Goal: Task Accomplishment & Management: Complete application form

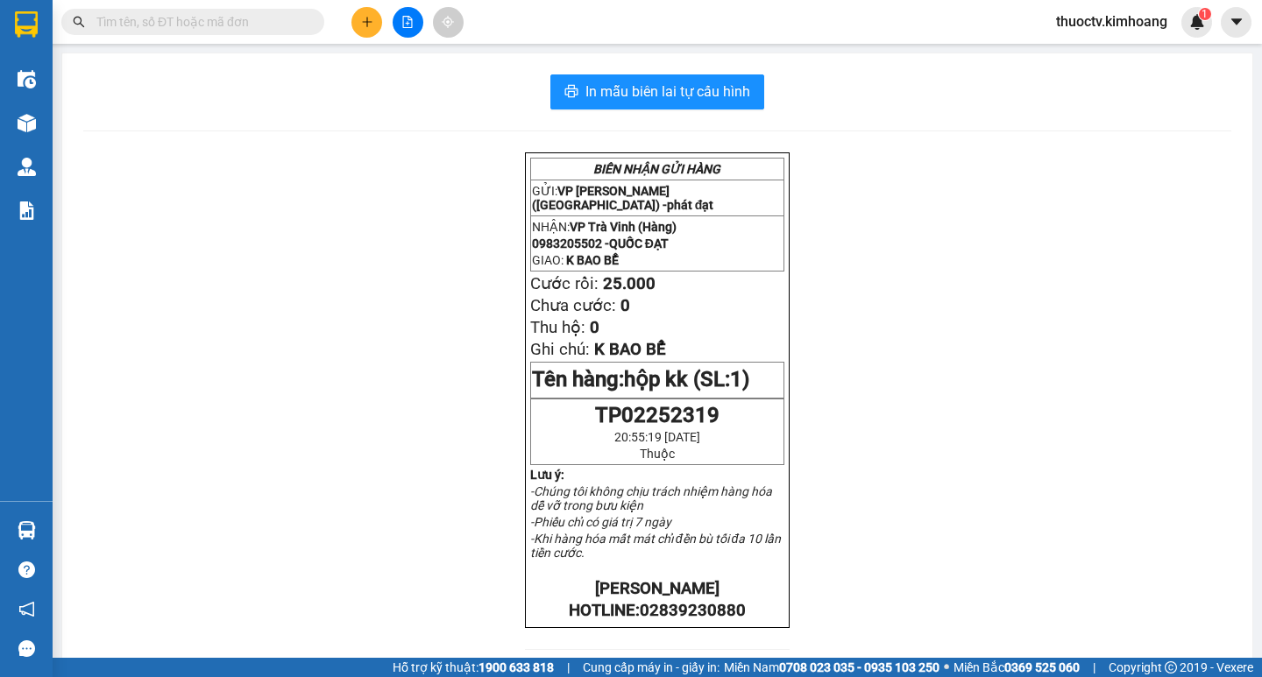
click at [177, 17] on input "text" at bounding box center [199, 21] width 207 height 19
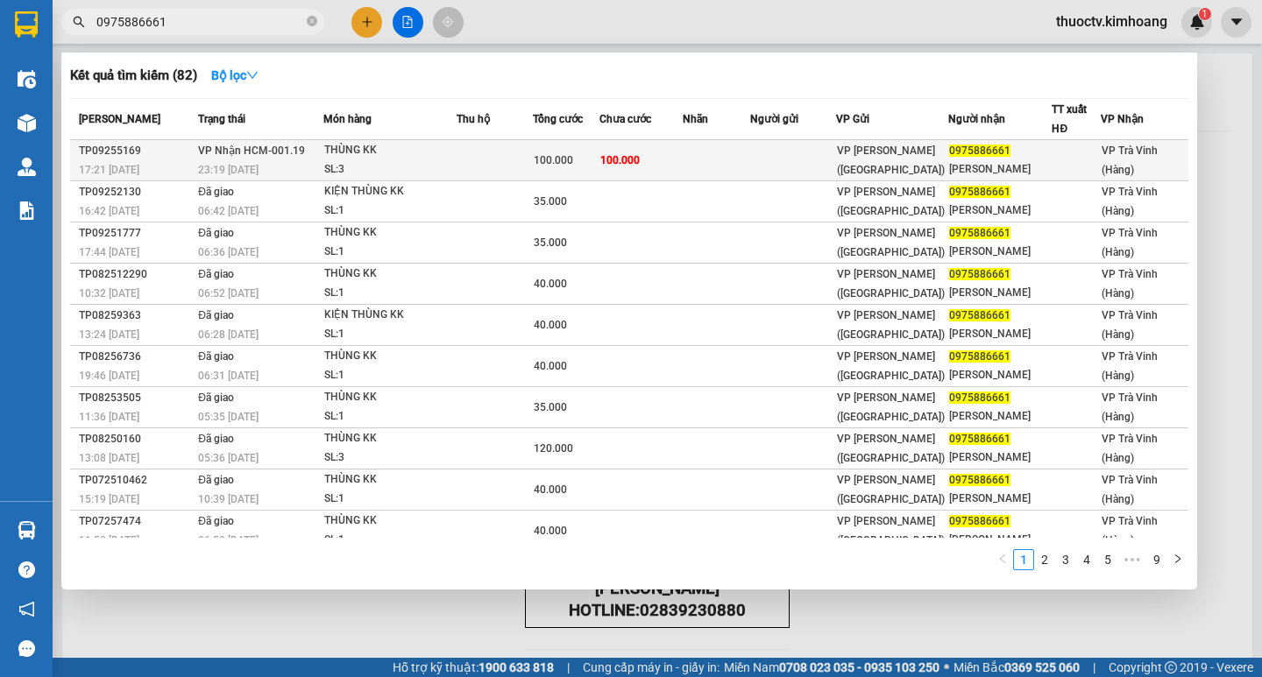
type input "0975886661"
click at [705, 163] on td at bounding box center [716, 160] width 67 height 41
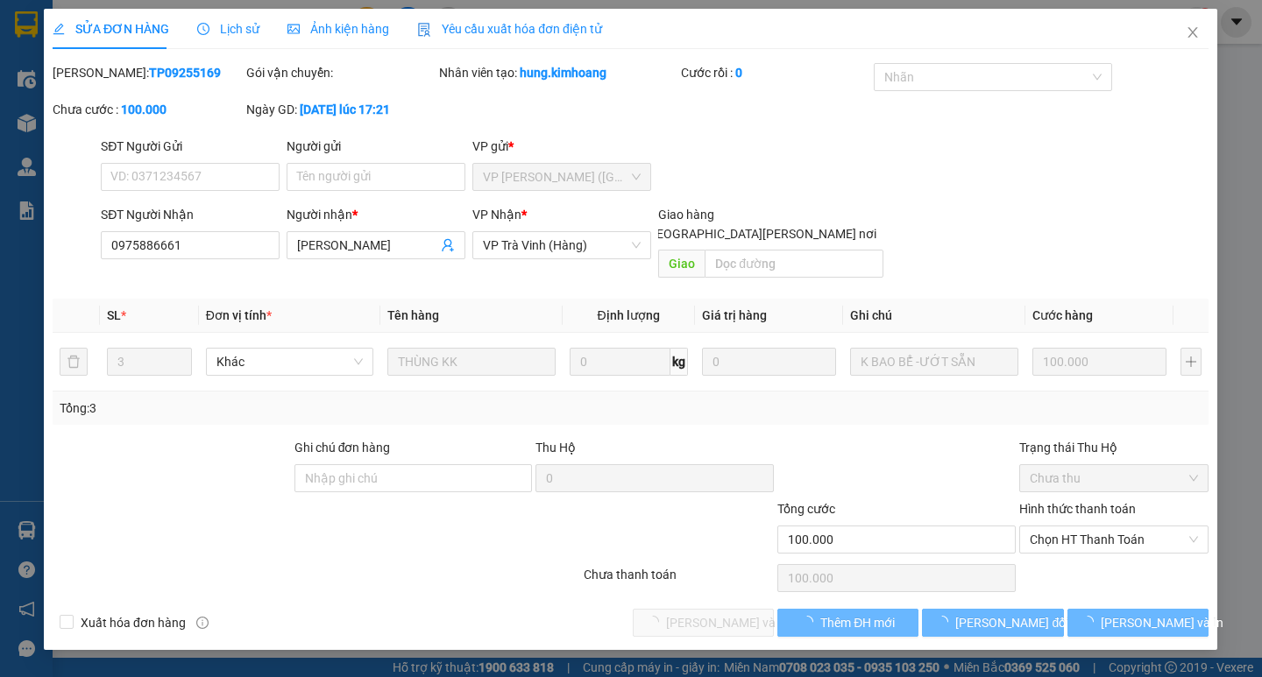
type input "0975886661"
type input "HỒNG HẠNH"
type input "100.000"
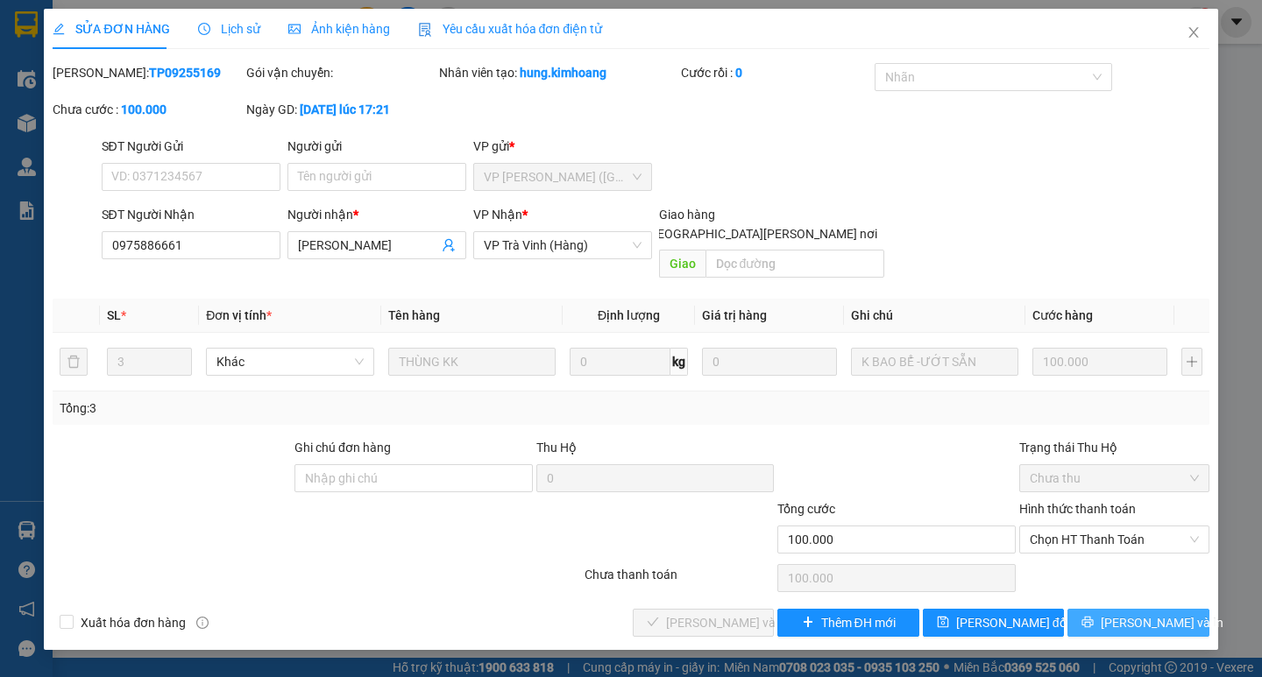
click at [1145, 613] on span "[PERSON_NAME] và In" at bounding box center [1162, 622] width 123 height 19
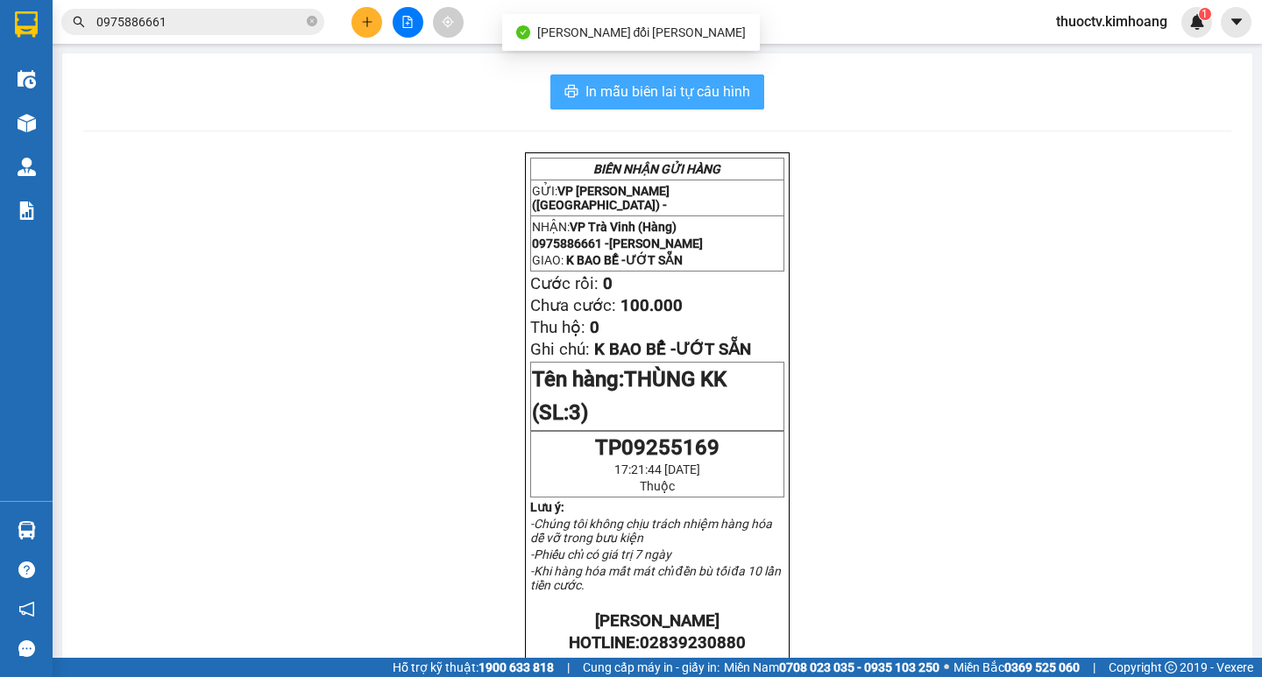
click at [687, 91] on span "In mẫu biên lai tự cấu hình" at bounding box center [667, 92] width 165 height 22
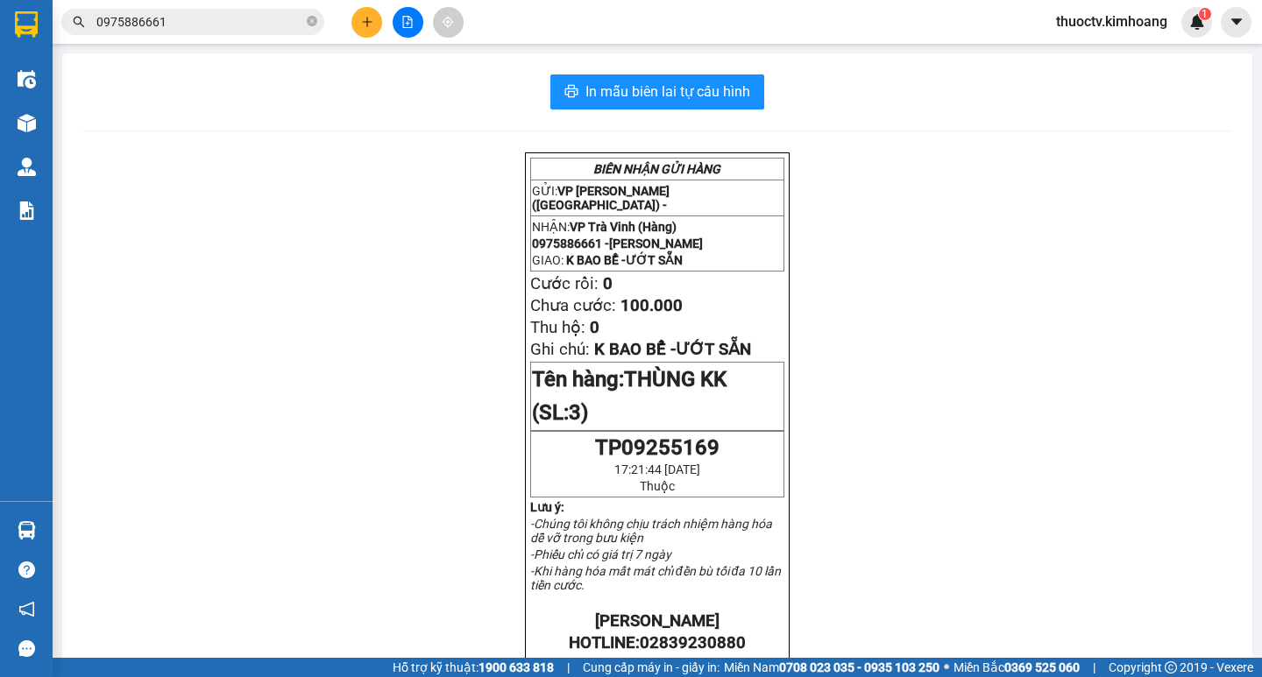
drag, startPoint x: 690, startPoint y: 505, endPoint x: 292, endPoint y: 260, distance: 467.0
click at [279, 274] on div "BIÊN NHẬN GỬI HÀNG GỬI: VP Trần Phú (Hàng) - NHẬN: VP Trà Vinh (Hàng) 097588666…" at bounding box center [657, 647] width 1148 height 990
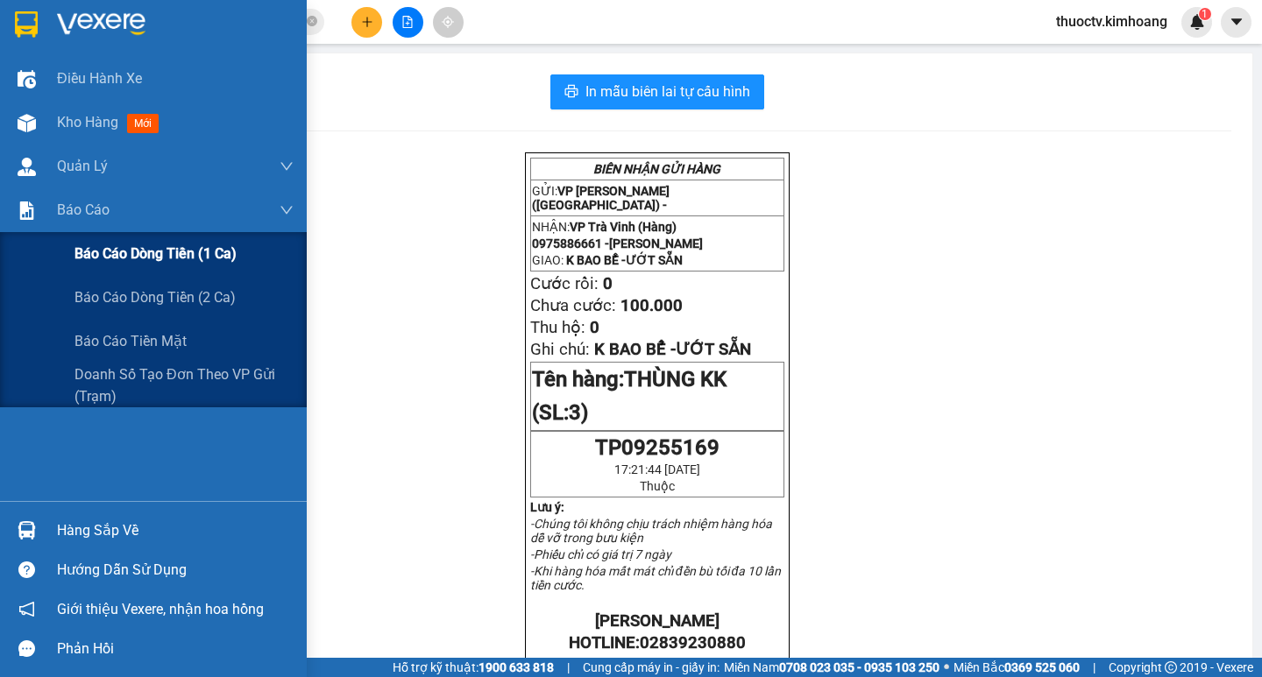
click at [133, 253] on span "Báo cáo dòng tiền (1 ca)" at bounding box center [155, 254] width 162 height 22
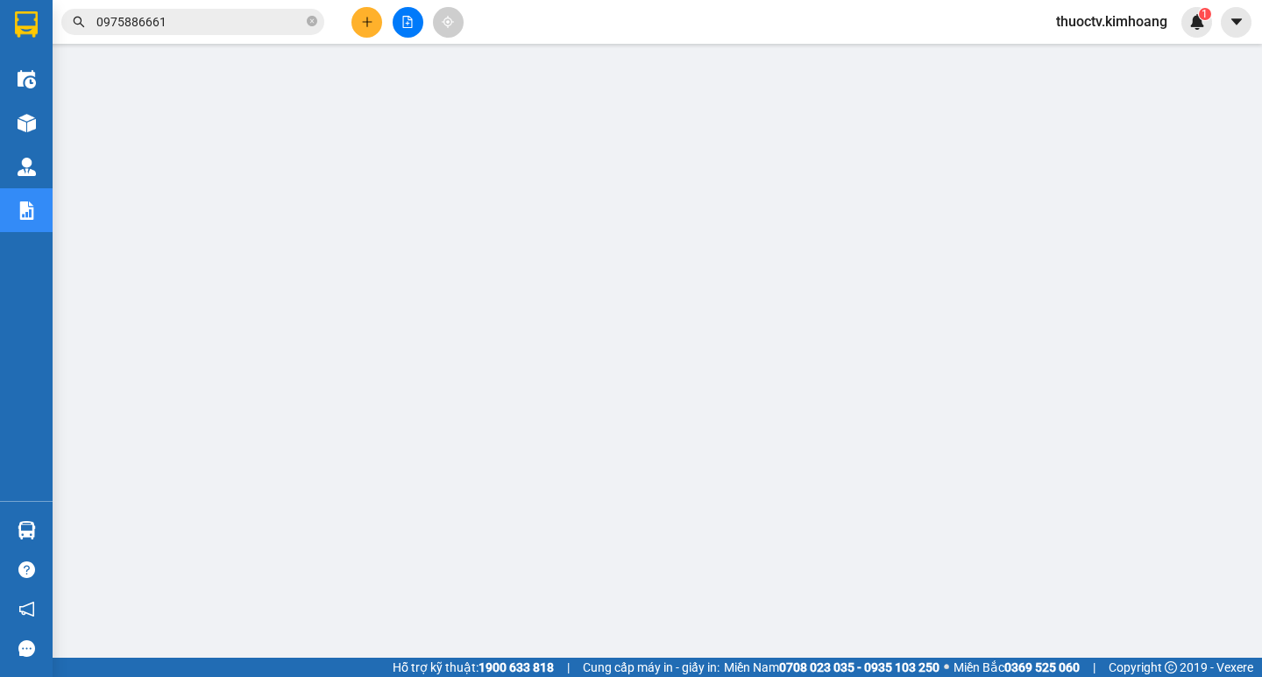
click at [1075, 21] on span "thuoctv.kimhoang" at bounding box center [1111, 22] width 139 height 22
click at [1084, 53] on span "Đăng xuất" at bounding box center [1119, 54] width 104 height 19
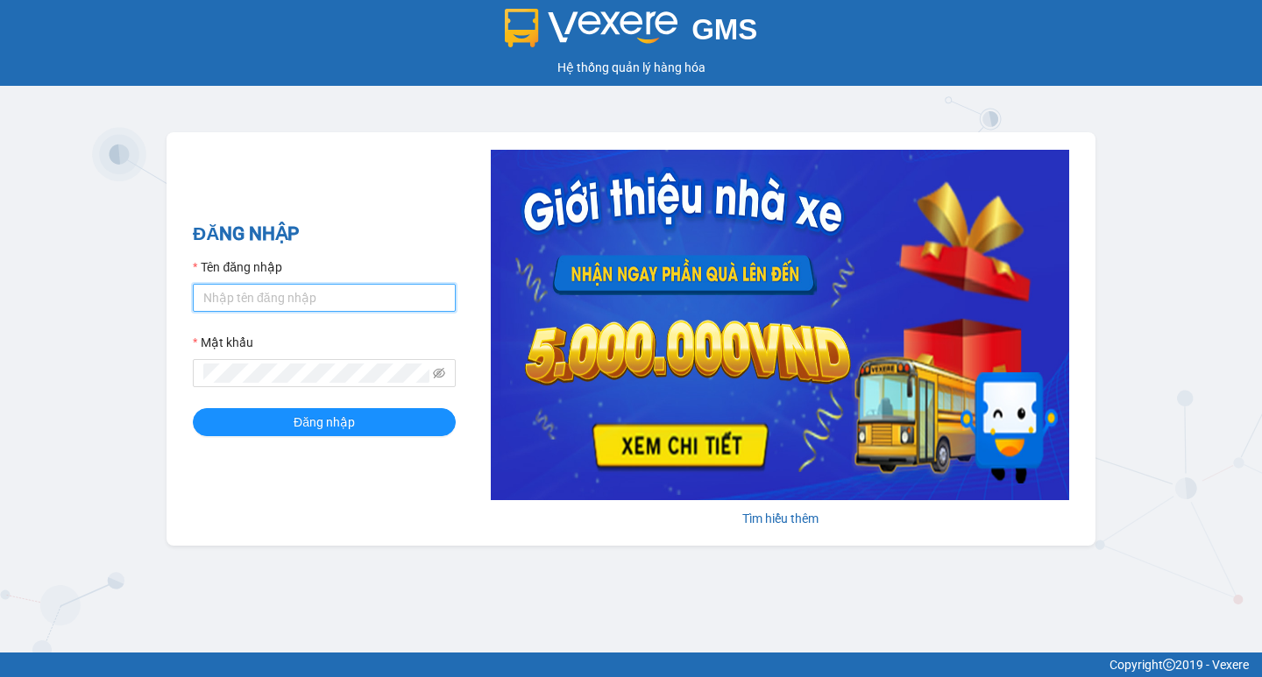
click at [239, 301] on input "Tên đăng nhập" at bounding box center [324, 298] width 263 height 28
type input "nguyenmy.kimhoang"
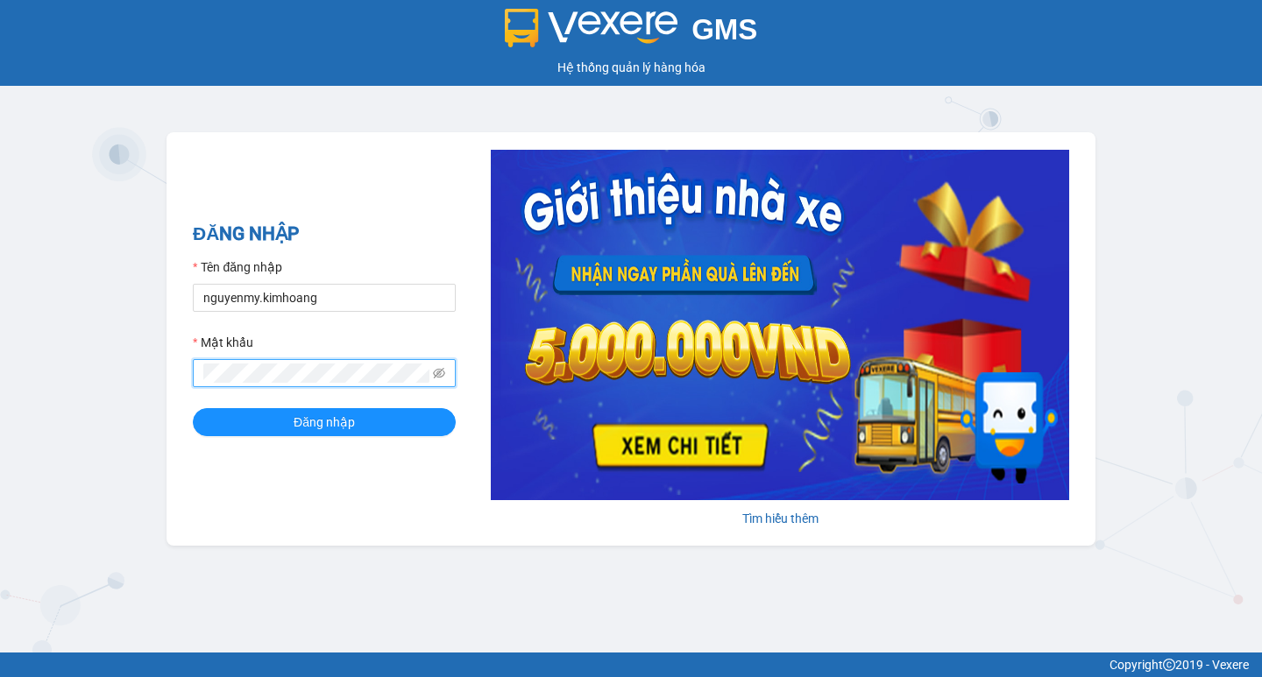
click at [193, 408] on button "Đăng nhập" at bounding box center [324, 422] width 263 height 28
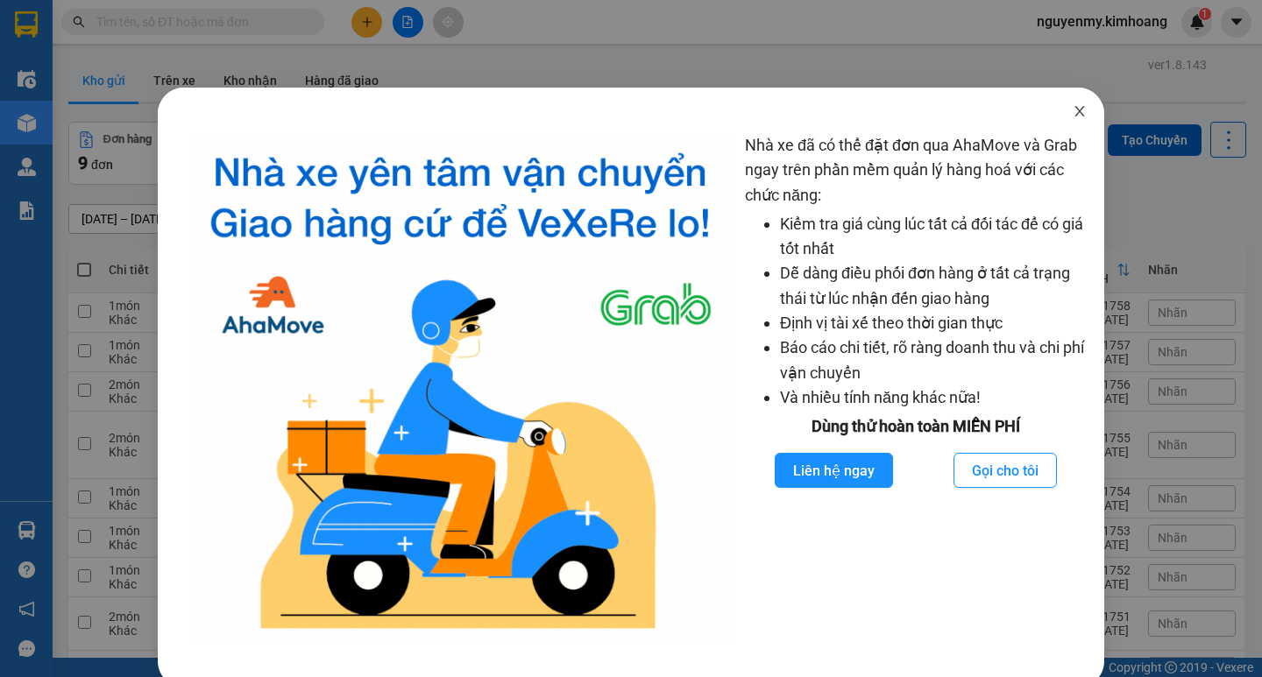
click at [1071, 120] on span "Close" at bounding box center [1079, 112] width 49 height 49
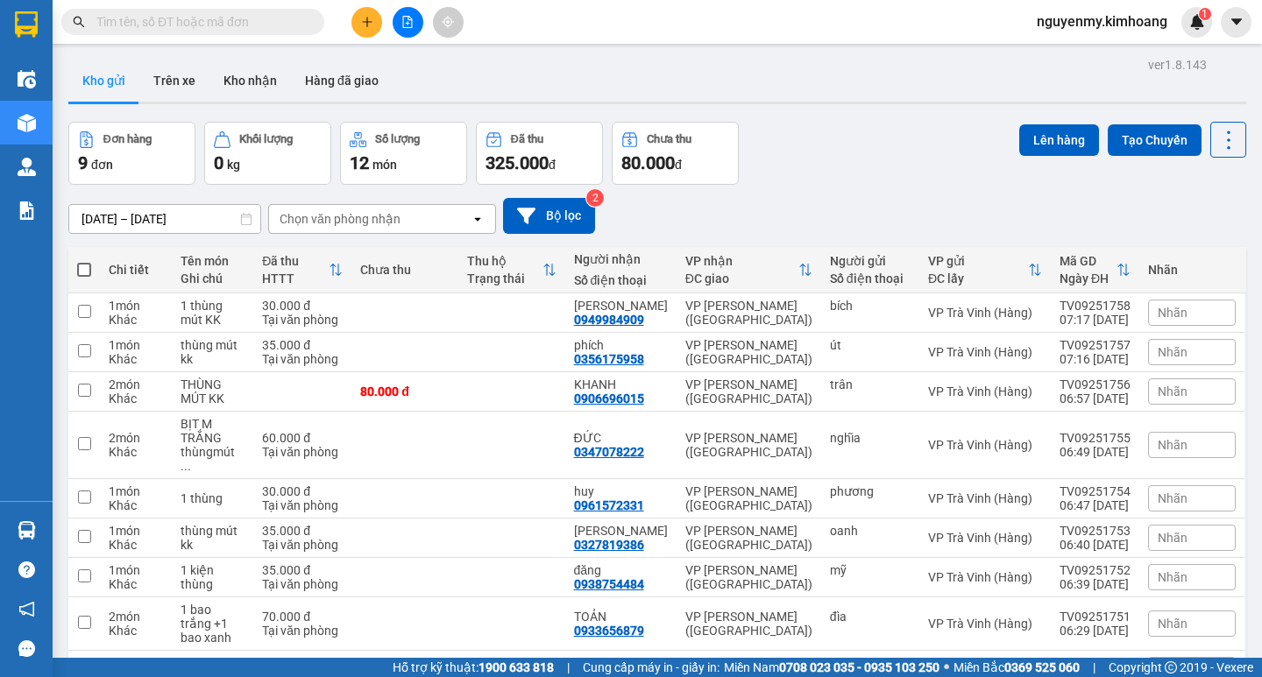
click at [164, 26] on input "text" at bounding box center [199, 21] width 207 height 19
click at [163, 19] on input "text" at bounding box center [199, 21] width 207 height 19
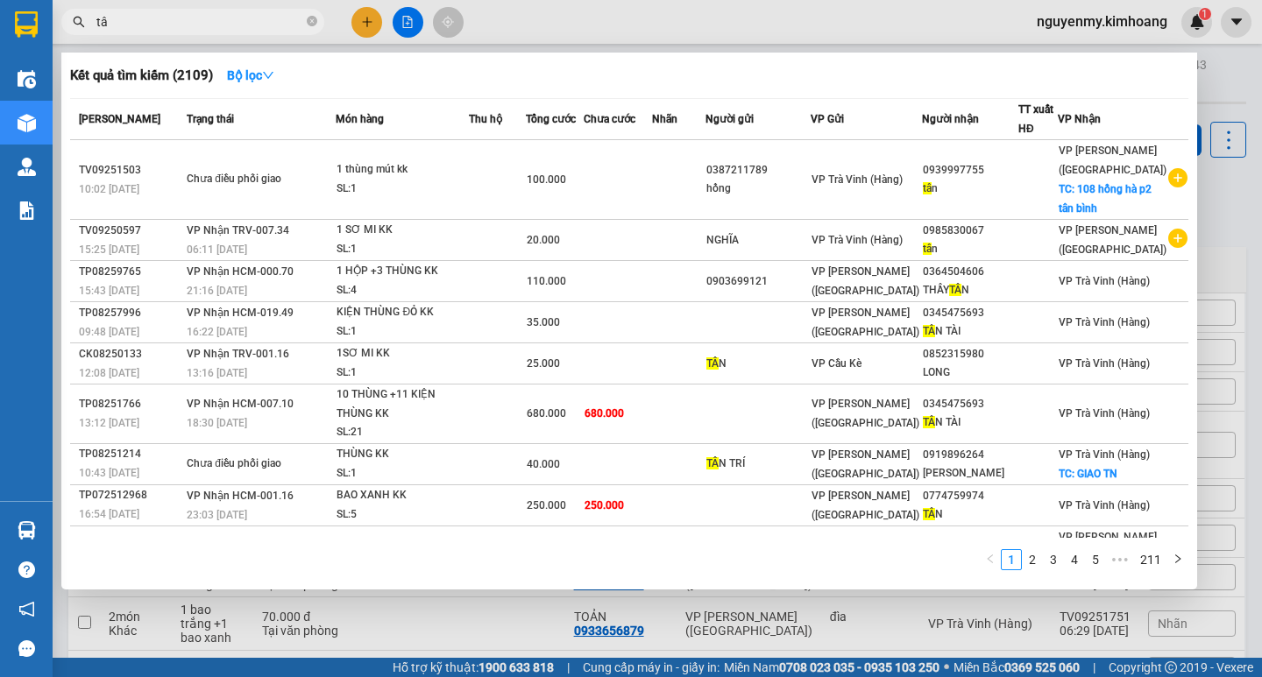
type input "t"
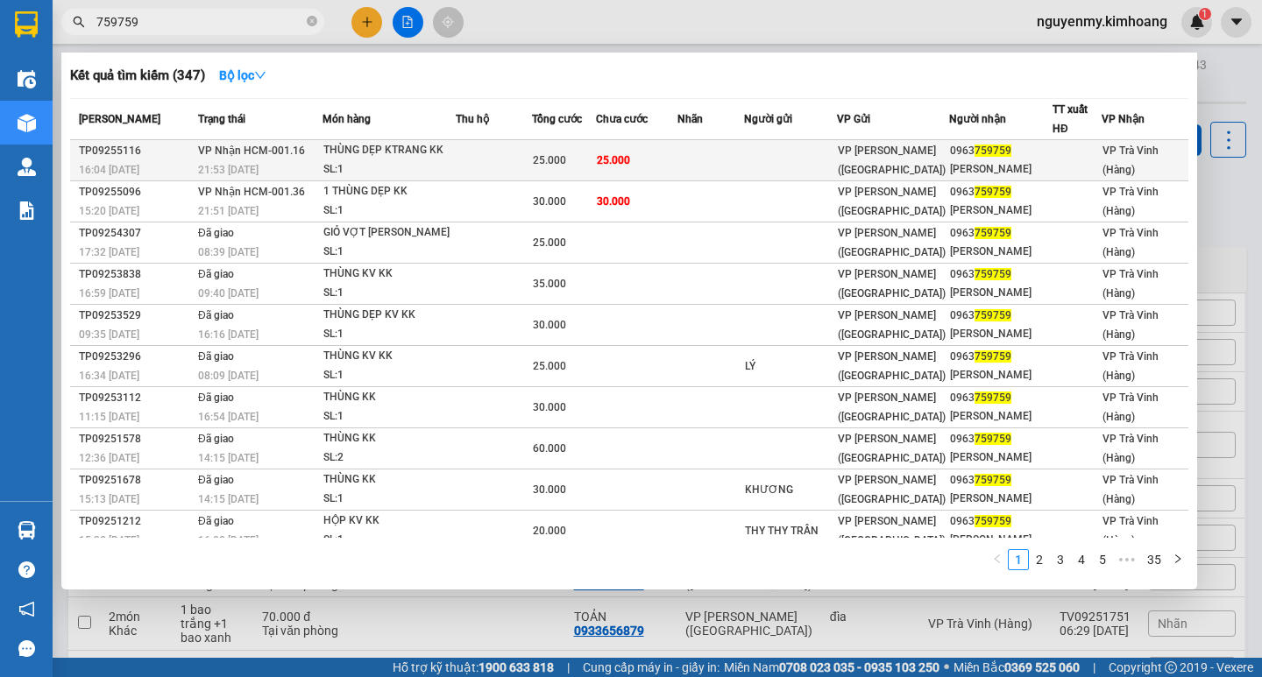
type input "759759"
click at [973, 143] on div "0963 759759" at bounding box center [1001, 151] width 102 height 18
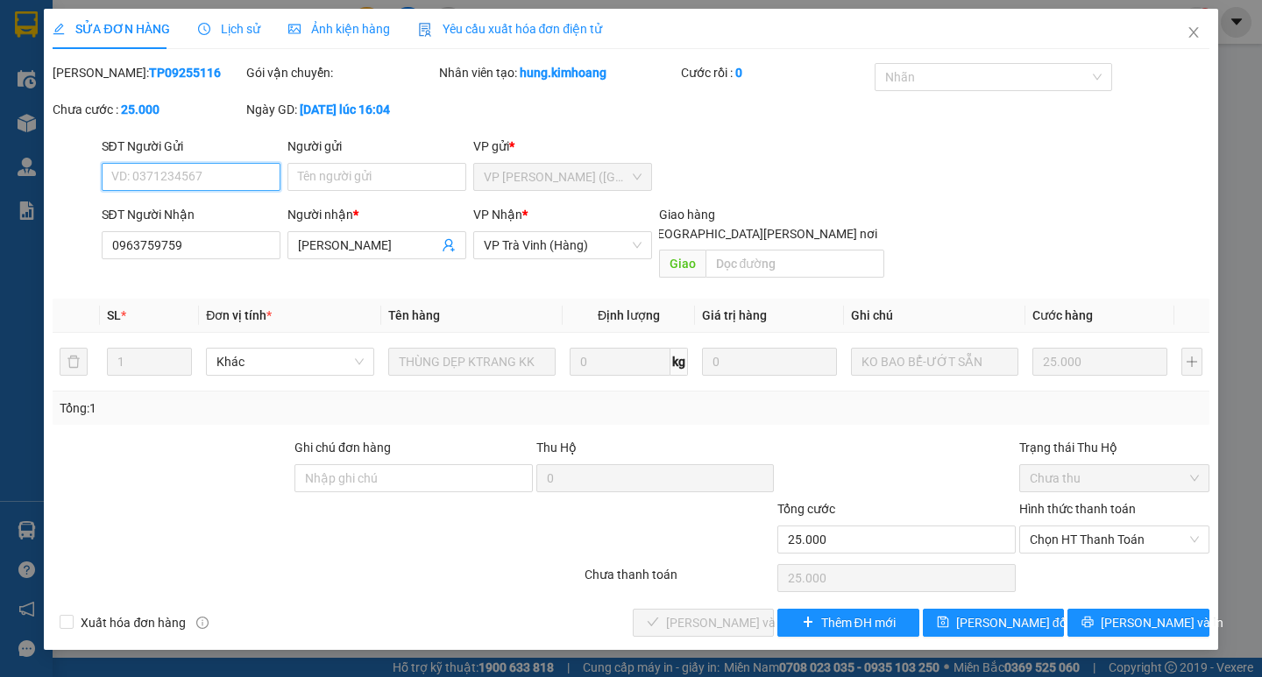
type input "0963759759"
type input "TRUNG NGỌC"
type input "25.000"
click at [1159, 613] on span "[PERSON_NAME] và In" at bounding box center [1162, 622] width 123 height 19
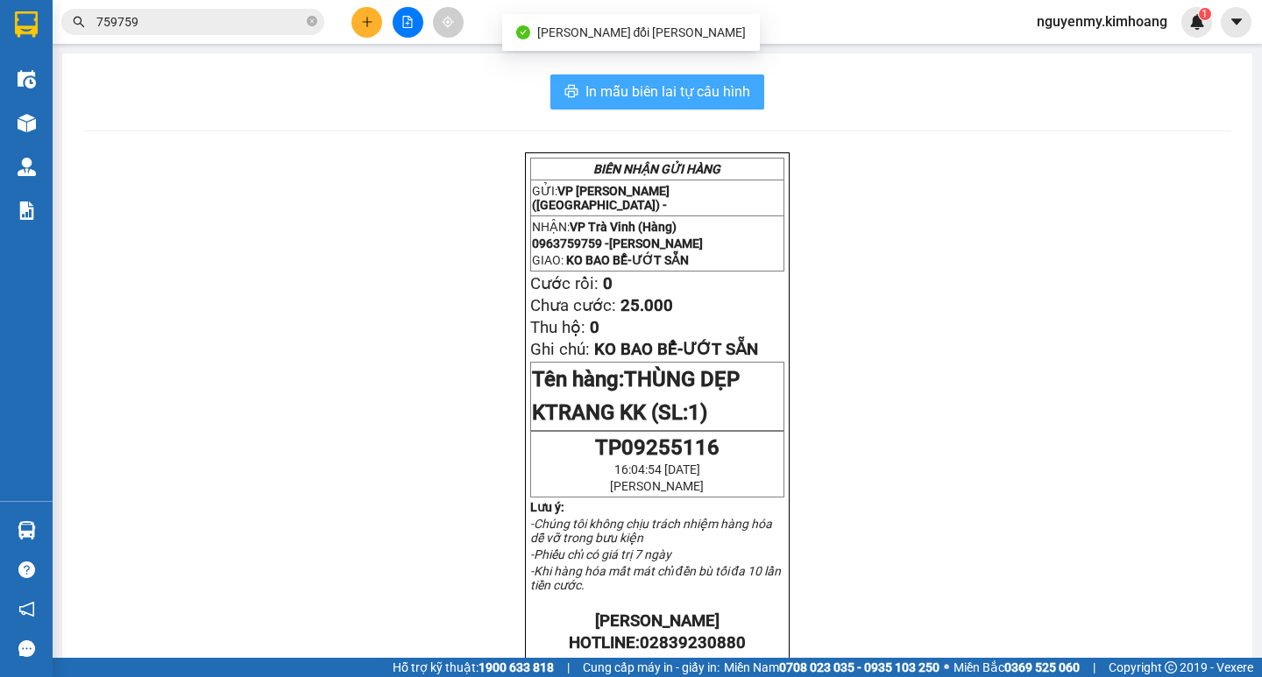
click at [692, 87] on span "In mẫu biên lai tự cấu hình" at bounding box center [667, 92] width 165 height 22
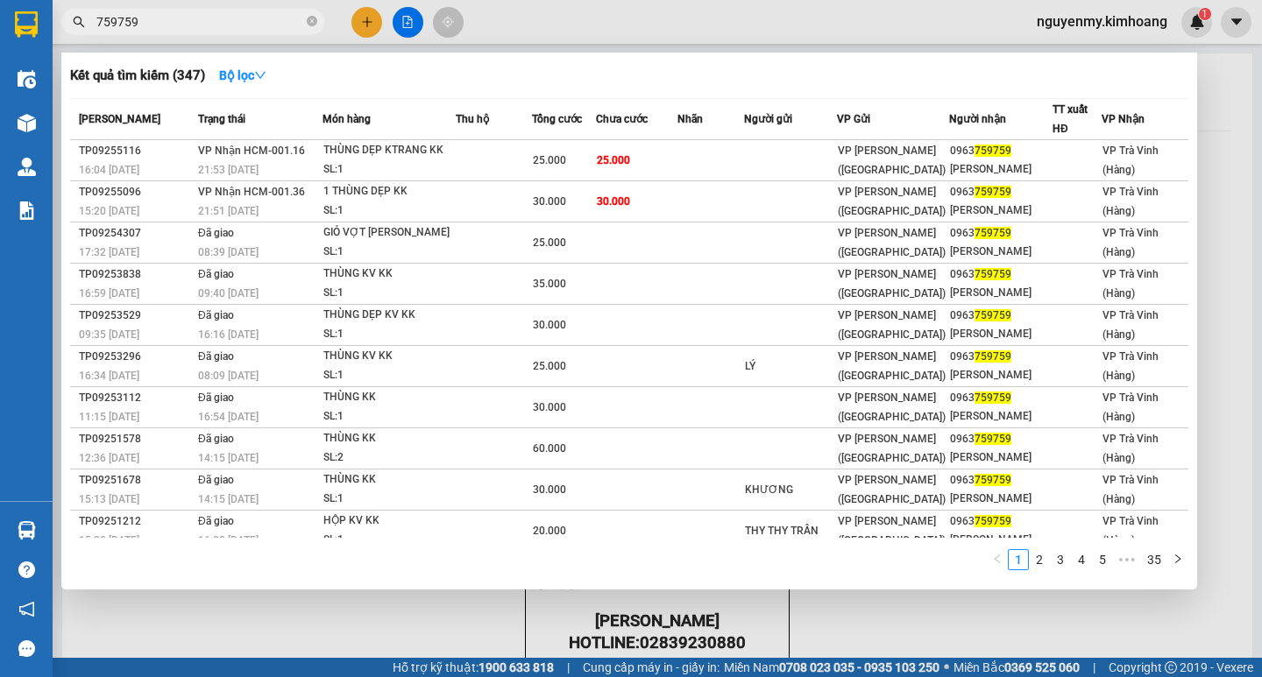
click at [185, 22] on input "759759" at bounding box center [199, 21] width 207 height 19
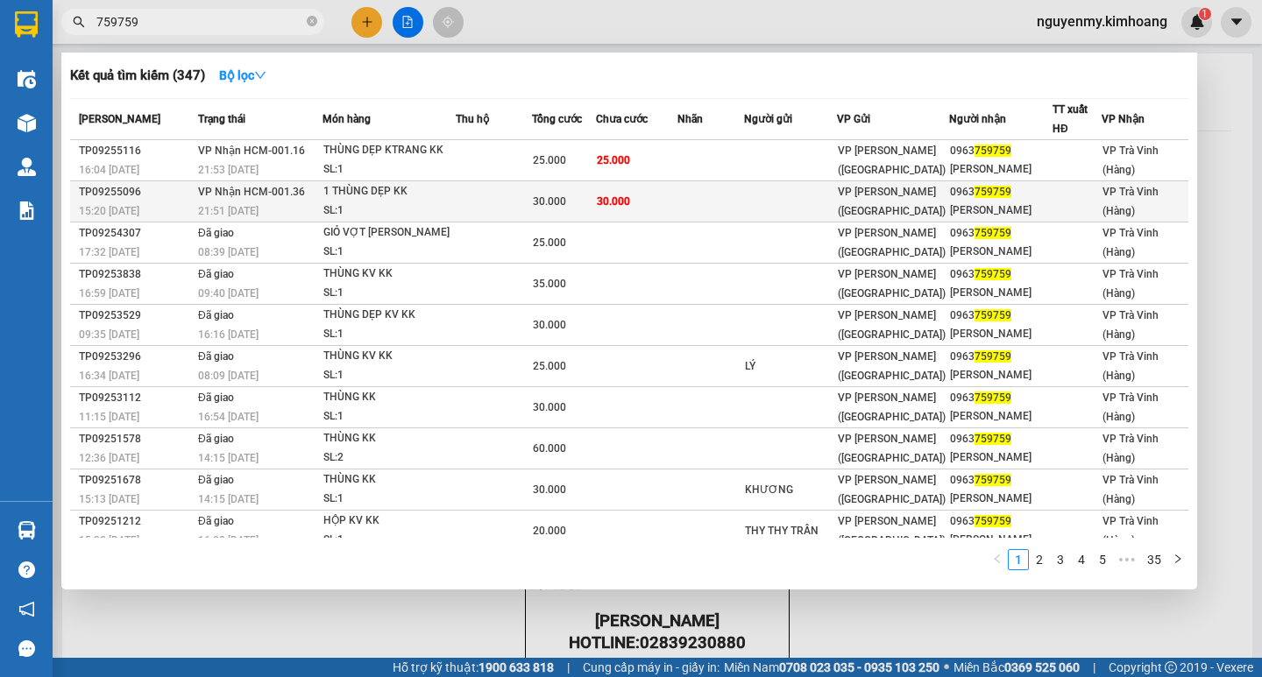
click at [990, 201] on td "0963 759759 TRUNG NGỌC" at bounding box center [1000, 201] width 103 height 41
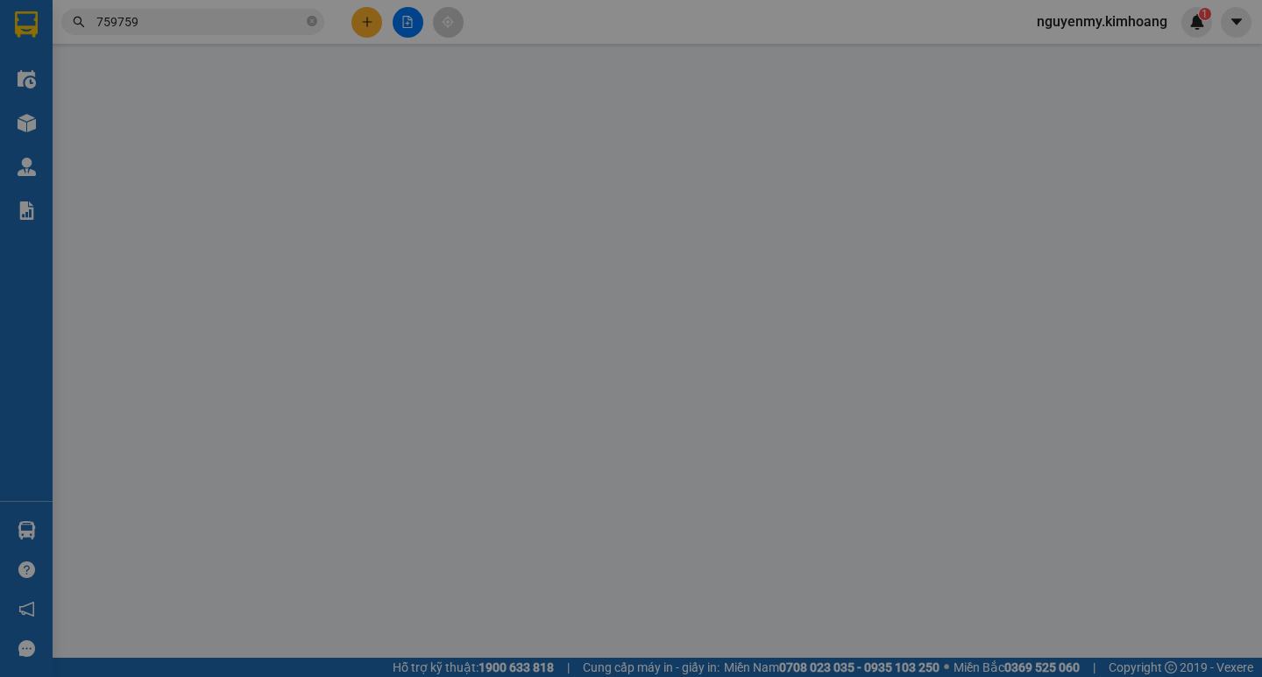
type input "0963759759"
type input "TRUNG NGỌC"
type input "30.000"
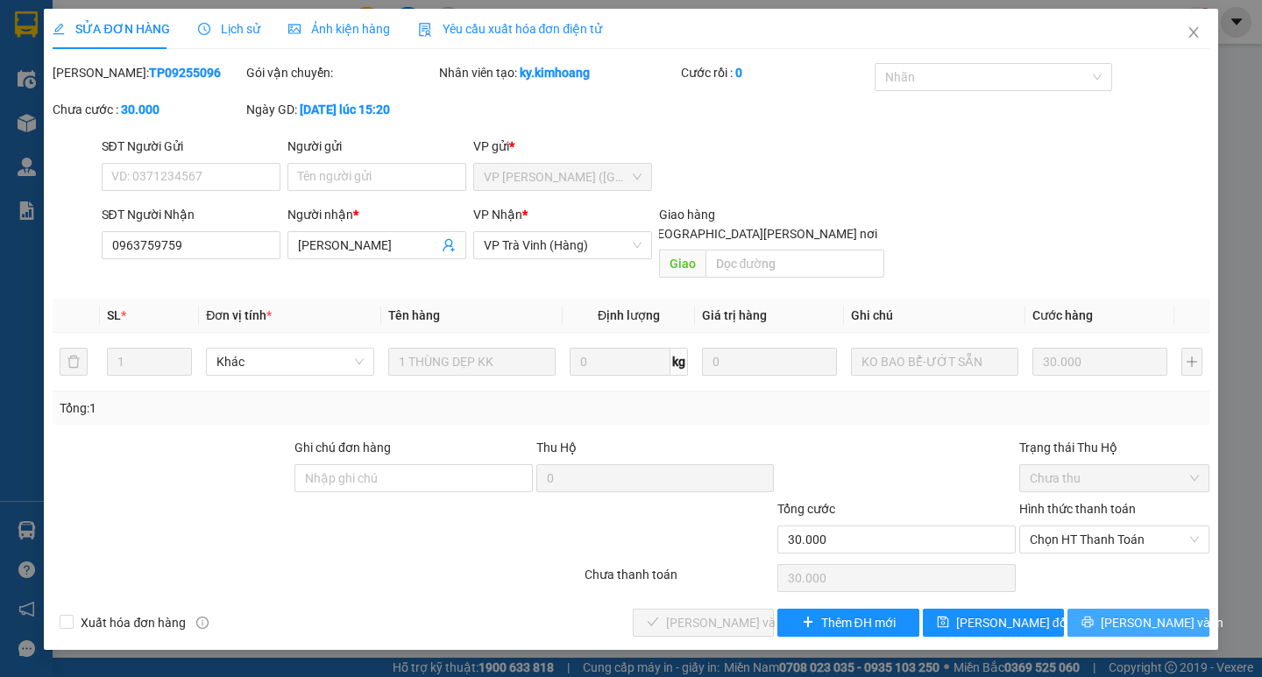
click at [1166, 613] on span "[PERSON_NAME] và In" at bounding box center [1162, 622] width 123 height 19
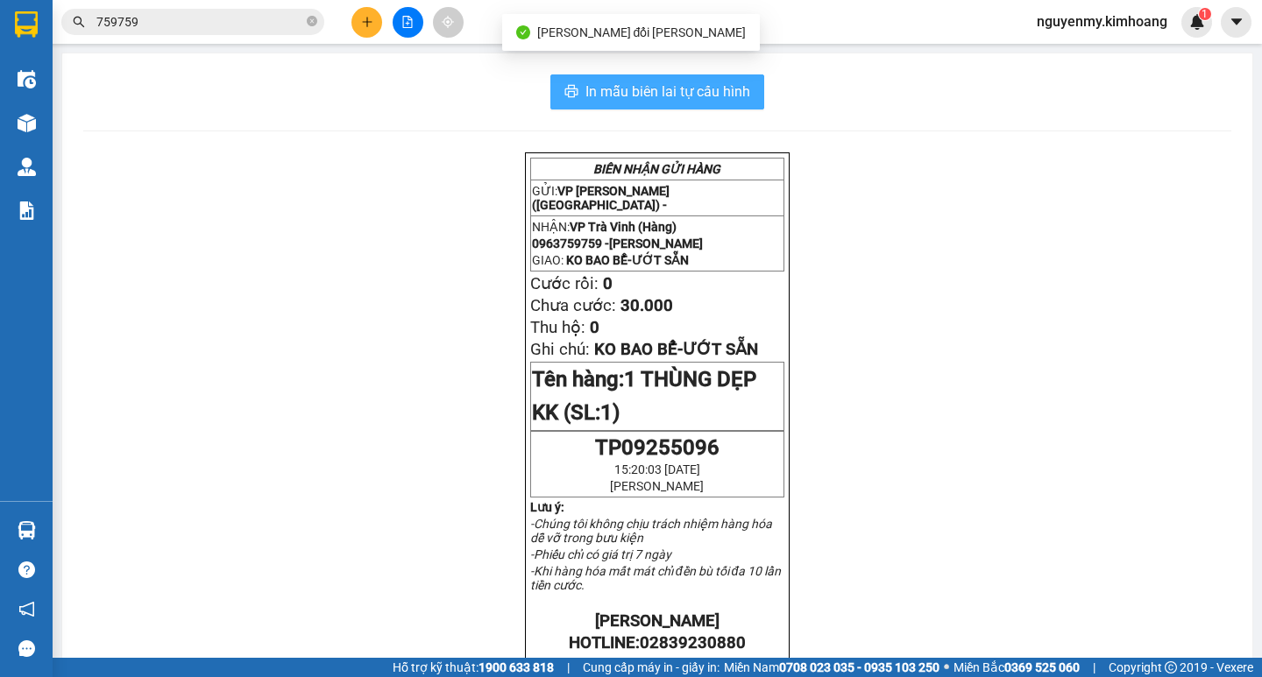
click at [689, 85] on span "In mẫu biên lai tự cấu hình" at bounding box center [667, 92] width 165 height 22
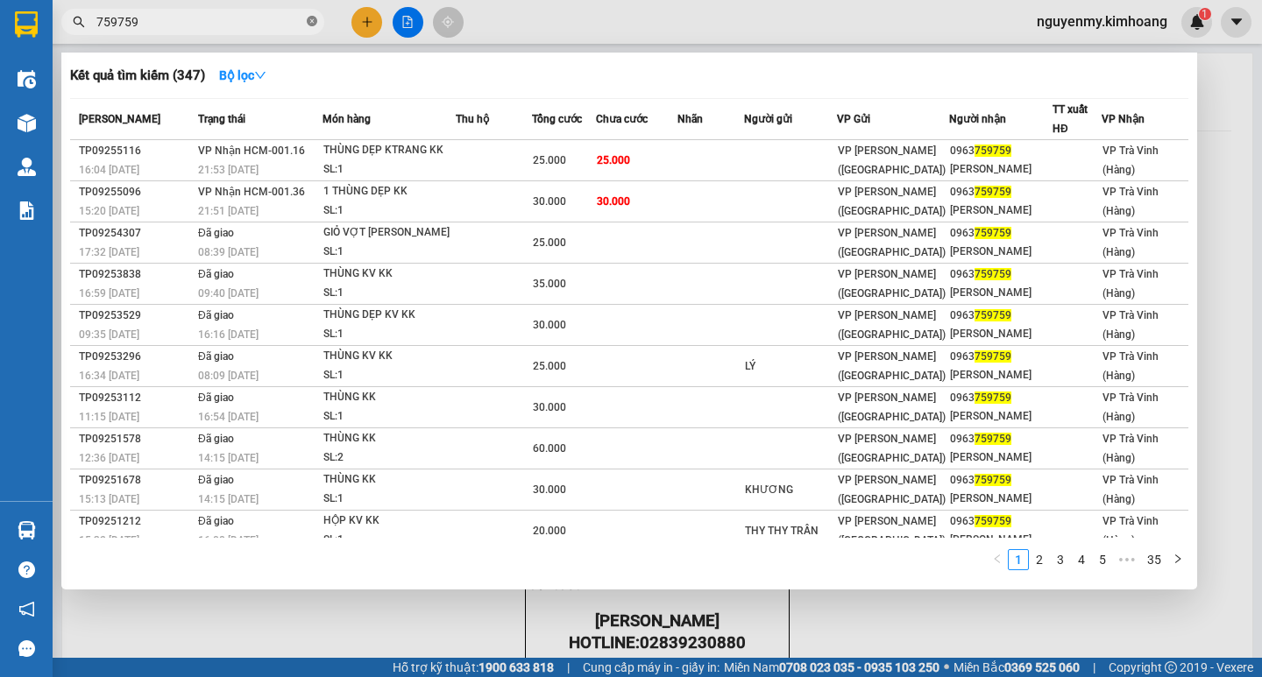
click at [313, 15] on span at bounding box center [312, 22] width 11 height 17
click at [288, 25] on span at bounding box center [192, 22] width 263 height 26
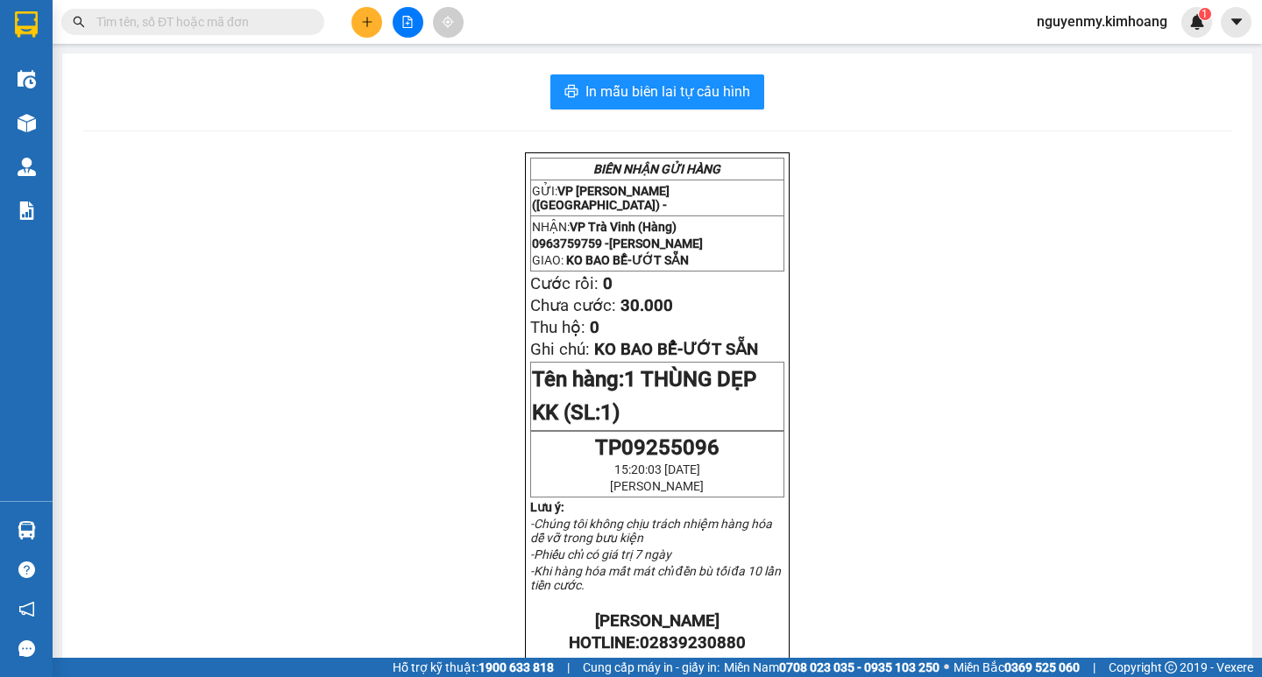
click at [280, 27] on input "text" at bounding box center [199, 21] width 207 height 19
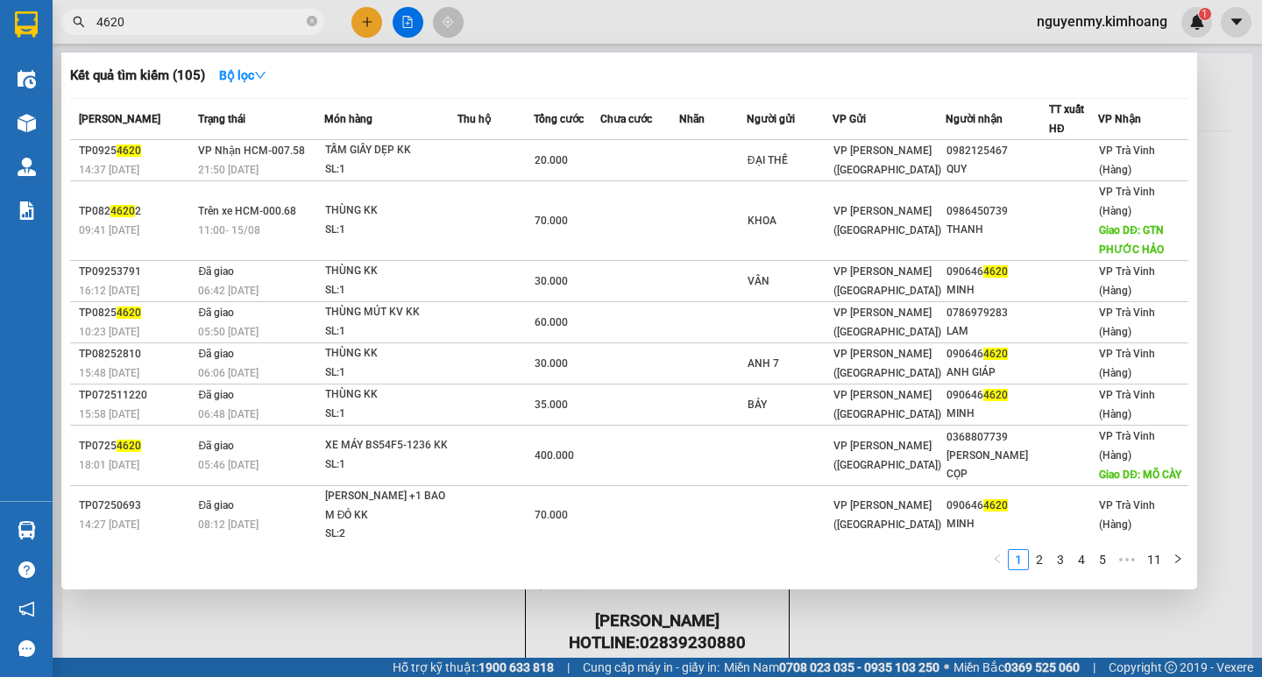
type input "4620"
click at [809, 160] on div "ĐẠI THẾ" at bounding box center [790, 161] width 84 height 18
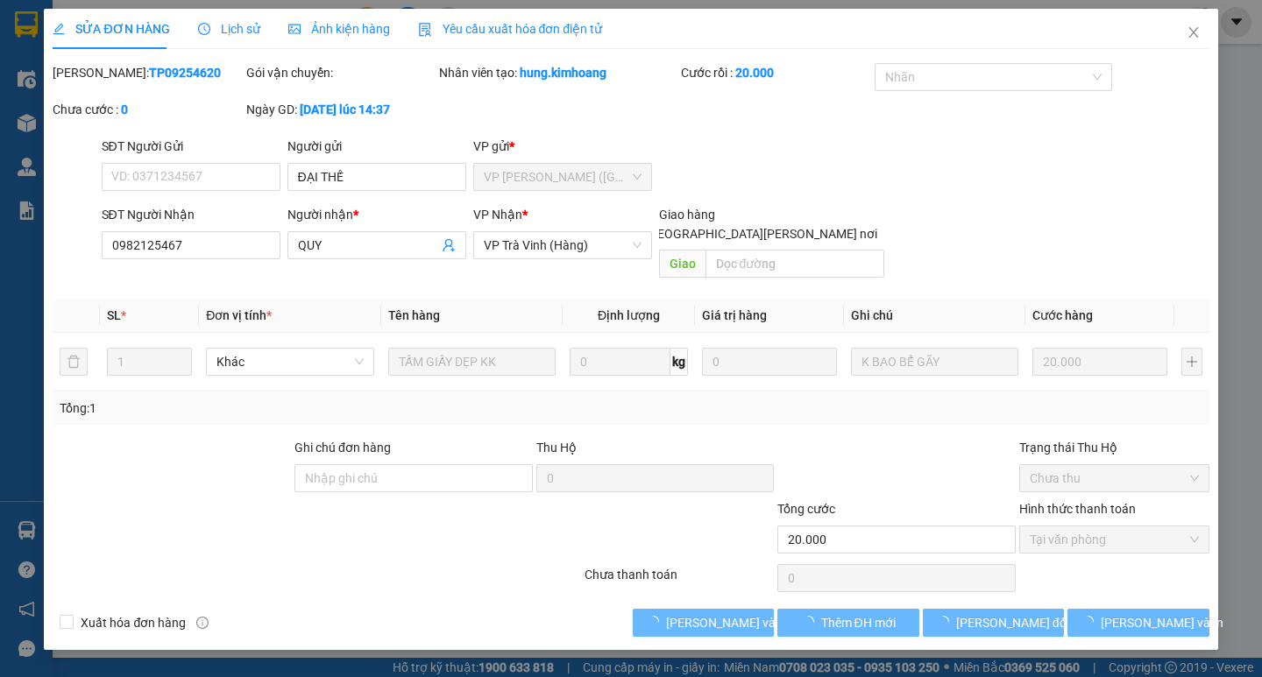
type input "ĐẠI THẾ"
type input "0982125467"
type input "QUY"
type input "20.000"
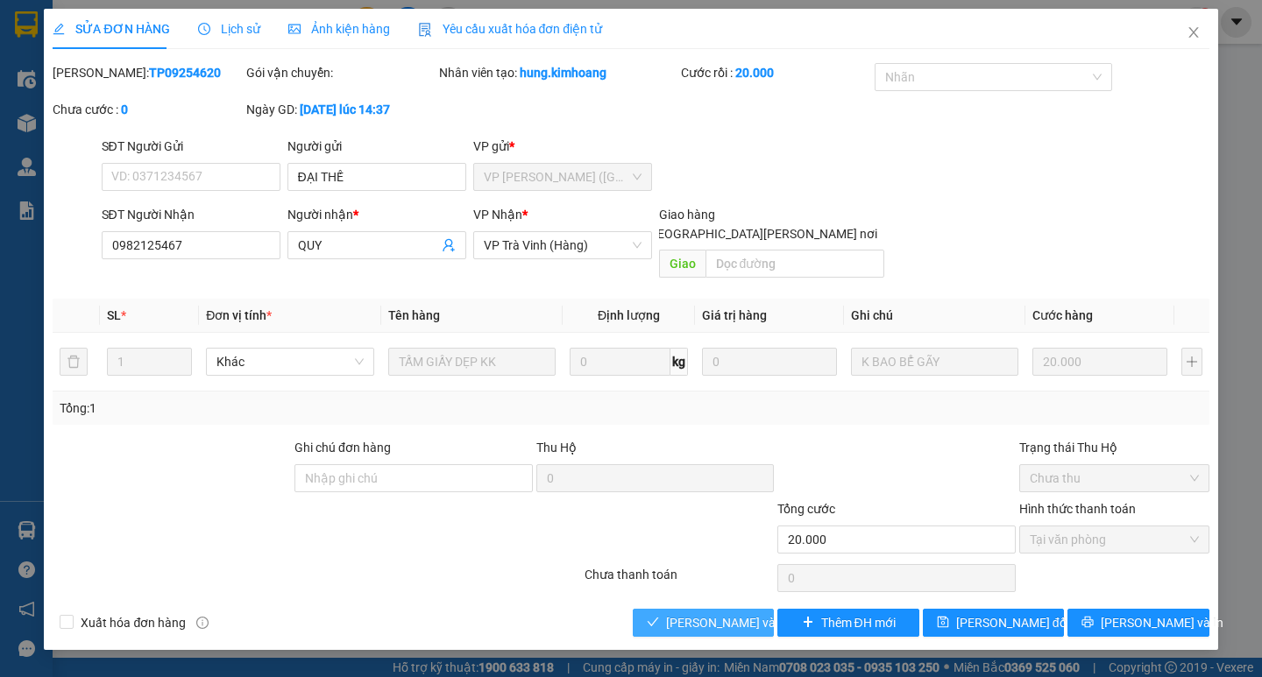
click at [711, 613] on span "[PERSON_NAME] và [PERSON_NAME] hàng" at bounding box center [784, 622] width 237 height 19
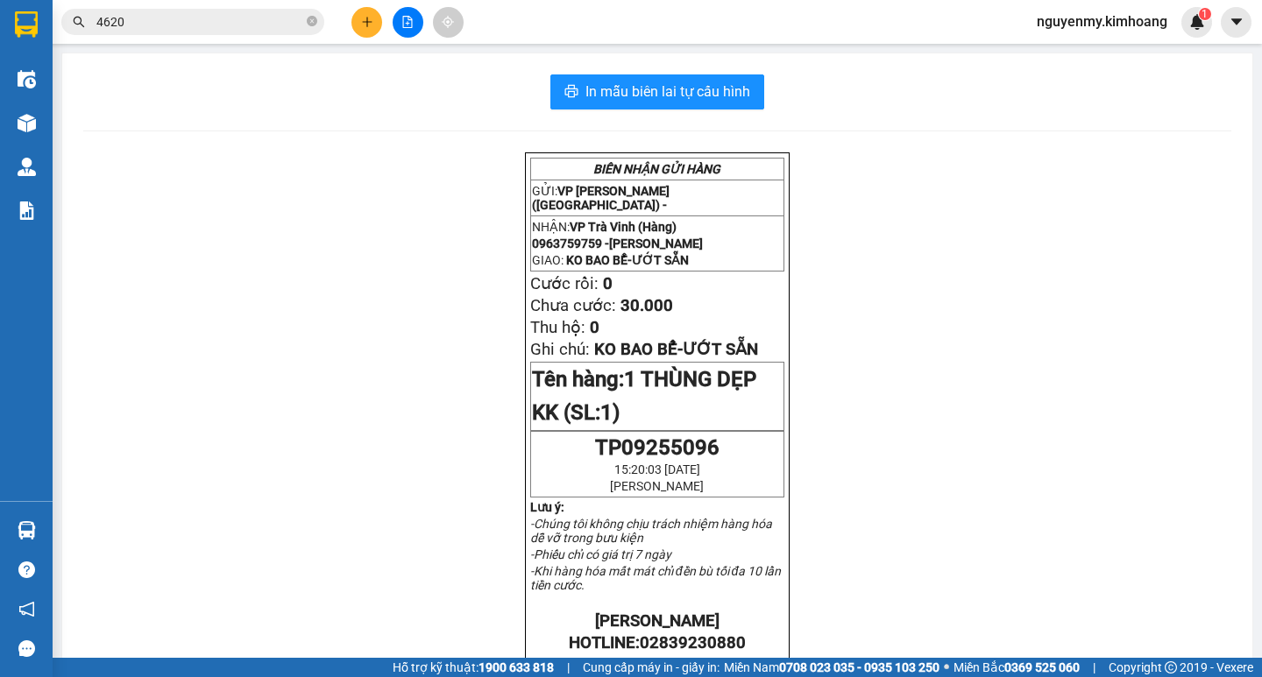
click at [271, 26] on input "4620" at bounding box center [199, 21] width 207 height 19
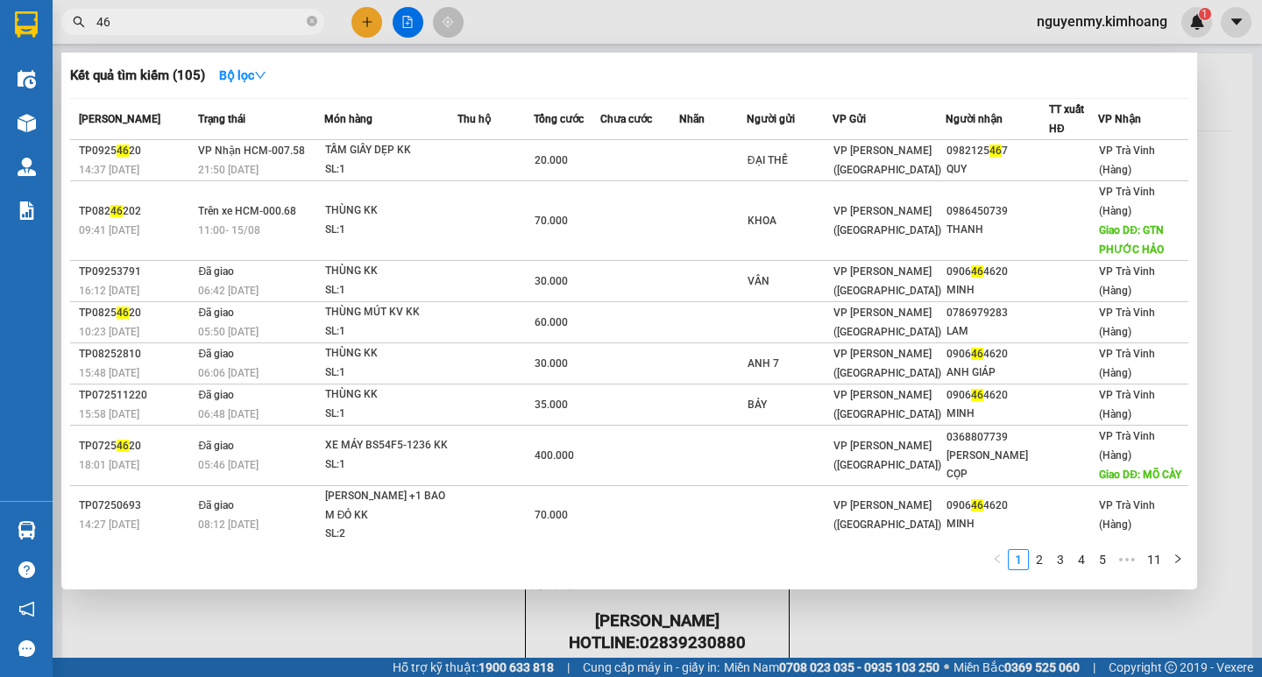
type input "4"
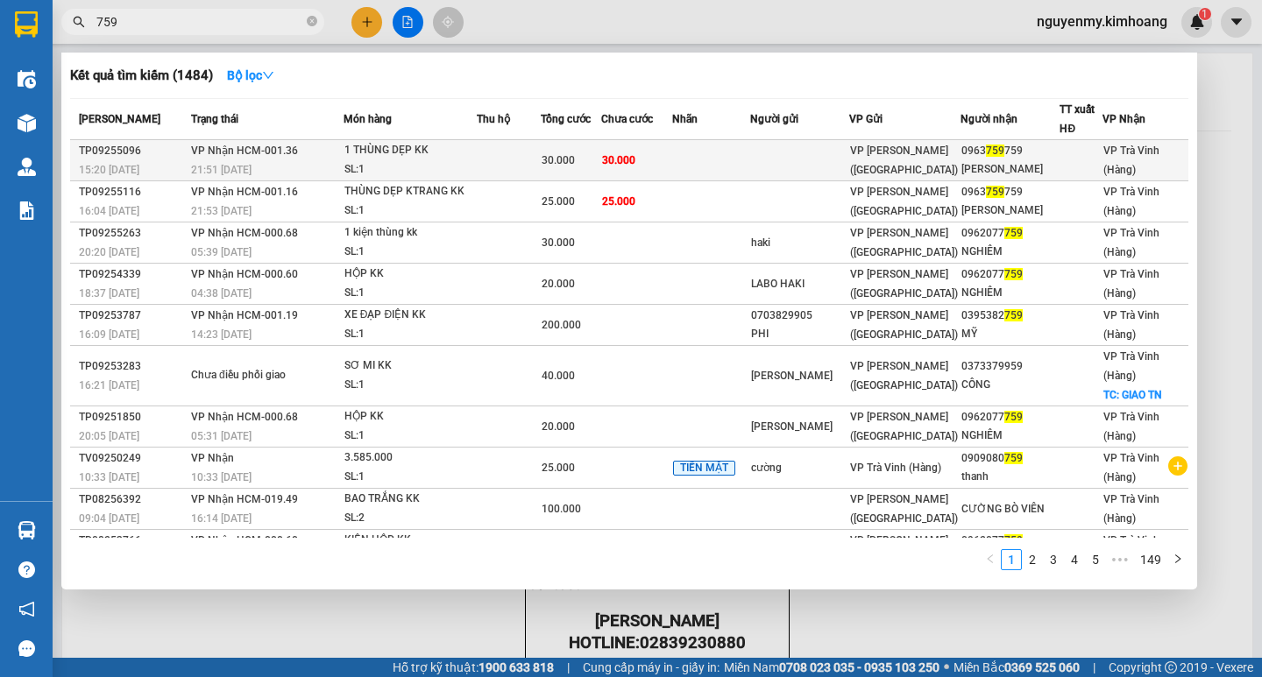
type input "759"
click at [889, 165] on span "VP [PERSON_NAME] ([GEOGRAPHIC_DATA])" at bounding box center [904, 161] width 108 height 32
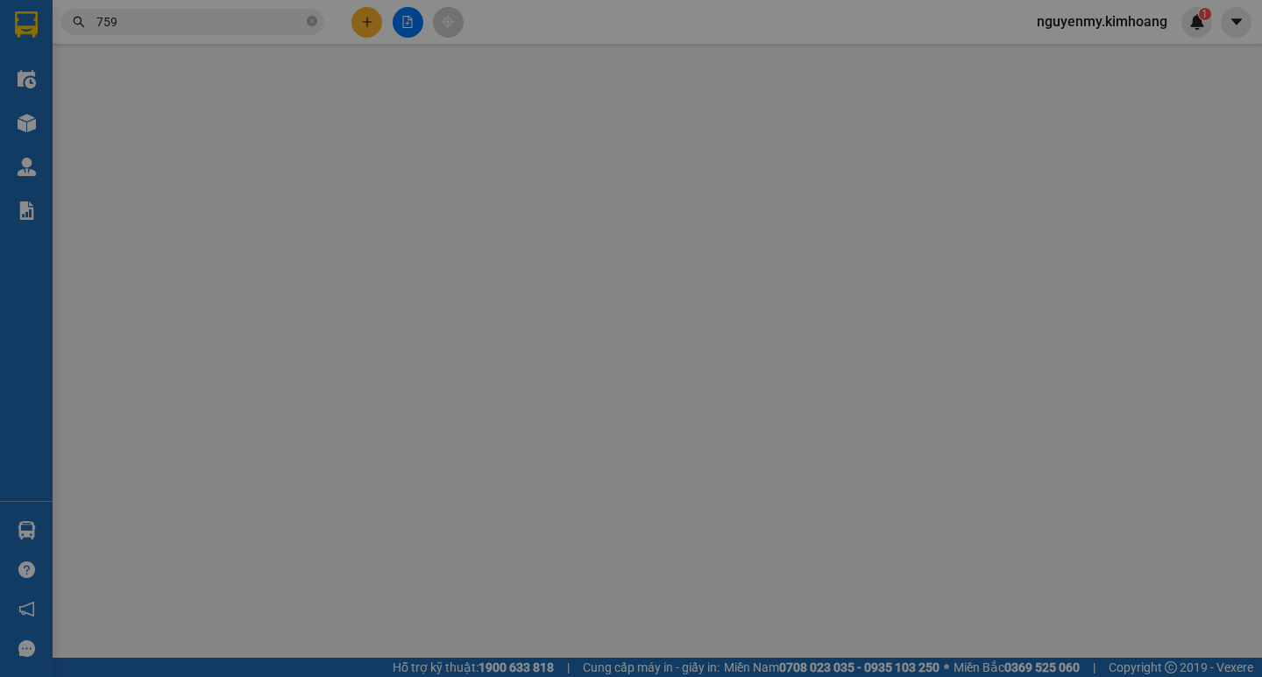
type input "0963759759"
type input "TRUNG NGỌC"
type input "30.000"
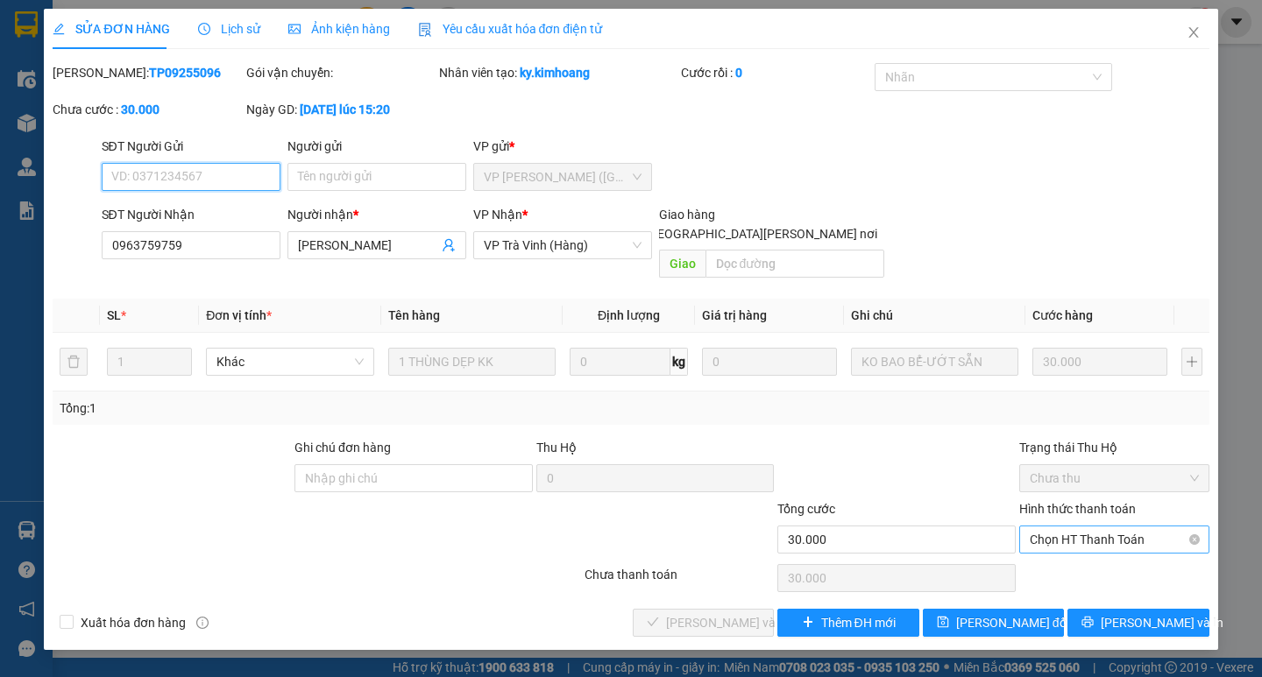
click at [1074, 528] on span "Chọn HT Thanh Toán" at bounding box center [1114, 540] width 169 height 26
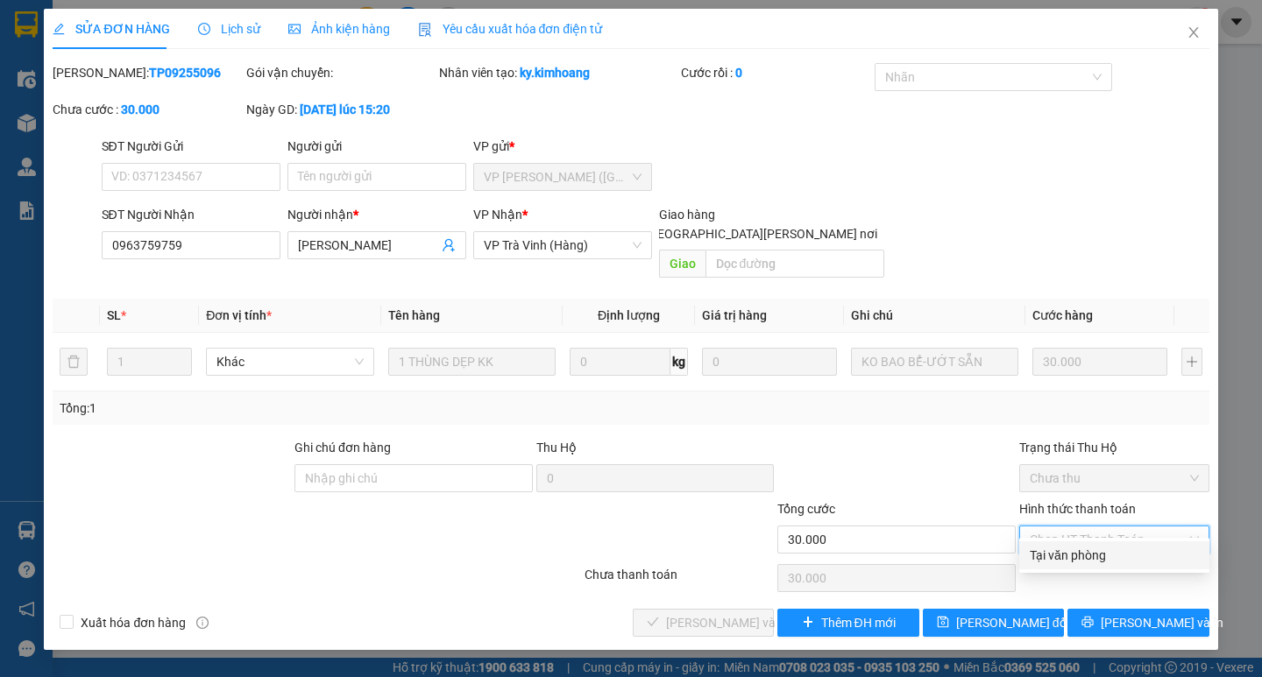
click at [1073, 555] on div "Tại văn phòng" at bounding box center [1114, 555] width 169 height 19
type input "0"
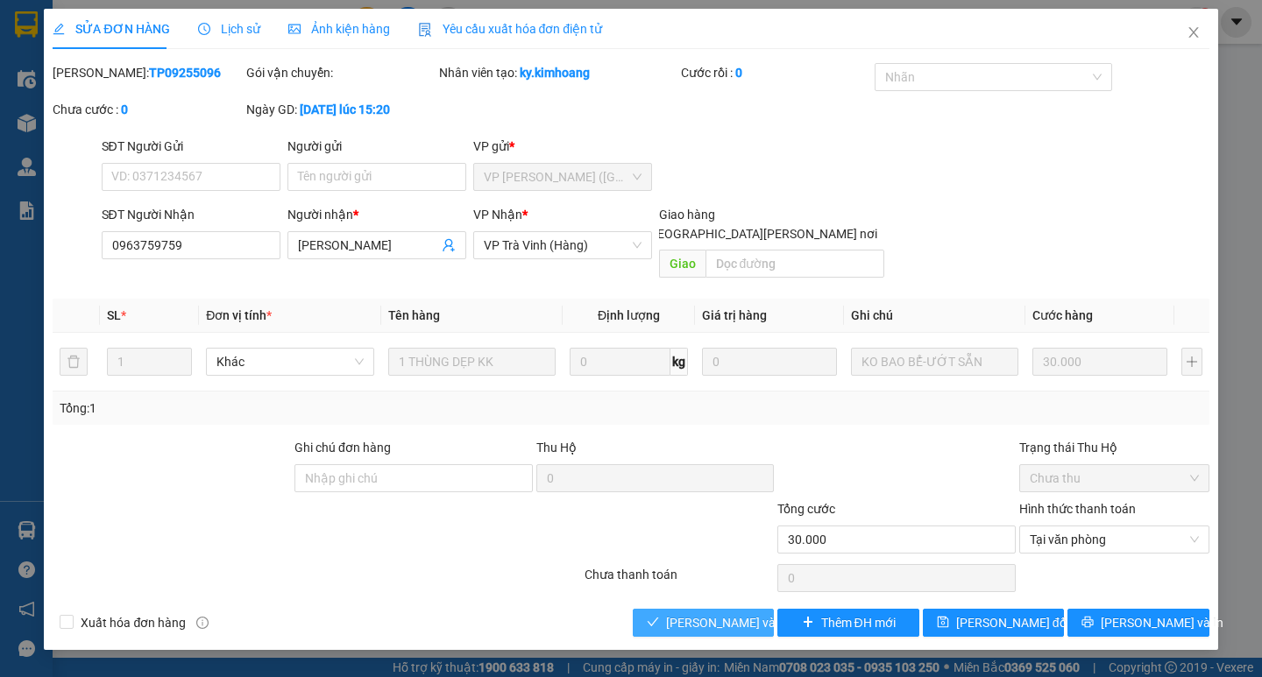
click at [686, 613] on span "[PERSON_NAME] và [PERSON_NAME] hàng" at bounding box center [784, 622] width 237 height 19
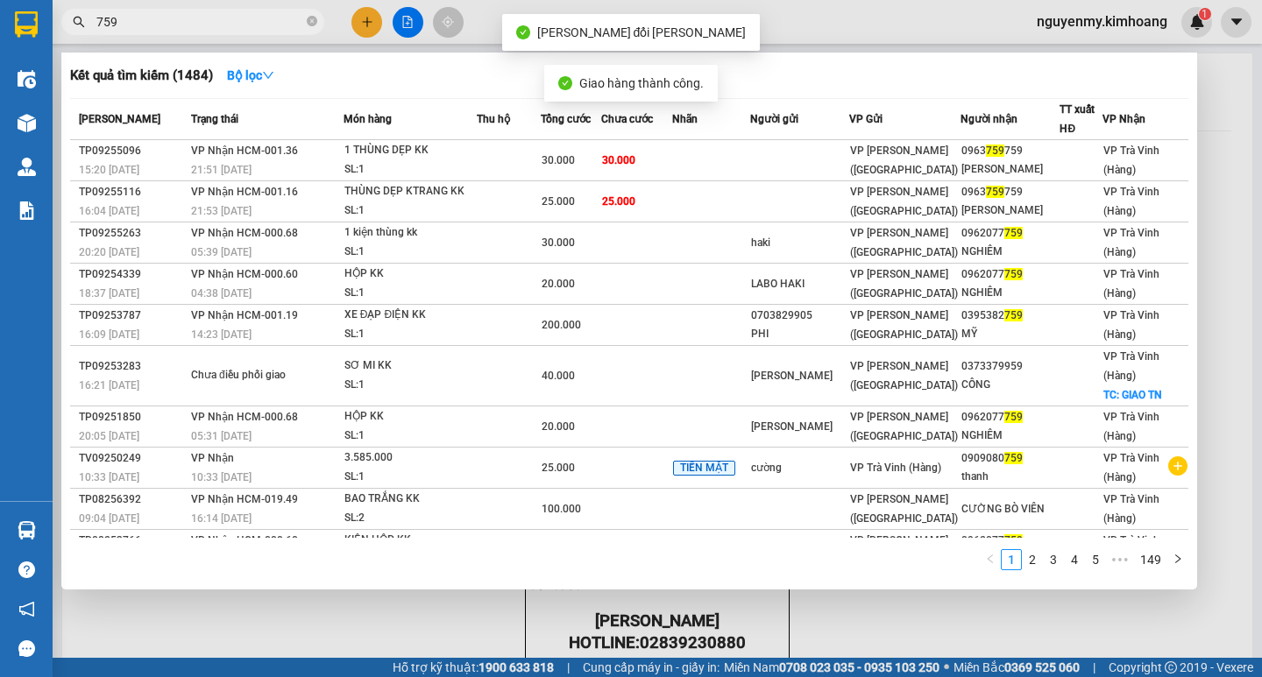
click at [237, 22] on input "759" at bounding box center [199, 21] width 207 height 19
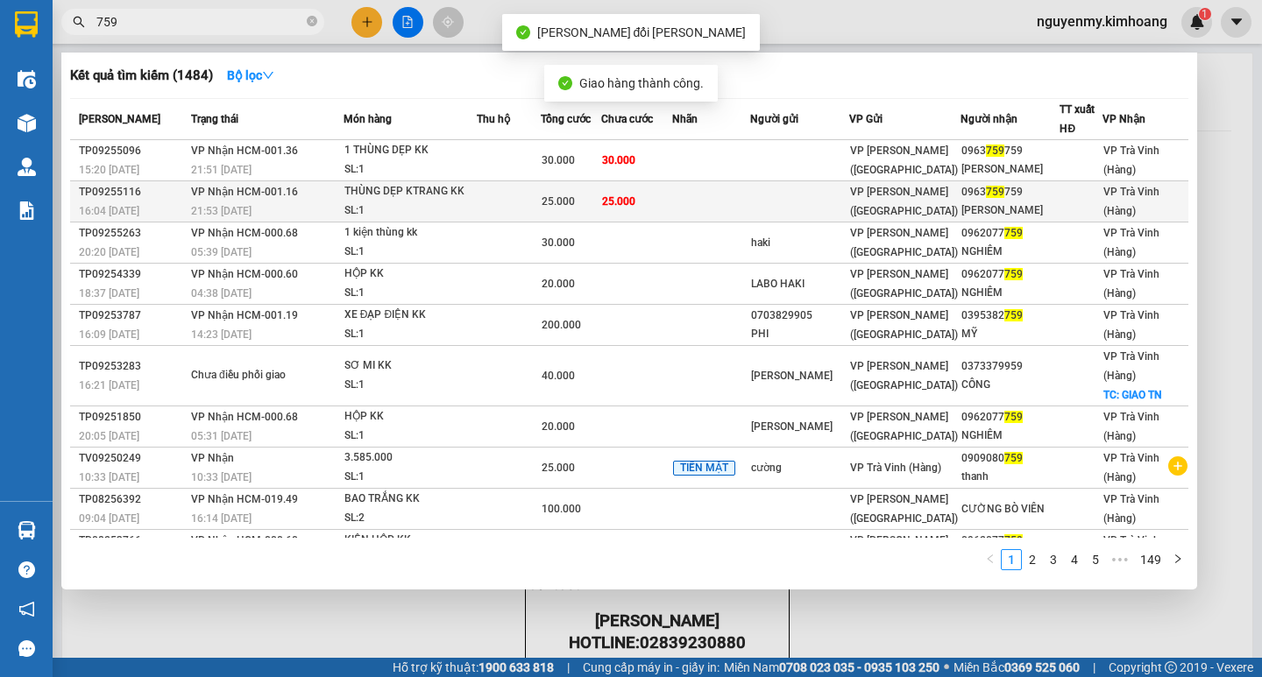
click at [535, 200] on td at bounding box center [509, 201] width 64 height 41
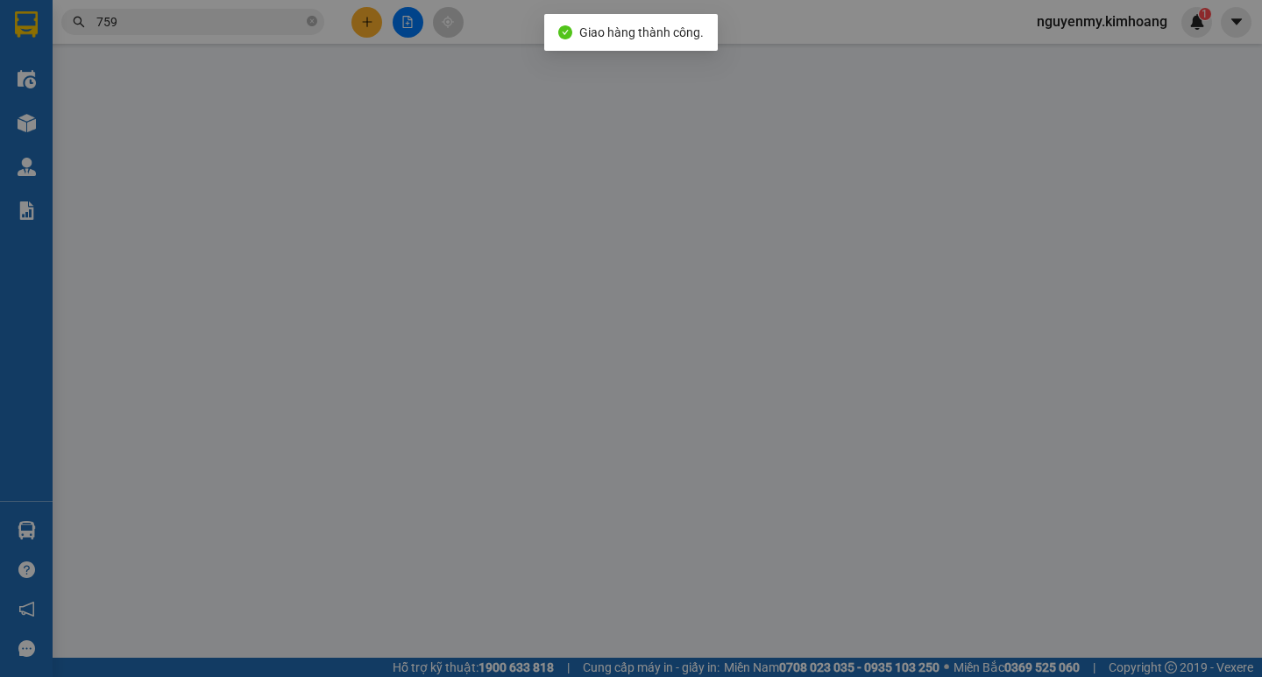
type input "0963759759"
type input "TRUNG NGỌC"
type input "25.000"
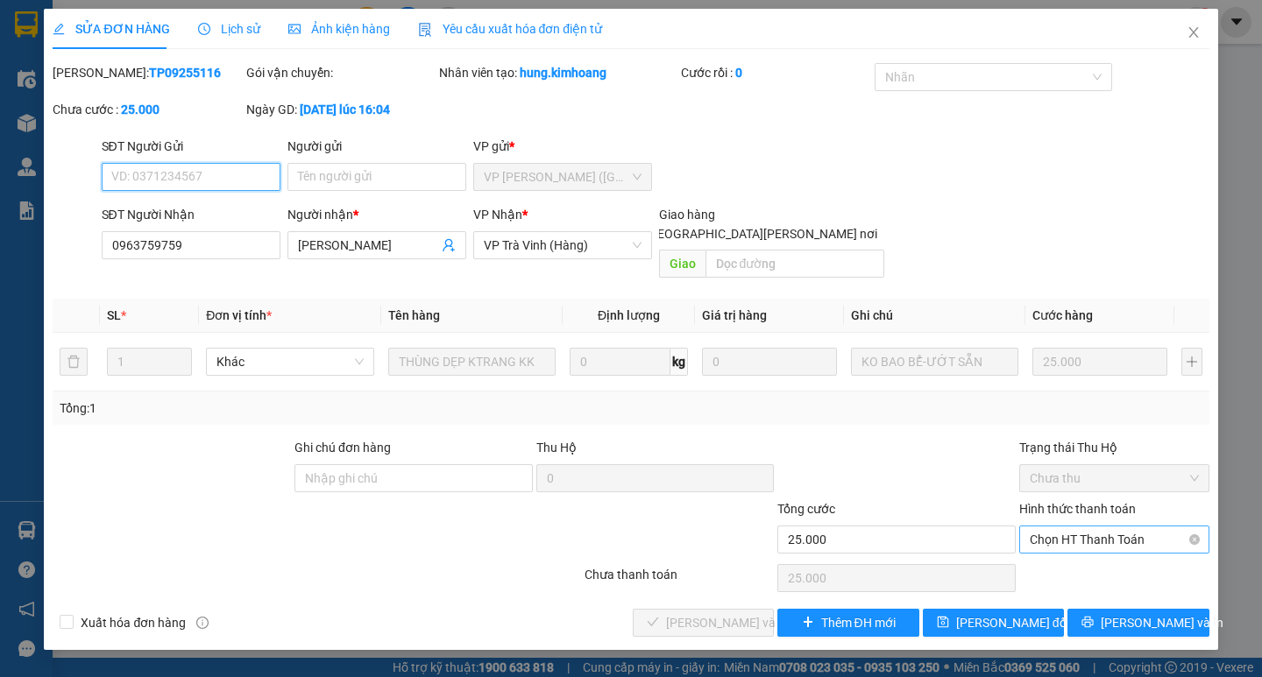
click at [1128, 527] on span "Chọn HT Thanh Toán" at bounding box center [1114, 540] width 169 height 26
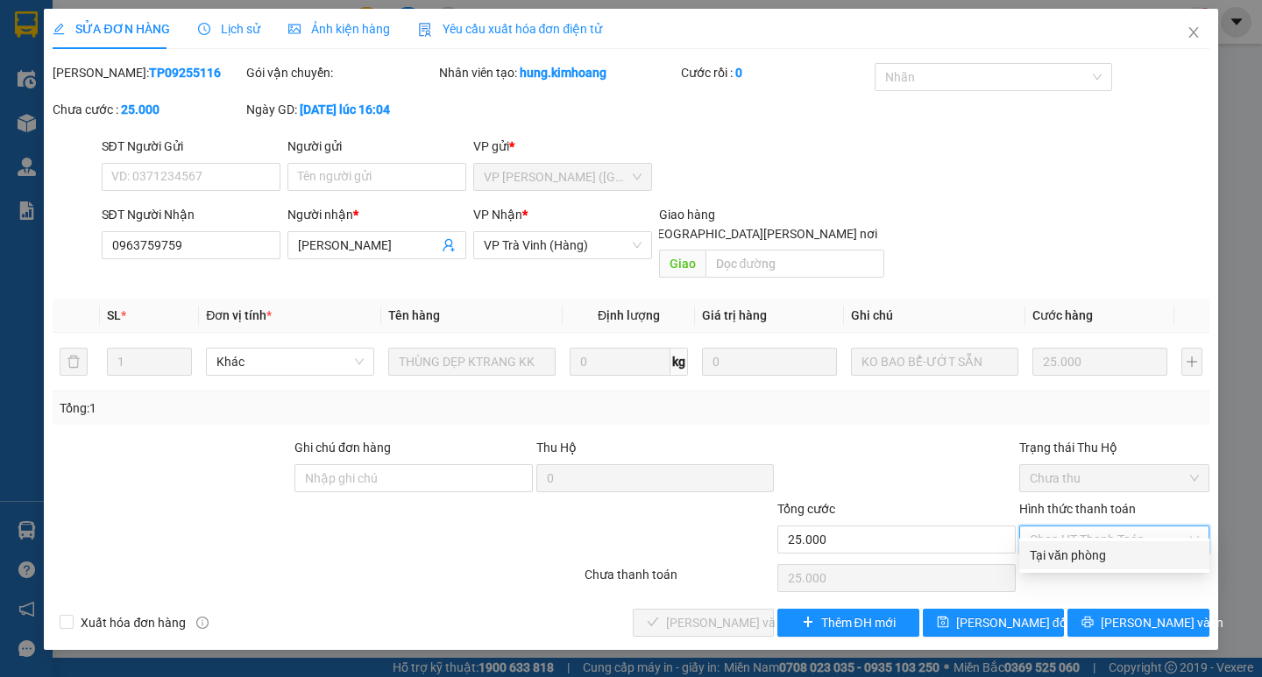
click at [1088, 576] on div "Chọn HT Thanh Toán" at bounding box center [1114, 578] width 194 height 35
click at [1116, 527] on span "Chọn HT Thanh Toán" at bounding box center [1114, 540] width 169 height 26
click at [1087, 554] on div "Tại văn phòng" at bounding box center [1114, 555] width 169 height 19
type input "0"
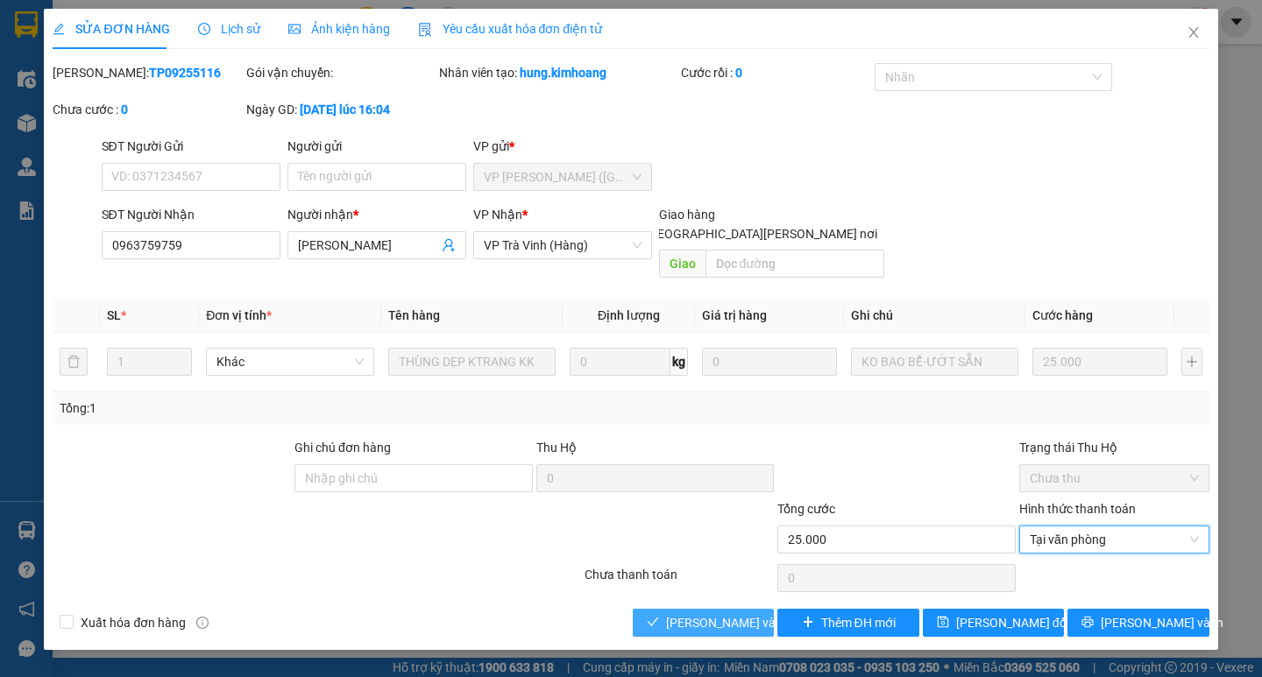
click at [696, 613] on span "[PERSON_NAME] và [PERSON_NAME] hàng" at bounding box center [784, 622] width 237 height 19
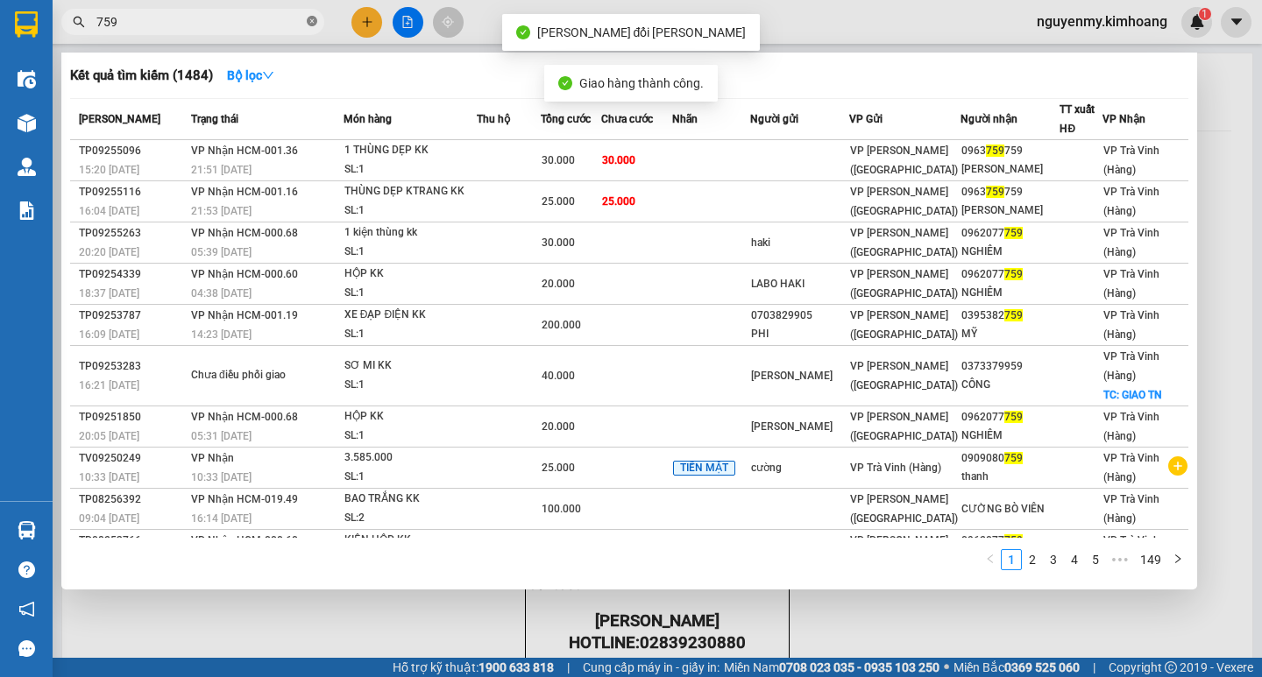
click at [311, 17] on icon "close-circle" at bounding box center [312, 21] width 11 height 11
drag, startPoint x: 311, startPoint y: 17, endPoint x: 261, endPoint y: 20, distance: 50.1
click at [309, 18] on span at bounding box center [312, 21] width 11 height 19
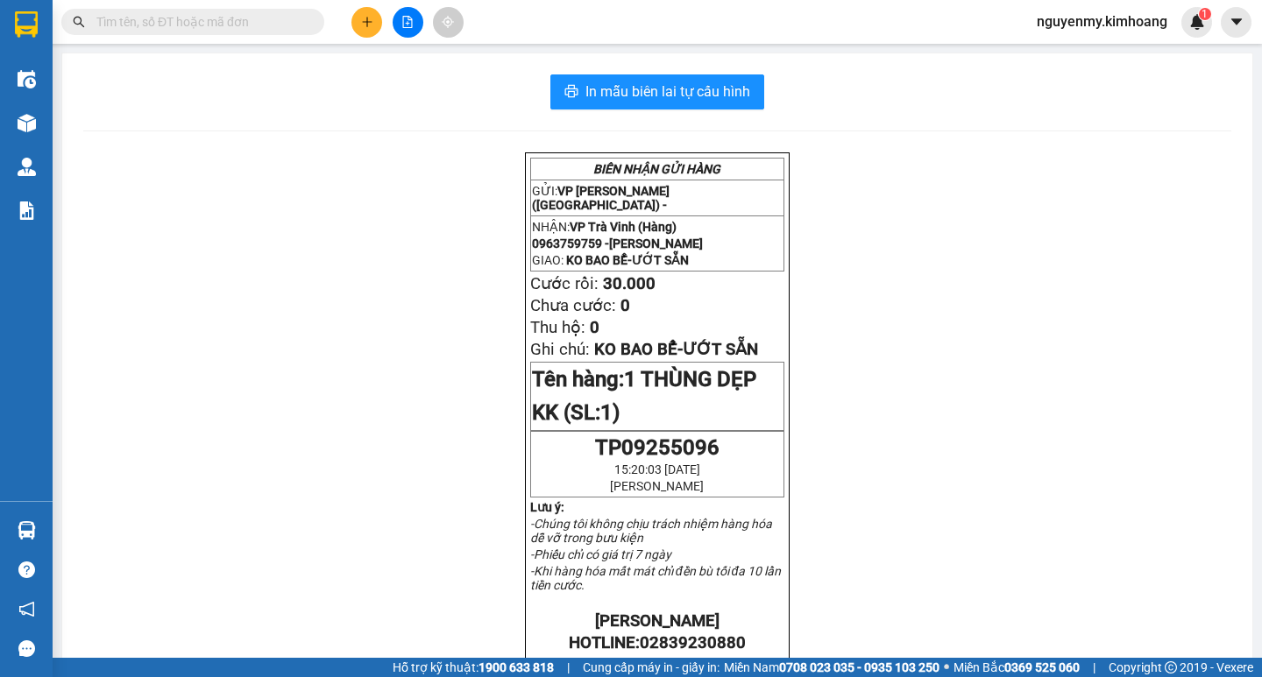
click at [242, 23] on input "text" at bounding box center [199, 21] width 207 height 19
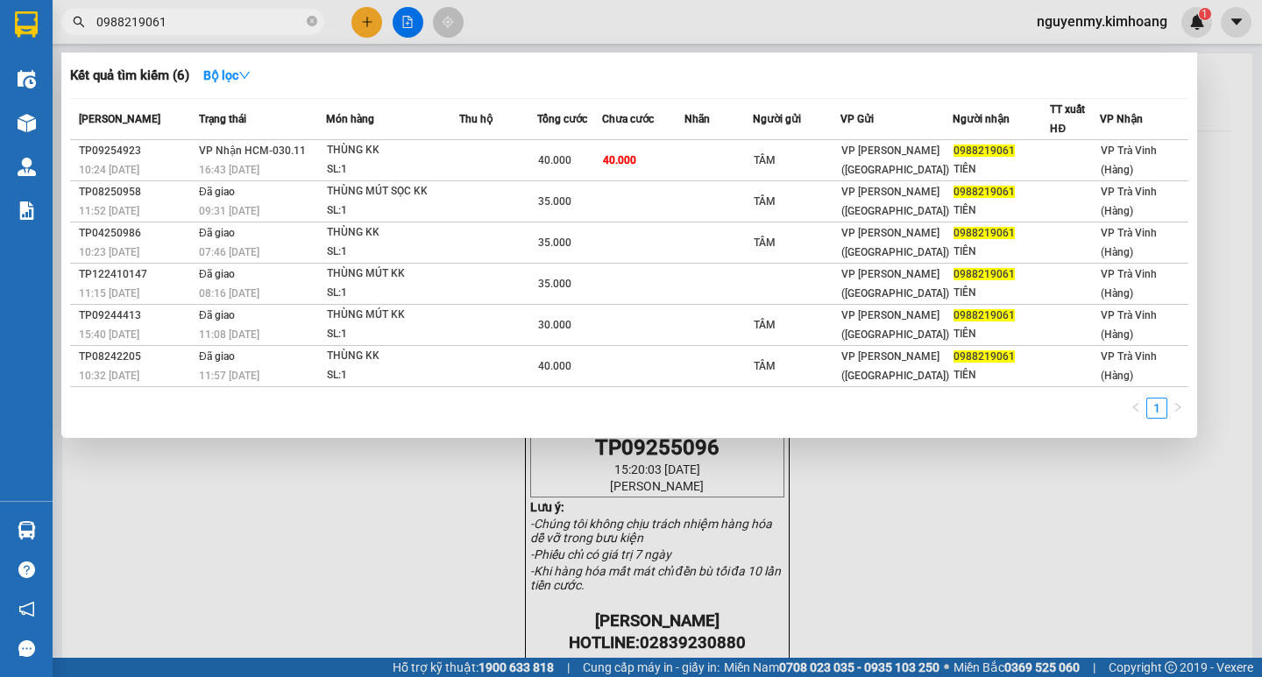
click at [169, 28] on input "0988219061" at bounding box center [199, 21] width 207 height 19
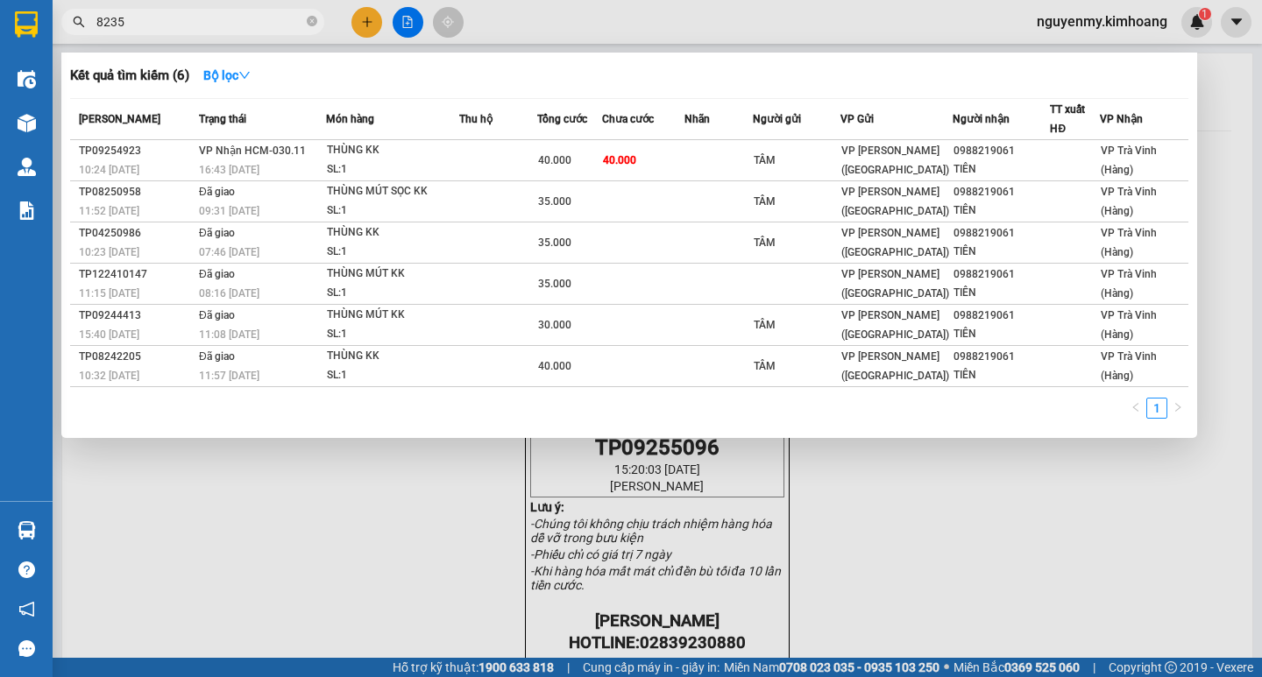
type input "82356"
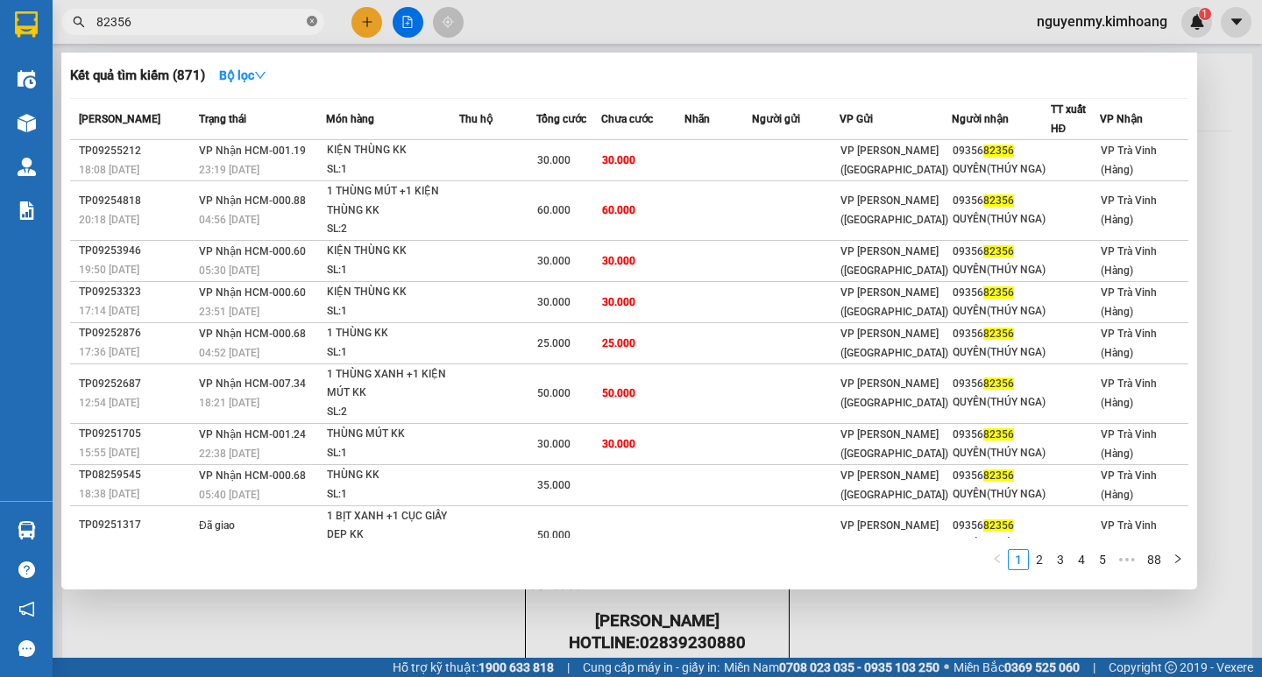
click at [308, 26] on icon "close-circle" at bounding box center [312, 21] width 11 height 11
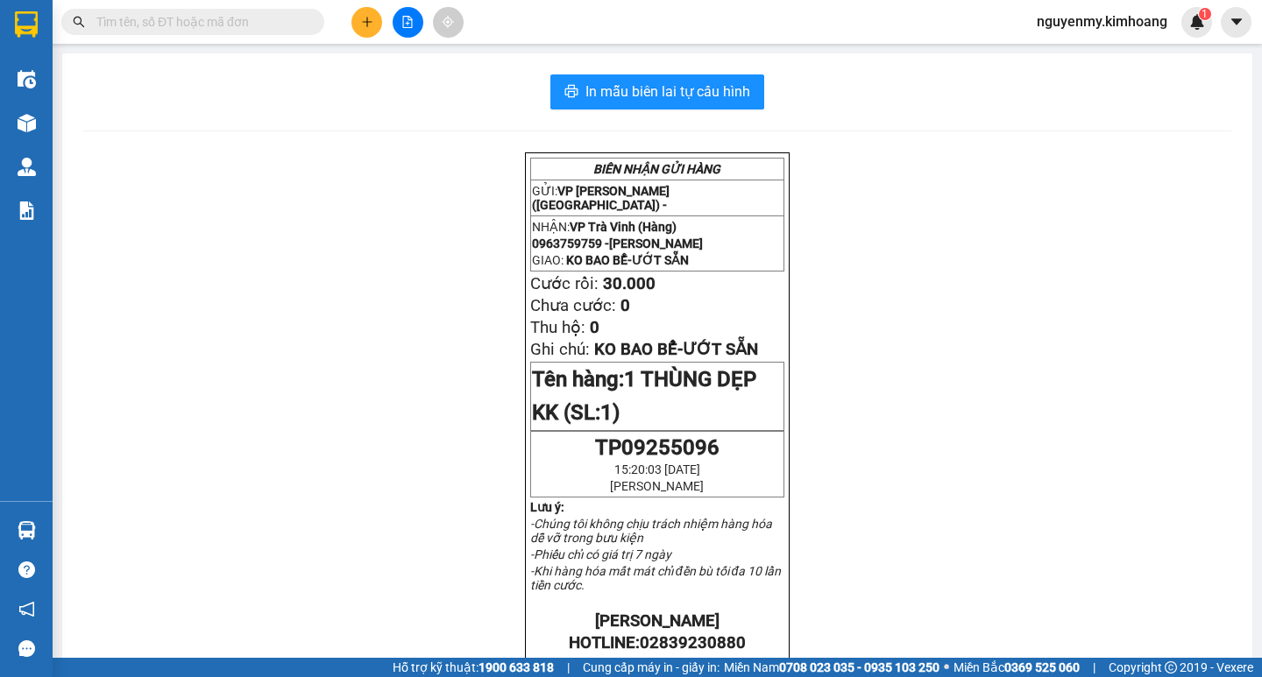
drag, startPoint x: 310, startPoint y: 17, endPoint x: 275, endPoint y: 24, distance: 35.7
click at [306, 19] on span at bounding box center [192, 22] width 263 height 26
click at [275, 24] on input "text" at bounding box center [199, 21] width 207 height 19
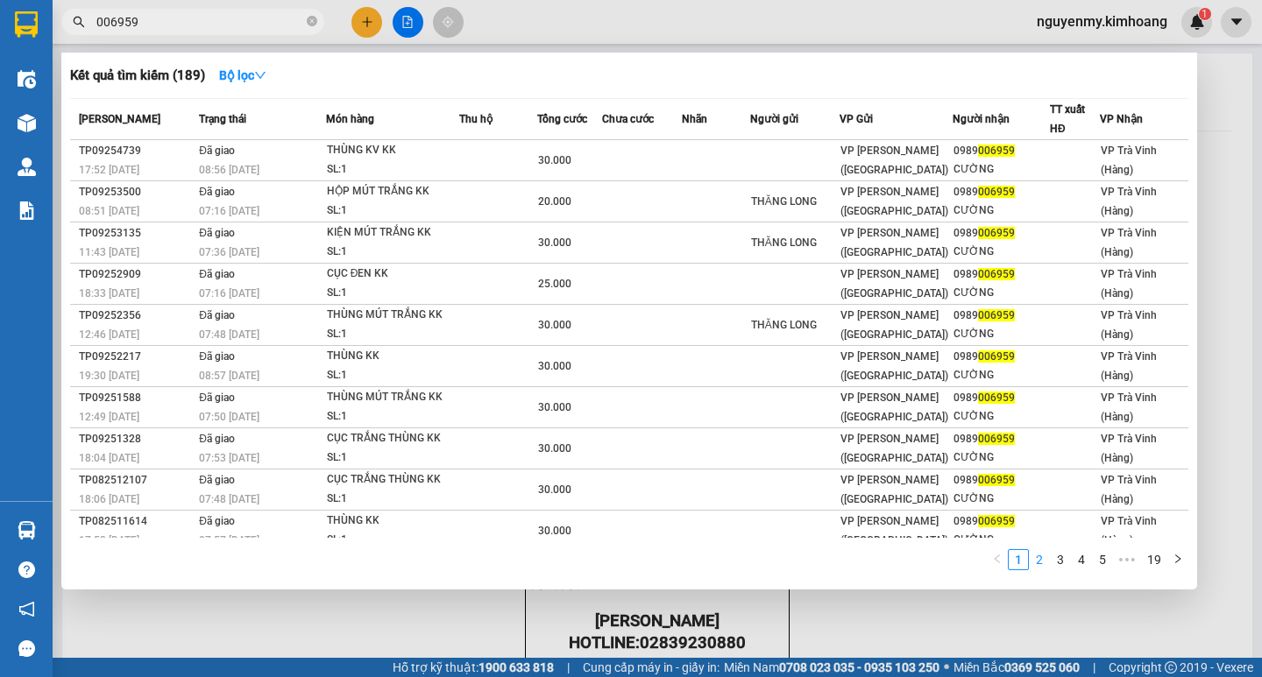
type input "006959"
click at [1039, 559] on link "2" at bounding box center [1039, 559] width 19 height 19
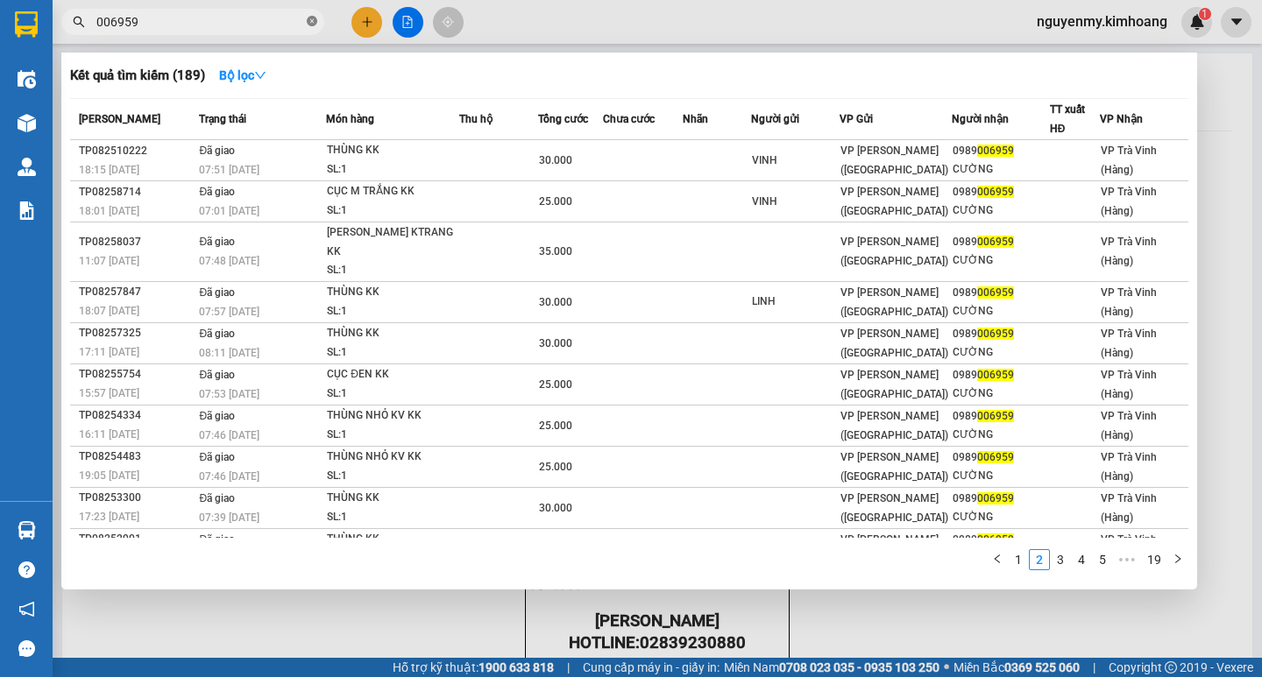
click at [312, 20] on icon "close-circle" at bounding box center [312, 21] width 11 height 11
drag, startPoint x: 312, startPoint y: 20, endPoint x: 294, endPoint y: 19, distance: 18.4
click at [296, 19] on span at bounding box center [192, 22] width 263 height 26
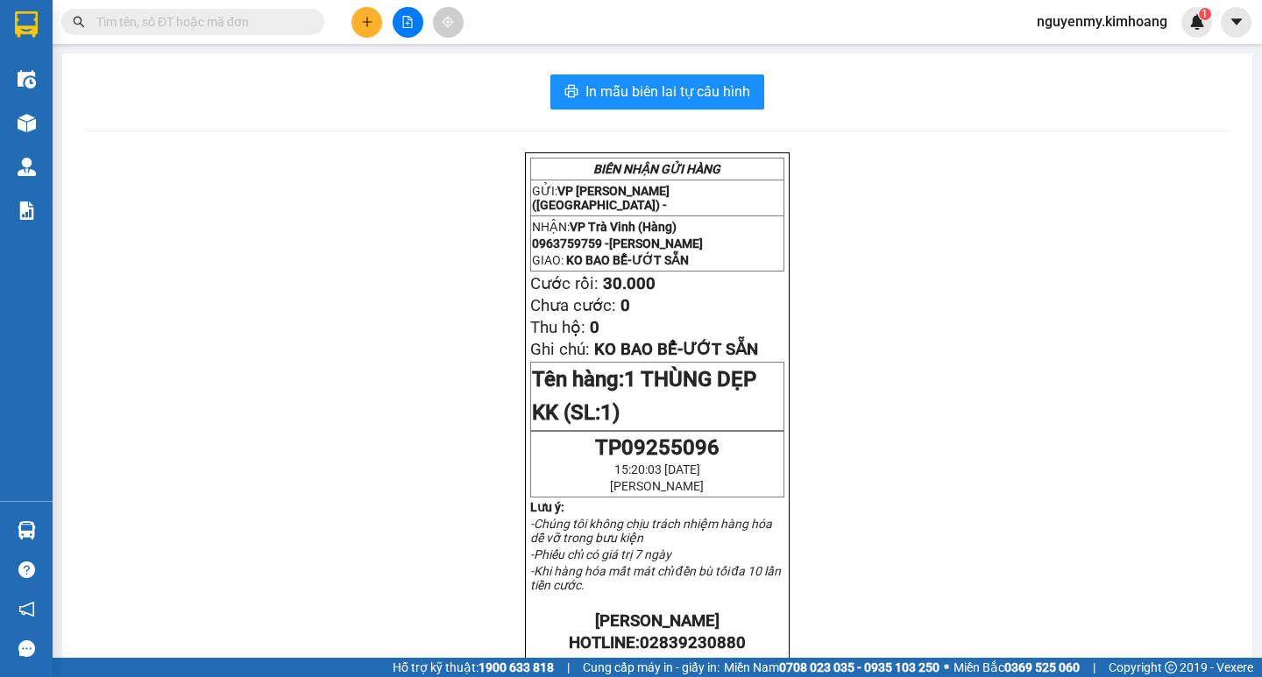
click at [280, 22] on input "text" at bounding box center [199, 21] width 207 height 19
click at [224, 22] on input "text" at bounding box center [199, 21] width 207 height 19
click at [229, 29] on input "text" at bounding box center [199, 21] width 207 height 19
click at [225, 26] on input "text" at bounding box center [199, 21] width 207 height 19
click at [221, 26] on input "text" at bounding box center [199, 21] width 207 height 19
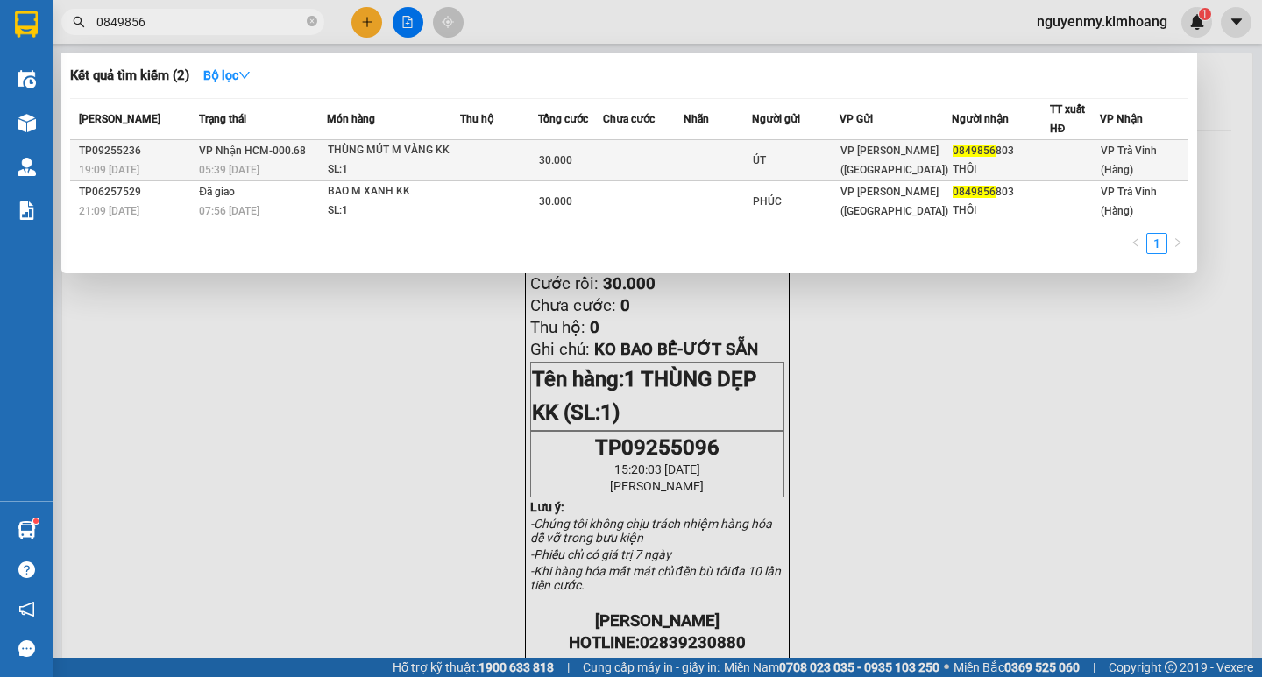
type input "0849856"
click at [535, 163] on td at bounding box center [499, 160] width 78 height 41
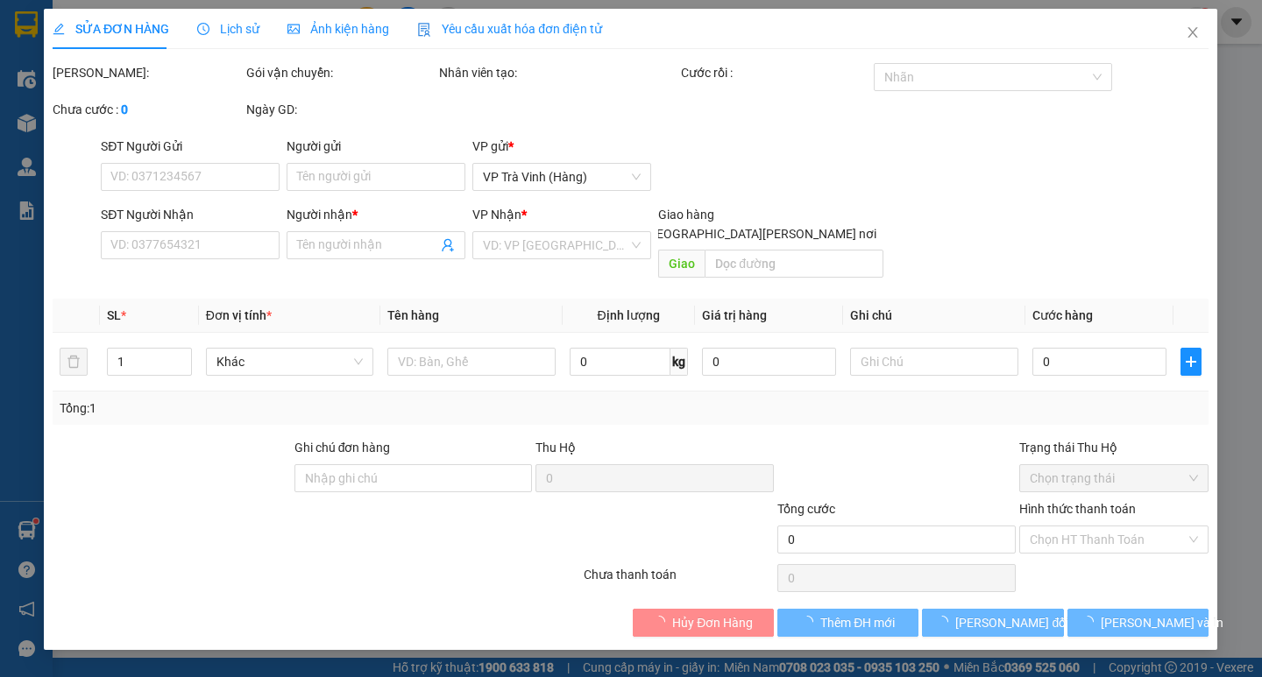
type input "ÚT"
type input "0849856803"
type input "THÔI"
type input "30.000"
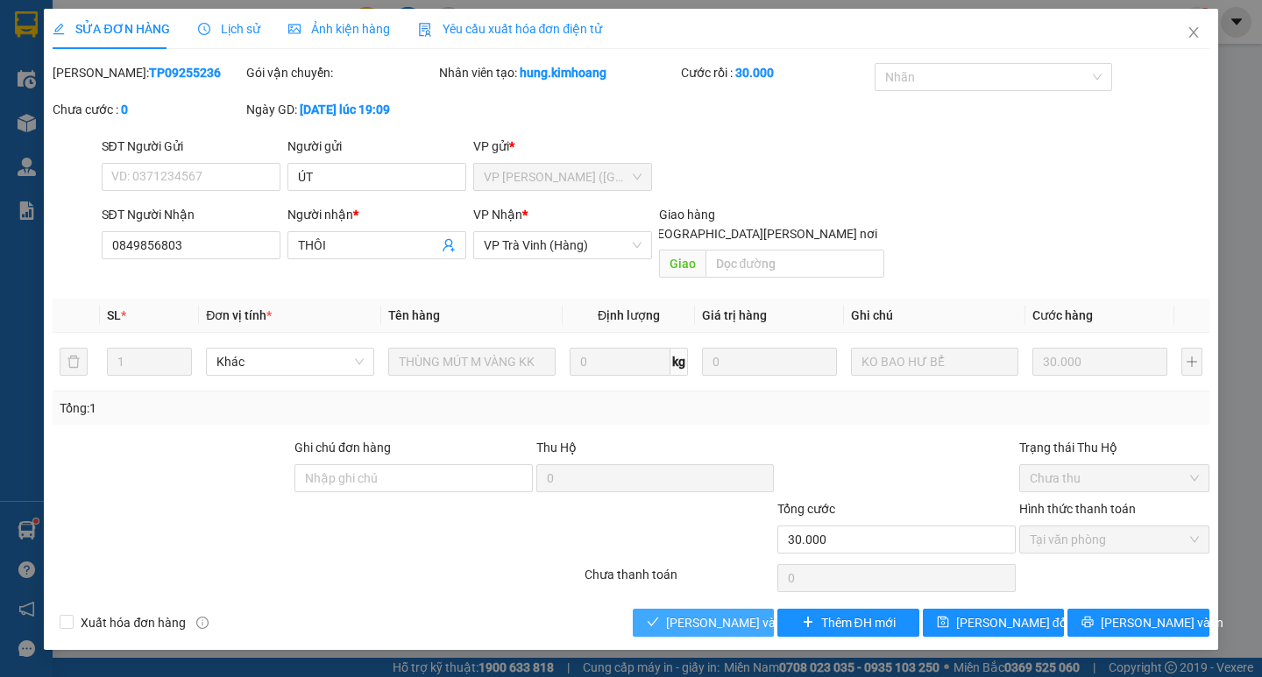
click at [712, 613] on span "[PERSON_NAME] và [PERSON_NAME] hàng" at bounding box center [784, 622] width 237 height 19
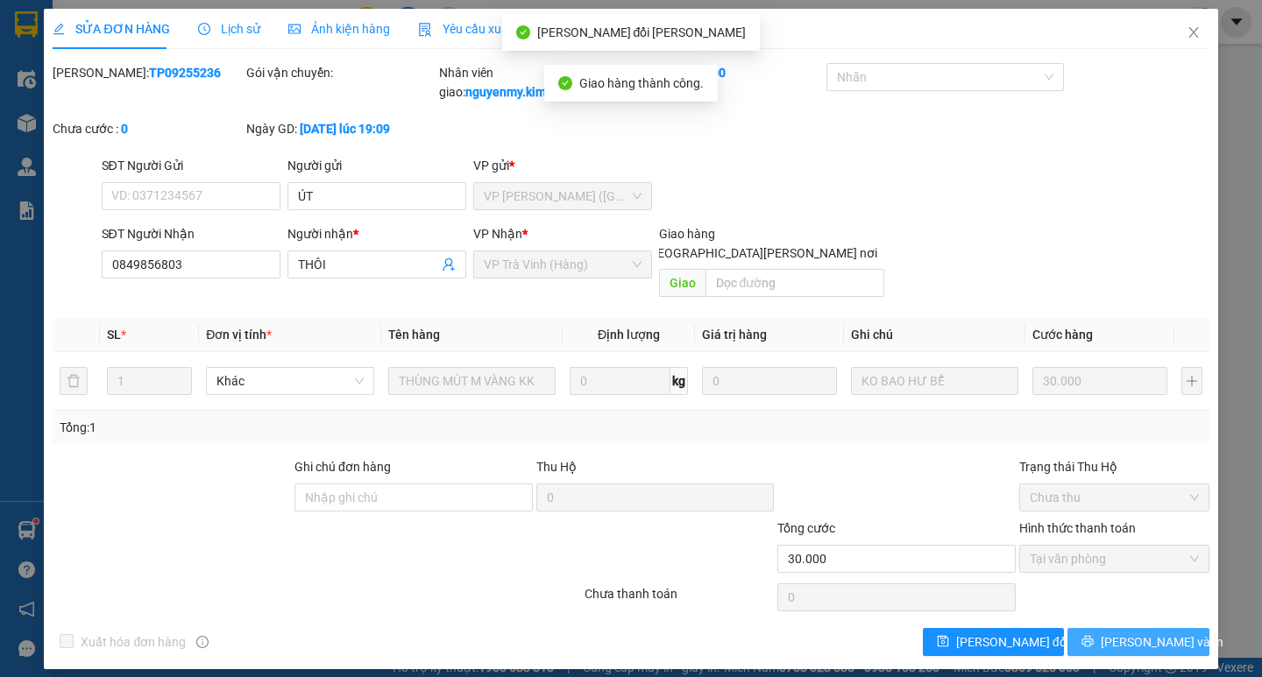
click at [1141, 633] on span "[PERSON_NAME] và In" at bounding box center [1162, 642] width 123 height 19
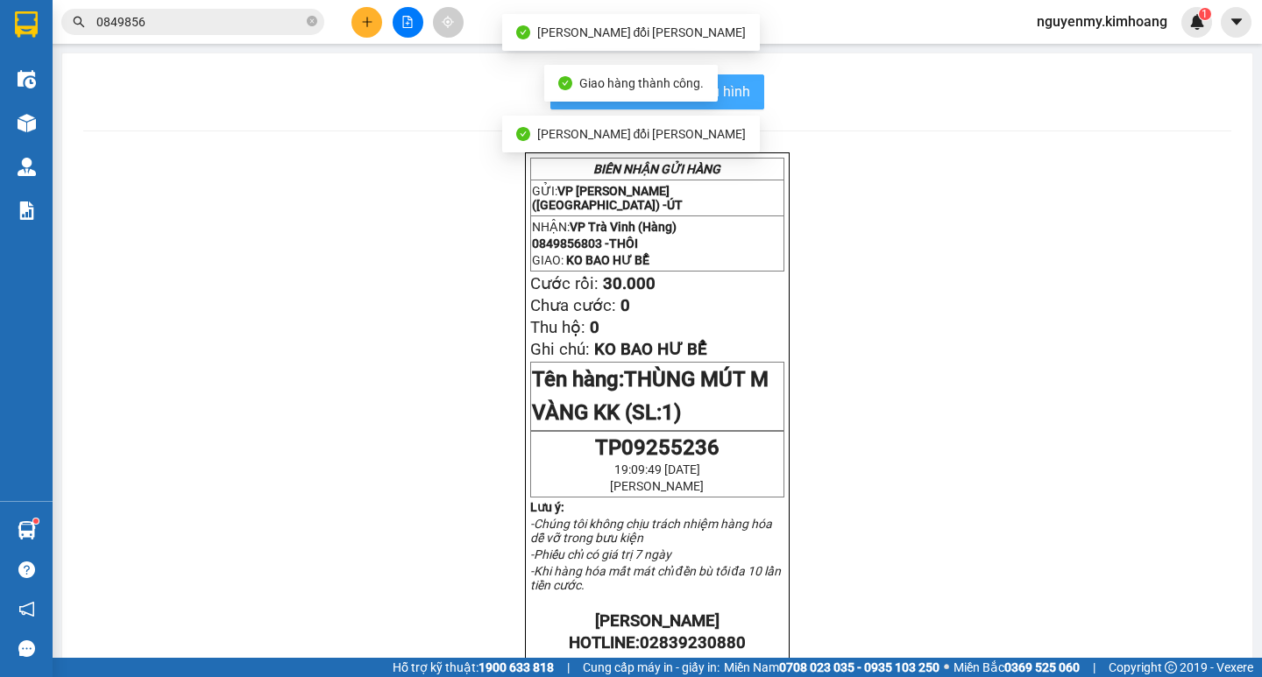
click at [731, 96] on span "In mẫu biên lai tự cấu hình" at bounding box center [667, 92] width 165 height 22
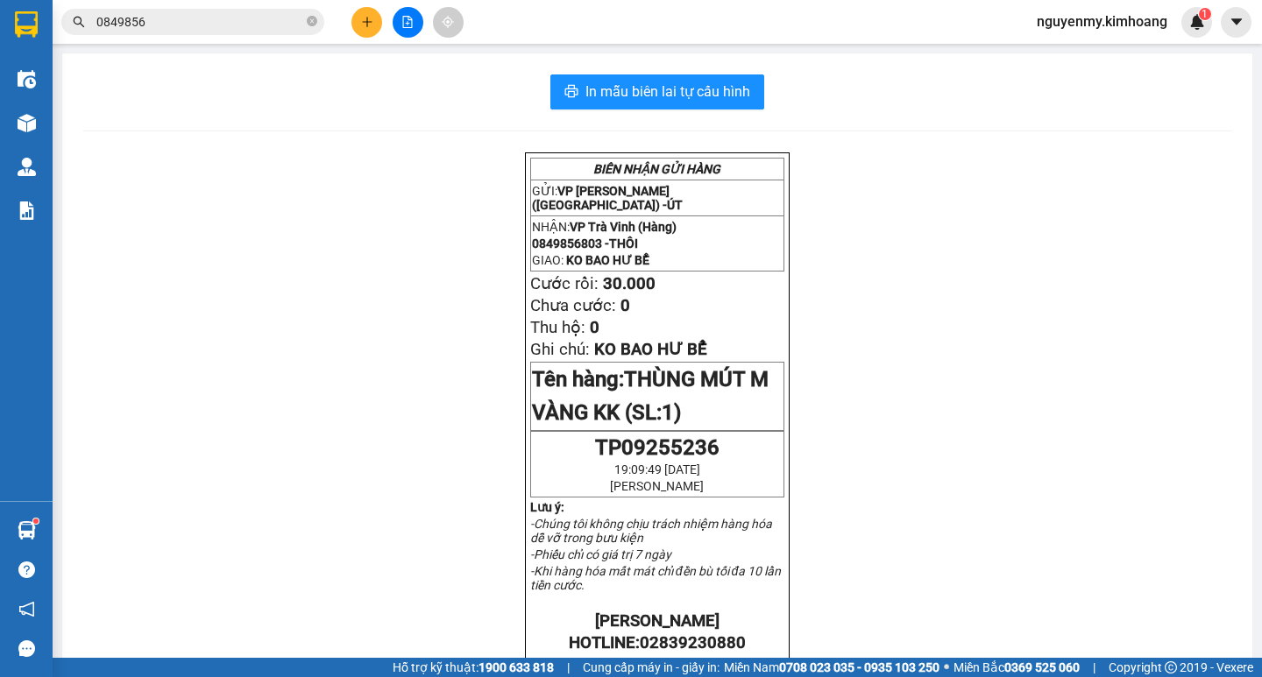
click at [241, 23] on input "0849856" at bounding box center [199, 21] width 207 height 19
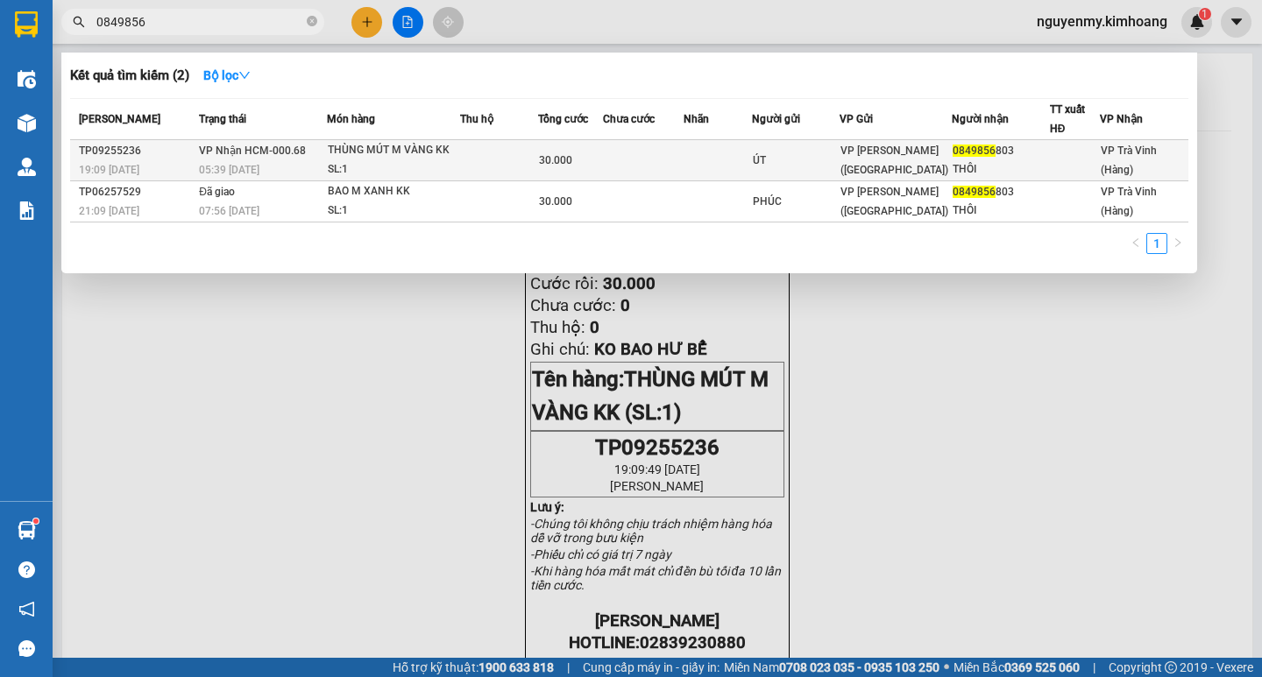
click at [587, 159] on div "30.000" at bounding box center [570, 160] width 63 height 19
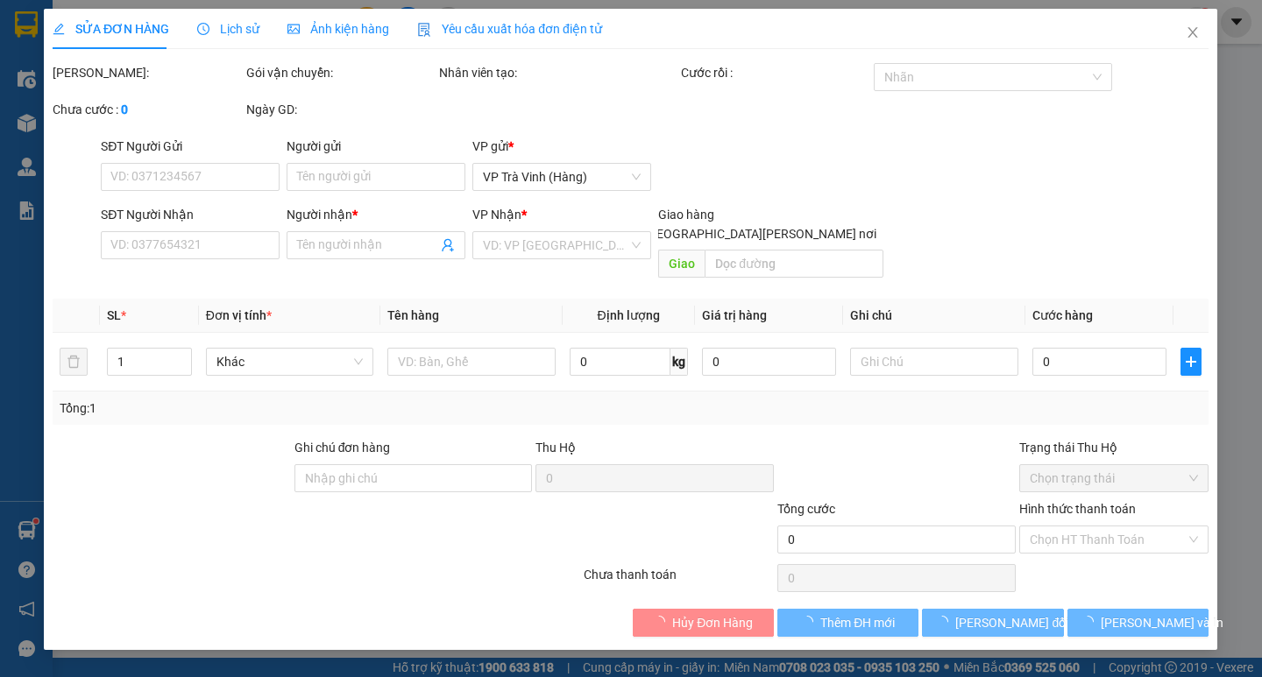
type input "ÚT"
type input "0849856803"
type input "THÔI"
type input "30.000"
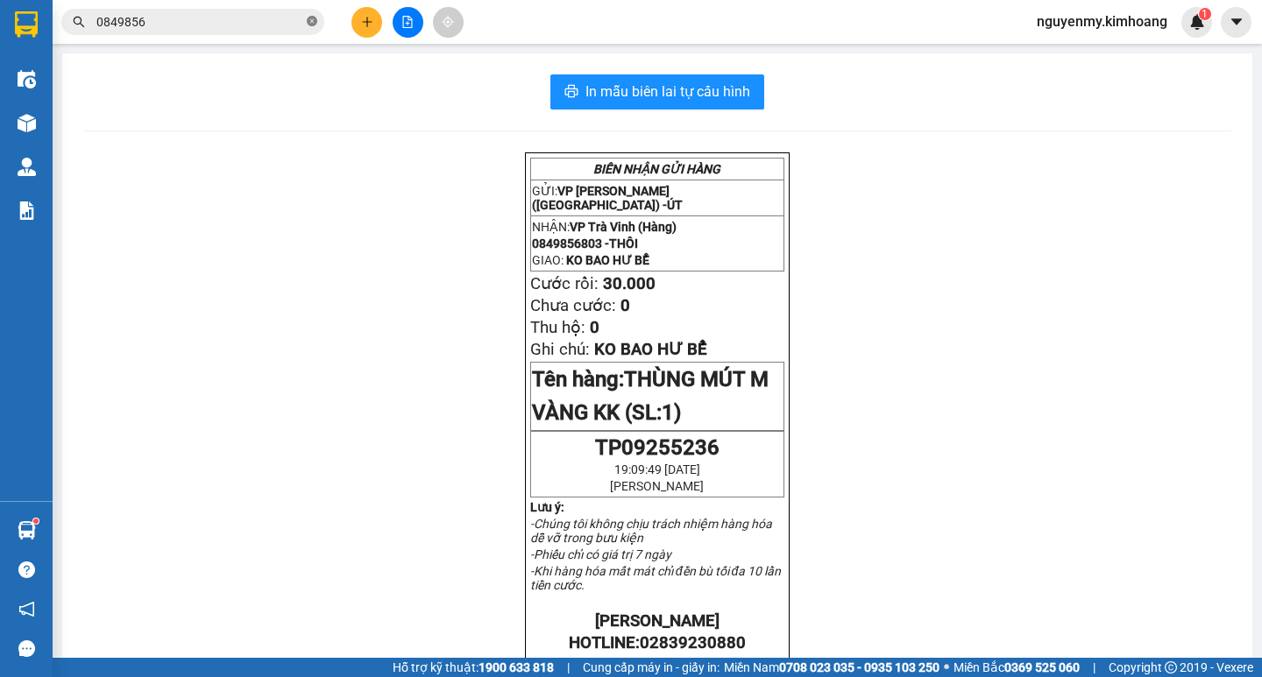
click at [311, 19] on icon "close-circle" at bounding box center [312, 21] width 11 height 11
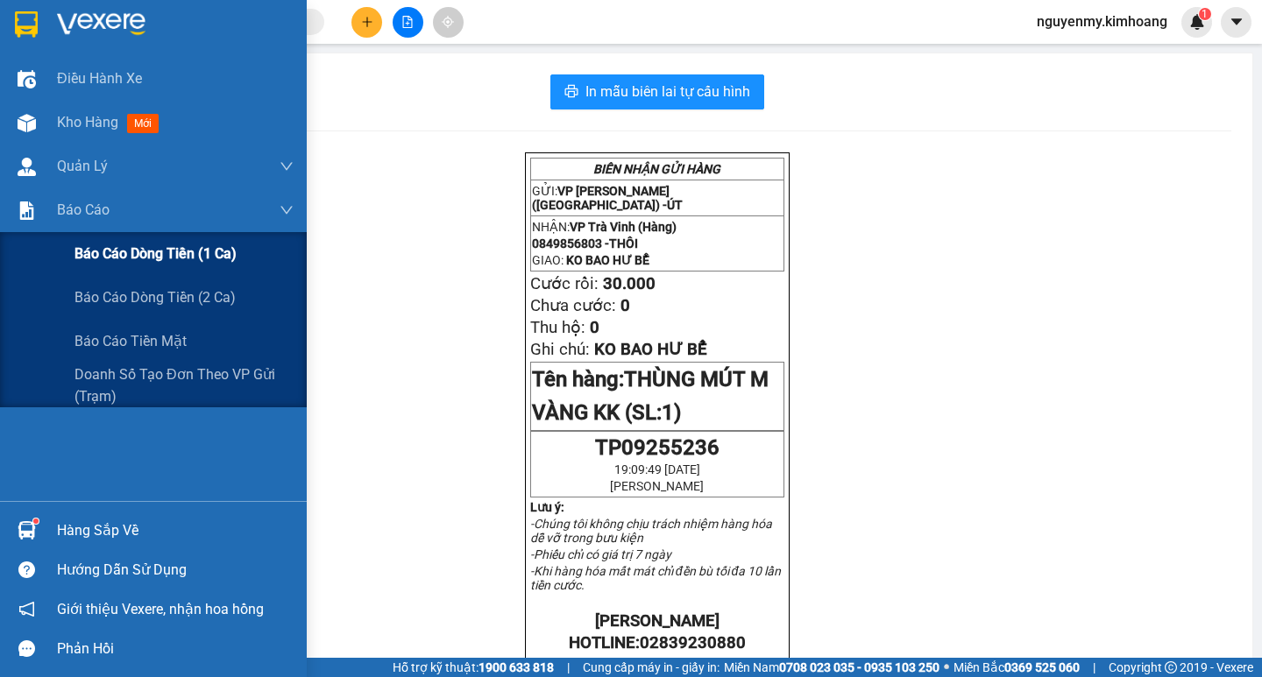
click at [169, 259] on span "Báo cáo dòng tiền (1 ca)" at bounding box center [155, 254] width 162 height 22
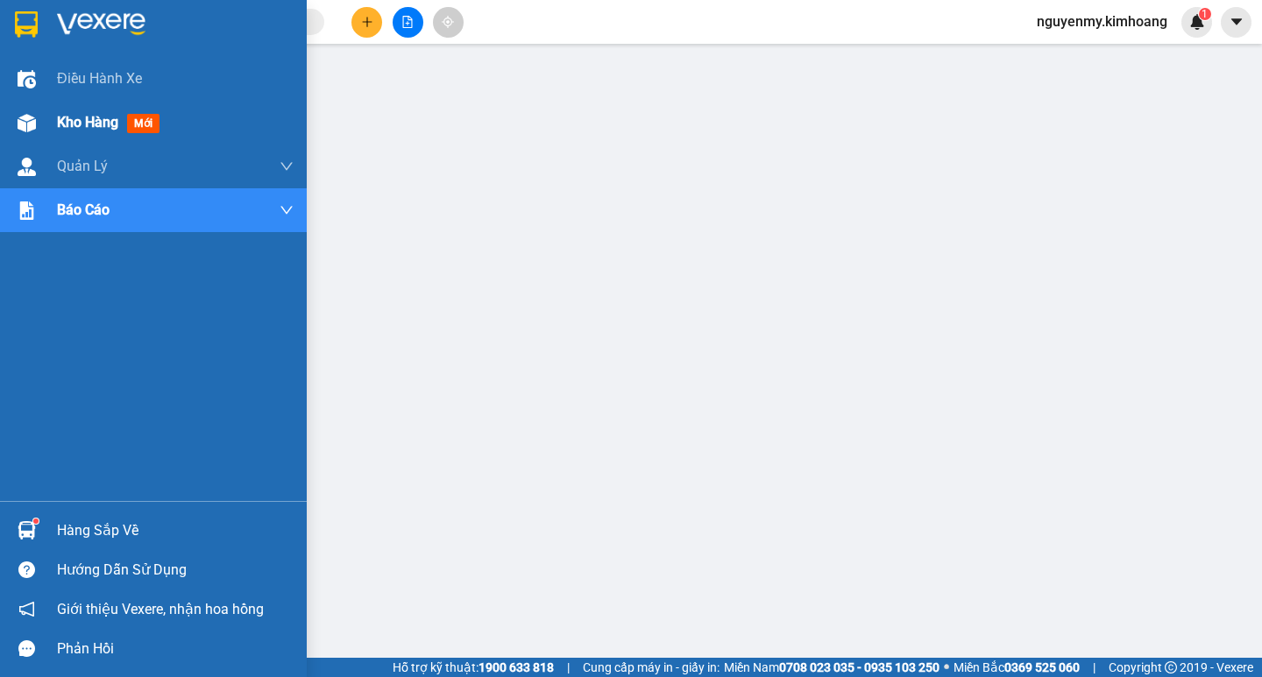
click at [93, 119] on span "Kho hàng" at bounding box center [87, 122] width 61 height 17
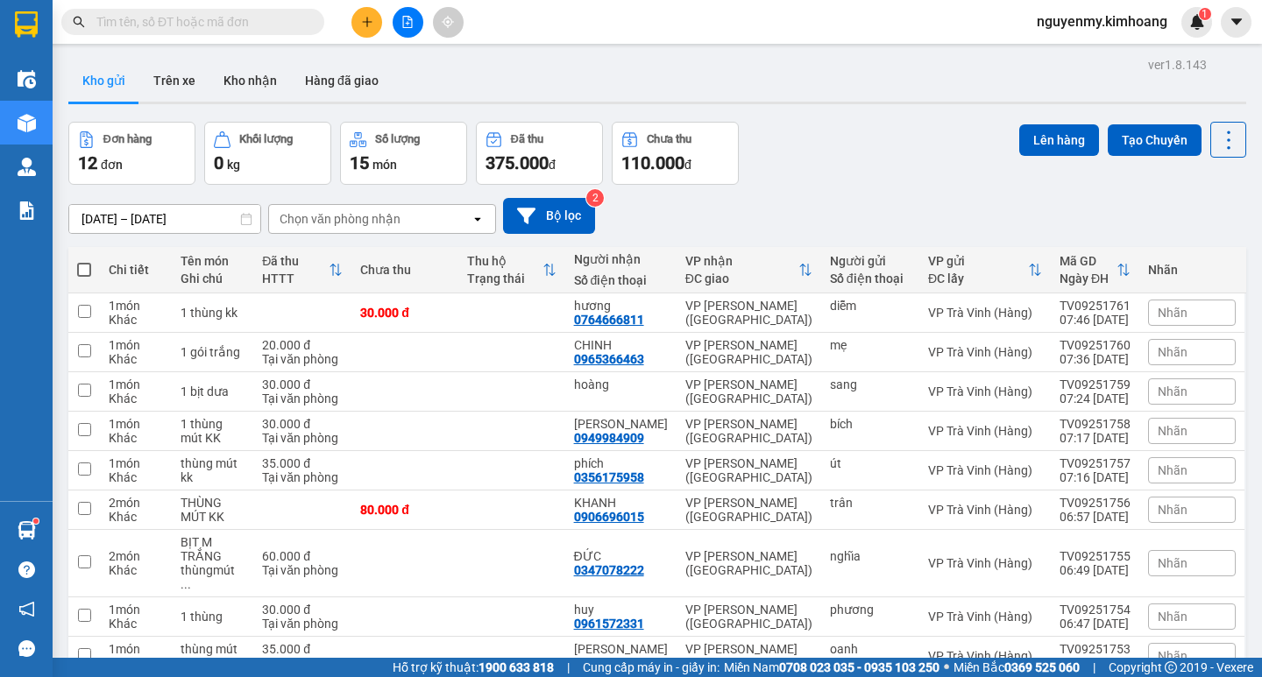
click at [266, 22] on input "text" at bounding box center [199, 21] width 207 height 19
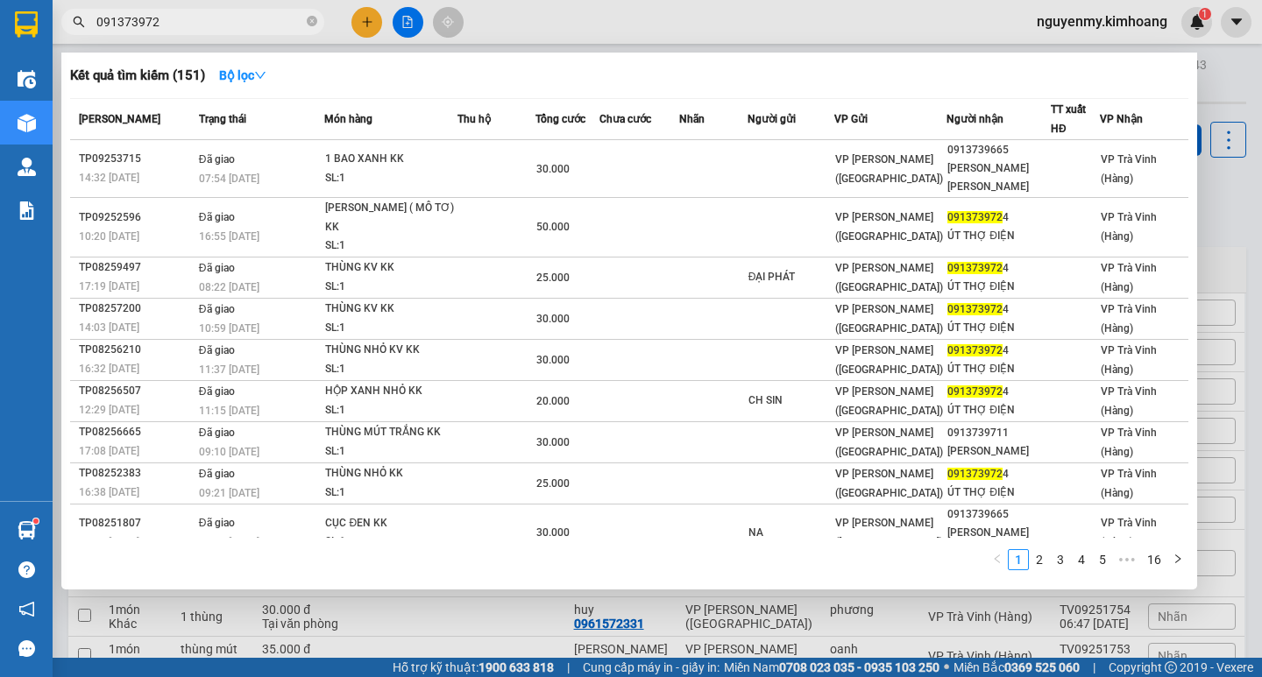
type input "0913739724"
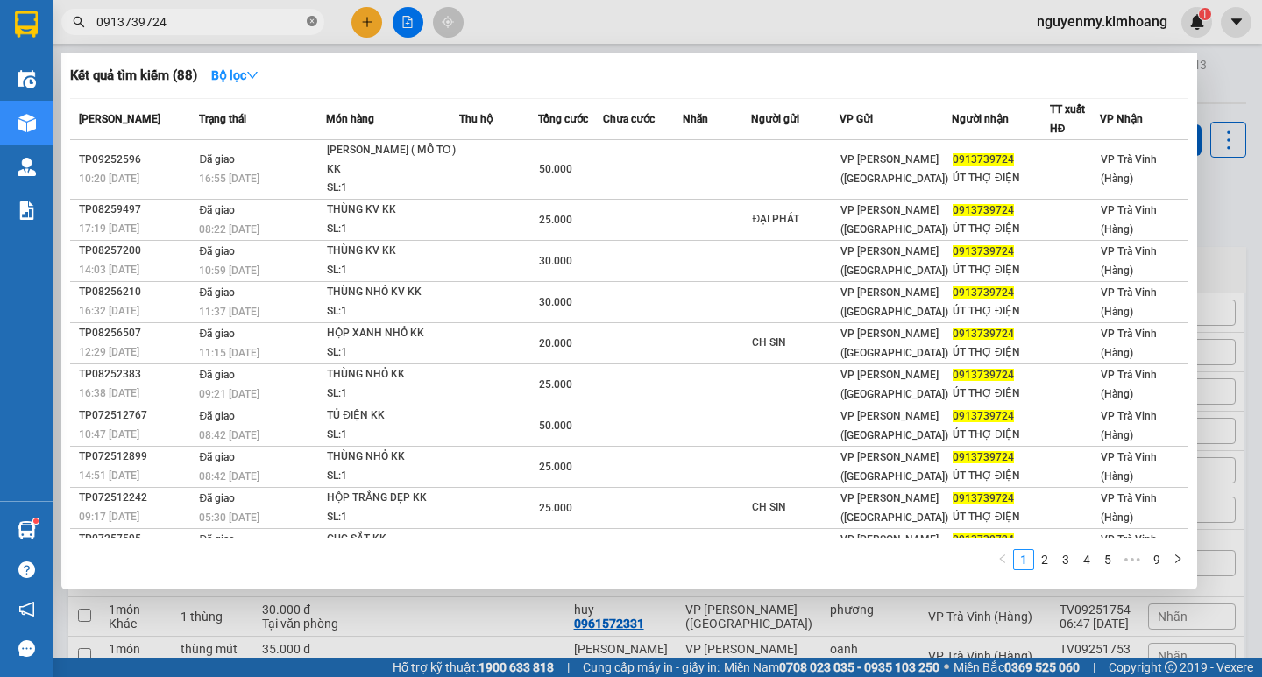
click at [310, 22] on icon "close-circle" at bounding box center [312, 21] width 11 height 11
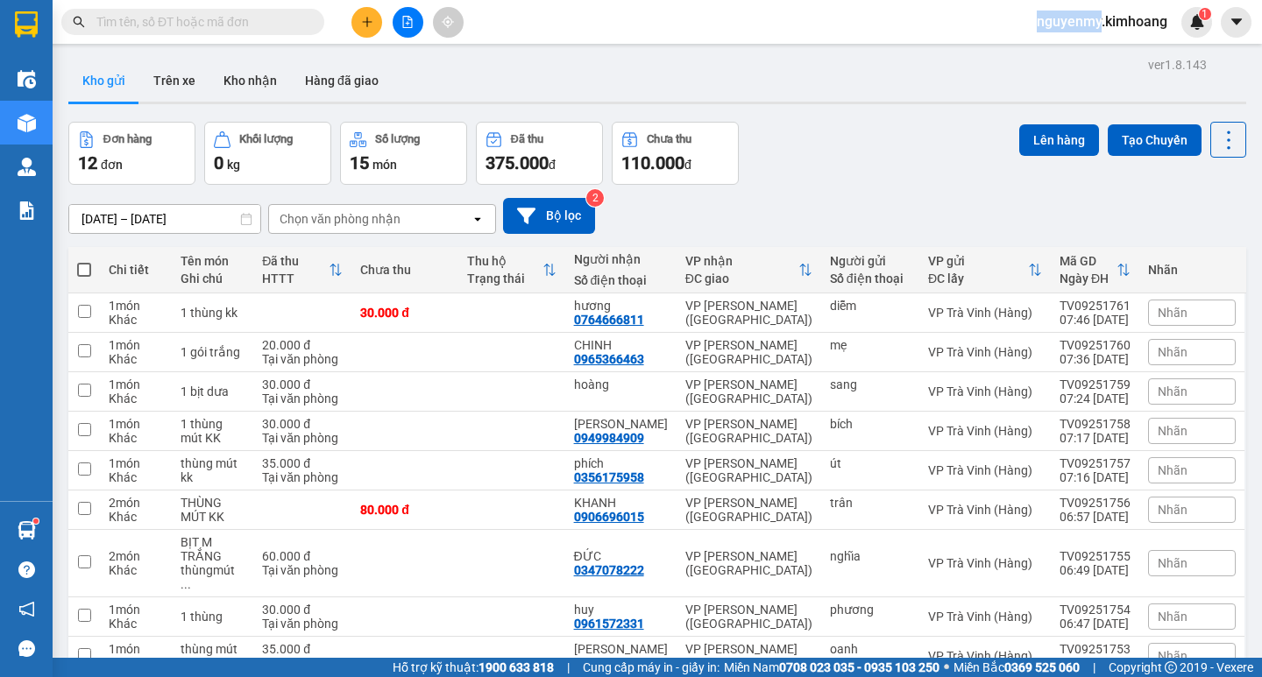
click at [269, 35] on div "Kết quả tìm kiếm ( 88 ) Bộ lọc Mã ĐH Trạng thái Món hàng Thu hộ Tổng cước Chưa …" at bounding box center [171, 22] width 342 height 31
click at [271, 22] on input "text" at bounding box center [199, 21] width 207 height 19
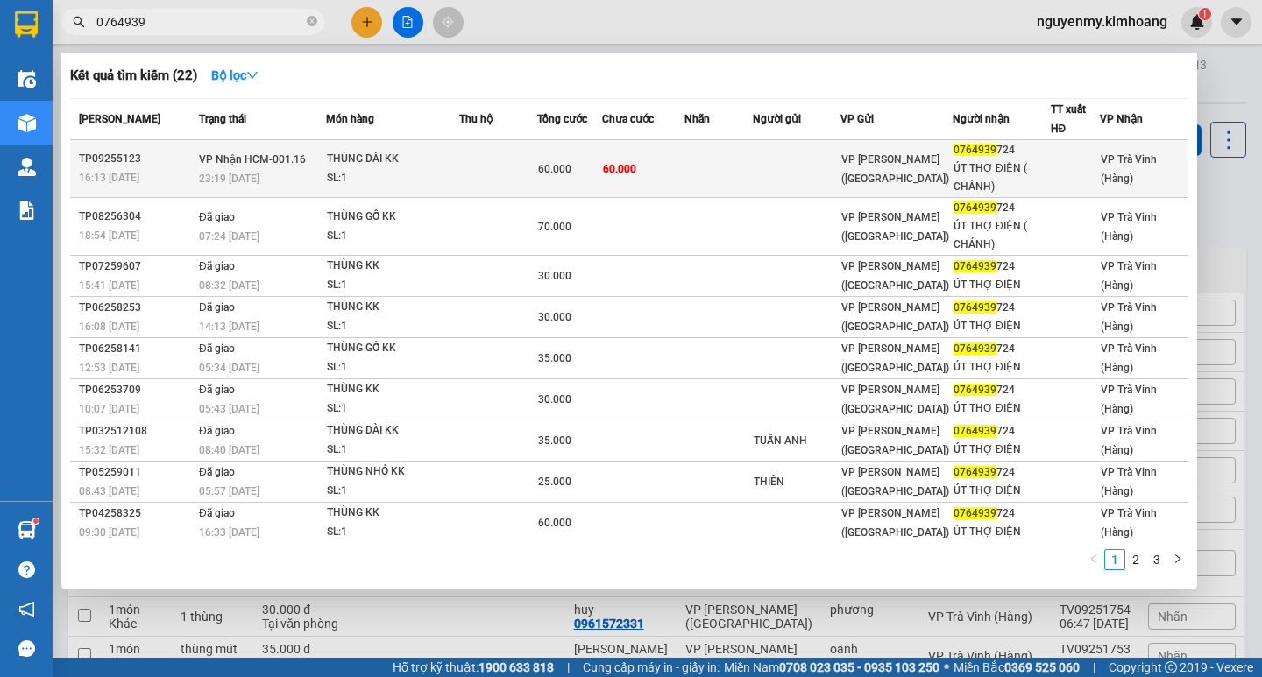
type input "0764939"
click at [521, 164] on td at bounding box center [498, 169] width 78 height 58
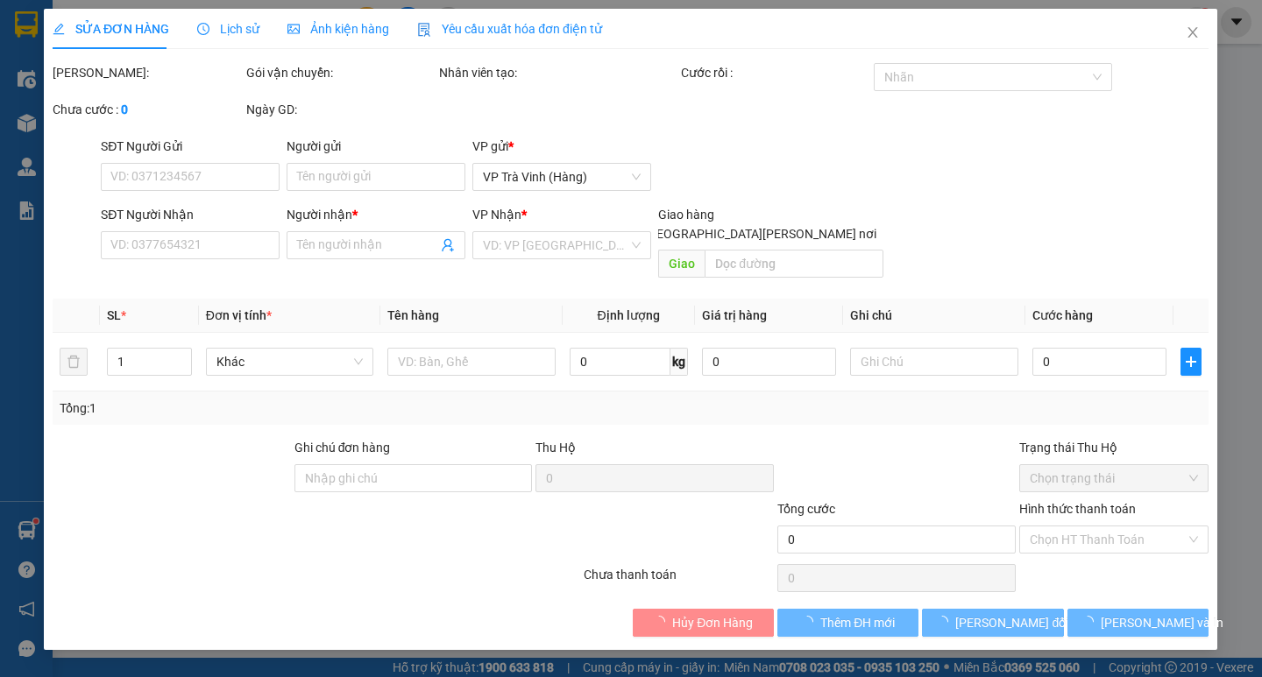
type input "0764939724"
type input "ÚT THỢ ĐIỆN ( CHÁNH)"
type input "60.000"
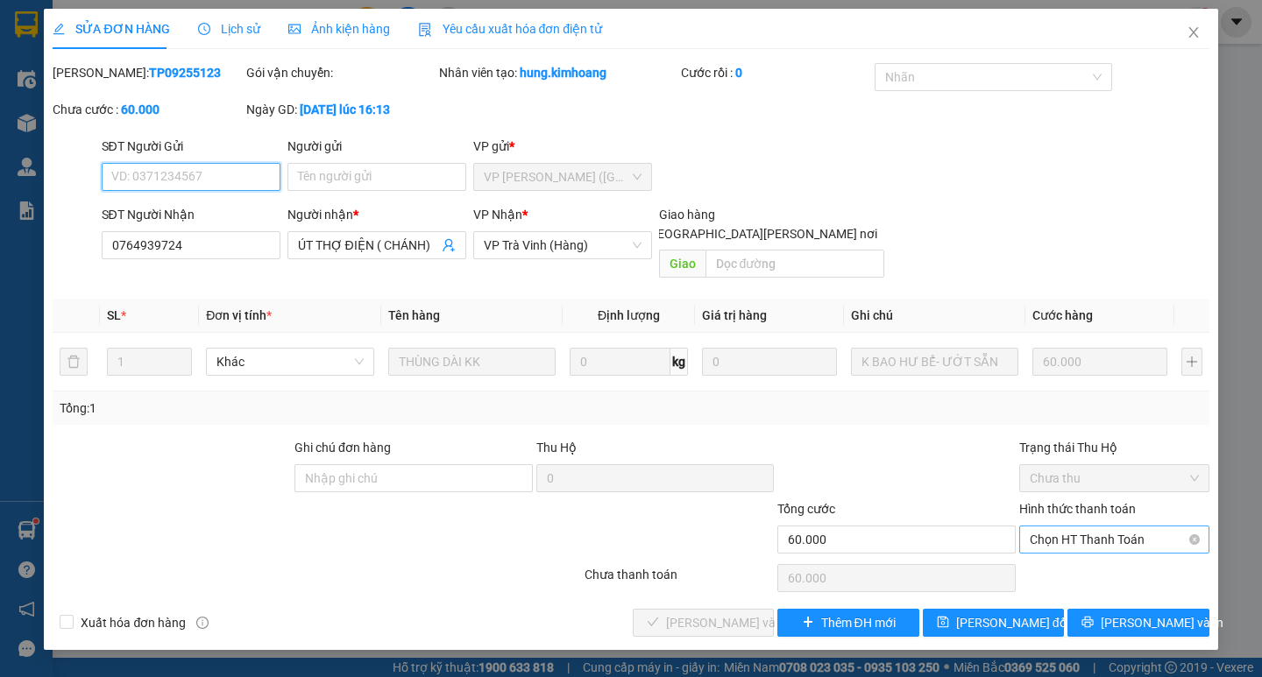
click at [1117, 527] on span "Chọn HT Thanh Toán" at bounding box center [1114, 540] width 169 height 26
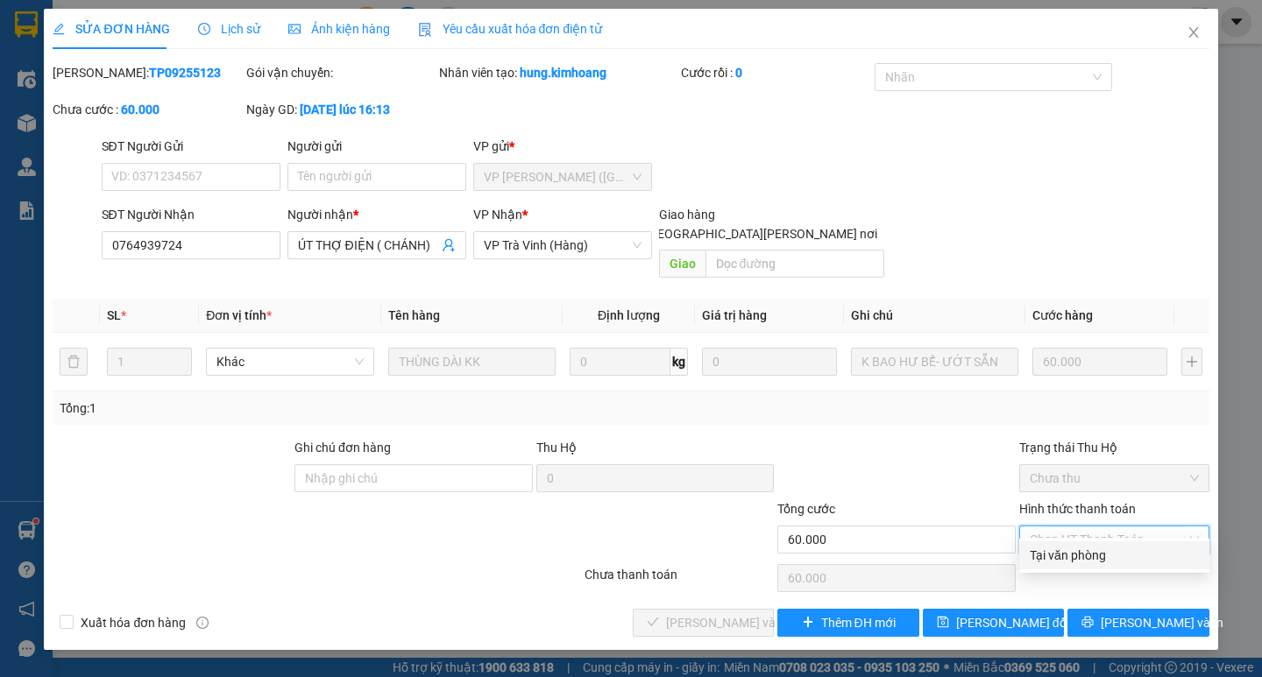
click at [1086, 554] on div "Tại văn phòng" at bounding box center [1114, 555] width 169 height 19
type input "0"
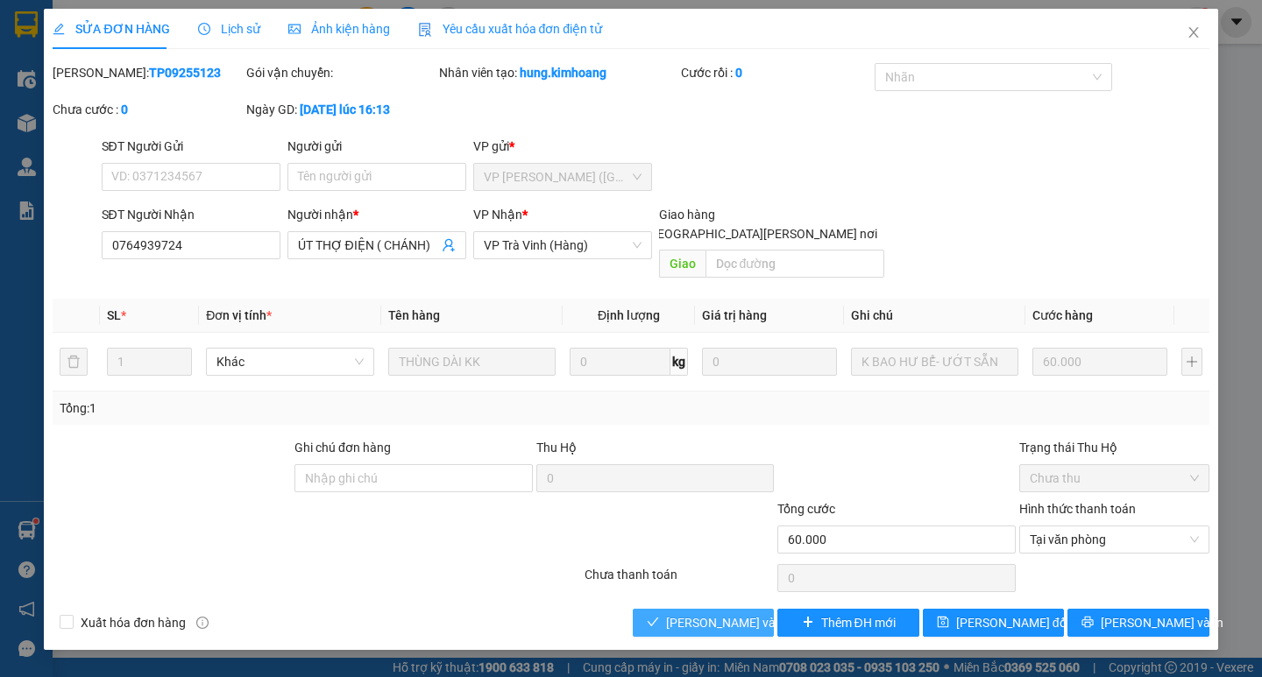
click at [736, 613] on span "[PERSON_NAME] và [PERSON_NAME] hàng" at bounding box center [784, 622] width 237 height 19
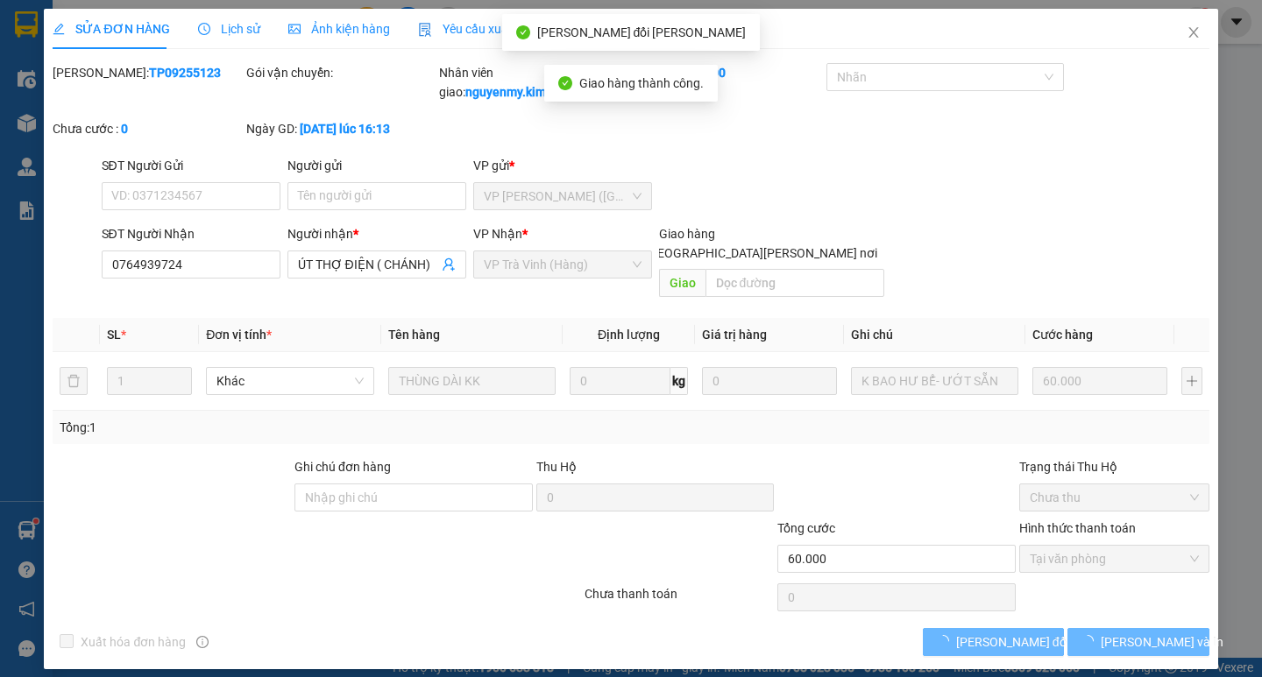
click at [1202, 599] on div "Total Paid Fee 60.000 Total UnPaid Fee 0 Cash Collection Total Fee Mã ĐH: TP092…" at bounding box center [631, 359] width 1156 height 593
click at [1170, 633] on span "[PERSON_NAME] và In" at bounding box center [1162, 642] width 123 height 19
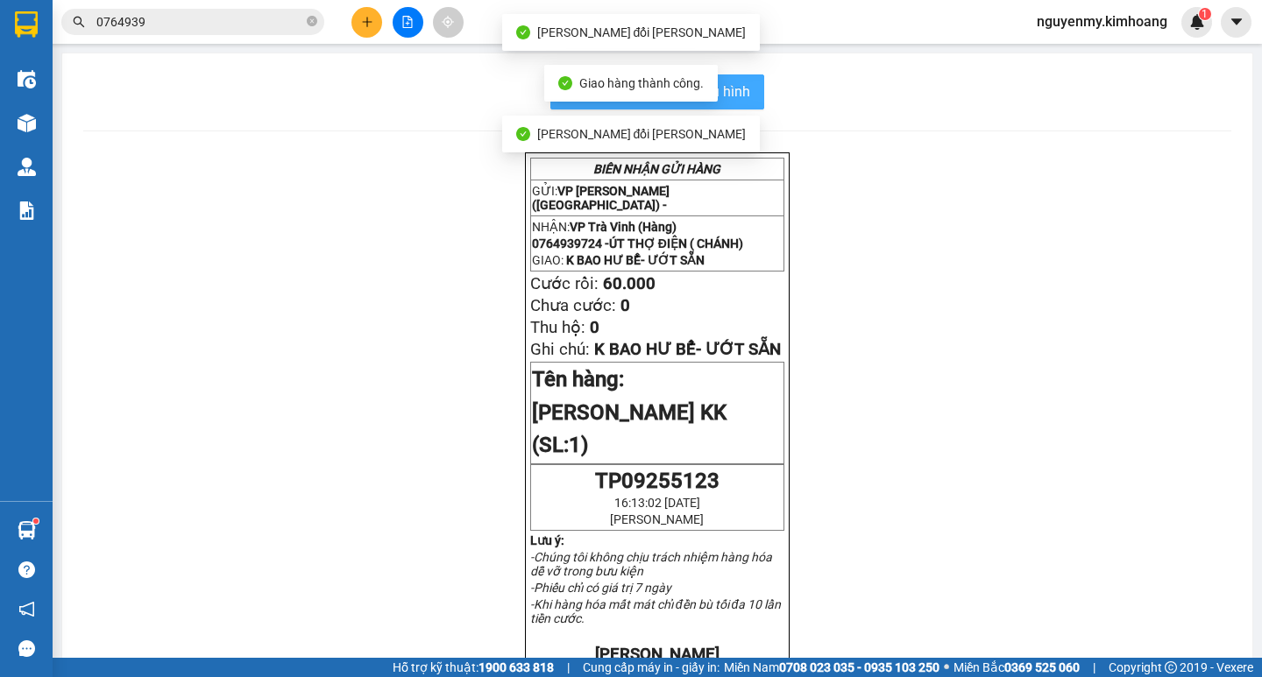
click at [741, 84] on span "In mẫu biên lai tự cấu hình" at bounding box center [667, 92] width 165 height 22
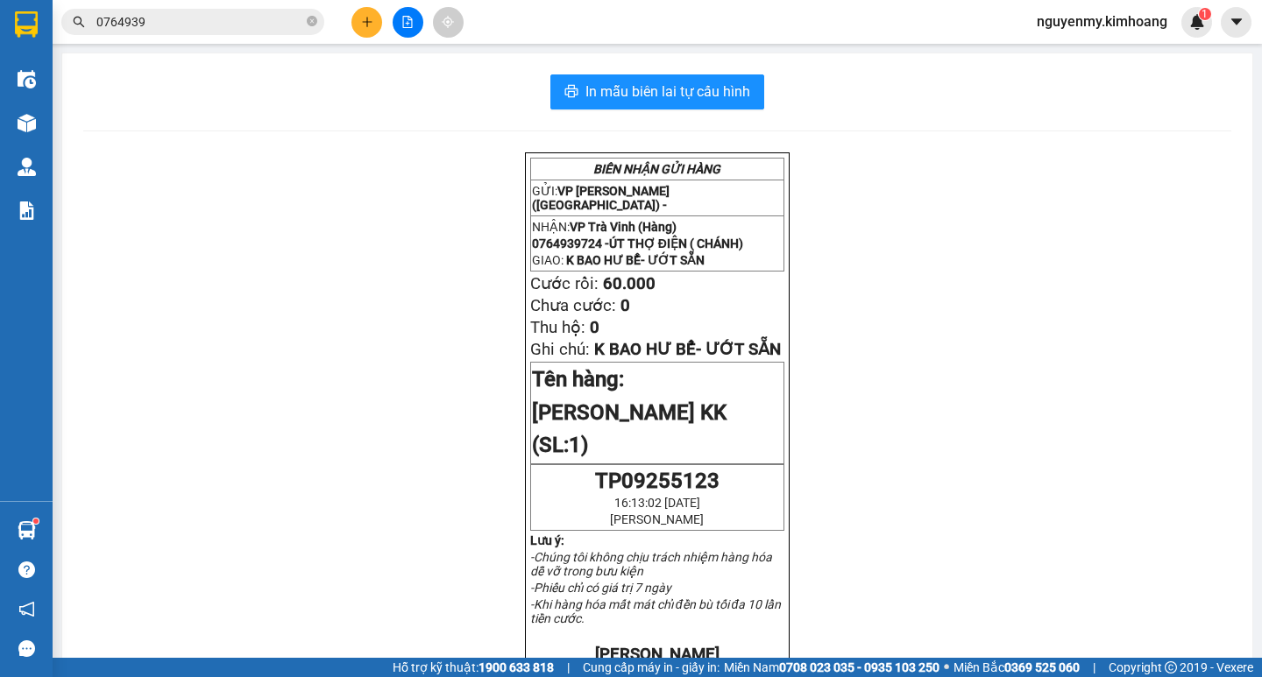
click at [223, 27] on input "0764939" at bounding box center [199, 21] width 207 height 19
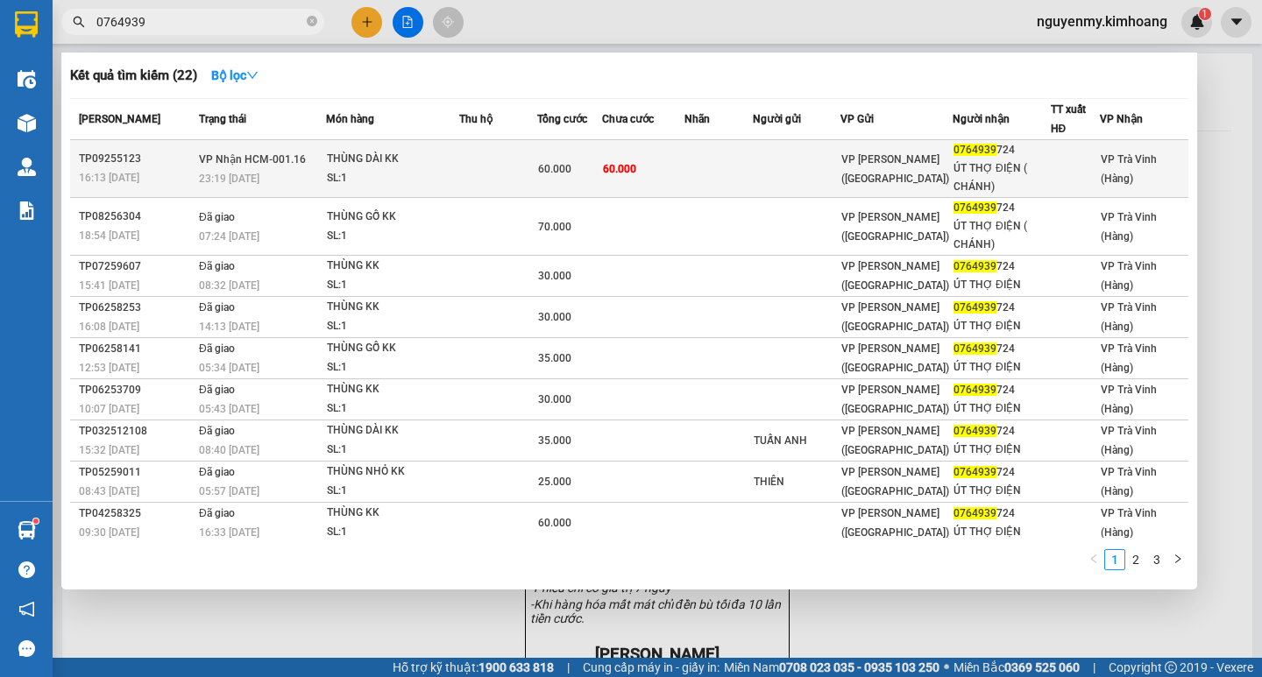
click at [684, 176] on td "60.000" at bounding box center [643, 169] width 82 height 58
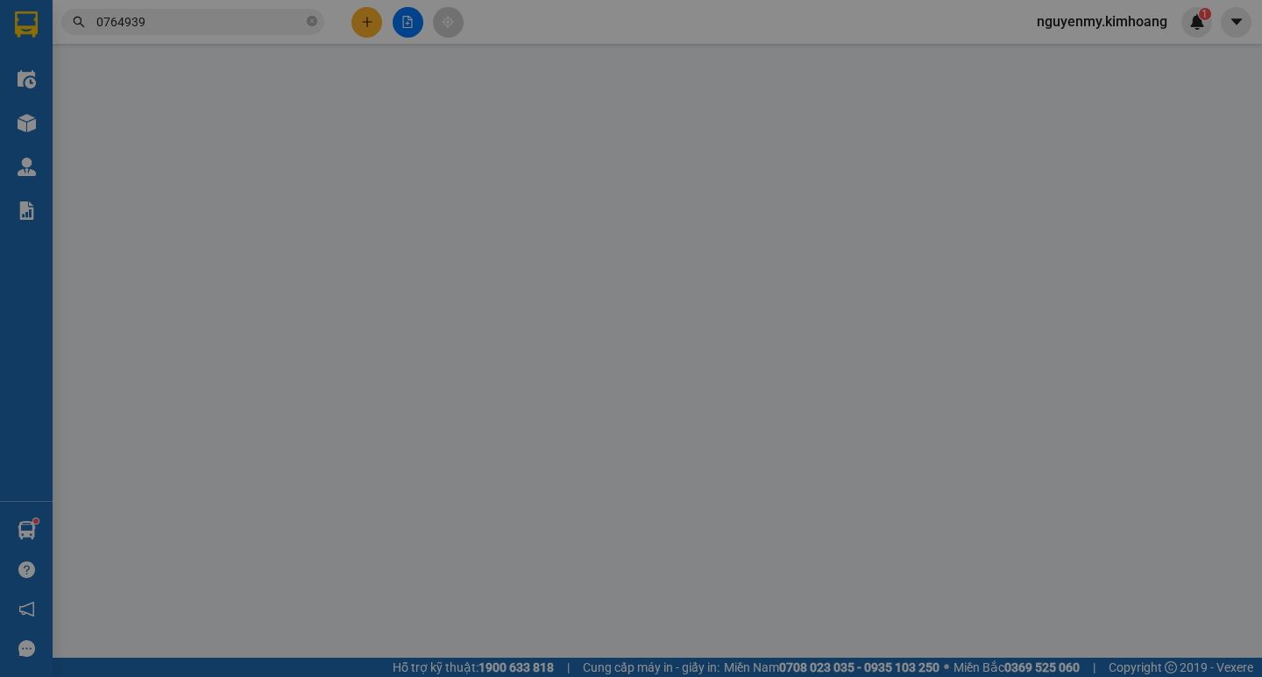
type input "0764939724"
type input "ÚT THỢ ĐIỆN ( CHÁNH)"
type input "60.000"
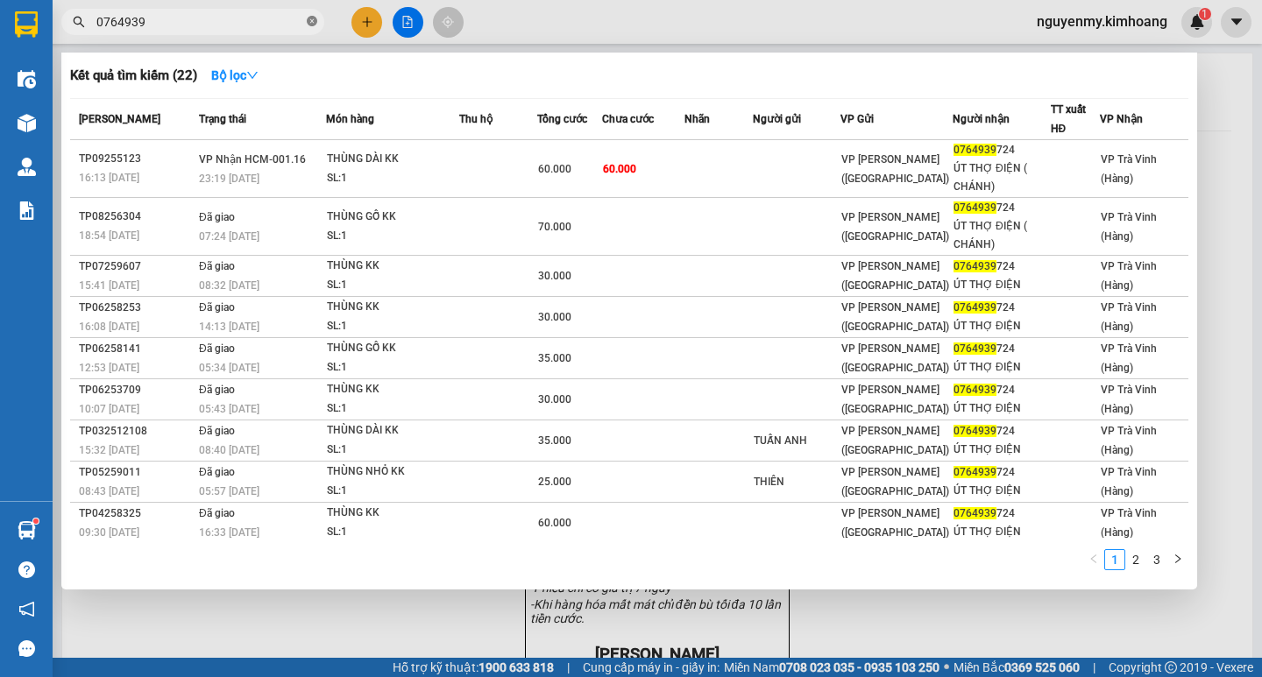
click at [314, 21] on icon "close-circle" at bounding box center [312, 21] width 11 height 11
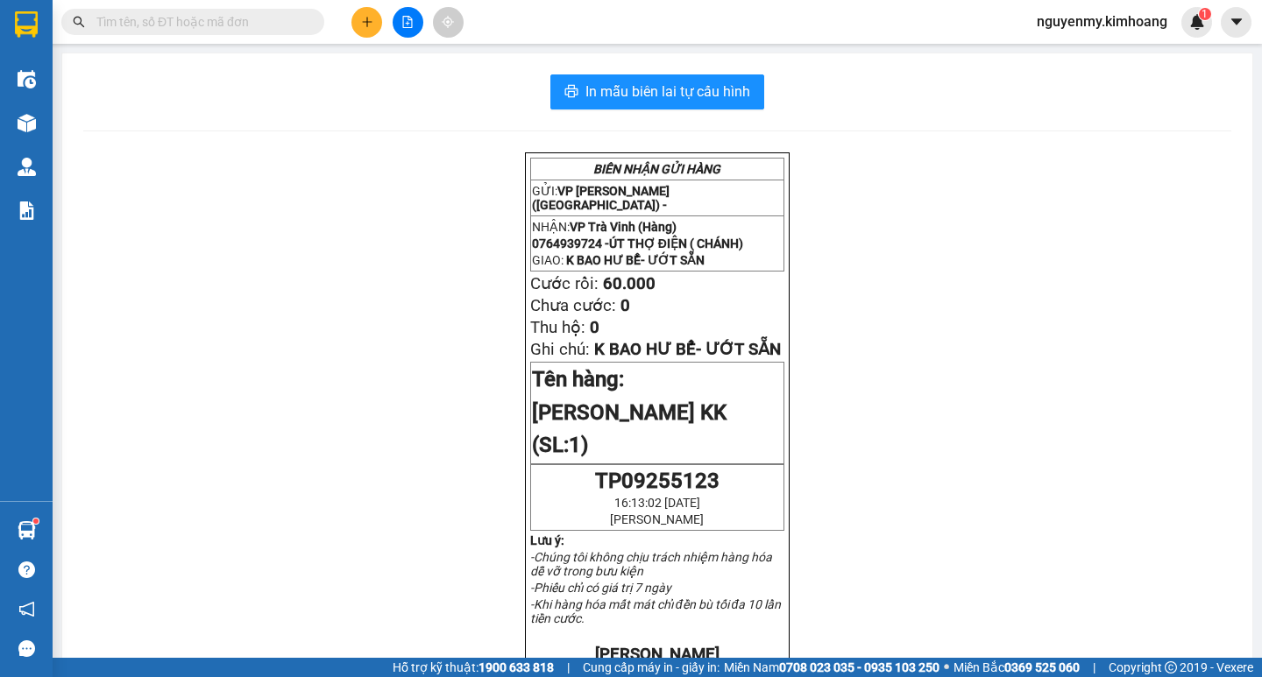
drag, startPoint x: 314, startPoint y: 21, endPoint x: 252, endPoint y: 19, distance: 62.2
click at [288, 25] on span at bounding box center [192, 22] width 263 height 26
click at [242, 19] on input "text" at bounding box center [199, 21] width 207 height 19
type input "7"
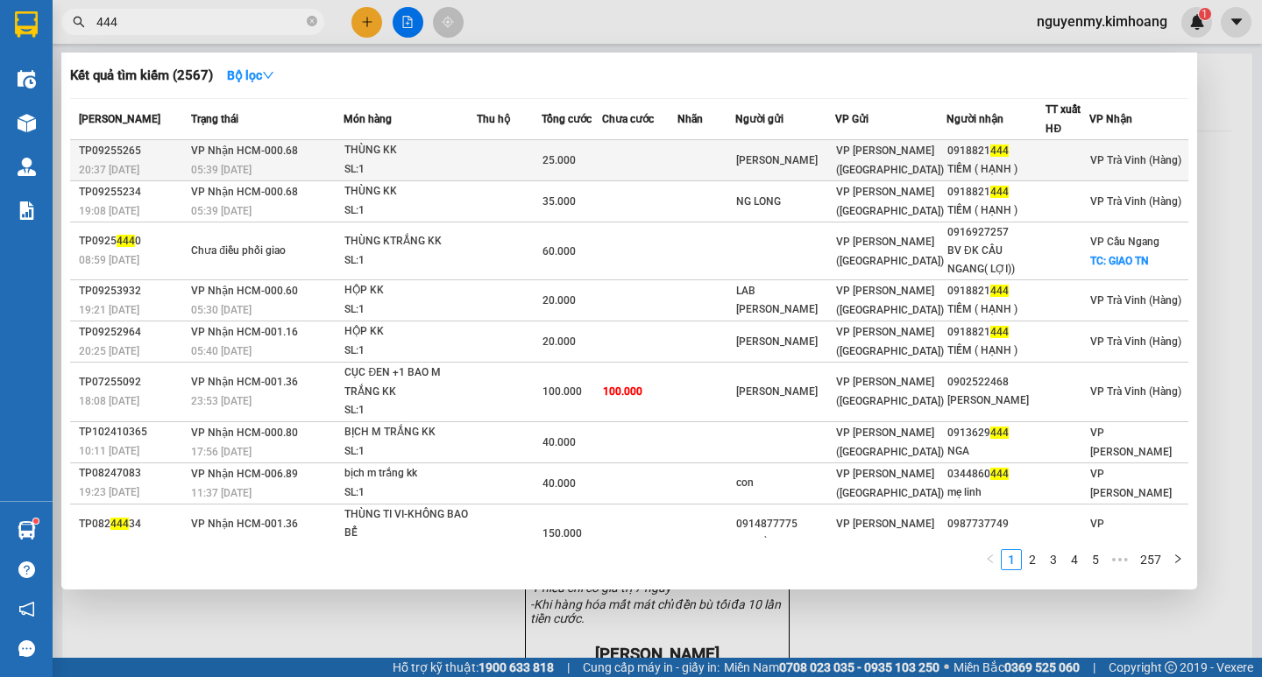
type input "444"
click at [677, 165] on td at bounding box center [639, 160] width 74 height 41
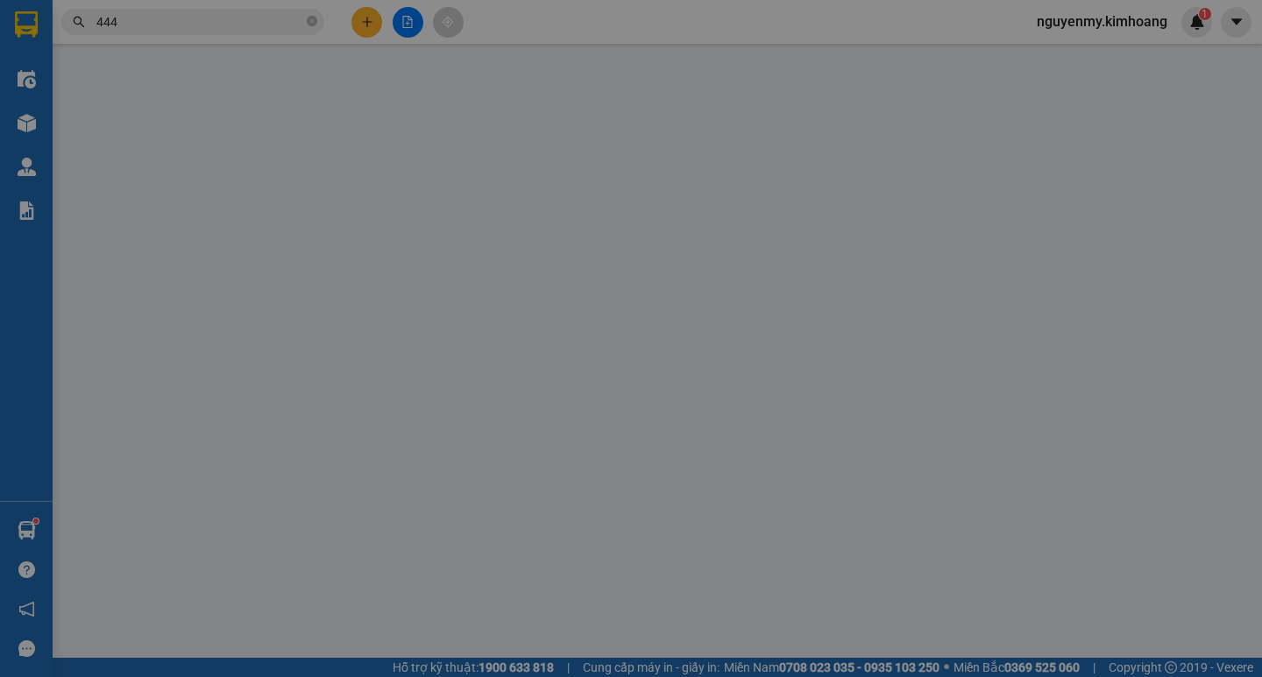
type input "NGUYỄN LONG"
type input "0918821444"
type input "TIỀM ( HẠNH )"
type input "25.000"
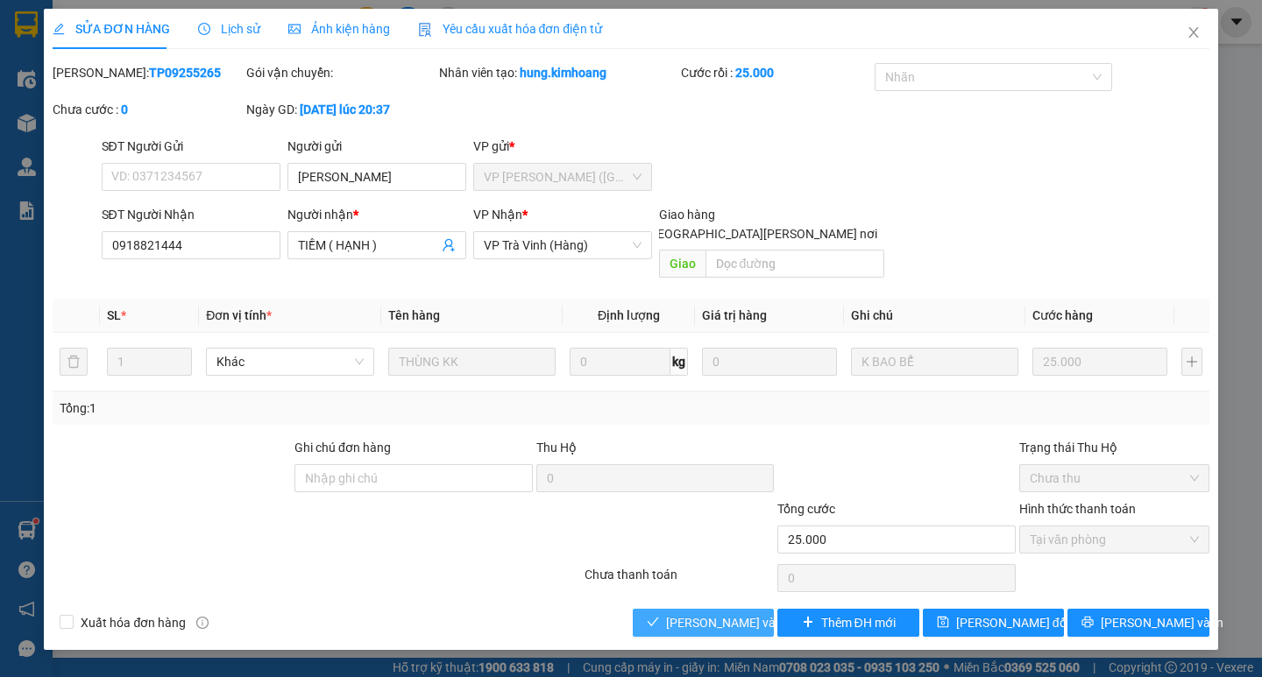
click at [704, 613] on span "[PERSON_NAME] và [PERSON_NAME] hàng" at bounding box center [784, 622] width 237 height 19
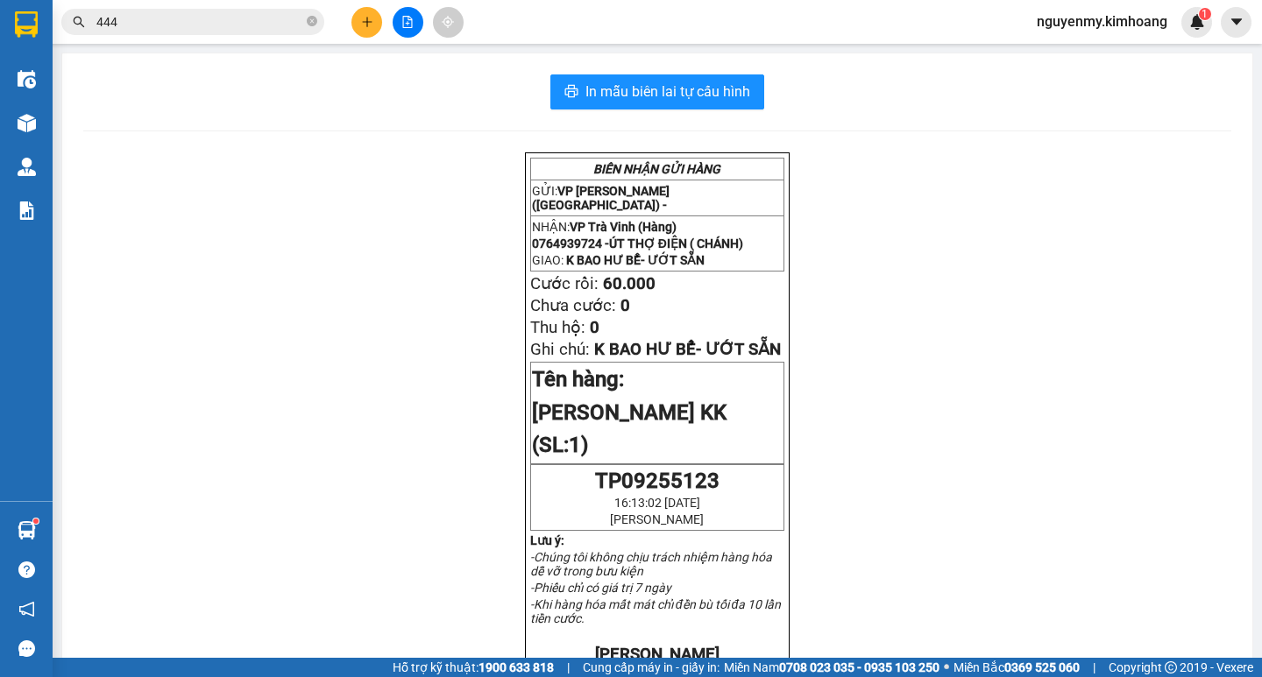
click at [247, 27] on input "444" at bounding box center [199, 21] width 207 height 19
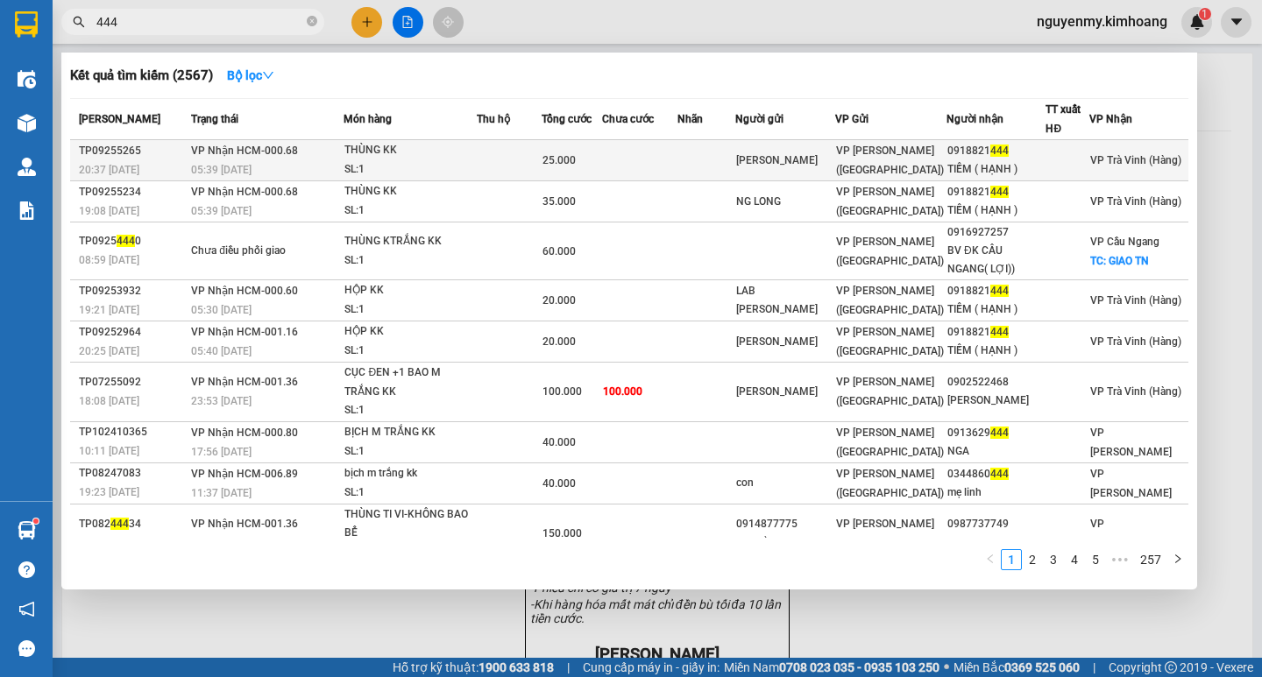
click at [567, 145] on td "25.000" at bounding box center [572, 160] width 61 height 41
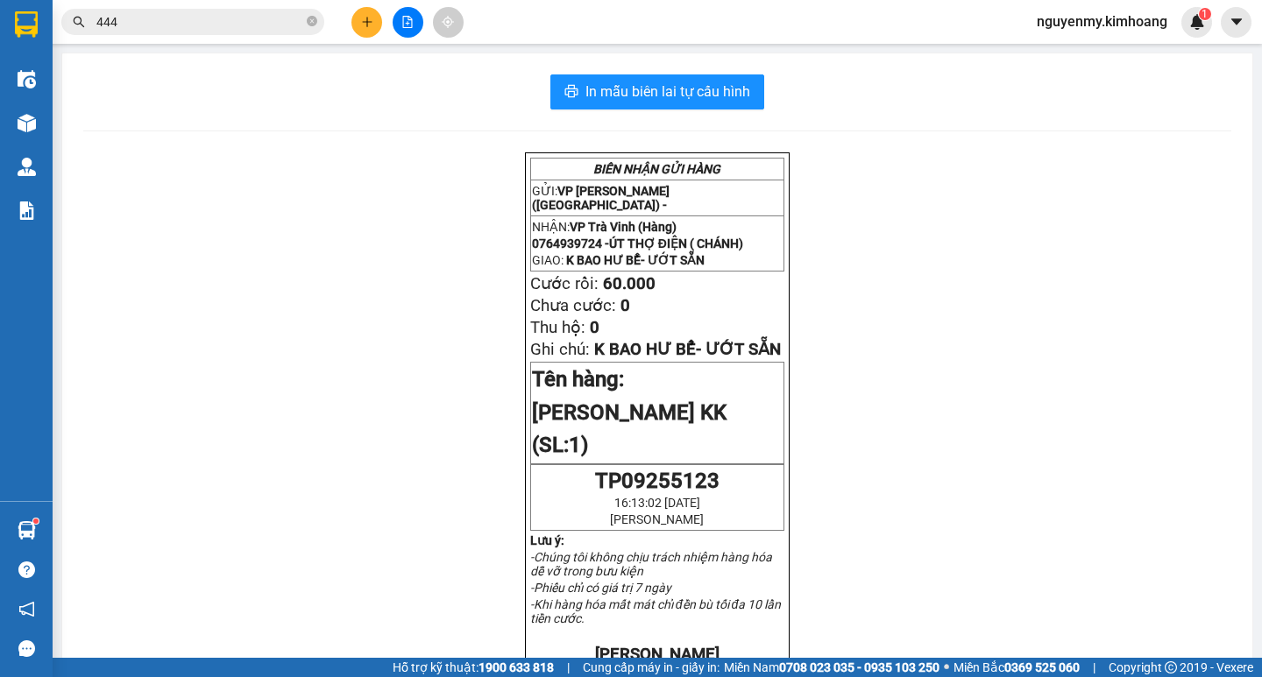
click at [312, 25] on icon "close-circle" at bounding box center [312, 21] width 11 height 11
drag, startPoint x: 311, startPoint y: 24, endPoint x: 237, endPoint y: 17, distance: 74.8
click at [308, 25] on span at bounding box center [312, 21] width 11 height 19
click at [237, 17] on input "text" at bounding box center [199, 21] width 207 height 19
click at [175, 20] on input "text" at bounding box center [199, 21] width 207 height 19
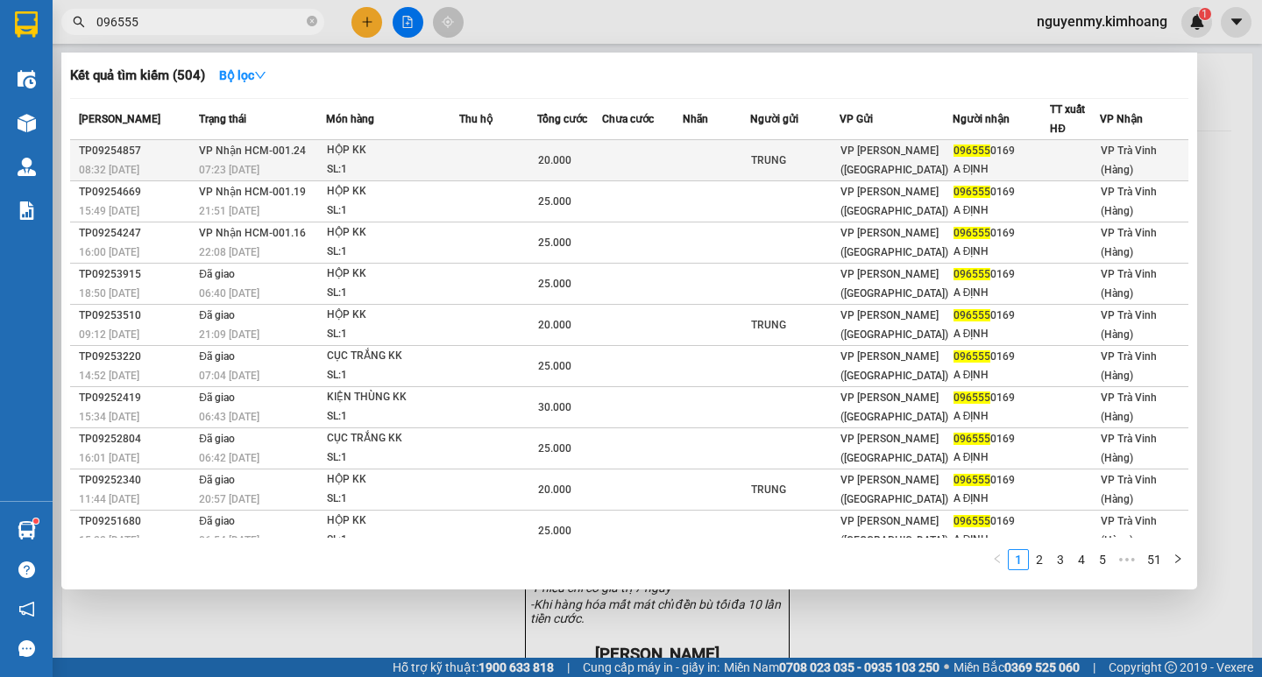
type input "096555"
click at [653, 164] on td at bounding box center [642, 160] width 80 height 41
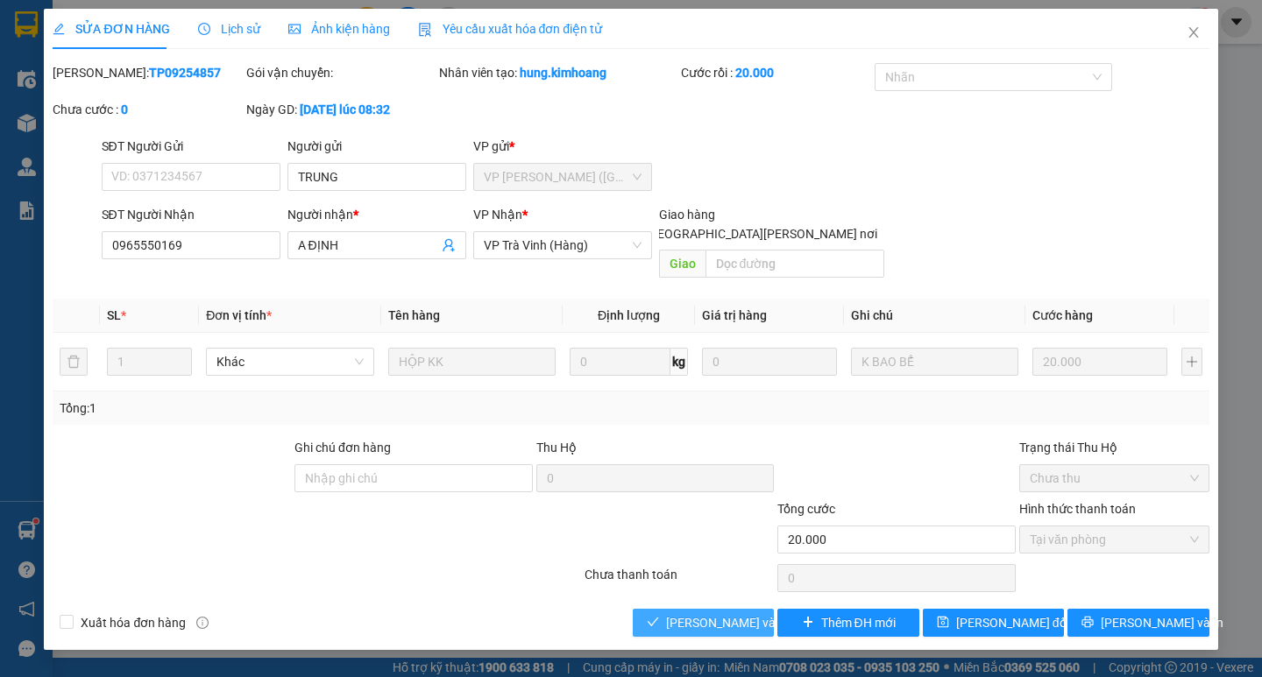
click at [709, 614] on button "[PERSON_NAME] và [PERSON_NAME] hàng" at bounding box center [703, 623] width 141 height 28
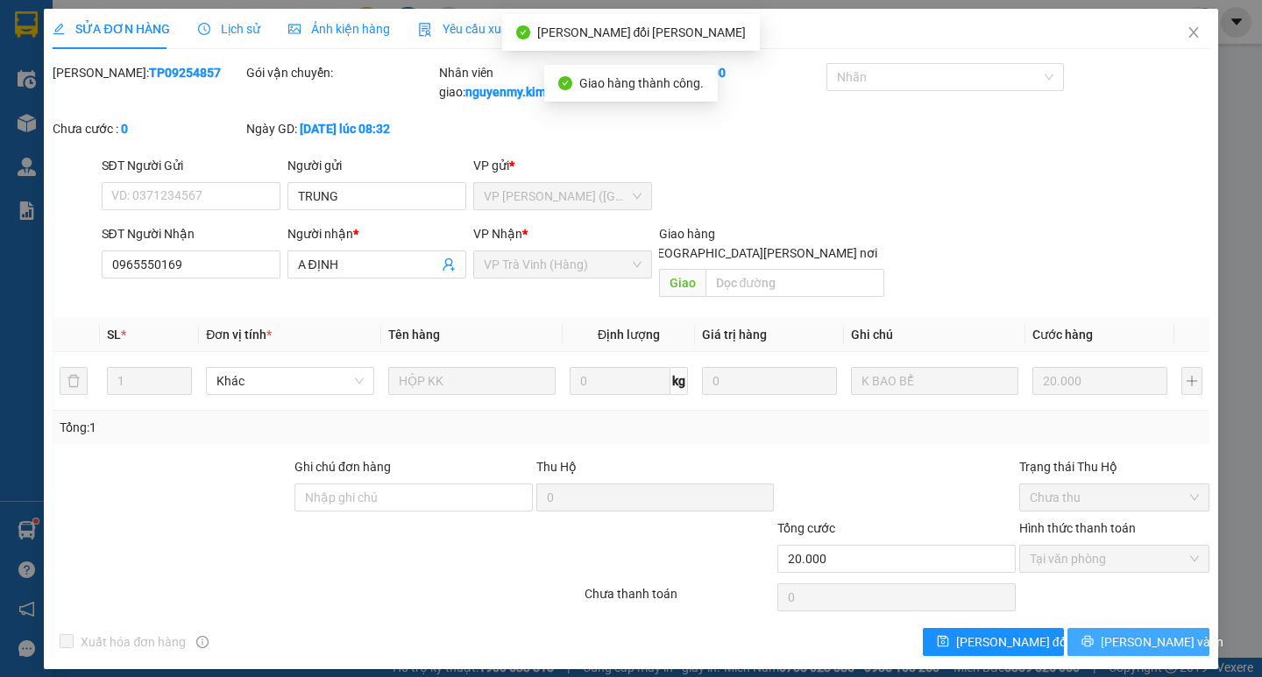
drag, startPoint x: 1150, startPoint y: 621, endPoint x: 1142, endPoint y: 616, distance: 9.5
click at [1149, 633] on span "[PERSON_NAME] và In" at bounding box center [1162, 642] width 123 height 19
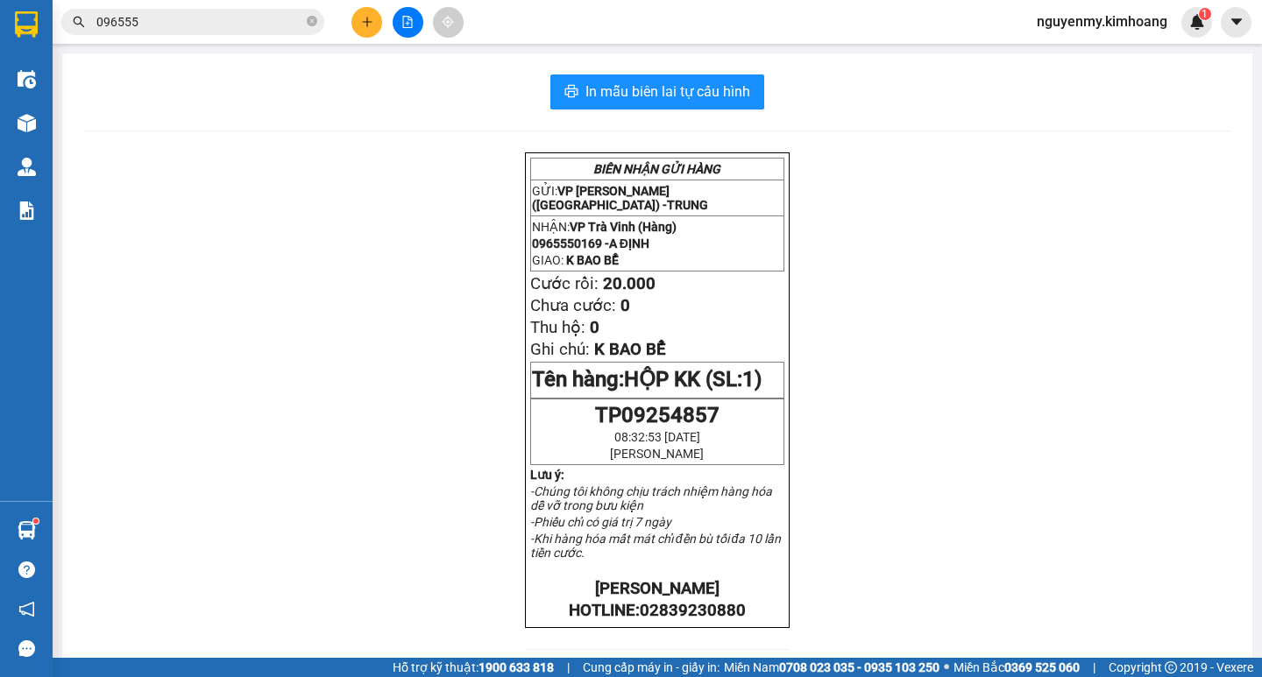
click at [312, 25] on icon "close-circle" at bounding box center [312, 21] width 11 height 11
drag, startPoint x: 312, startPoint y: 21, endPoint x: 237, endPoint y: 25, distance: 74.6
click at [237, 25] on span at bounding box center [192, 22] width 263 height 26
click at [237, 25] on input "text" at bounding box center [199, 21] width 207 height 19
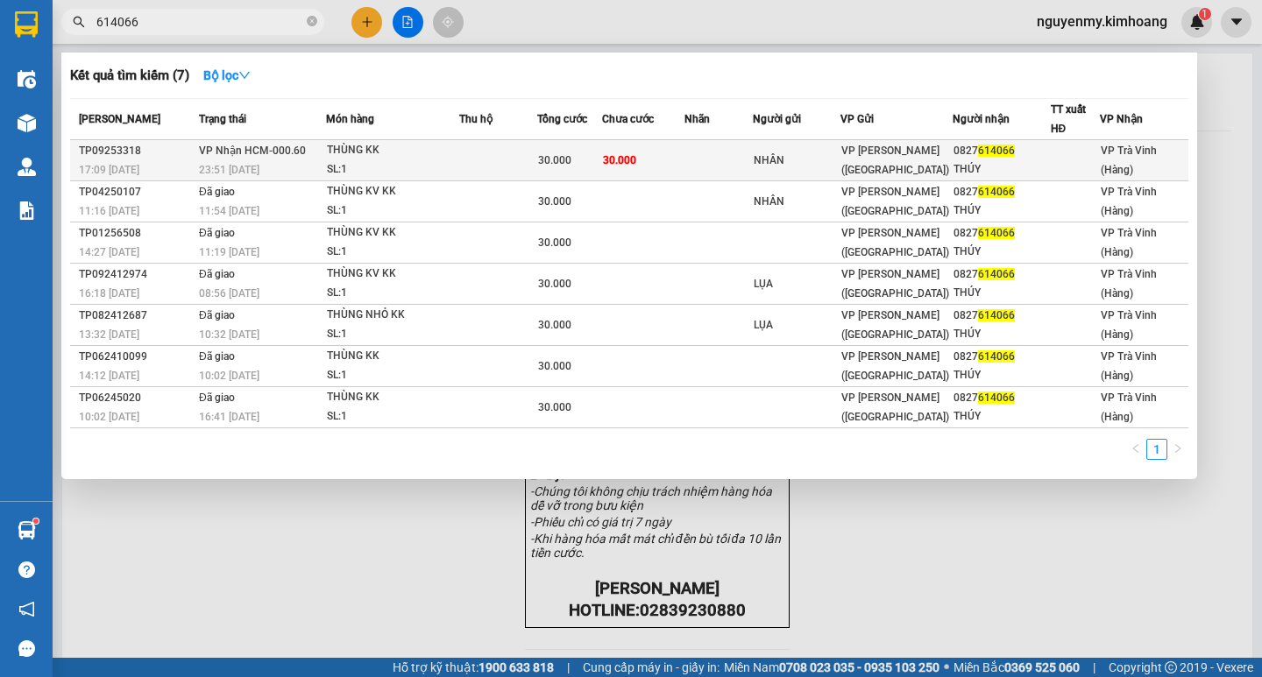
type input "614066"
click at [826, 164] on div "NHÂN" at bounding box center [797, 161] width 86 height 18
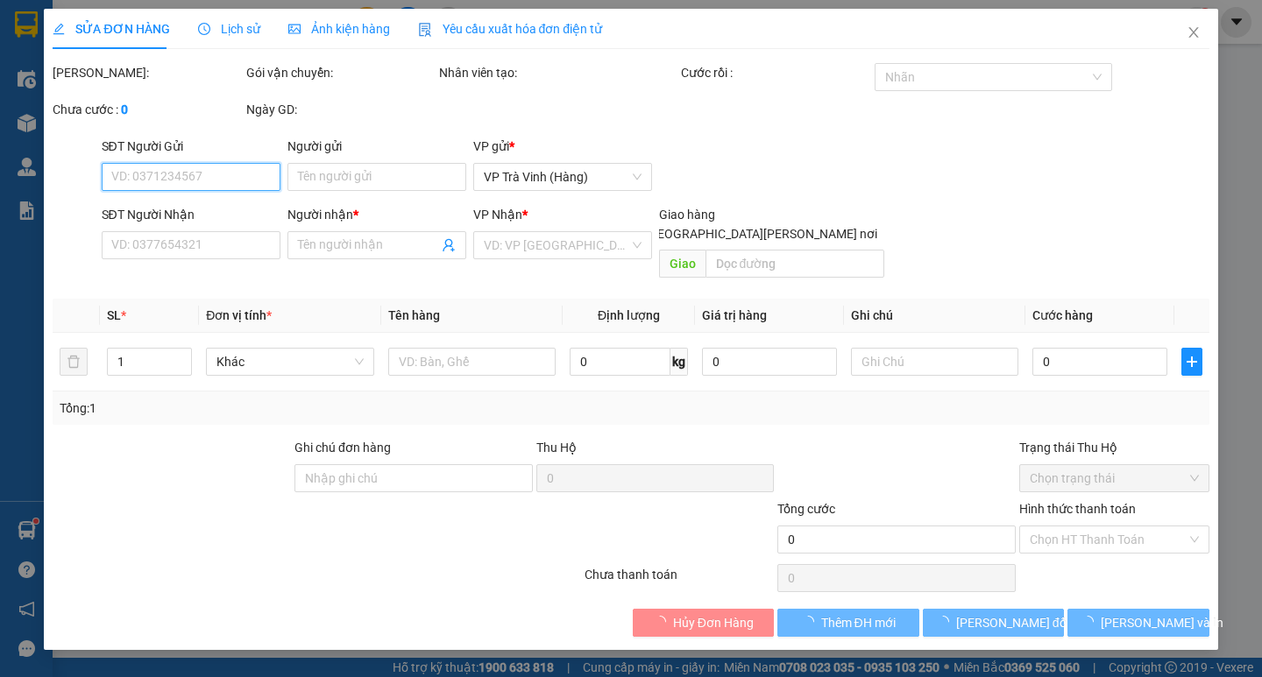
type input "NHÂN"
type input "0827614066"
type input "THÚY"
type input "30.000"
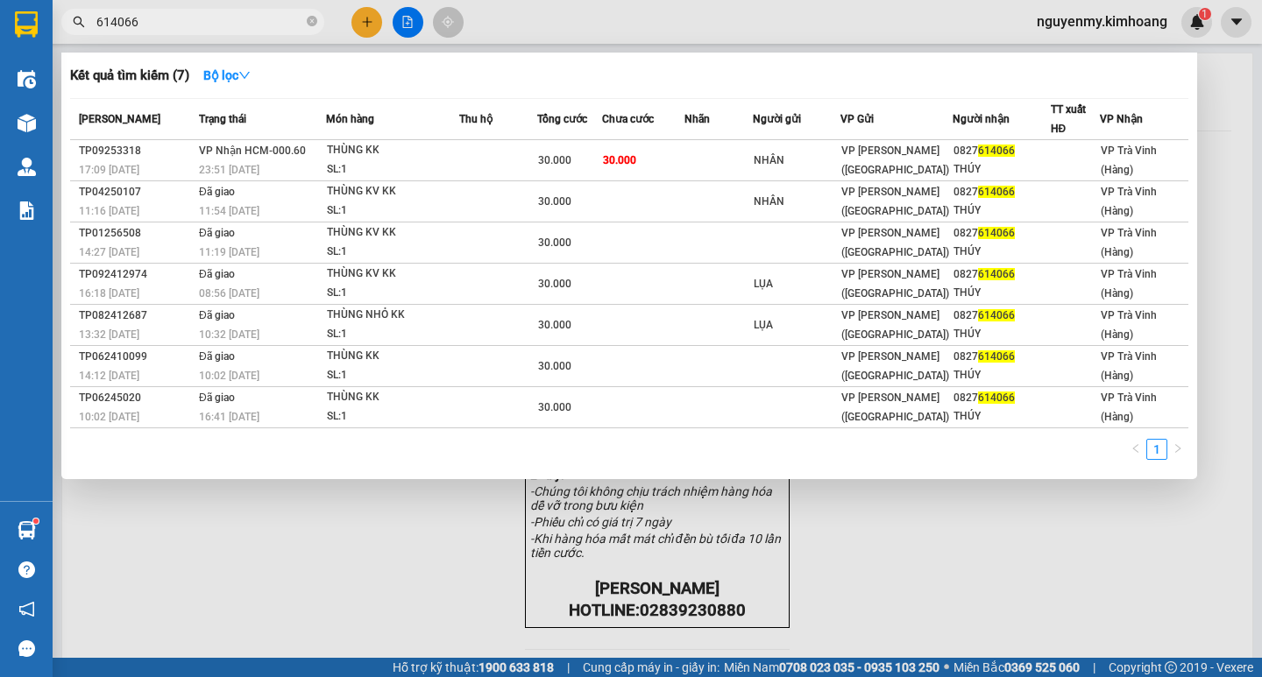
click at [253, 30] on input "614066" at bounding box center [199, 21] width 207 height 19
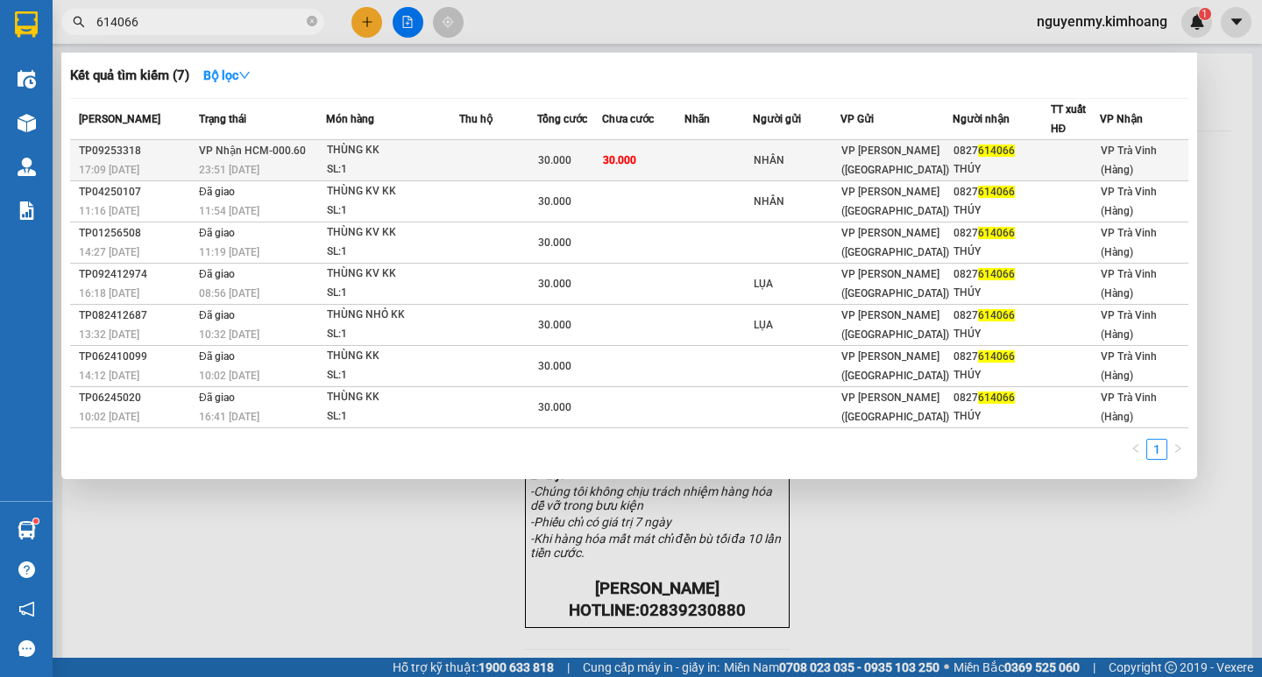
click at [954, 157] on div "0827 614066" at bounding box center [1002, 151] width 96 height 18
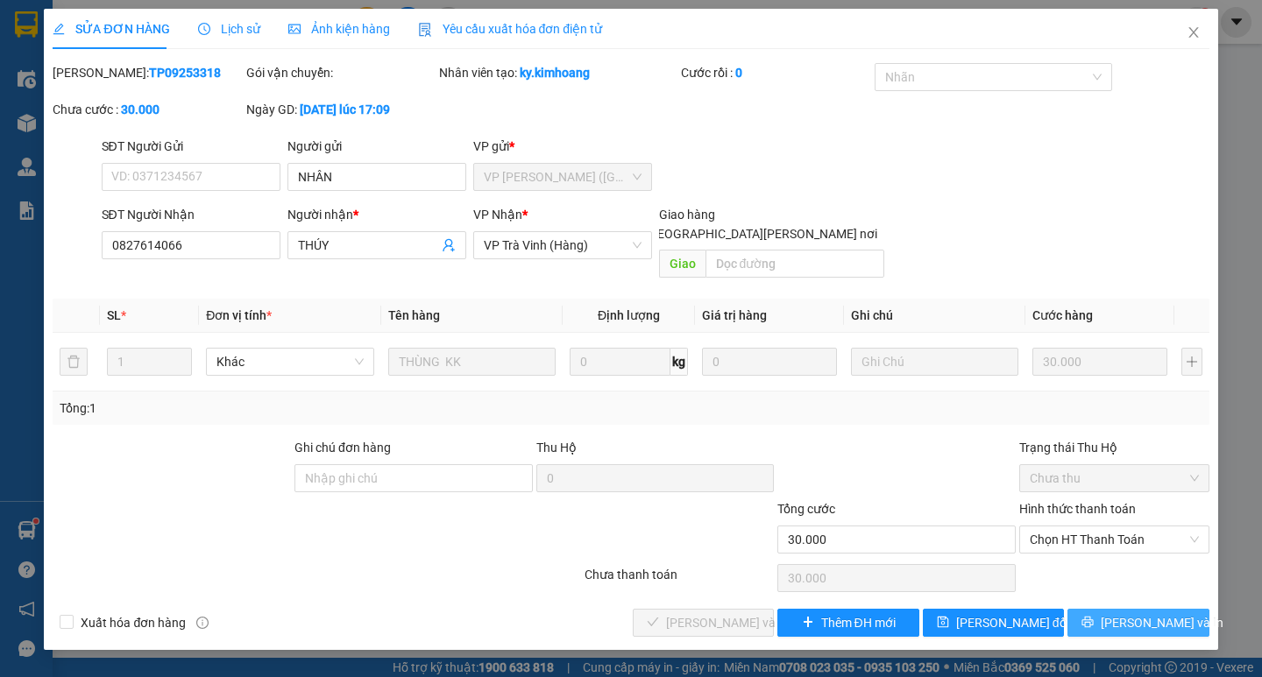
click at [1145, 613] on span "[PERSON_NAME] và In" at bounding box center [1162, 622] width 123 height 19
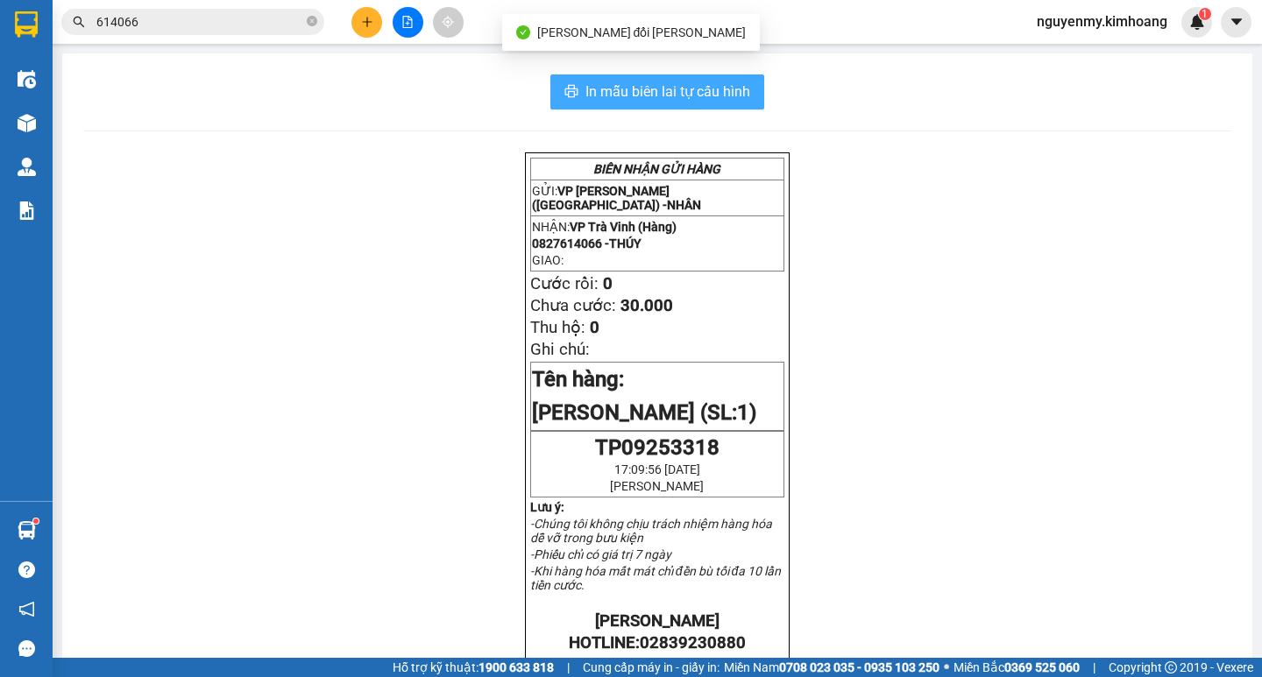
click at [669, 103] on button "In mẫu biên lai tự cấu hình" at bounding box center [657, 91] width 214 height 35
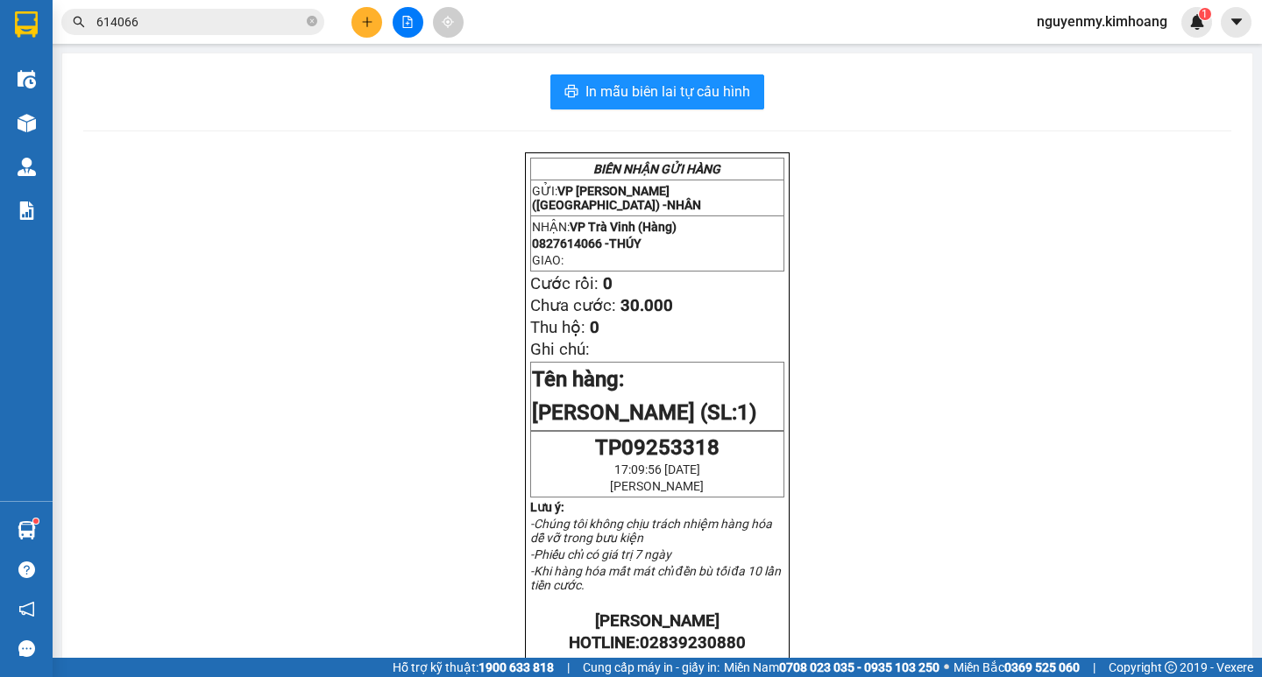
click at [201, 21] on input "614066" at bounding box center [199, 21] width 207 height 19
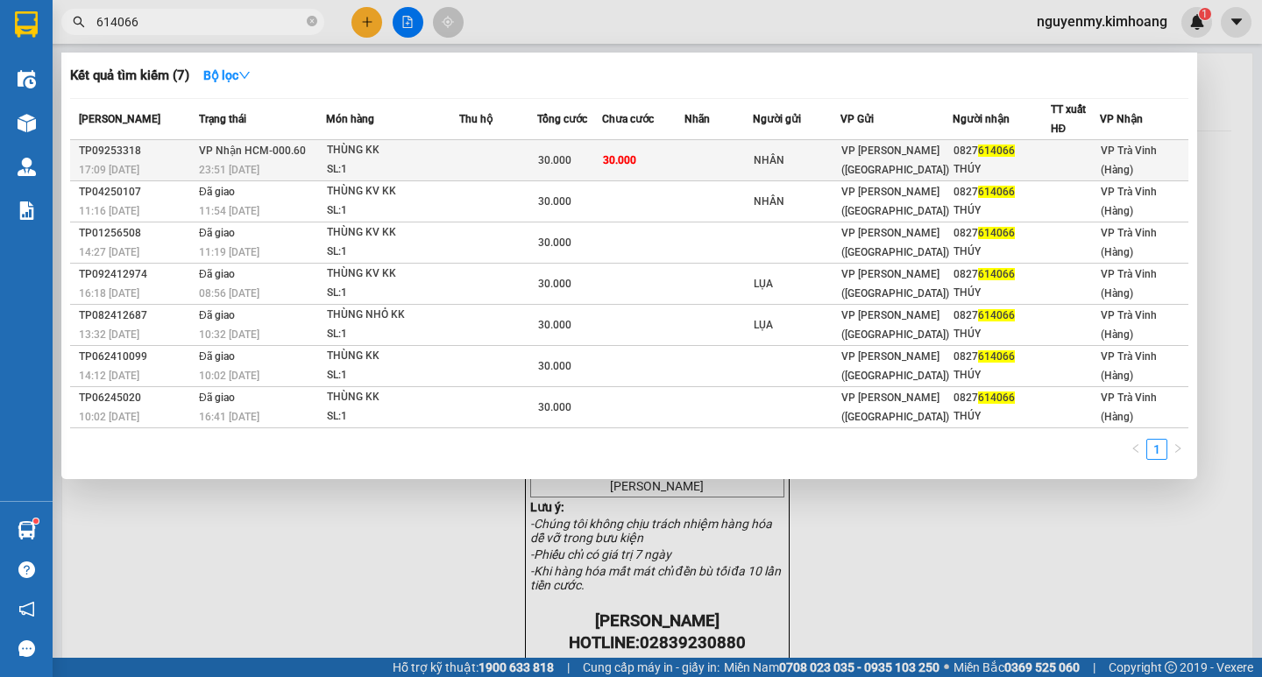
click at [705, 155] on td at bounding box center [718, 160] width 68 height 41
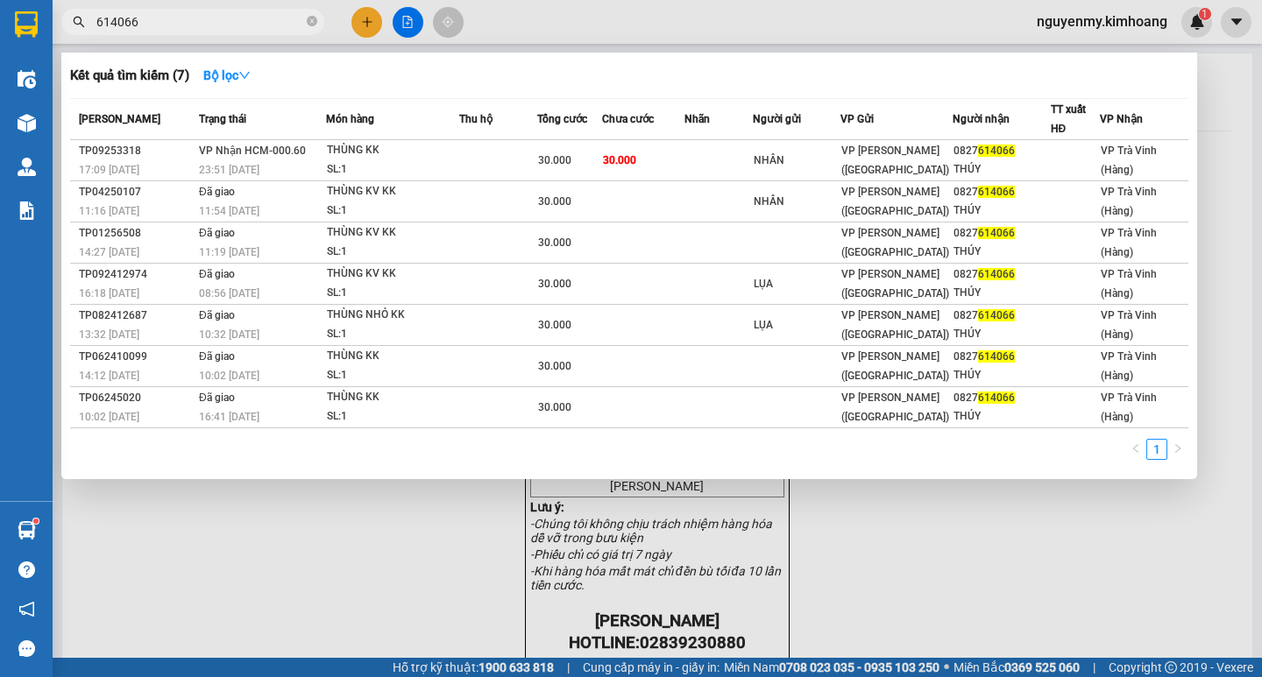
click at [182, 18] on input "614066" at bounding box center [199, 21] width 207 height 19
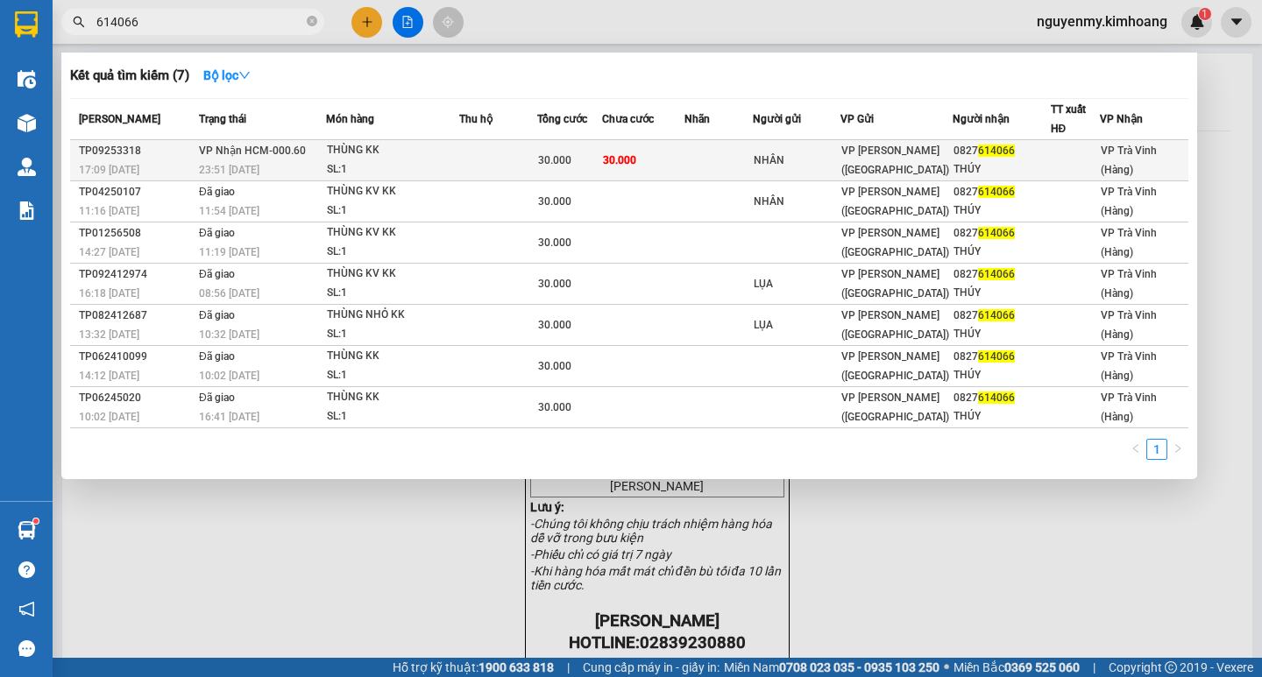
click at [584, 142] on td "30.000" at bounding box center [569, 160] width 65 height 41
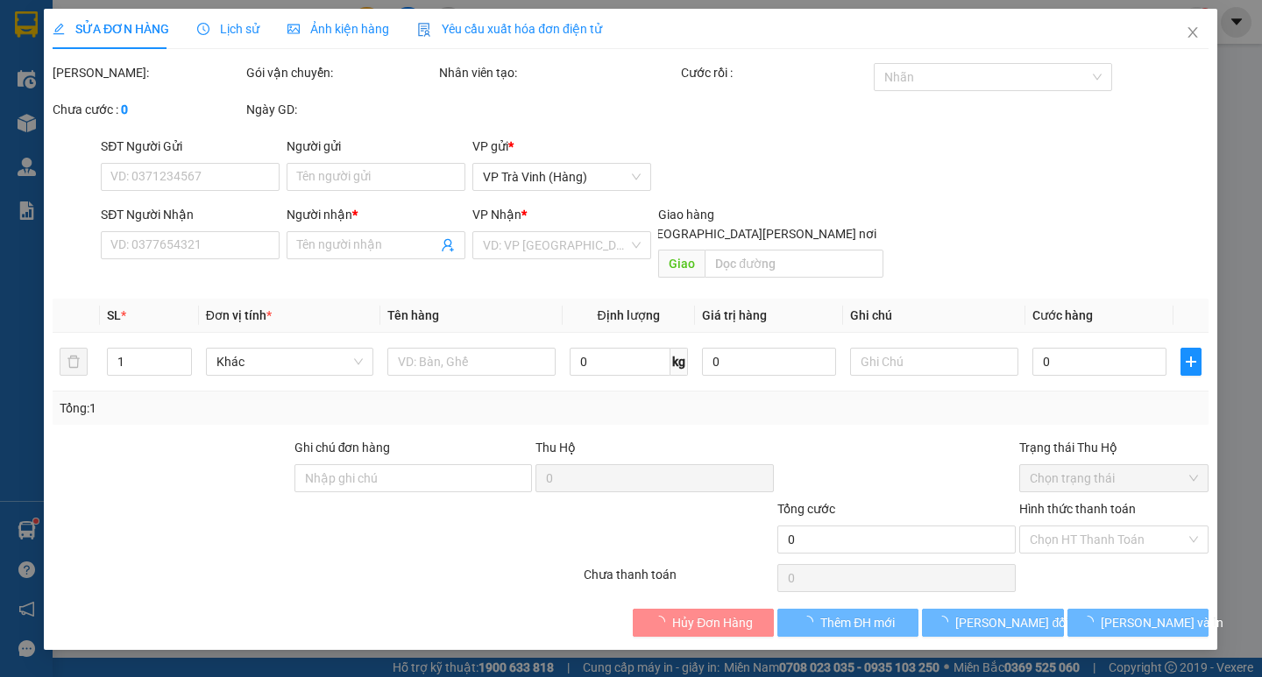
type input "NHÂN"
type input "0827614066"
type input "THÚY"
type input "30.000"
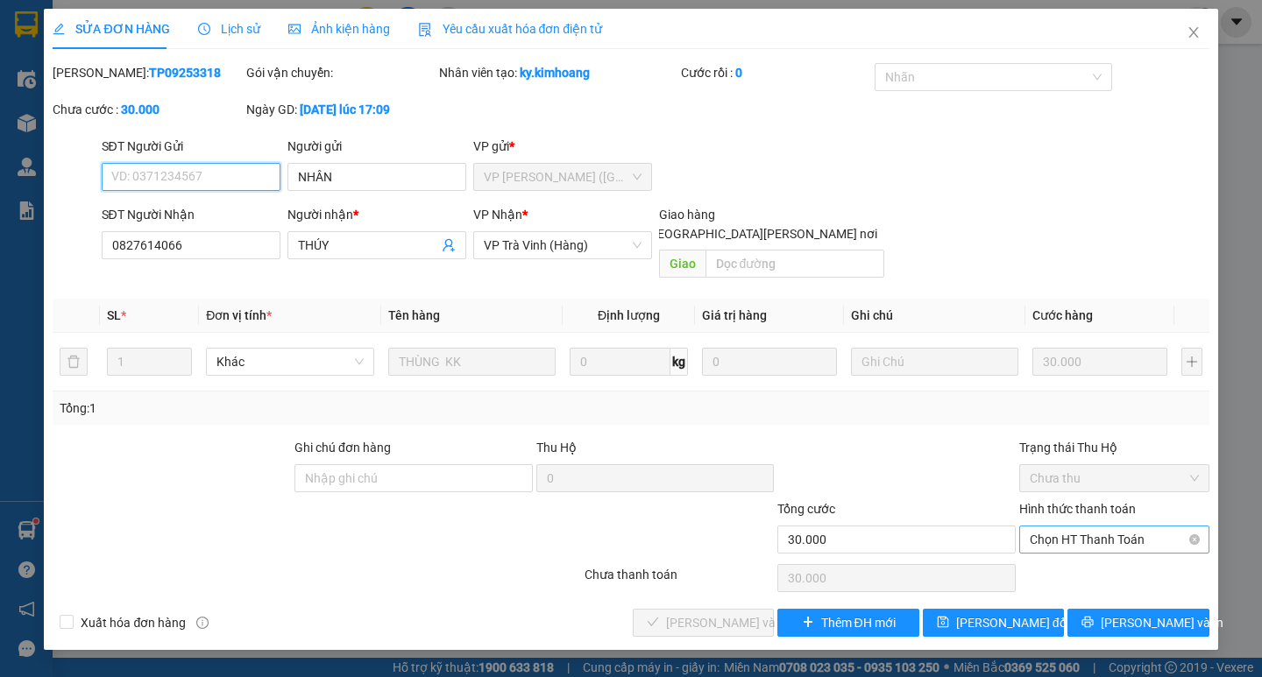
click at [1137, 527] on span "Chọn HT Thanh Toán" at bounding box center [1114, 540] width 169 height 26
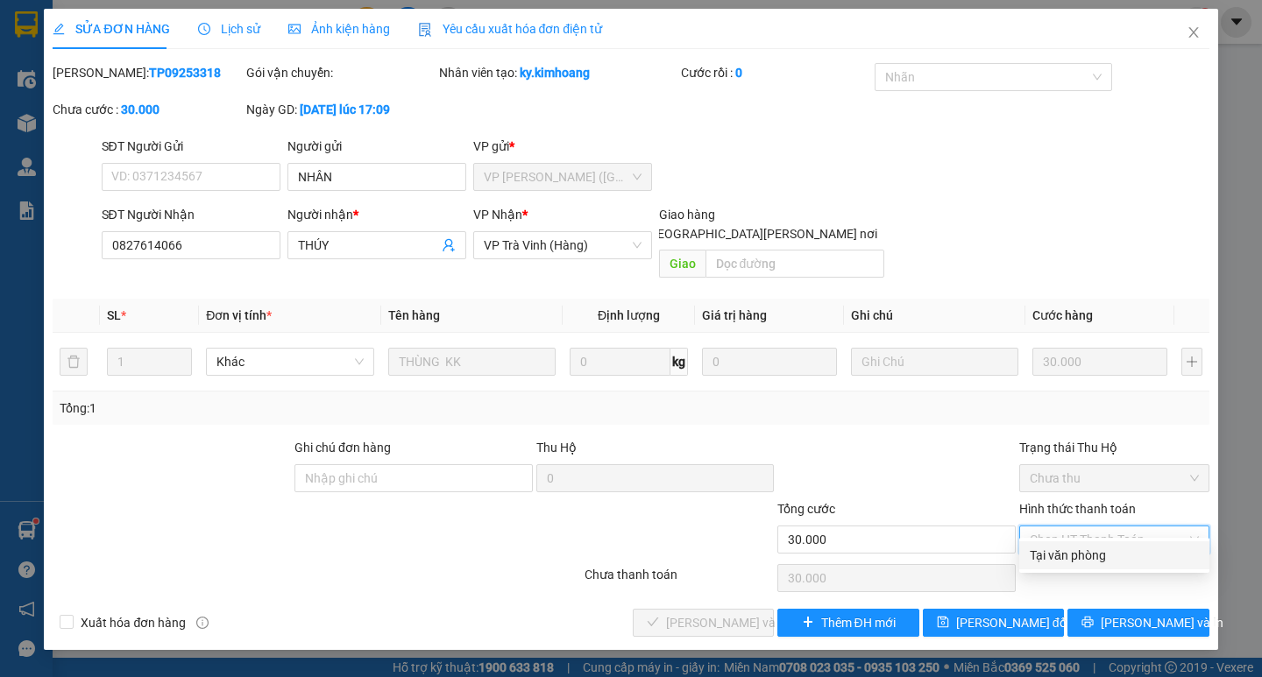
click at [1110, 559] on div "Tại văn phòng" at bounding box center [1114, 555] width 169 height 19
type input "0"
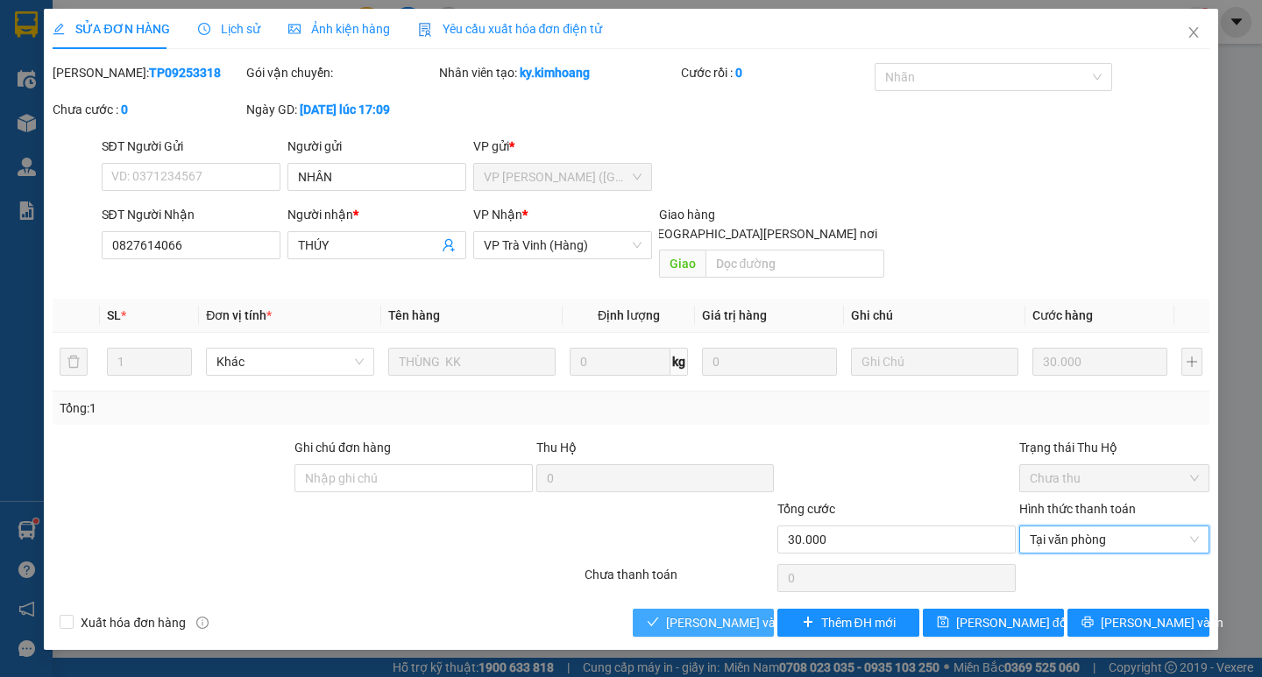
click at [736, 613] on span "[PERSON_NAME] và [PERSON_NAME] hàng" at bounding box center [784, 622] width 237 height 19
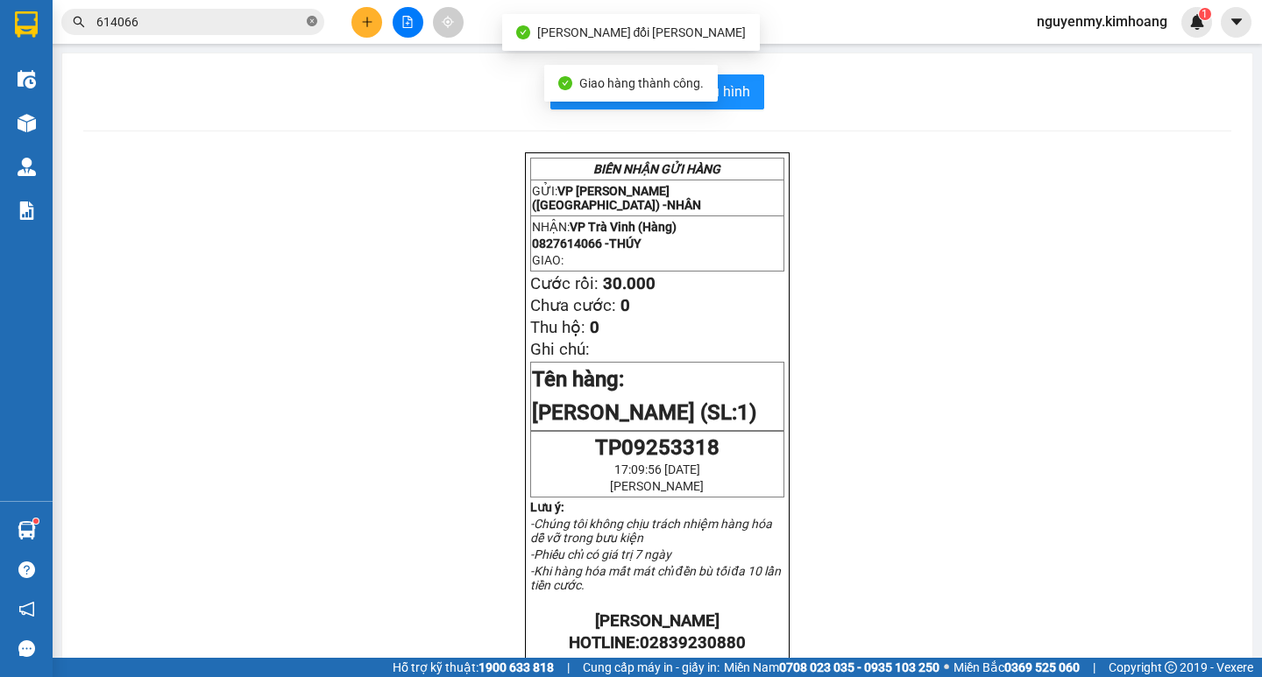
click at [311, 25] on icon "close-circle" at bounding box center [312, 21] width 11 height 11
drag, startPoint x: 315, startPoint y: 18, endPoint x: 244, endPoint y: 32, distance: 73.2
click at [315, 18] on span at bounding box center [312, 21] width 11 height 19
click at [244, 32] on span at bounding box center [192, 22] width 263 height 26
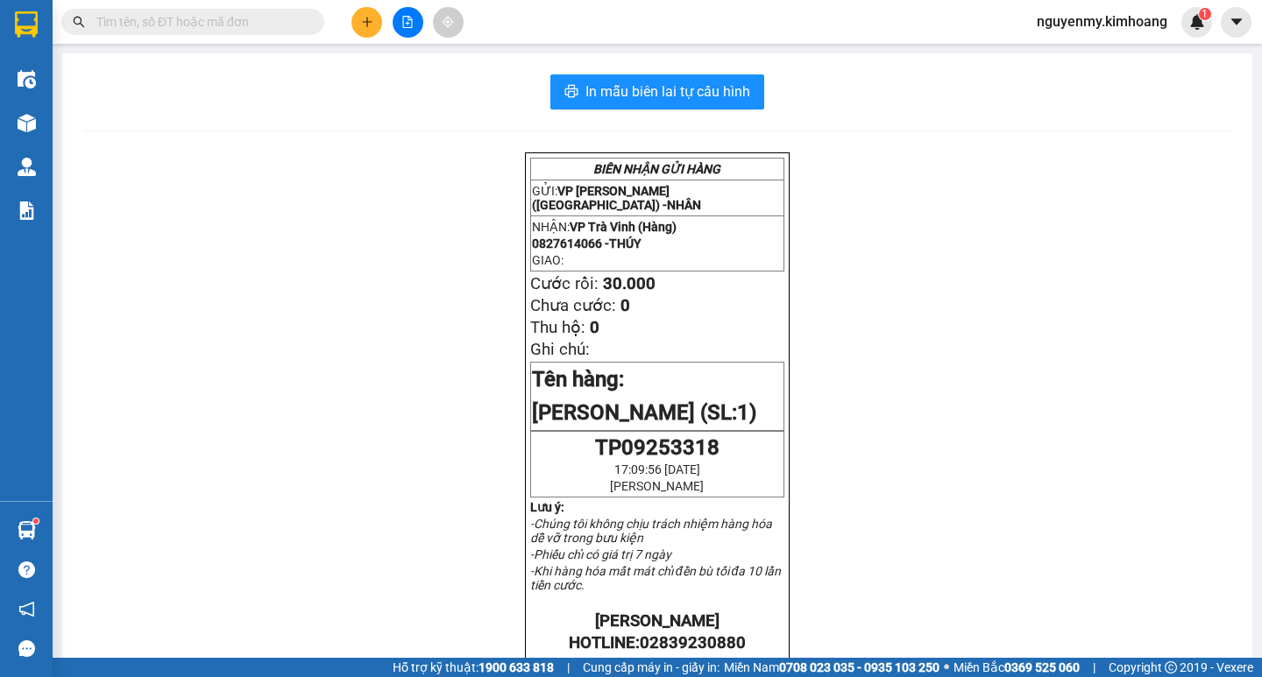
click at [246, 24] on input "text" at bounding box center [199, 21] width 207 height 19
drag, startPoint x: 358, startPoint y: 318, endPoint x: 144, endPoint y: 24, distance: 363.9
click at [358, 307] on div "BIÊN NHẬN GỬI HÀNG GỬI: VP Trần Phú (Hàng) - NHÂN NHẬN: VP Trà Vinh (Hàng) 0827…" at bounding box center [657, 647] width 1148 height 990
click at [184, 15] on input "text" at bounding box center [199, 21] width 207 height 19
click at [153, 27] on input "text" at bounding box center [199, 21] width 207 height 19
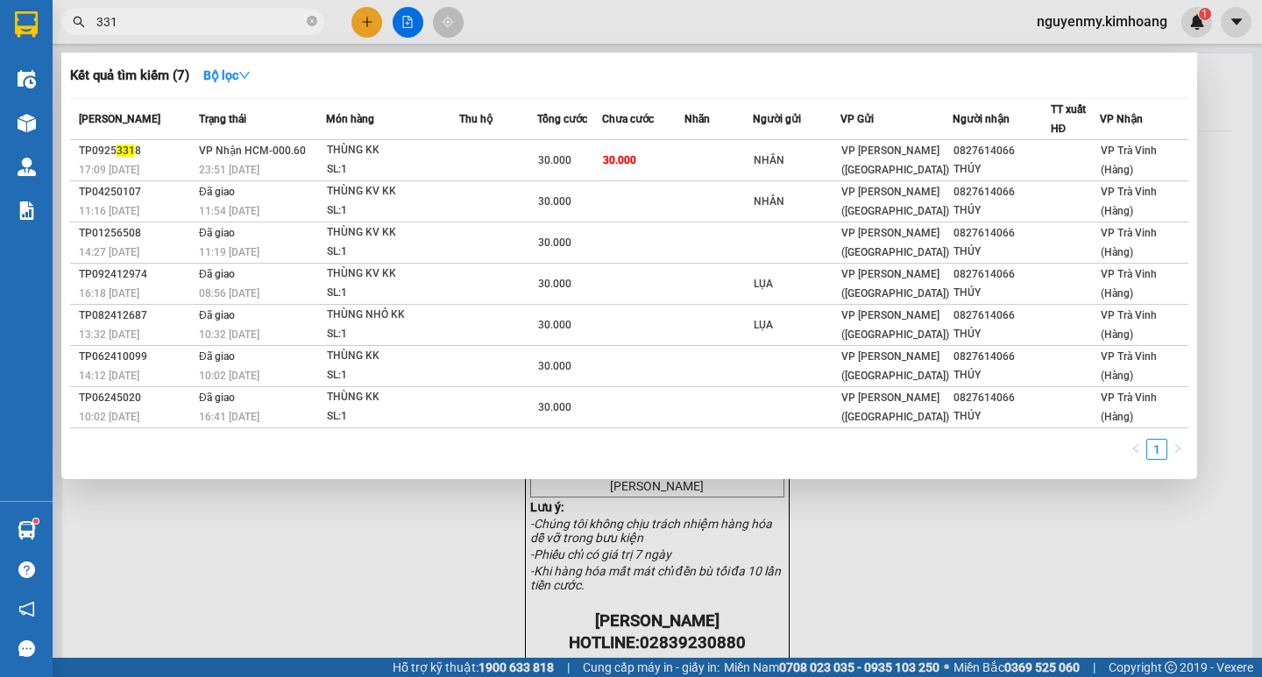
type input "3318"
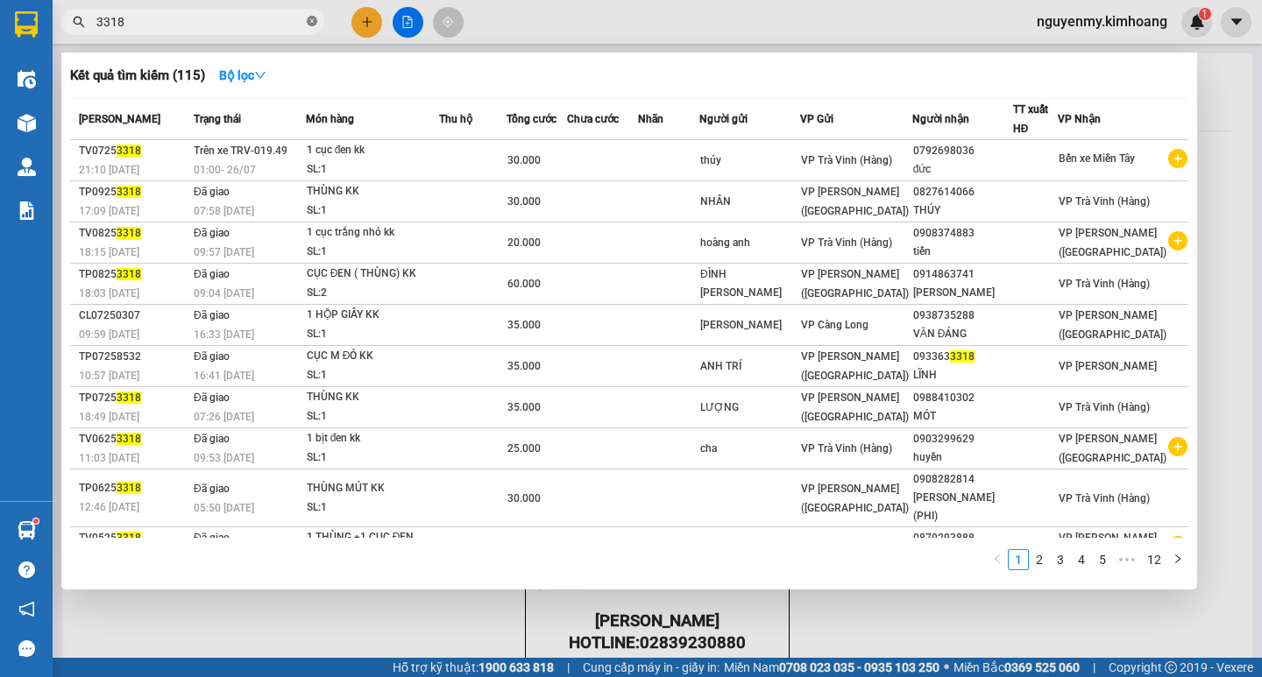
click at [311, 24] on icon "close-circle" at bounding box center [312, 21] width 11 height 11
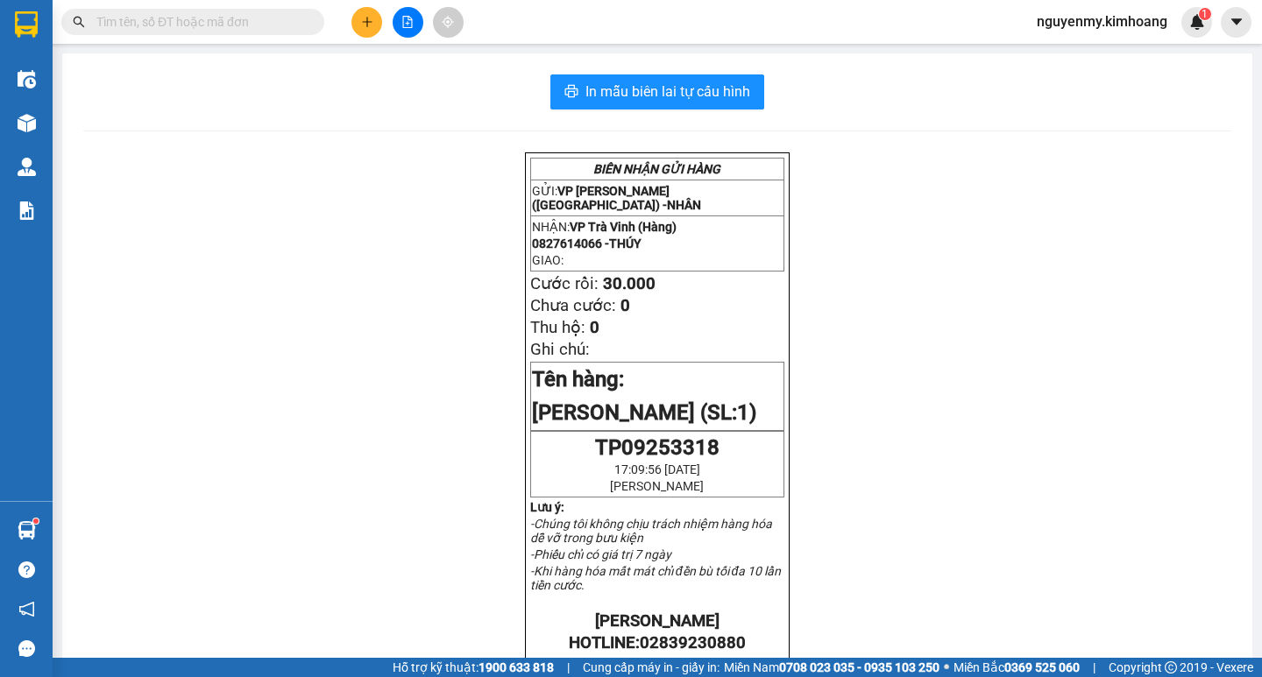
click at [309, 21] on span at bounding box center [312, 21] width 11 height 19
click at [281, 18] on input "text" at bounding box center [199, 21] width 207 height 19
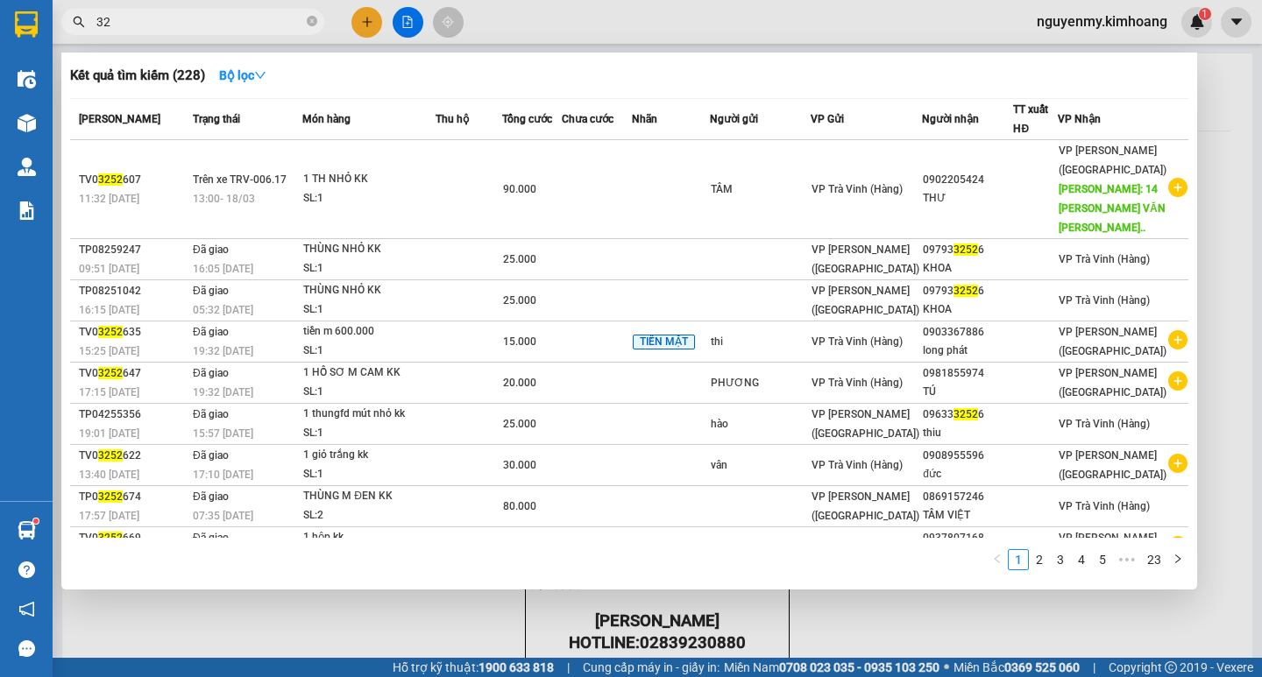
type input "3"
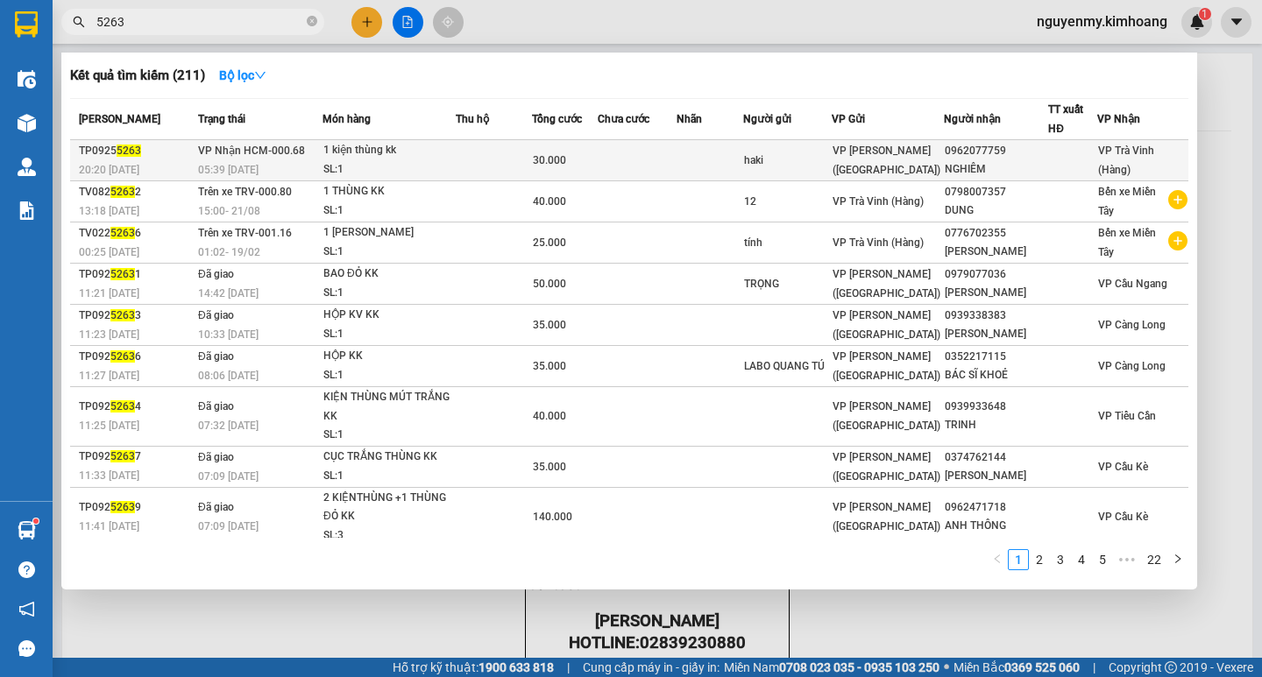
type input "5263"
click at [901, 166] on div "VP [PERSON_NAME] ([GEOGRAPHIC_DATA])" at bounding box center [888, 160] width 110 height 39
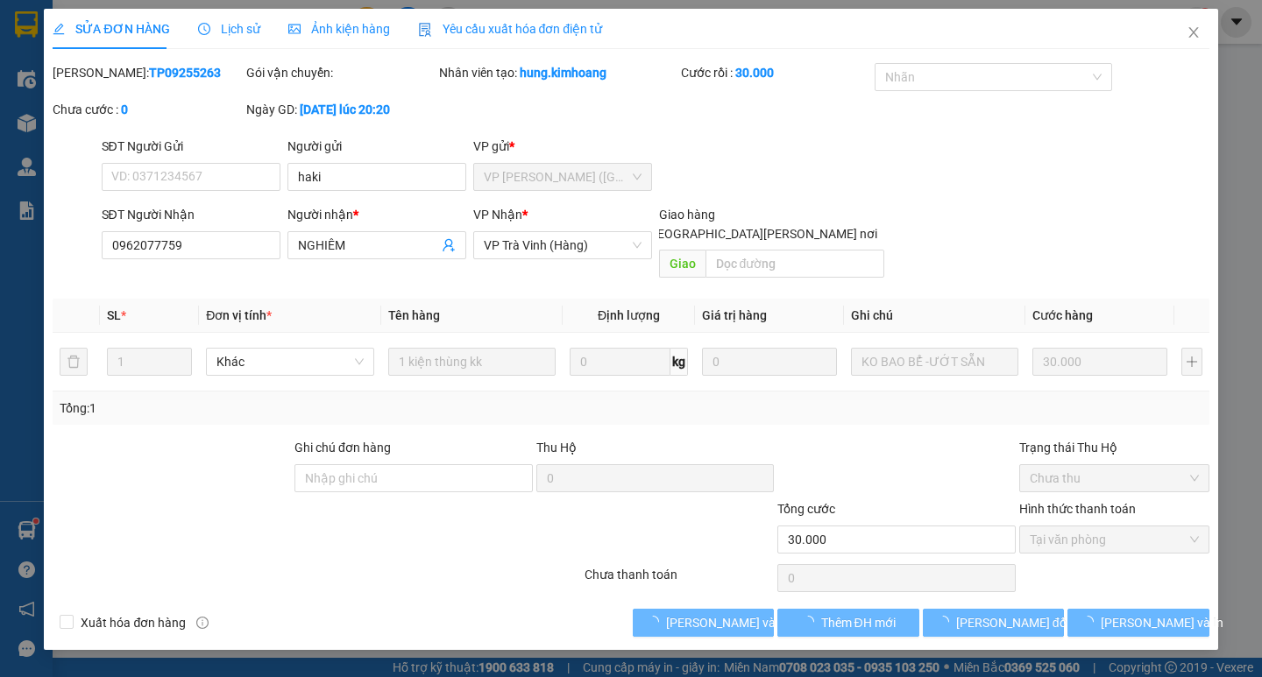
type input "haki"
type input "0962077759"
type input "NGHIÊM"
type input "30.000"
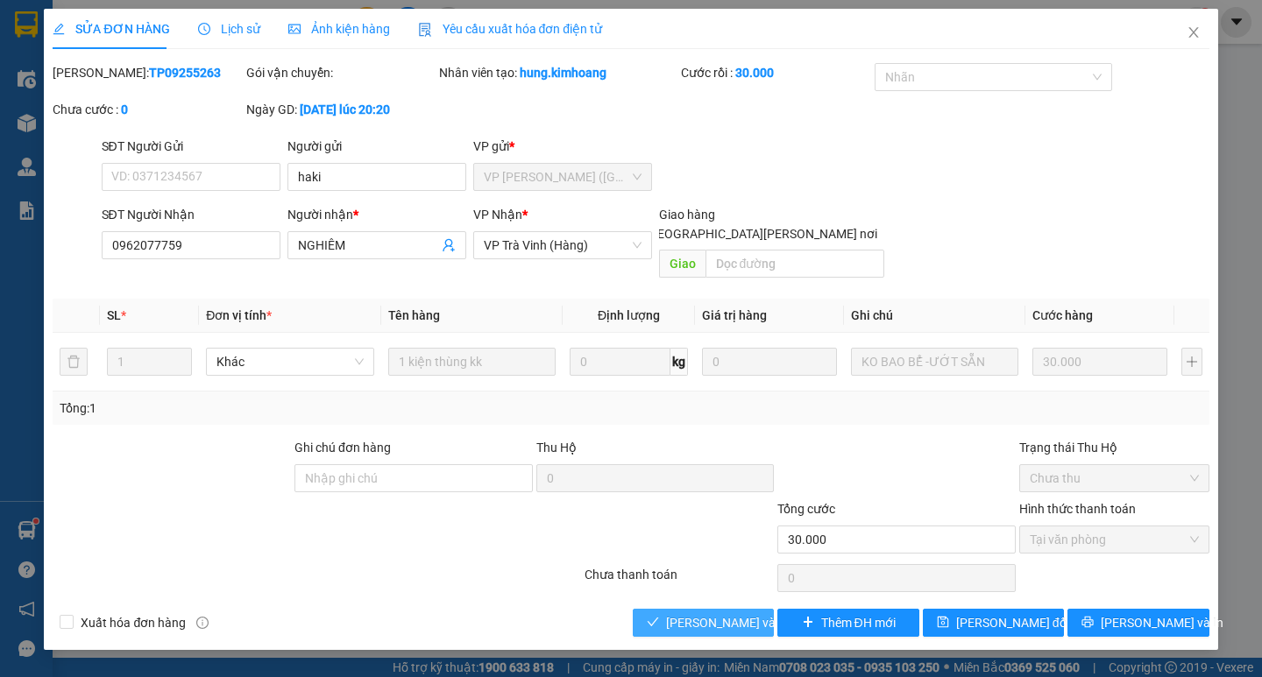
click at [730, 613] on span "[PERSON_NAME] và [PERSON_NAME] hàng" at bounding box center [784, 622] width 237 height 19
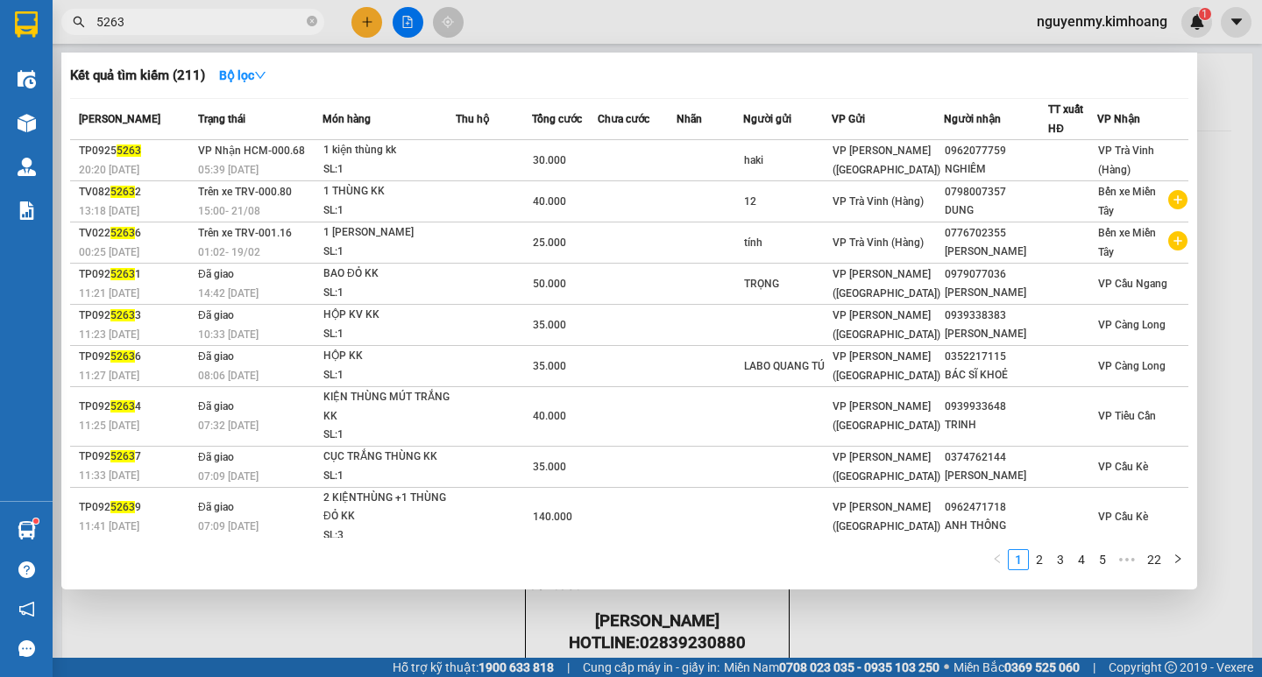
click at [305, 18] on span "5263" at bounding box center [192, 22] width 263 height 26
click at [305, 15] on span "5263" at bounding box center [192, 22] width 263 height 26
click at [311, 20] on icon "close-circle" at bounding box center [312, 21] width 11 height 11
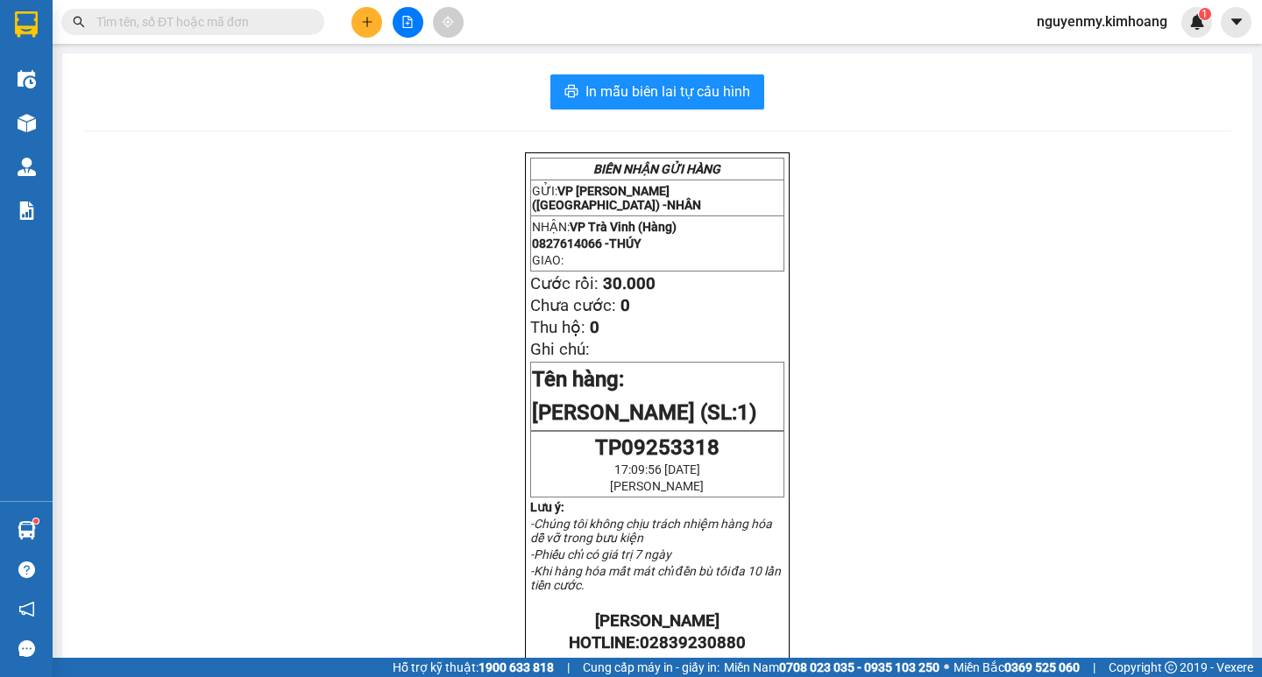
drag, startPoint x: 311, startPoint y: 20, endPoint x: 258, endPoint y: 26, distance: 53.8
click at [273, 26] on span at bounding box center [192, 22] width 263 height 26
click at [257, 26] on input "text" at bounding box center [199, 21] width 207 height 19
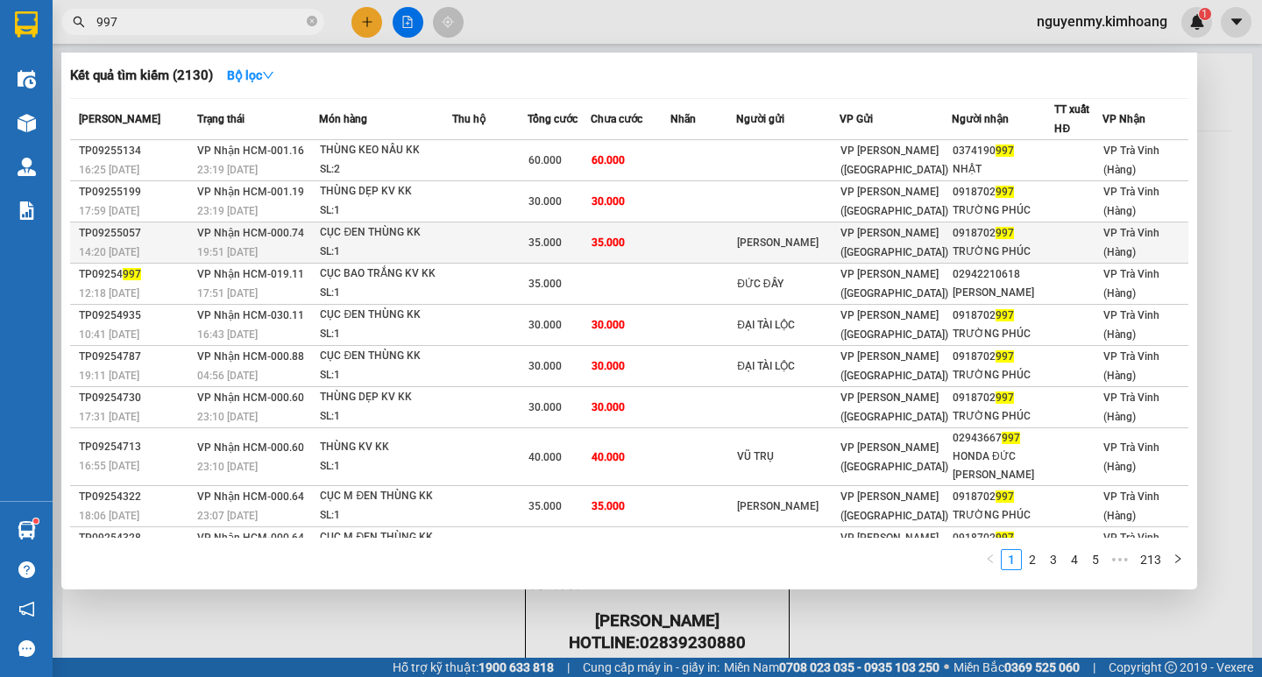
type input "997"
click at [411, 235] on div "CỤC ĐEN THÙNG KK" at bounding box center [385, 232] width 131 height 19
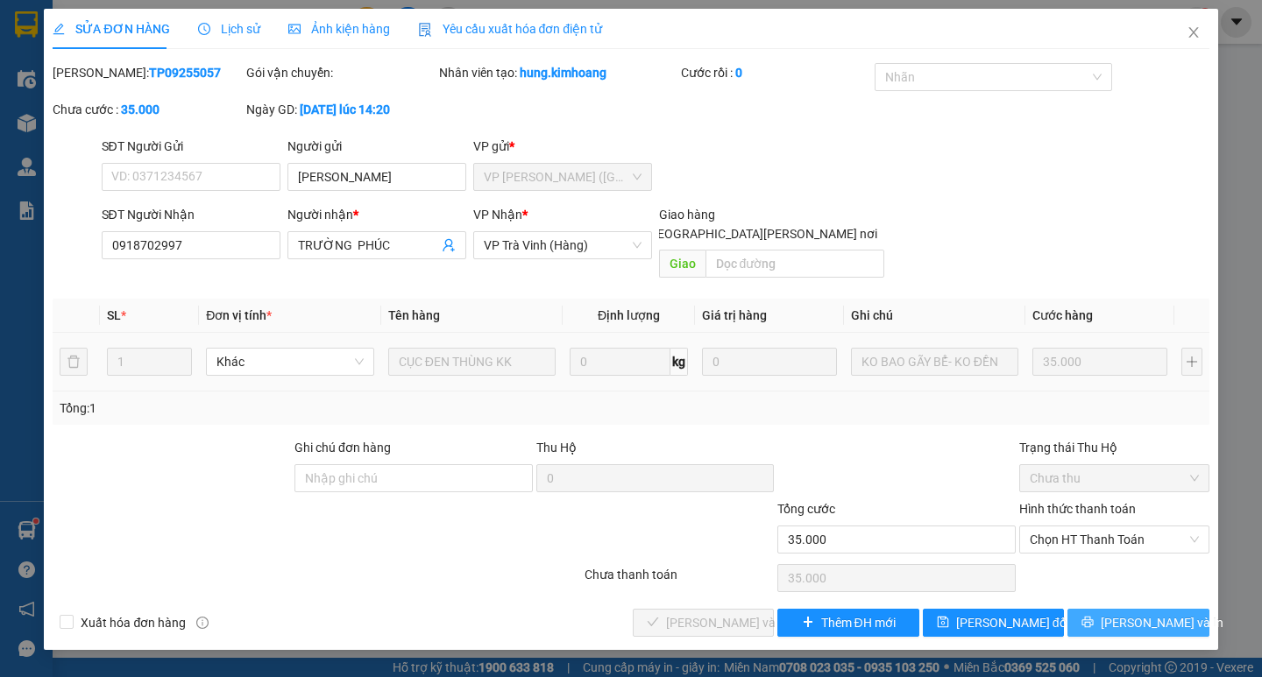
click at [1176, 609] on button "[PERSON_NAME] và In" at bounding box center [1137, 623] width 141 height 28
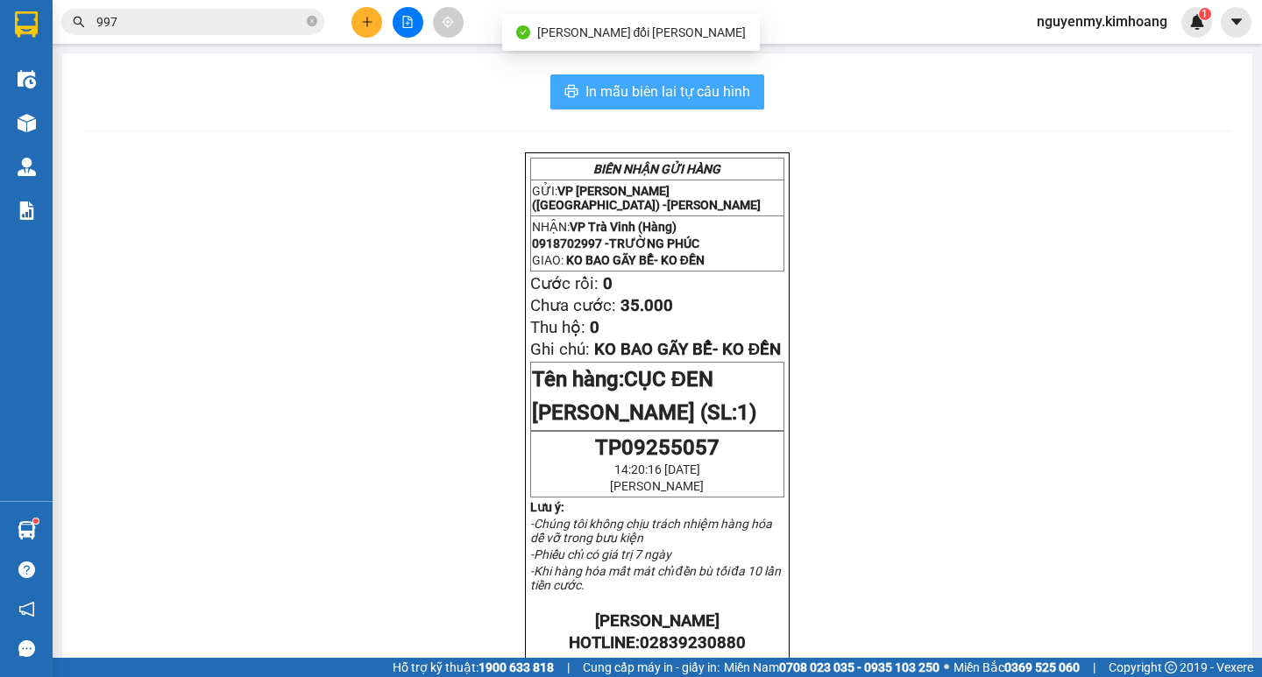
click at [703, 81] on span "In mẫu biên lai tự cấu hình" at bounding box center [667, 92] width 165 height 22
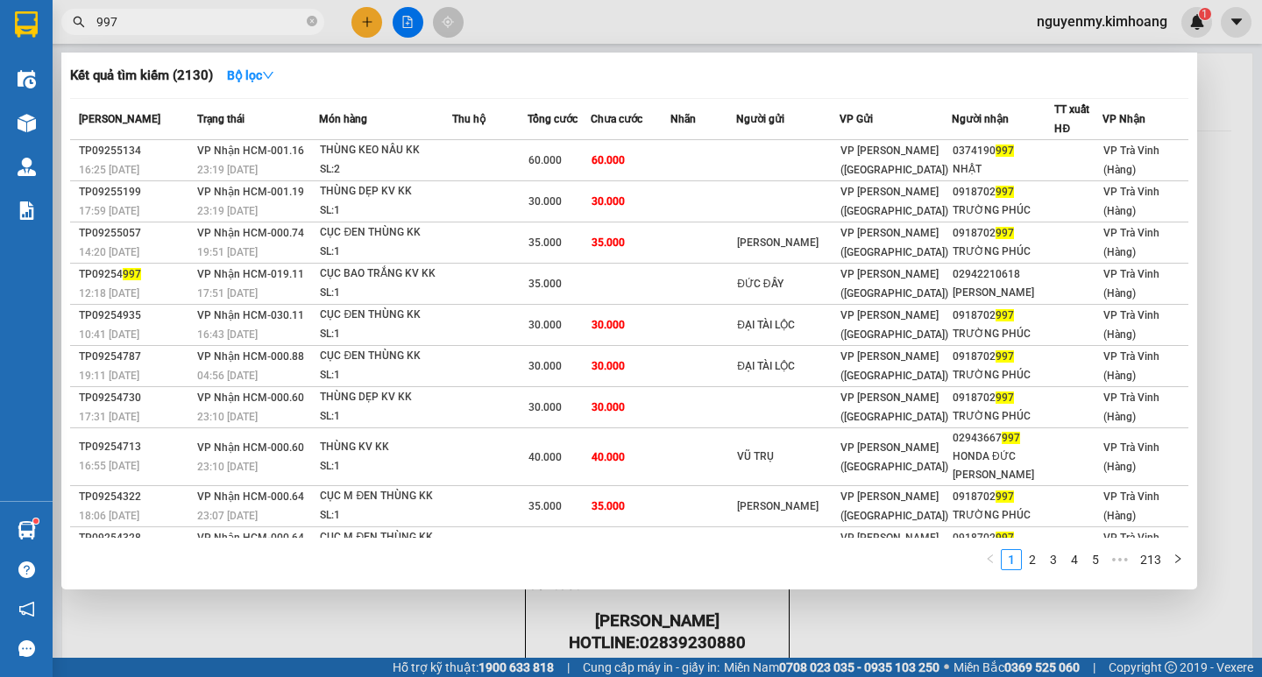
click at [252, 32] on span "997" at bounding box center [192, 22] width 263 height 26
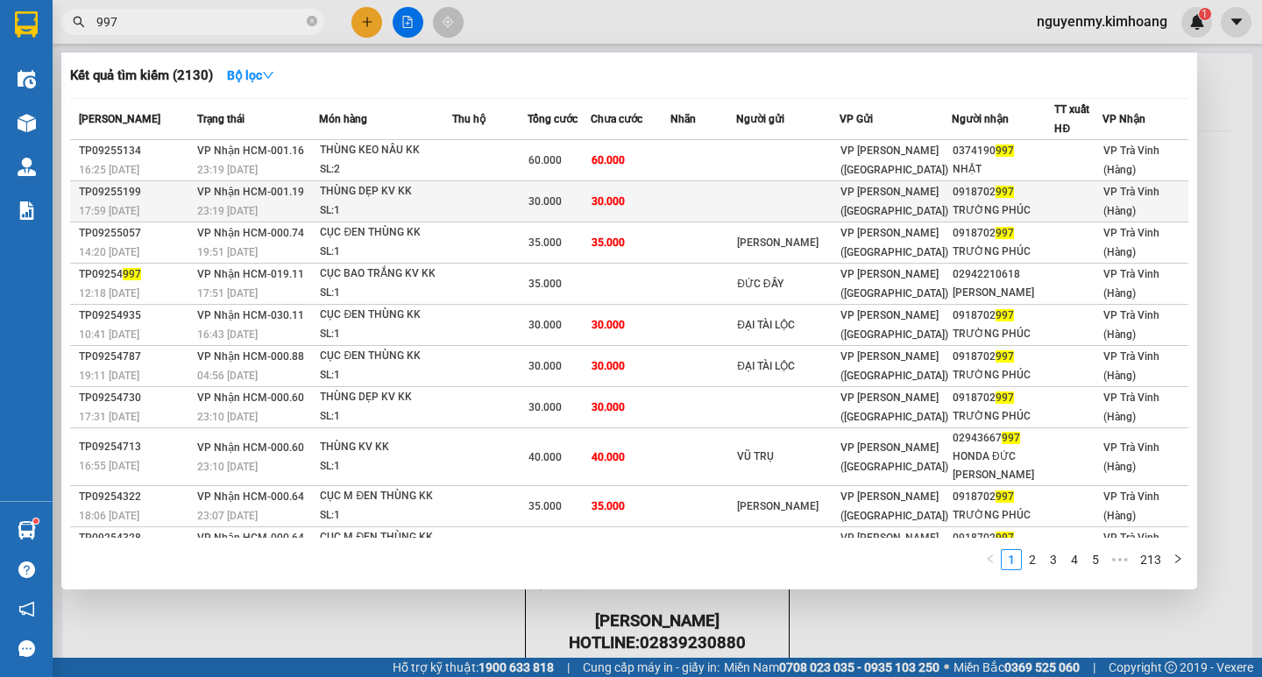
click at [956, 213] on div "TRƯỜNG PHÚC" at bounding box center [1004, 211] width 102 height 18
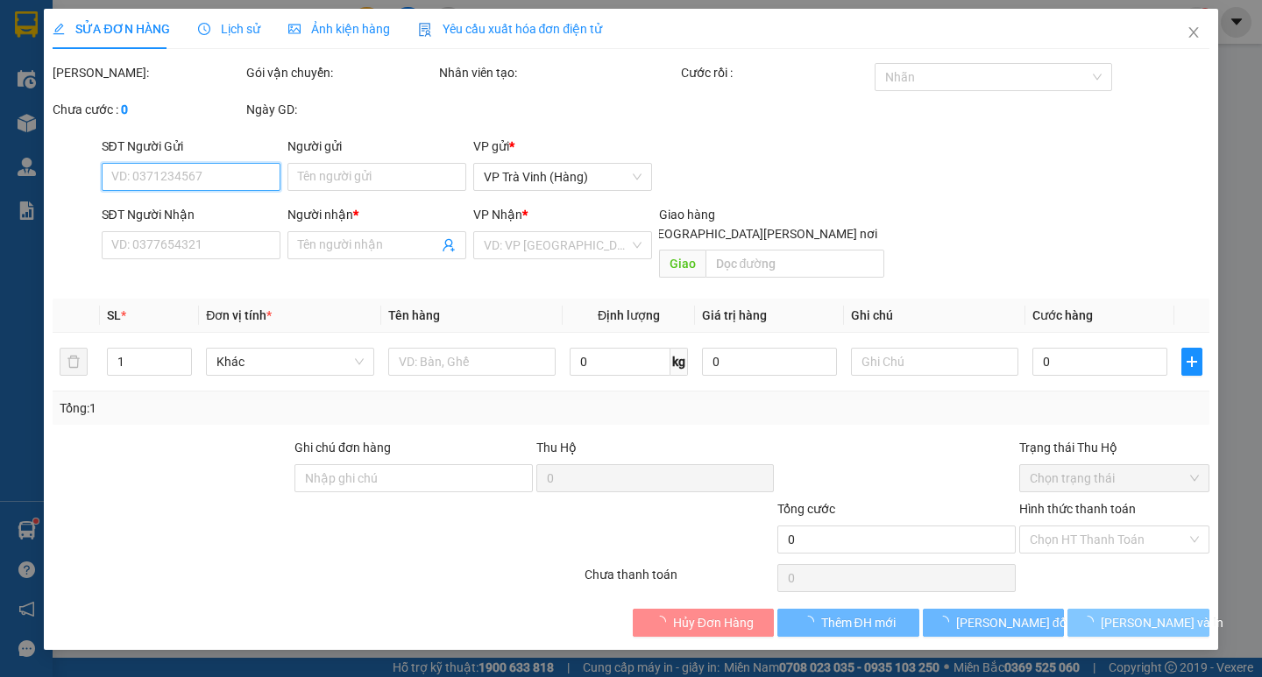
type input "0918702997"
type input "TRƯỜNG PHÚC"
type input "30.000"
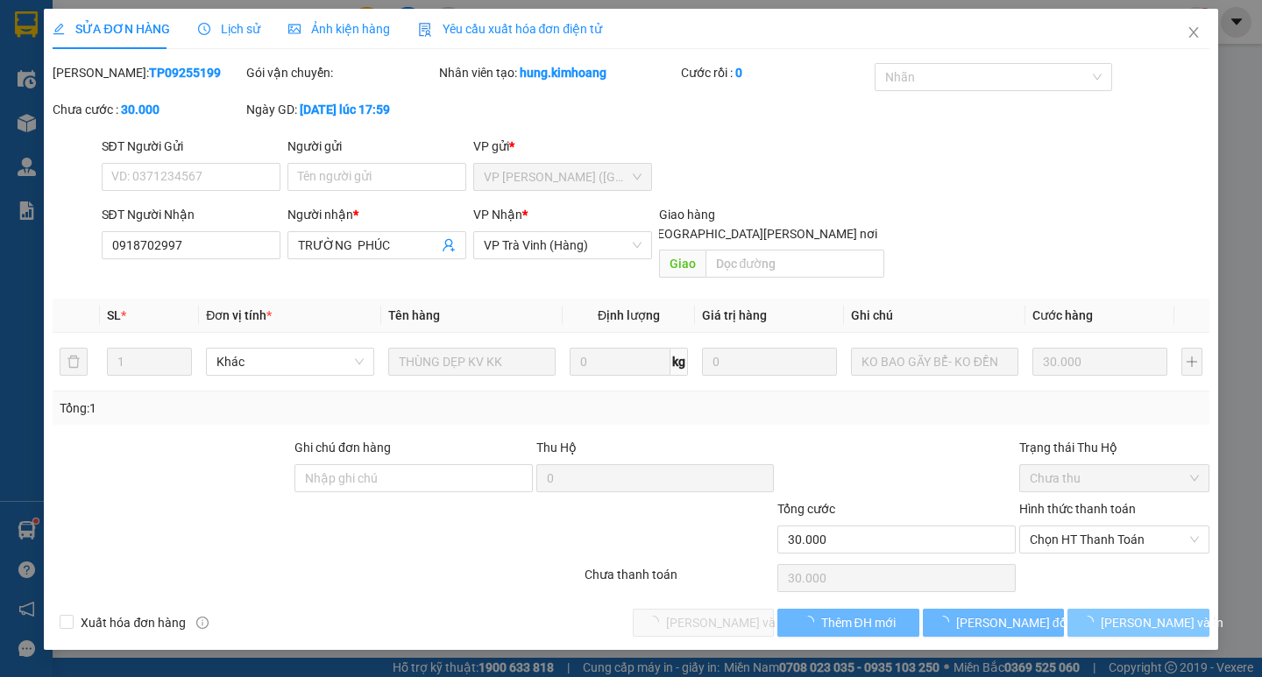
click at [1129, 613] on span "[PERSON_NAME] và In" at bounding box center [1162, 622] width 123 height 19
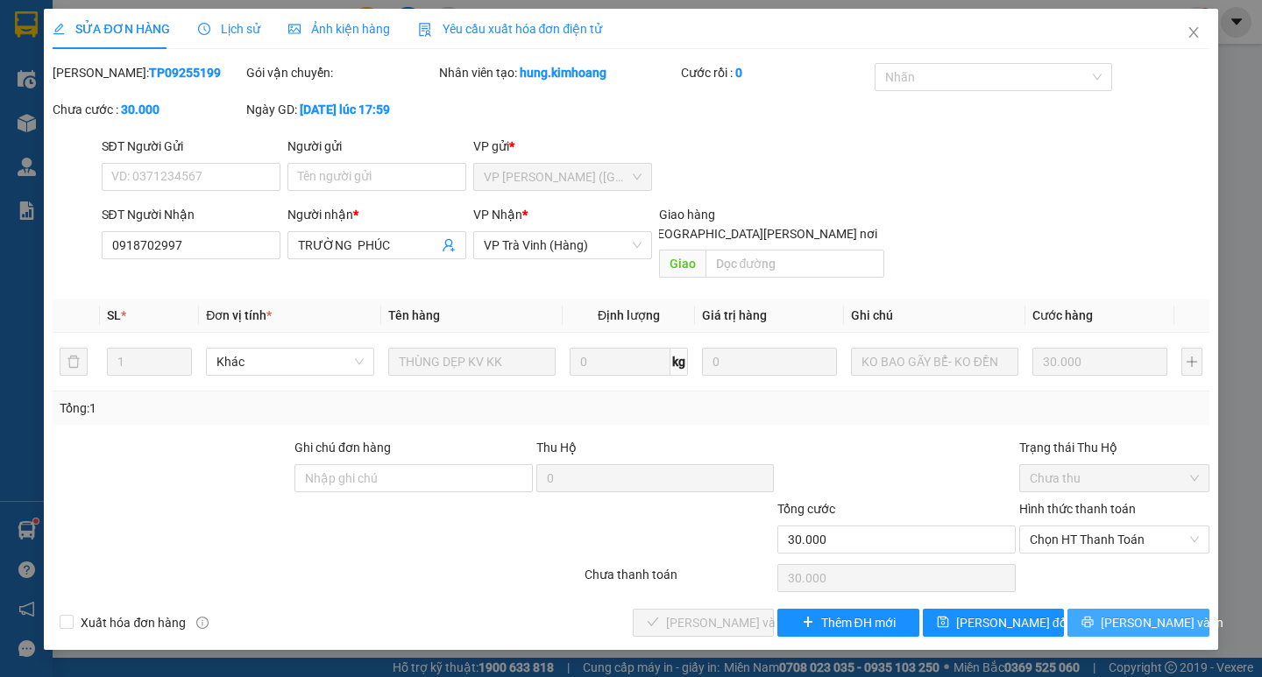
click at [1164, 613] on span "[PERSON_NAME] và In" at bounding box center [1162, 622] width 123 height 19
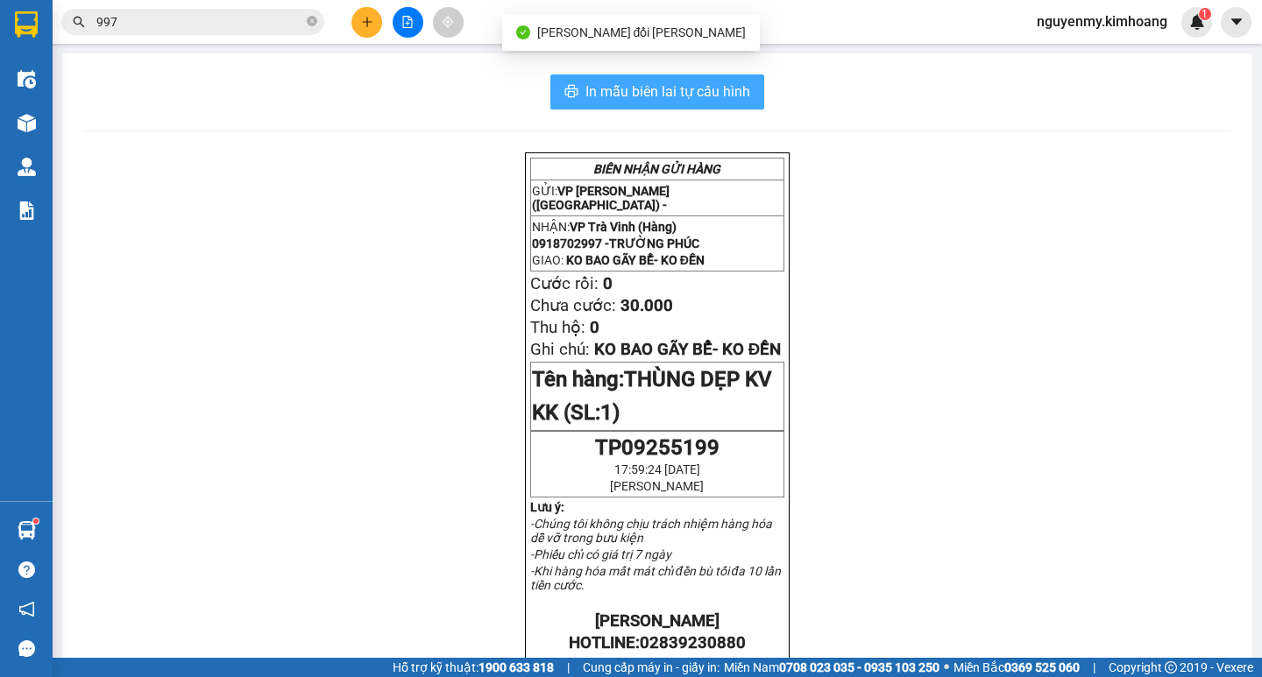
click at [698, 87] on span "In mẫu biên lai tự cấu hình" at bounding box center [667, 92] width 165 height 22
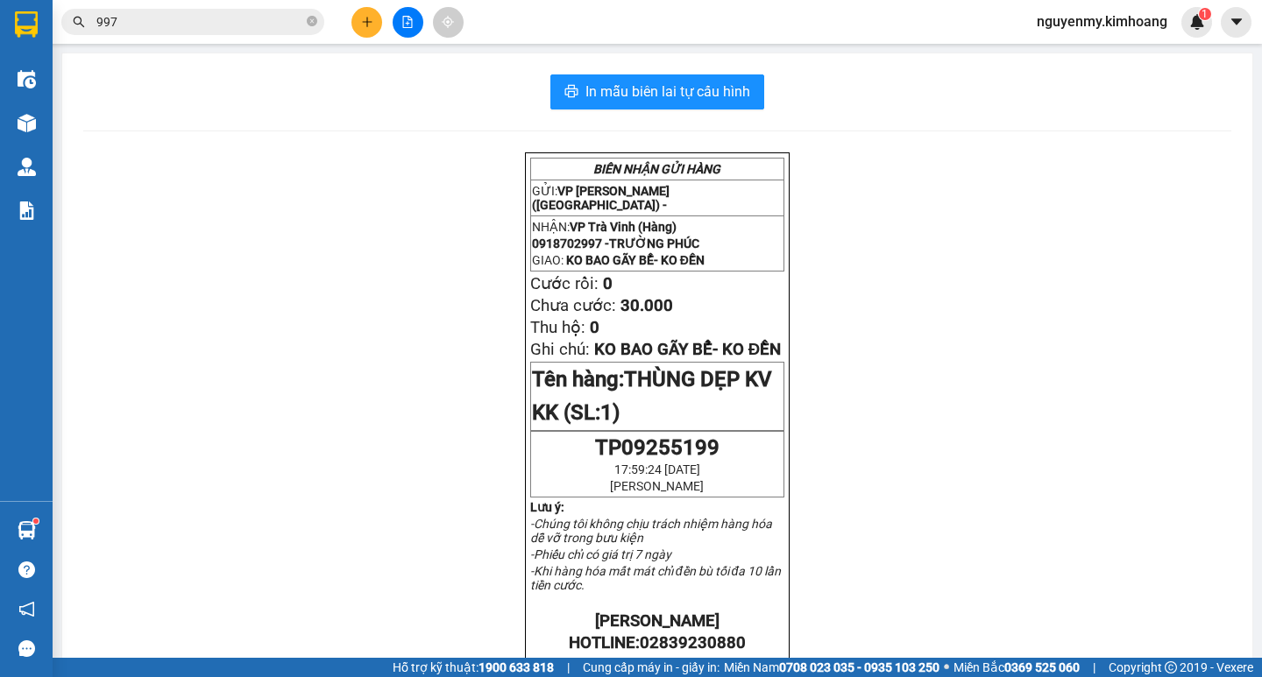
click at [230, 23] on input "997" at bounding box center [199, 21] width 207 height 19
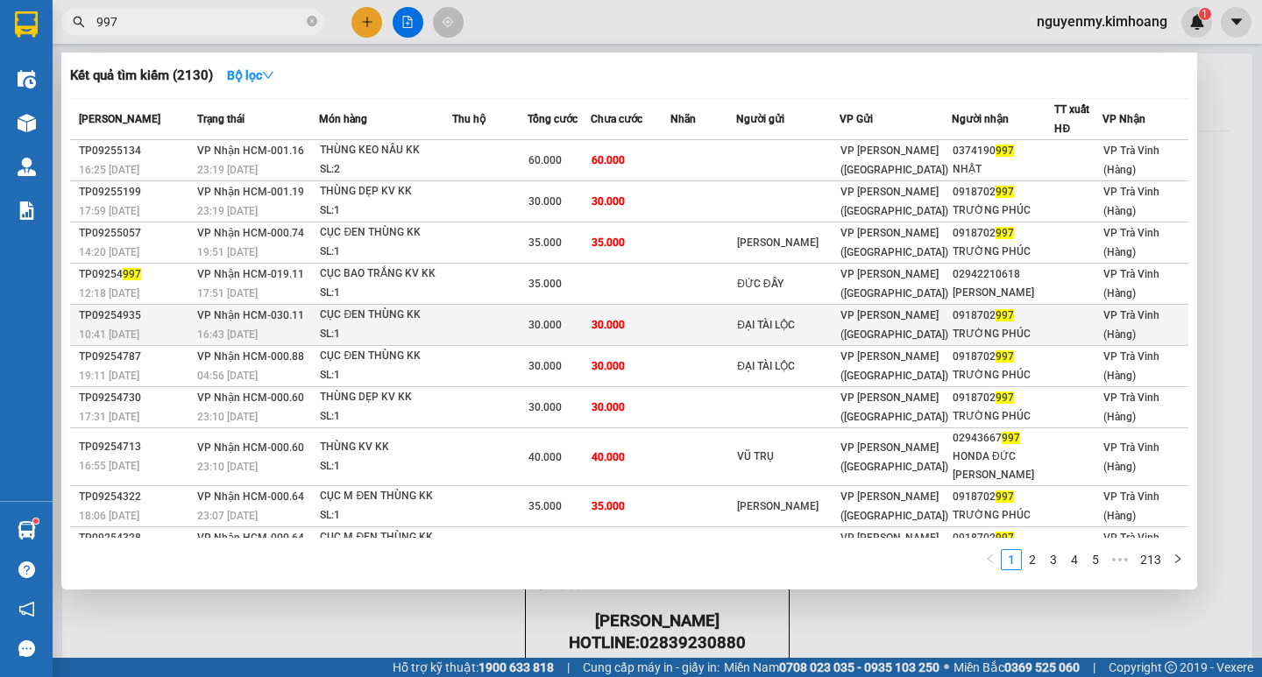
click at [925, 327] on div "VP [PERSON_NAME] ([GEOGRAPHIC_DATA])" at bounding box center [895, 325] width 110 height 39
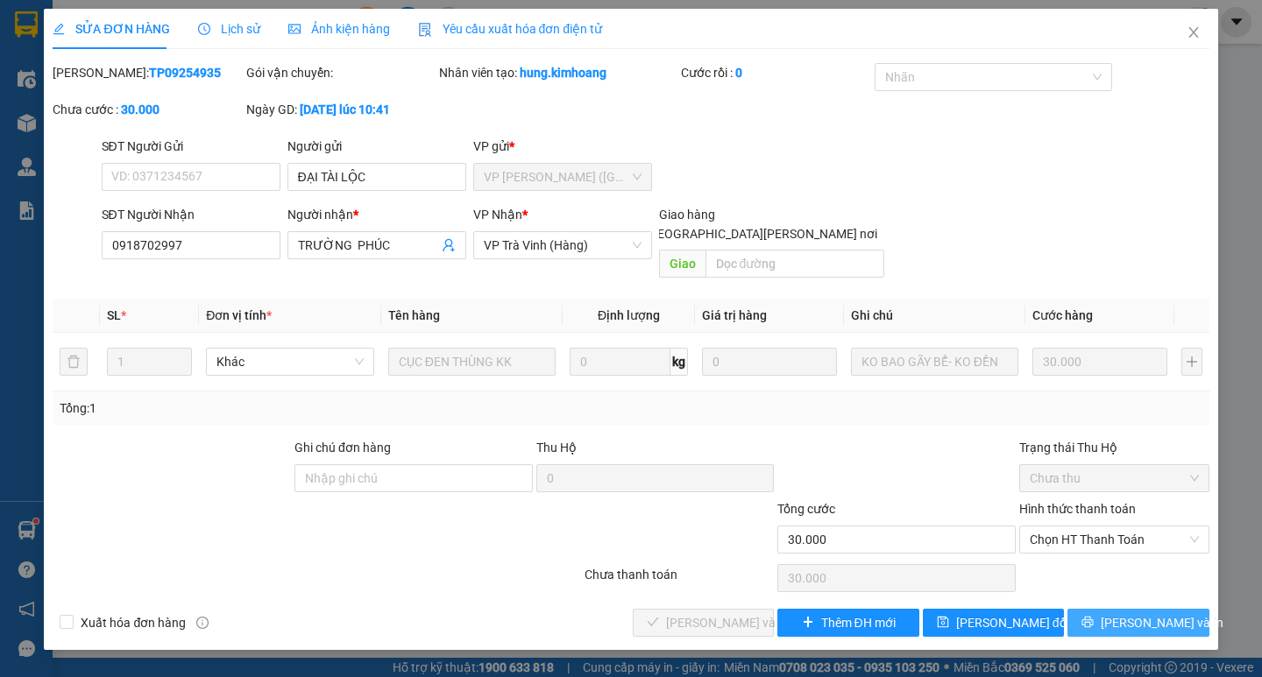
click at [1152, 613] on span "[PERSON_NAME] và In" at bounding box center [1162, 622] width 123 height 19
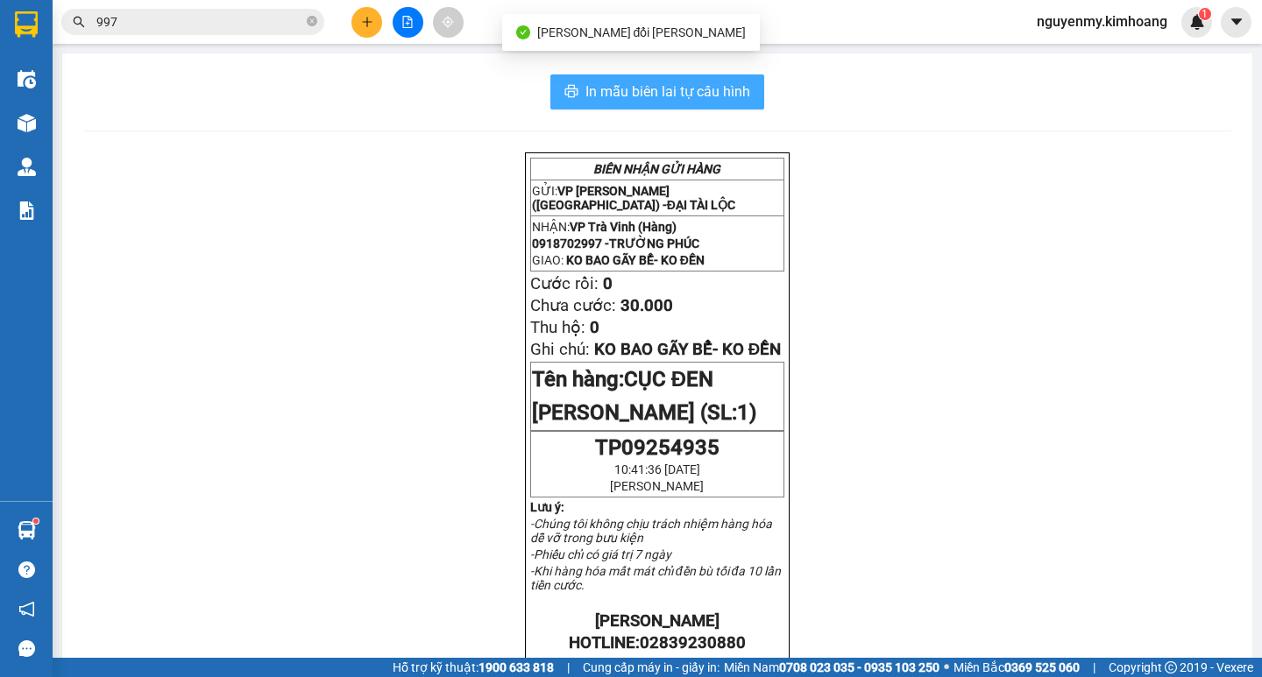
click at [656, 93] on span "In mẫu biên lai tự cấu hình" at bounding box center [667, 92] width 165 height 22
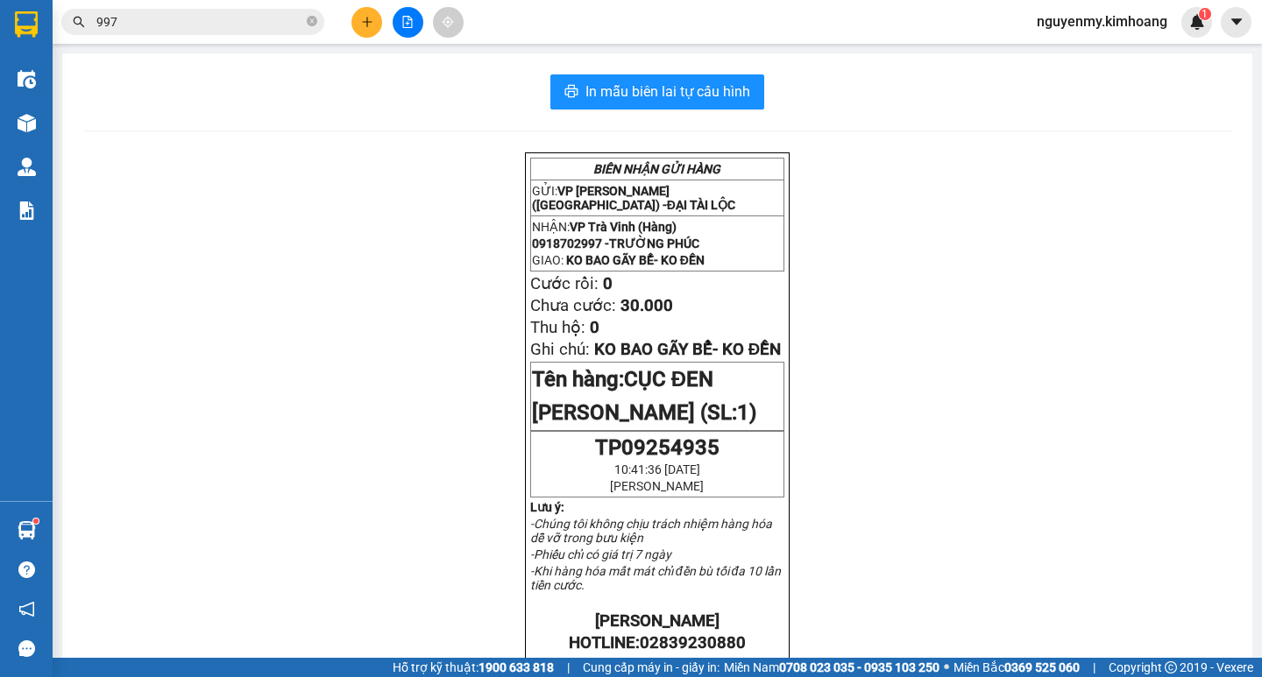
click at [161, 24] on input "997" at bounding box center [199, 21] width 207 height 19
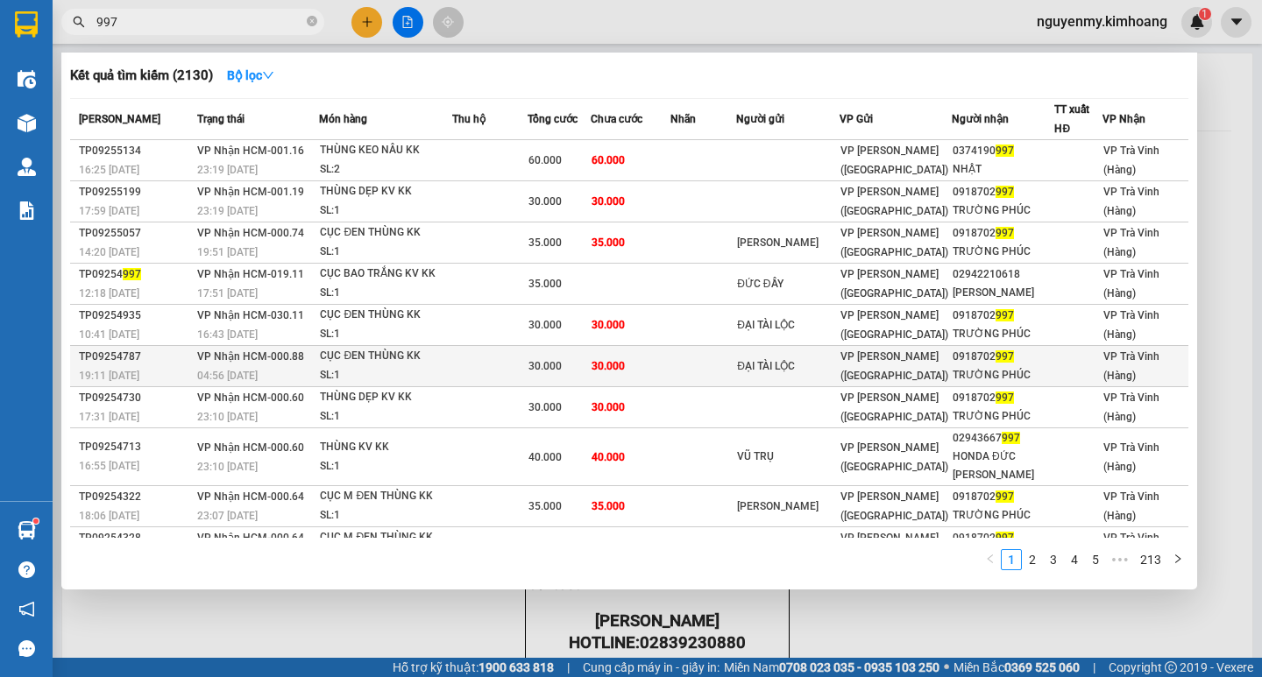
click at [861, 365] on div "VP [PERSON_NAME] ([GEOGRAPHIC_DATA])" at bounding box center [895, 366] width 110 height 39
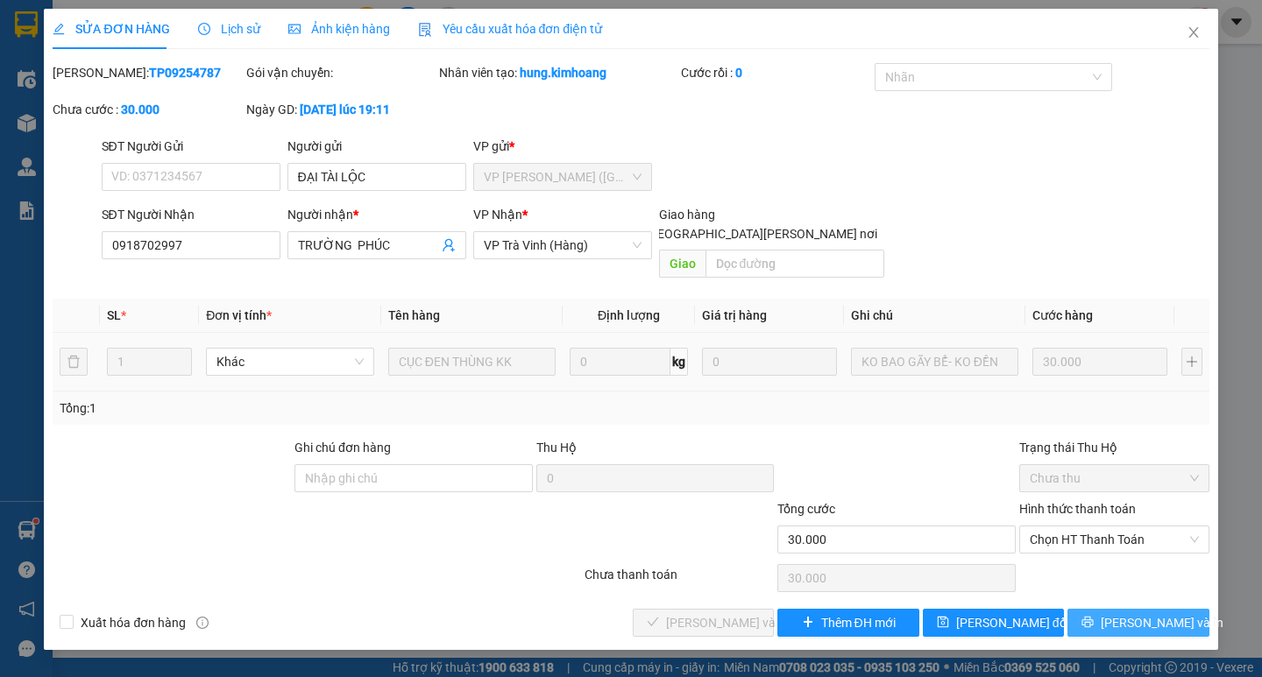
click at [1171, 613] on span "[PERSON_NAME] và In" at bounding box center [1162, 622] width 123 height 19
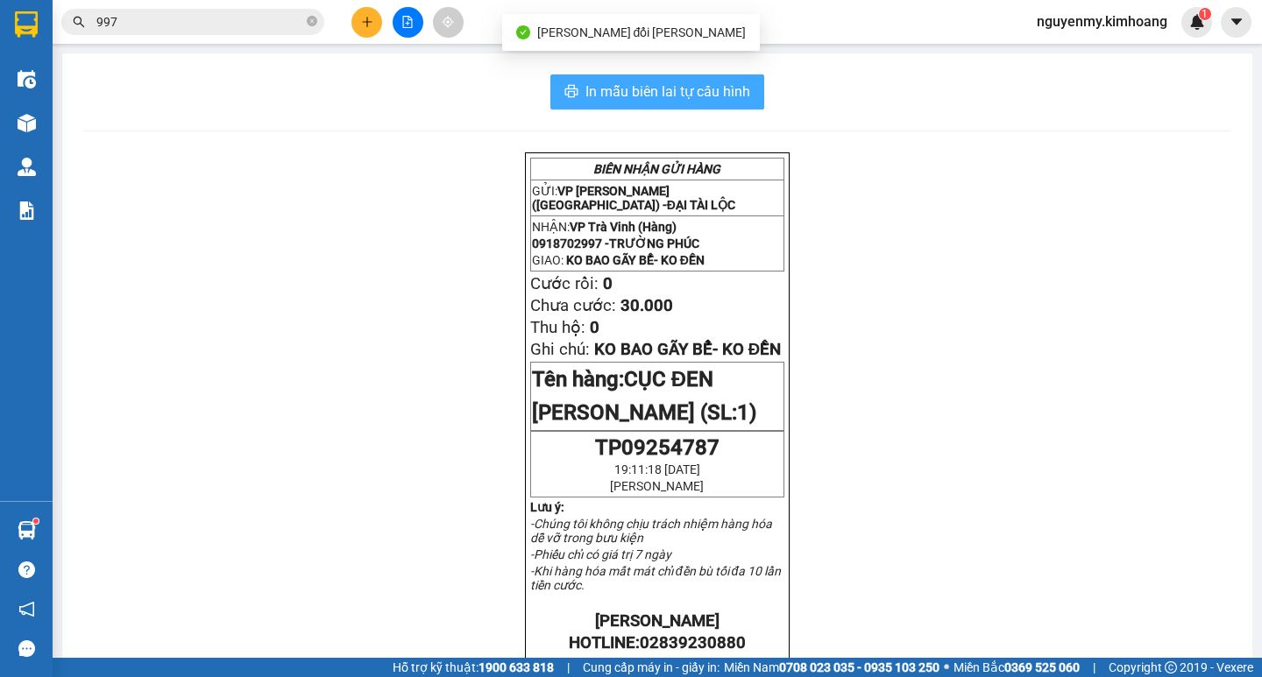
click at [699, 90] on span "In mẫu biên lai tự cấu hình" at bounding box center [667, 92] width 165 height 22
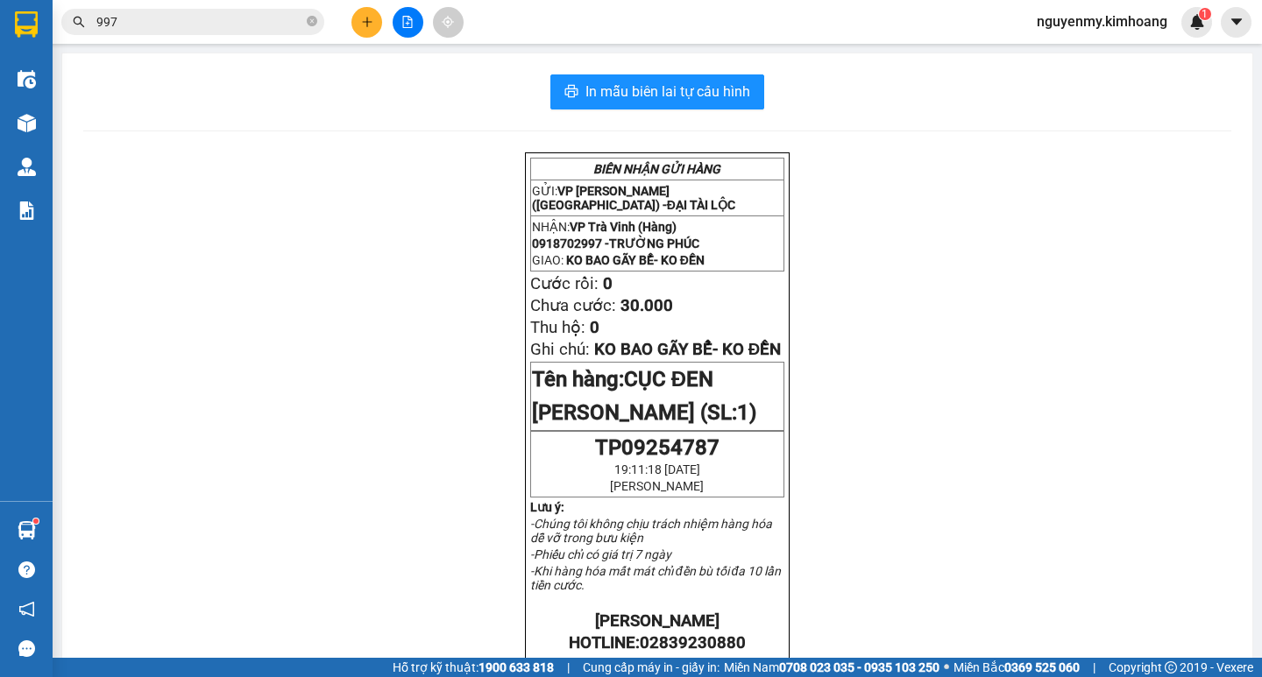
click at [177, 17] on input "997" at bounding box center [199, 21] width 207 height 19
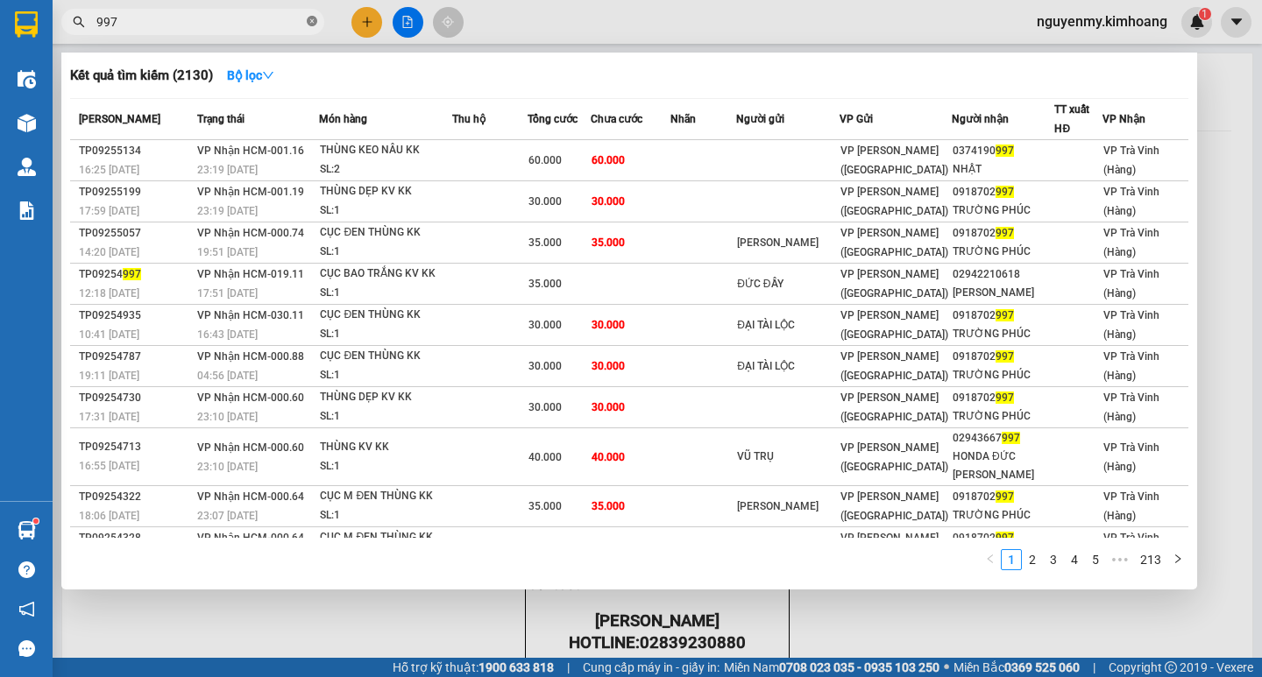
click at [308, 18] on icon "close-circle" at bounding box center [312, 21] width 11 height 11
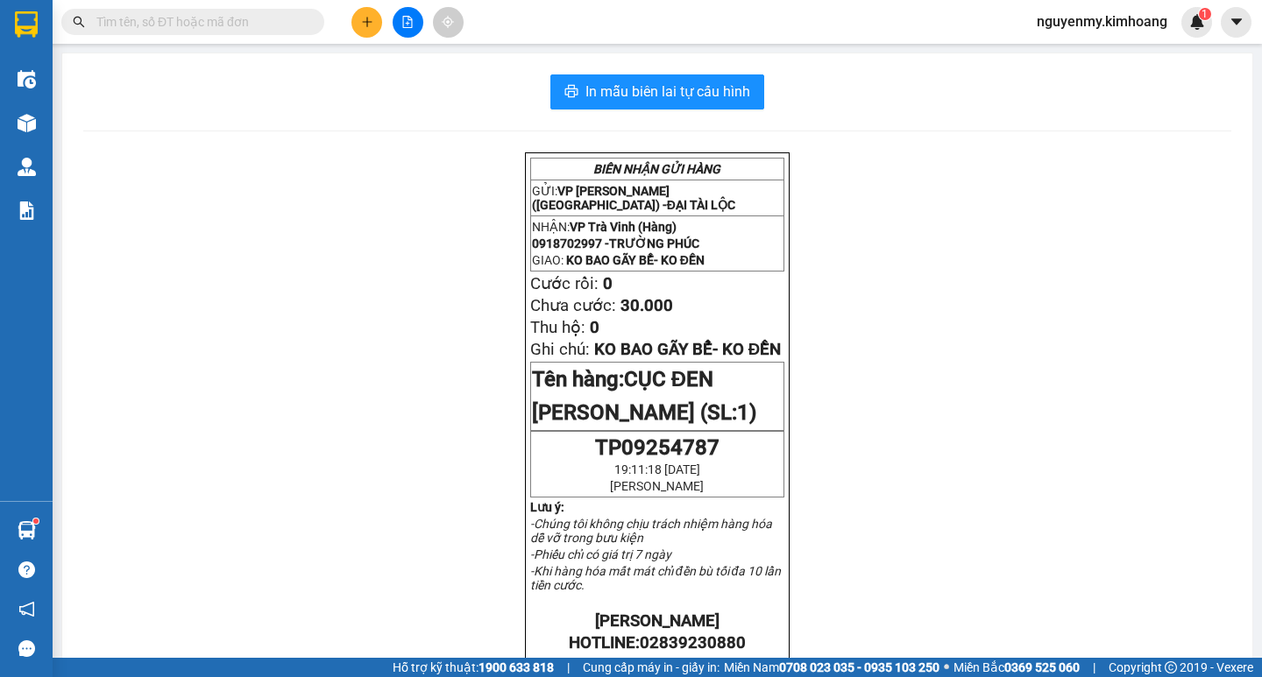
click at [298, 19] on input "text" at bounding box center [199, 21] width 207 height 19
click at [233, 28] on input "text" at bounding box center [199, 21] width 207 height 19
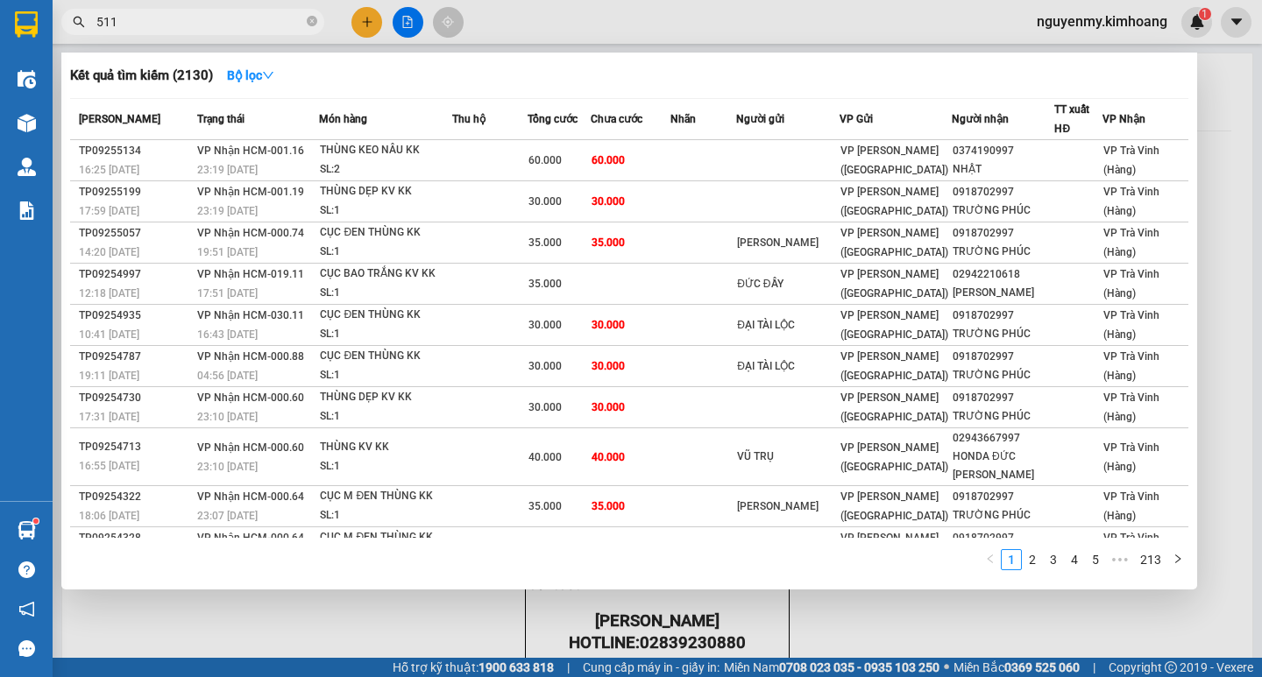
type input "5118"
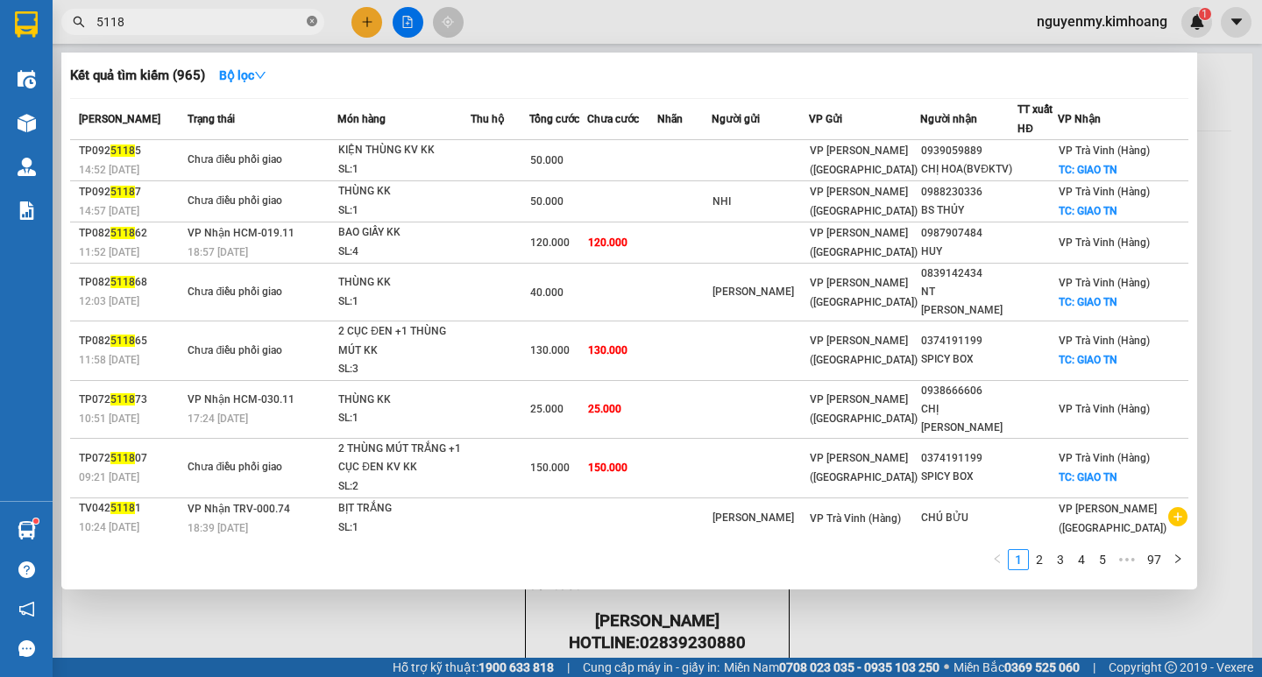
click at [309, 21] on icon "close-circle" at bounding box center [312, 21] width 11 height 11
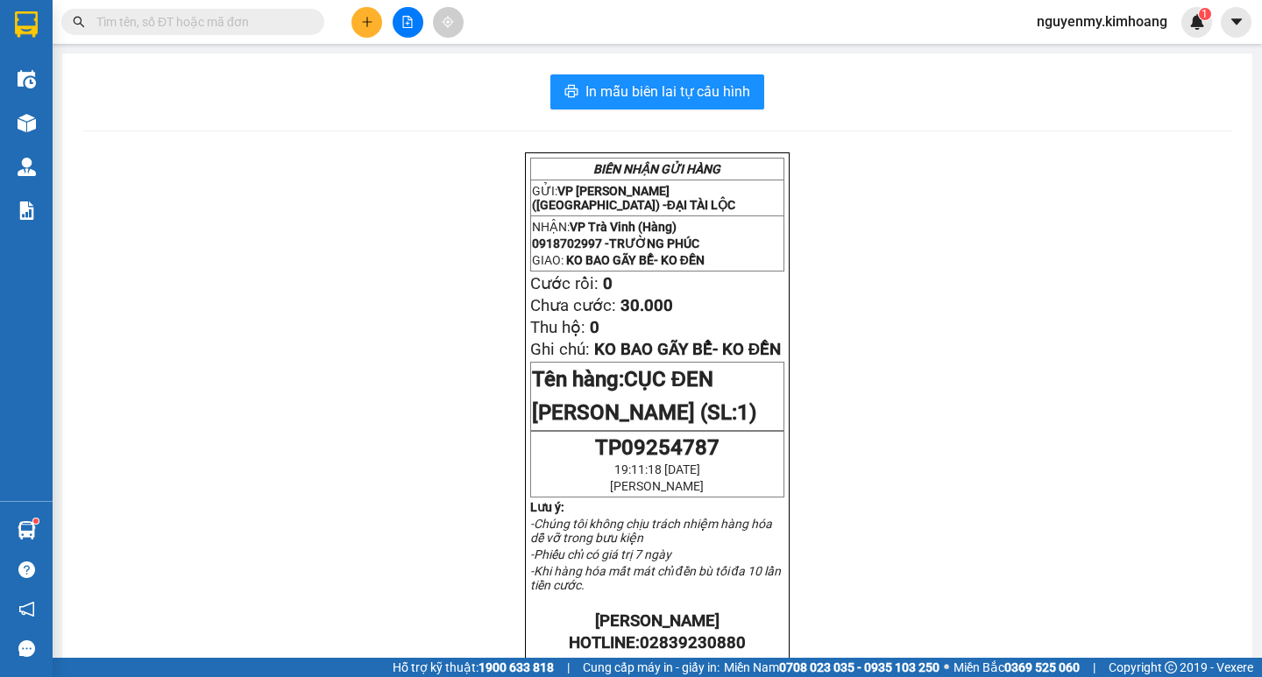
click at [309, 21] on span at bounding box center [312, 21] width 11 height 19
click at [214, 26] on input "text" at bounding box center [199, 21] width 207 height 19
click at [203, 25] on input "text" at bounding box center [199, 21] width 207 height 19
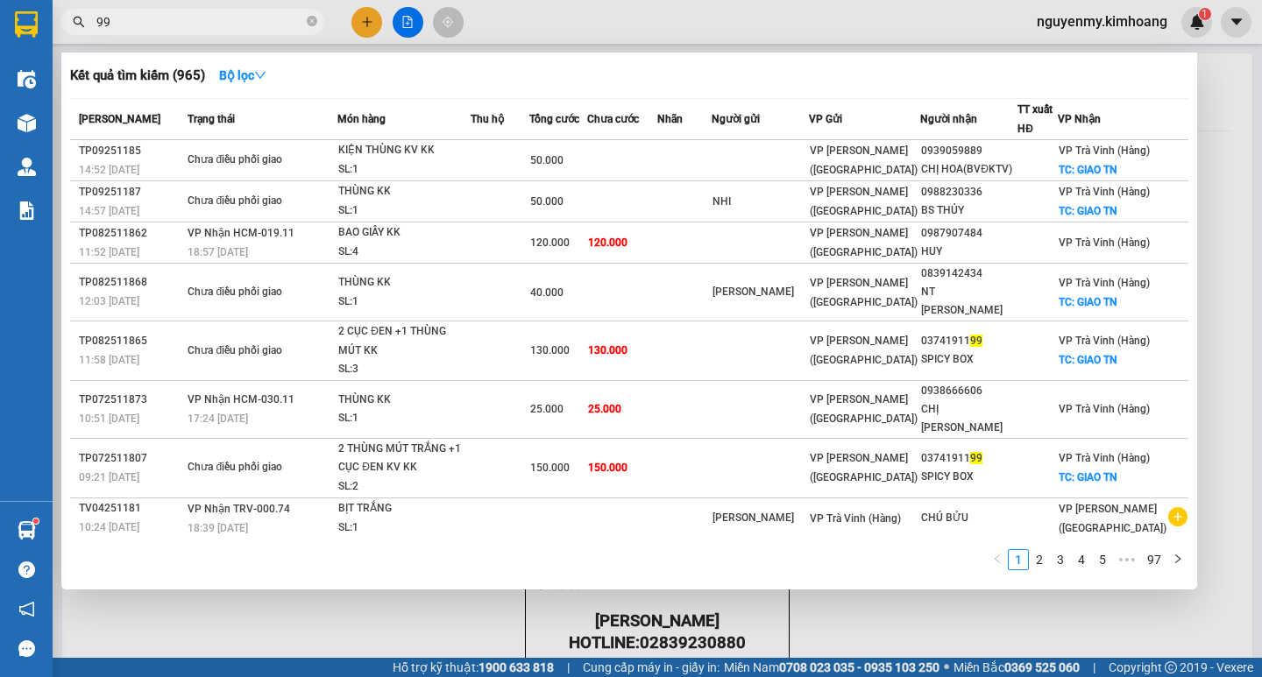
type input "997"
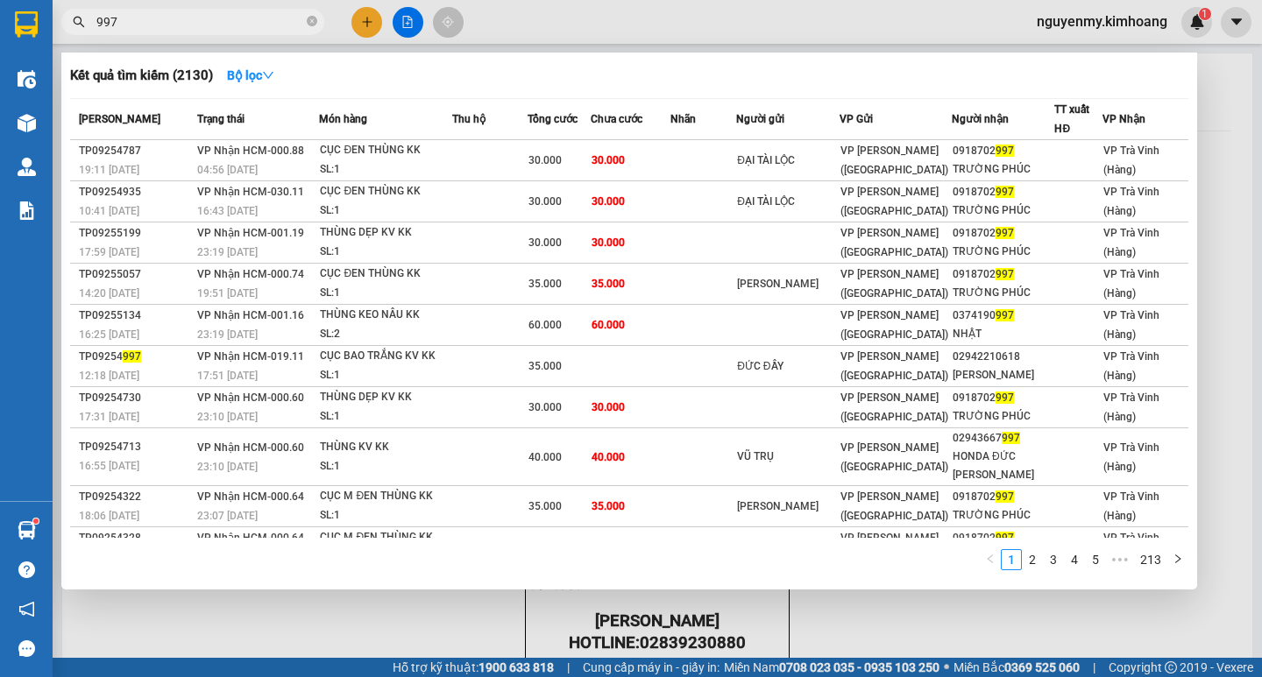
click at [316, 24] on icon "close-circle" at bounding box center [312, 21] width 11 height 11
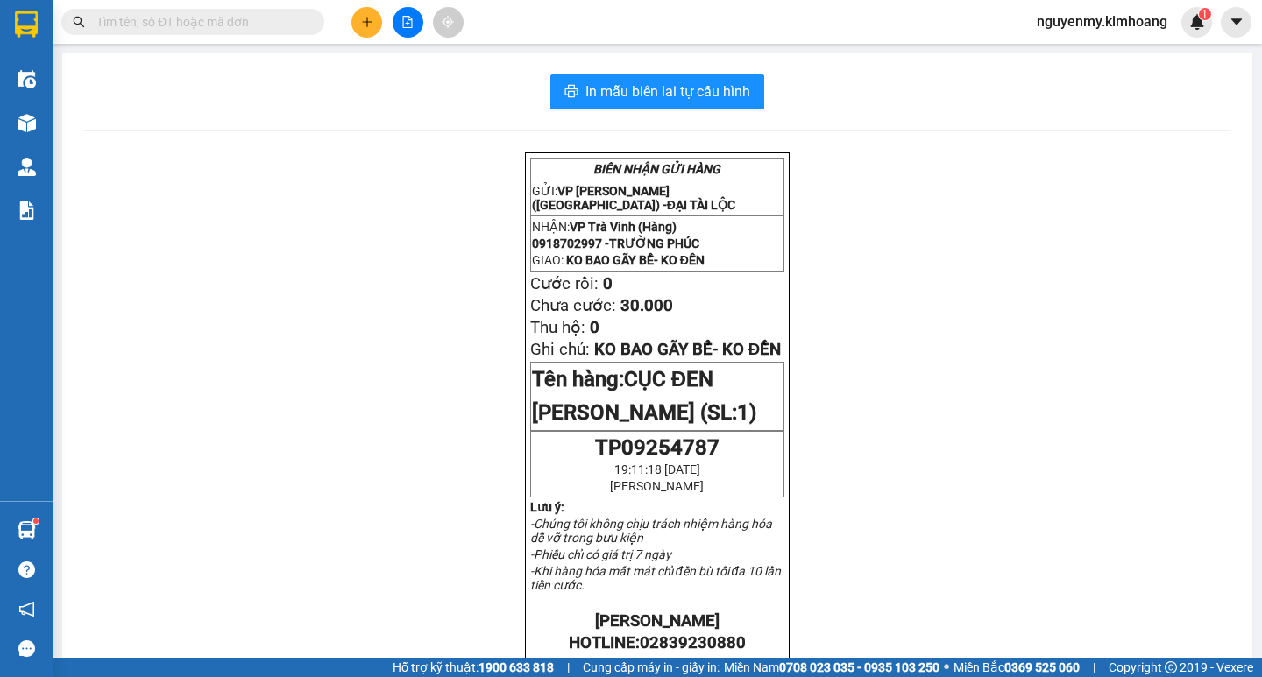
drag, startPoint x: 313, startPoint y: 15, endPoint x: 301, endPoint y: 13, distance: 12.4
click at [304, 15] on span at bounding box center [192, 22] width 263 height 26
click at [259, 23] on input "text" at bounding box center [199, 21] width 207 height 19
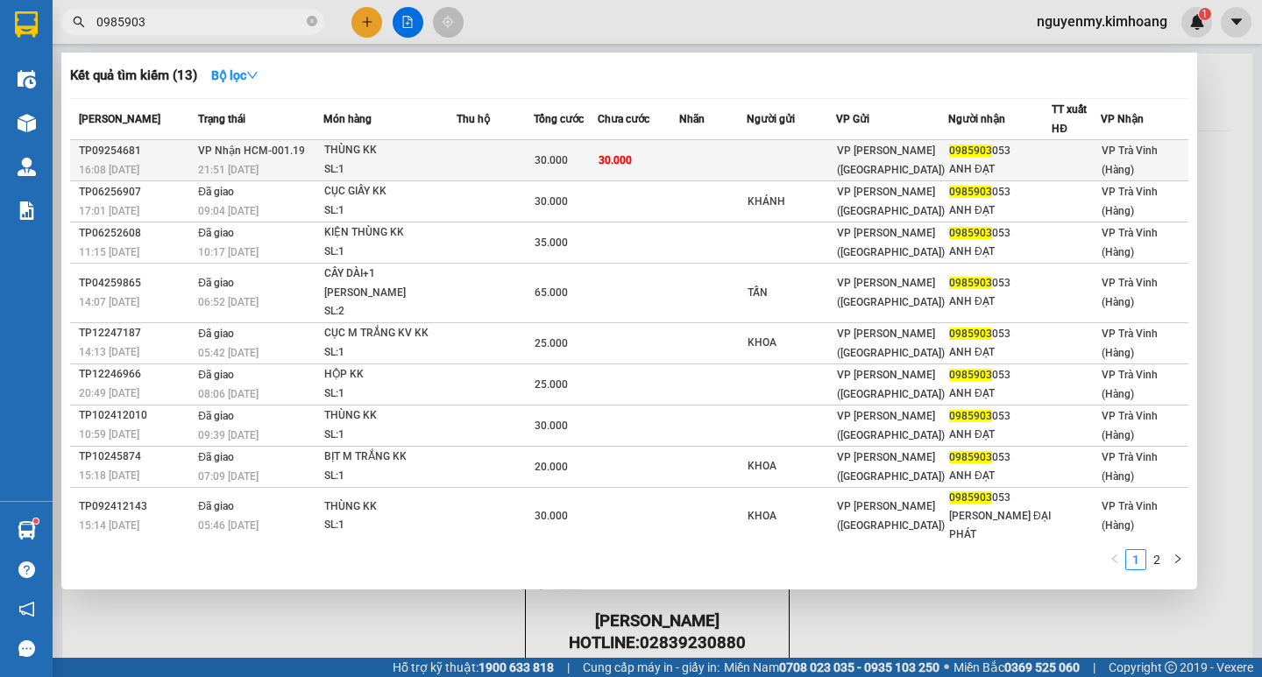
type input "0985903"
click at [747, 168] on td at bounding box center [712, 160] width 67 height 41
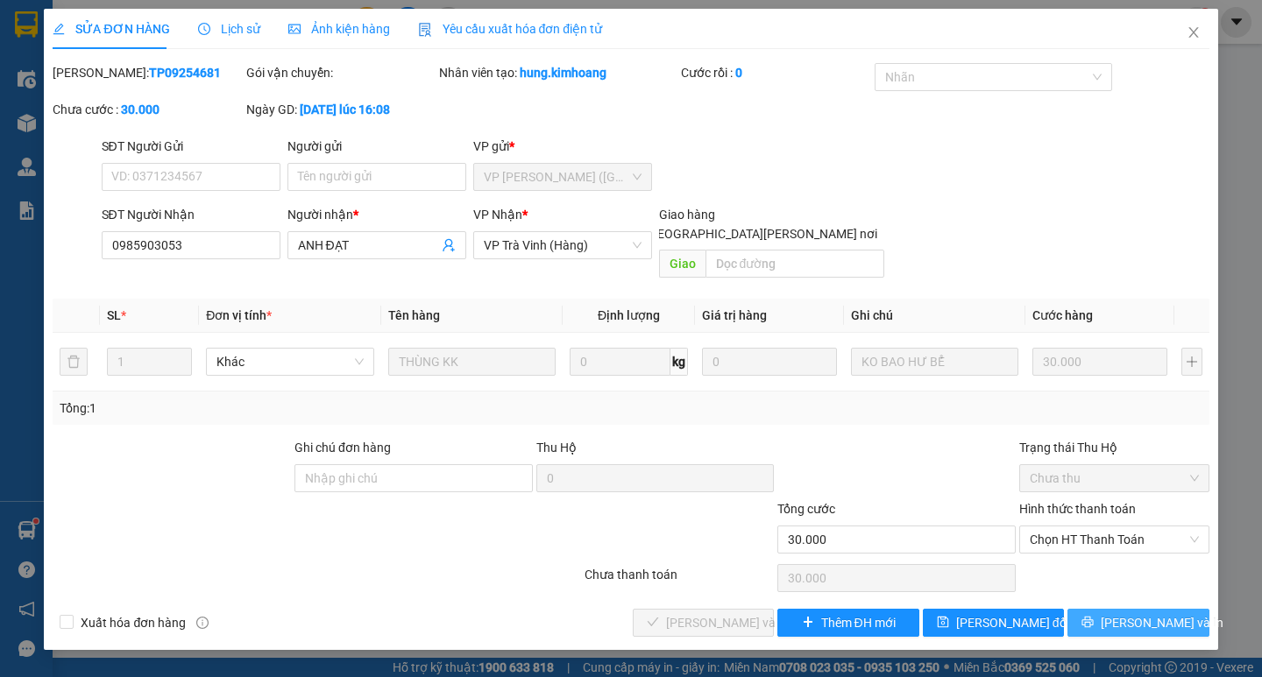
click at [1156, 613] on span "[PERSON_NAME] và In" at bounding box center [1162, 622] width 123 height 19
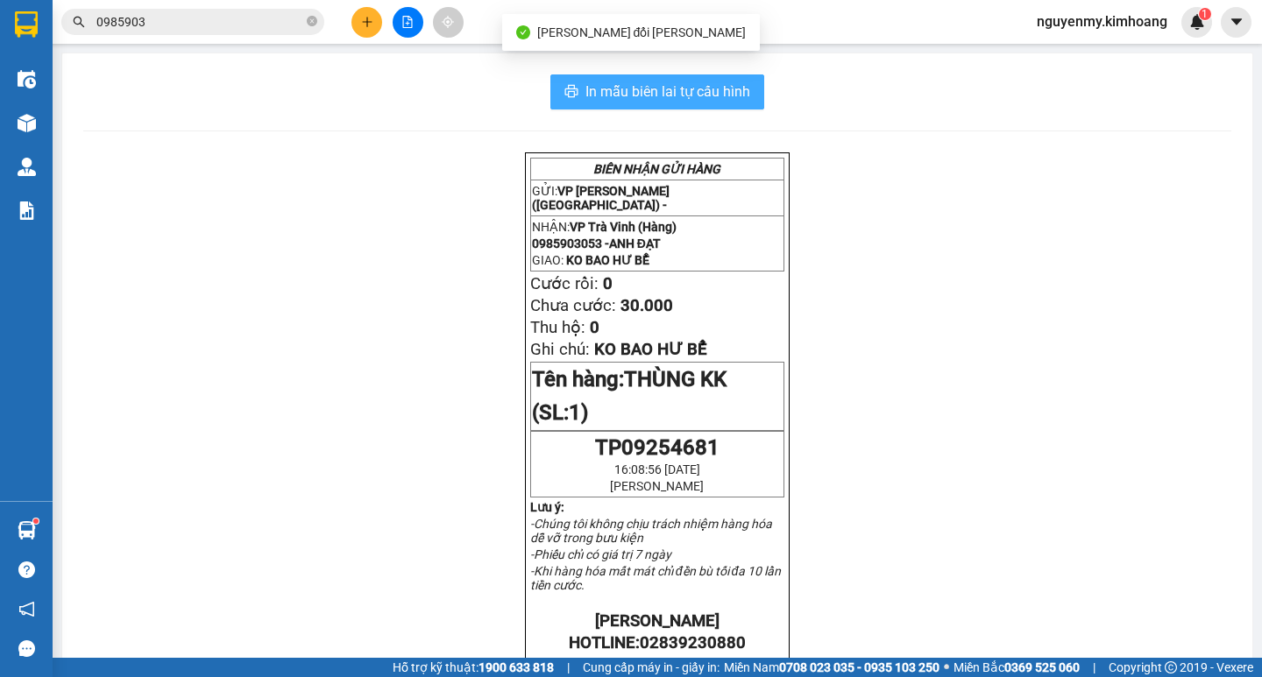
click at [706, 94] on span "In mẫu biên lai tự cấu hình" at bounding box center [667, 92] width 165 height 22
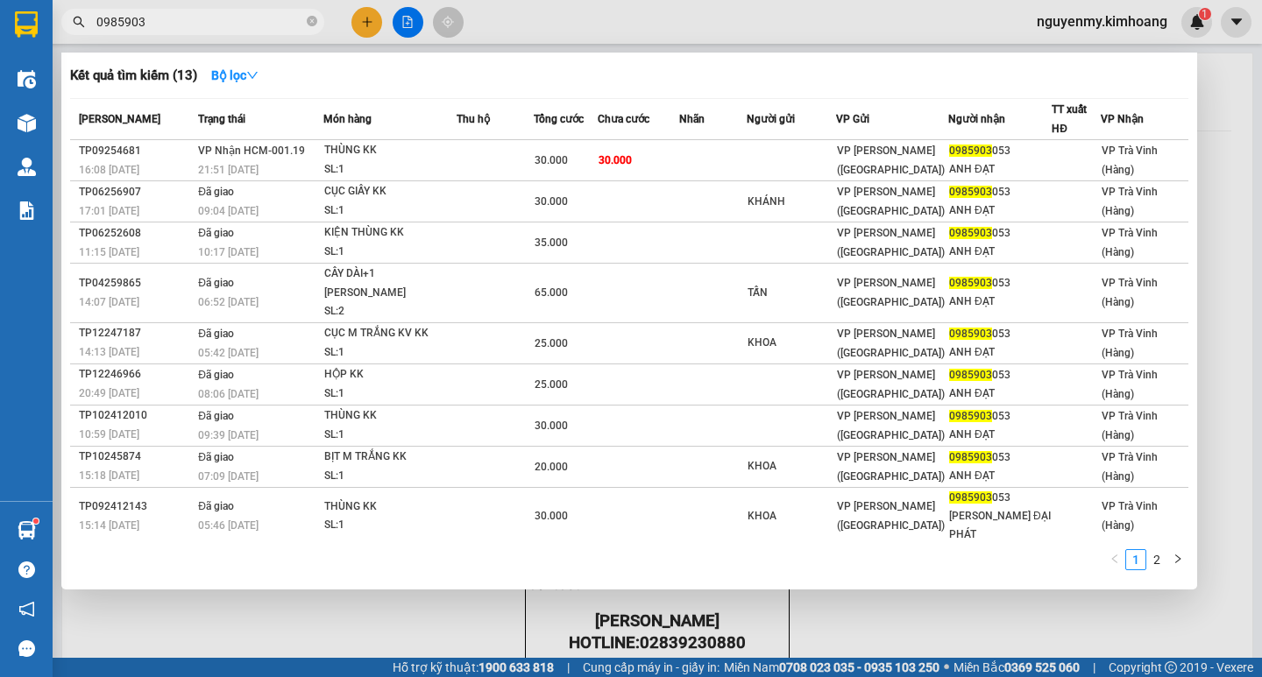
click at [249, 25] on input "0985903" at bounding box center [199, 21] width 207 height 19
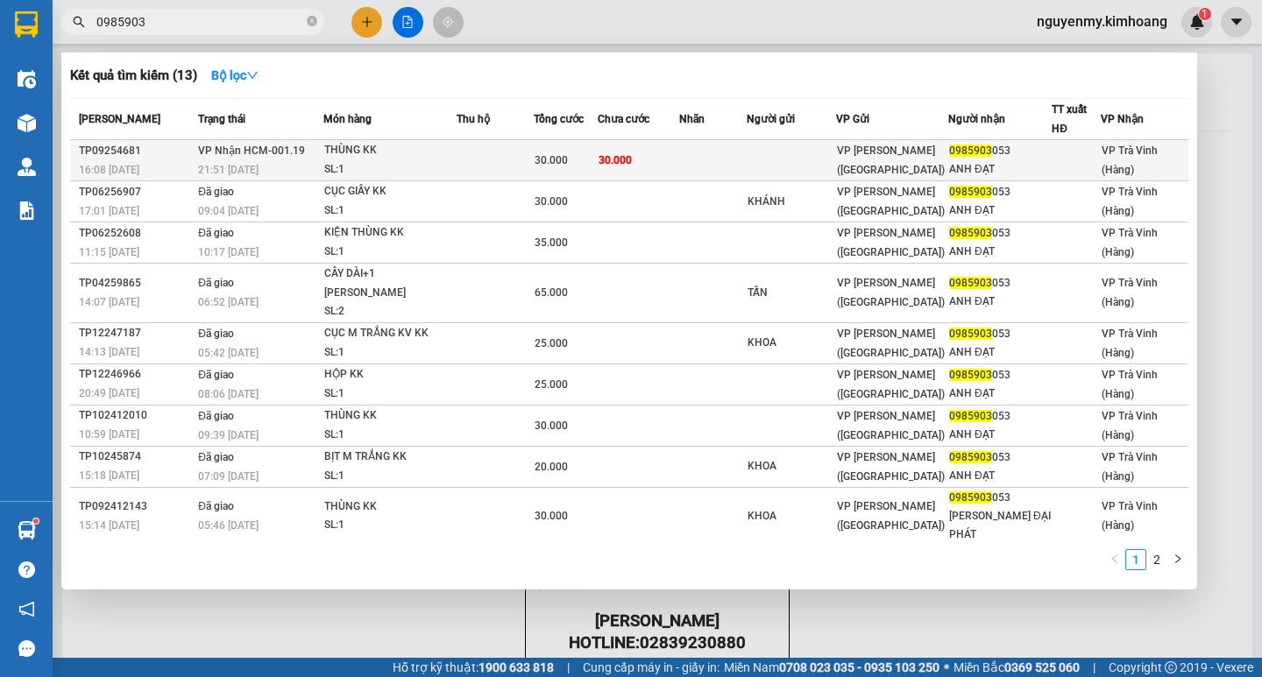
click at [625, 152] on span "30.000" at bounding box center [615, 159] width 33 height 14
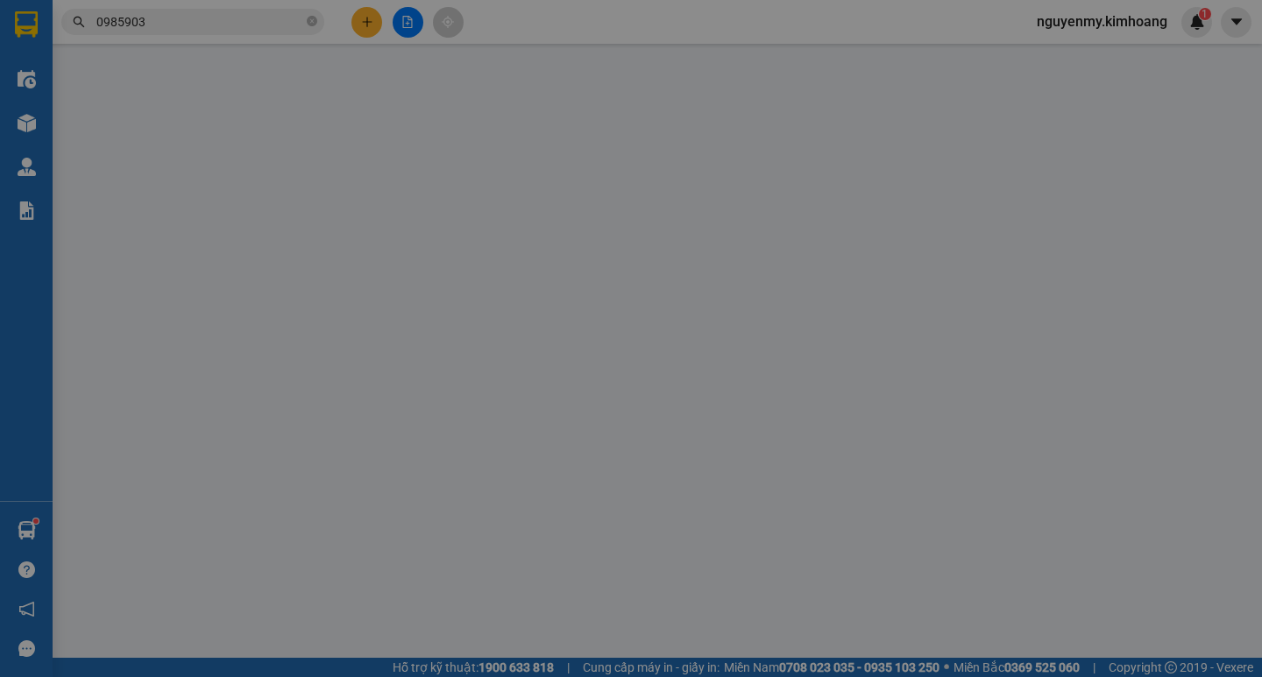
type input "0985903053"
type input "ANH ĐẠT"
type input "30.000"
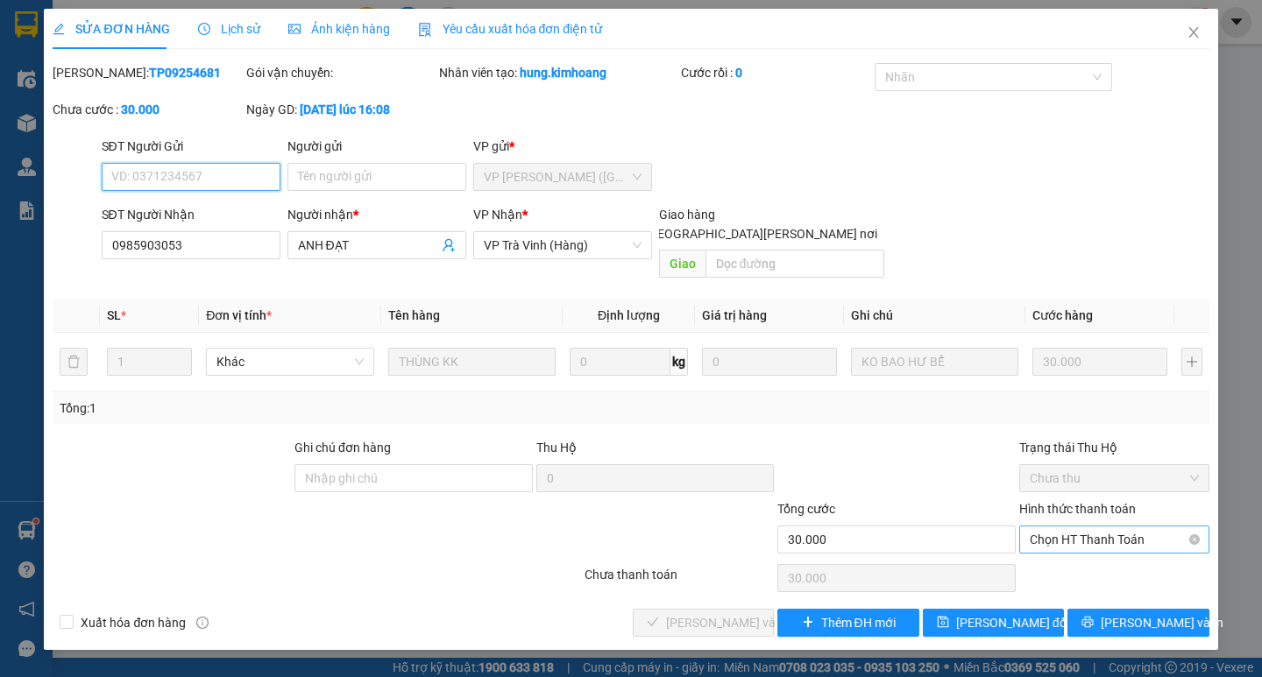
click at [1095, 528] on span "Chọn HT Thanh Toán" at bounding box center [1114, 540] width 169 height 26
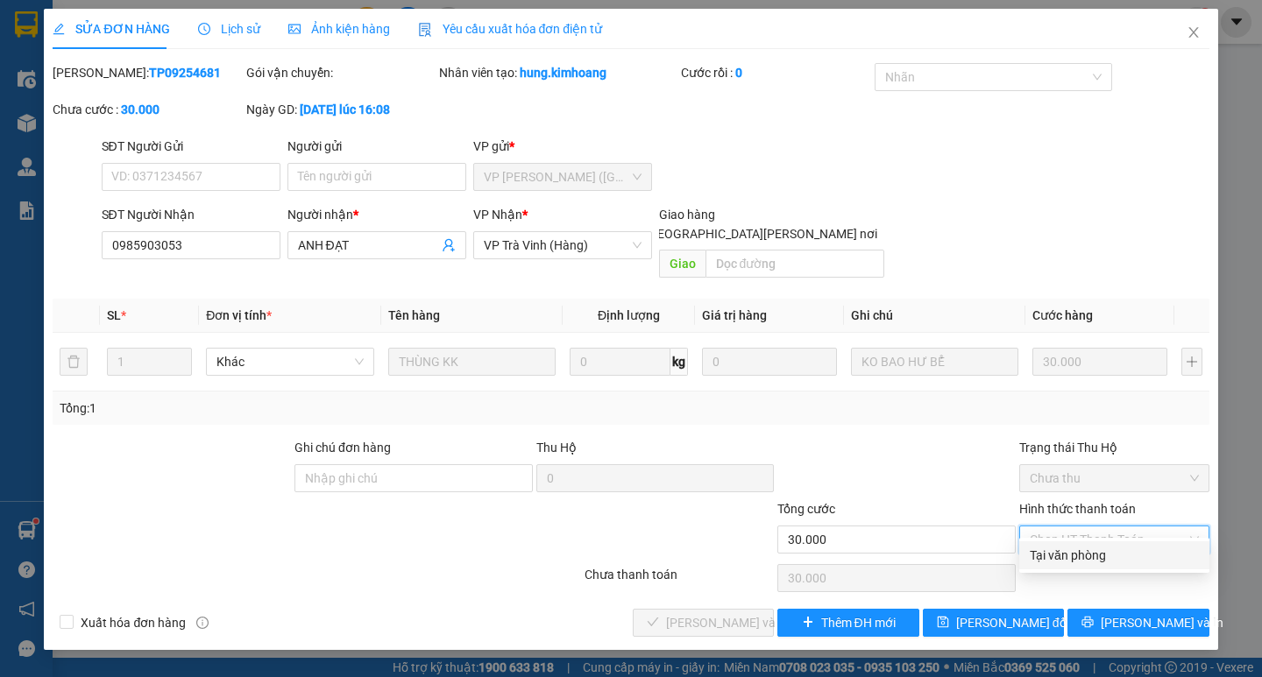
click at [1080, 551] on div "Tại văn phòng" at bounding box center [1114, 555] width 169 height 19
type input "0"
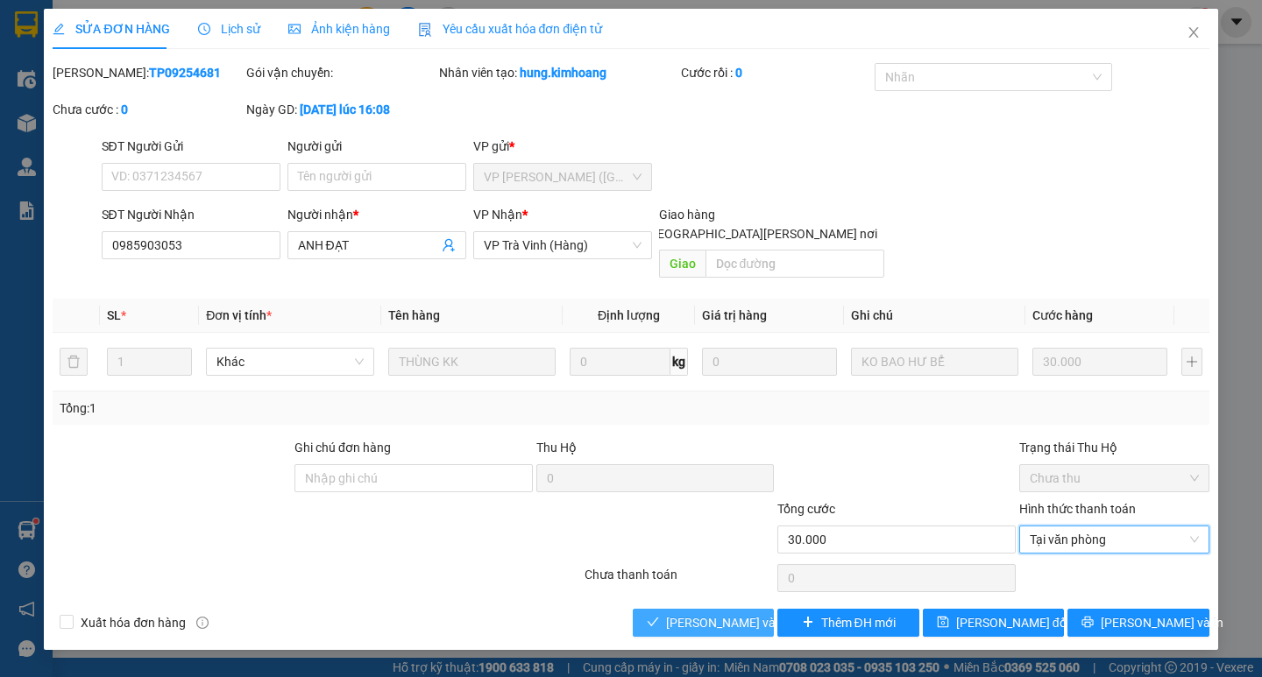
click at [720, 613] on span "[PERSON_NAME] và [PERSON_NAME] hàng" at bounding box center [784, 622] width 237 height 19
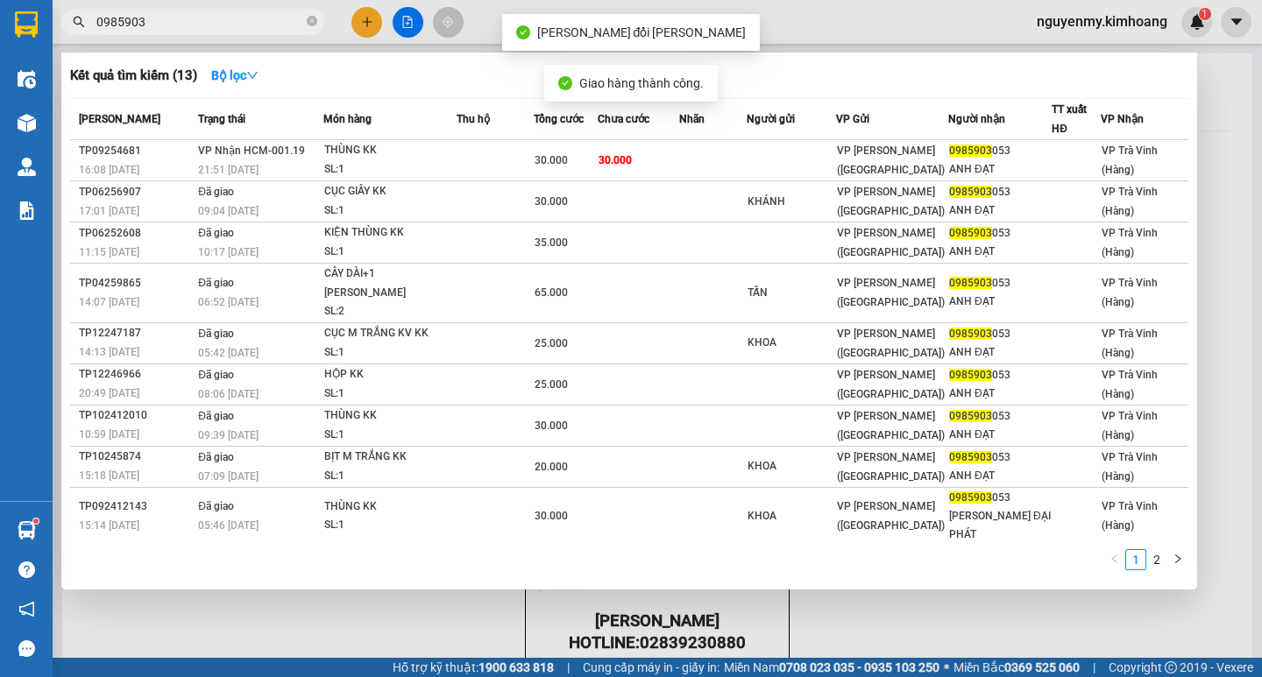
click at [248, 16] on input "0985903" at bounding box center [199, 21] width 207 height 19
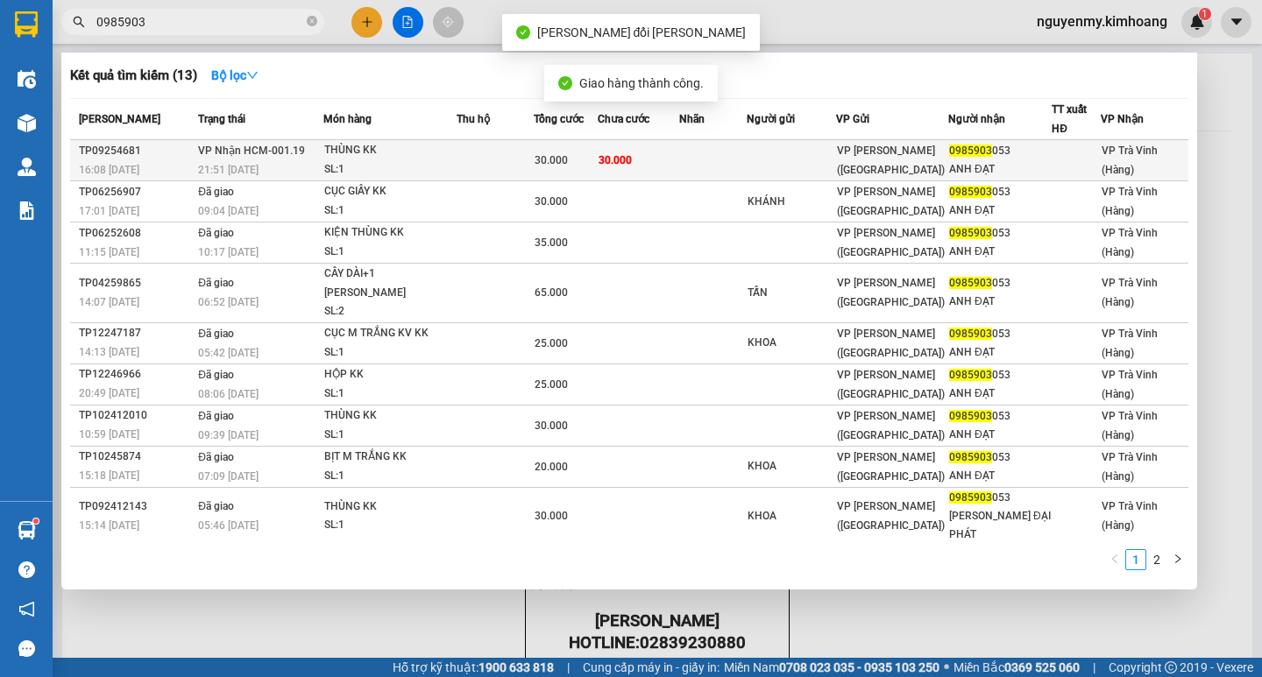
click at [716, 165] on td at bounding box center [712, 160] width 67 height 41
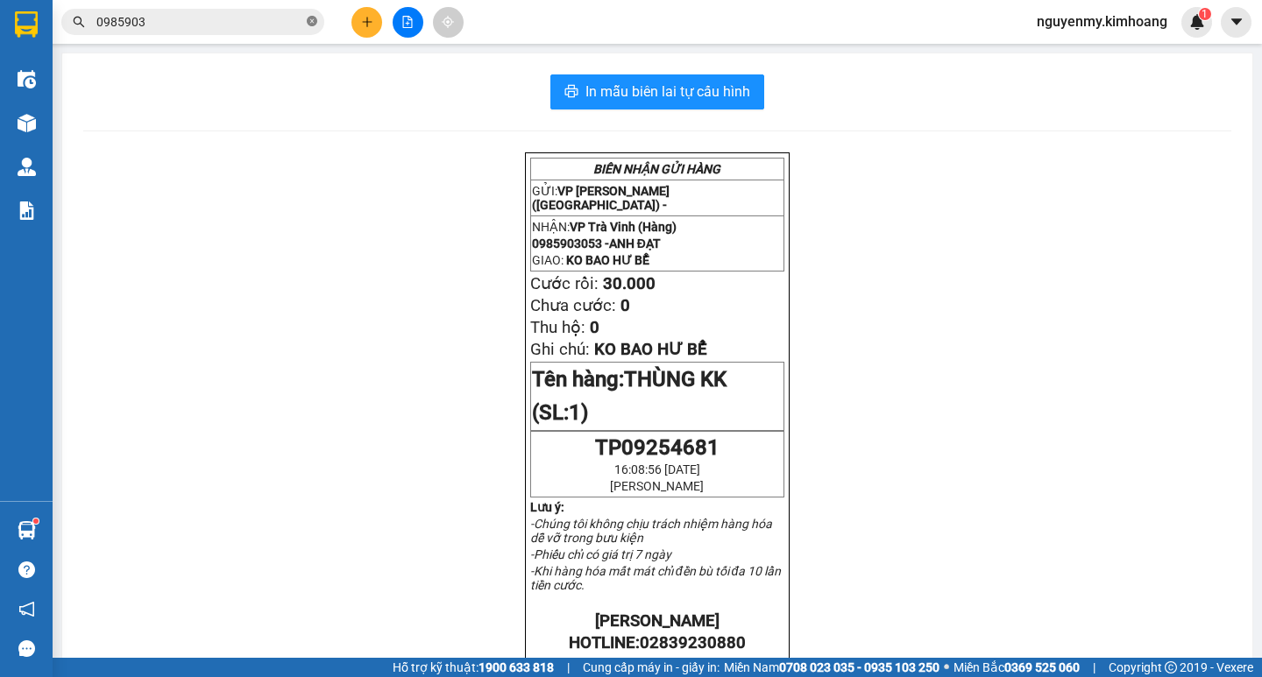
click at [314, 25] on icon "close-circle" at bounding box center [312, 21] width 11 height 11
drag, startPoint x: 314, startPoint y: 25, endPoint x: 240, endPoint y: 17, distance: 74.0
click at [298, 26] on span at bounding box center [192, 22] width 263 height 26
click at [240, 17] on input "text" at bounding box center [199, 21] width 207 height 19
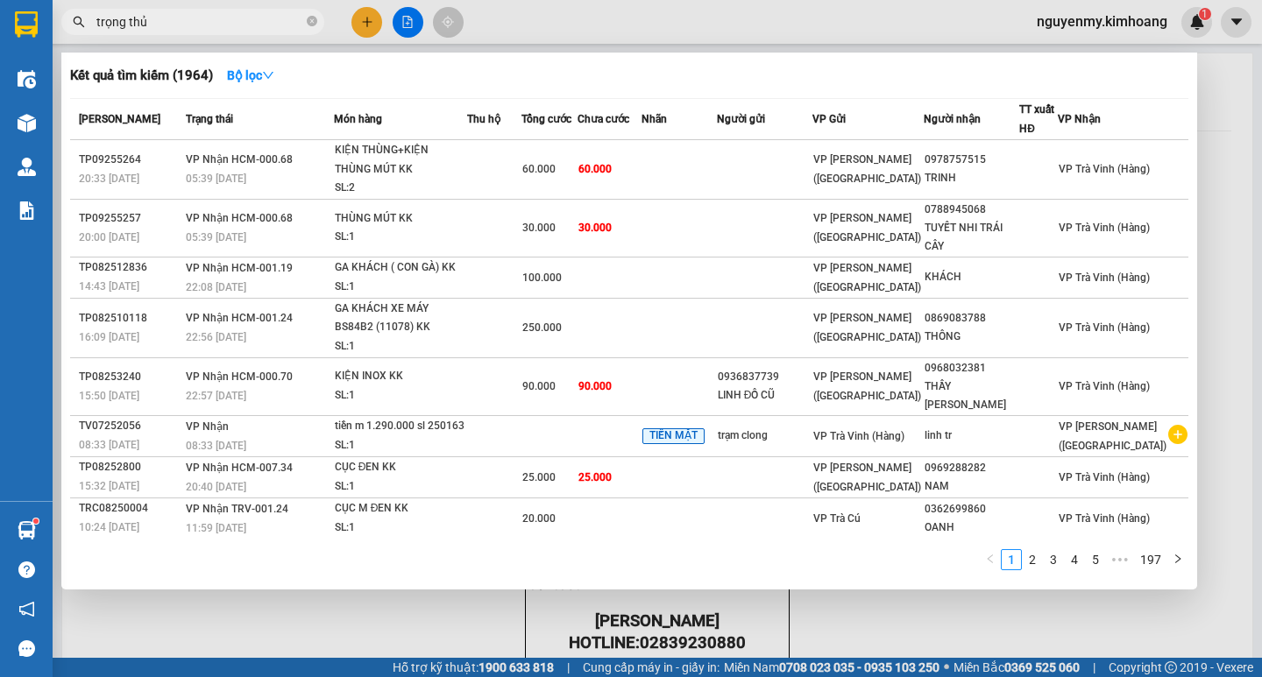
type input "trọng thủy"
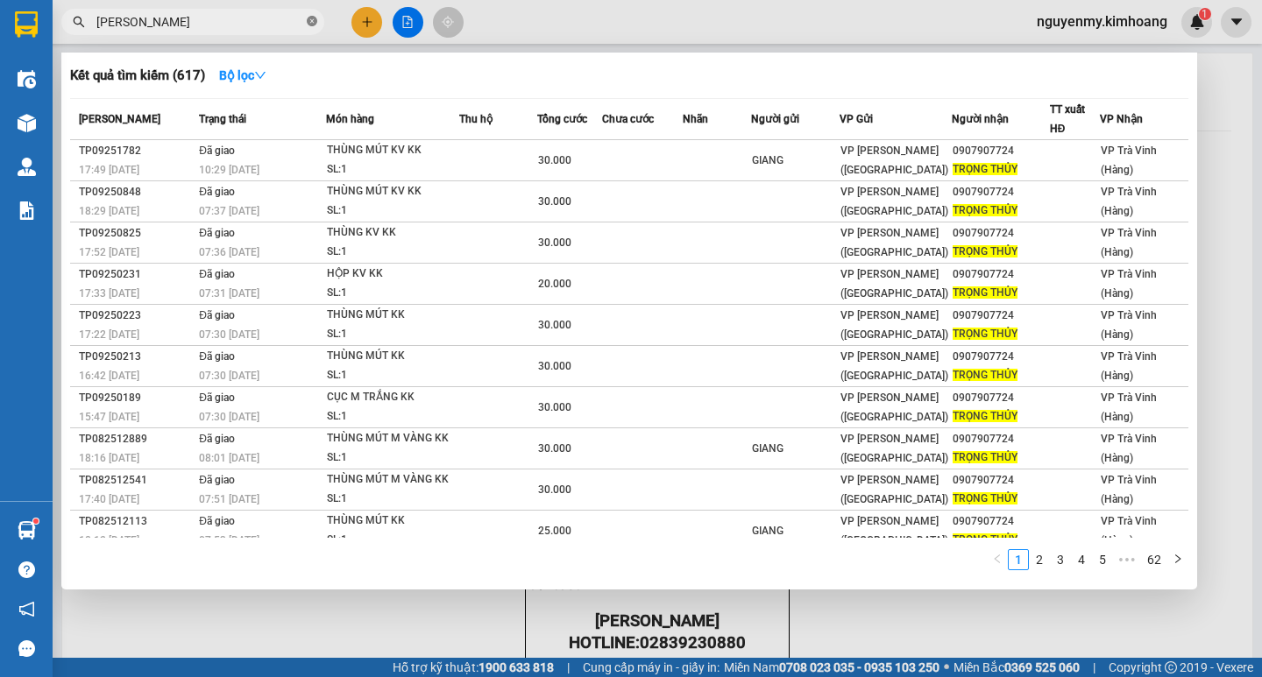
click at [313, 19] on icon "close-circle" at bounding box center [312, 21] width 11 height 11
drag, startPoint x: 313, startPoint y: 16, endPoint x: 282, endPoint y: 20, distance: 31.0
click at [296, 20] on span at bounding box center [192, 22] width 263 height 26
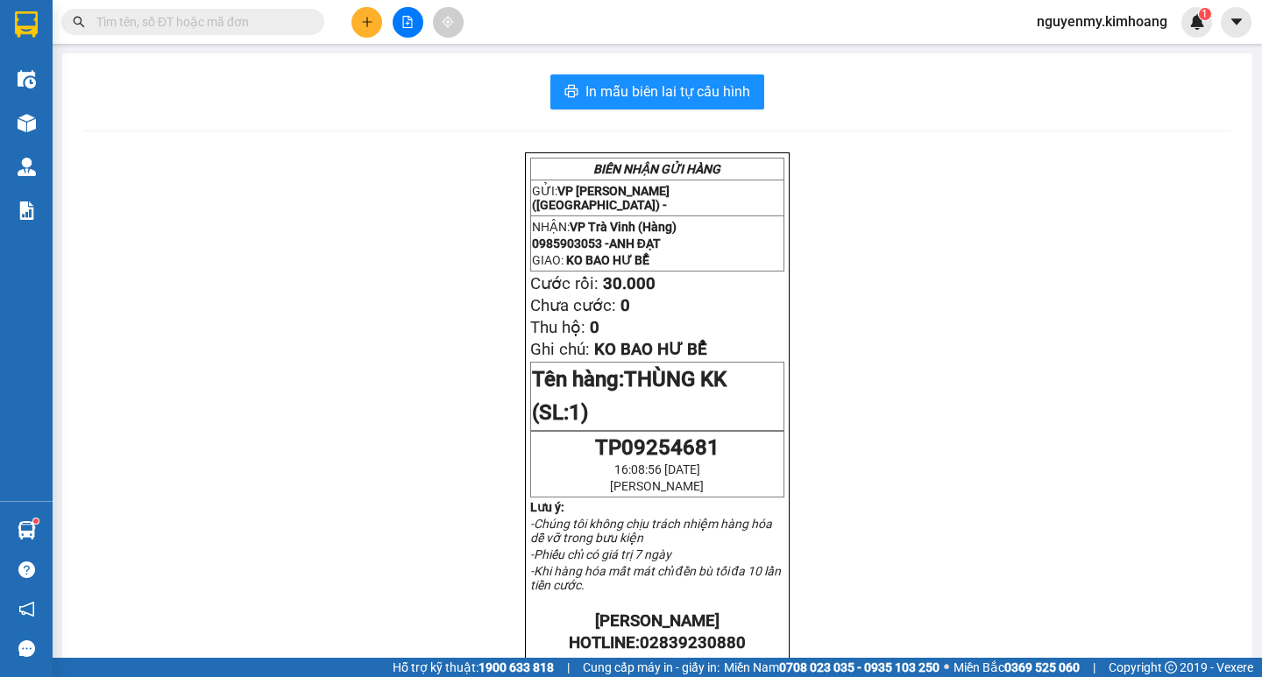
click at [260, 23] on input "text" at bounding box center [199, 21] width 207 height 19
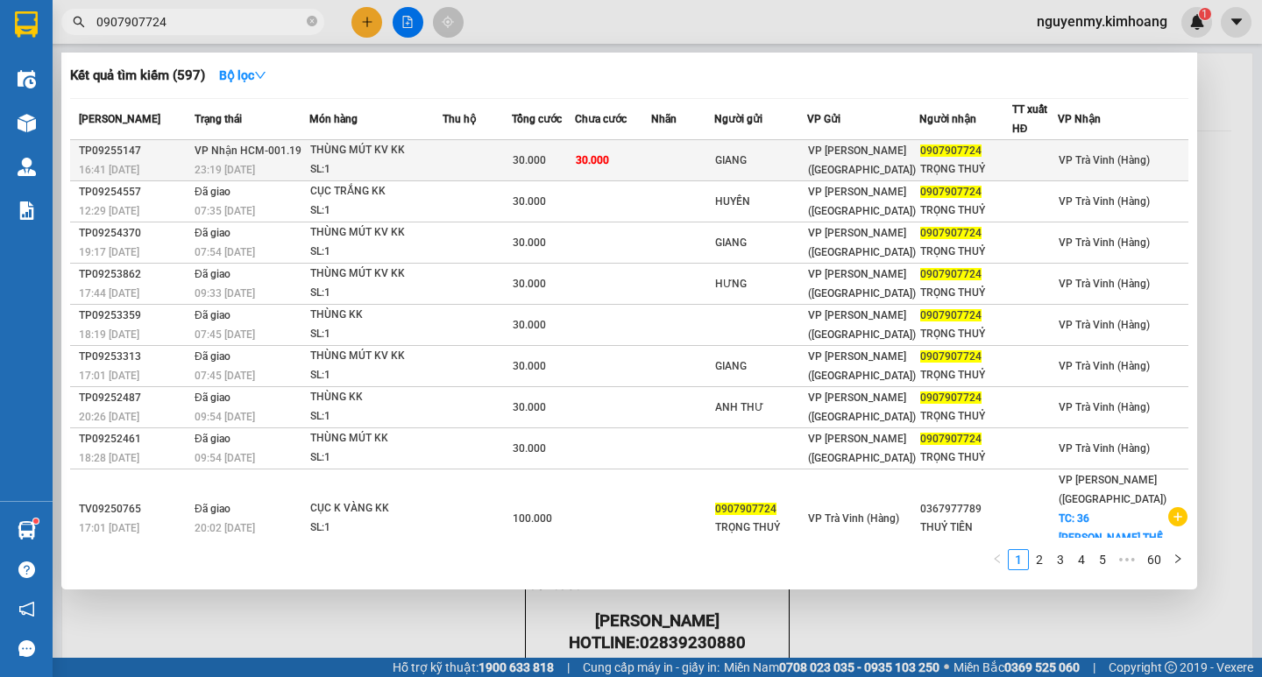
type input "0907907724"
click at [651, 151] on td "30.000" at bounding box center [613, 160] width 76 height 41
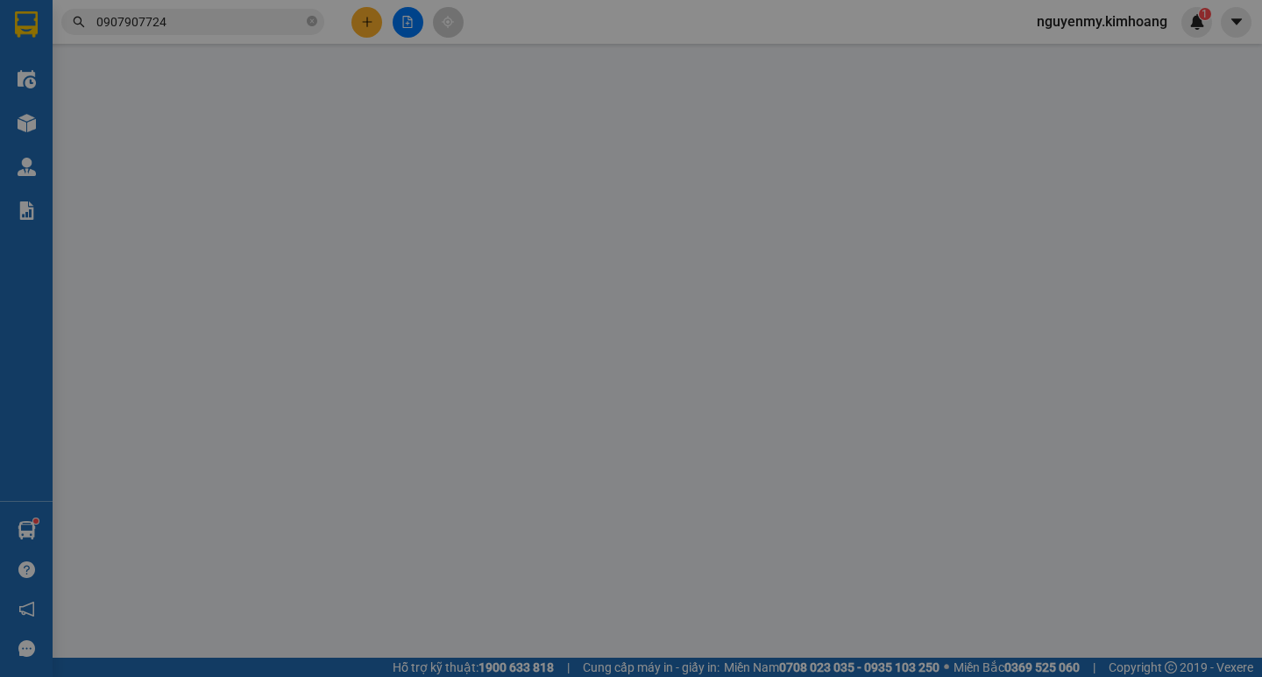
type input "GIANG"
type input "0907907724"
type input "TRỌNG THUỶ"
type input "30.000"
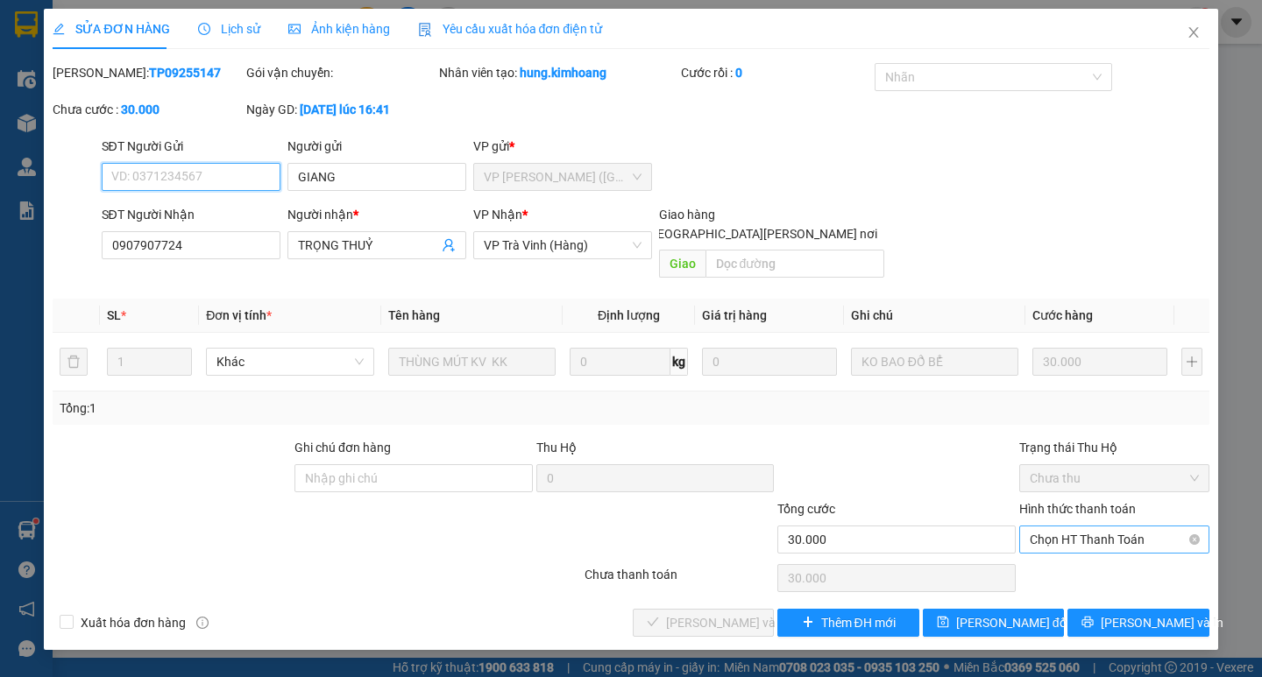
click at [1139, 527] on span "Chọn HT Thanh Toán" at bounding box center [1114, 540] width 169 height 26
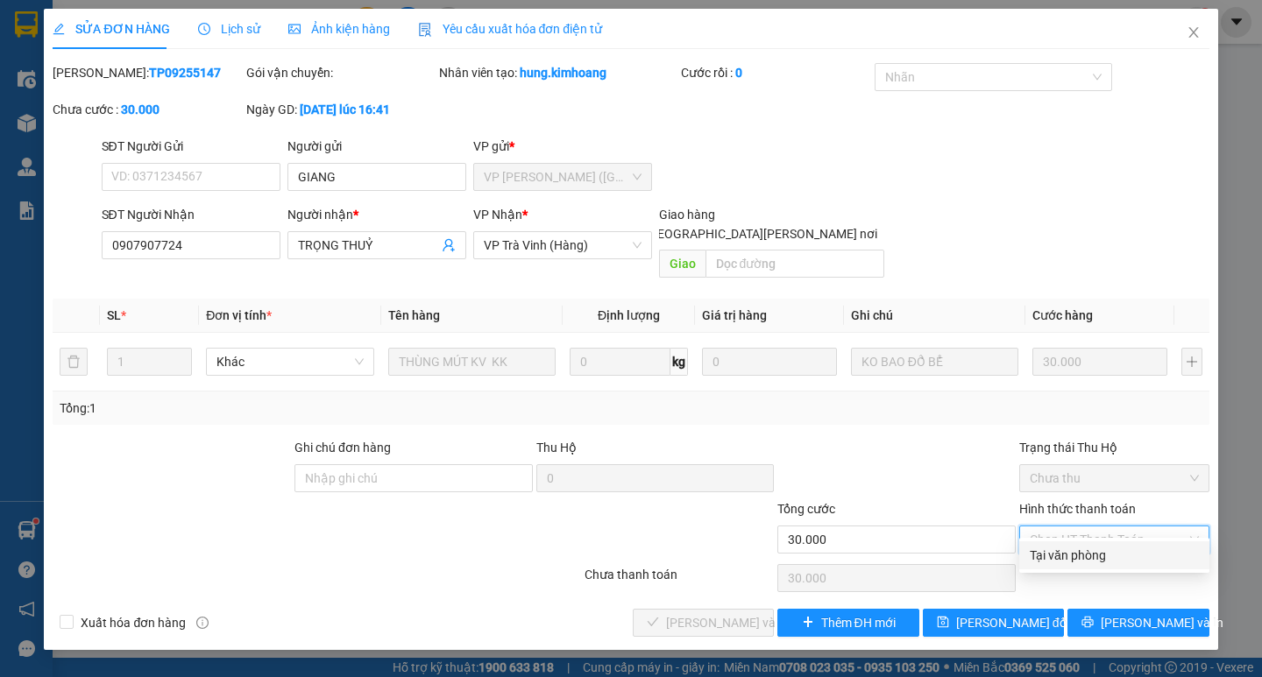
click at [1125, 543] on div "Tại văn phòng" at bounding box center [1114, 556] width 190 height 28
type input "0"
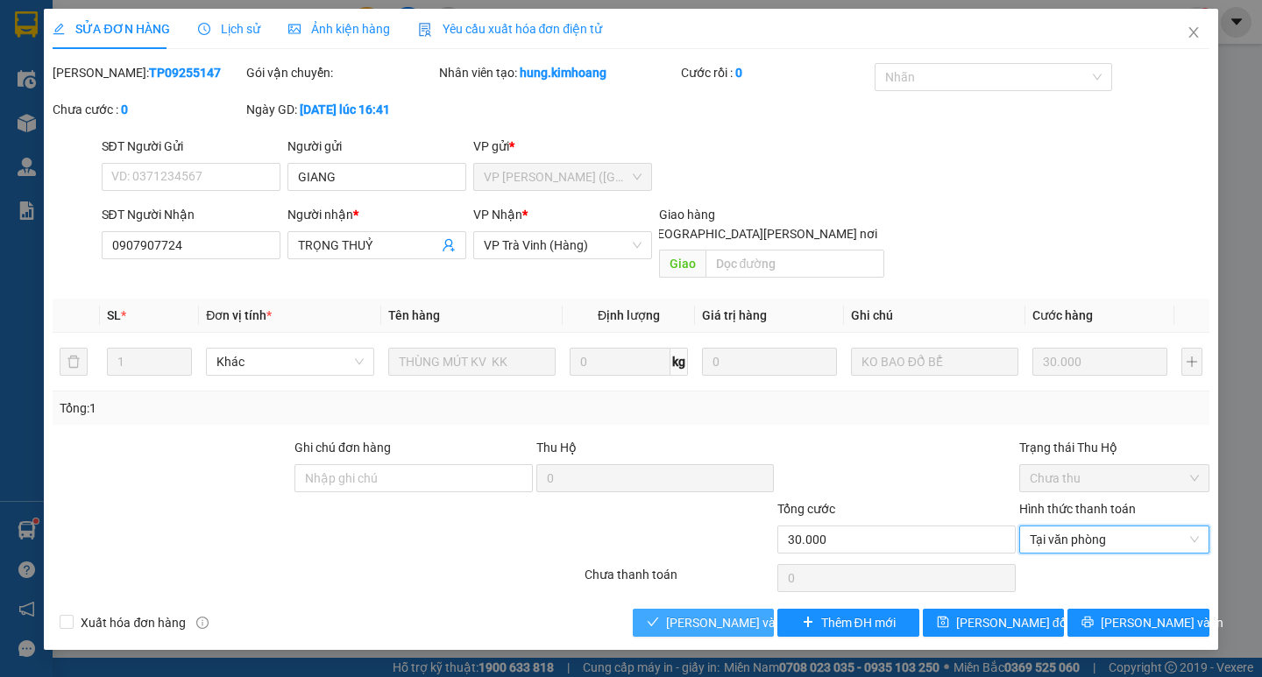
click at [705, 613] on span "[PERSON_NAME] và [PERSON_NAME] hàng" at bounding box center [784, 622] width 237 height 19
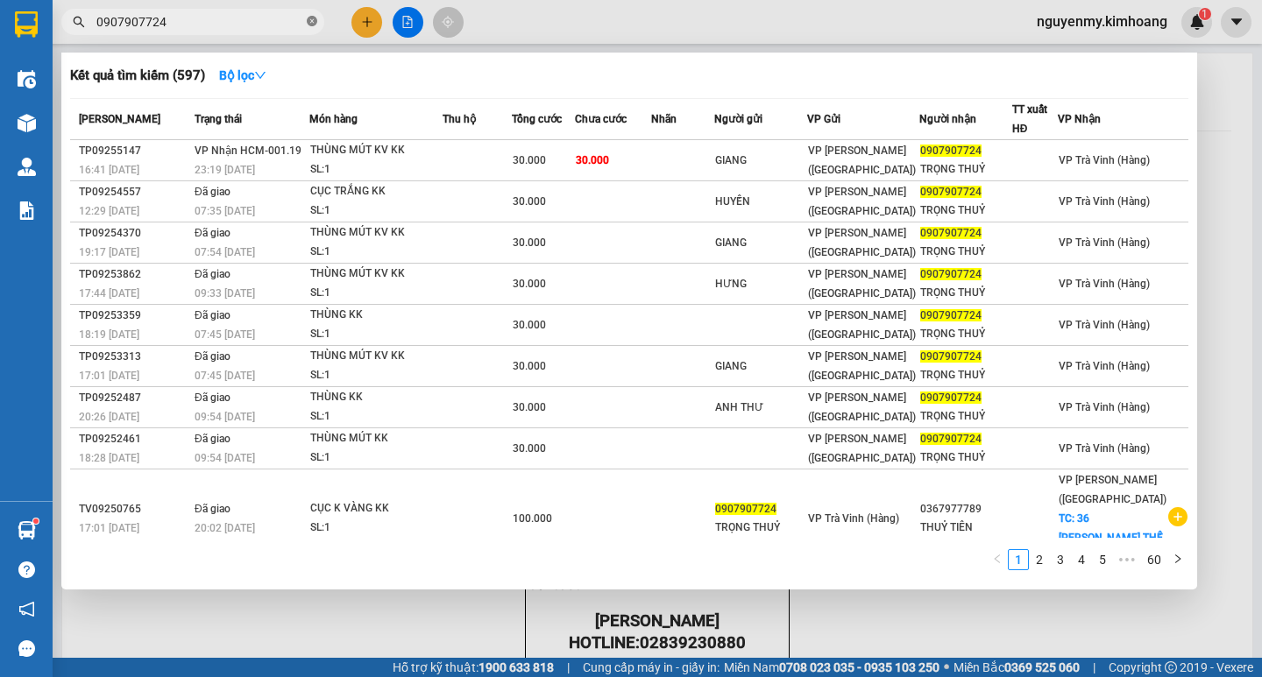
click at [313, 20] on icon "close-circle" at bounding box center [312, 21] width 11 height 11
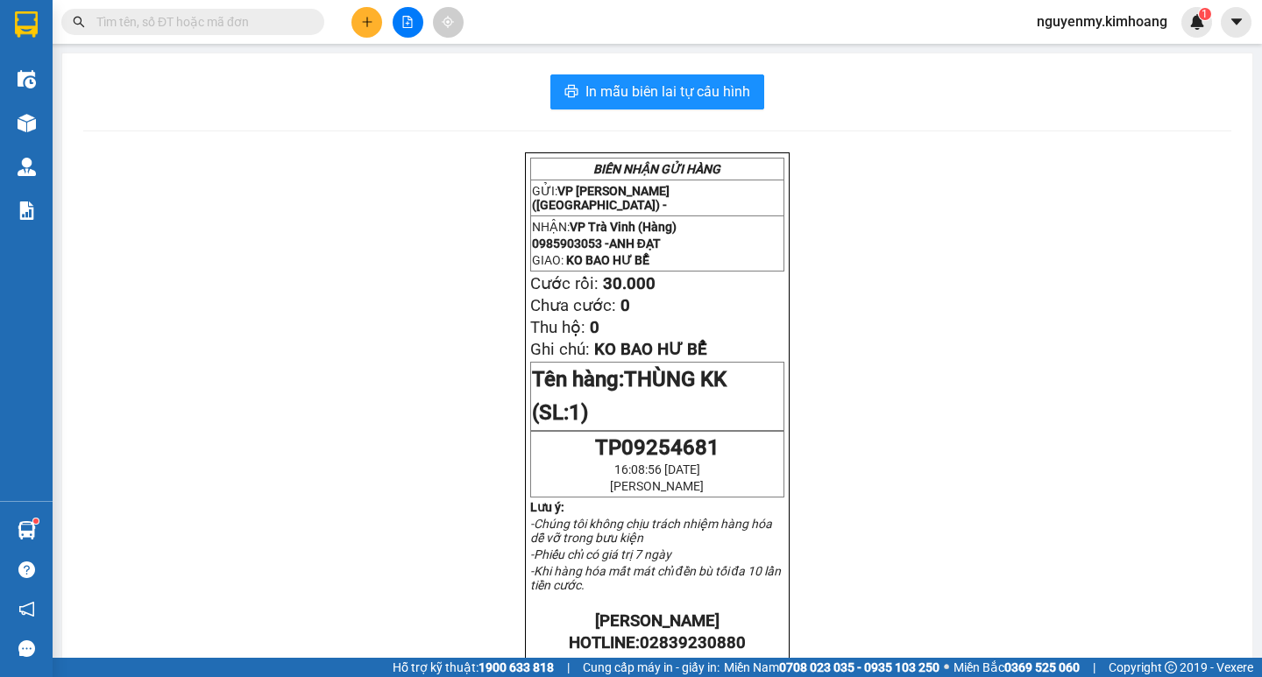
click at [281, 23] on input "text" at bounding box center [199, 21] width 207 height 19
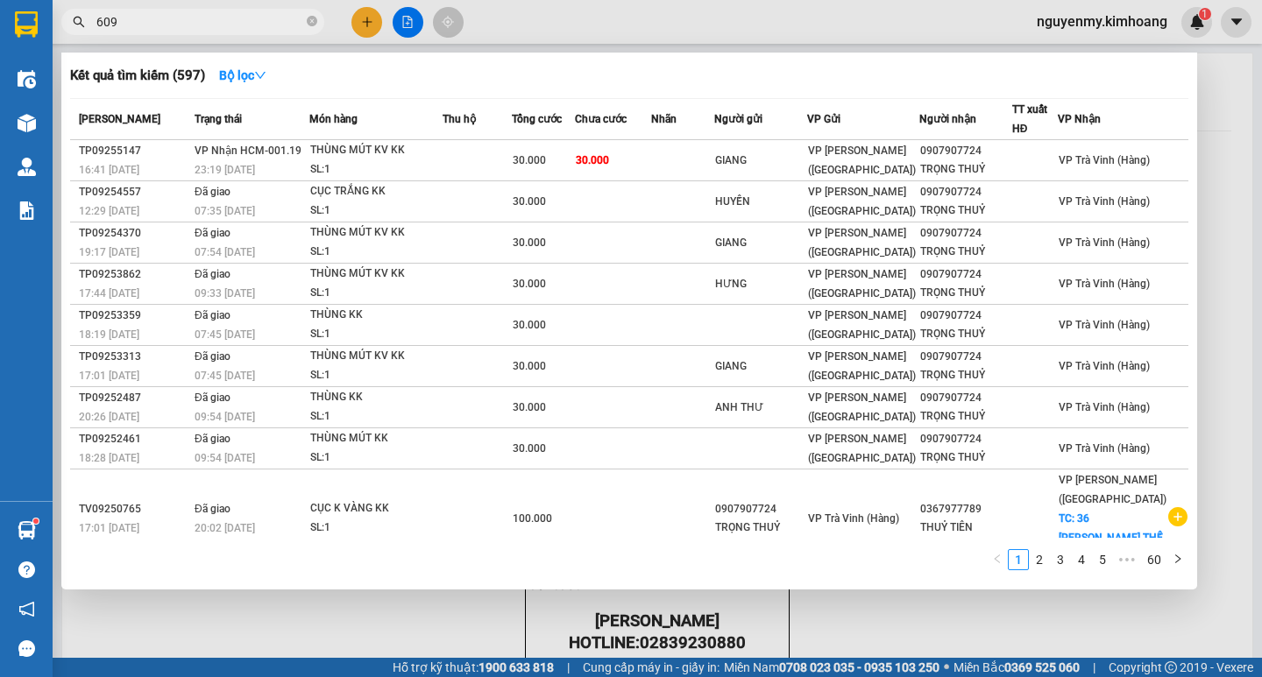
type input "6097"
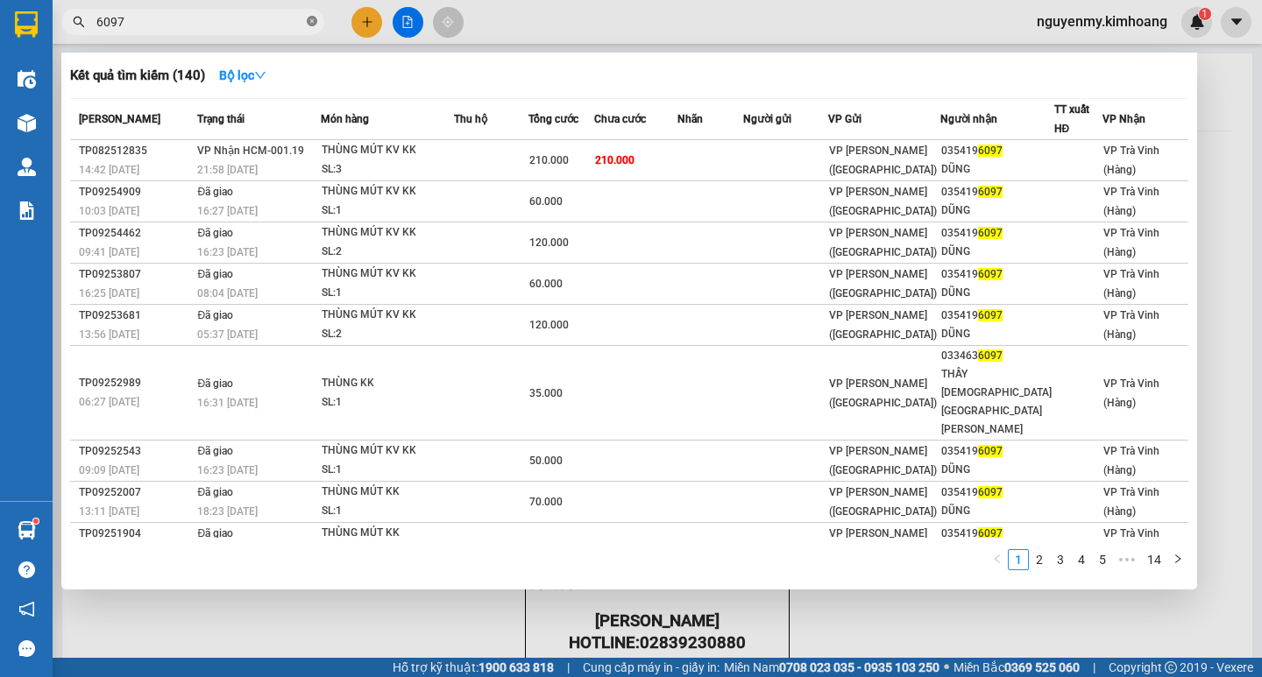
click at [313, 23] on icon "close-circle" at bounding box center [312, 21] width 11 height 11
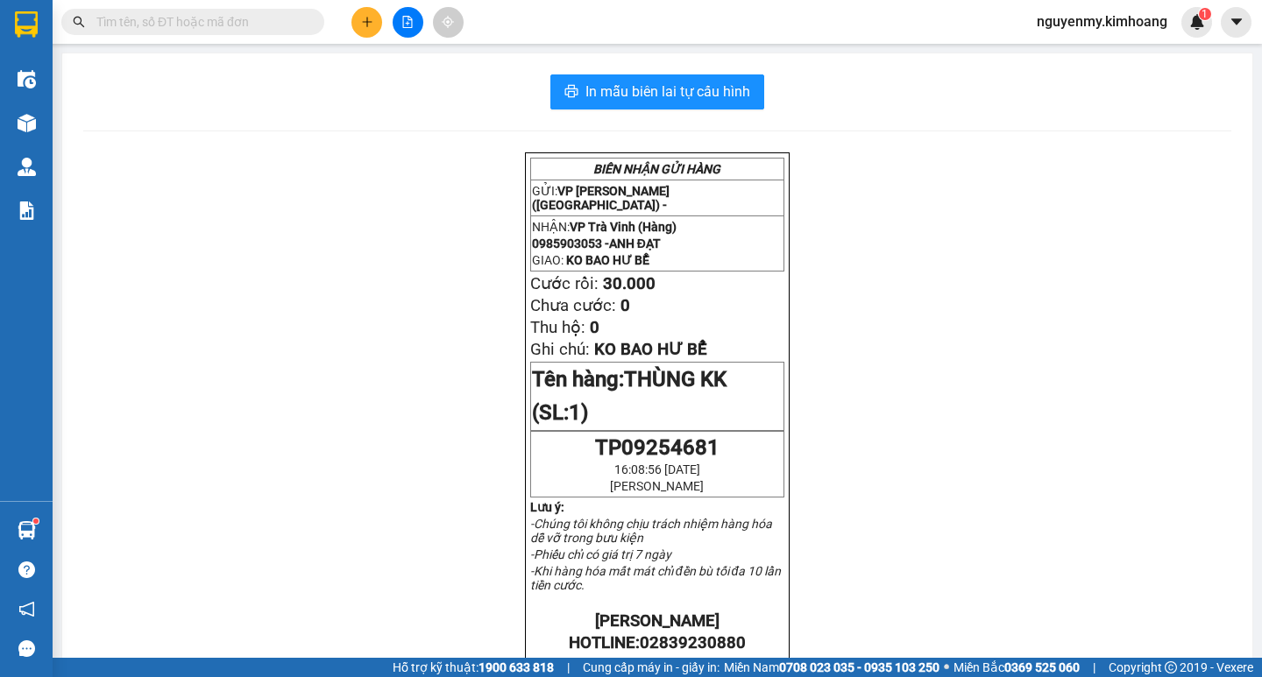
click at [313, 26] on span at bounding box center [312, 21] width 11 height 19
click at [219, 22] on input "text" at bounding box center [199, 21] width 207 height 19
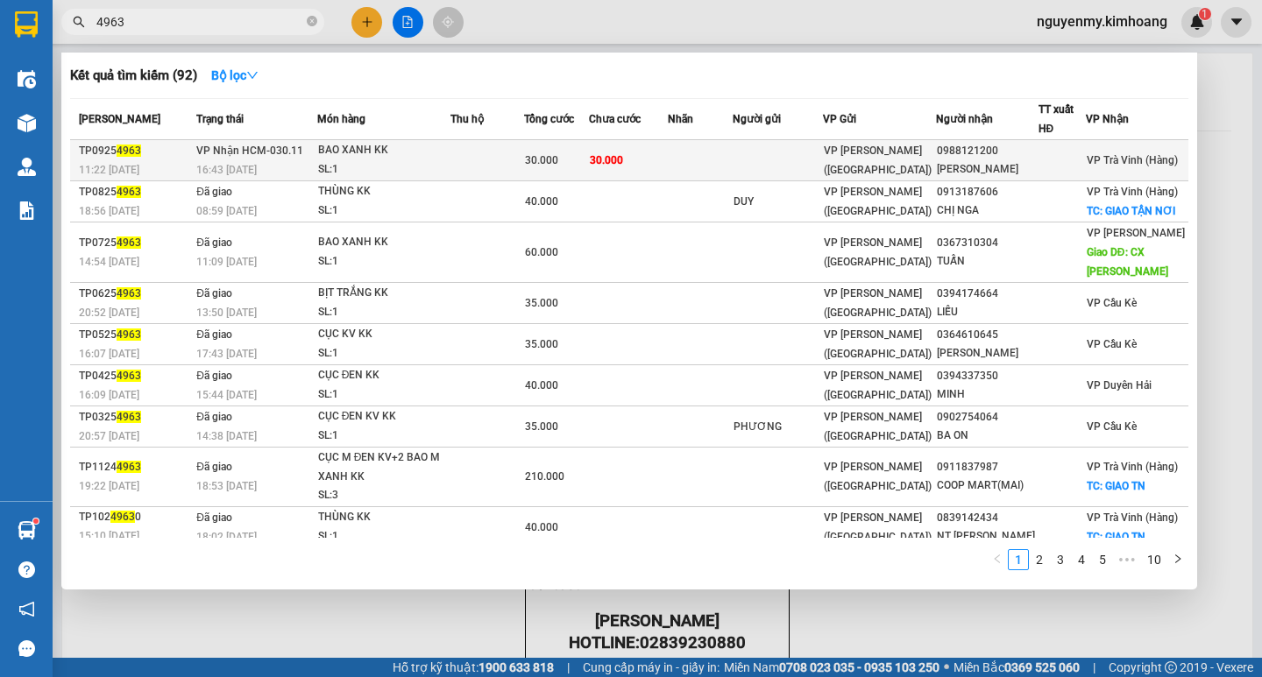
type input "4963"
click at [400, 163] on div "SL: 1" at bounding box center [383, 169] width 131 height 19
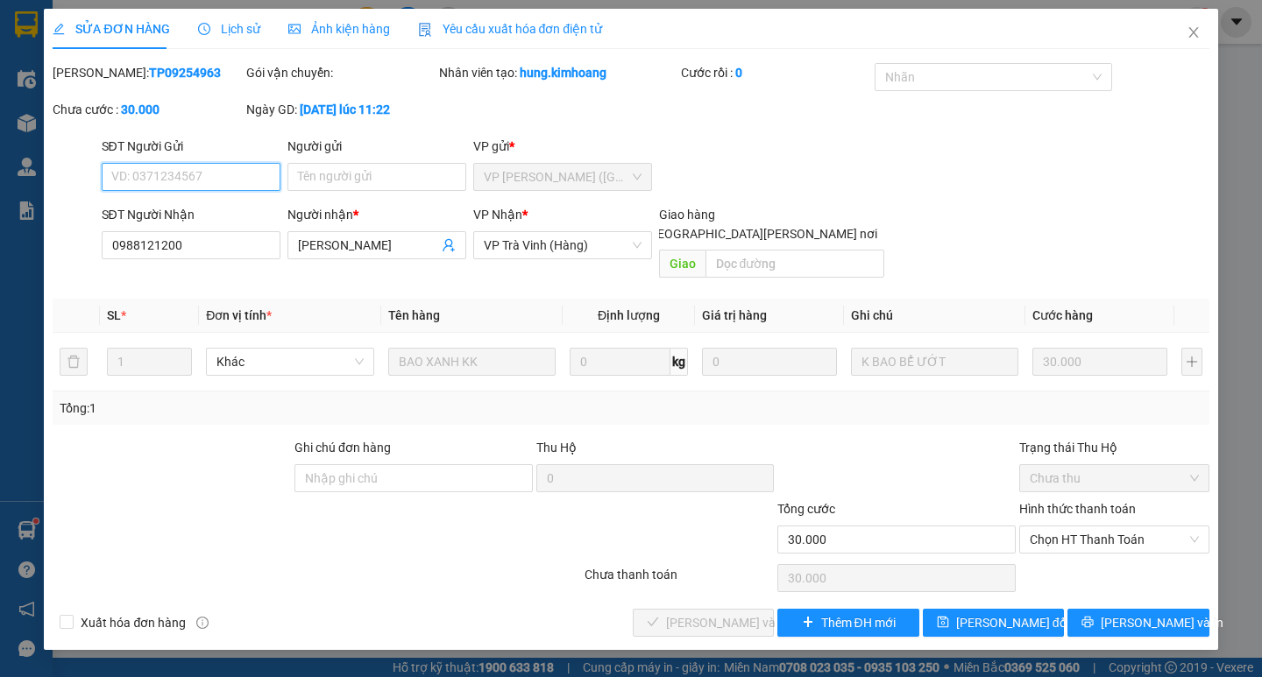
type input "0988121200"
type input "LƯU HƯƠNG"
type input "30.000"
click at [1111, 528] on span "Chọn HT Thanh Toán" at bounding box center [1114, 540] width 169 height 26
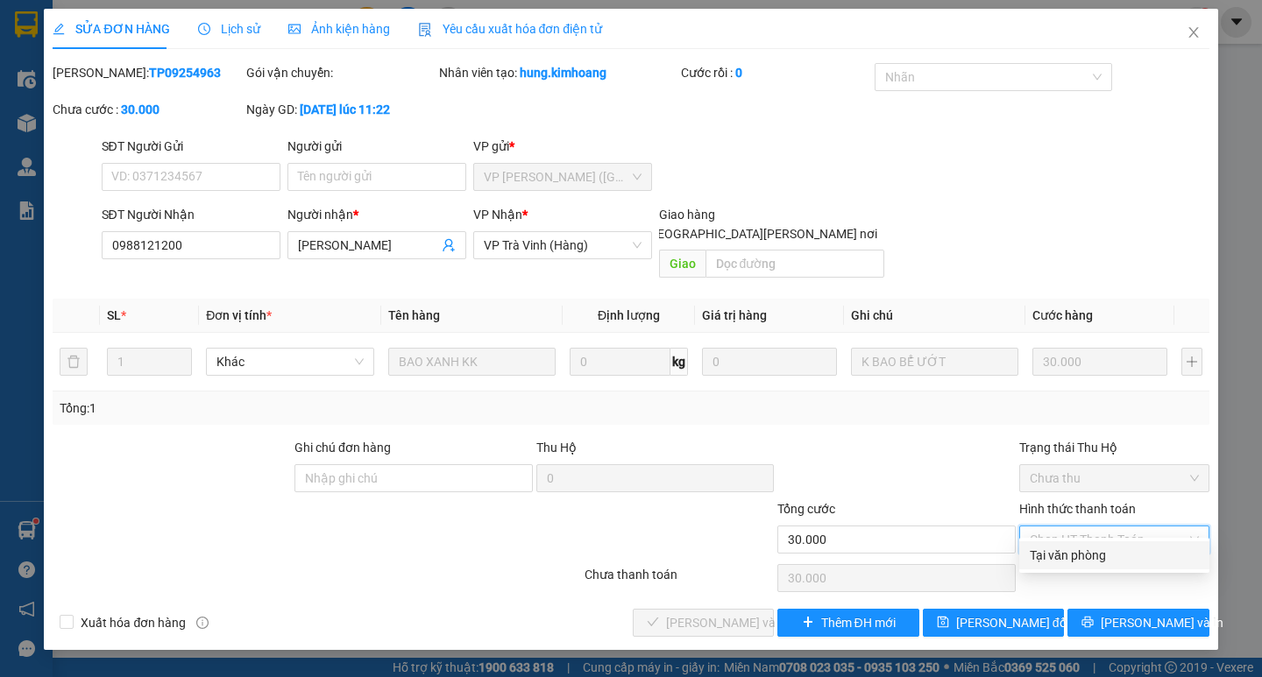
drag, startPoint x: 1103, startPoint y: 562, endPoint x: 359, endPoint y: 604, distance: 745.2
click at [1102, 562] on div "Tại văn phòng" at bounding box center [1114, 555] width 169 height 19
type input "0"
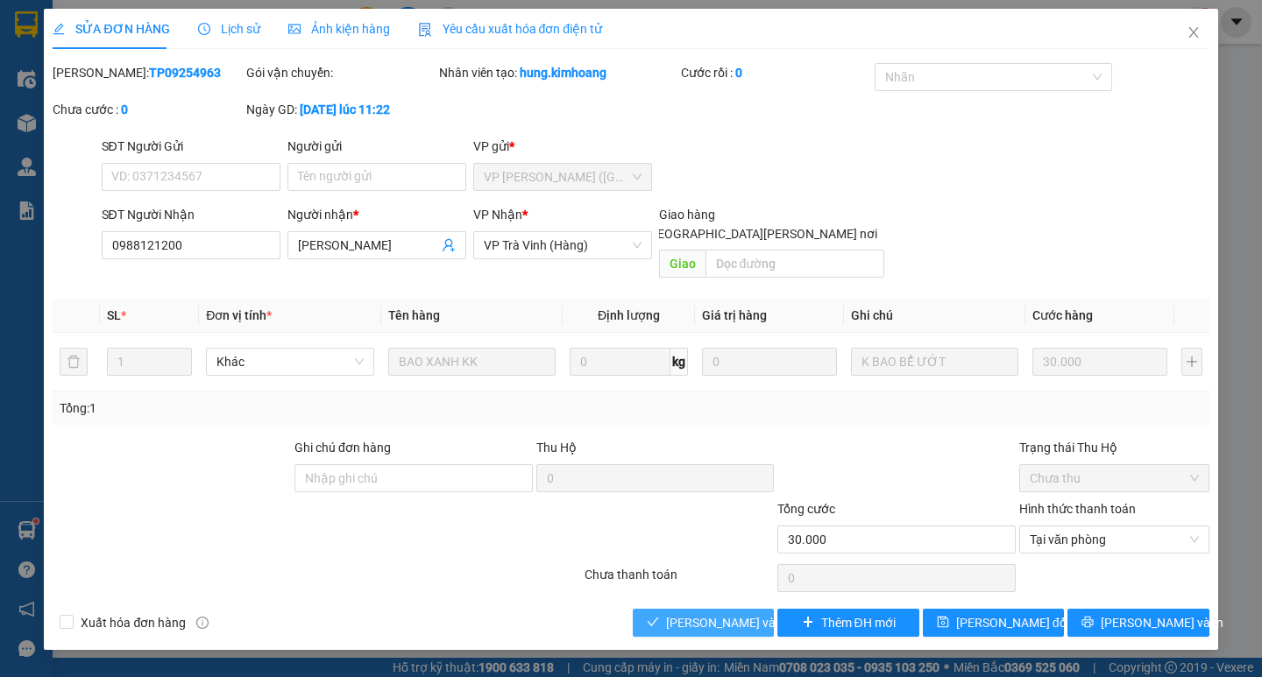
drag, startPoint x: 734, startPoint y: 597, endPoint x: 1261, endPoint y: 604, distance: 527.6
click at [734, 613] on span "[PERSON_NAME] và [PERSON_NAME] hàng" at bounding box center [784, 622] width 237 height 19
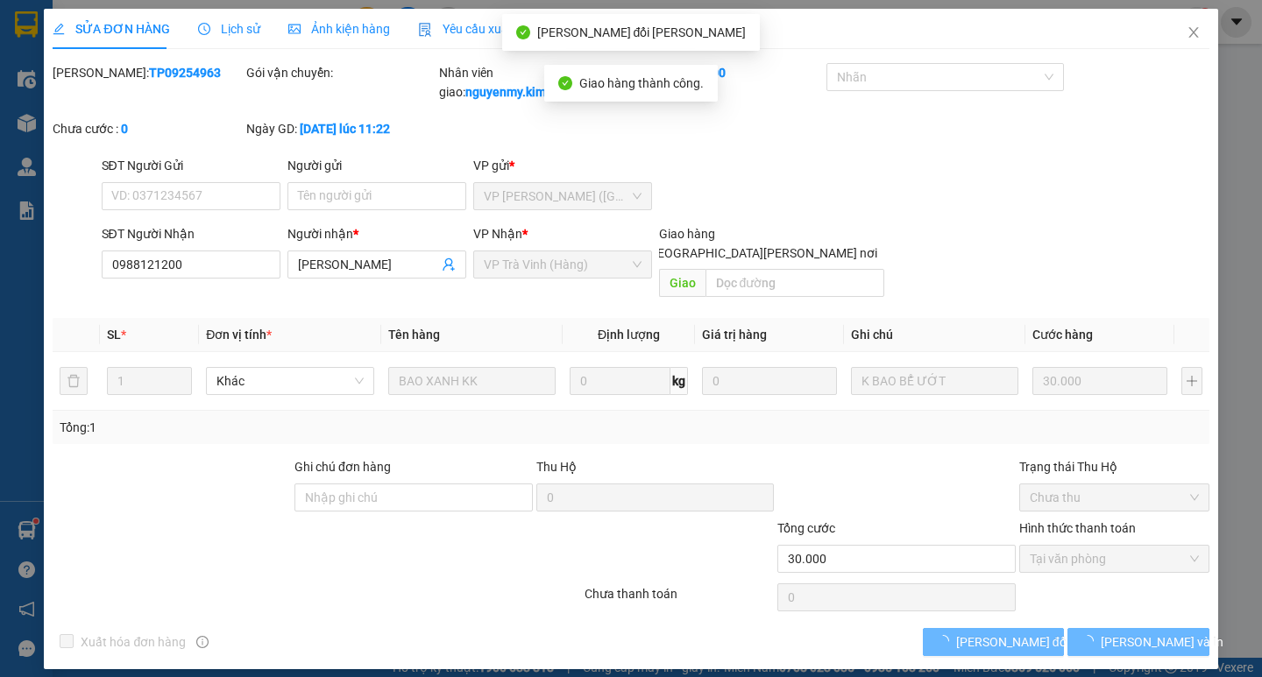
click at [1171, 628] on button "[PERSON_NAME] và In" at bounding box center [1137, 642] width 141 height 28
click at [1170, 628] on button "[PERSON_NAME] và In" at bounding box center [1137, 642] width 141 height 28
click at [1169, 633] on span "[PERSON_NAME] và In" at bounding box center [1162, 642] width 123 height 19
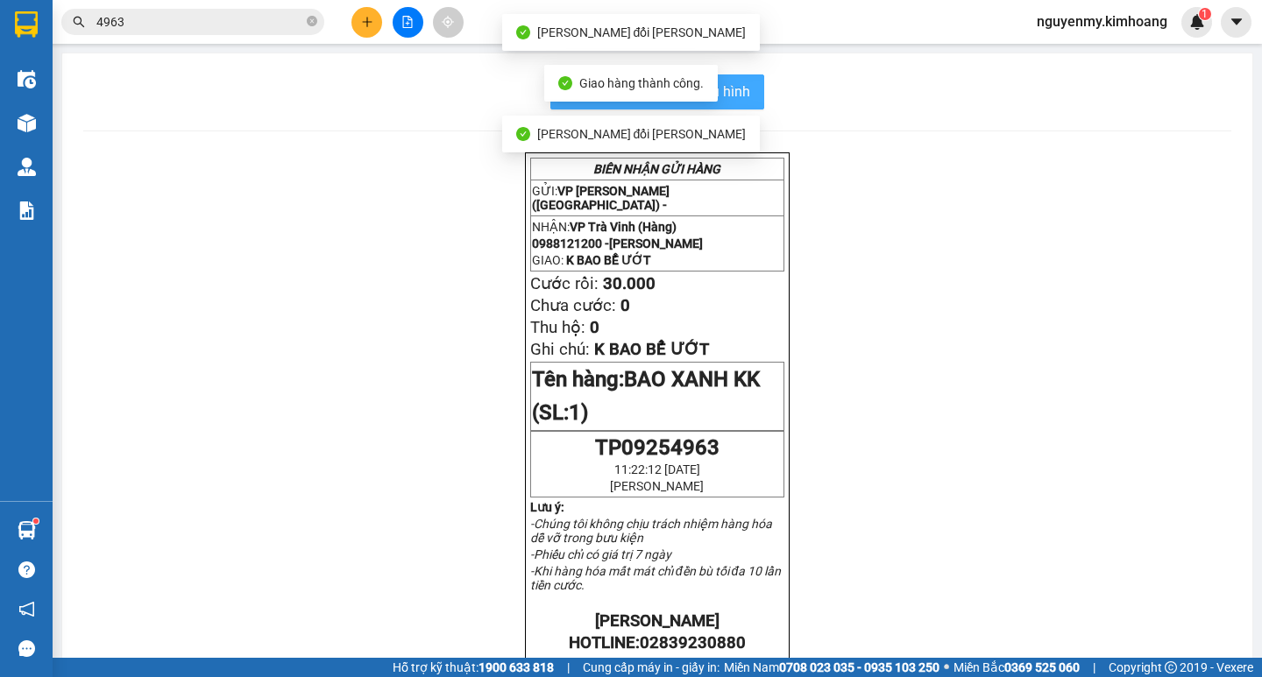
click at [728, 97] on span "In mẫu biên lai tự cấu hình" at bounding box center [667, 92] width 165 height 22
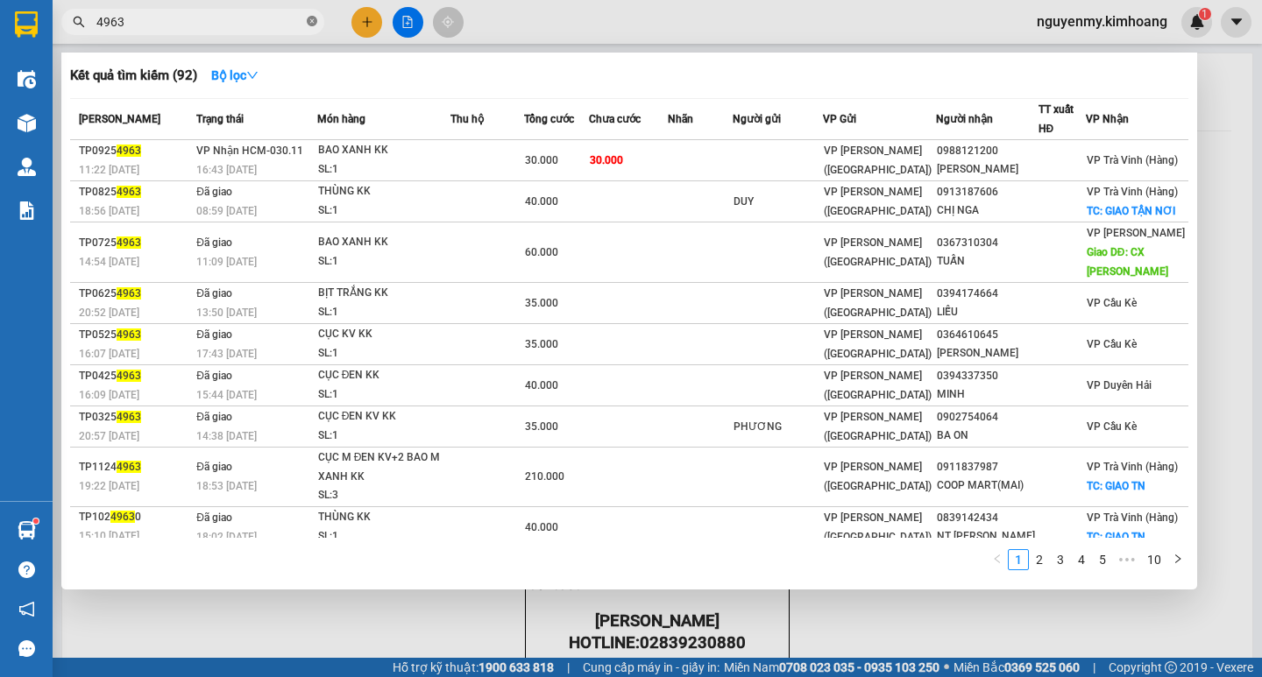
click at [308, 26] on icon "close-circle" at bounding box center [312, 21] width 11 height 11
click at [308, 25] on span at bounding box center [312, 21] width 11 height 19
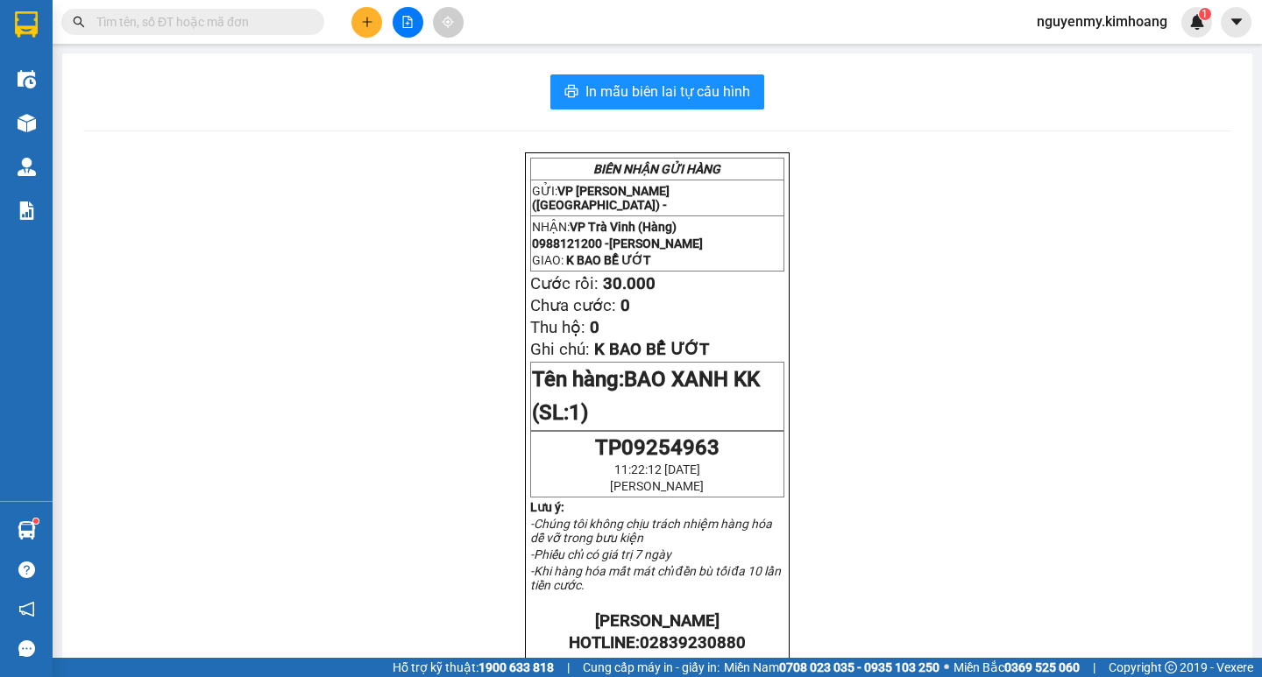
drag, startPoint x: 308, startPoint y: 25, endPoint x: 247, endPoint y: 25, distance: 61.3
click at [248, 25] on span at bounding box center [192, 22] width 263 height 26
click at [247, 25] on input "text" at bounding box center [199, 21] width 207 height 19
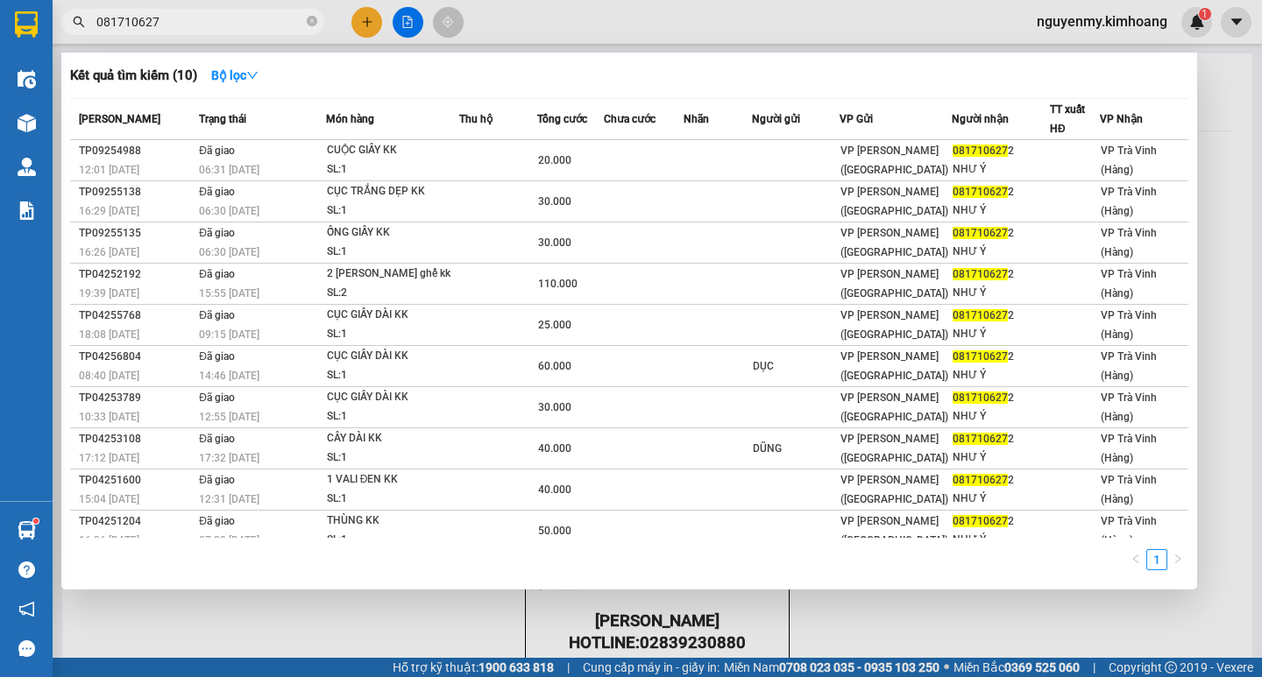
type input "0817106272"
click at [316, 23] on icon "close-circle" at bounding box center [312, 21] width 11 height 11
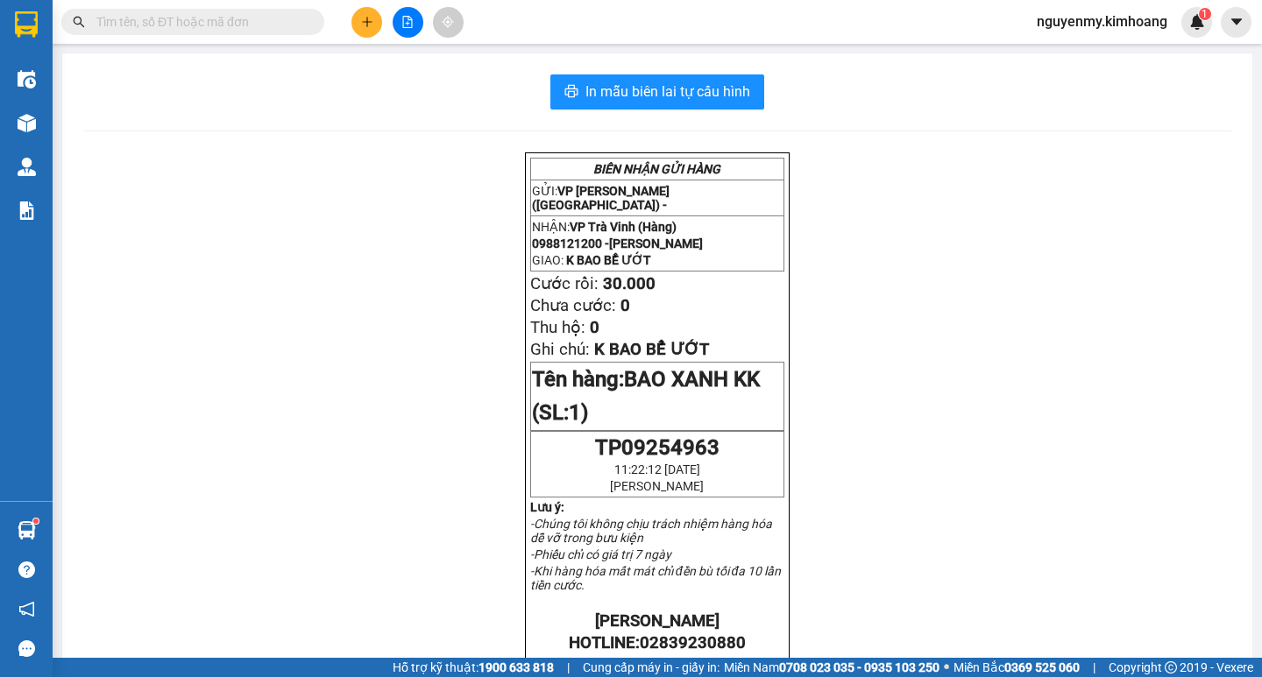
click at [314, 22] on span at bounding box center [312, 21] width 11 height 19
drag, startPoint x: 287, startPoint y: 24, endPoint x: 274, endPoint y: 22, distance: 12.4
click at [282, 24] on input "text" at bounding box center [199, 21] width 207 height 19
click at [274, 22] on input "text" at bounding box center [199, 21] width 207 height 19
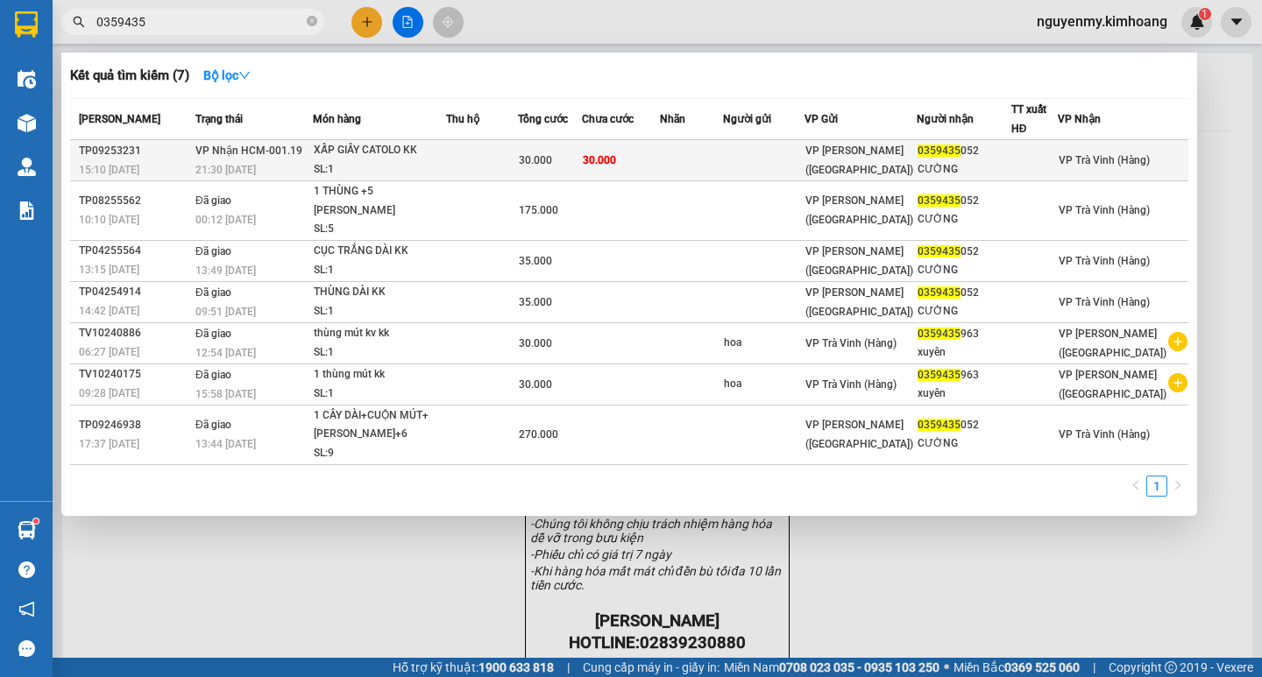
type input "0359435"
click at [805, 152] on td at bounding box center [764, 160] width 82 height 41
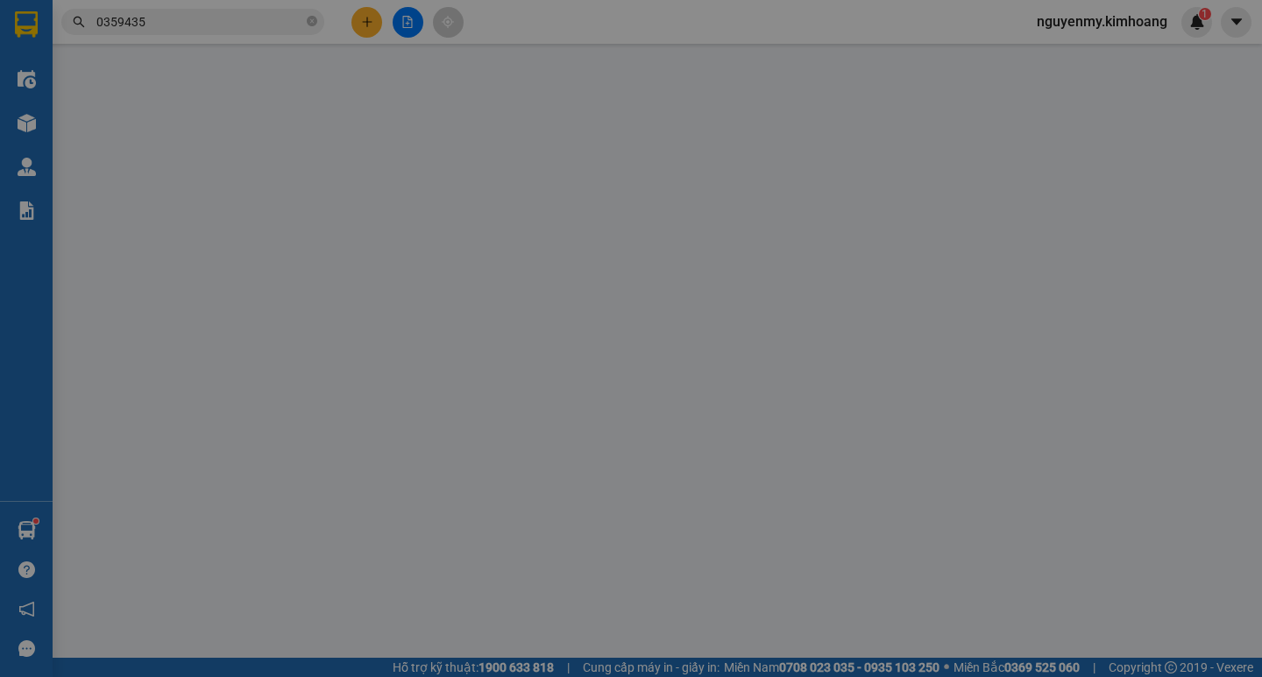
type input "0359435052"
type input "CƯỜNG"
type input "30.000"
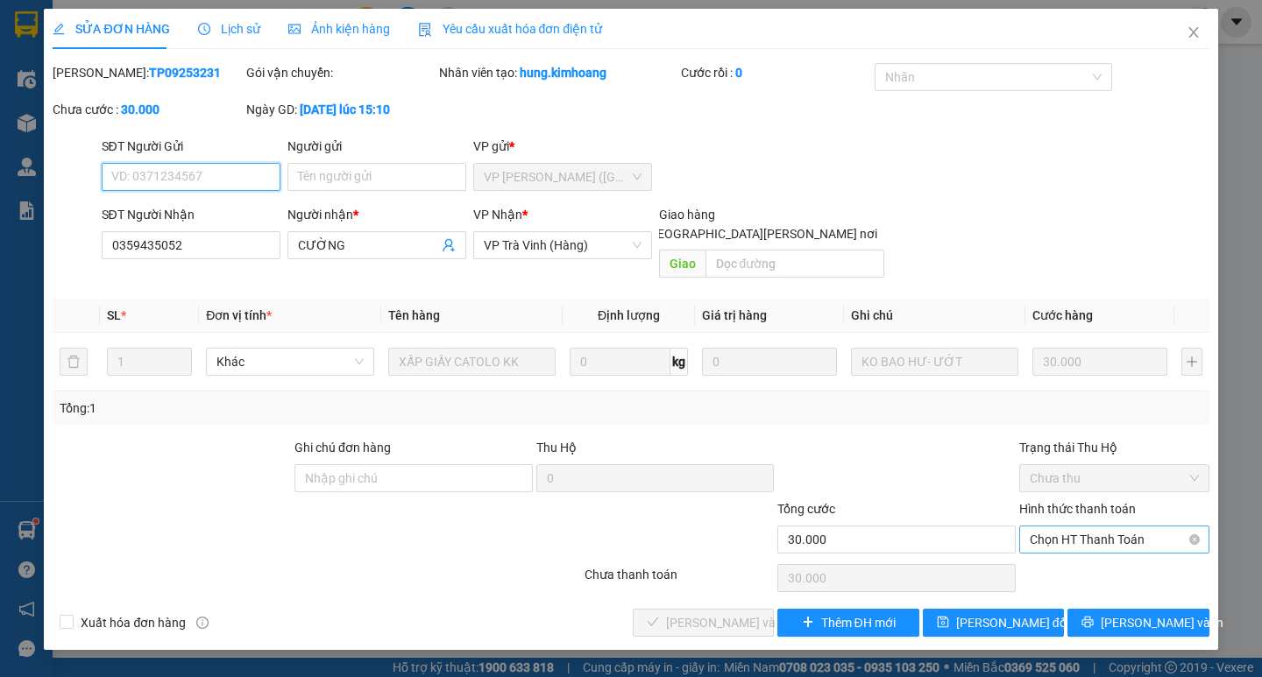
click at [1116, 527] on span "Chọn HT Thanh Toán" at bounding box center [1114, 540] width 169 height 26
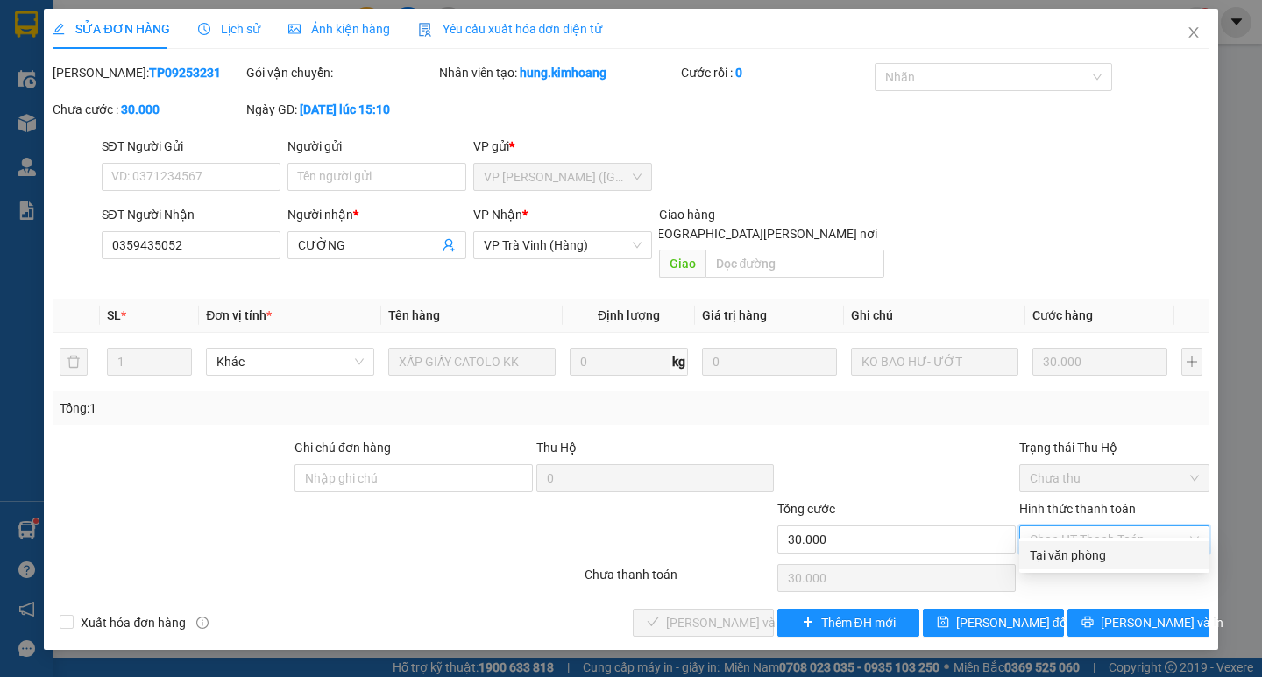
click at [1117, 559] on div "Tại văn phòng" at bounding box center [1114, 555] width 169 height 19
type input "0"
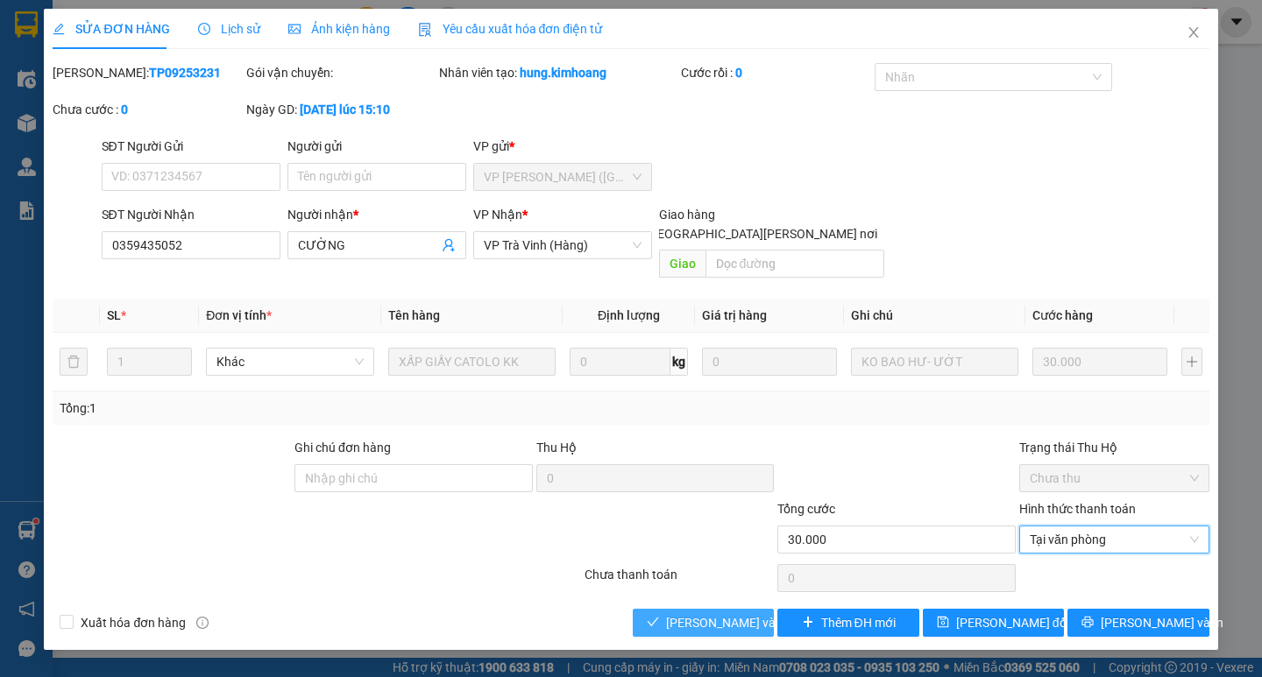
click at [707, 613] on span "[PERSON_NAME] và [PERSON_NAME] hàng" at bounding box center [784, 622] width 237 height 19
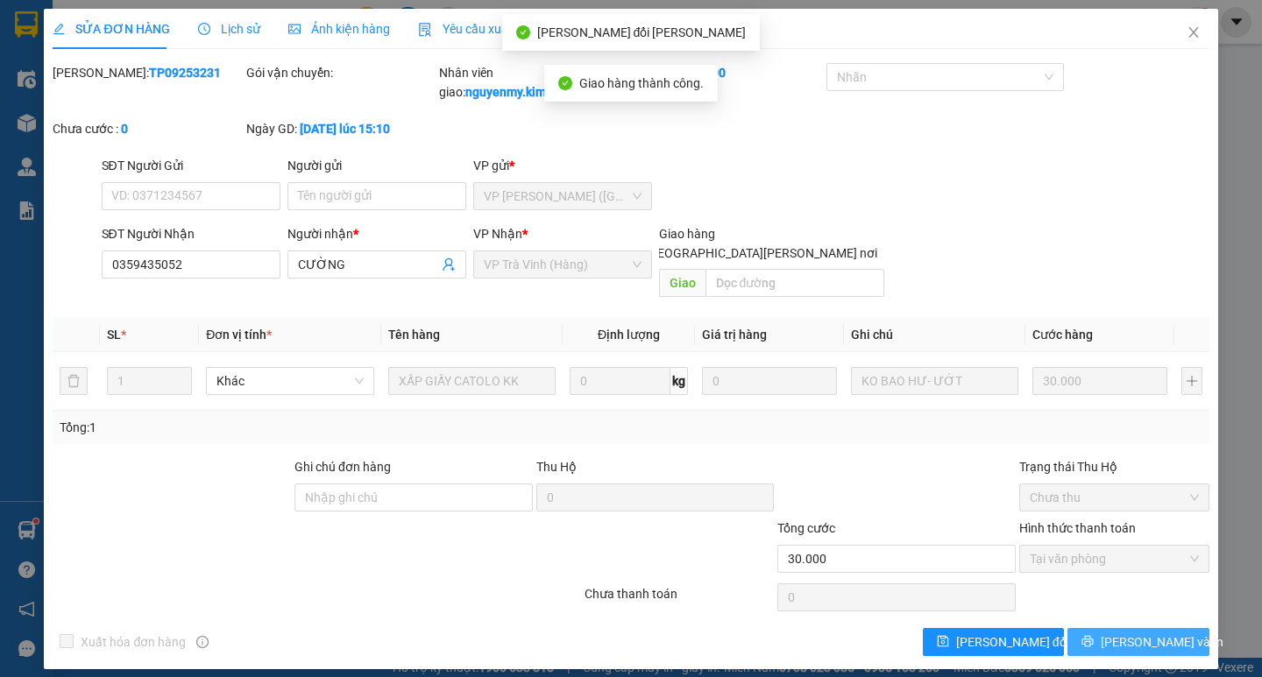
click at [1153, 628] on button "[PERSON_NAME] và In" at bounding box center [1137, 642] width 141 height 28
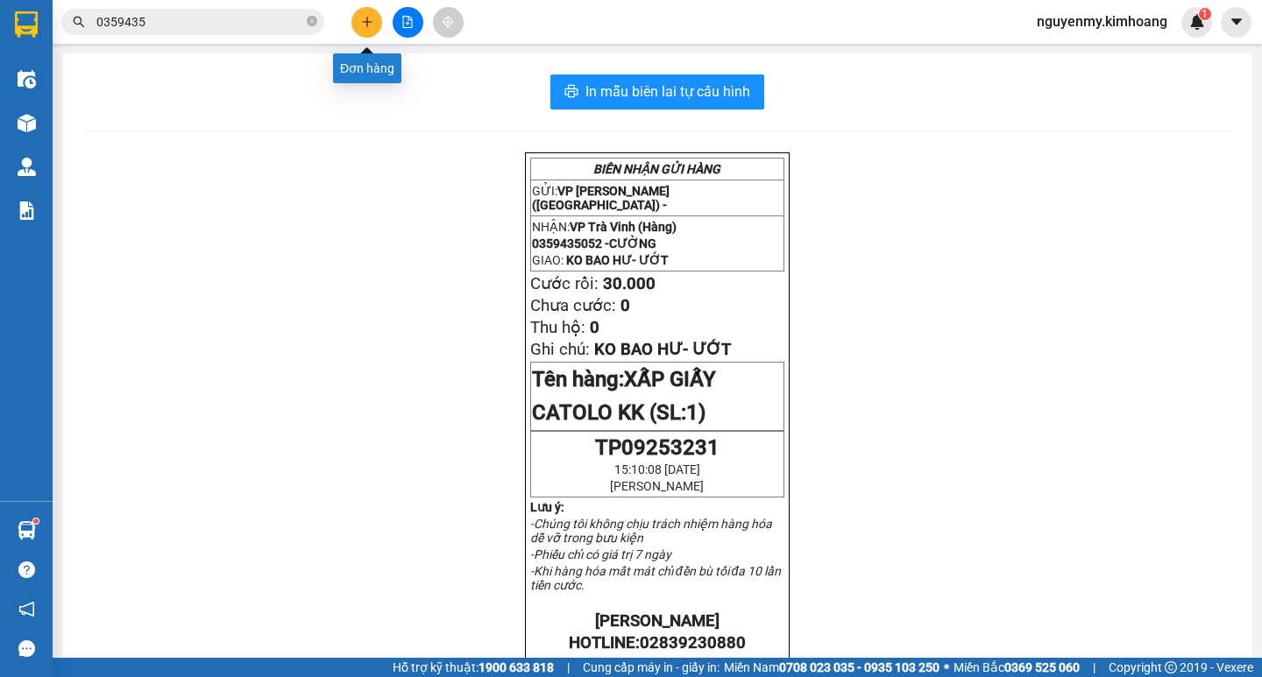
click at [358, 19] on button at bounding box center [366, 22] width 31 height 31
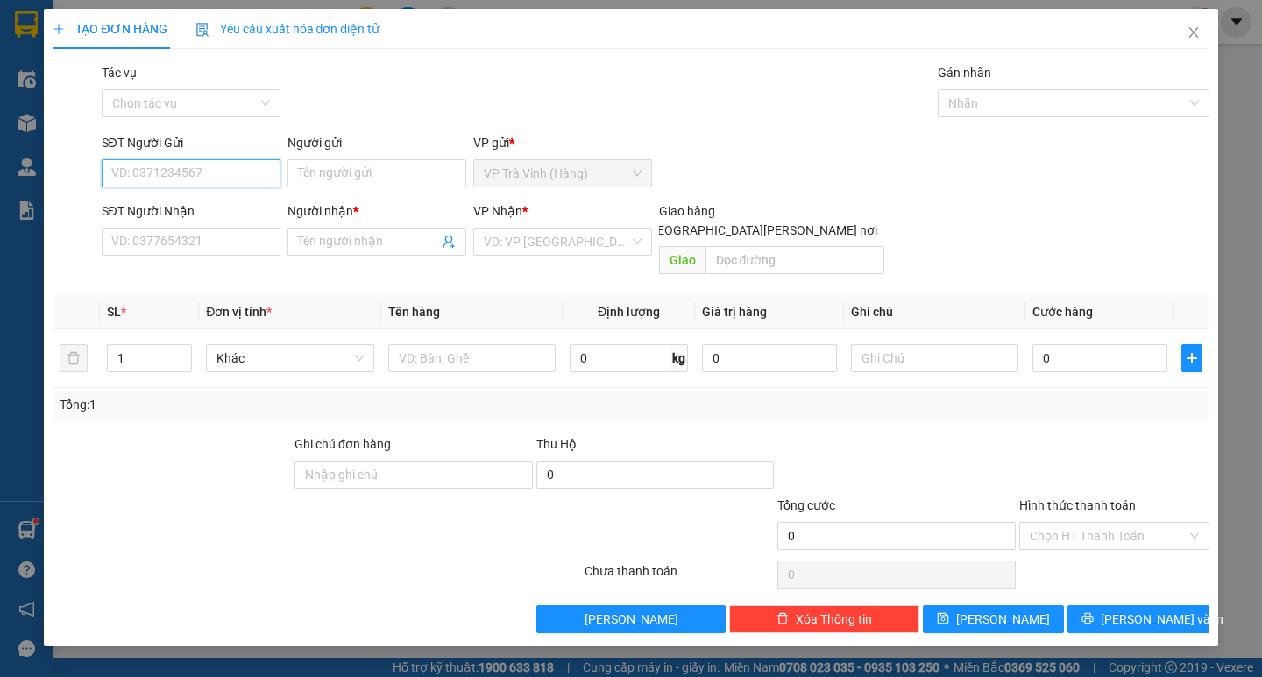
click at [178, 174] on input "SĐT Người Gửi" at bounding box center [191, 174] width 179 height 28
type input "0911759035"
click at [332, 170] on input "Người gửi" at bounding box center [376, 174] width 179 height 28
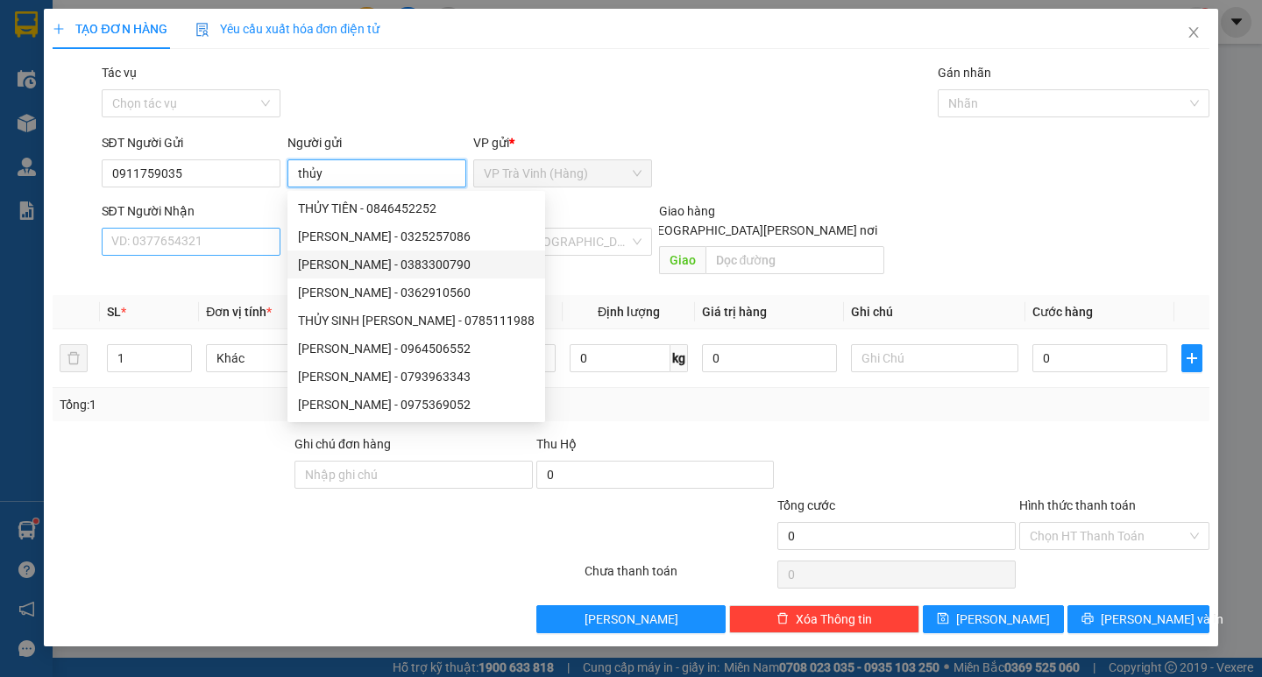
type input "thủy"
click at [180, 246] on input "SĐT Người Nhận" at bounding box center [191, 242] width 179 height 28
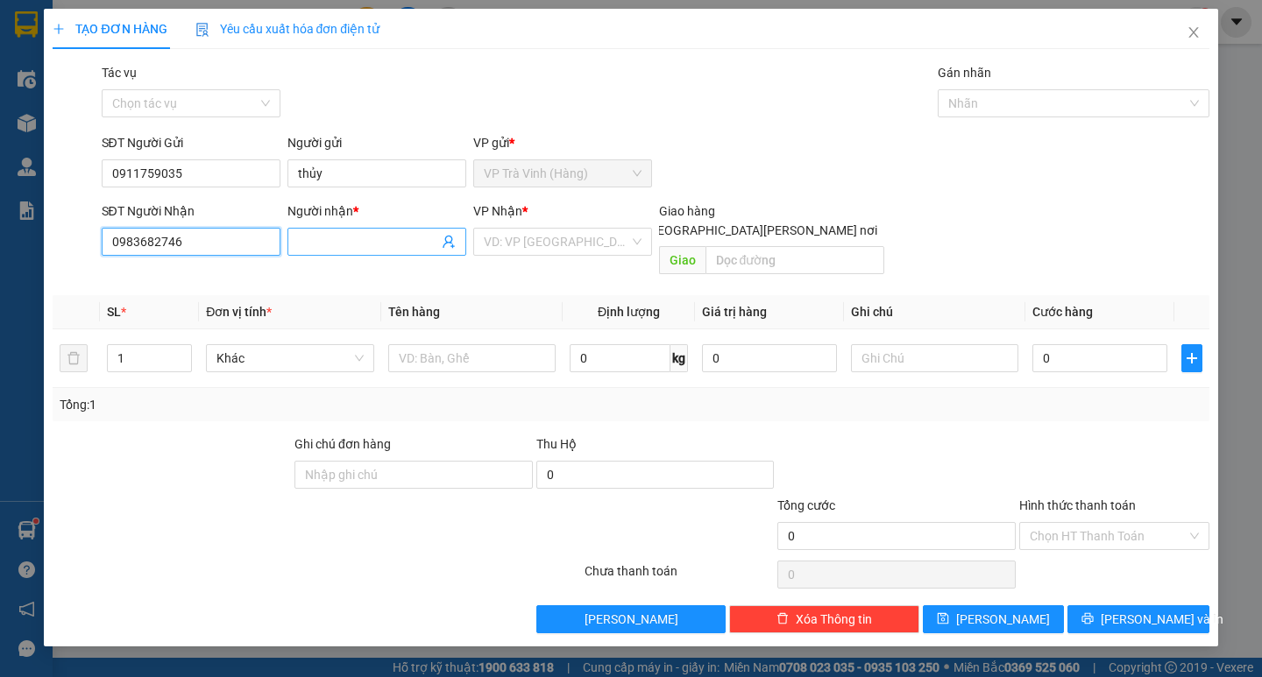
type input "0983682746"
click at [340, 244] on input "Người nhận *" at bounding box center [368, 241] width 140 height 19
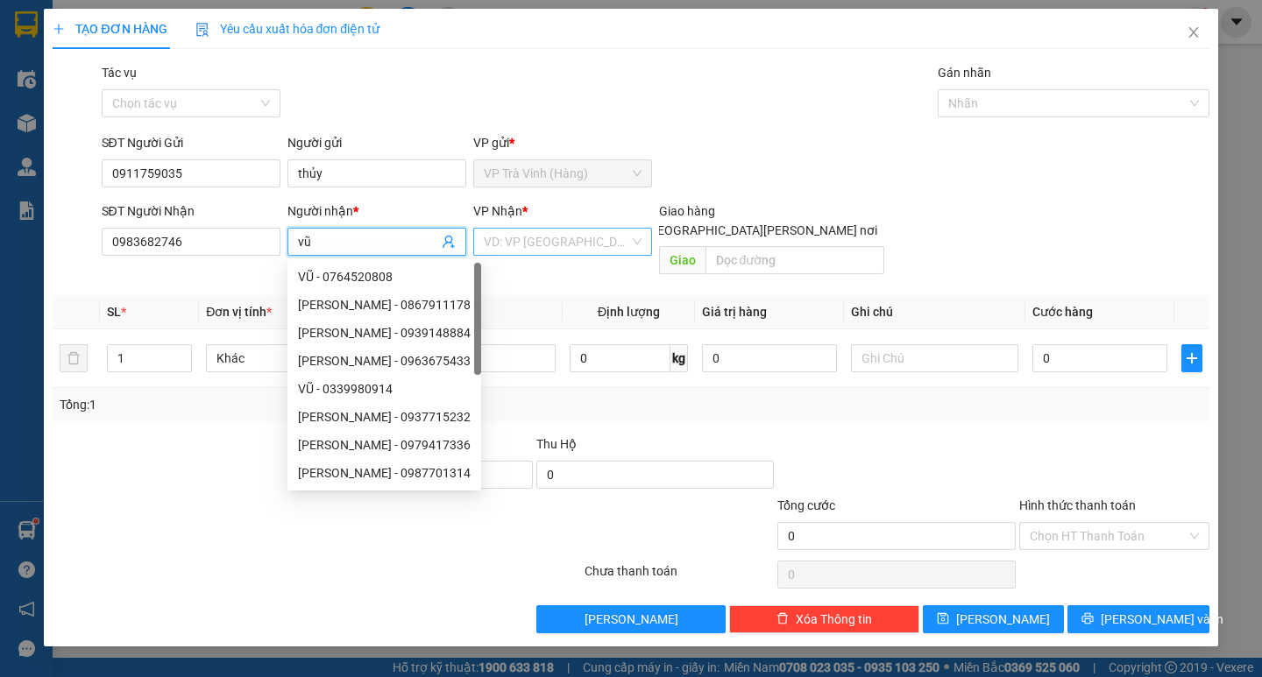
type input "vũ"
click at [536, 242] on input "search" at bounding box center [556, 242] width 145 height 26
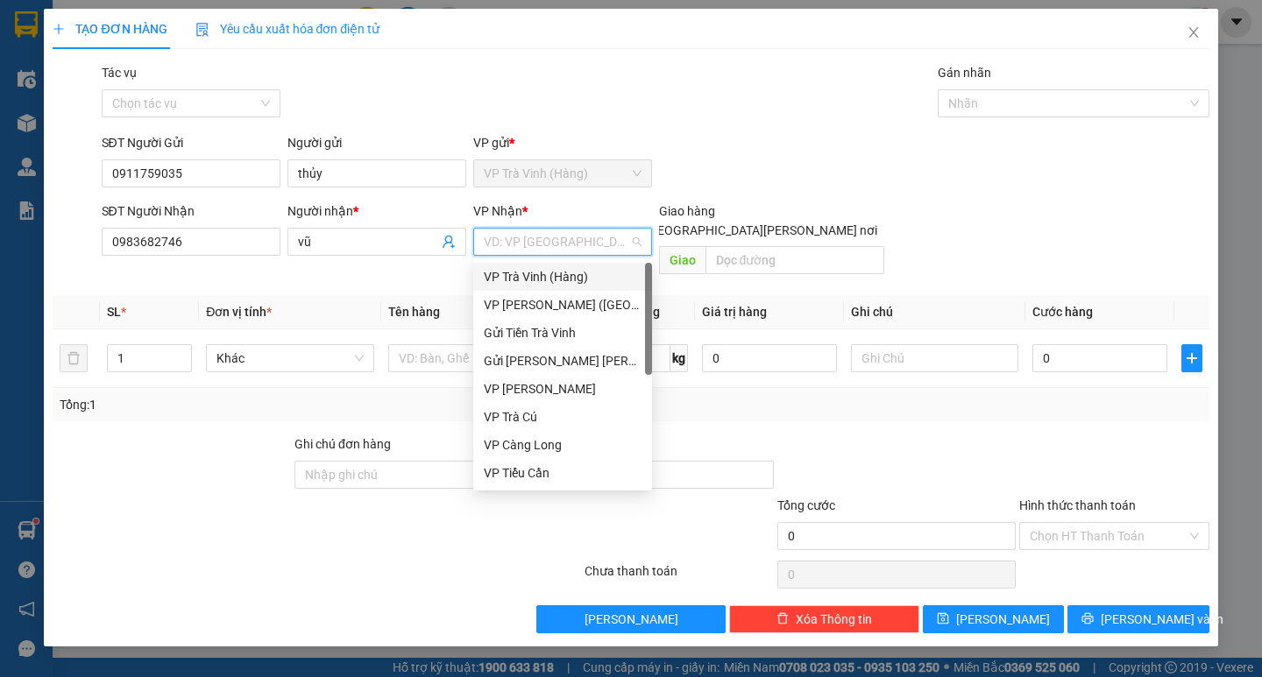
click at [548, 276] on div "VP Trà Vinh (Hàng)" at bounding box center [563, 276] width 158 height 19
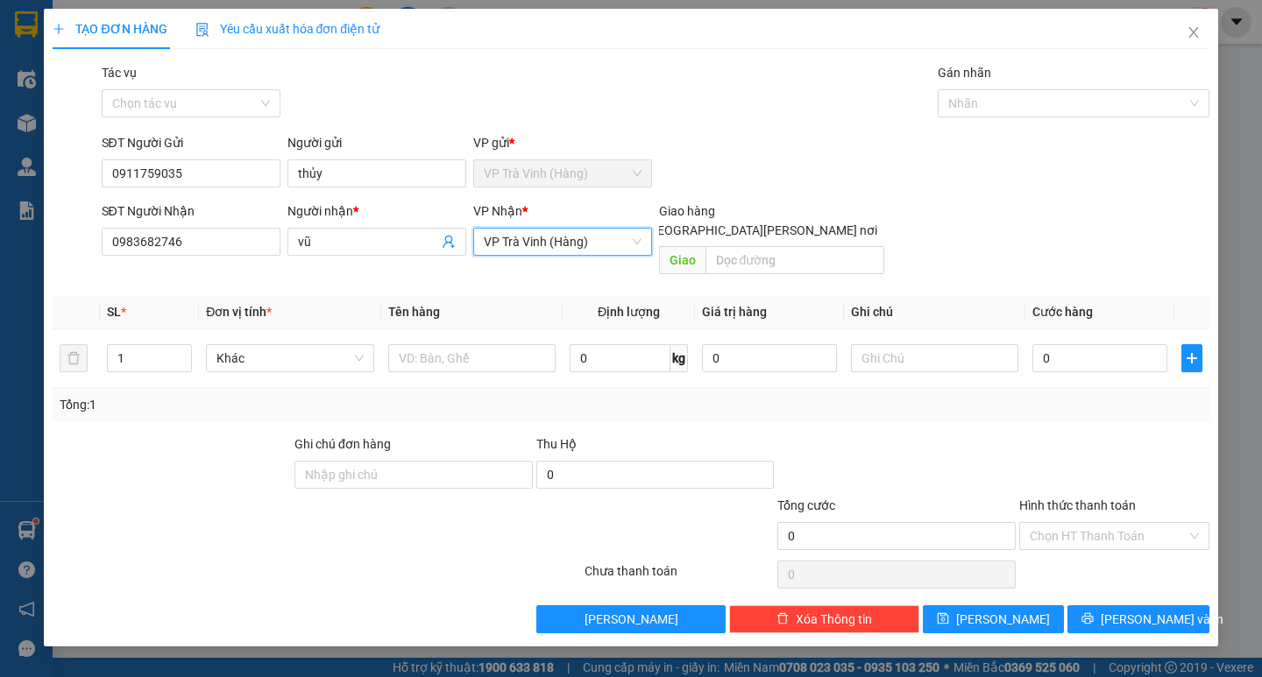
click at [578, 237] on span "VP Trà Vinh (Hàng)" at bounding box center [563, 242] width 158 height 26
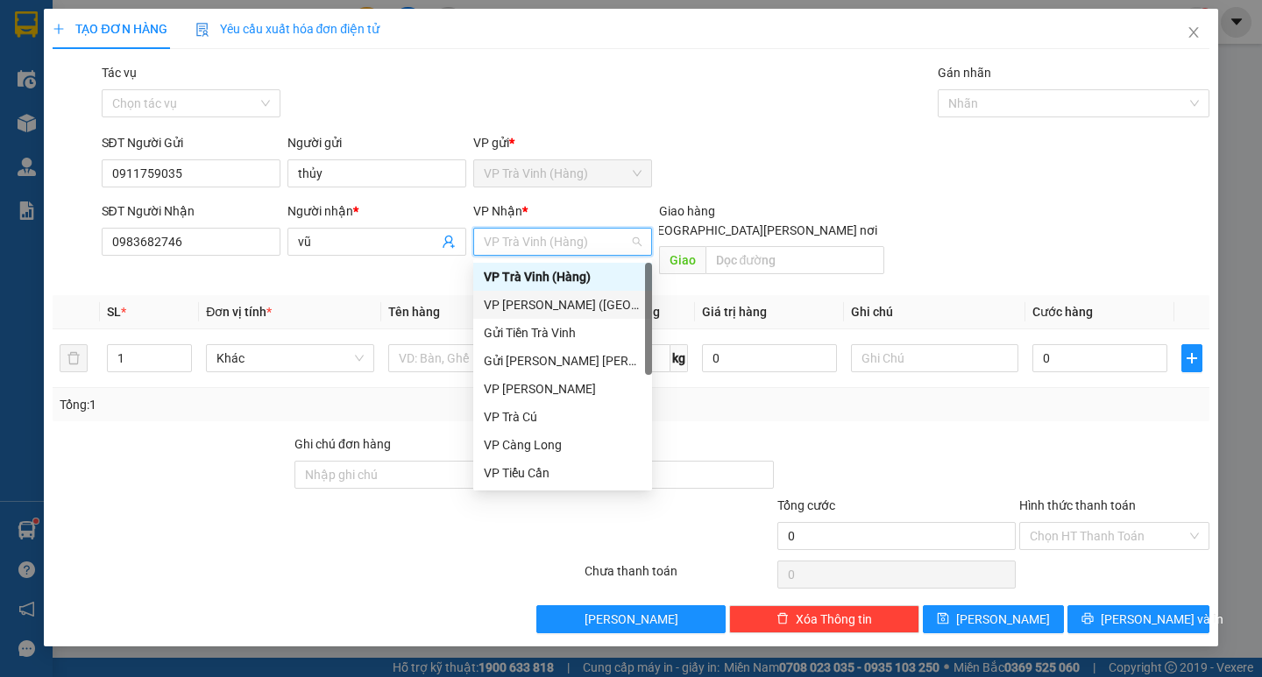
click at [549, 299] on div "VP [PERSON_NAME] ([GEOGRAPHIC_DATA])" at bounding box center [563, 304] width 158 height 19
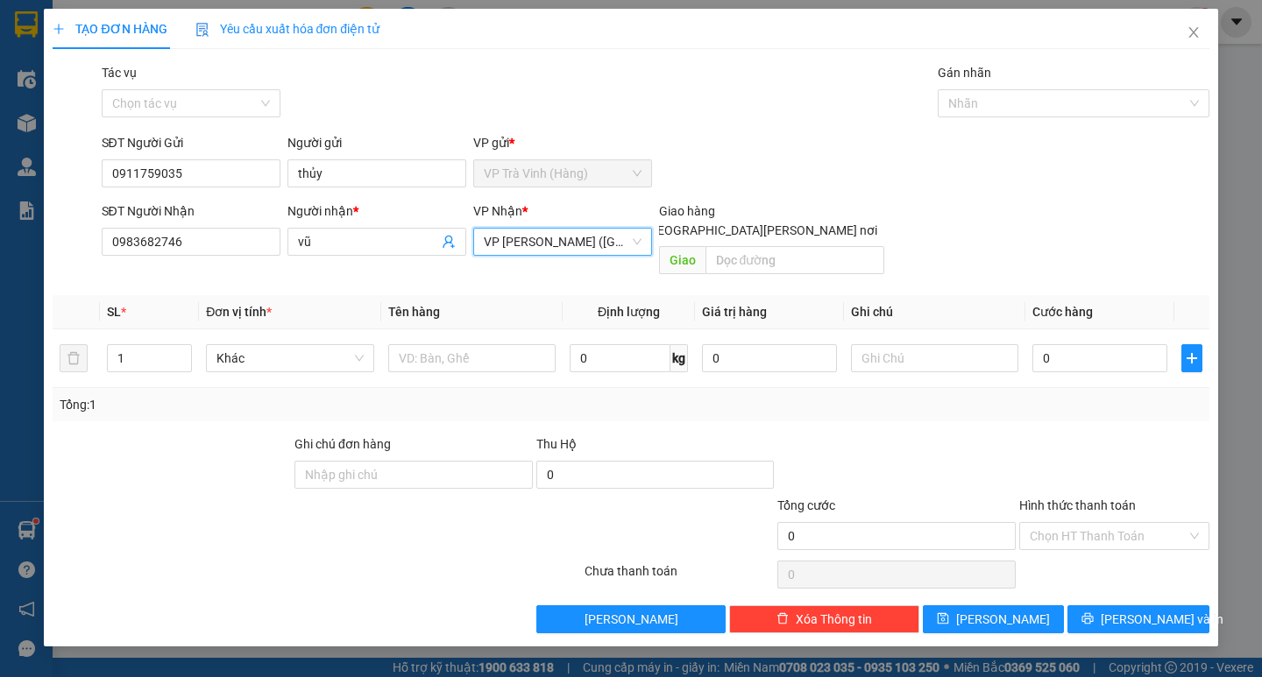
click at [636, 223] on input "[GEOGRAPHIC_DATA][PERSON_NAME] nơi" at bounding box center [630, 229] width 12 height 12
checkbox input "true"
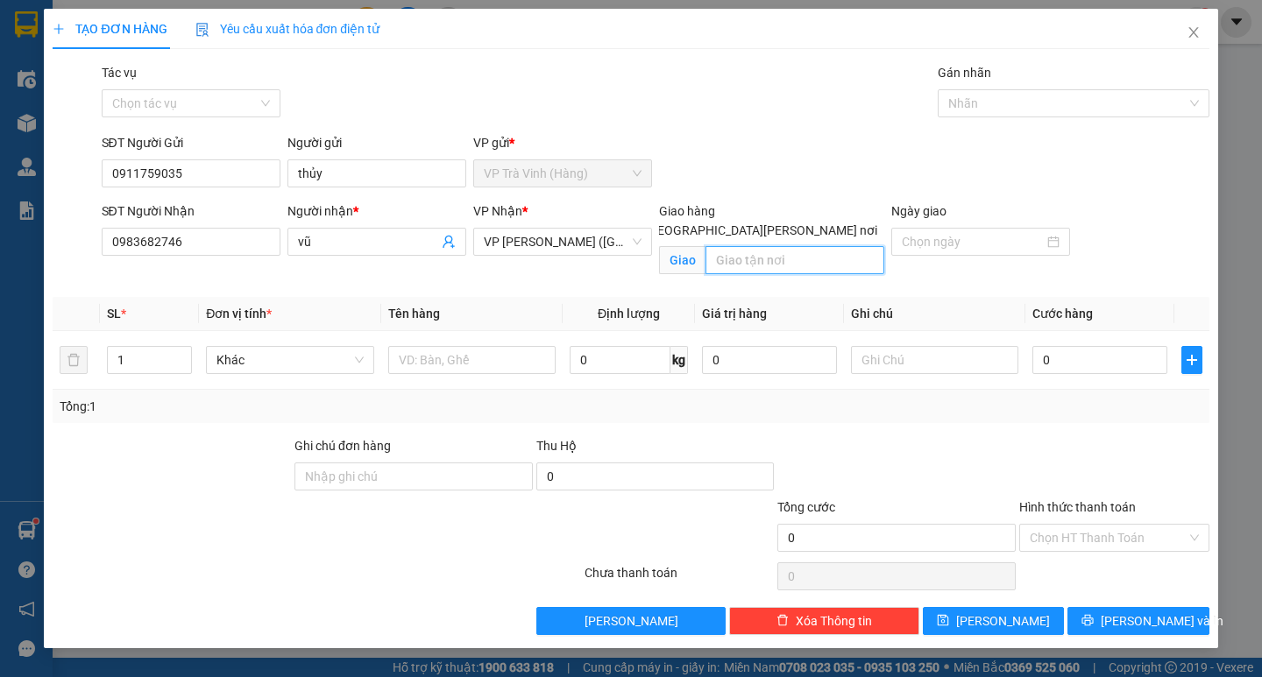
click at [755, 246] on input "text" at bounding box center [794, 260] width 179 height 28
type input "1"
type input "căn hộ 19.5 lê quang kim p8 q8"
click at [407, 362] on input "text" at bounding box center [471, 360] width 167 height 28
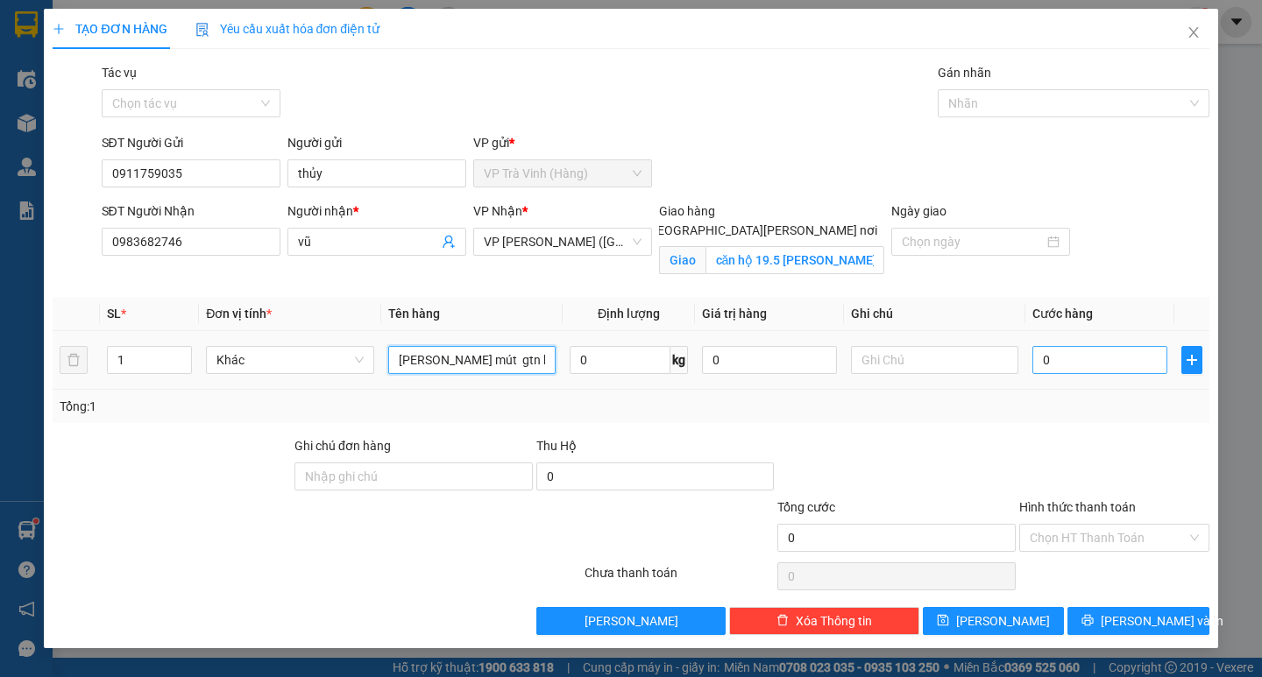
type input "kiện thùng mút gtn kk"
click at [1103, 353] on input "0" at bounding box center [1099, 360] width 135 height 28
type input "1"
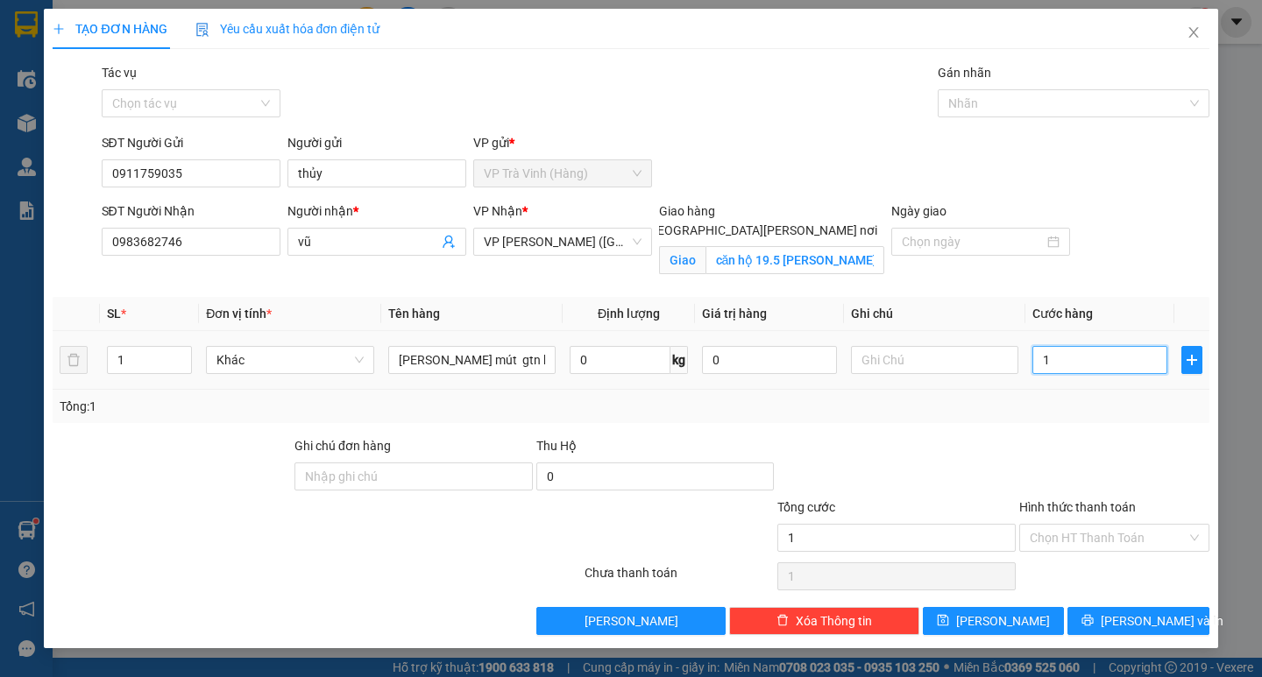
type input "10"
type input "100"
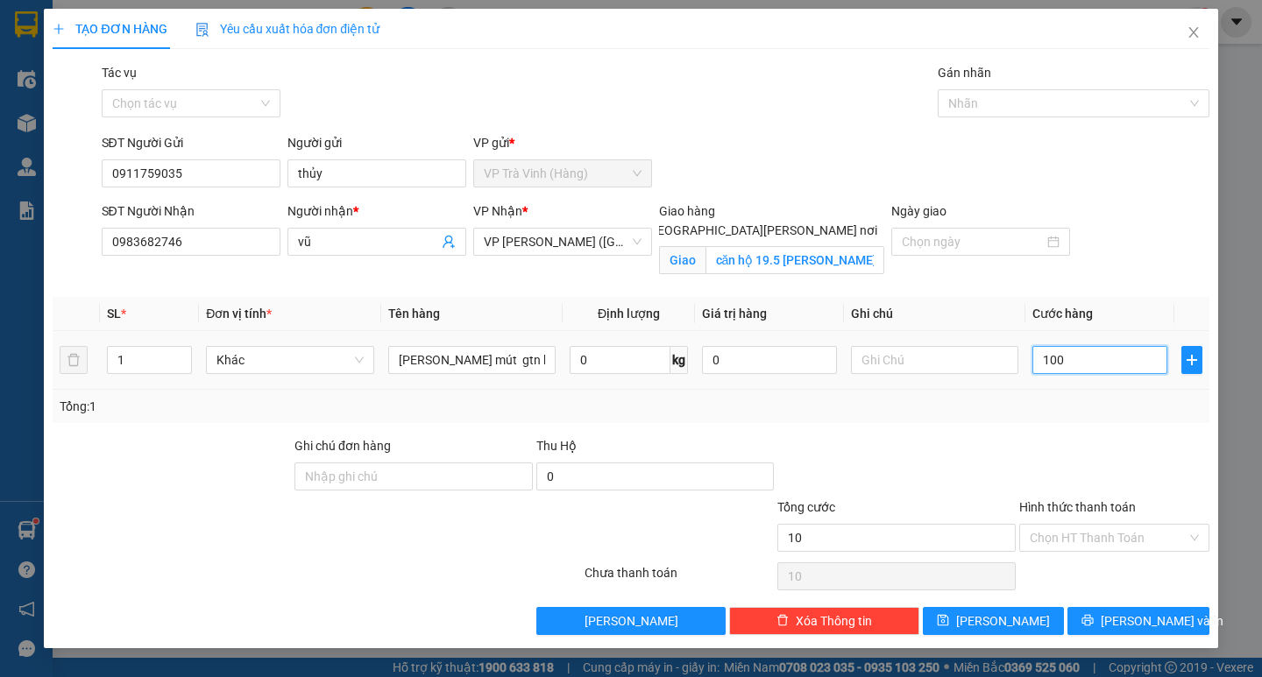
type input "100"
type input "1.000"
type input "10.000"
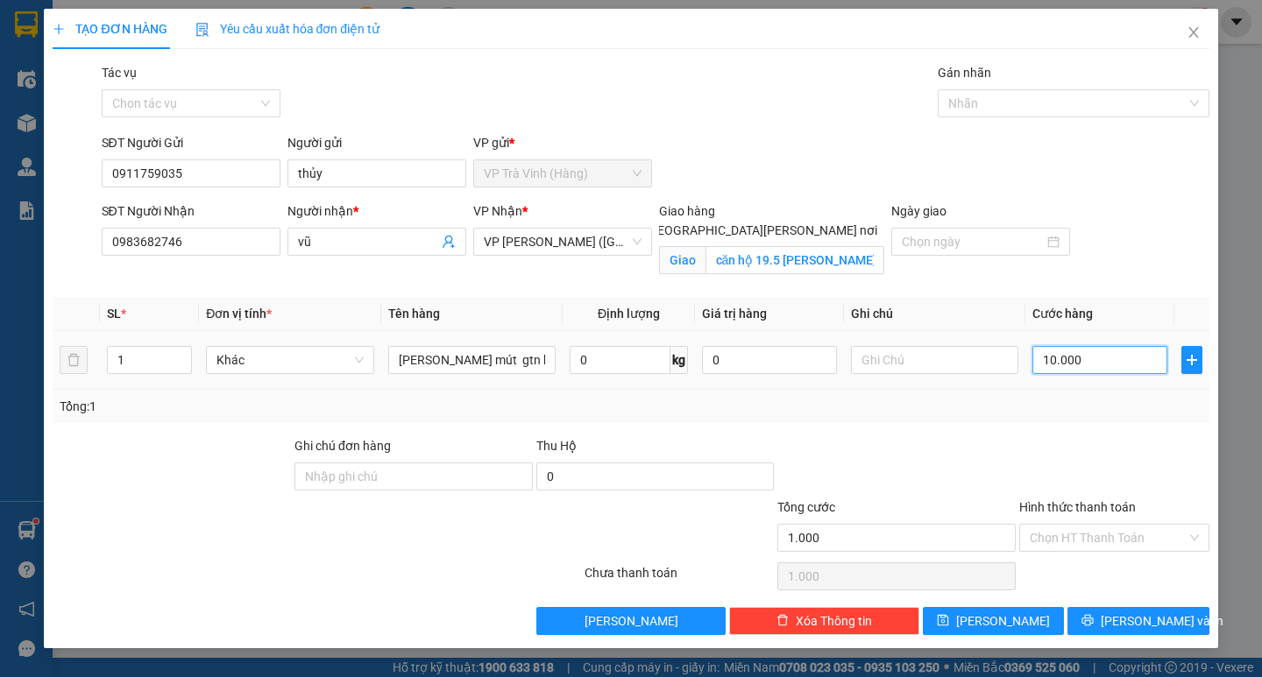
type input "10.000"
type input "100.000"
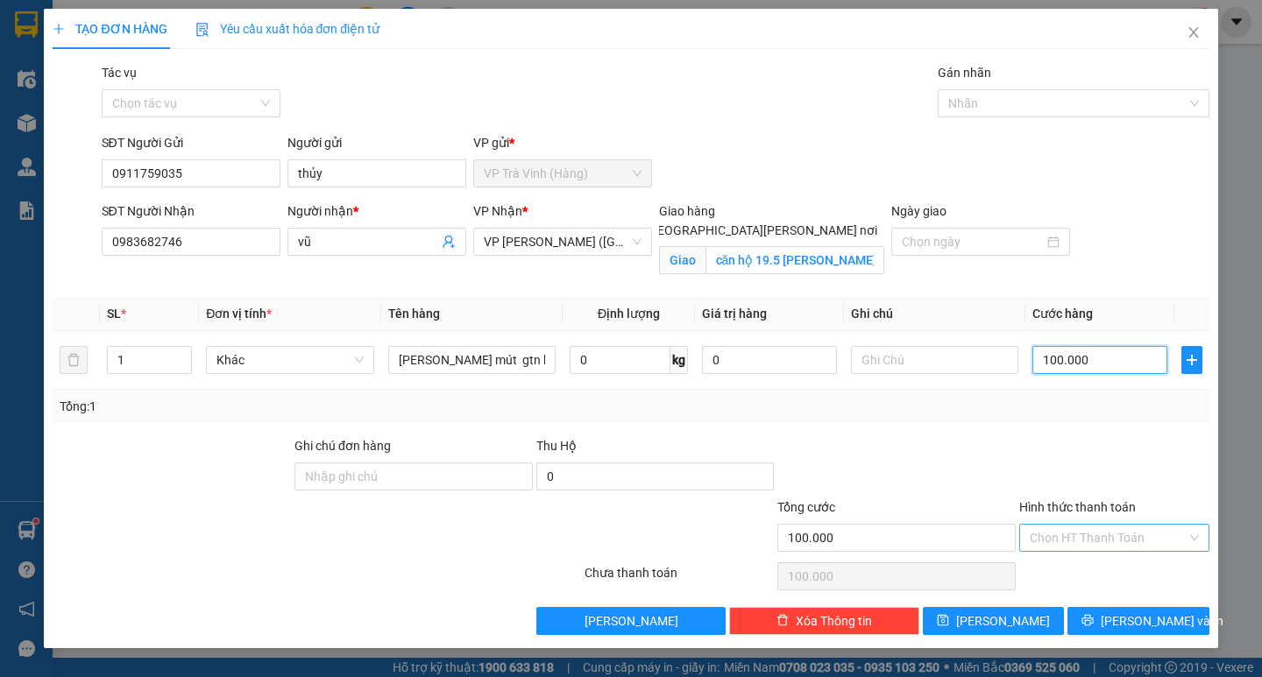
type input "100.000"
click at [1152, 535] on input "Hình thức thanh toán" at bounding box center [1108, 538] width 157 height 26
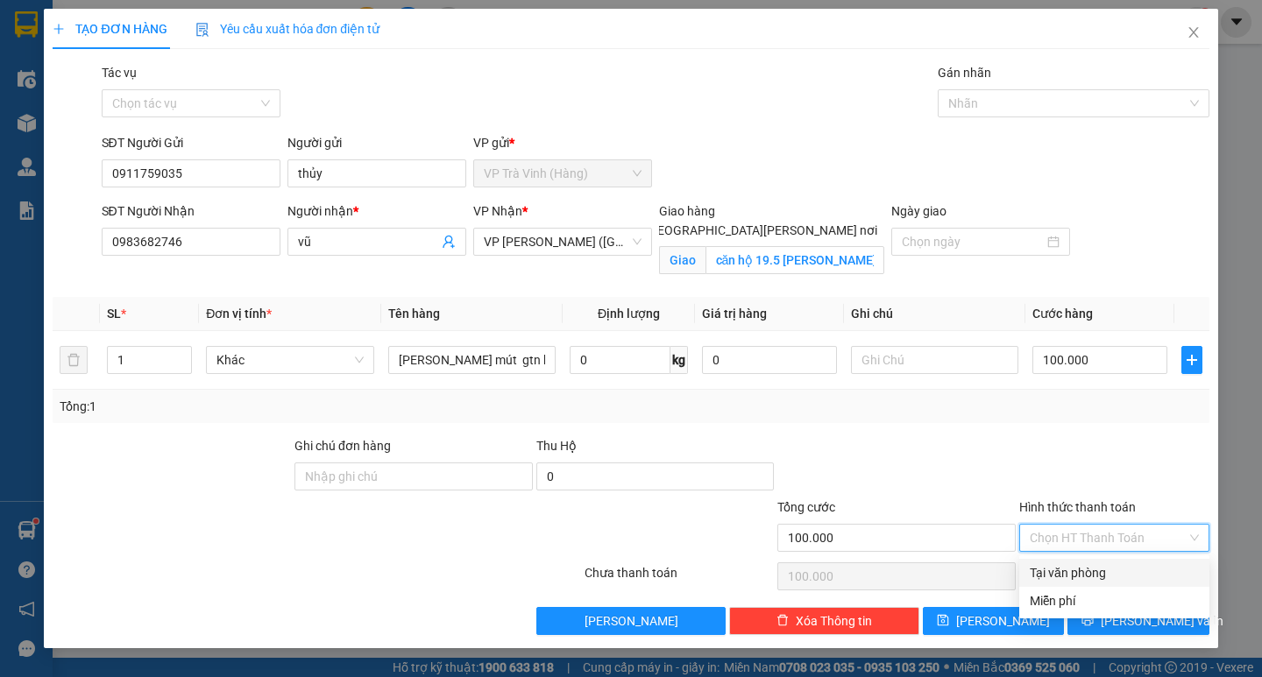
click at [1083, 578] on div "Tại văn phòng" at bounding box center [1114, 573] width 169 height 19
type input "0"
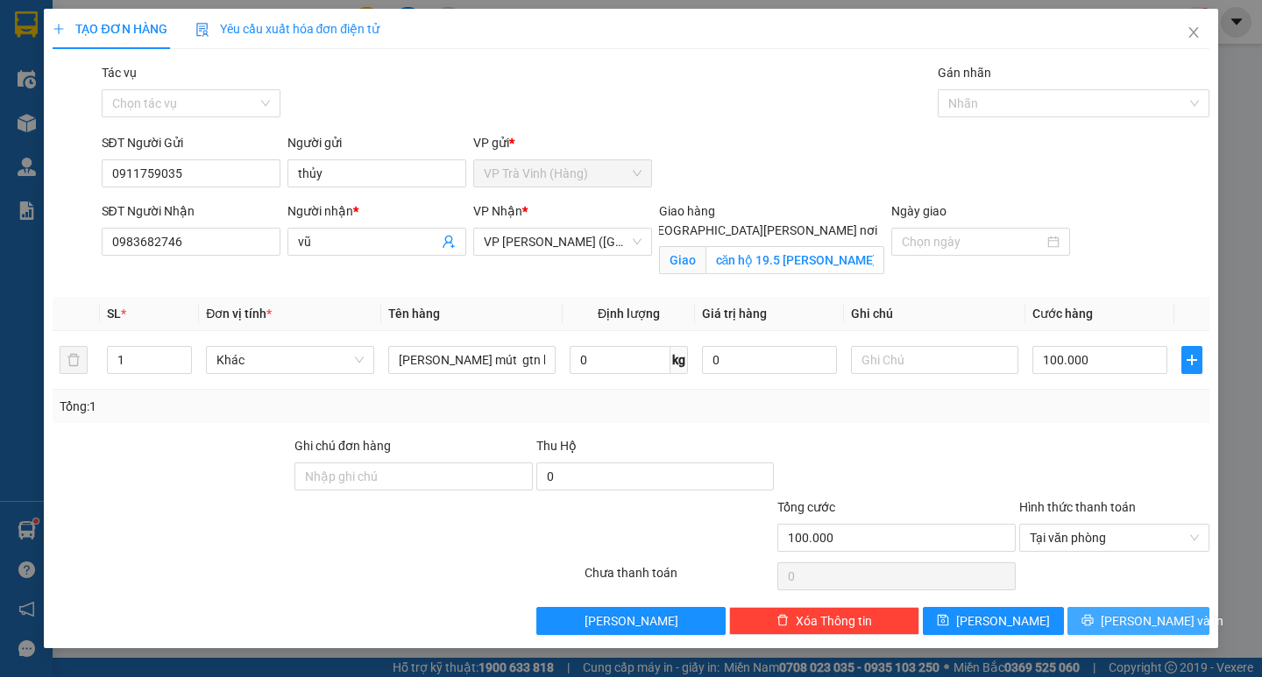
click at [1157, 624] on span "[PERSON_NAME] và In" at bounding box center [1162, 621] width 123 height 19
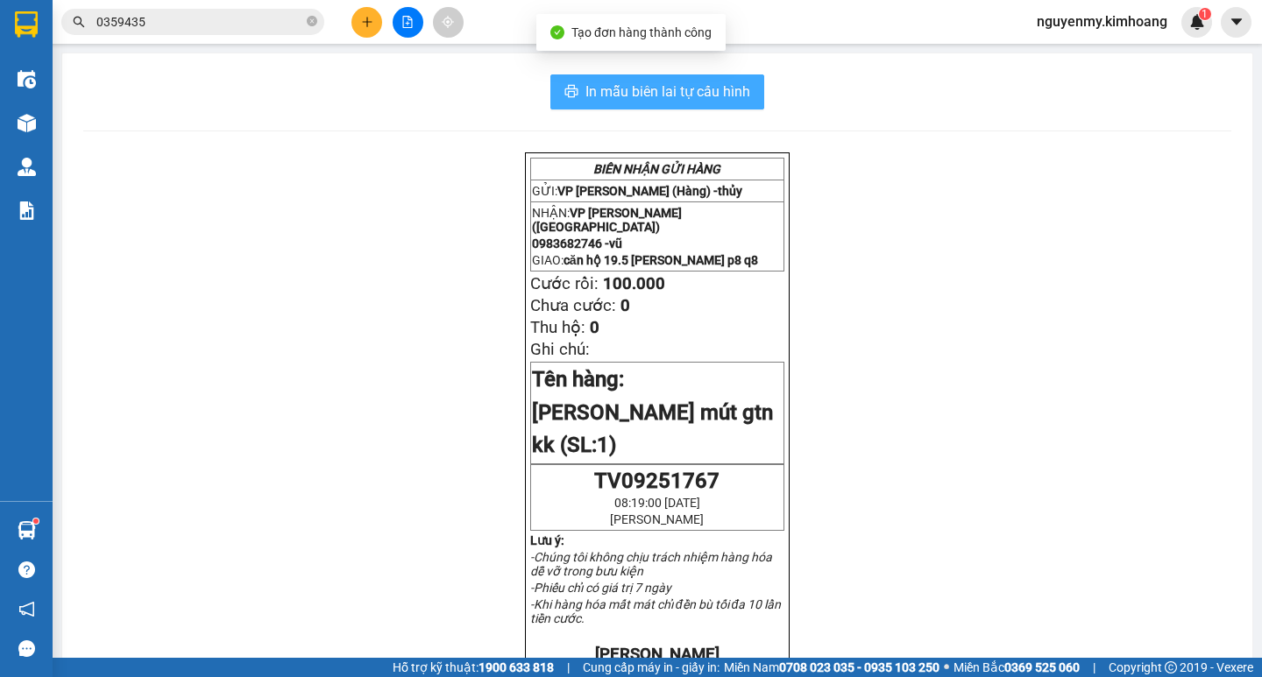
click at [691, 100] on span "In mẫu biên lai tự cấu hình" at bounding box center [667, 92] width 165 height 22
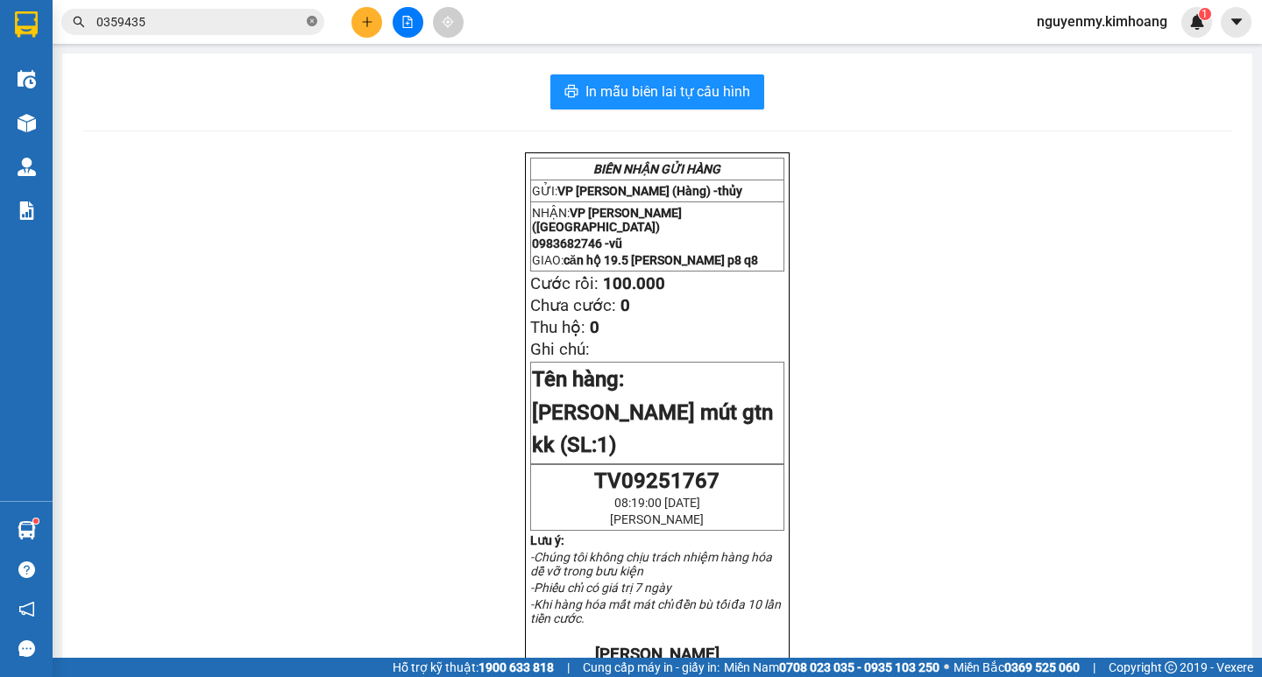
click at [311, 25] on icon "close-circle" at bounding box center [312, 21] width 11 height 11
click at [310, 25] on span at bounding box center [312, 21] width 11 height 19
click at [246, 24] on input "text" at bounding box center [199, 21] width 207 height 19
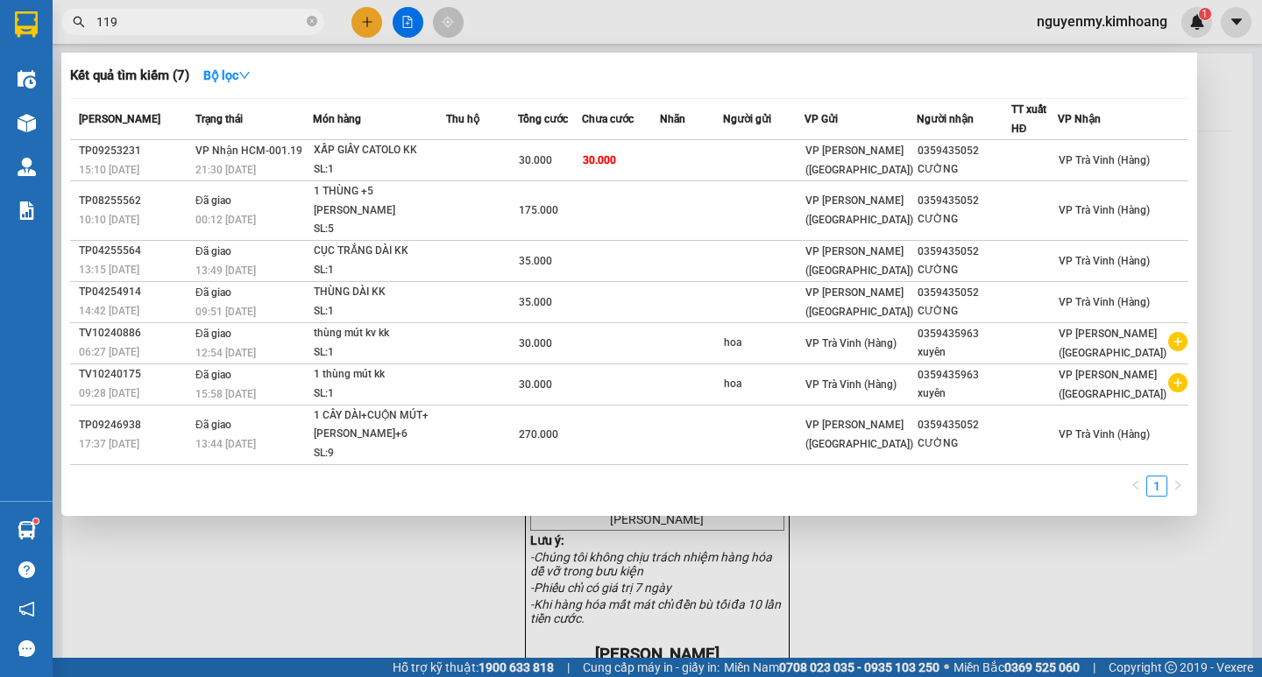
type input "1197"
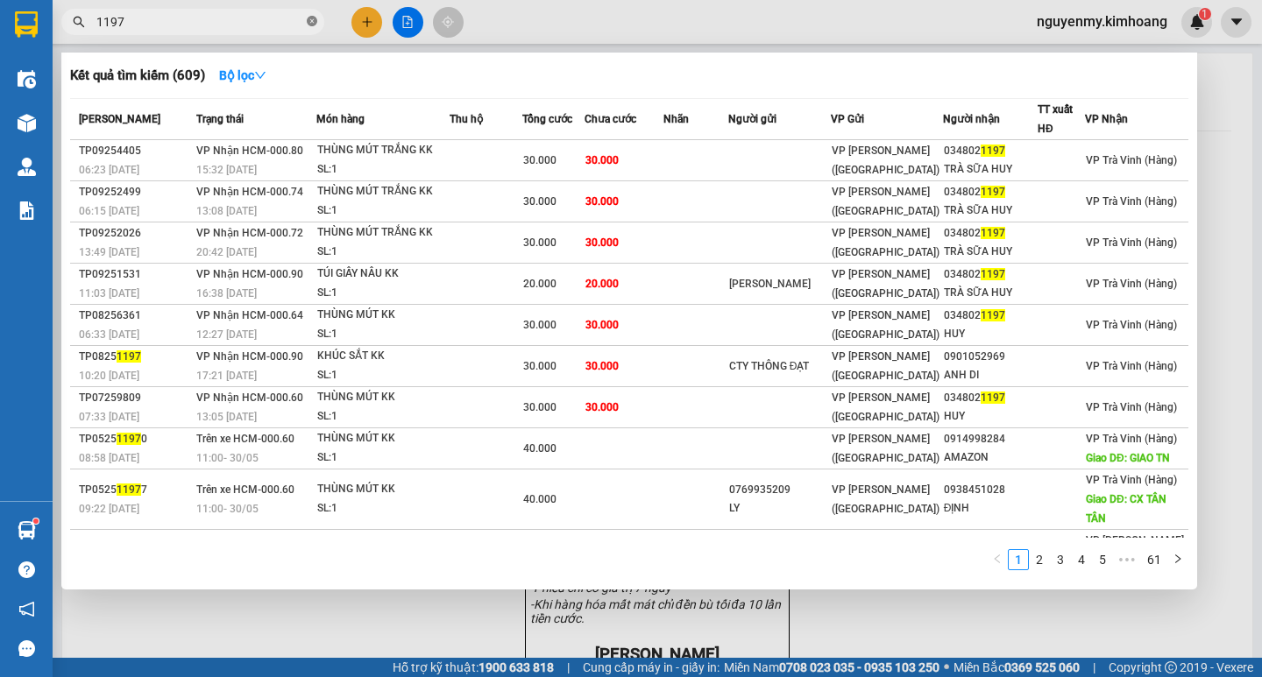
click at [313, 26] on icon "close-circle" at bounding box center [312, 21] width 11 height 11
click at [305, 24] on span at bounding box center [192, 22] width 263 height 26
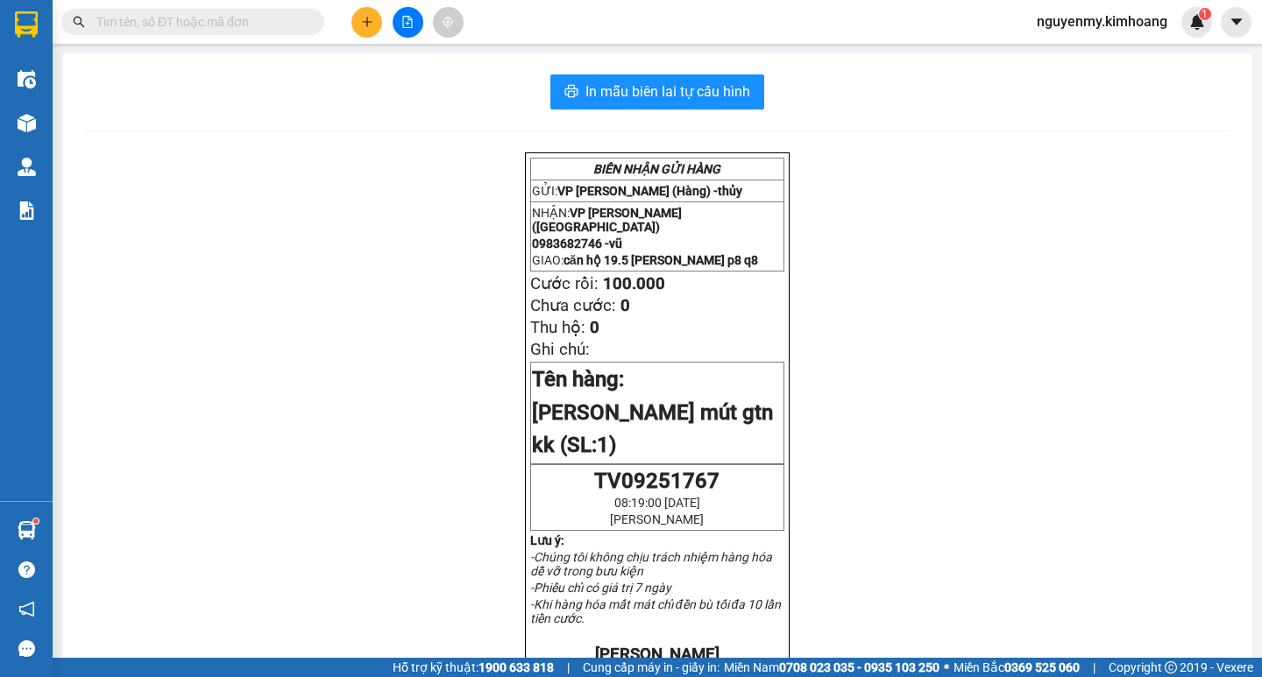
click at [301, 23] on input "text" at bounding box center [199, 21] width 207 height 19
click at [266, 18] on input "text" at bounding box center [199, 21] width 207 height 19
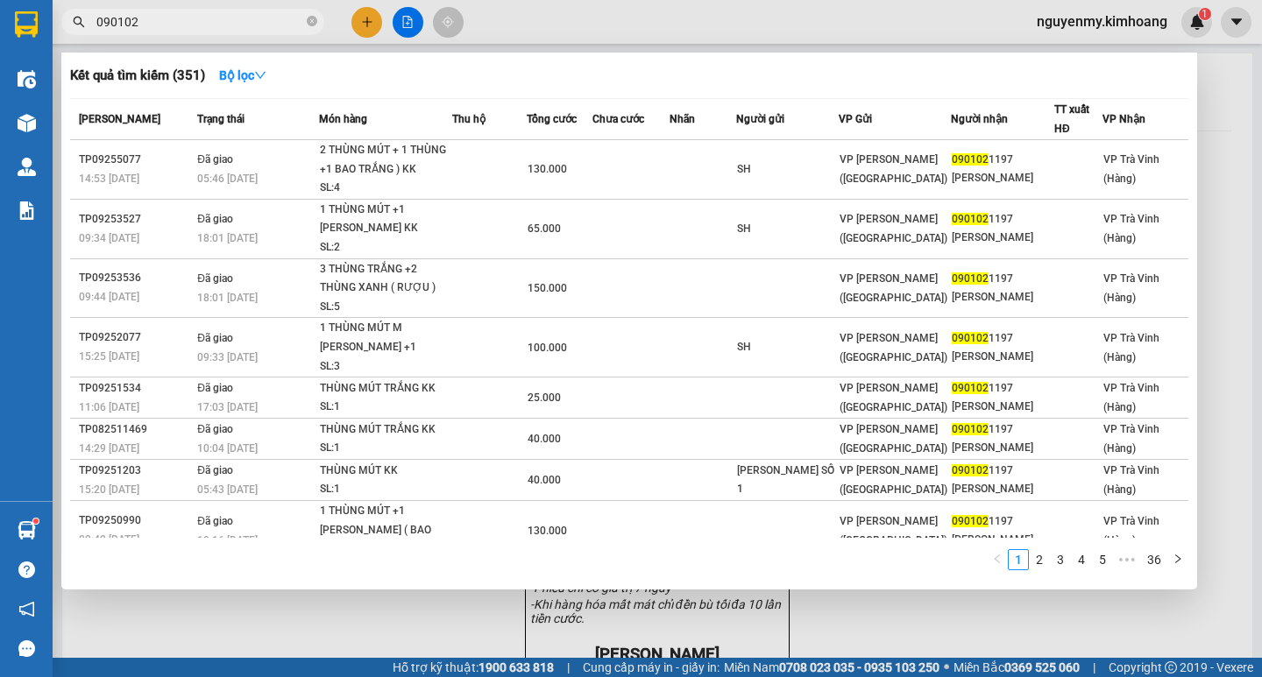
type input "090102"
click at [367, 21] on div at bounding box center [631, 338] width 1262 height 677
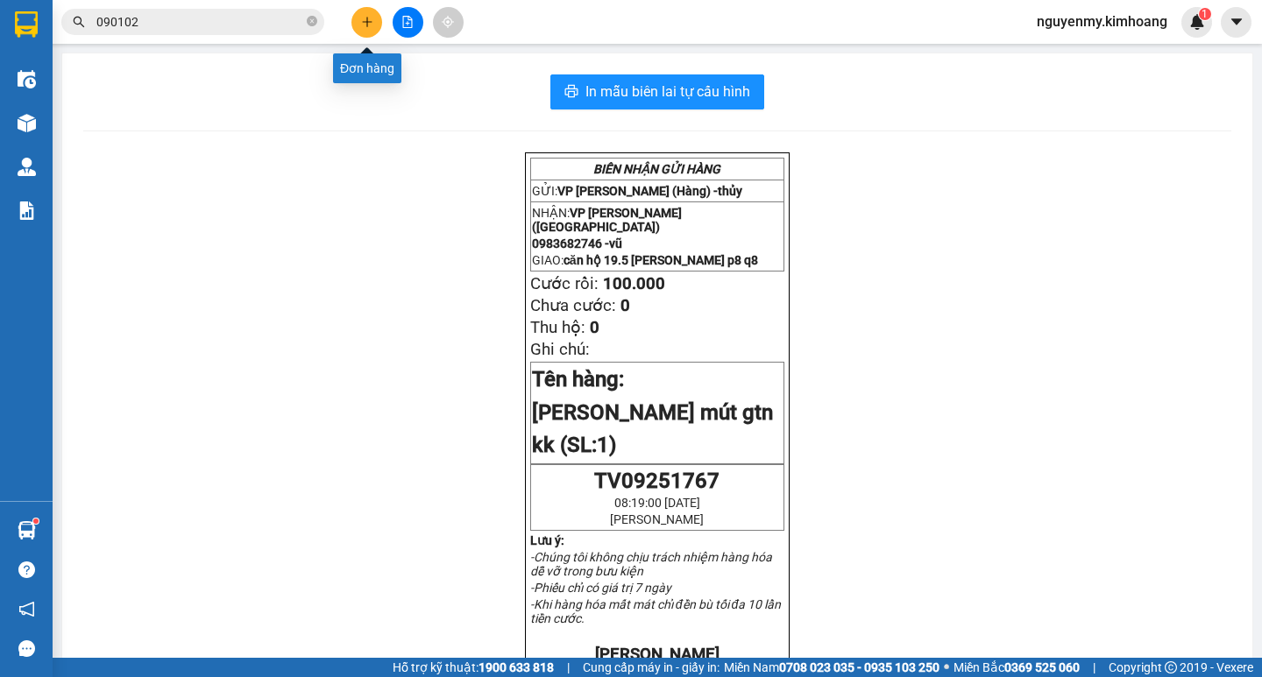
click at [357, 21] on button at bounding box center [366, 22] width 31 height 31
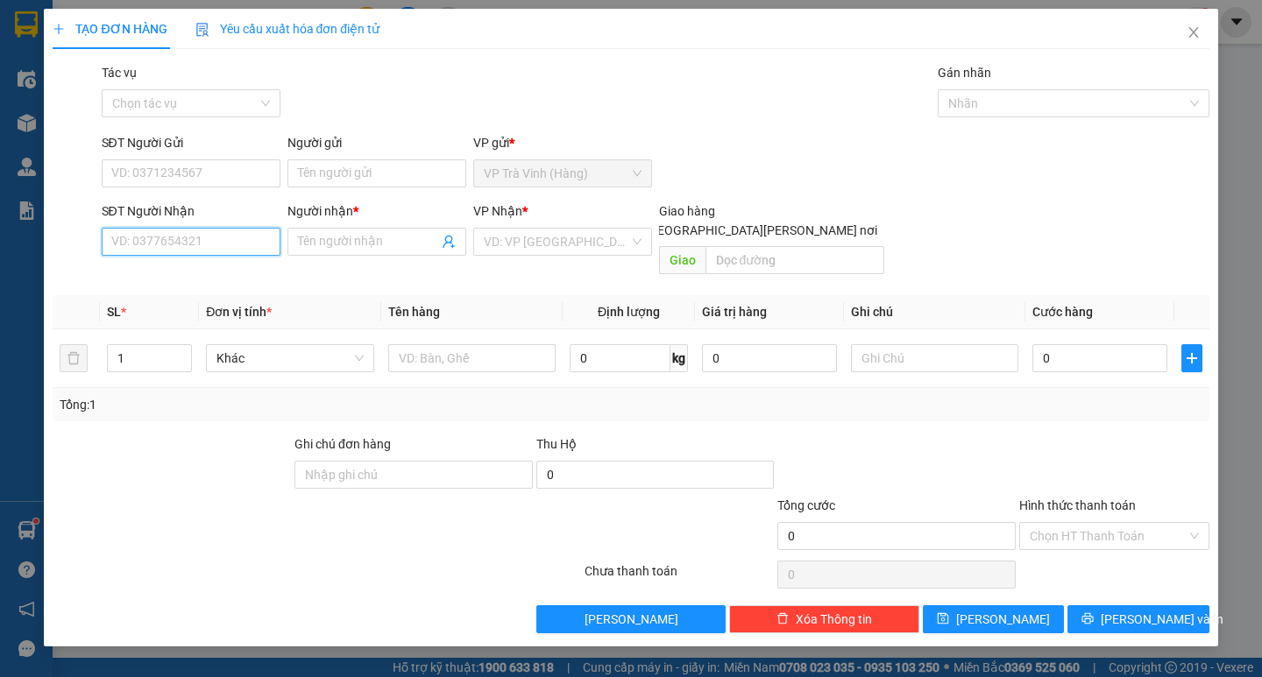
click at [215, 251] on input "SĐT Người Nhận" at bounding box center [191, 242] width 179 height 28
type input "2"
click at [179, 349] on span "up" at bounding box center [182, 354] width 11 height 11
click at [433, 344] on input "text" at bounding box center [471, 358] width 167 height 28
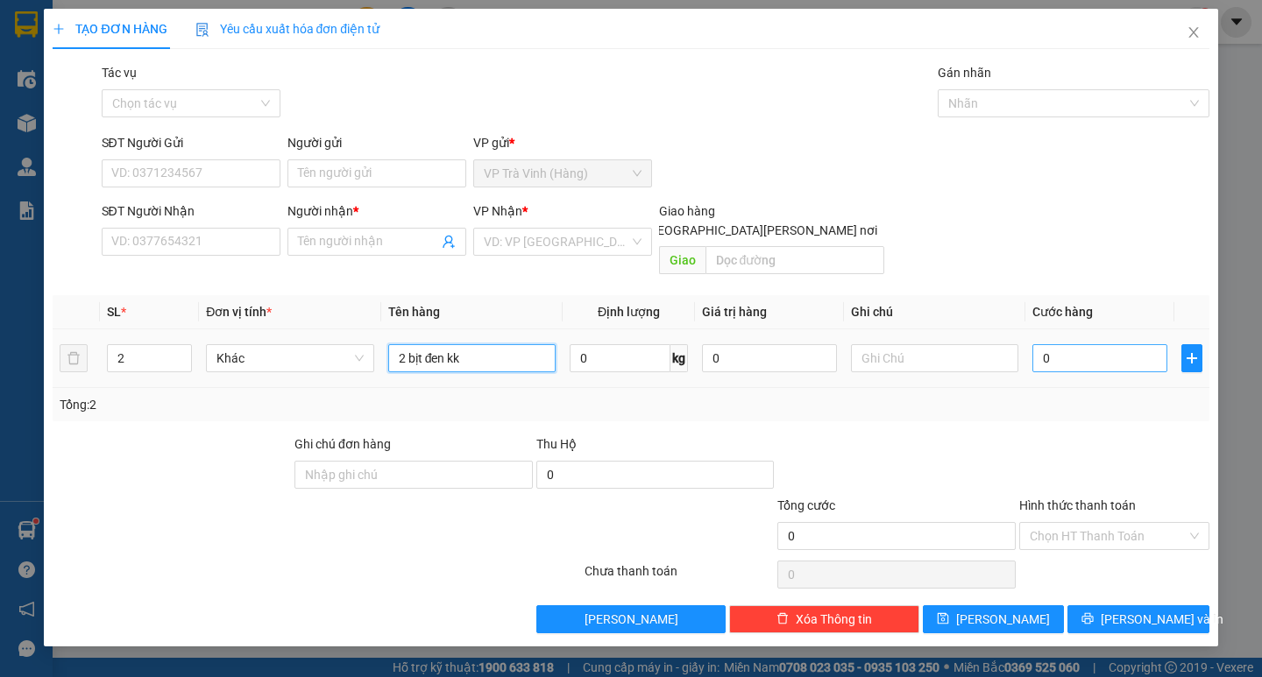
type input "2 bịt đen kk"
click at [1073, 344] on input "0" at bounding box center [1099, 358] width 135 height 28
type input "6"
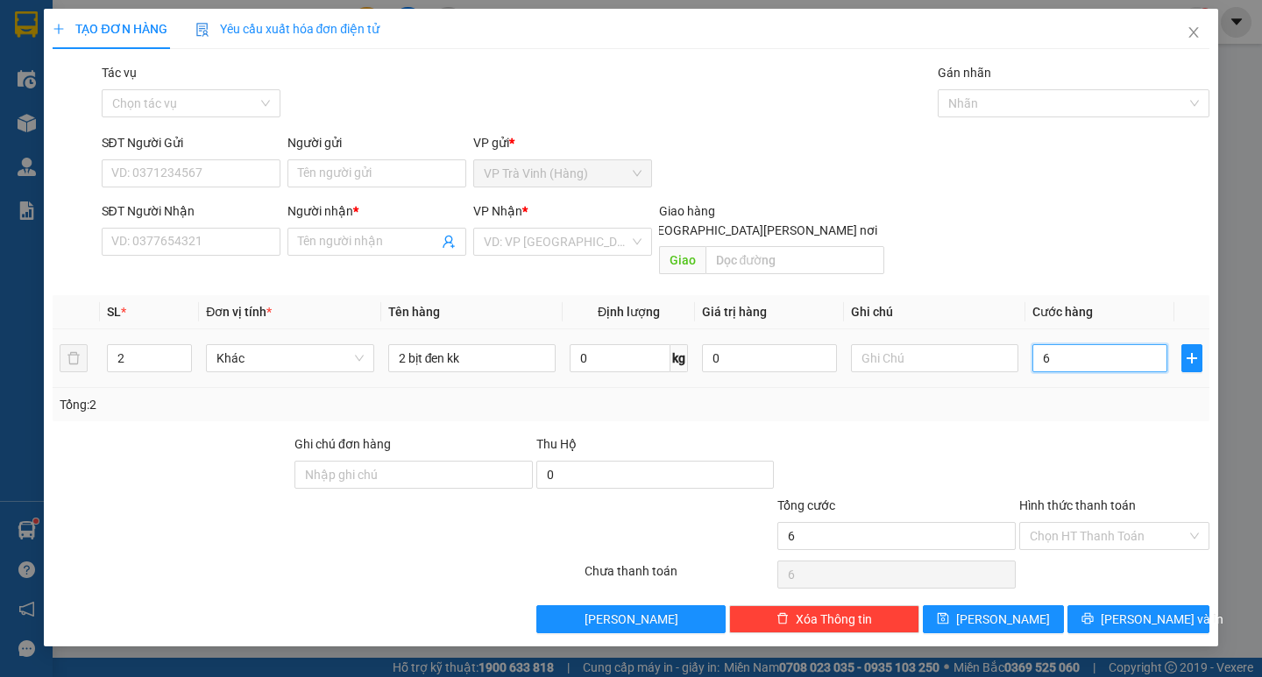
type input "60"
type input "600"
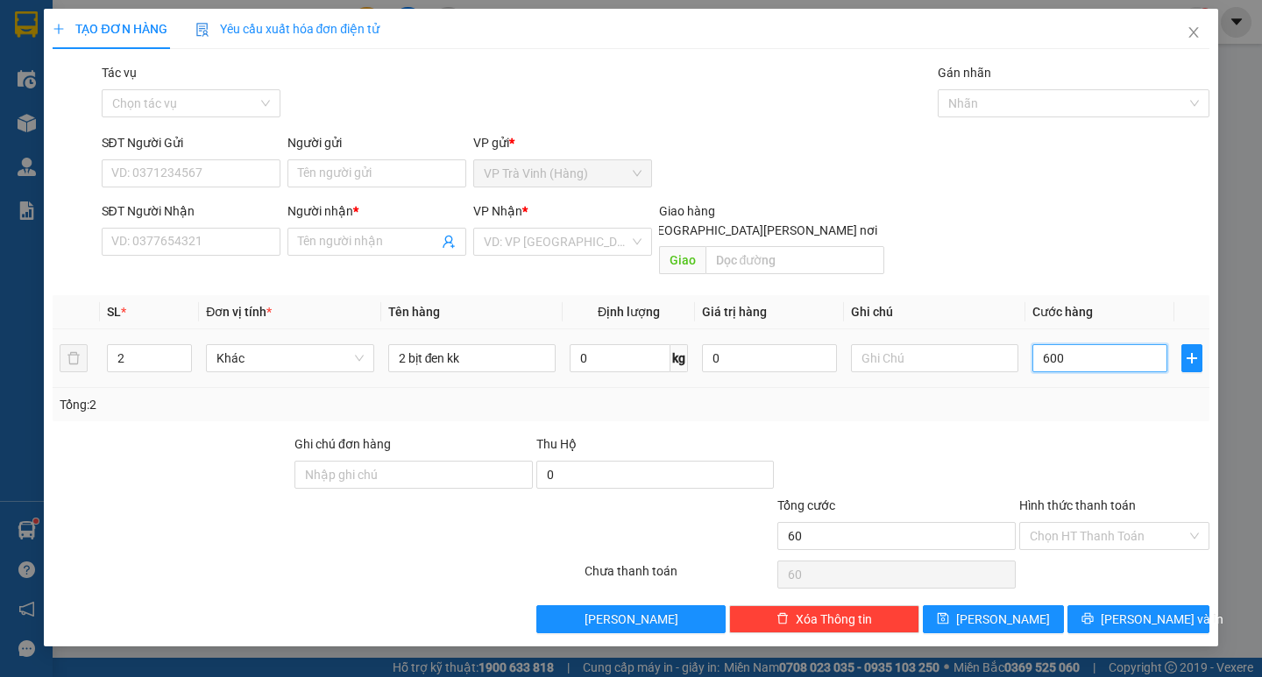
type input "600"
type input "6.000"
type input "60.000"
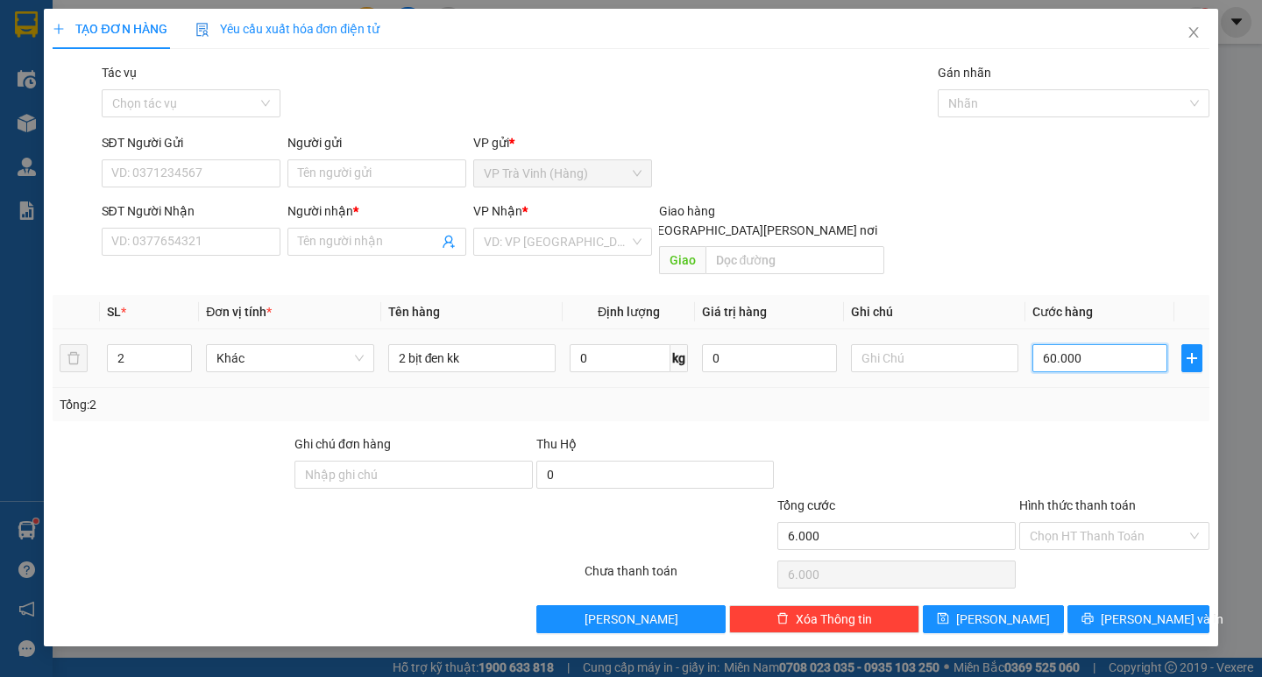
type input "60.000"
type input "600.000"
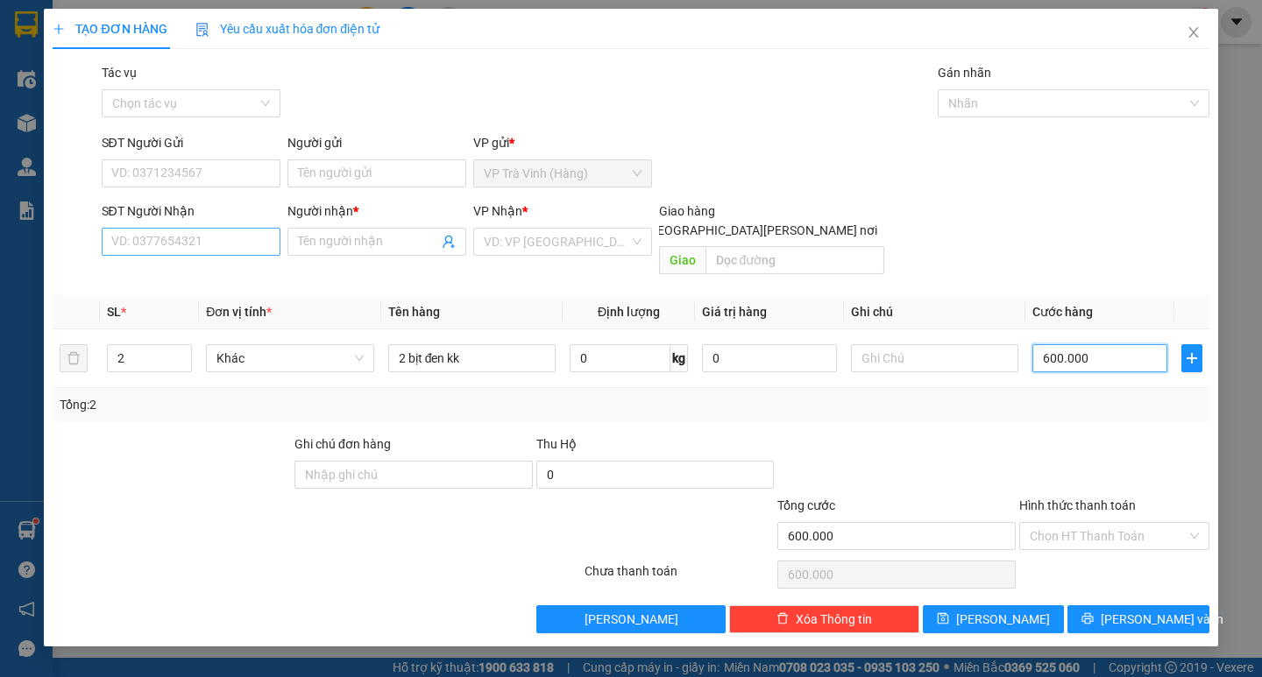
type input "6.000.007"
type input "600.000"
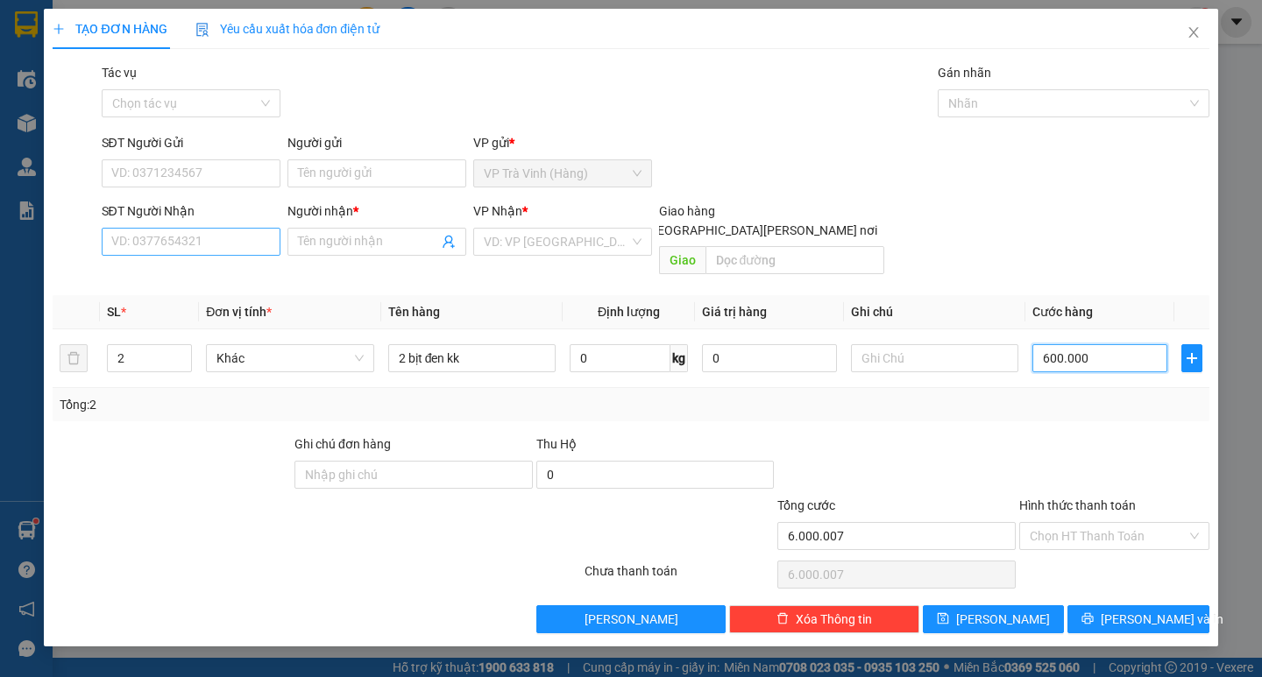
type input "600.000"
type input "60.000"
type input "6.000"
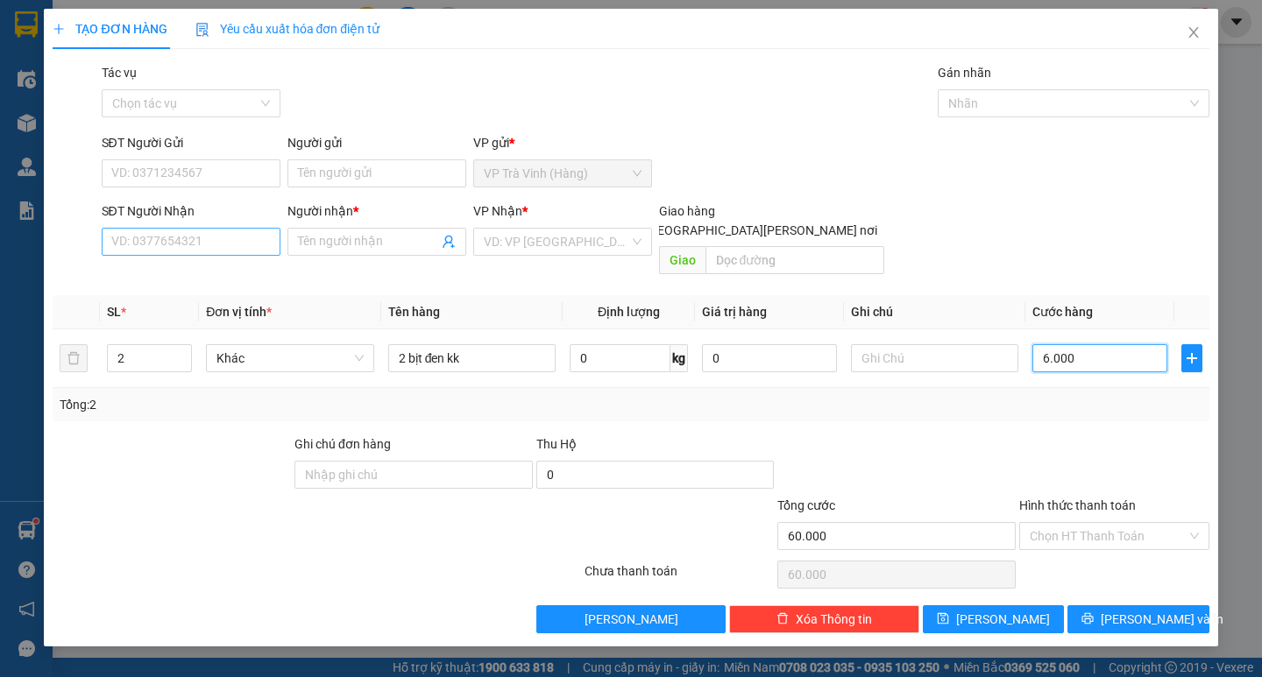
type input "6.000"
type input "60.000"
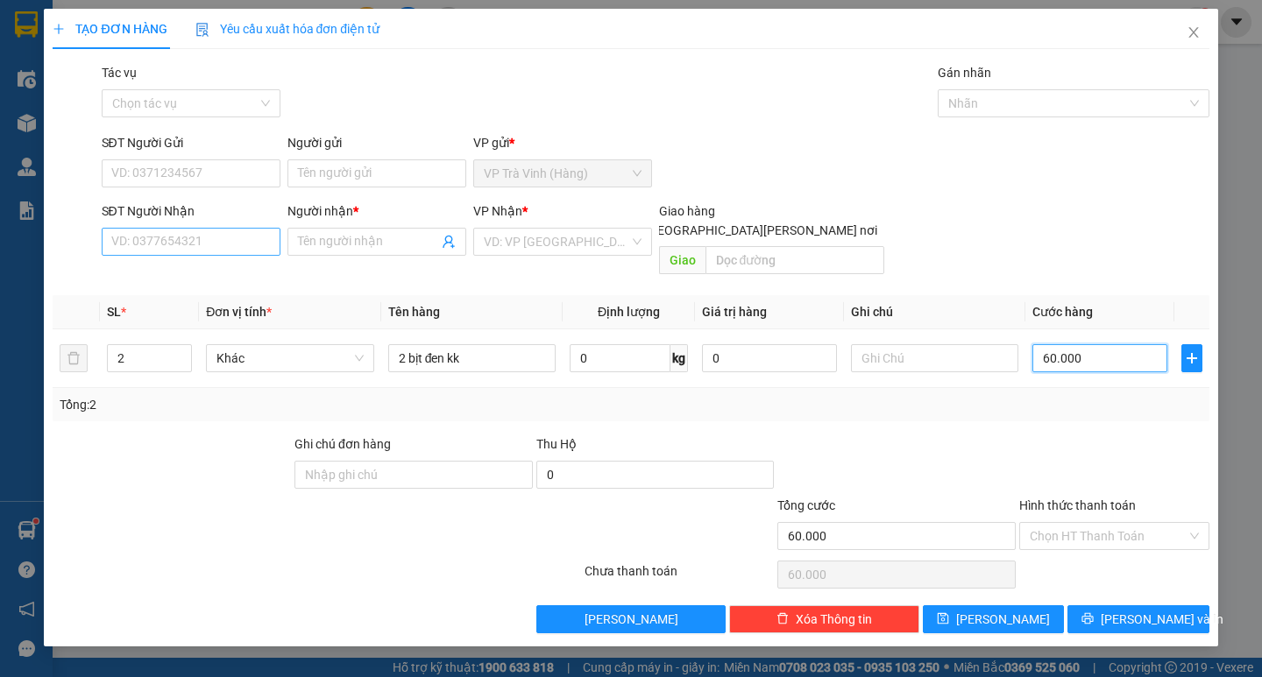
type input "60.000"
click at [146, 236] on input "SĐT Người Nhận" at bounding box center [191, 242] width 179 height 28
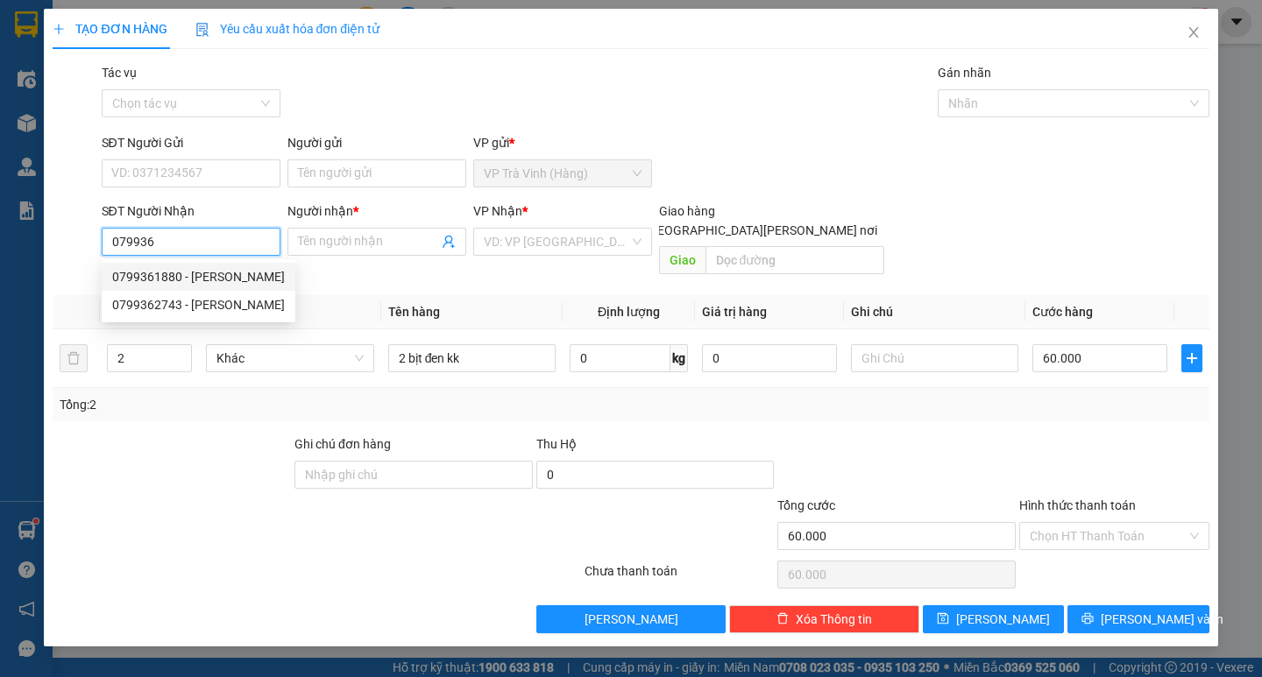
click at [173, 280] on div "0799361880 - hương" at bounding box center [198, 276] width 173 height 19
type input "0799361880"
type input "hương"
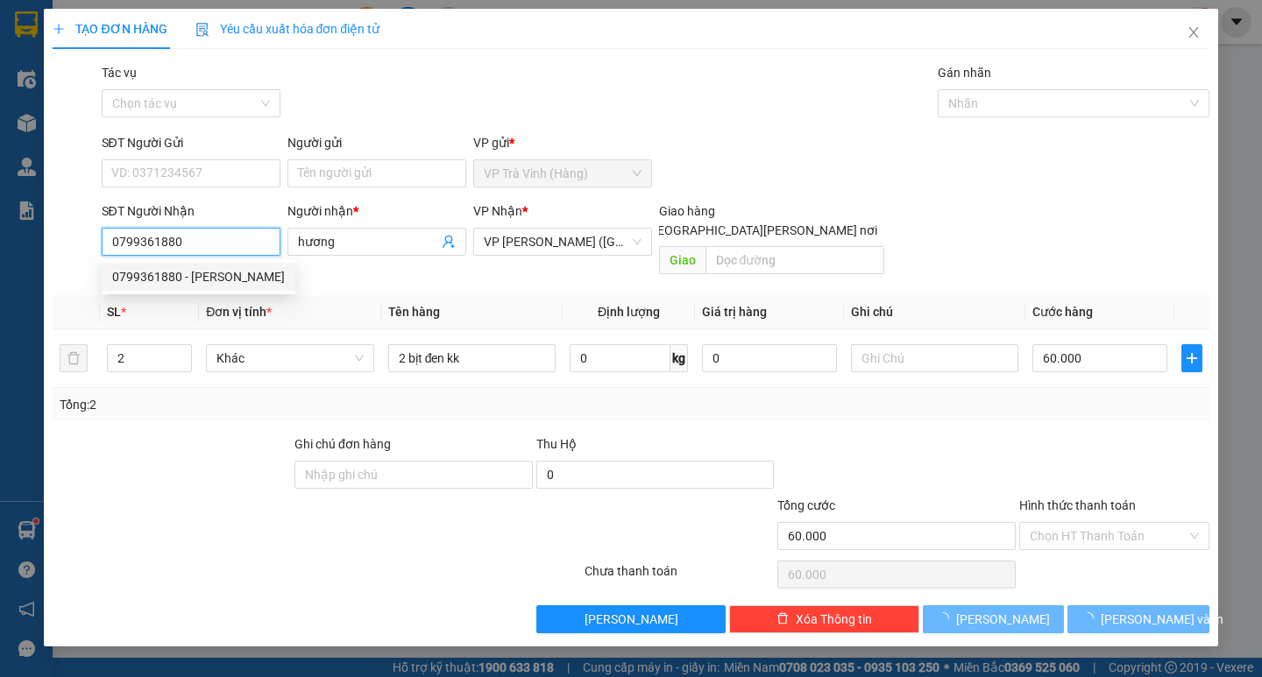
type input "150.000"
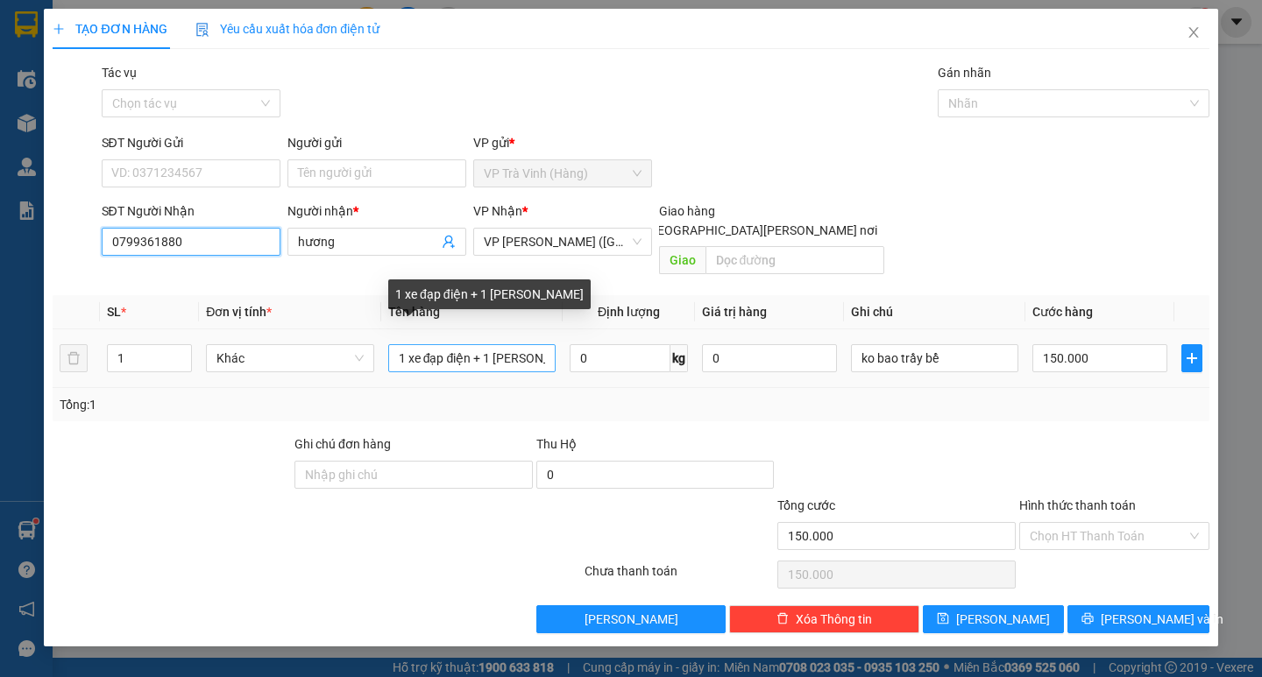
type input "0799361880"
drag, startPoint x: 542, startPoint y: 334, endPoint x: 366, endPoint y: 301, distance: 179.3
click at [382, 337] on td "1 xe đạp điện + 1 chìa khóa" at bounding box center [471, 359] width 181 height 59
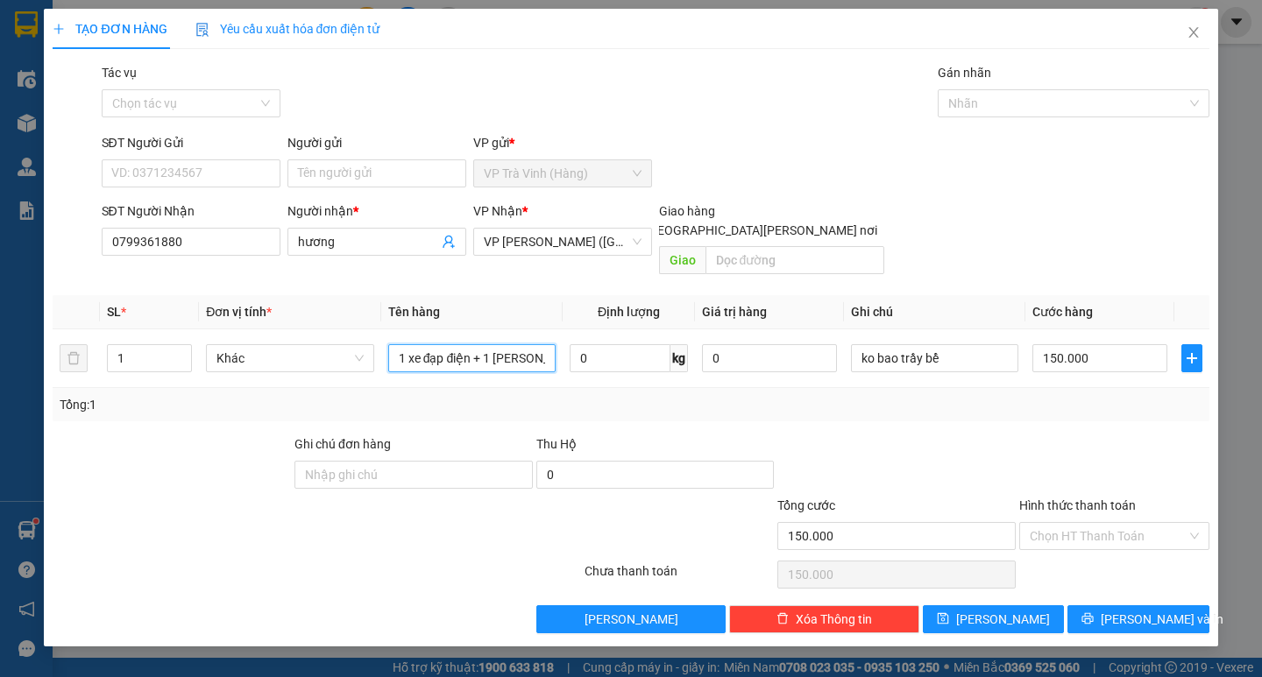
type input "a"
drag, startPoint x: 421, startPoint y: 346, endPoint x: 322, endPoint y: 344, distance: 99.0
click at [322, 344] on tr "1 Khác a 0 kg 0 ko bao trầy bể 150.000" at bounding box center [631, 359] width 1156 height 59
click at [1140, 344] on input "150.000" at bounding box center [1099, 358] width 135 height 28
type input "0"
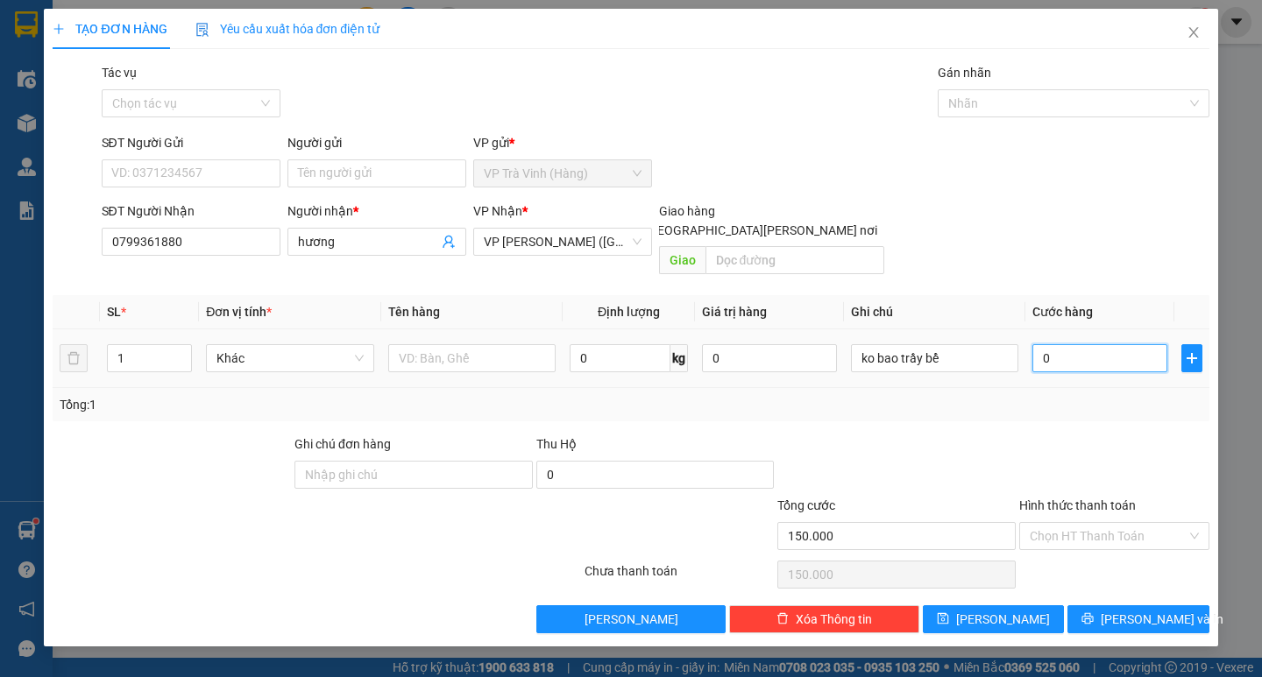
type input "0"
type input "06"
type input "6"
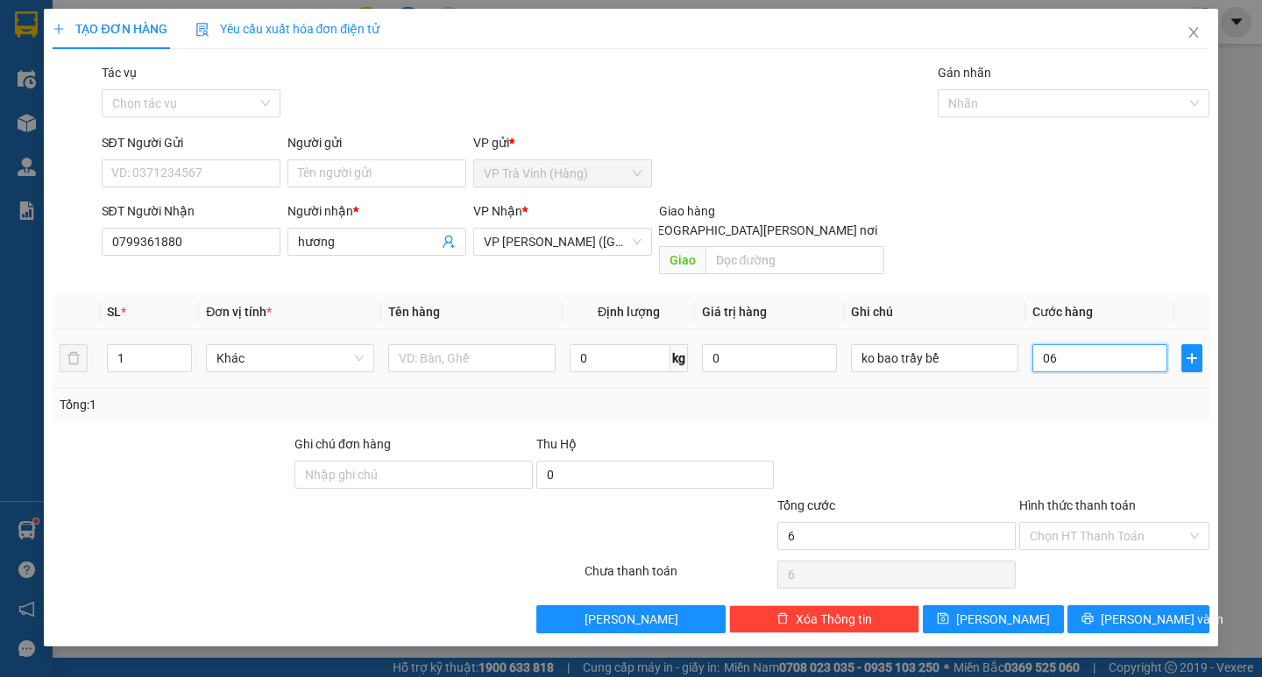
type input "60"
type input "0.600"
type input "600"
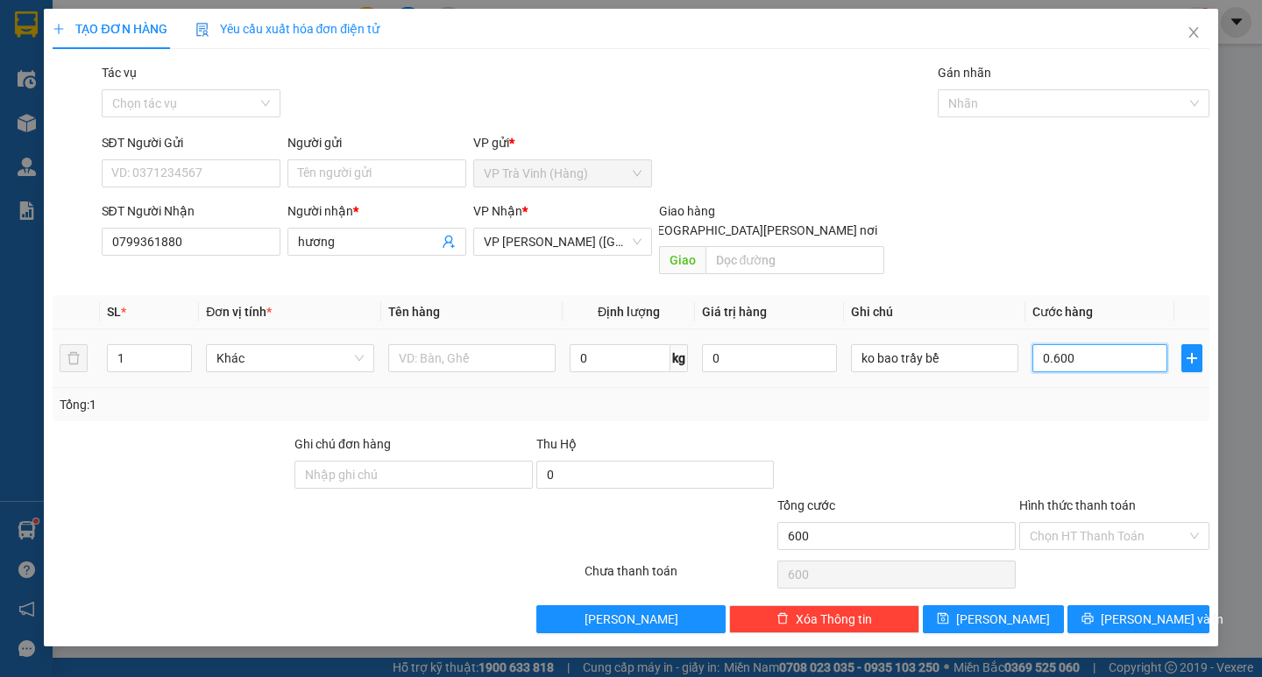
type input "06.000"
type input "6.000"
type input "060.000"
type input "60.000"
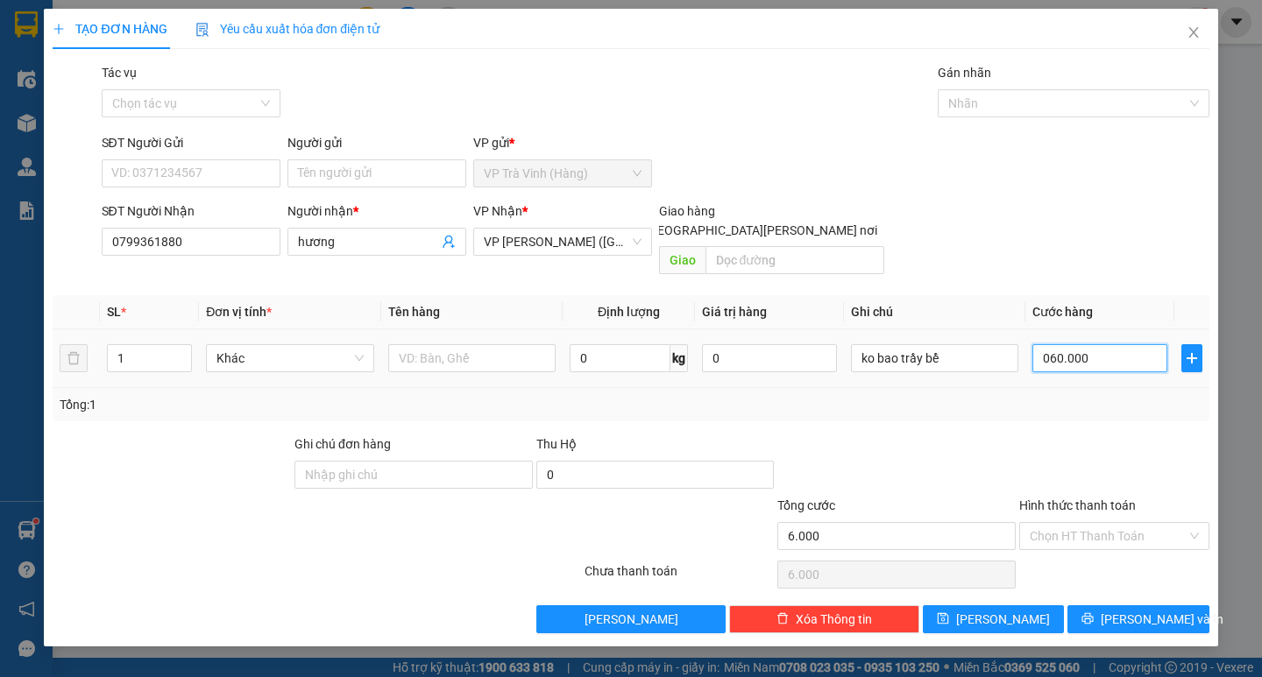
type input "60.000"
click at [429, 344] on input "text" at bounding box center [471, 358] width 167 height 28
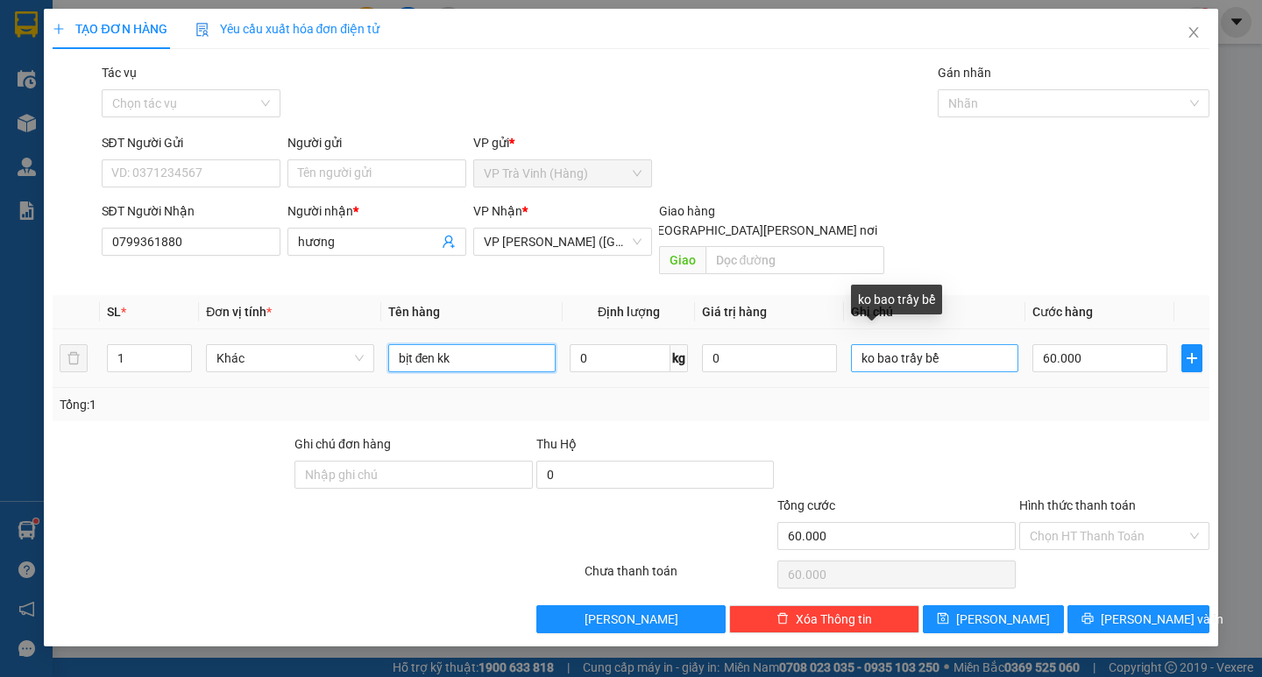
type input "bịt đen kk"
drag, startPoint x: 953, startPoint y: 333, endPoint x: 849, endPoint y: 357, distance: 106.1
click at [849, 357] on td "ko bao trầy bể" at bounding box center [934, 359] width 181 height 59
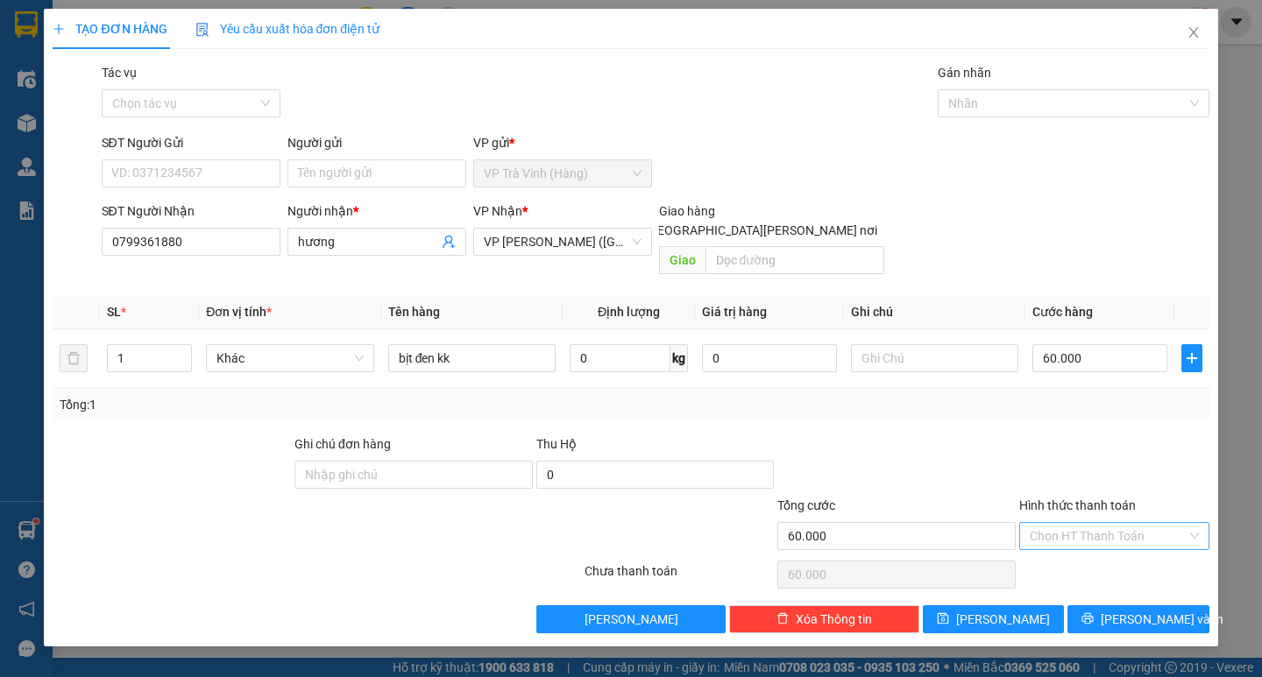
click at [1123, 523] on input "Hình thức thanh toán" at bounding box center [1108, 536] width 157 height 26
click at [1112, 548] on div "Tại văn phòng" at bounding box center [1114, 551] width 169 height 19
click at [1128, 606] on button "[PERSON_NAME] và In" at bounding box center [1137, 620] width 141 height 28
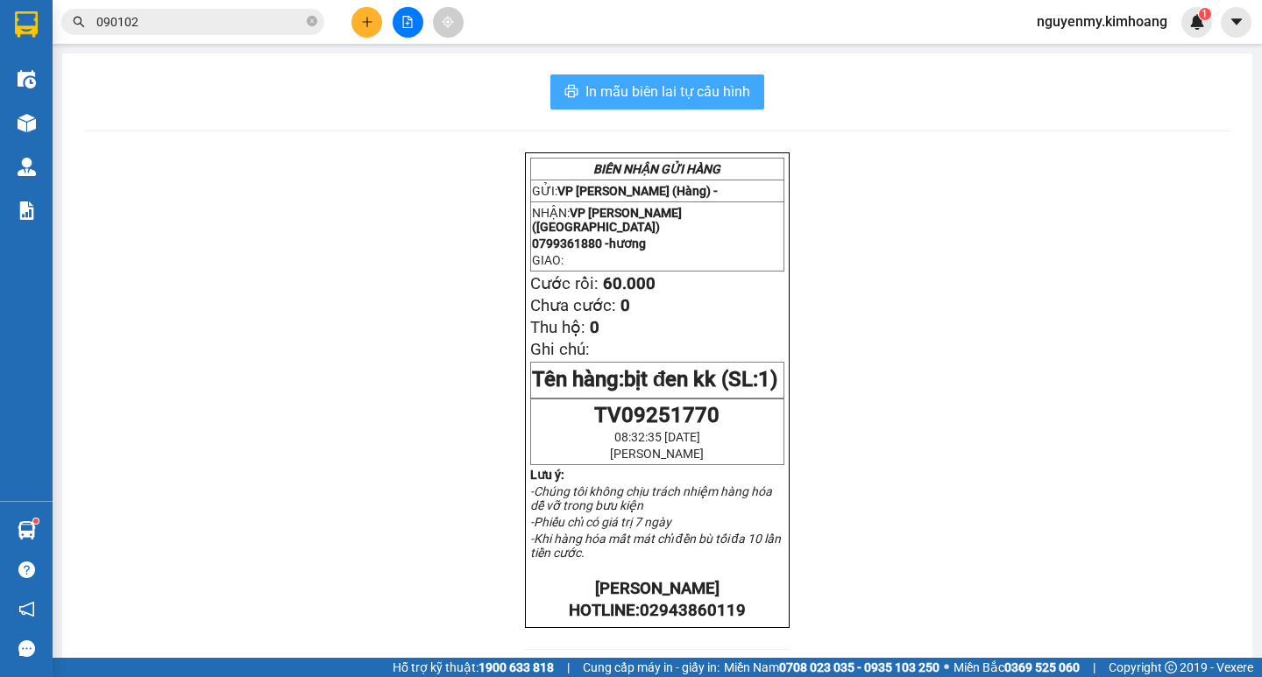
click at [697, 94] on span "In mẫu biên lai tự cấu hình" at bounding box center [667, 92] width 165 height 22
click at [310, 16] on span at bounding box center [312, 22] width 11 height 17
drag, startPoint x: 310, startPoint y: 17, endPoint x: 280, endPoint y: 17, distance: 30.7
click at [306, 17] on span at bounding box center [192, 22] width 263 height 26
click at [280, 17] on input "text" at bounding box center [199, 21] width 207 height 19
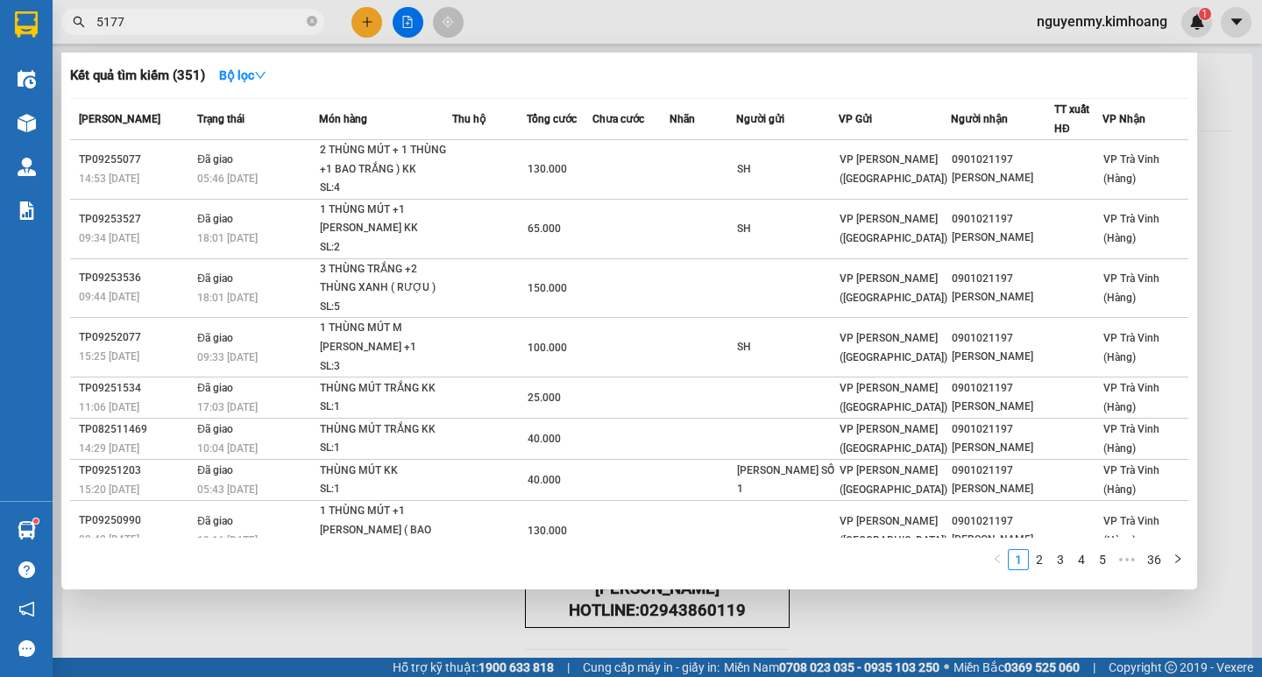
type input "51770"
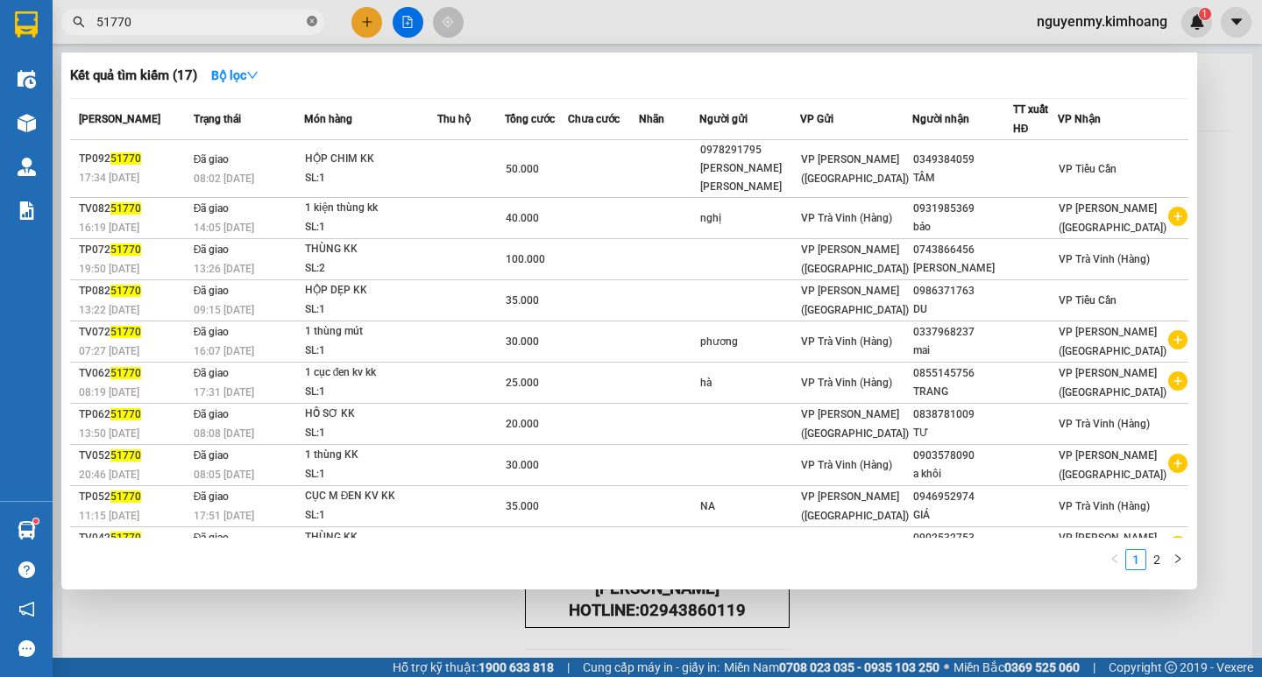
click at [312, 25] on icon "close-circle" at bounding box center [312, 21] width 11 height 11
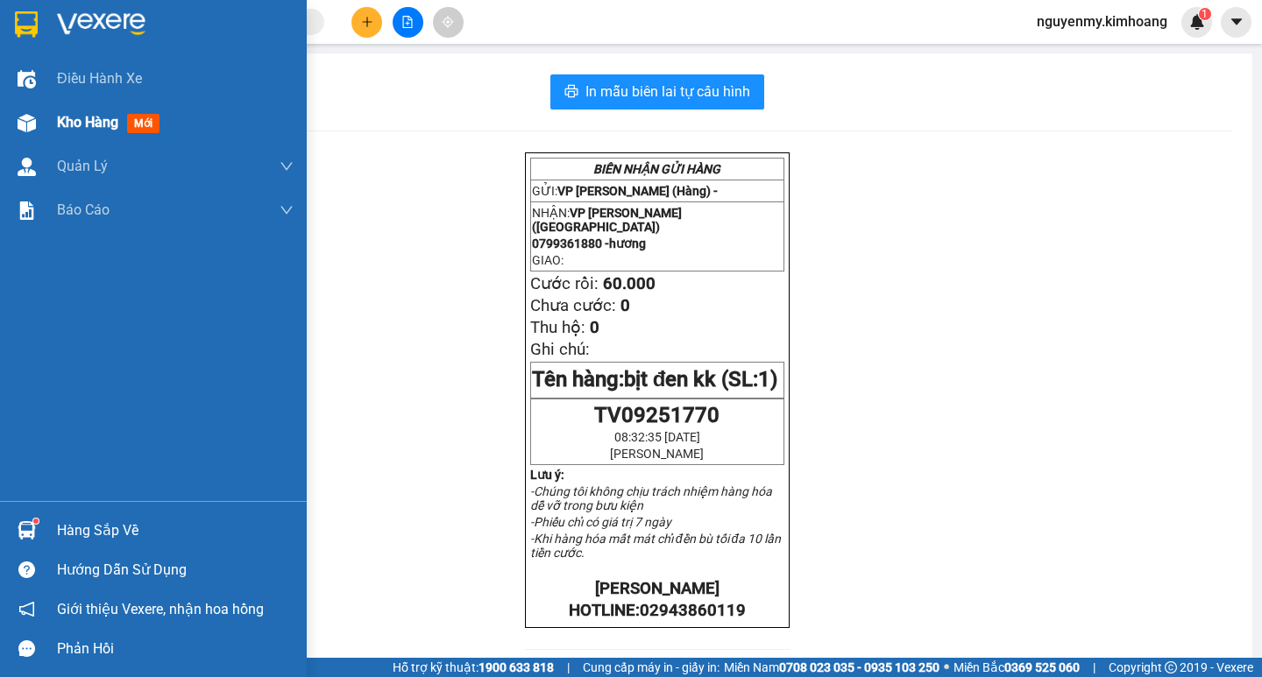
click at [101, 122] on span "Kho hàng" at bounding box center [87, 122] width 61 height 17
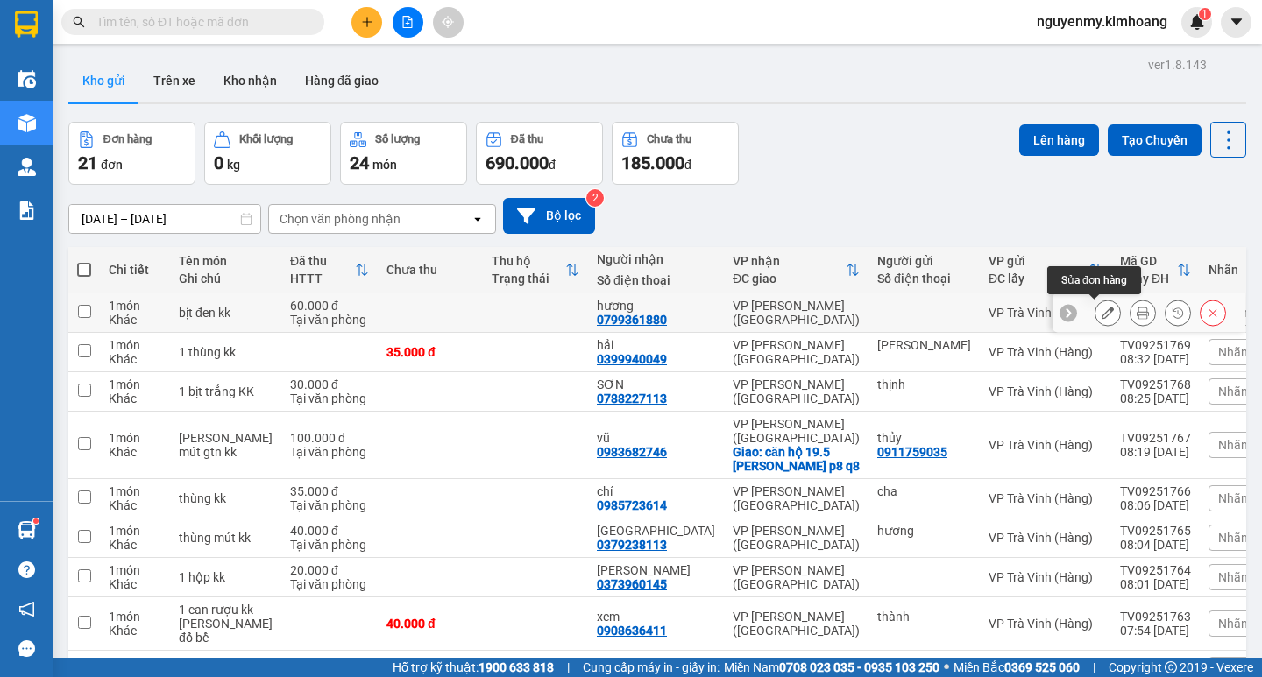
click at [1099, 304] on button at bounding box center [1107, 313] width 25 height 31
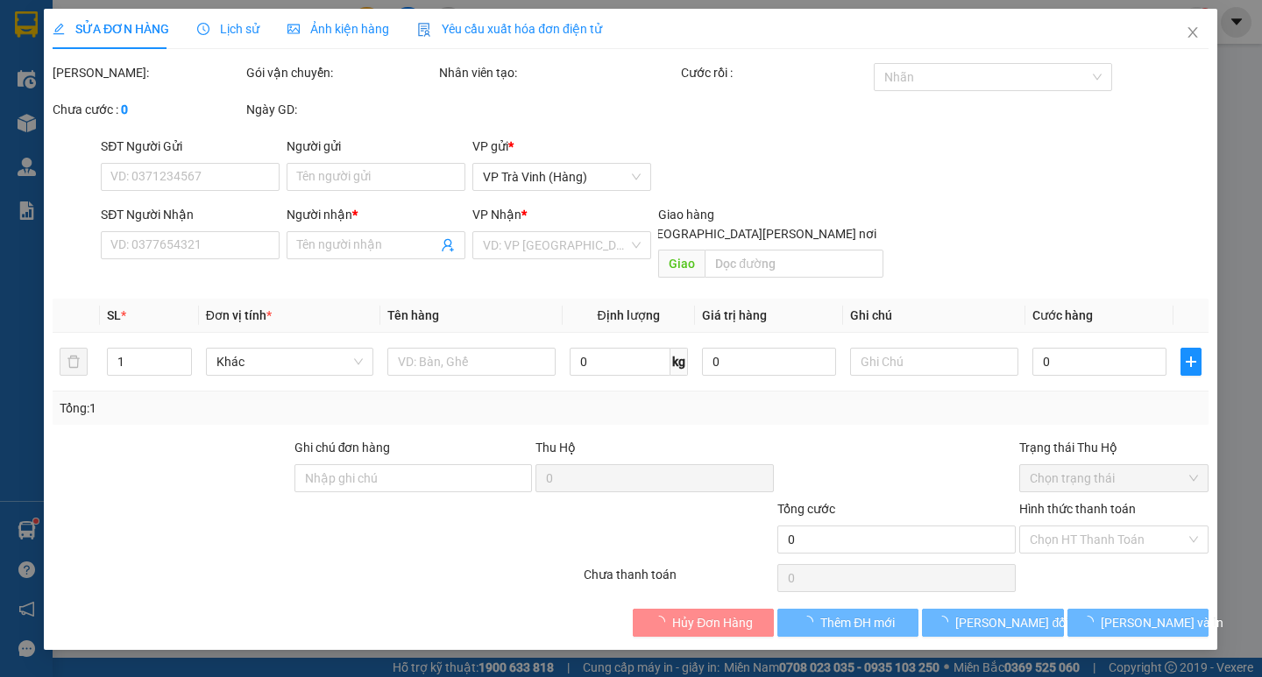
type input "0799361880"
type input "hương"
type input "60.000"
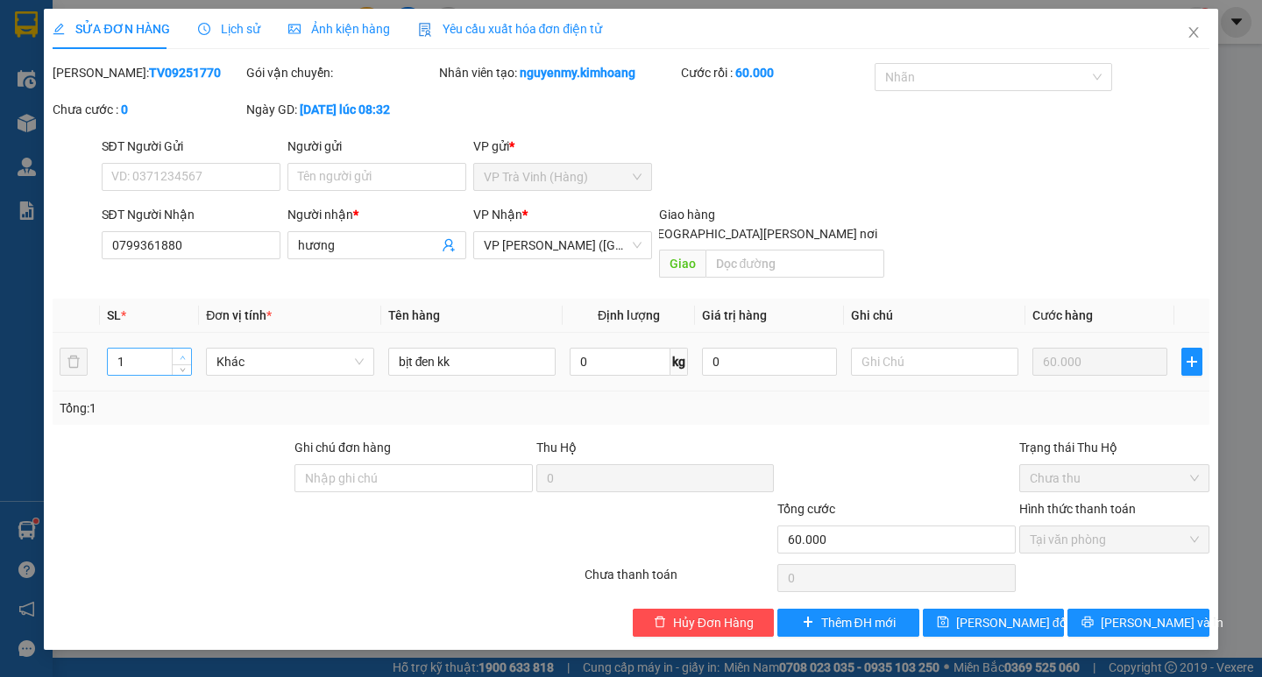
click at [181, 352] on span "up" at bounding box center [182, 357] width 11 height 11
click at [998, 613] on span "[PERSON_NAME] đổi" at bounding box center [1012, 622] width 113 height 19
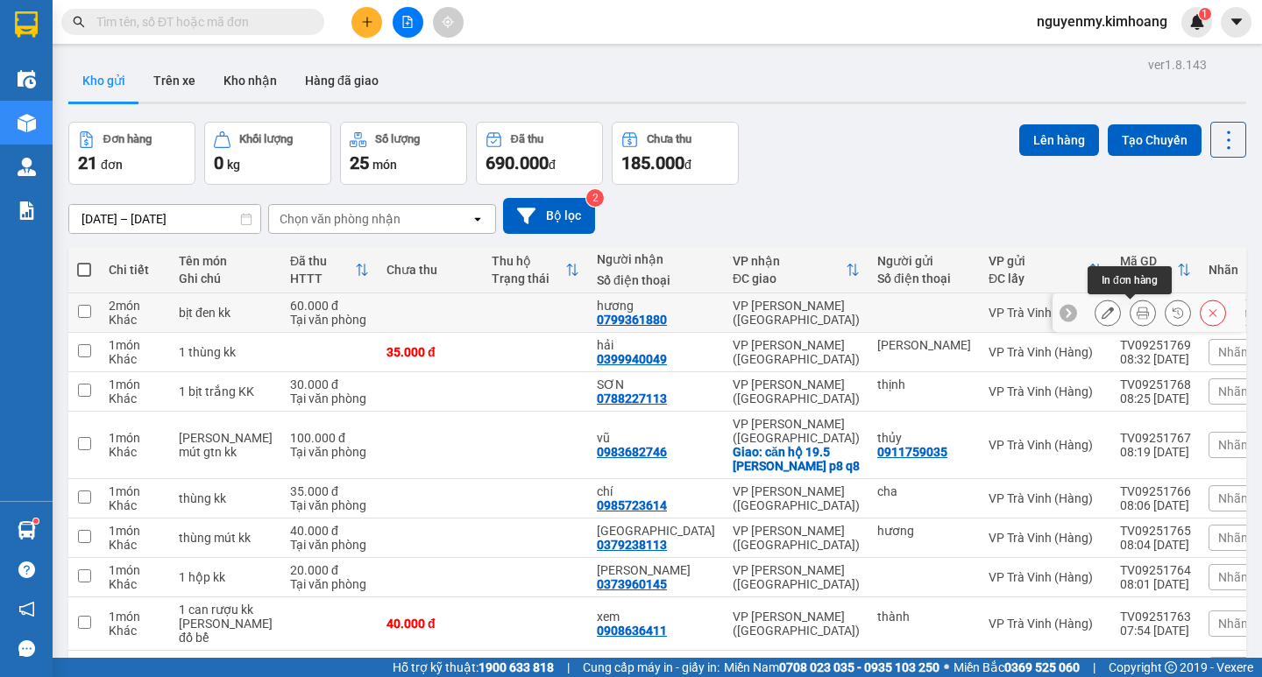
click at [1137, 314] on icon at bounding box center [1143, 313] width 12 height 12
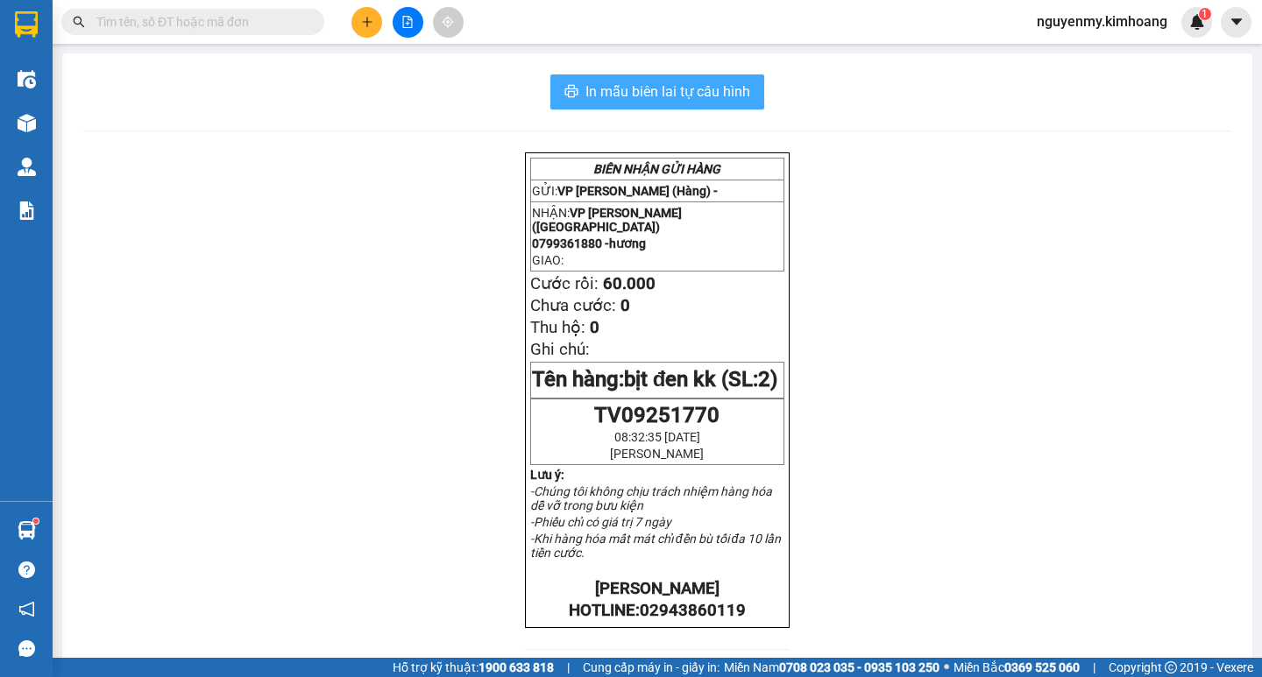
click at [712, 90] on span "In mẫu biên lai tự cấu hình" at bounding box center [667, 92] width 165 height 22
click at [197, 20] on input "text" at bounding box center [199, 21] width 207 height 19
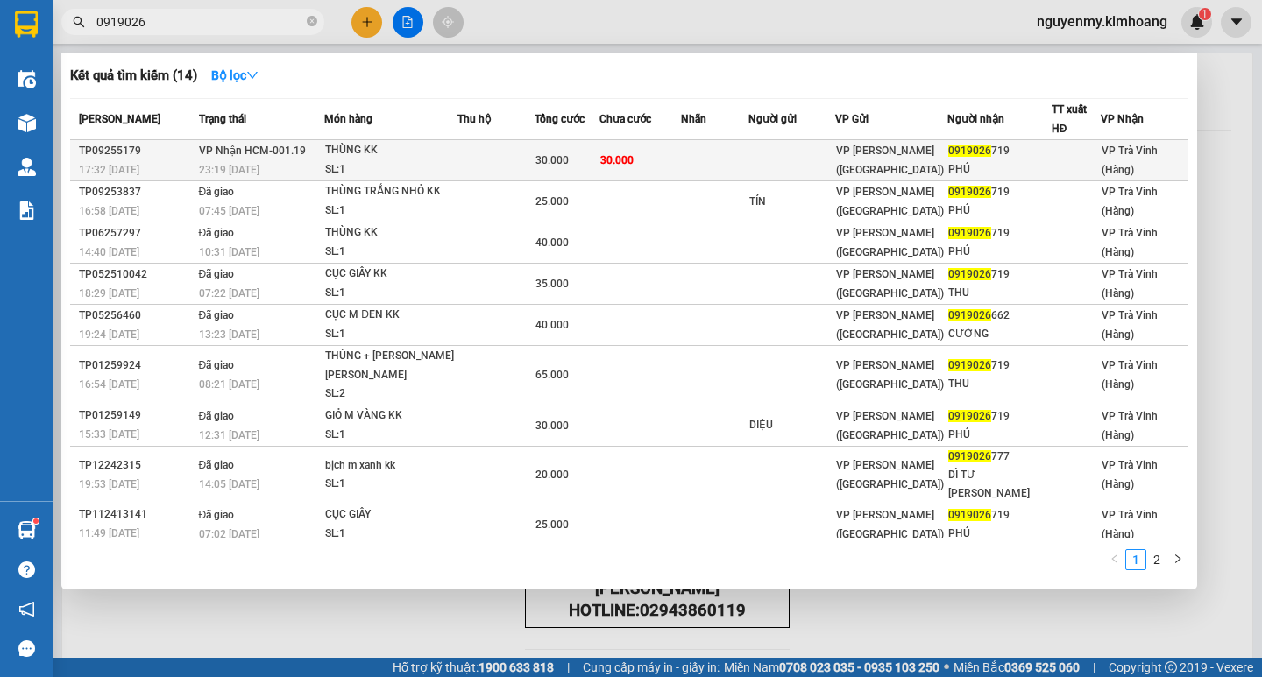
click at [918, 148] on div "VP [PERSON_NAME] ([GEOGRAPHIC_DATA])" at bounding box center [891, 160] width 110 height 39
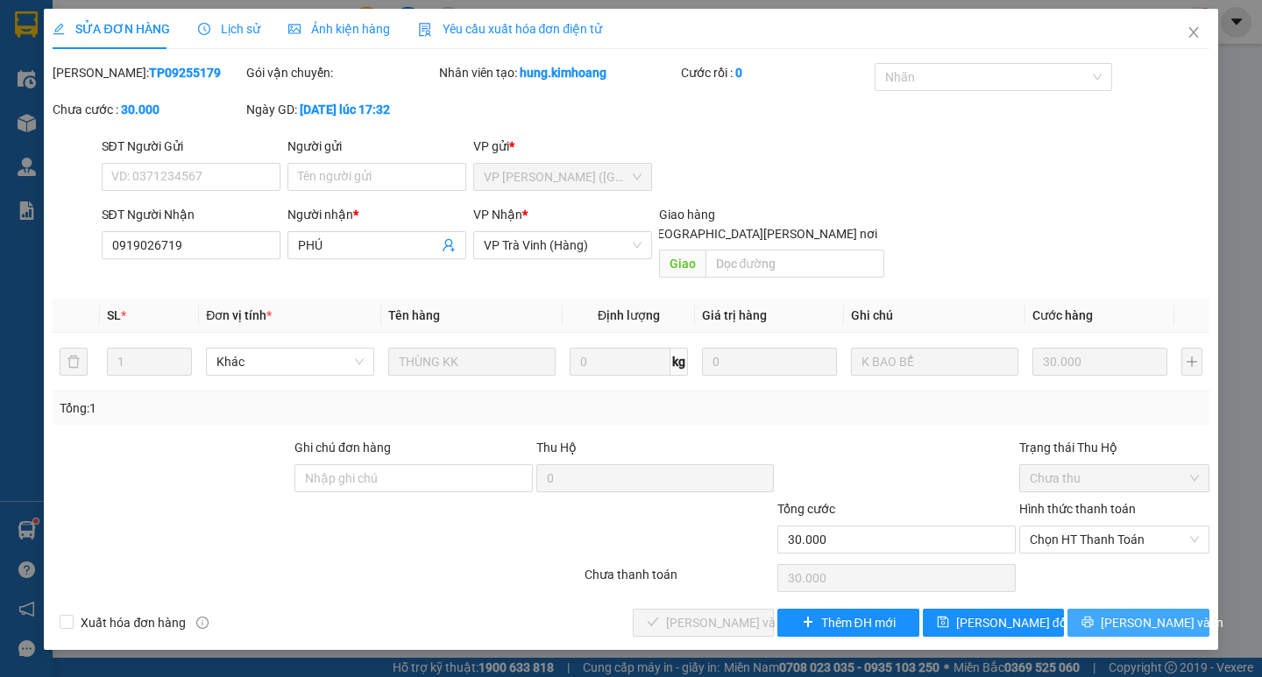
click at [1160, 613] on span "[PERSON_NAME] và In" at bounding box center [1162, 622] width 123 height 19
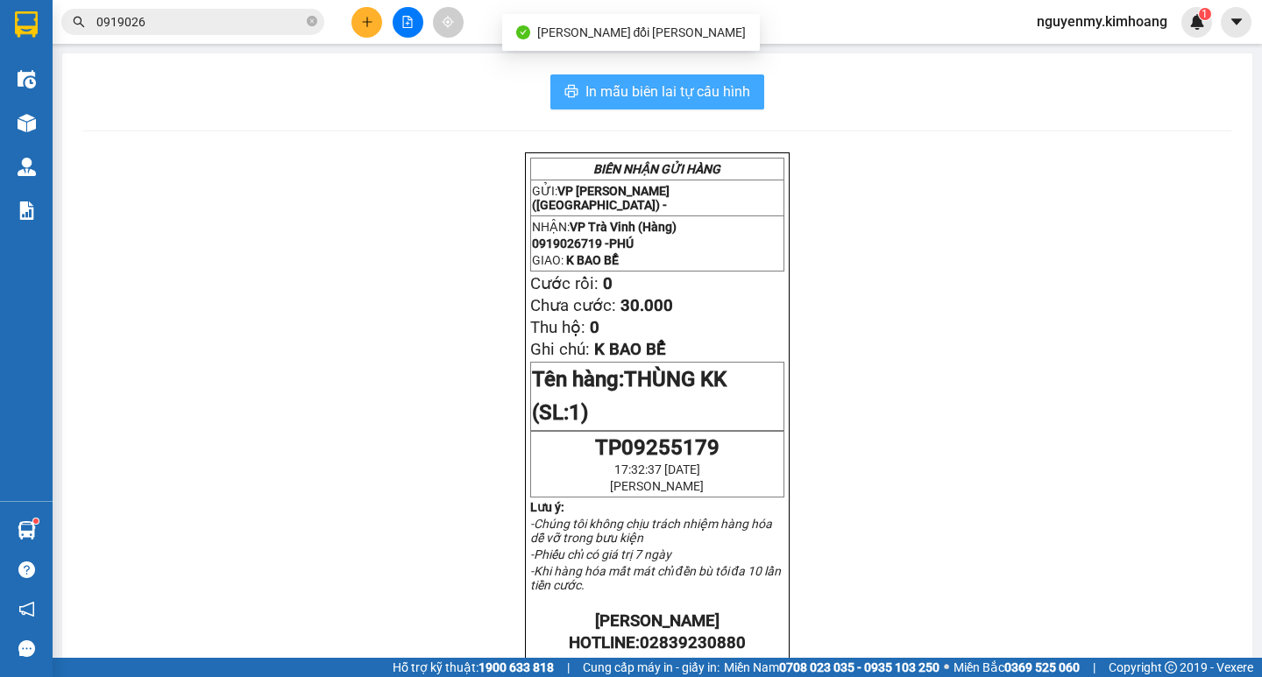
click at [705, 74] on div "In mẫu biên lai tự cấu hình BIÊN NHẬN GỬI HÀNG GỬI: VP Trần Phú (Hàng) - NHẬN: …" at bounding box center [657, 608] width 1190 height 1110
click at [689, 93] on span "In mẫu biên lai tự cấu hình" at bounding box center [667, 92] width 165 height 22
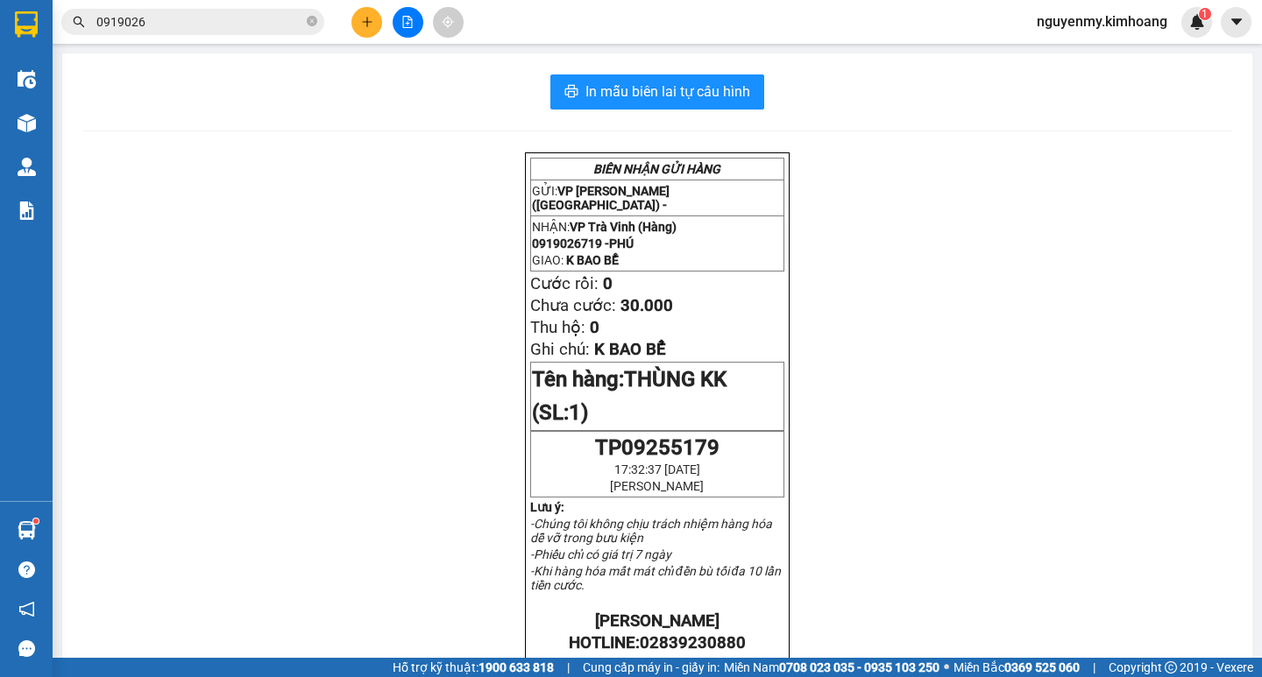
click at [207, 25] on input "0919026" at bounding box center [199, 21] width 207 height 19
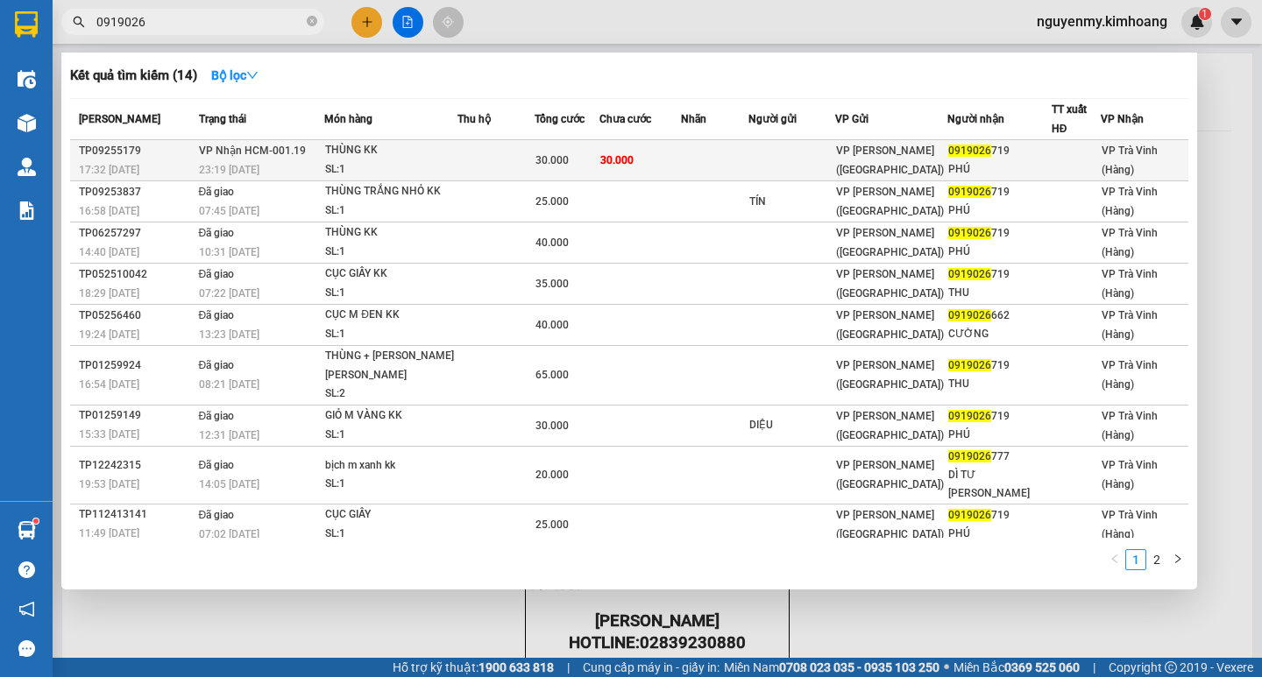
click at [409, 145] on div "THÙNG KK" at bounding box center [390, 150] width 131 height 19
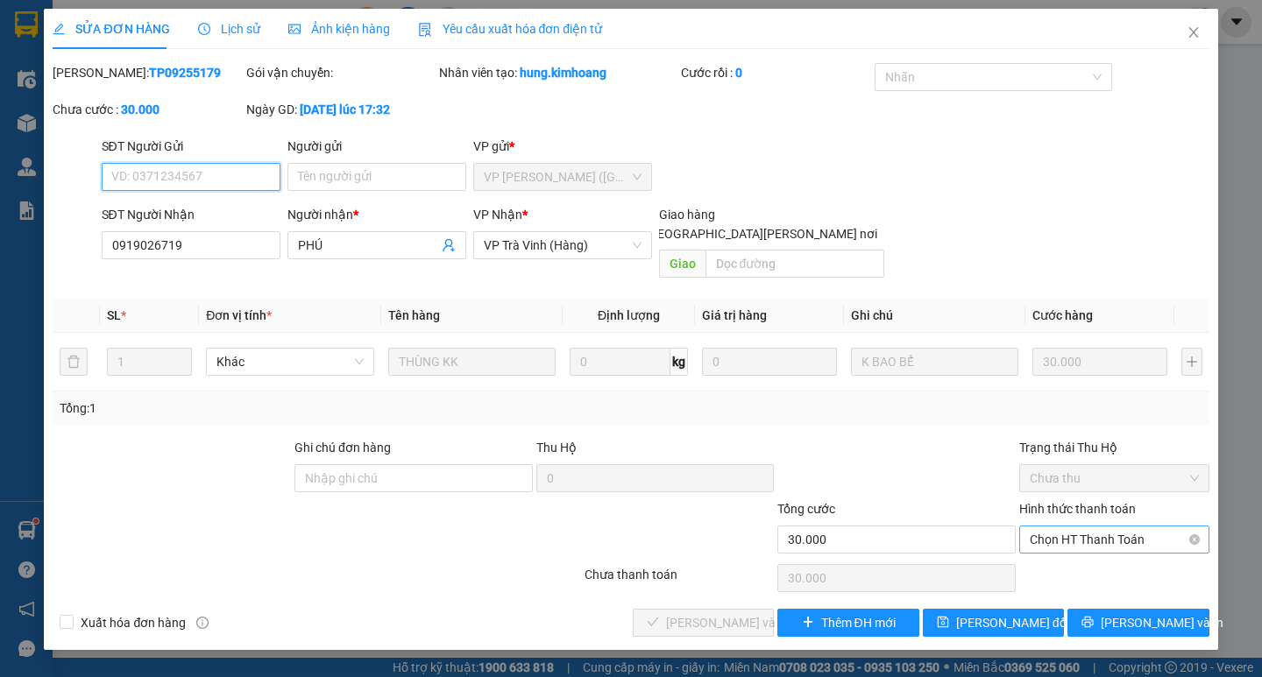
click at [1102, 527] on span "Chọn HT Thanh Toán" at bounding box center [1114, 540] width 169 height 26
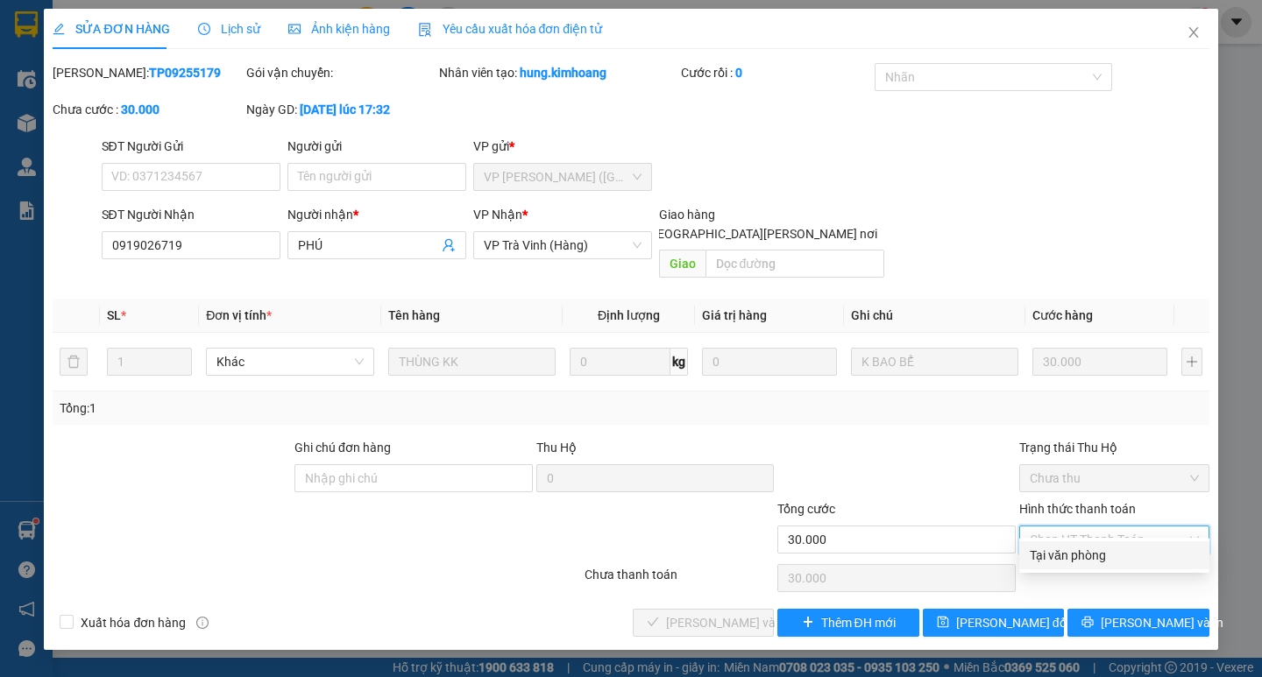
click at [1094, 553] on div "Tại văn phòng" at bounding box center [1114, 555] width 169 height 19
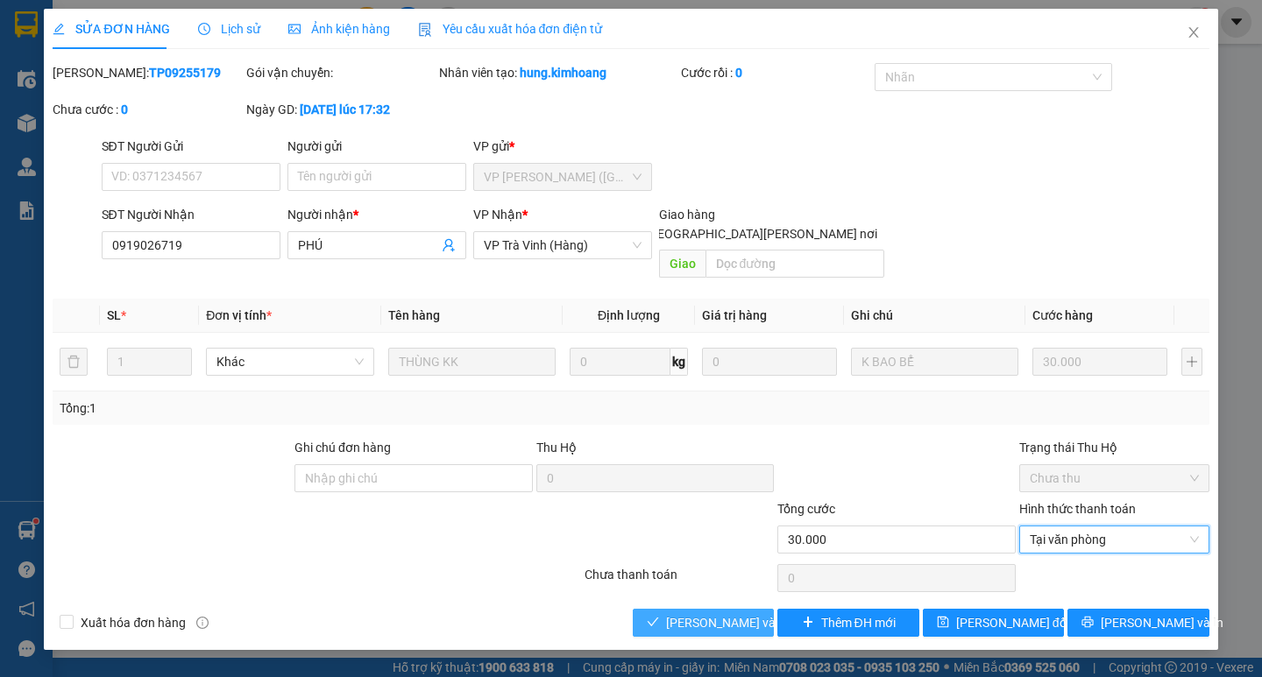
click at [732, 613] on span "[PERSON_NAME] và [PERSON_NAME] hàng" at bounding box center [784, 622] width 237 height 19
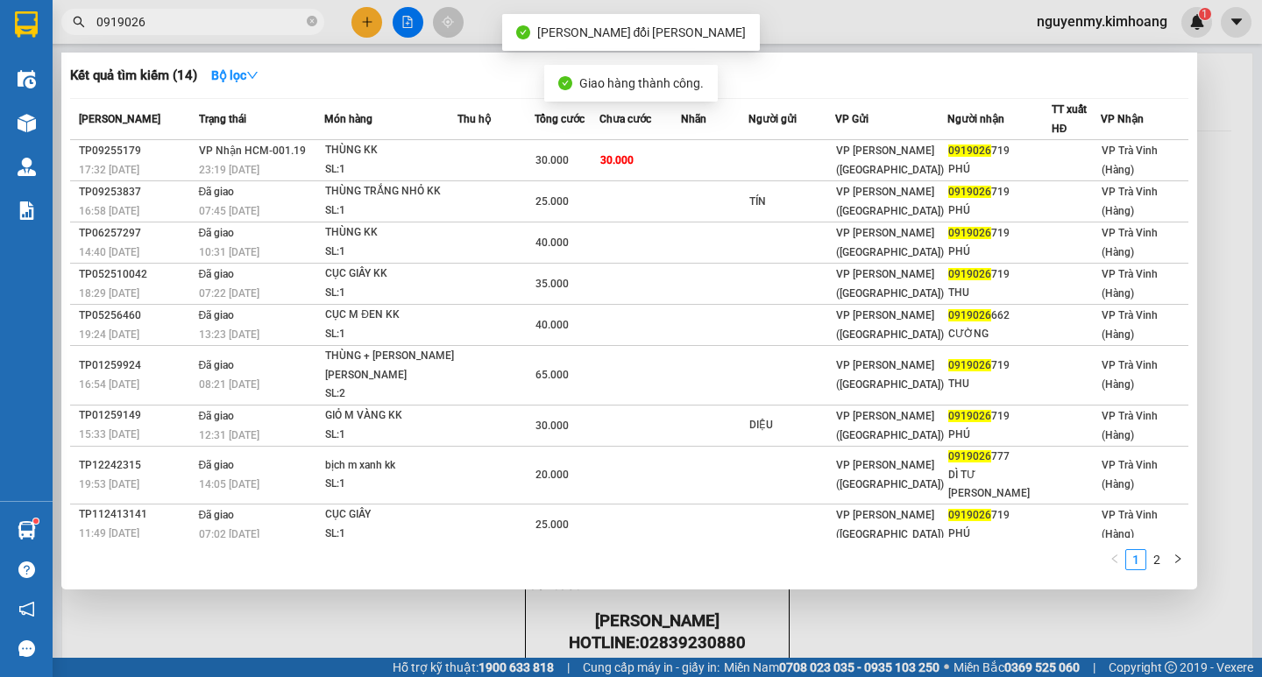
drag, startPoint x: 273, startPoint y: 17, endPoint x: 544, endPoint y: 128, distance: 293.6
click at [272, 16] on input "0919026" at bounding box center [199, 21] width 207 height 19
click at [564, 136] on th "Tổng cước" at bounding box center [567, 119] width 65 height 41
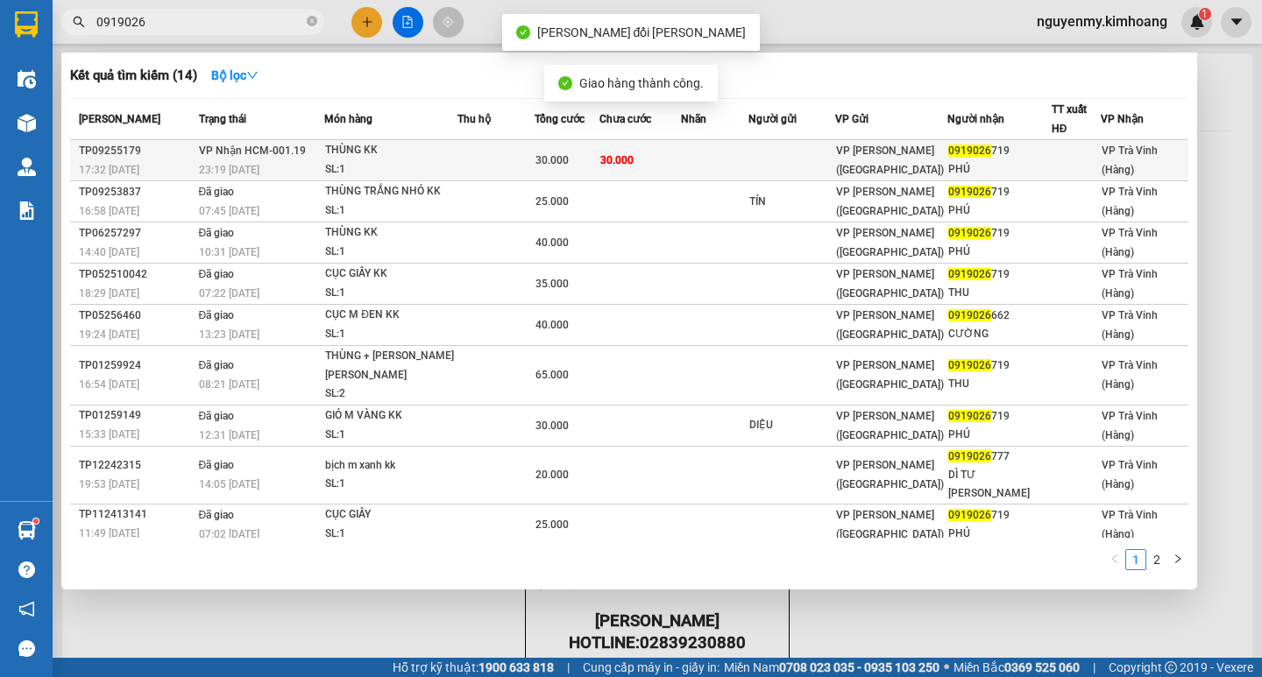
click at [563, 153] on div "30.000" at bounding box center [566, 160] width 63 height 19
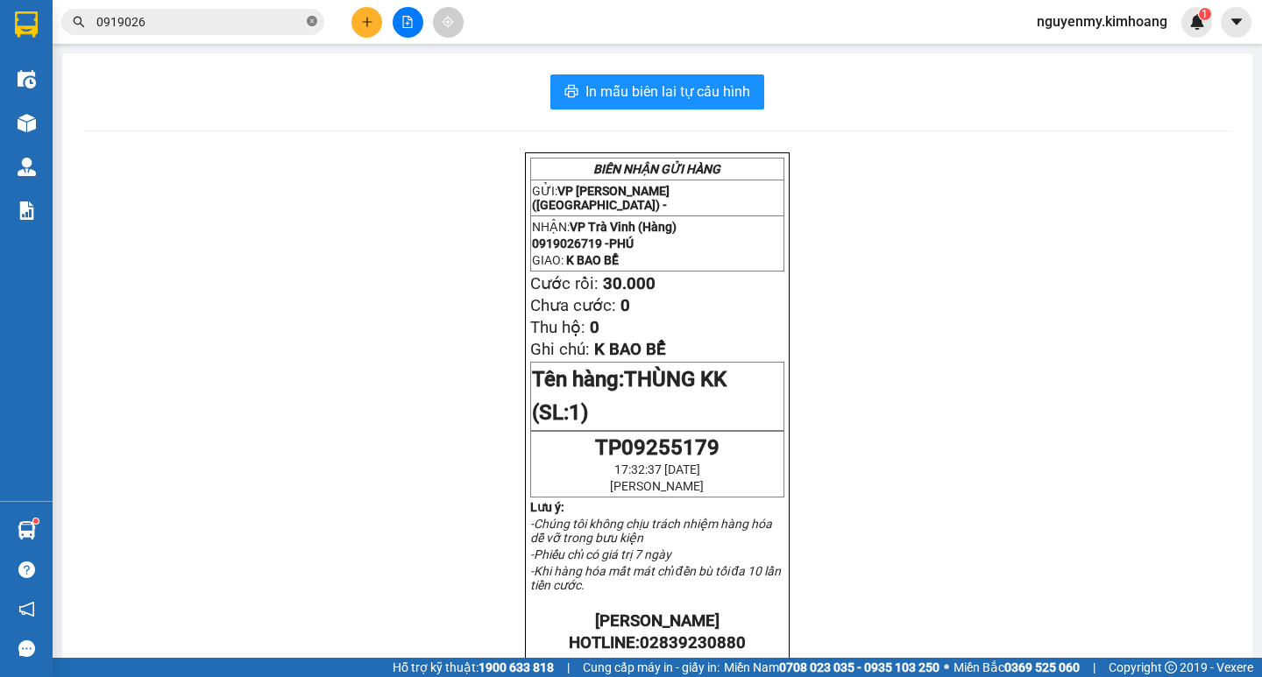
click at [315, 20] on icon "close-circle" at bounding box center [312, 21] width 11 height 11
drag, startPoint x: 309, startPoint y: 21, endPoint x: 298, endPoint y: 18, distance: 11.7
click at [303, 22] on span at bounding box center [192, 22] width 263 height 26
click at [280, 20] on input "text" at bounding box center [199, 21] width 207 height 19
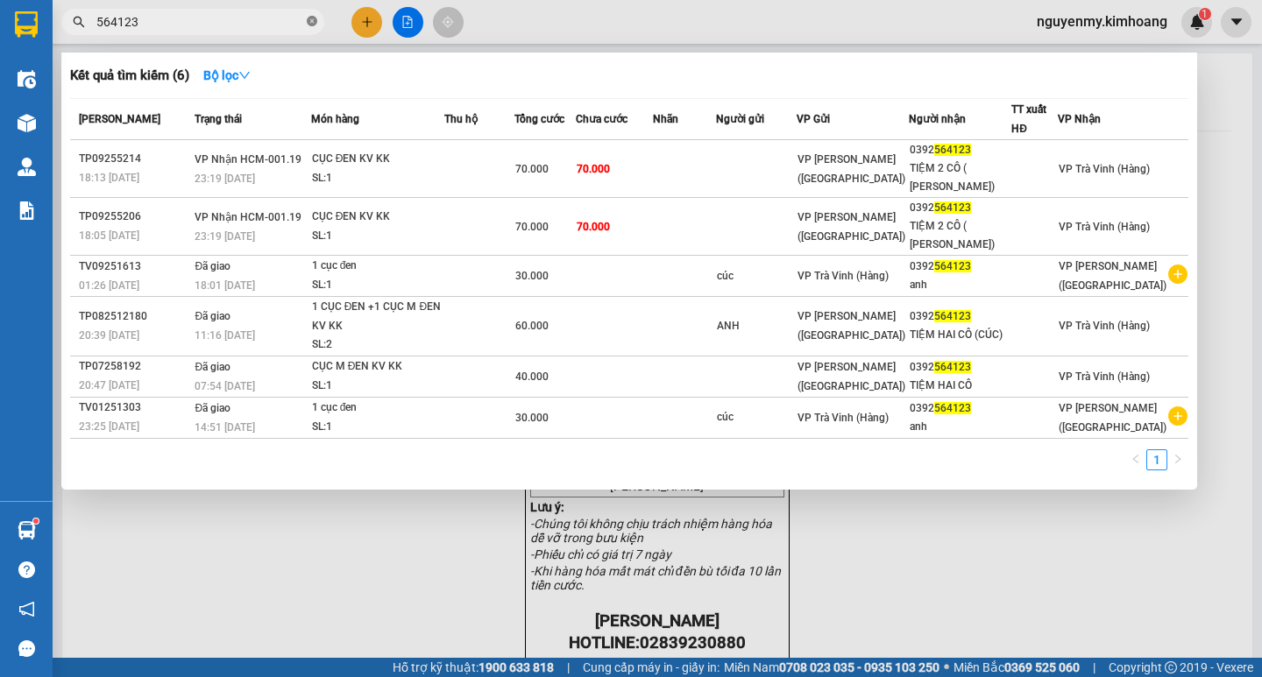
click at [315, 18] on icon "close-circle" at bounding box center [312, 21] width 11 height 11
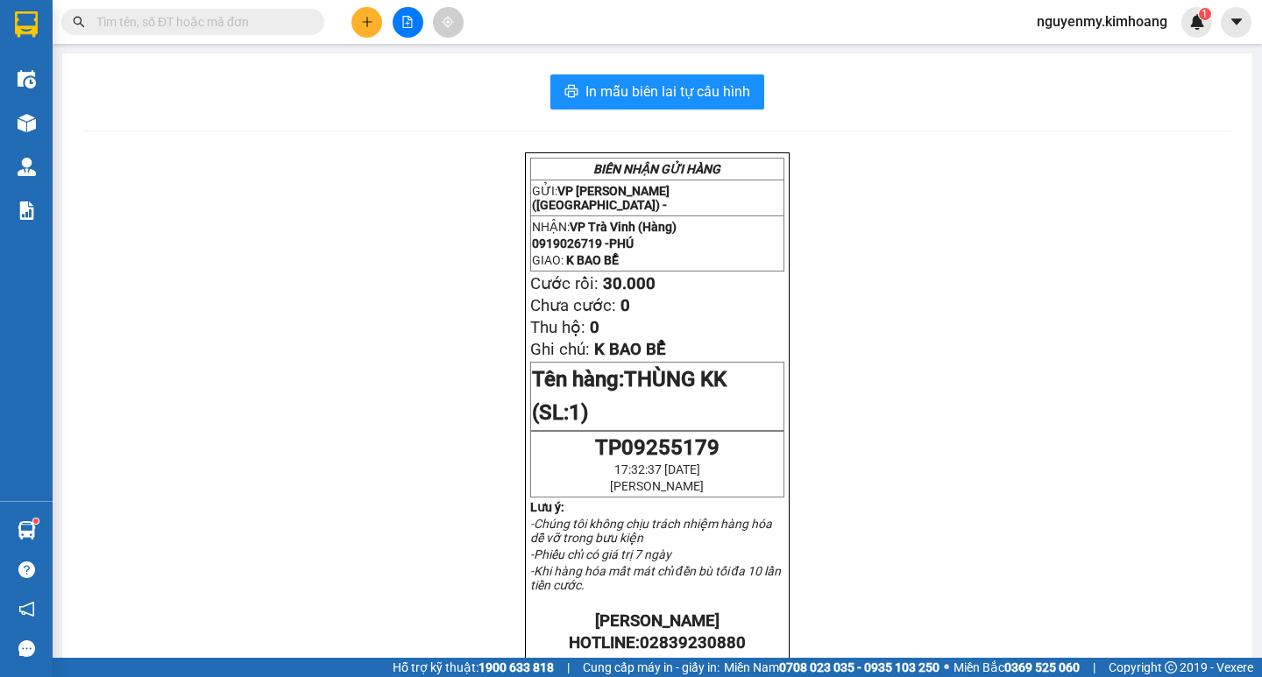
drag, startPoint x: 314, startPoint y: 18, endPoint x: 287, endPoint y: 18, distance: 27.2
click at [301, 20] on span at bounding box center [192, 22] width 263 height 26
click at [279, 16] on input "text" at bounding box center [199, 21] width 207 height 19
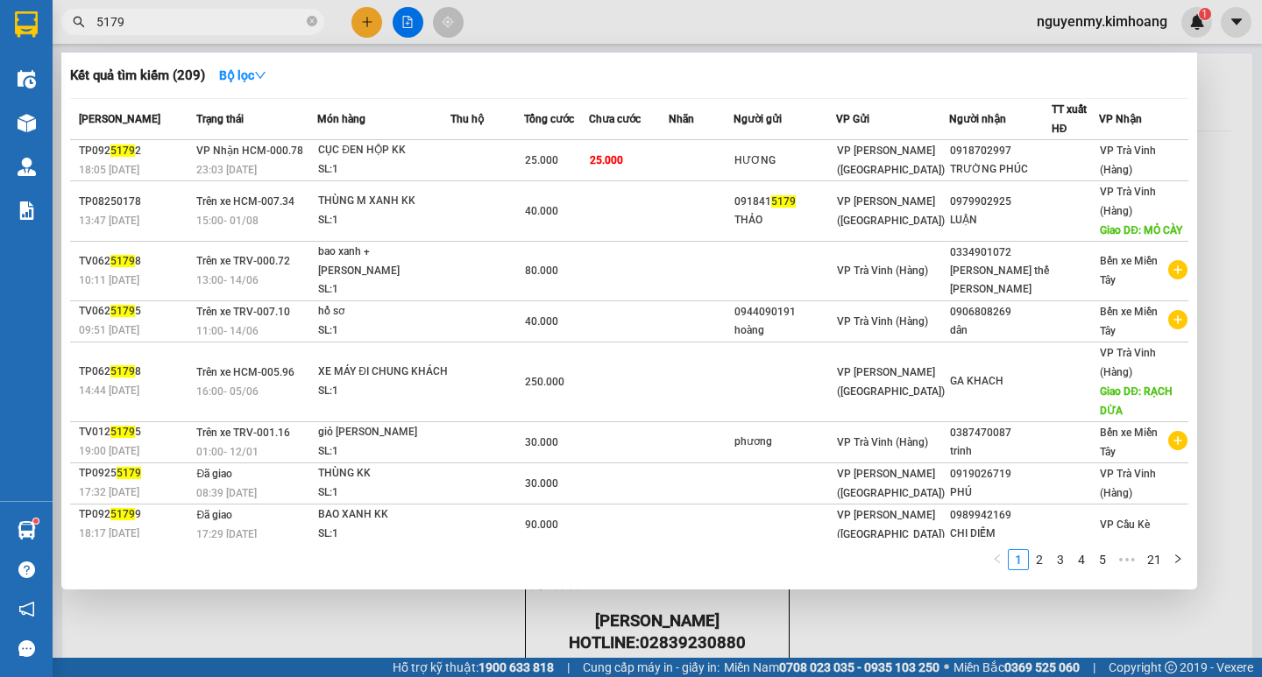
click at [359, 19] on div at bounding box center [631, 338] width 1262 height 677
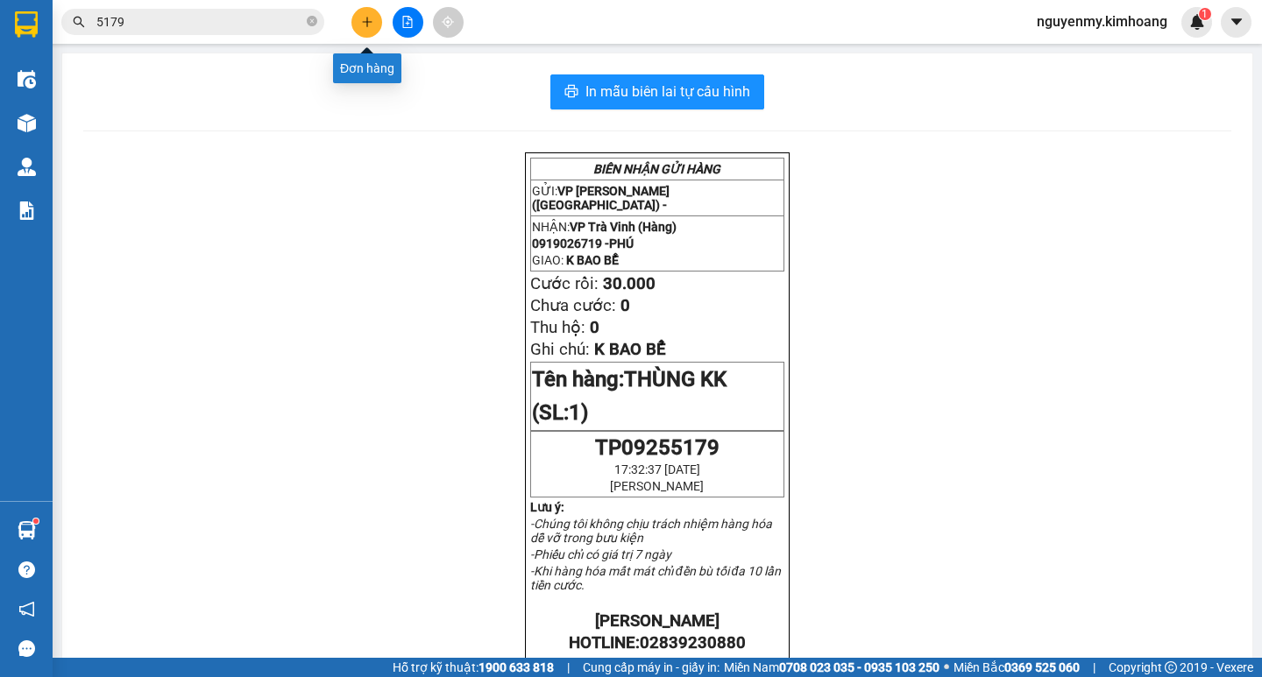
click at [359, 19] on button at bounding box center [366, 22] width 31 height 31
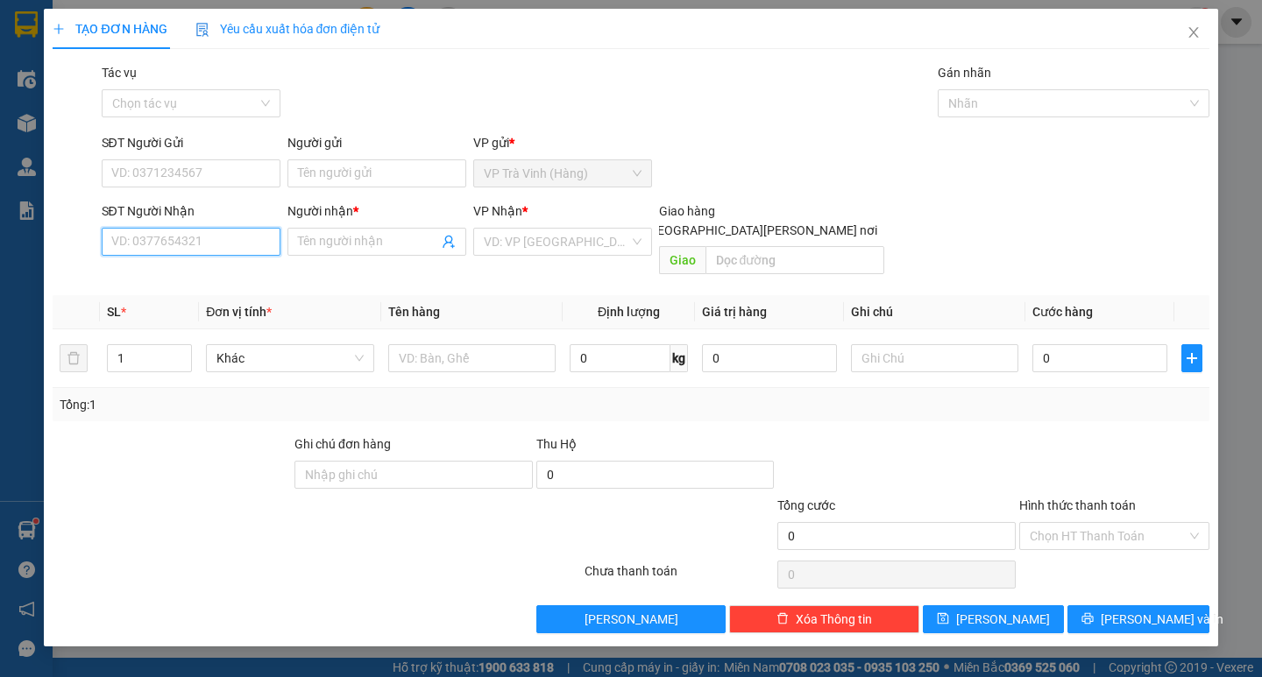
click at [189, 242] on input "SĐT Người Nhận" at bounding box center [191, 242] width 179 height 28
click at [191, 278] on div "0972255859 - THƯ" at bounding box center [191, 276] width 158 height 19
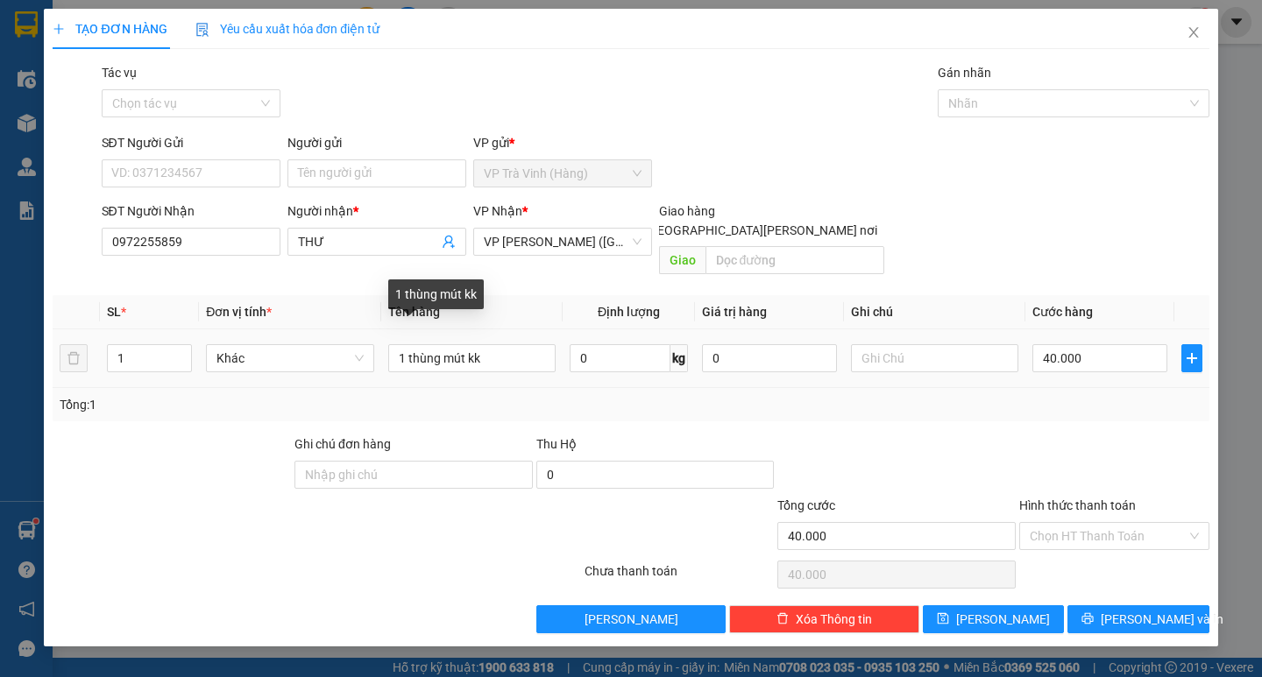
drag, startPoint x: 478, startPoint y: 354, endPoint x: 376, endPoint y: 374, distance: 103.6
click at [377, 374] on div "SL * Đơn vị tính * Tên hàng Định lượng Giá trị hàng Ghi chú Cước hàng 1 Khác 1 …" at bounding box center [631, 358] width 1156 height 126
drag, startPoint x: 486, startPoint y: 333, endPoint x: 320, endPoint y: 333, distance: 165.6
click at [320, 333] on tr "1 Khác 1 thùng mút kk 0 kg 0 40.000" at bounding box center [631, 359] width 1156 height 59
click at [1120, 344] on input "40.000" at bounding box center [1099, 358] width 135 height 28
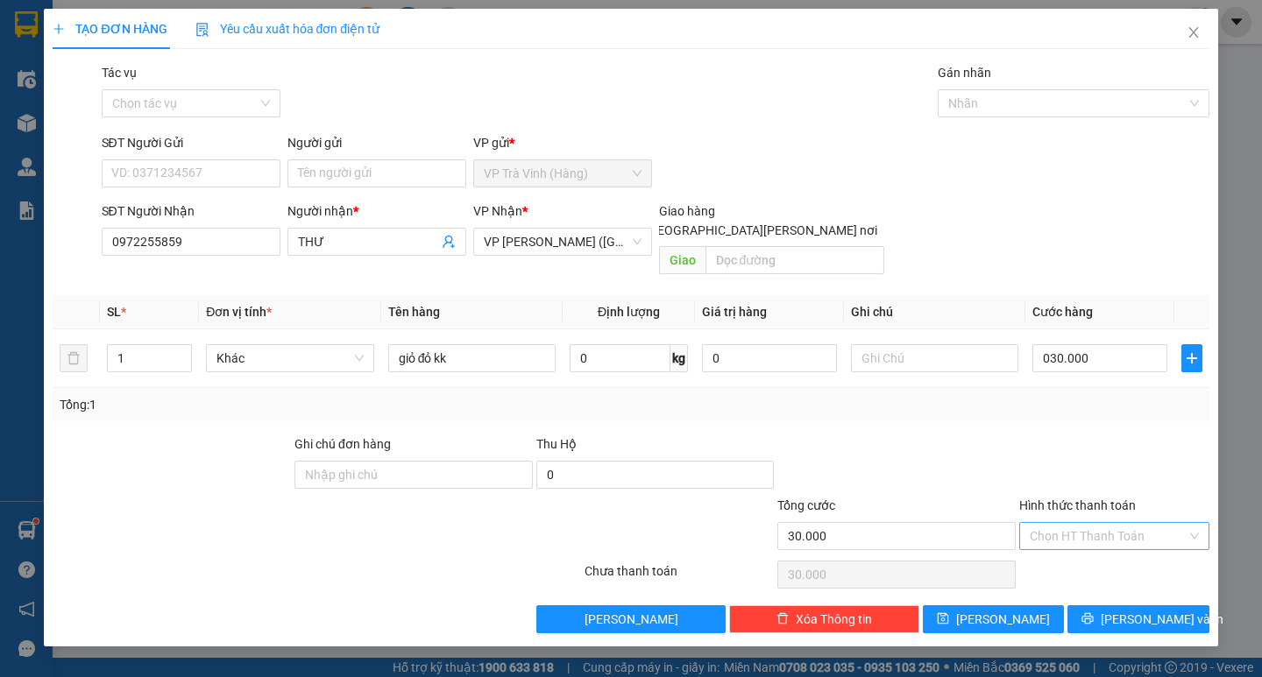
click at [1103, 523] on input "Hình thức thanh toán" at bounding box center [1108, 536] width 157 height 26
click at [1115, 544] on div "Tại văn phòng" at bounding box center [1114, 551] width 169 height 19
click at [1153, 606] on button "[PERSON_NAME] và In" at bounding box center [1137, 620] width 141 height 28
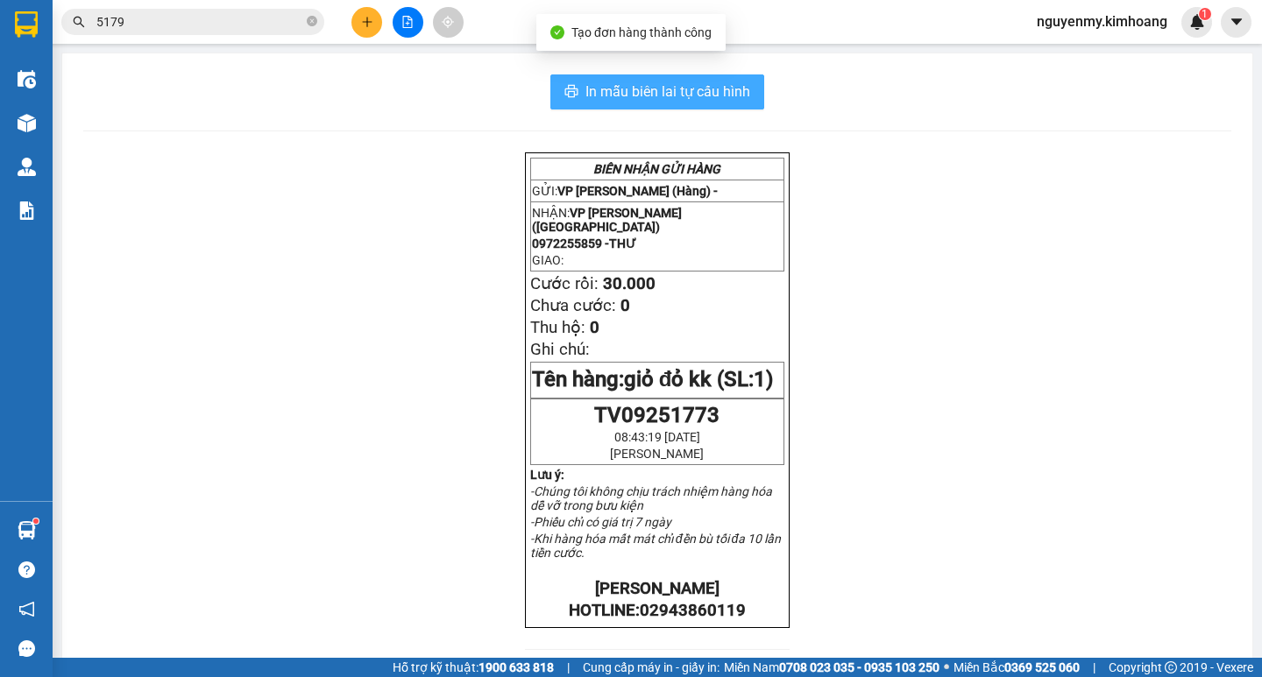
click at [659, 90] on span "In mẫu biên lai tự cấu hình" at bounding box center [667, 92] width 165 height 22
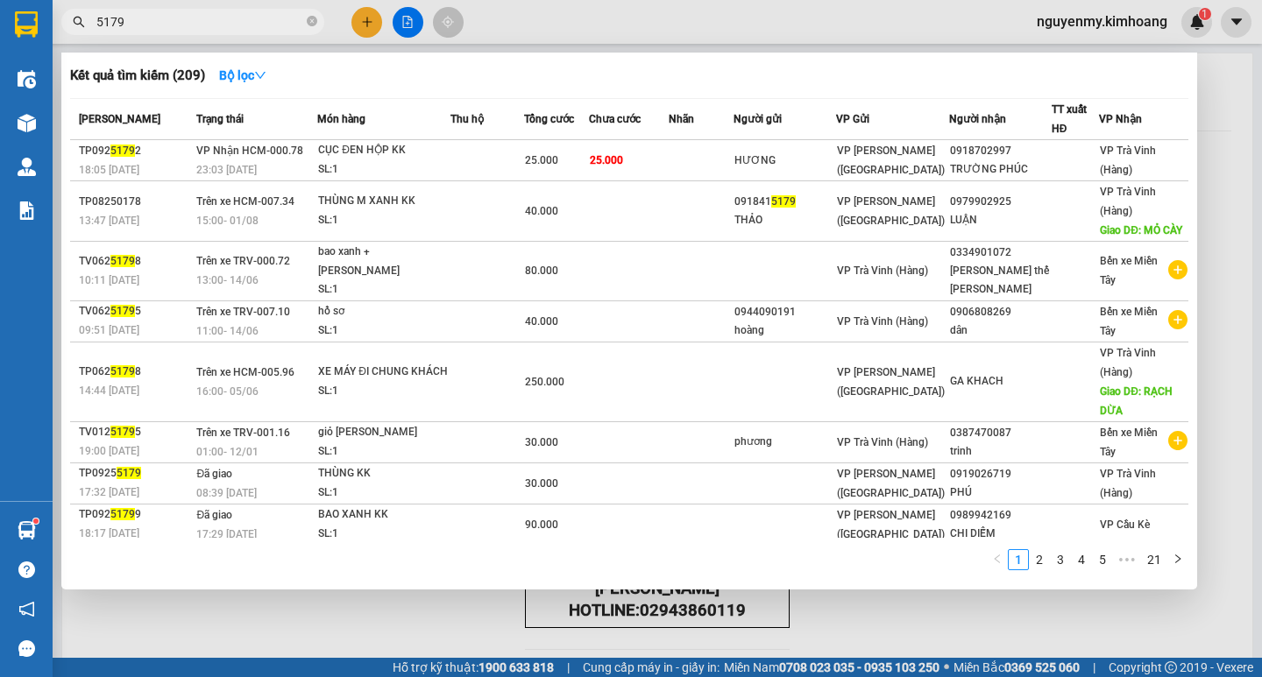
click at [318, 28] on span "5179" at bounding box center [192, 22] width 263 height 26
click at [307, 25] on icon "close-circle" at bounding box center [312, 21] width 11 height 11
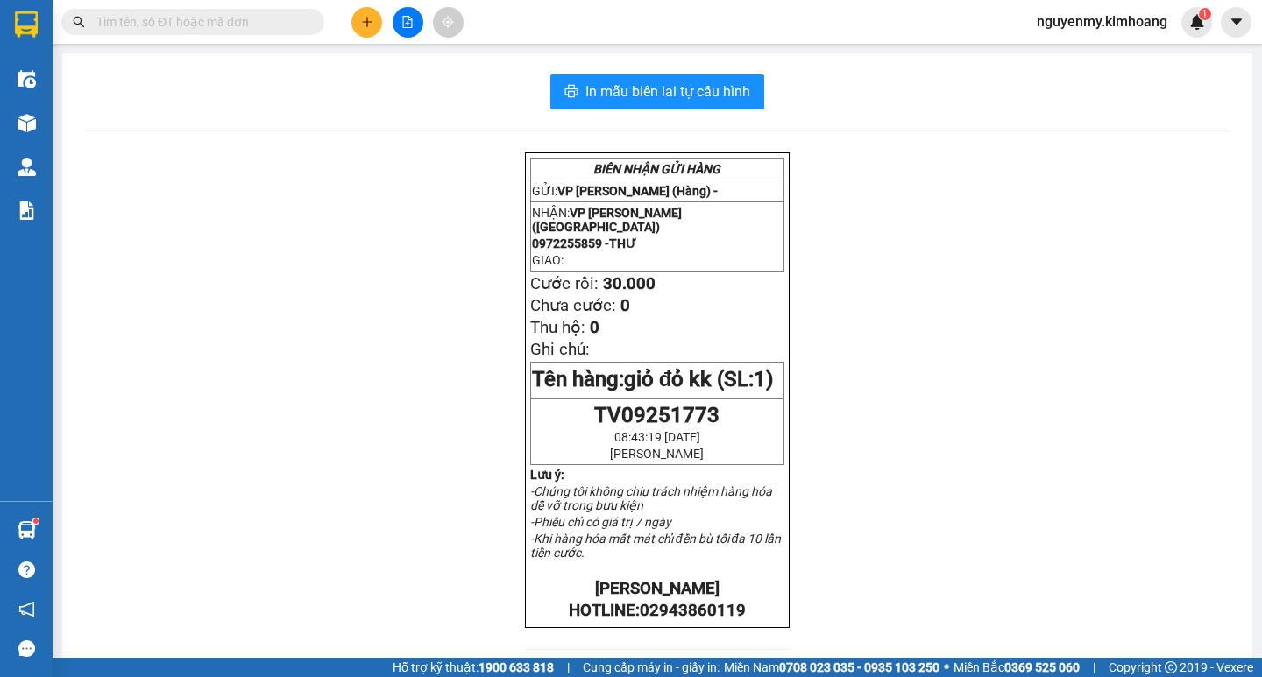
click at [287, 22] on input "text" at bounding box center [199, 21] width 207 height 19
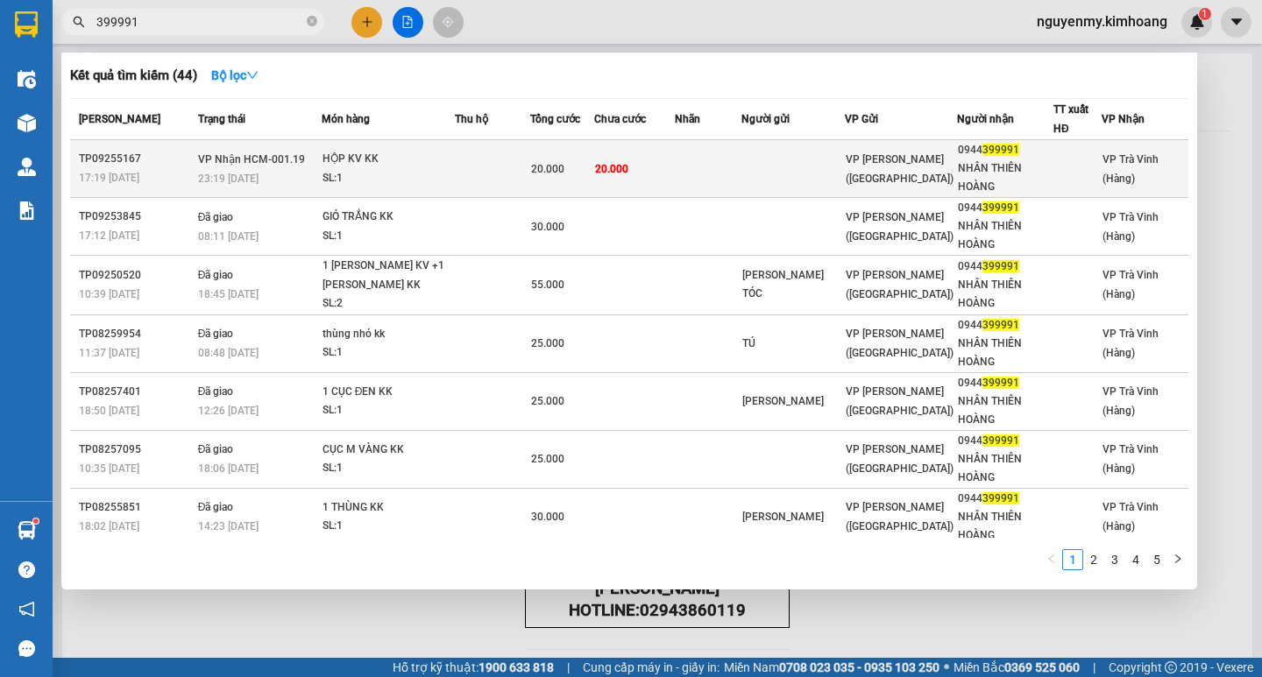
click at [501, 179] on td at bounding box center [492, 169] width 75 height 58
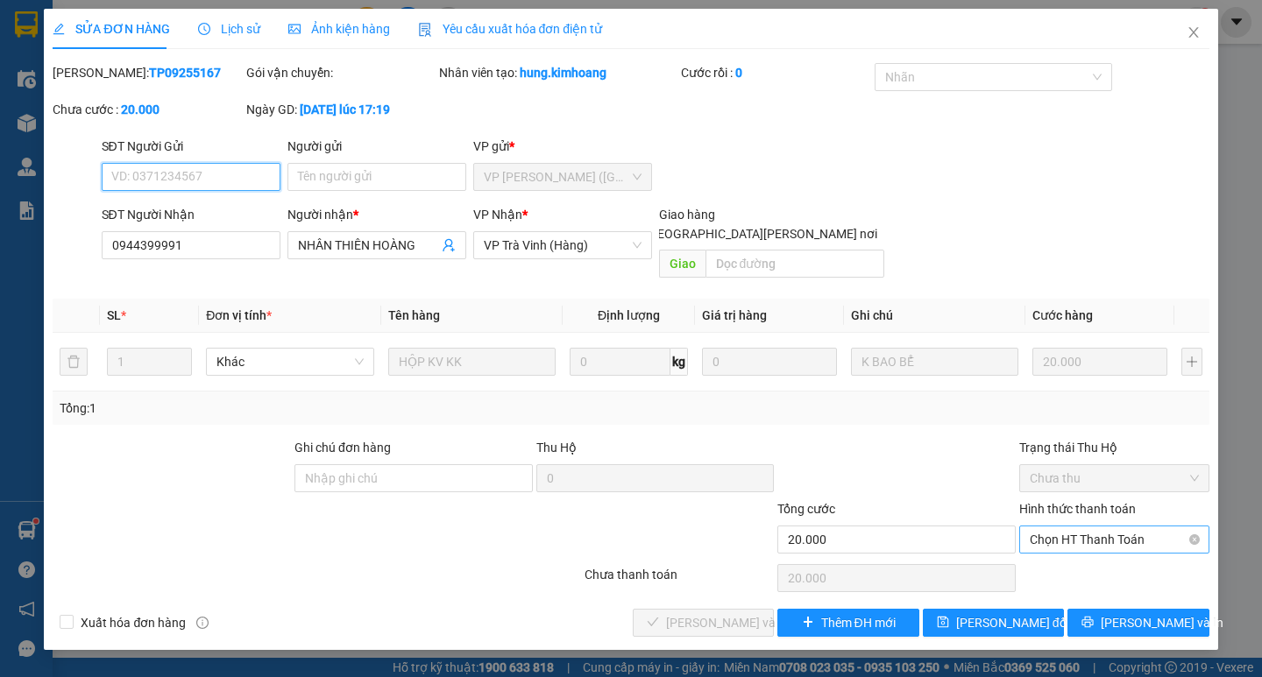
click at [1127, 527] on span "Chọn HT Thanh Toán" at bounding box center [1114, 540] width 169 height 26
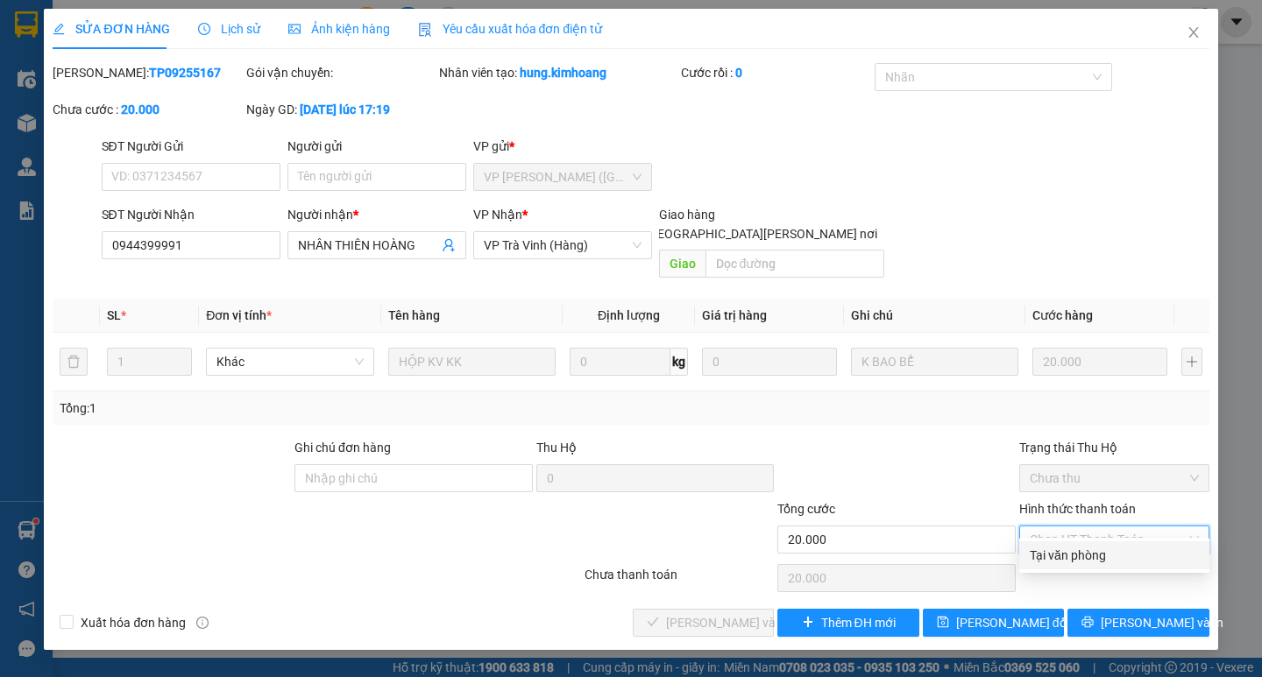
click at [1086, 554] on div "Tại văn phòng" at bounding box center [1114, 555] width 169 height 19
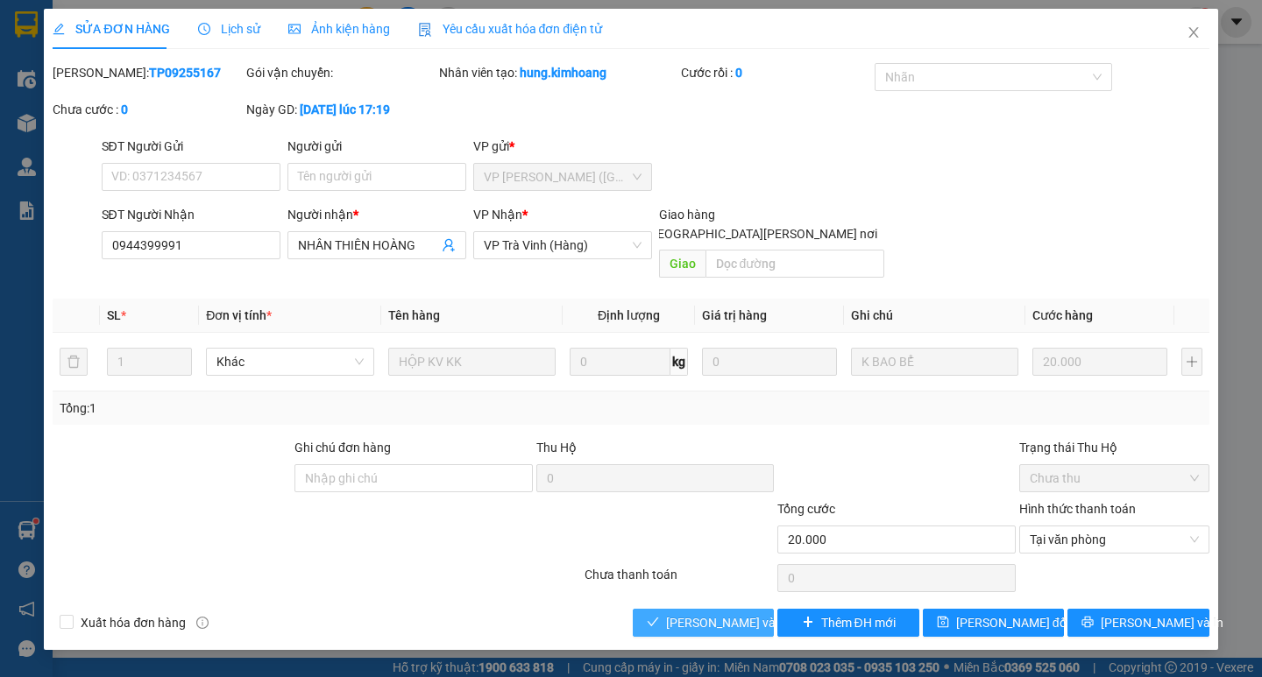
click at [701, 613] on span "[PERSON_NAME] và [PERSON_NAME] hàng" at bounding box center [784, 622] width 237 height 19
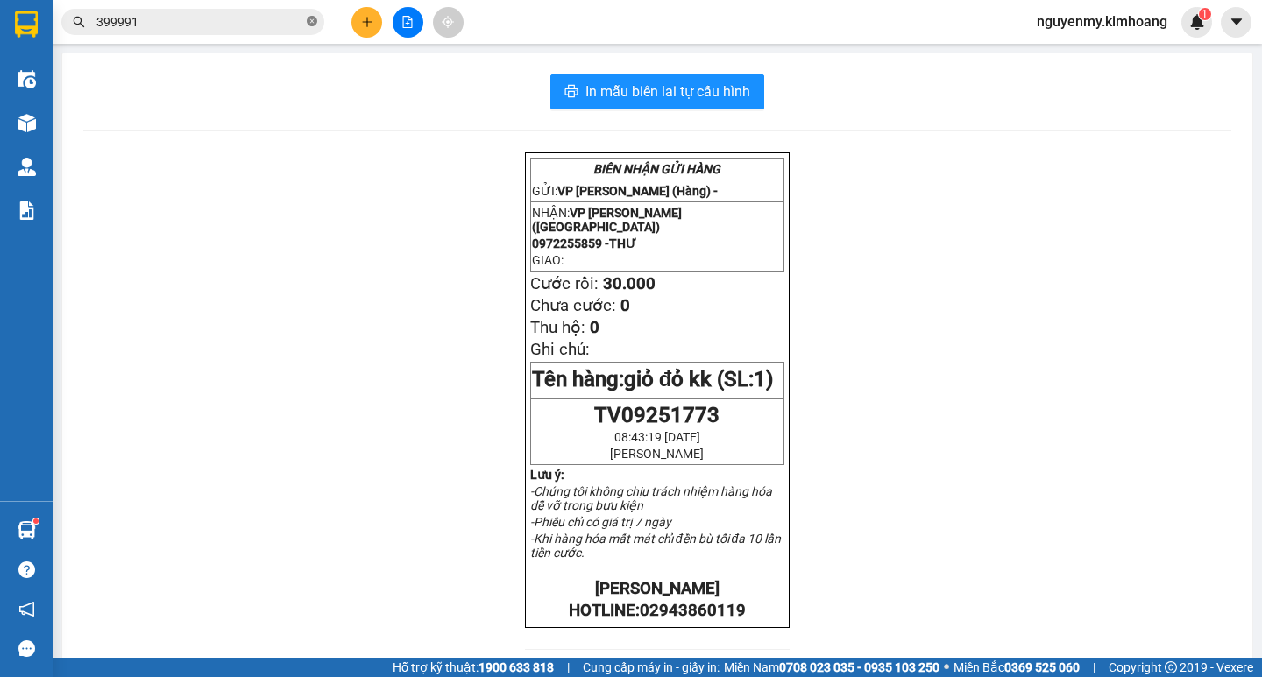
click at [308, 25] on icon "close-circle" at bounding box center [312, 21] width 11 height 11
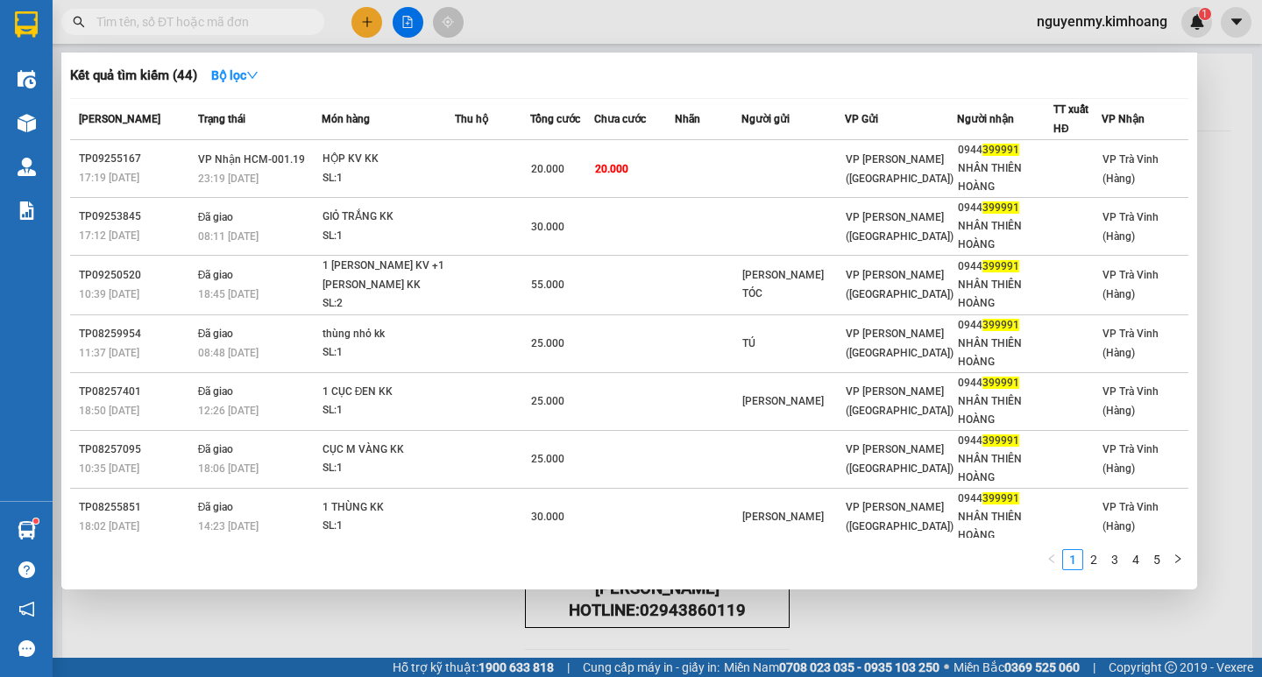
click at [308, 25] on span at bounding box center [312, 21] width 11 height 19
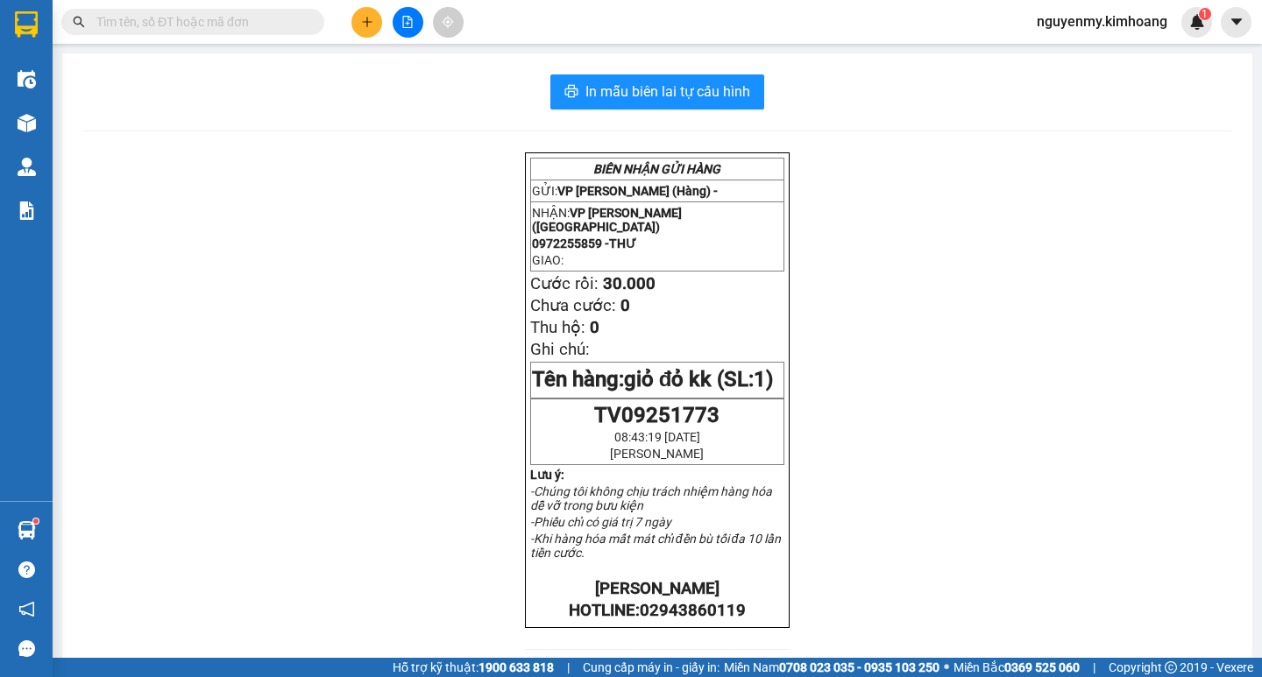
click at [282, 29] on input "text" at bounding box center [199, 21] width 207 height 19
click at [263, 25] on input "text" at bounding box center [199, 21] width 207 height 19
click at [258, 25] on input "text" at bounding box center [199, 21] width 207 height 19
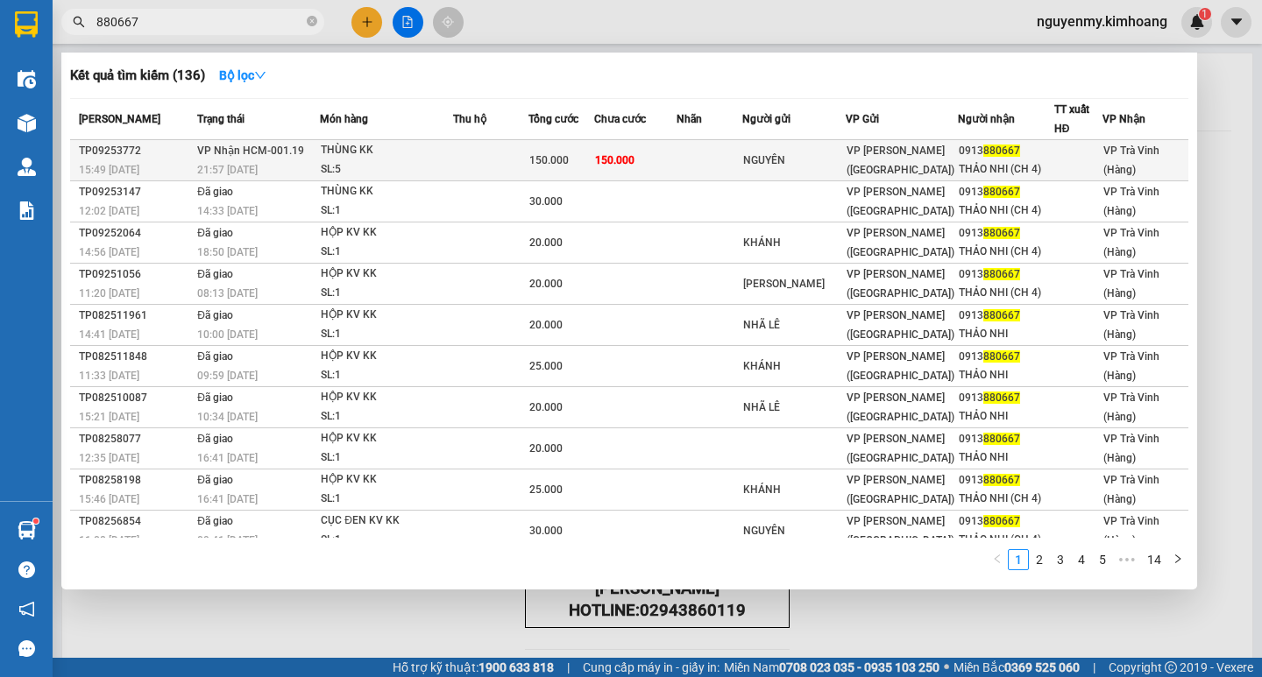
click at [742, 157] on td at bounding box center [710, 160] width 66 height 41
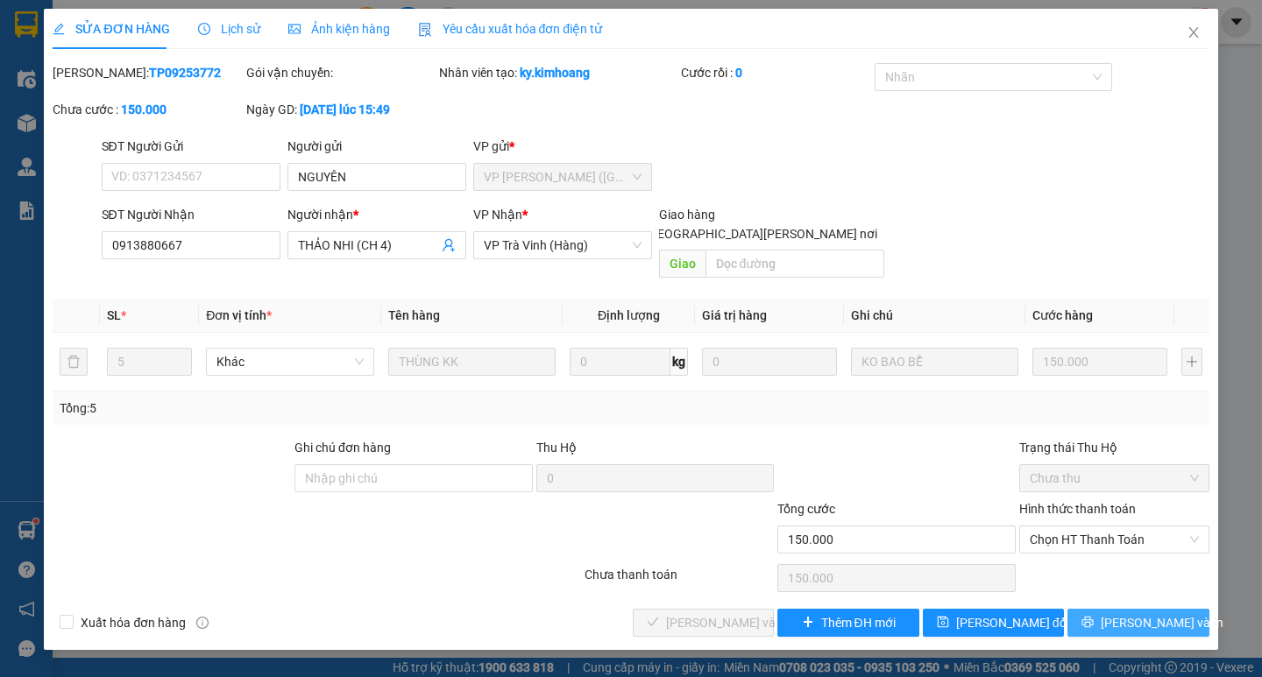
click at [1159, 613] on span "[PERSON_NAME] và In" at bounding box center [1162, 622] width 123 height 19
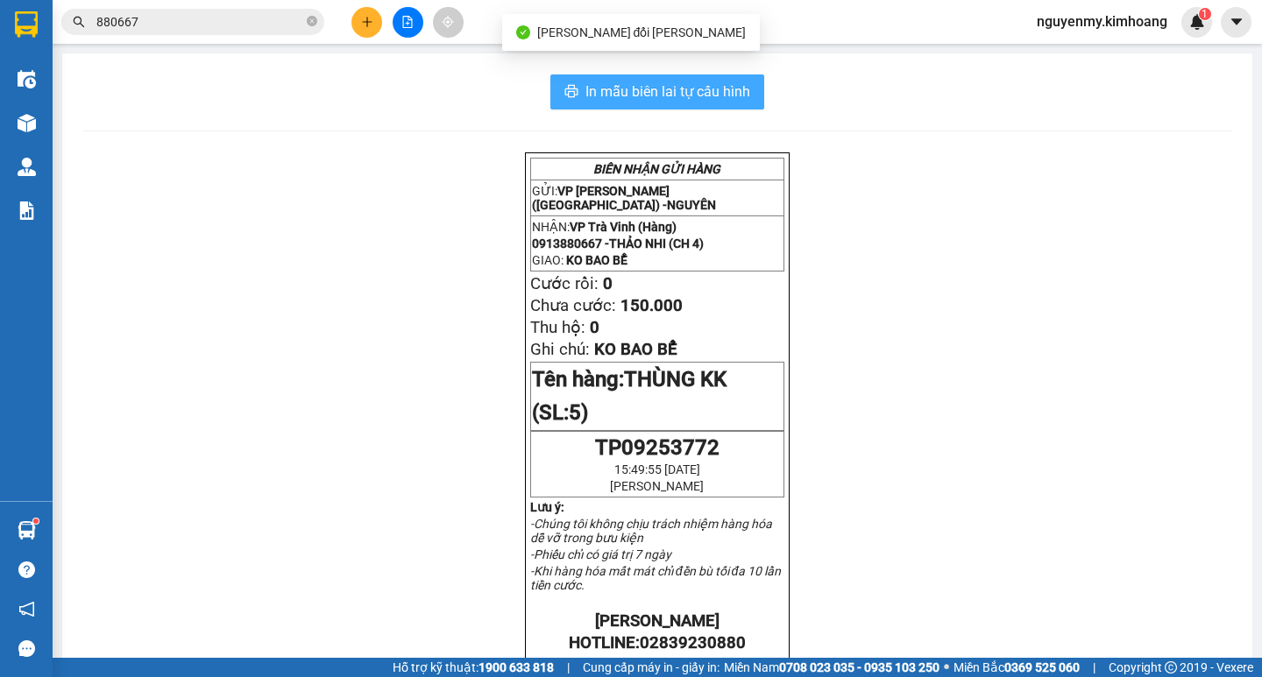
click at [703, 91] on span "In mẫu biên lai tự cấu hình" at bounding box center [667, 92] width 165 height 22
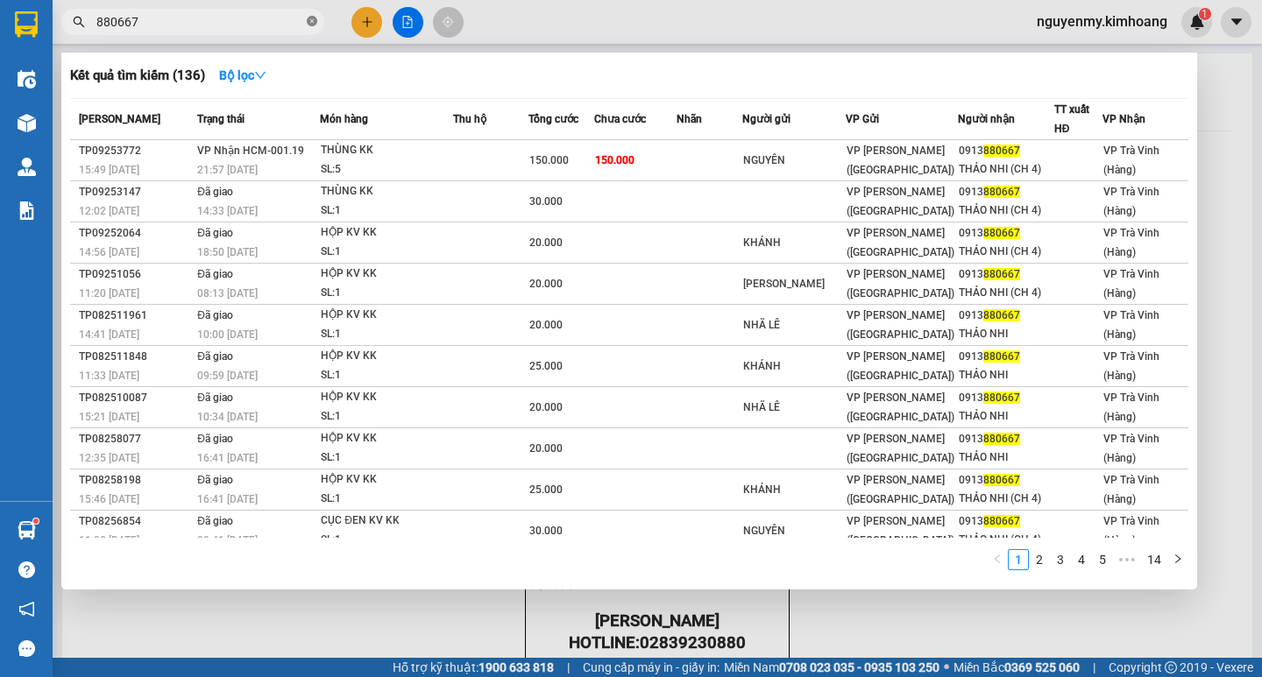
click at [316, 19] on icon "close-circle" at bounding box center [312, 21] width 11 height 11
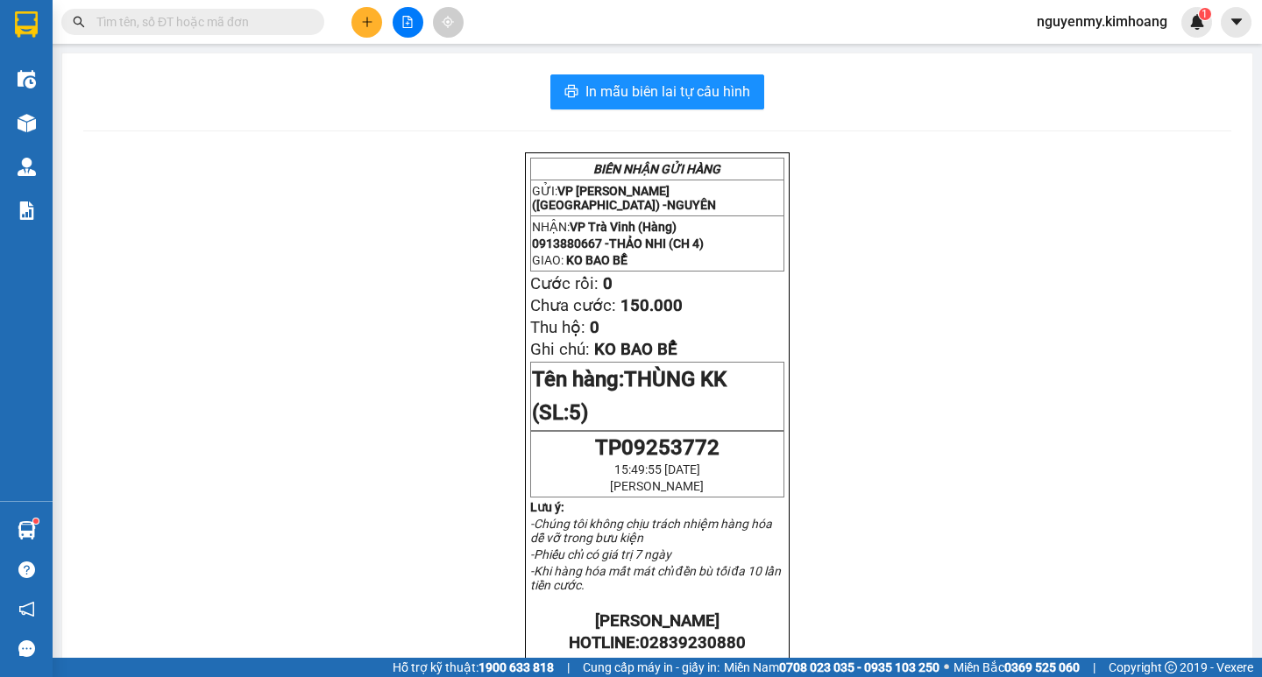
click at [301, 18] on input "text" at bounding box center [199, 21] width 207 height 19
drag, startPoint x: 300, startPoint y: 19, endPoint x: 272, endPoint y: 21, distance: 28.1
click at [289, 20] on input "text" at bounding box center [199, 21] width 207 height 19
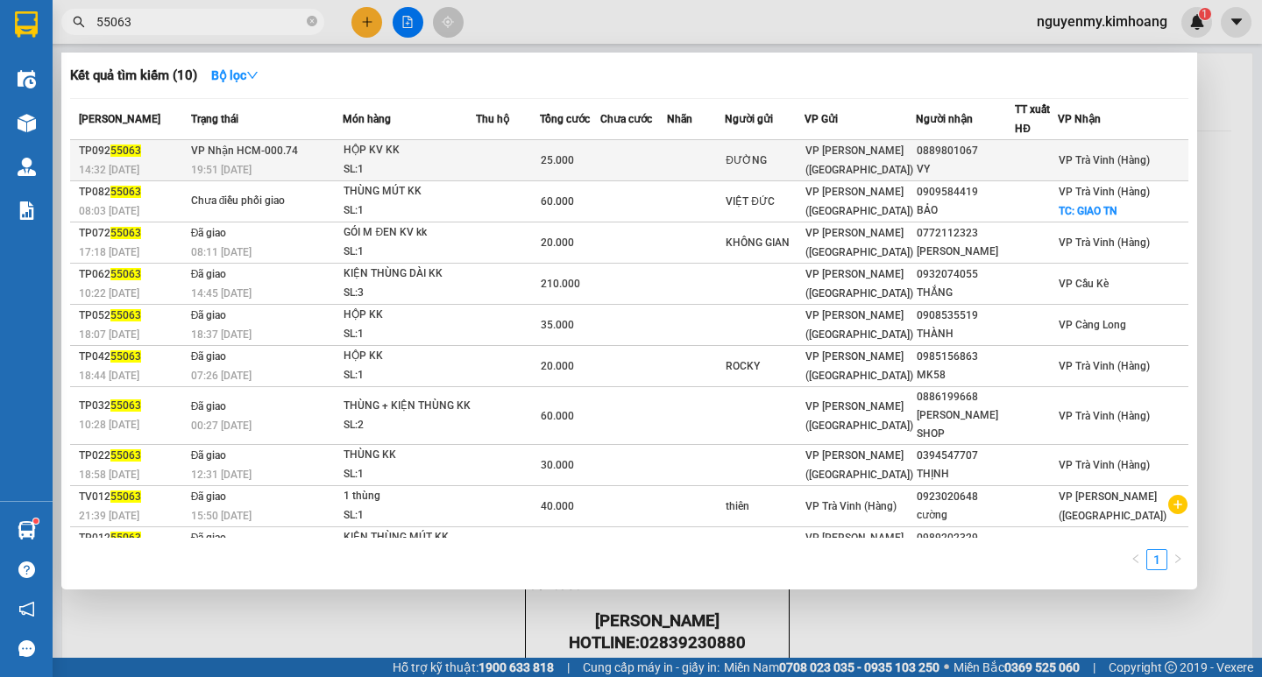
click at [667, 153] on td at bounding box center [633, 160] width 67 height 41
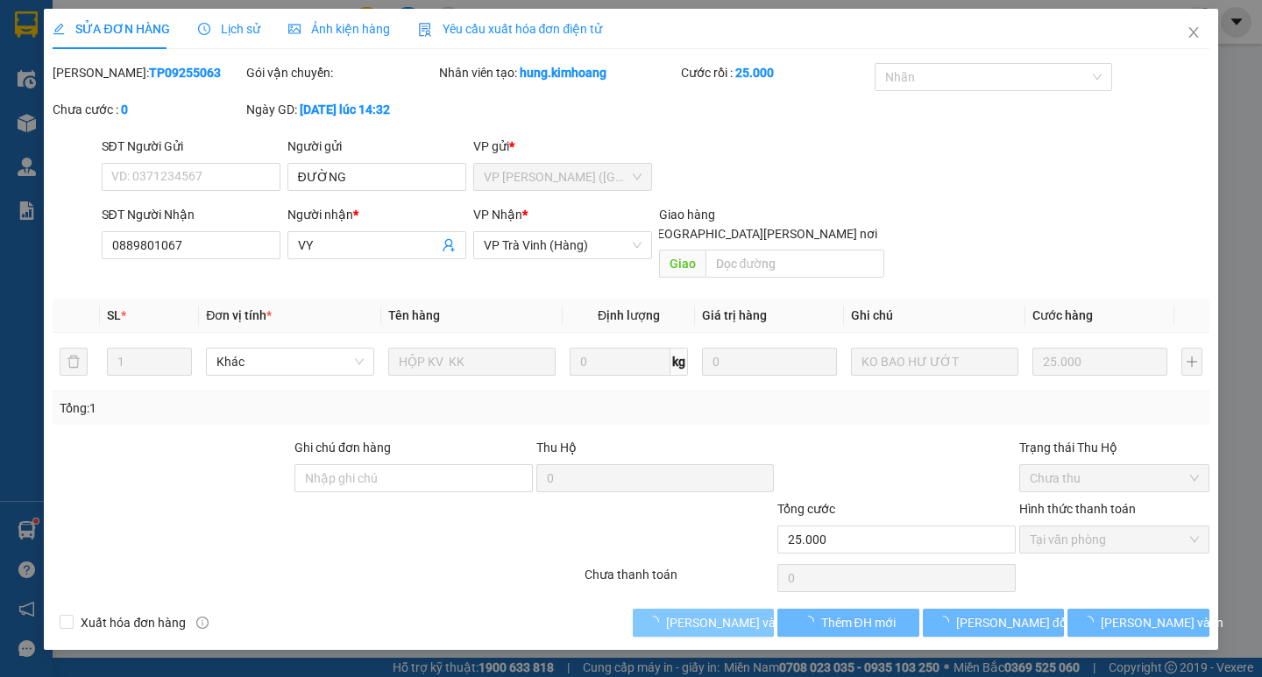
click at [698, 613] on span "[PERSON_NAME] và [PERSON_NAME] hàng" at bounding box center [784, 622] width 237 height 19
click at [699, 613] on span "[PERSON_NAME] và [PERSON_NAME] hàng" at bounding box center [784, 622] width 237 height 19
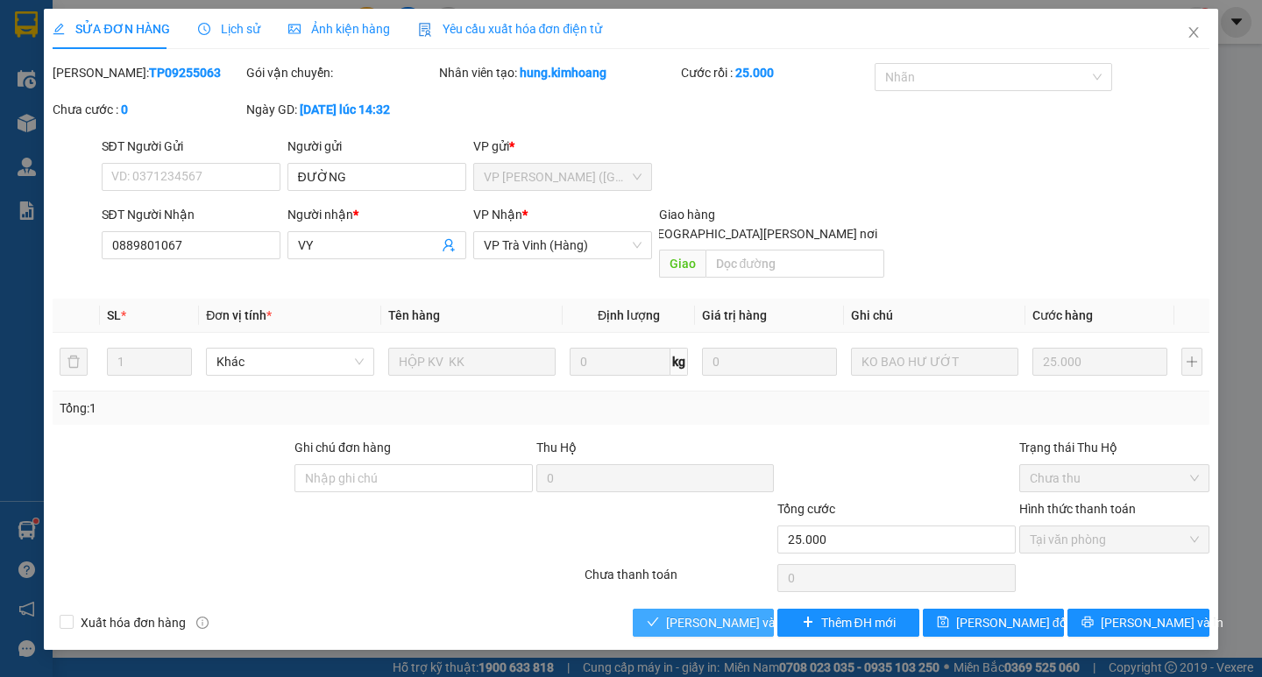
click at [713, 613] on span "[PERSON_NAME] và [PERSON_NAME] hàng" at bounding box center [784, 622] width 237 height 19
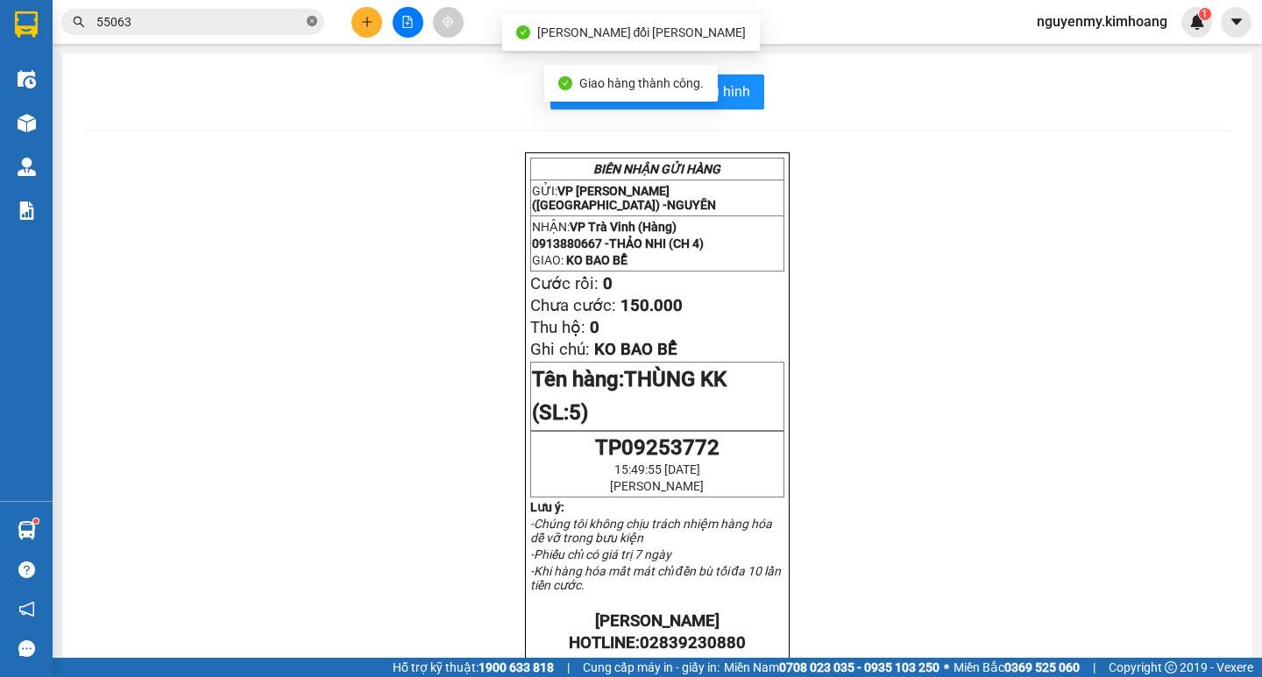
click at [311, 14] on span at bounding box center [312, 22] width 11 height 17
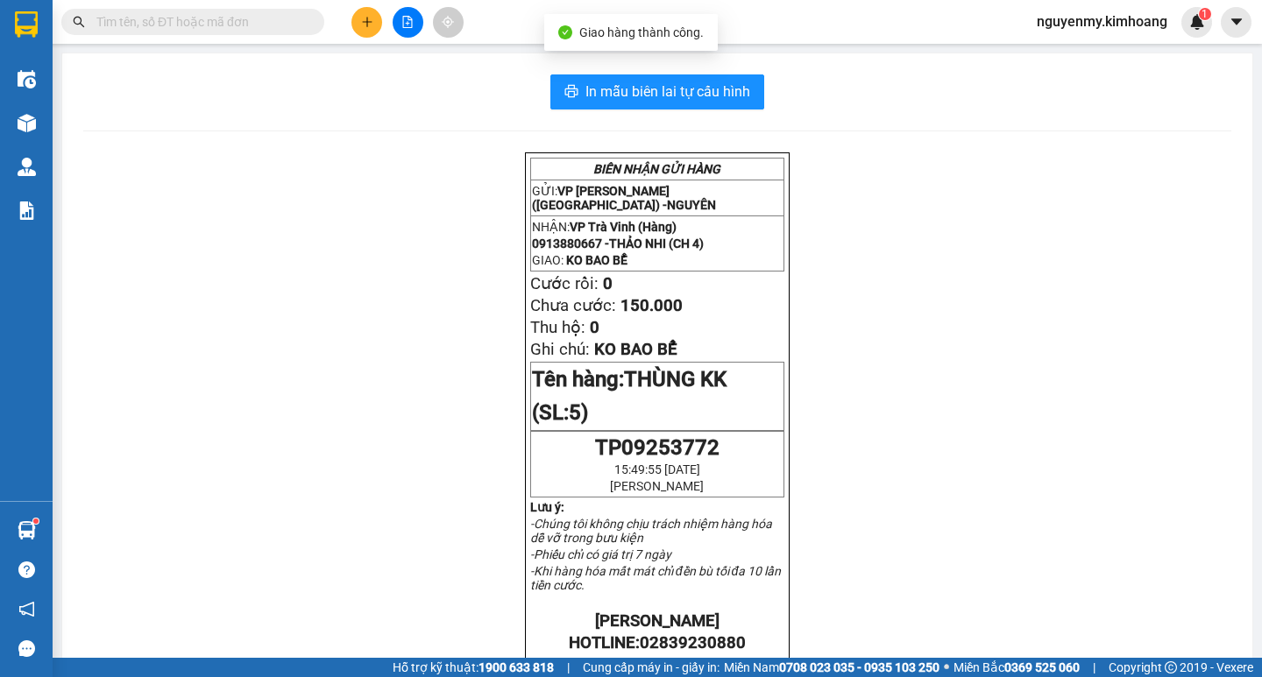
click at [303, 25] on span at bounding box center [192, 22] width 263 height 26
click at [296, 26] on input "text" at bounding box center [199, 21] width 207 height 19
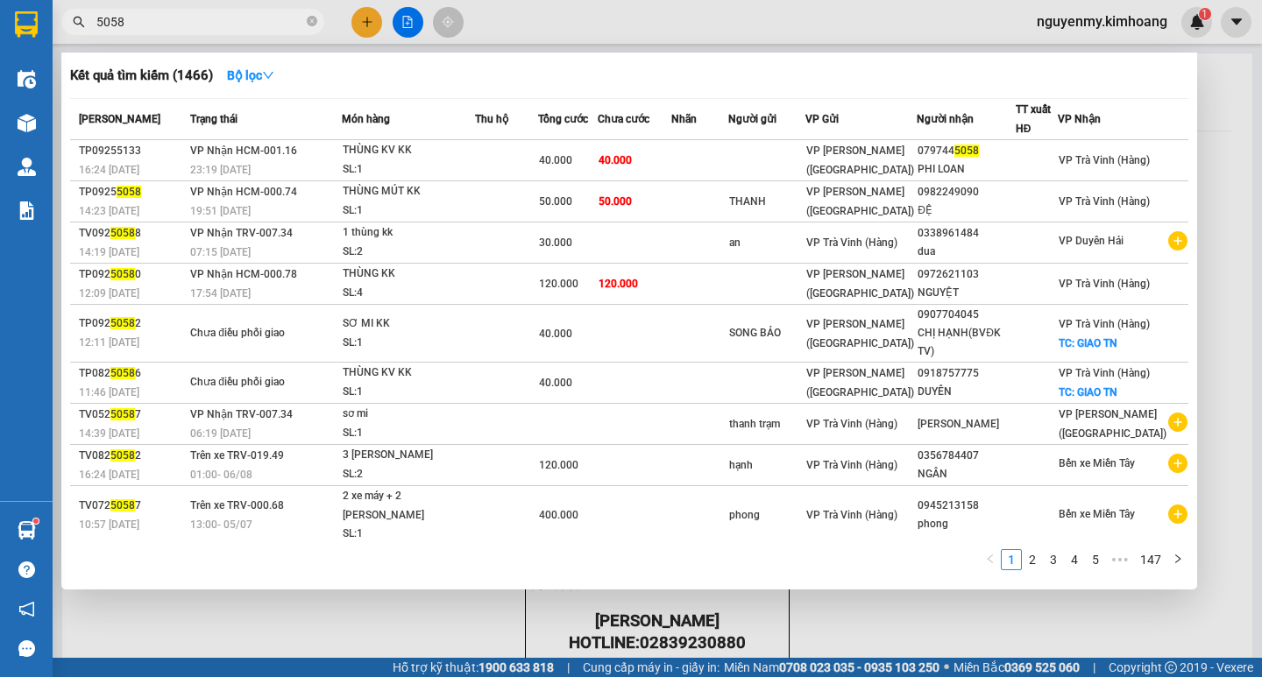
click at [366, 21] on div at bounding box center [631, 338] width 1262 height 677
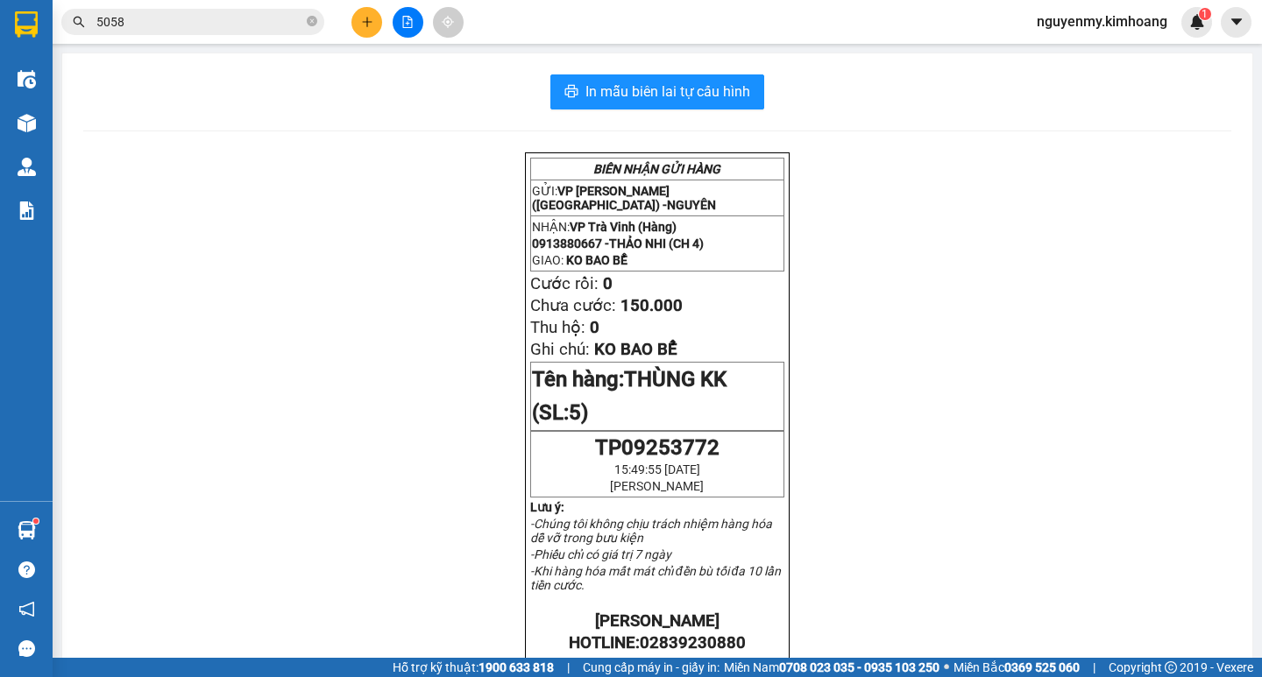
click at [357, 27] on button at bounding box center [366, 22] width 31 height 31
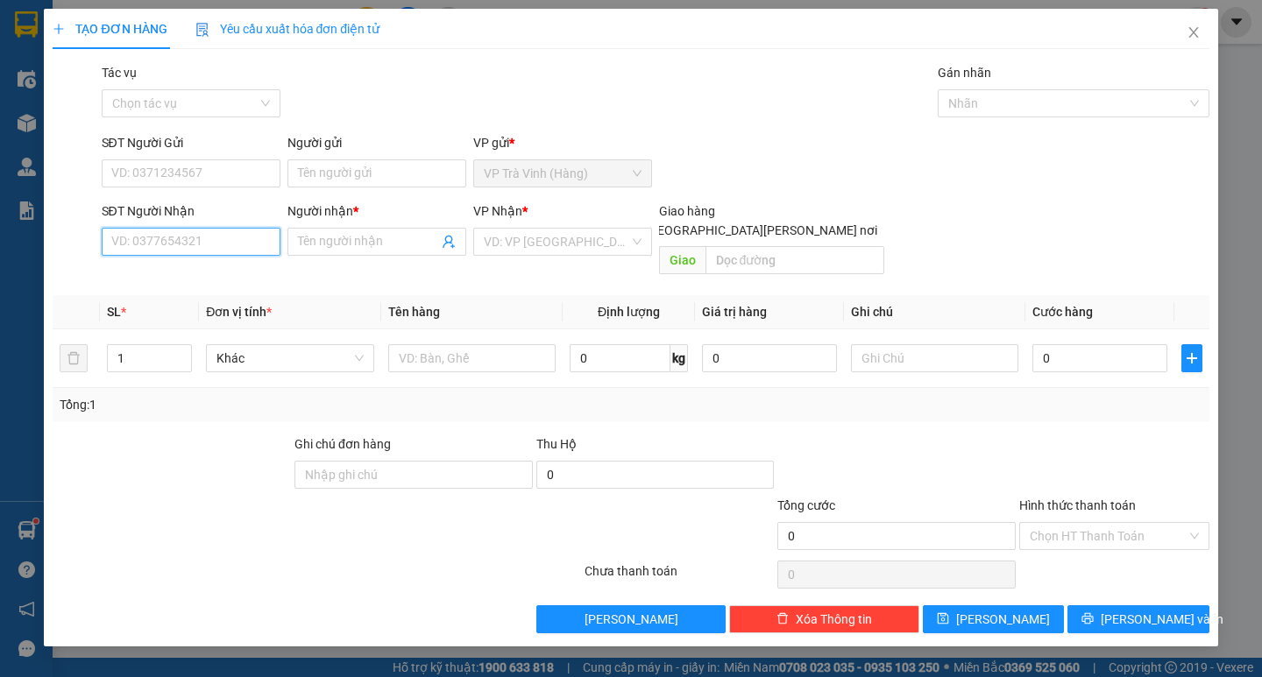
click at [166, 242] on input "SĐT Người Nhận" at bounding box center [191, 242] width 179 height 28
click at [166, 280] on div "0905011546 - HUỲNH" at bounding box center [198, 276] width 173 height 19
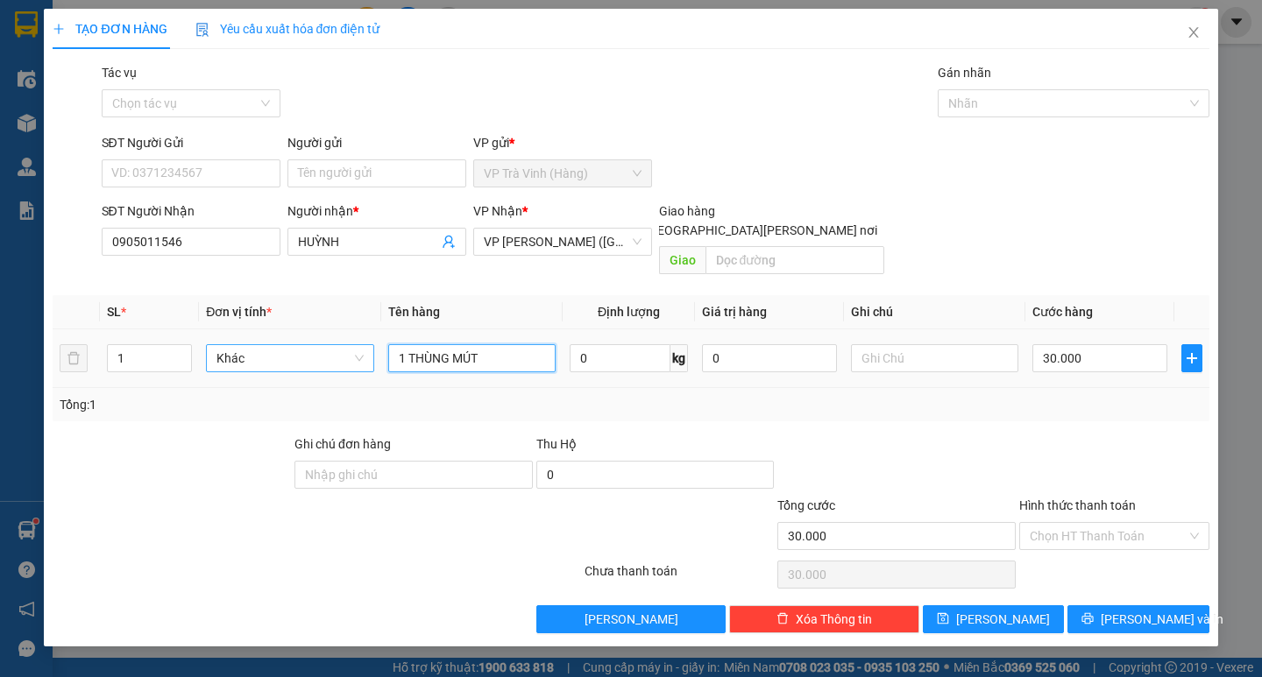
drag, startPoint x: 503, startPoint y: 346, endPoint x: 362, endPoint y: 347, distance: 141.1
click at [362, 347] on tr "1 Khác 1 THÙNG MÚT 0 kg 0 30.000" at bounding box center [631, 359] width 1156 height 59
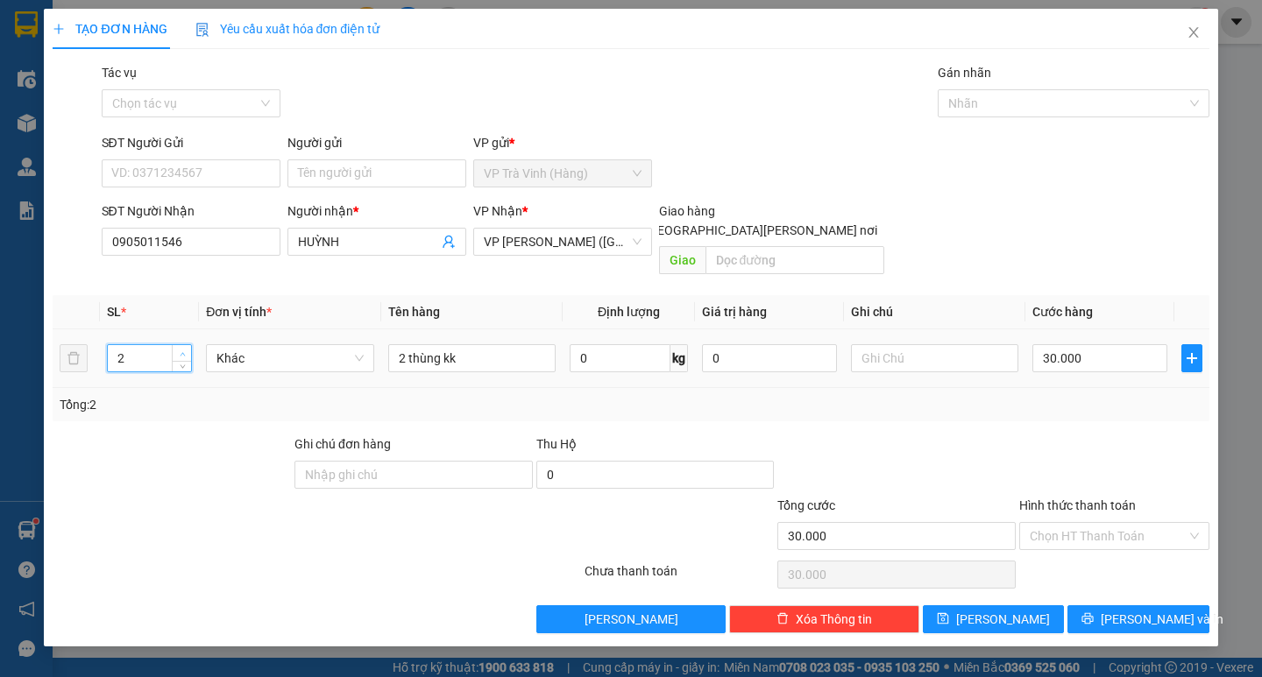
click at [184, 349] on span "up" at bounding box center [182, 354] width 11 height 11
click at [1089, 344] on input "30.000" at bounding box center [1099, 358] width 135 height 28
click at [1092, 523] on input "Hình thức thanh toán" at bounding box center [1108, 536] width 157 height 26
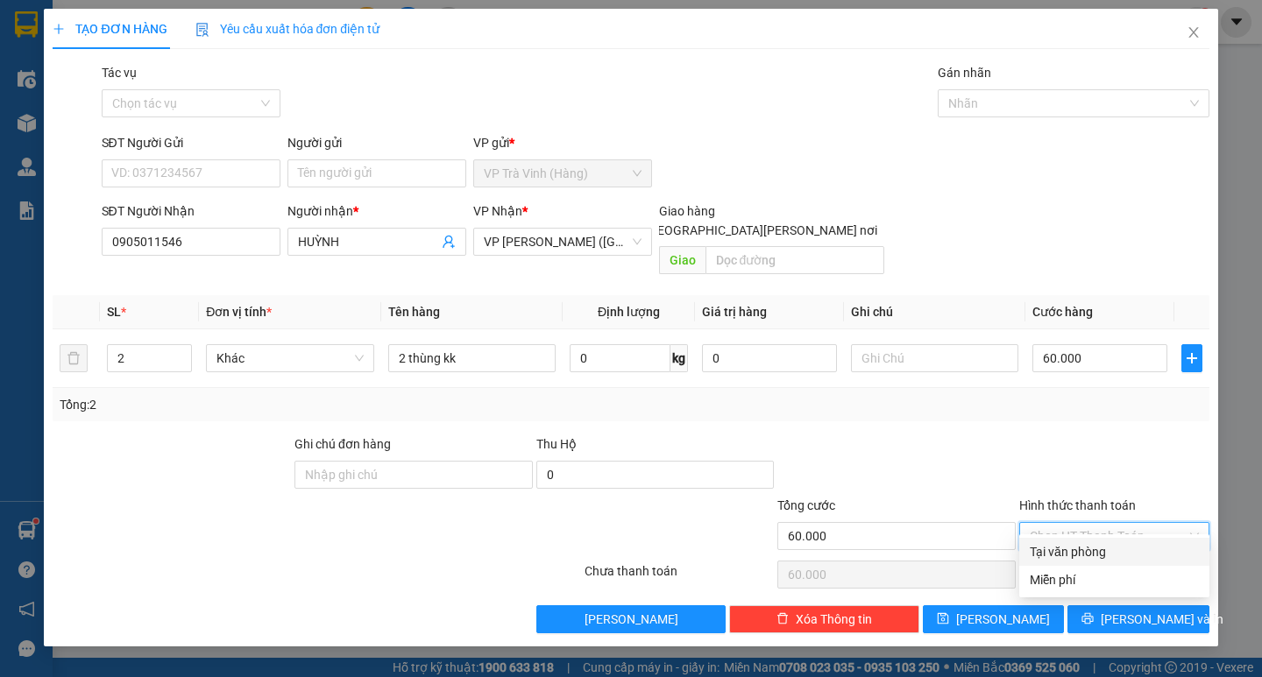
click at [1095, 538] on div "Tại văn phòng" at bounding box center [1114, 552] width 190 height 28
click at [1124, 610] on span "[PERSON_NAME] và In" at bounding box center [1162, 619] width 123 height 19
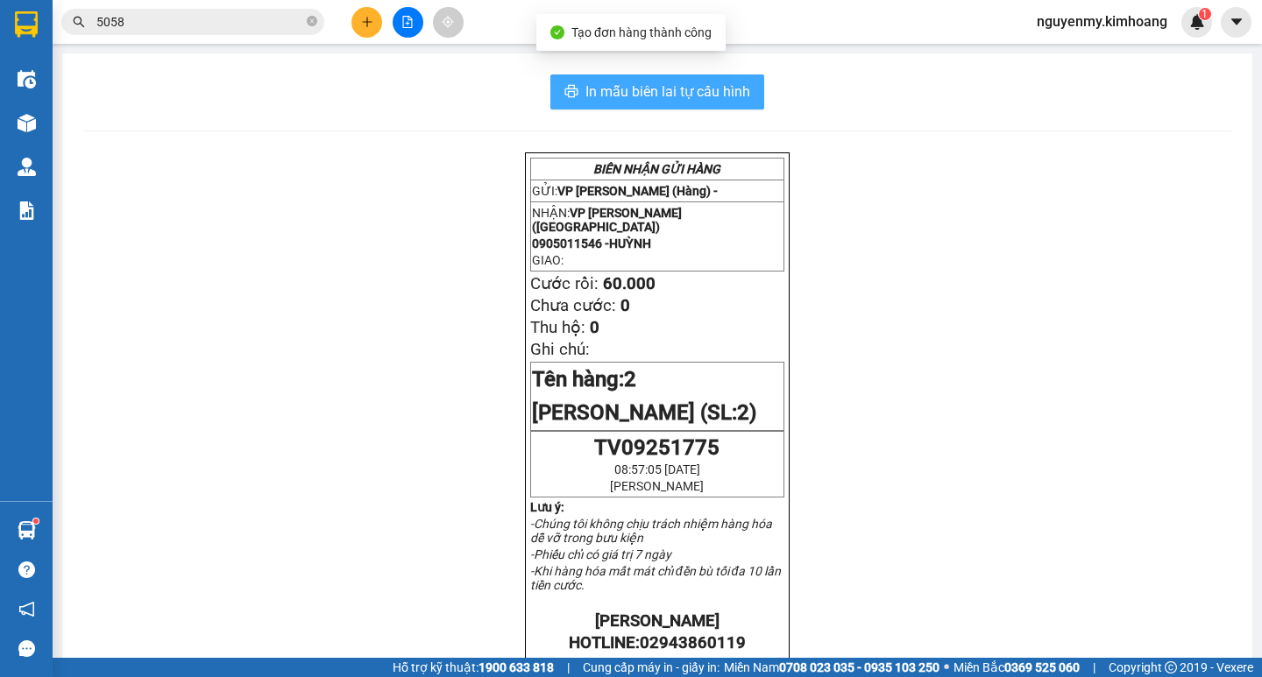
click at [710, 98] on span "In mẫu biên lai tự cấu hình" at bounding box center [667, 92] width 165 height 22
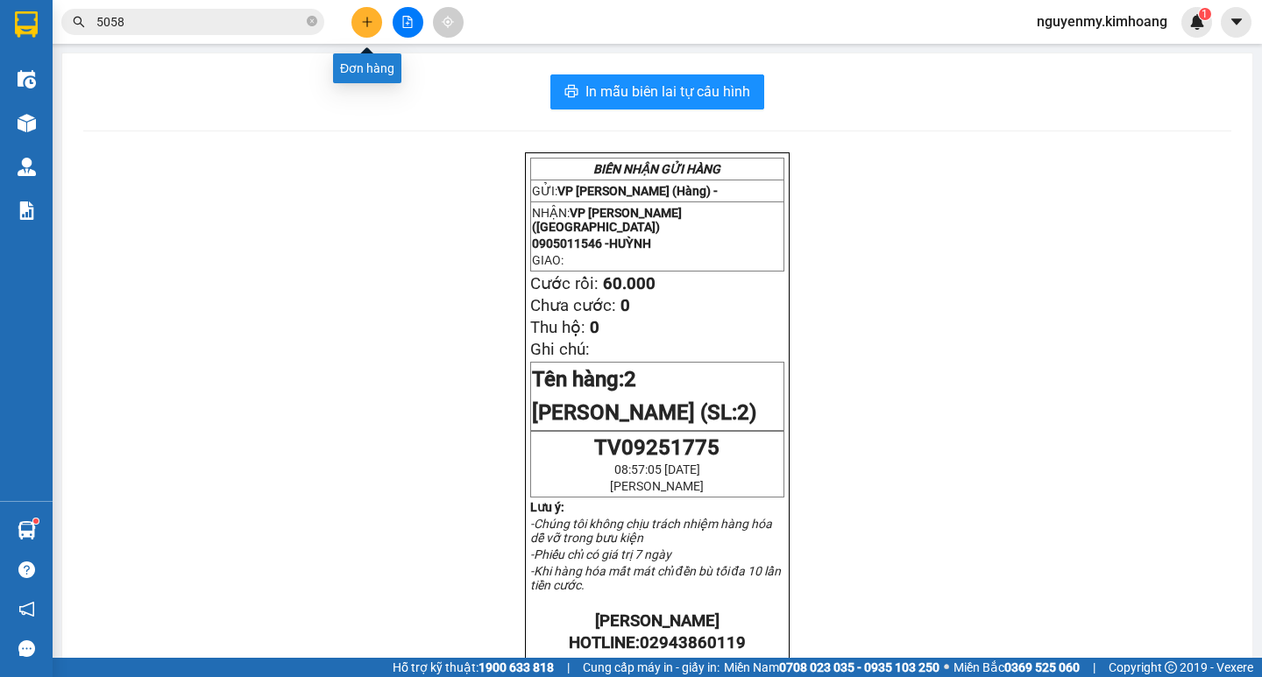
click at [370, 26] on icon "plus" at bounding box center [367, 22] width 12 height 12
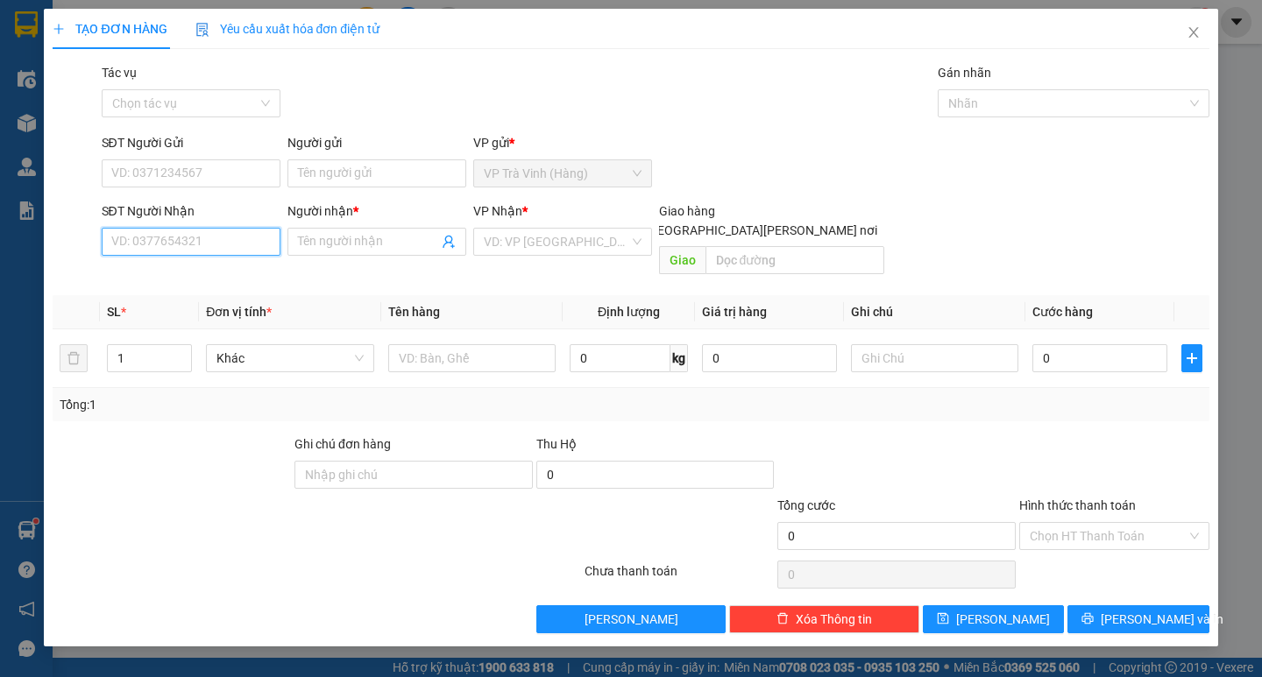
click at [167, 229] on input "SĐT Người Nhận" at bounding box center [191, 242] width 179 height 28
click at [529, 249] on input "search" at bounding box center [556, 242] width 145 height 26
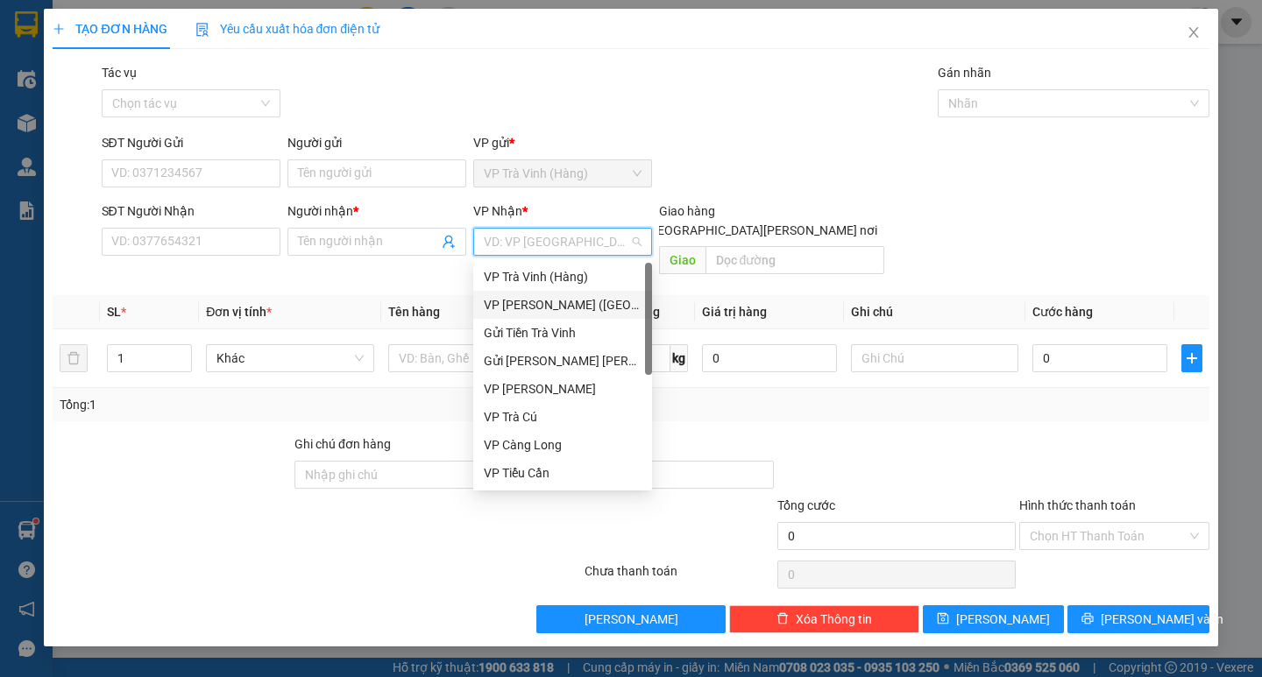
click at [522, 302] on div "VP [PERSON_NAME] ([GEOGRAPHIC_DATA])" at bounding box center [563, 304] width 158 height 19
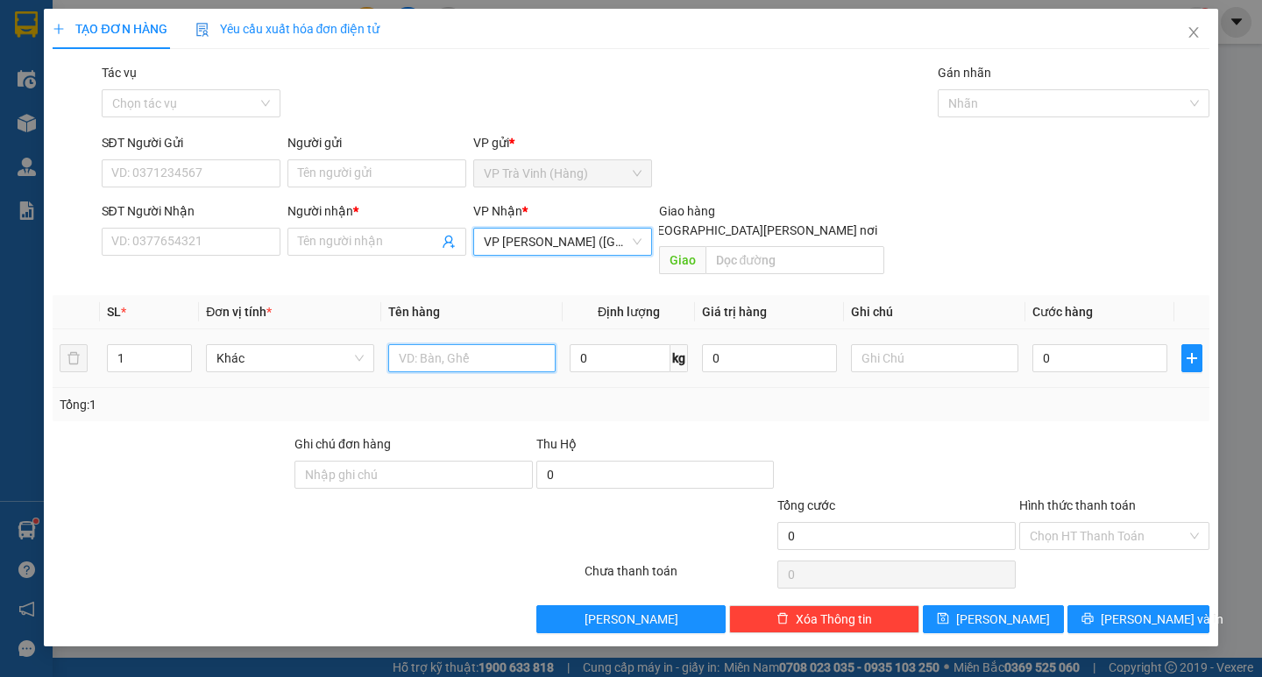
click at [412, 347] on input "text" at bounding box center [471, 358] width 167 height 28
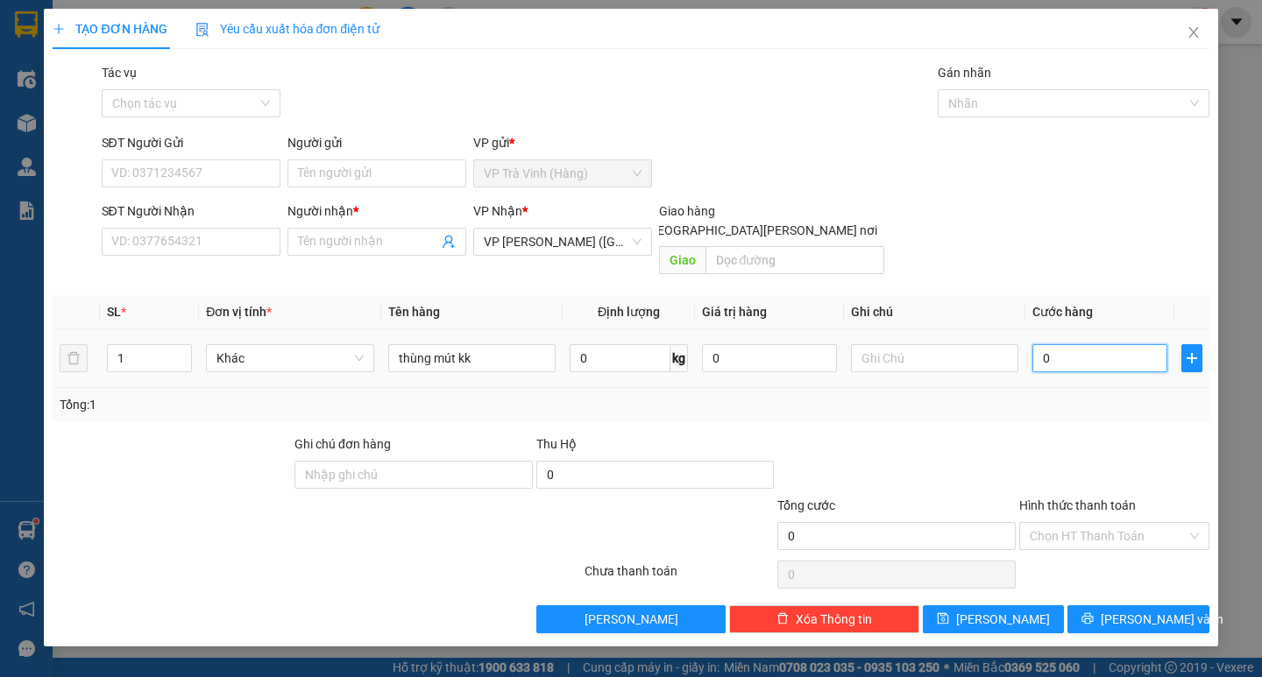
click at [1055, 345] on input "0" at bounding box center [1099, 358] width 135 height 28
click at [199, 241] on input "SĐT Người Nhận" at bounding box center [191, 242] width 179 height 28
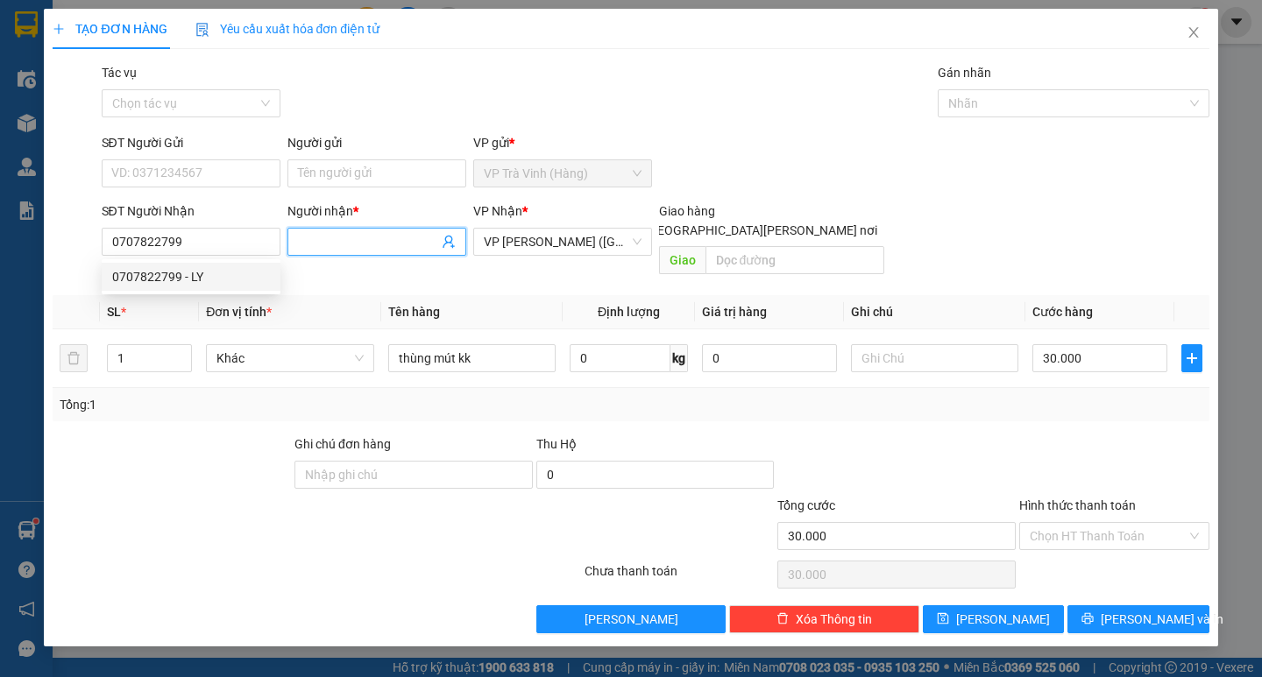
click at [357, 252] on span at bounding box center [376, 242] width 179 height 28
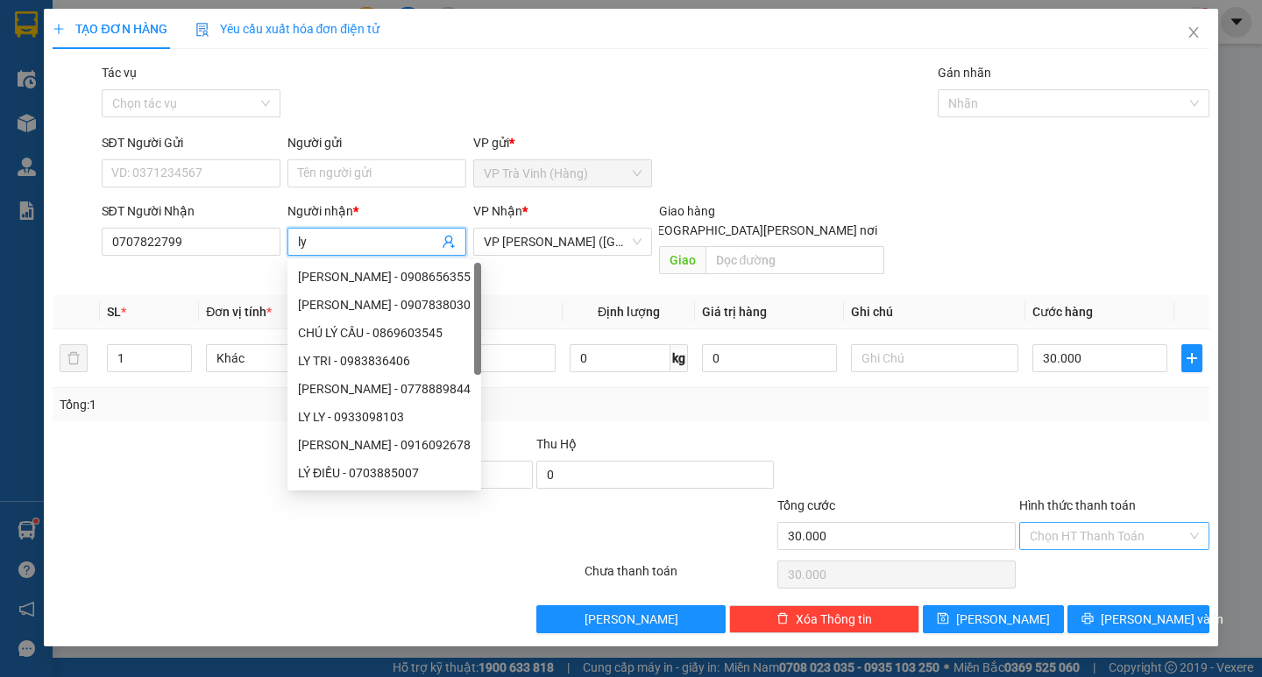
click at [1124, 523] on input "Hình thức thanh toán" at bounding box center [1108, 536] width 157 height 26
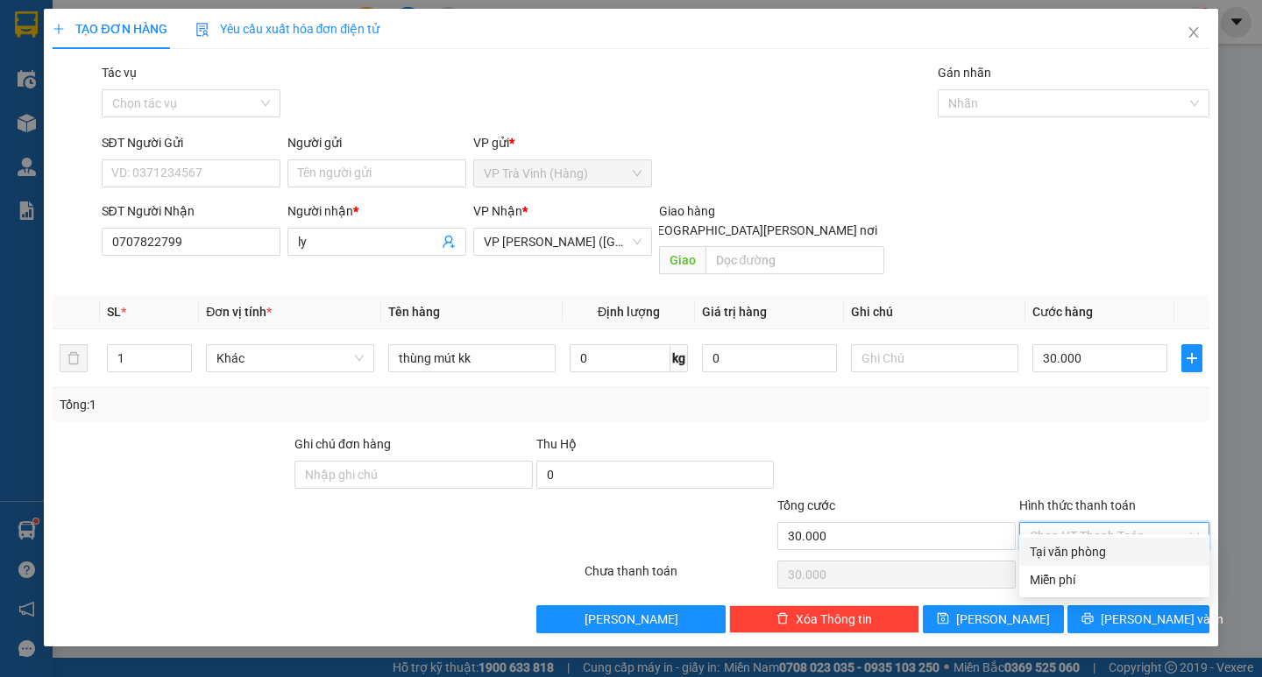
click at [1114, 547] on div "Tại văn phòng" at bounding box center [1114, 551] width 169 height 19
click at [1139, 614] on div "TẠO ĐƠN HÀNG Yêu cầu xuất hóa đơn điện tử Transit Pickup Surcharge Ids Transit …" at bounding box center [630, 328] width 1173 height 638
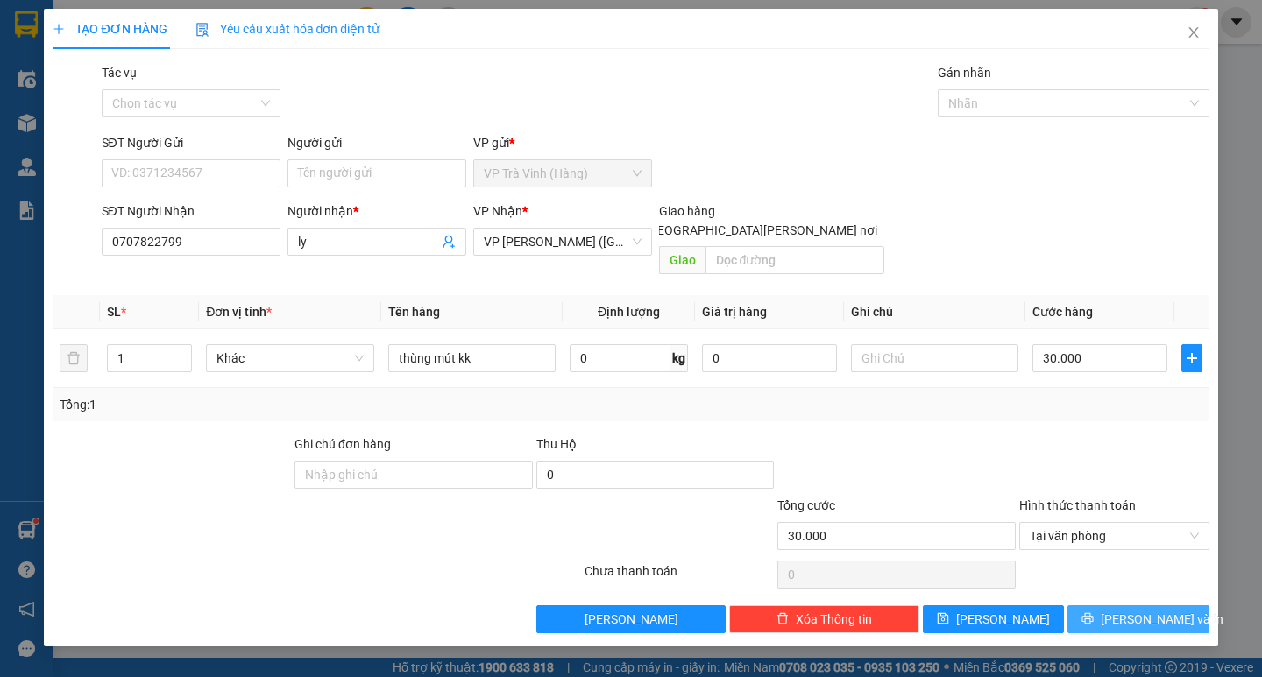
click at [1161, 610] on span "[PERSON_NAME] và In" at bounding box center [1162, 619] width 123 height 19
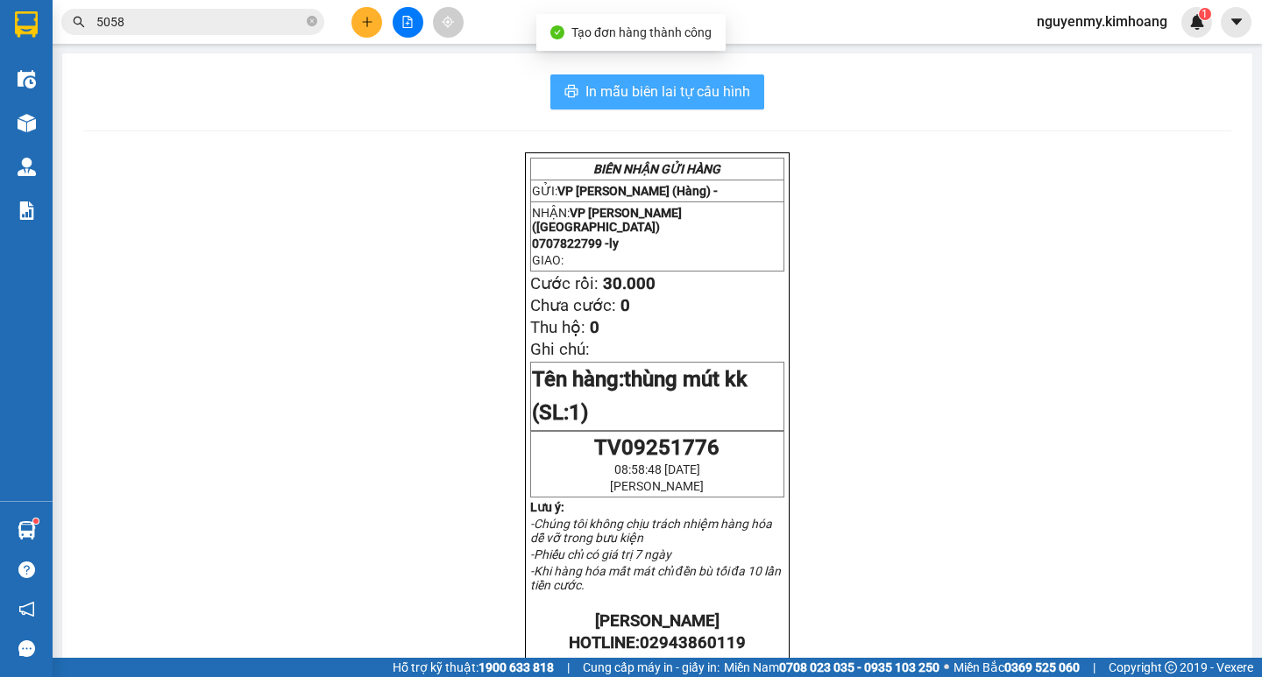
click at [663, 83] on span "In mẫu biên lai tự cấu hình" at bounding box center [667, 92] width 165 height 22
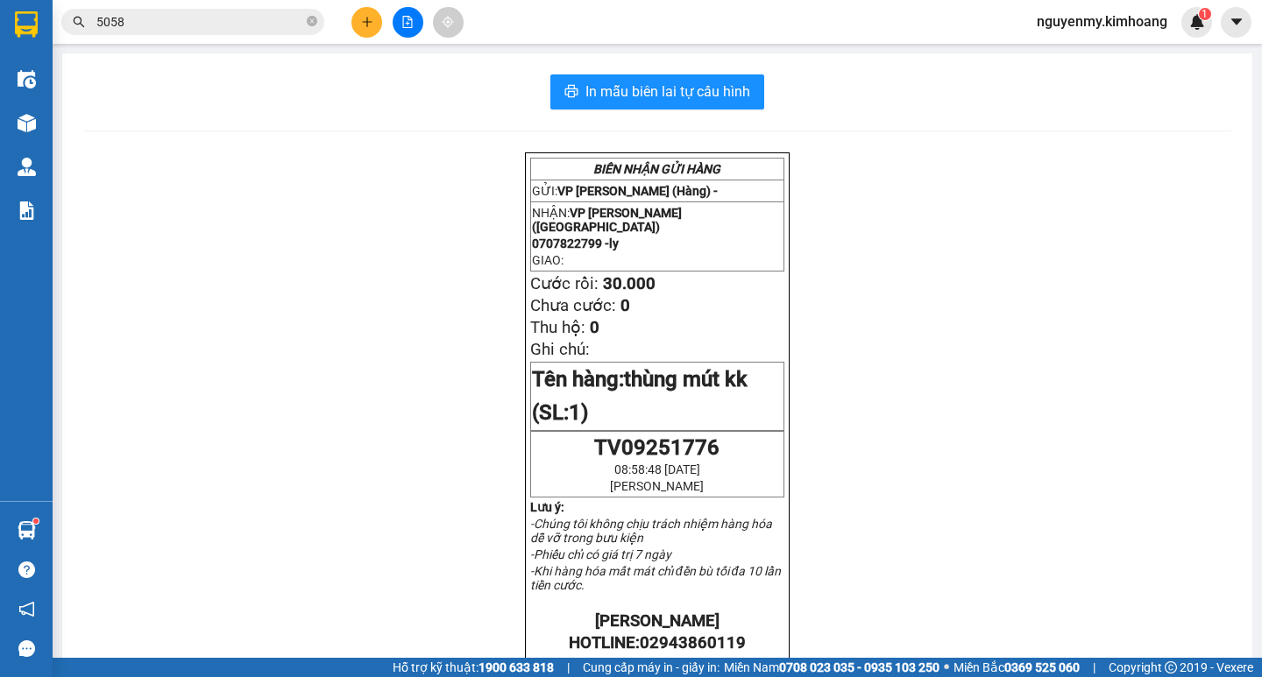
click at [309, 23] on icon "close-circle" at bounding box center [312, 21] width 11 height 11
drag, startPoint x: 292, startPoint y: 21, endPoint x: 252, endPoint y: 3, distance: 44.3
click at [287, 20] on input "text" at bounding box center [199, 21] width 207 height 19
click at [251, 3] on div "Kết quả tìm kiếm ( 1466 ) Bộ lọc Mã ĐH Trạng thái Món hàng Thu hộ Tổng cước Chư…" at bounding box center [631, 22] width 1262 height 44
click at [223, 11] on span at bounding box center [192, 22] width 263 height 26
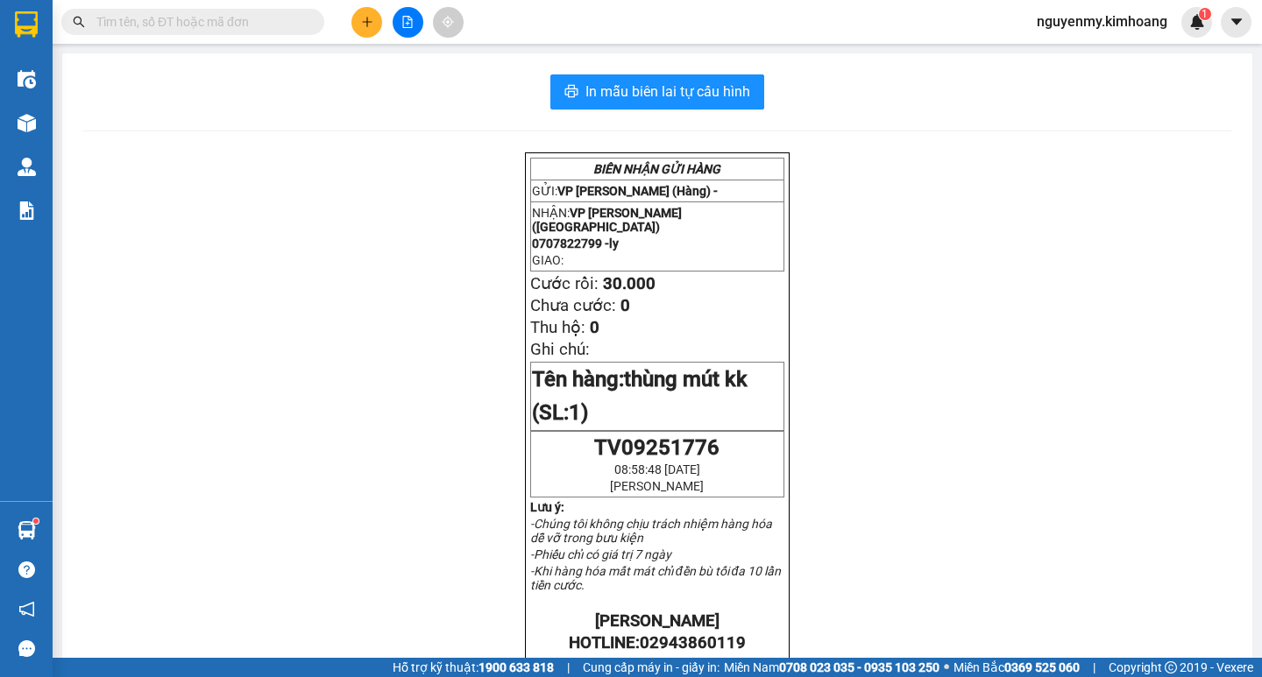
click at [223, 17] on input "text" at bounding box center [199, 21] width 207 height 19
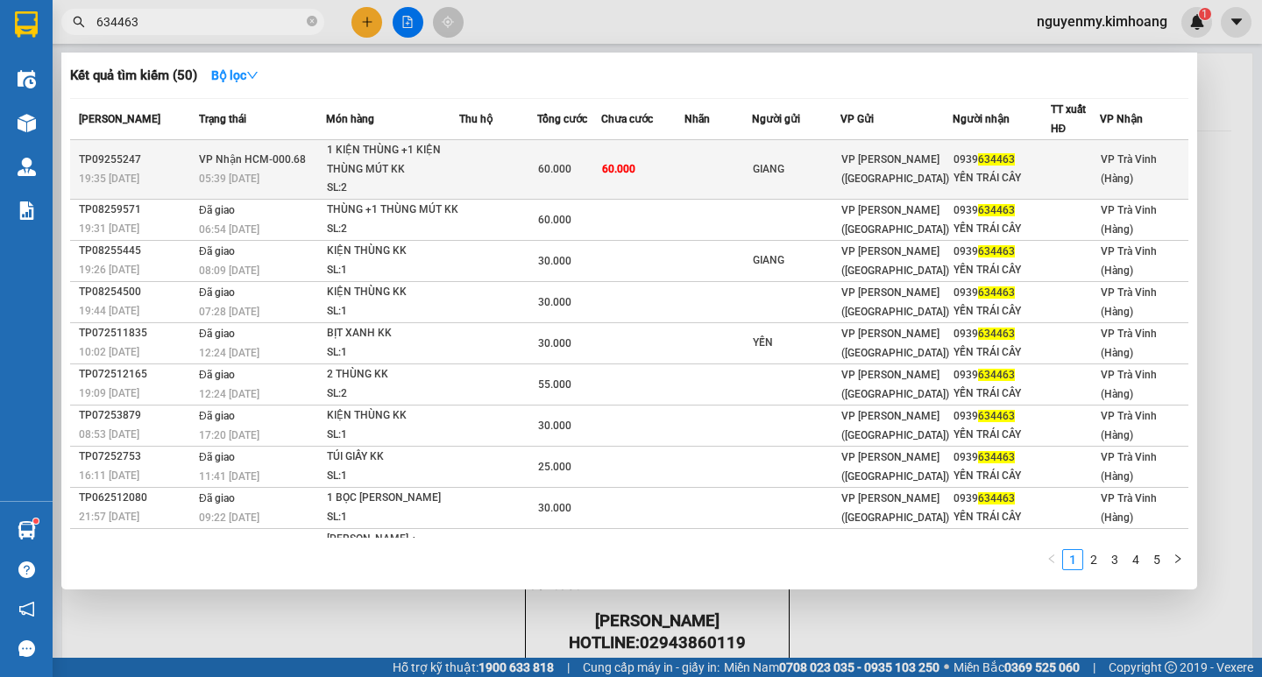
click at [690, 150] on td at bounding box center [718, 170] width 68 height 60
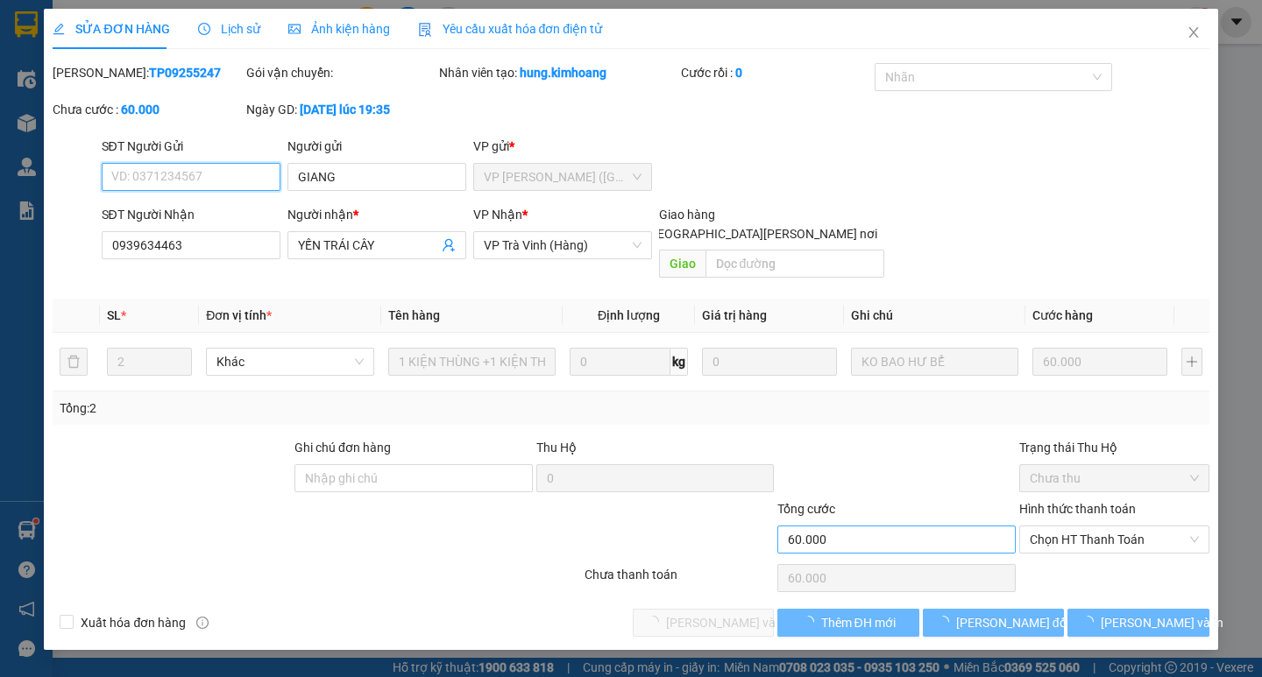
click at [1127, 527] on span "Chọn HT Thanh Toán" at bounding box center [1114, 540] width 169 height 26
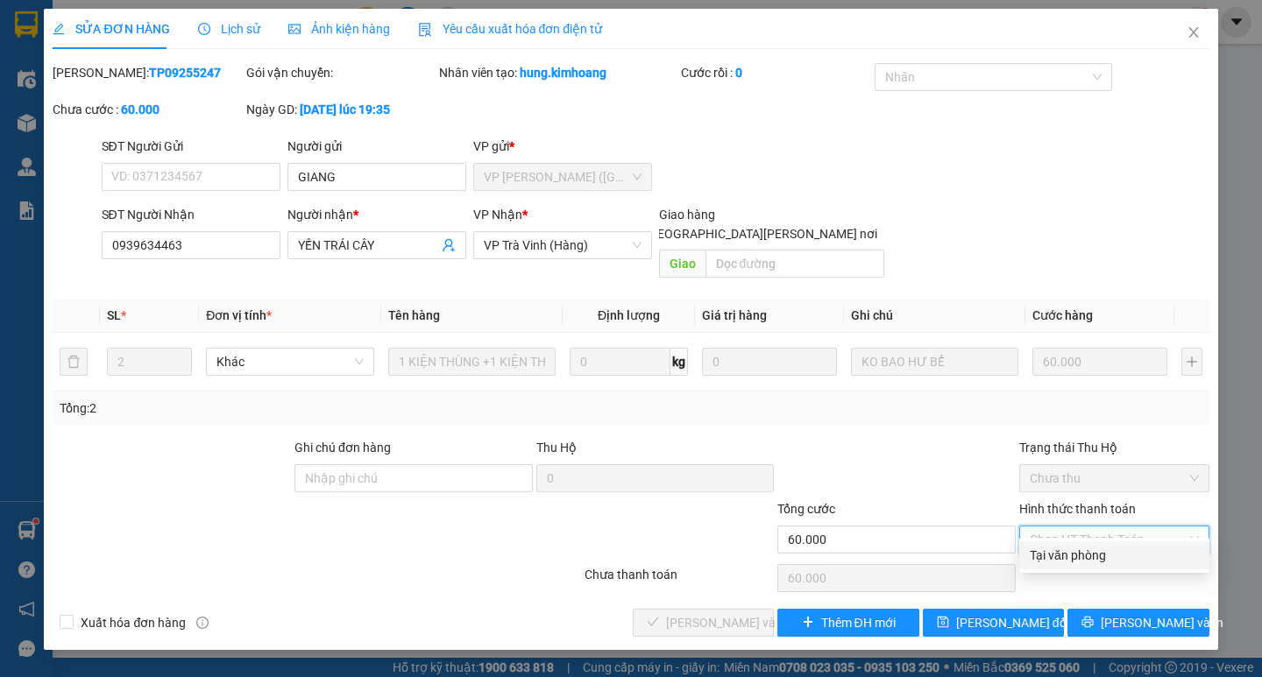
click at [1126, 548] on div "Tại văn phòng" at bounding box center [1114, 555] width 169 height 19
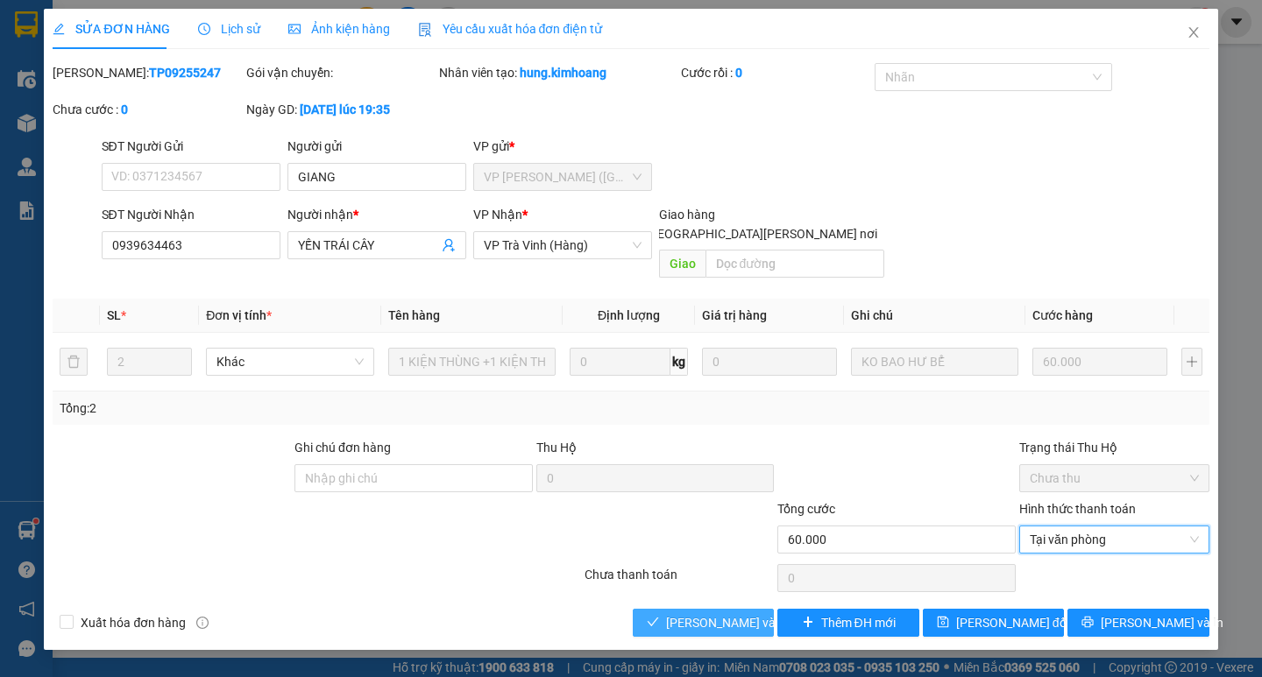
click at [690, 613] on span "[PERSON_NAME] và [PERSON_NAME] hàng" at bounding box center [784, 622] width 237 height 19
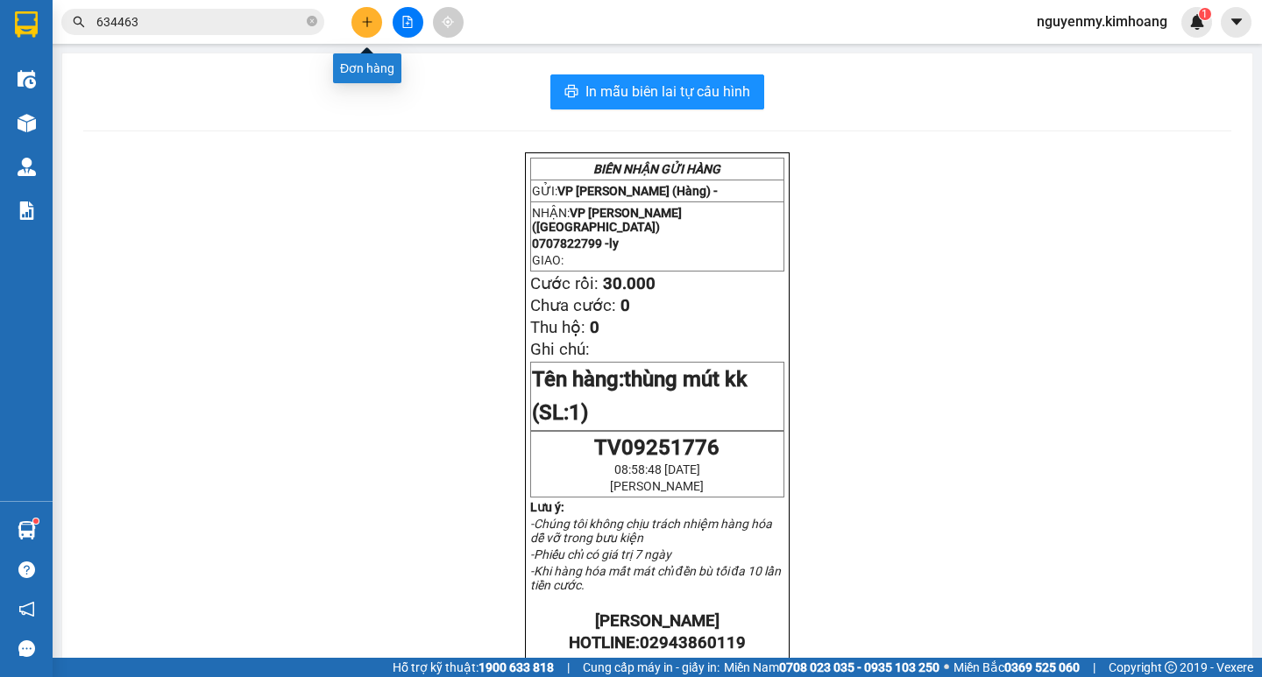
click at [367, 17] on icon "plus" at bounding box center [367, 22] width 12 height 12
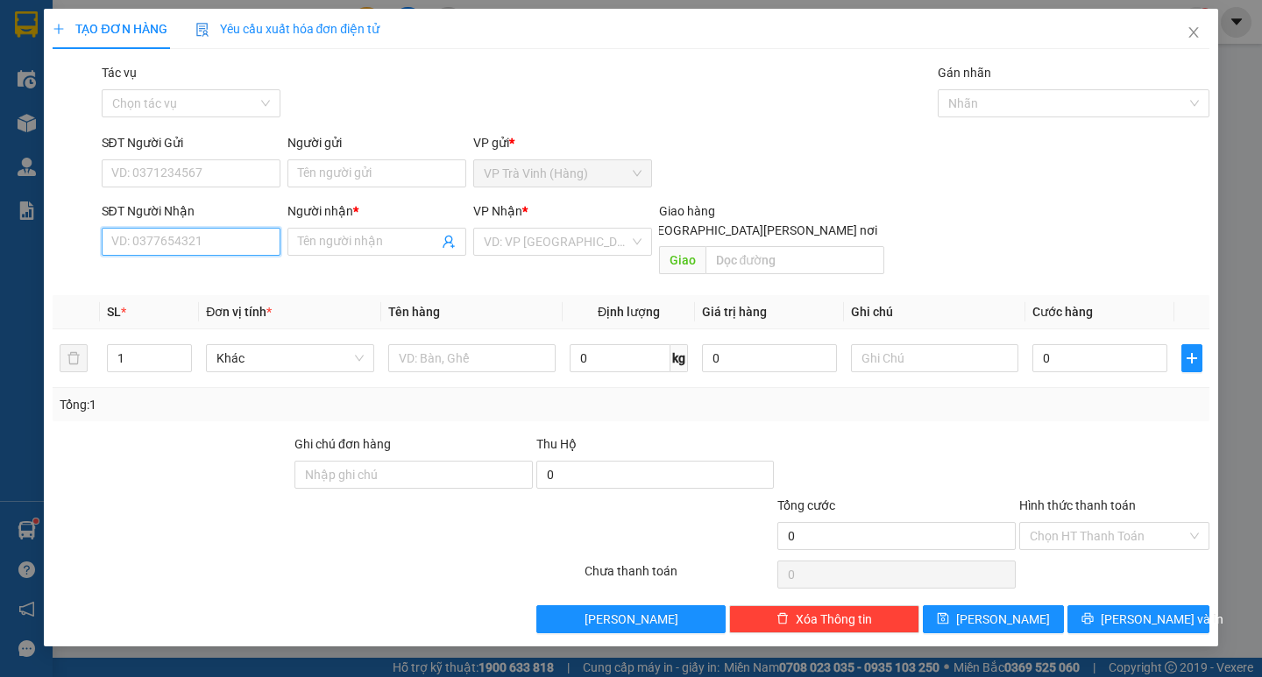
click at [174, 247] on input "SĐT Người Nhận" at bounding box center [191, 242] width 179 height 28
click at [352, 238] on input "Người nhận *" at bounding box center [368, 241] width 140 height 19
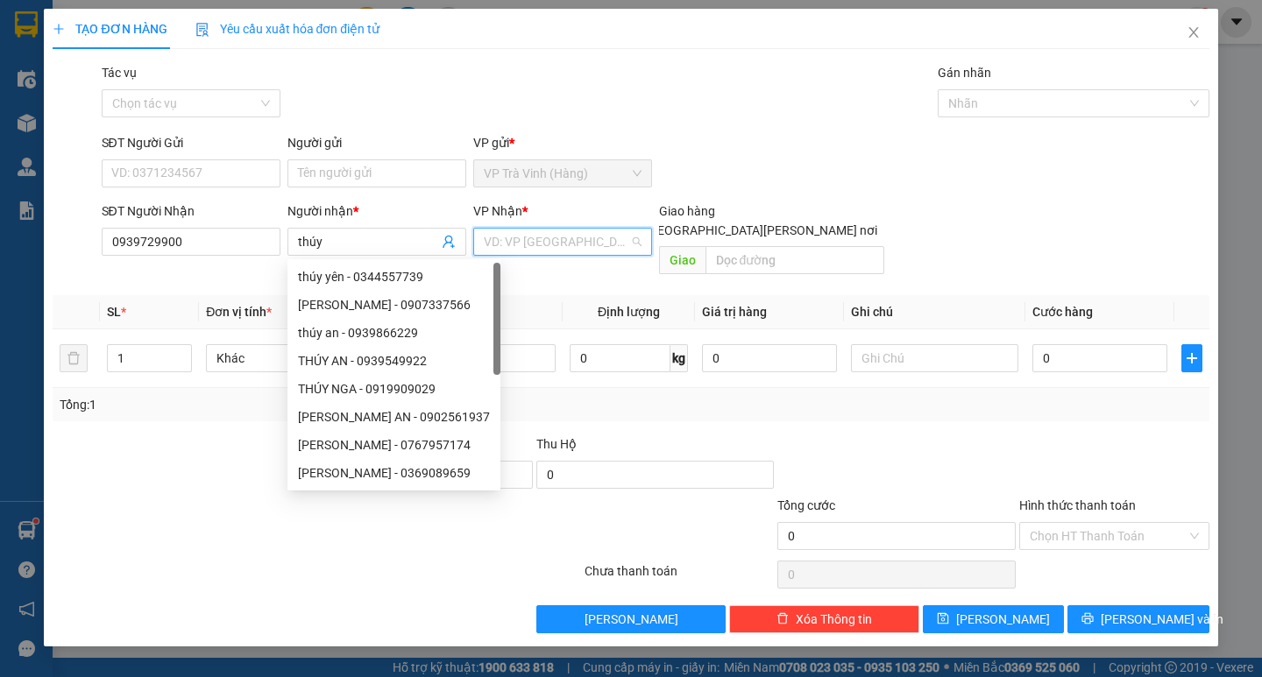
click at [557, 246] on input "search" at bounding box center [556, 242] width 145 height 26
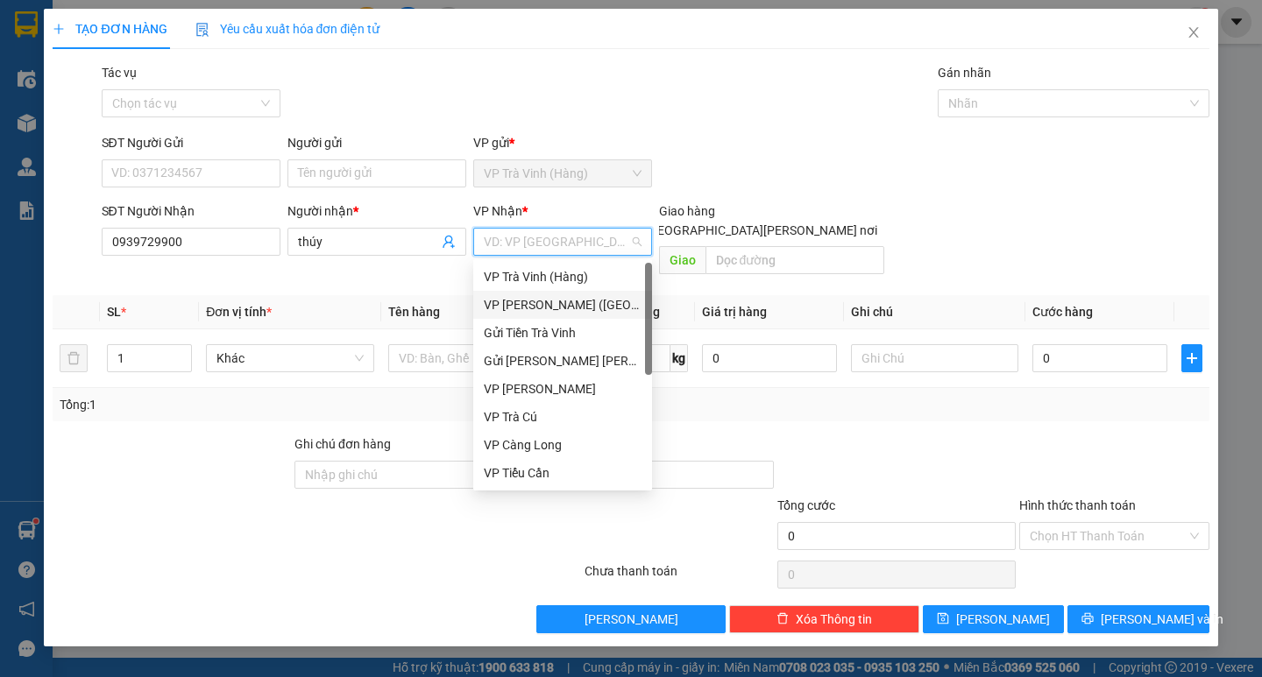
click at [547, 299] on div "VP [PERSON_NAME] ([GEOGRAPHIC_DATA])" at bounding box center [563, 304] width 158 height 19
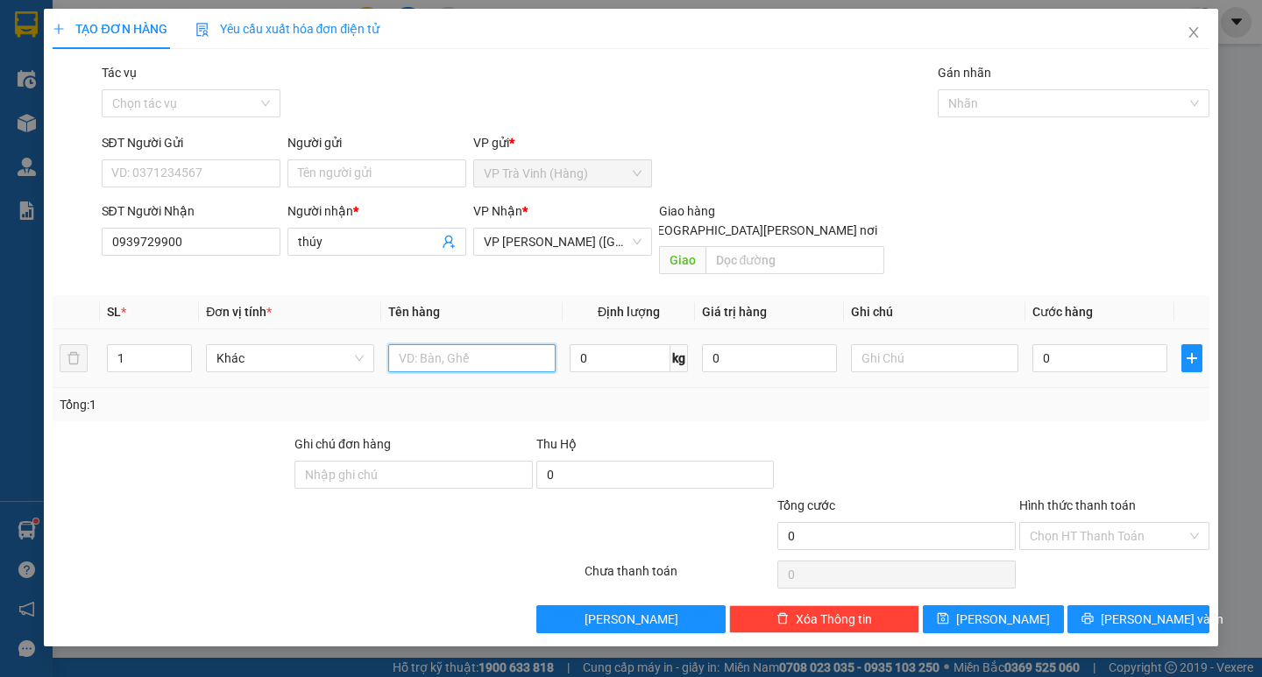
click at [406, 344] on input "text" at bounding box center [471, 358] width 167 height 28
click at [1102, 344] on input "0" at bounding box center [1099, 358] width 135 height 28
click at [1127, 523] on input "Hình thức thanh toán" at bounding box center [1108, 536] width 157 height 26
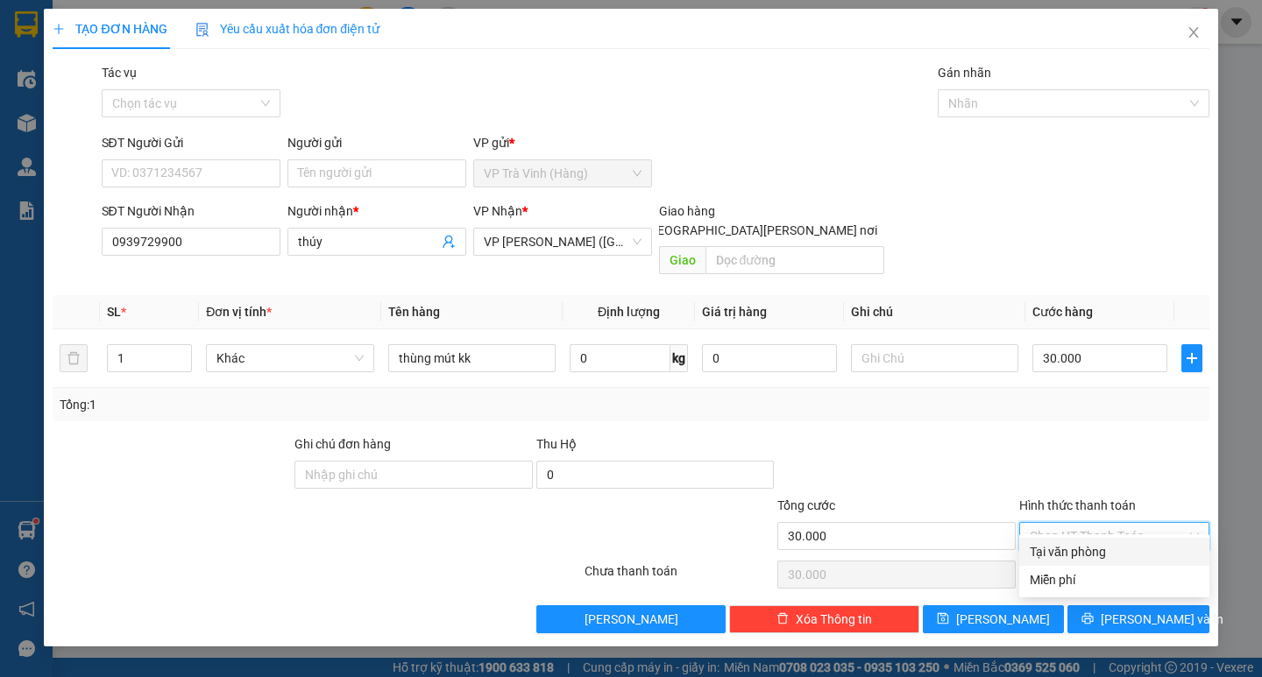
click at [1109, 546] on div "Tại văn phòng" at bounding box center [1114, 551] width 169 height 19
click at [1133, 610] on span "[PERSON_NAME] và In" at bounding box center [1162, 619] width 123 height 19
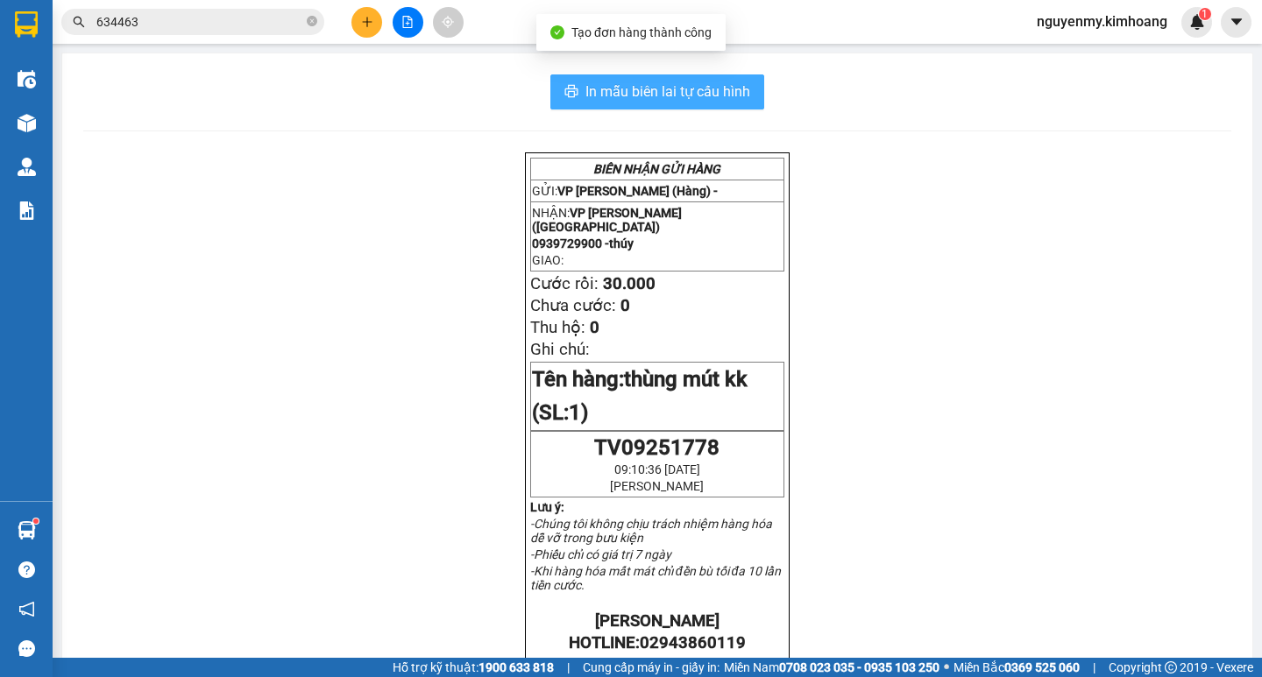
click at [667, 80] on button "In mẫu biên lai tự cấu hình" at bounding box center [657, 91] width 214 height 35
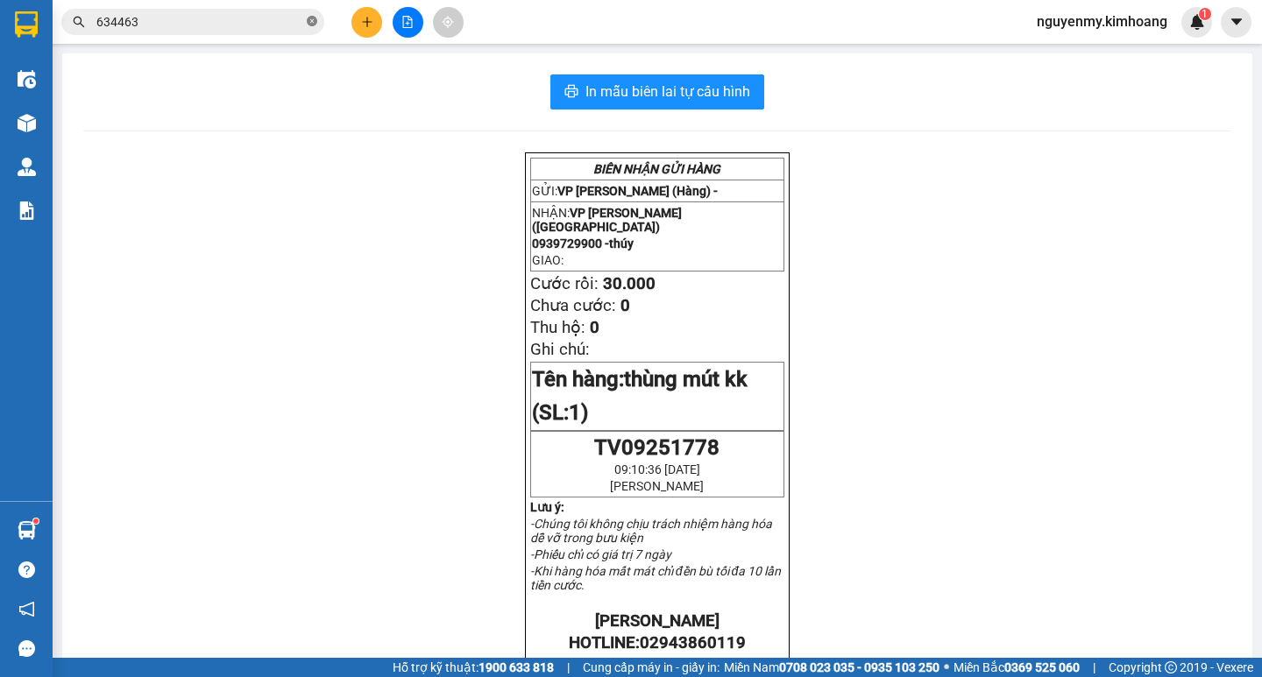
click at [316, 16] on span at bounding box center [312, 22] width 11 height 17
click at [300, 16] on input "text" at bounding box center [199, 21] width 207 height 19
click at [286, 21] on input "text" at bounding box center [199, 21] width 207 height 19
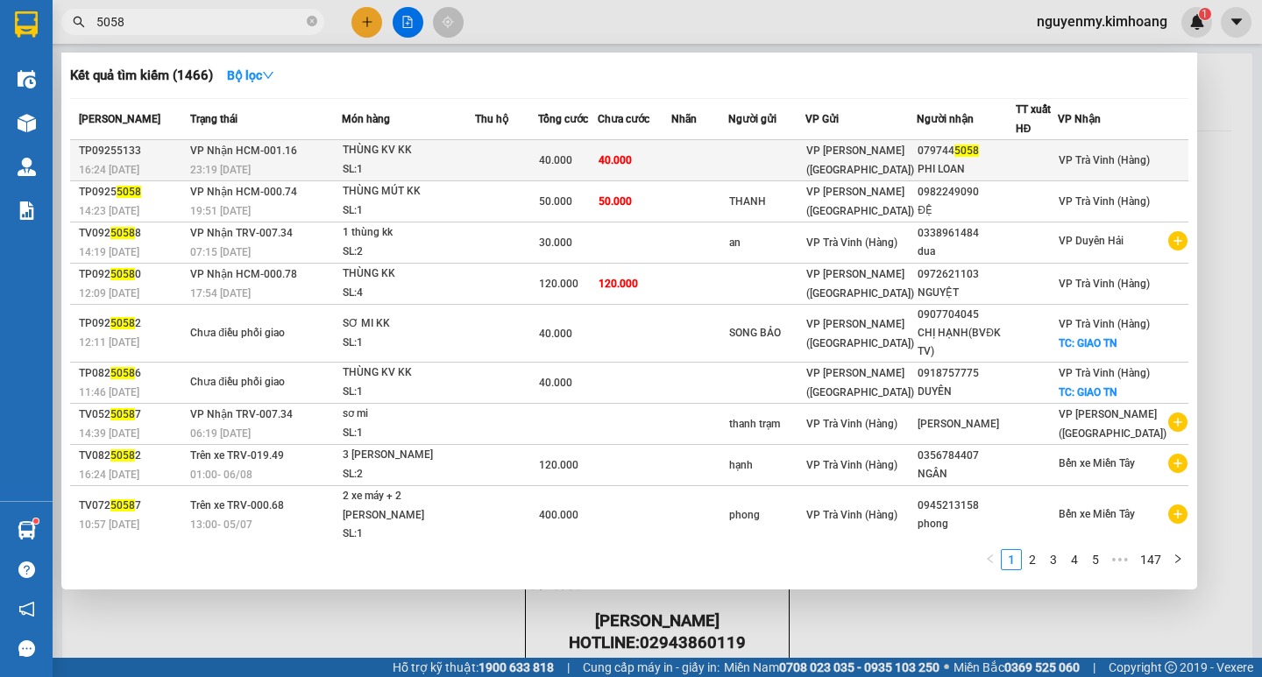
click at [657, 154] on td "40.000" at bounding box center [635, 160] width 74 height 41
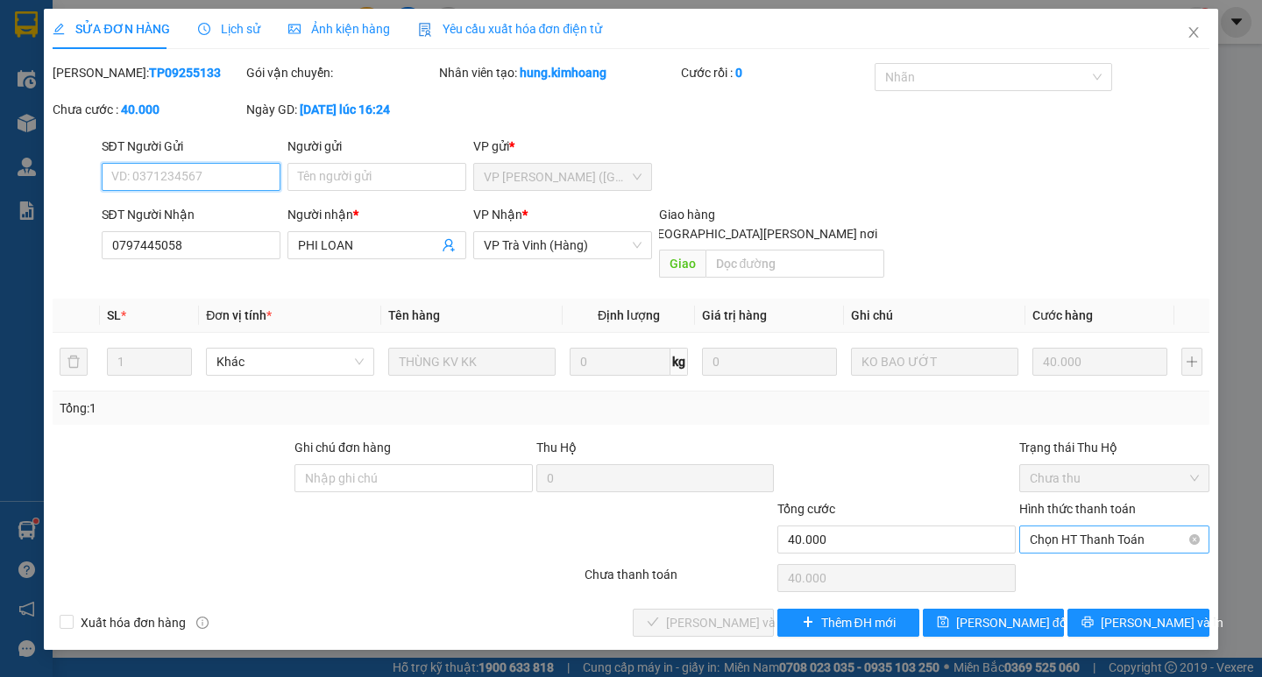
click at [1107, 527] on span "Chọn HT Thanh Toán" at bounding box center [1114, 540] width 169 height 26
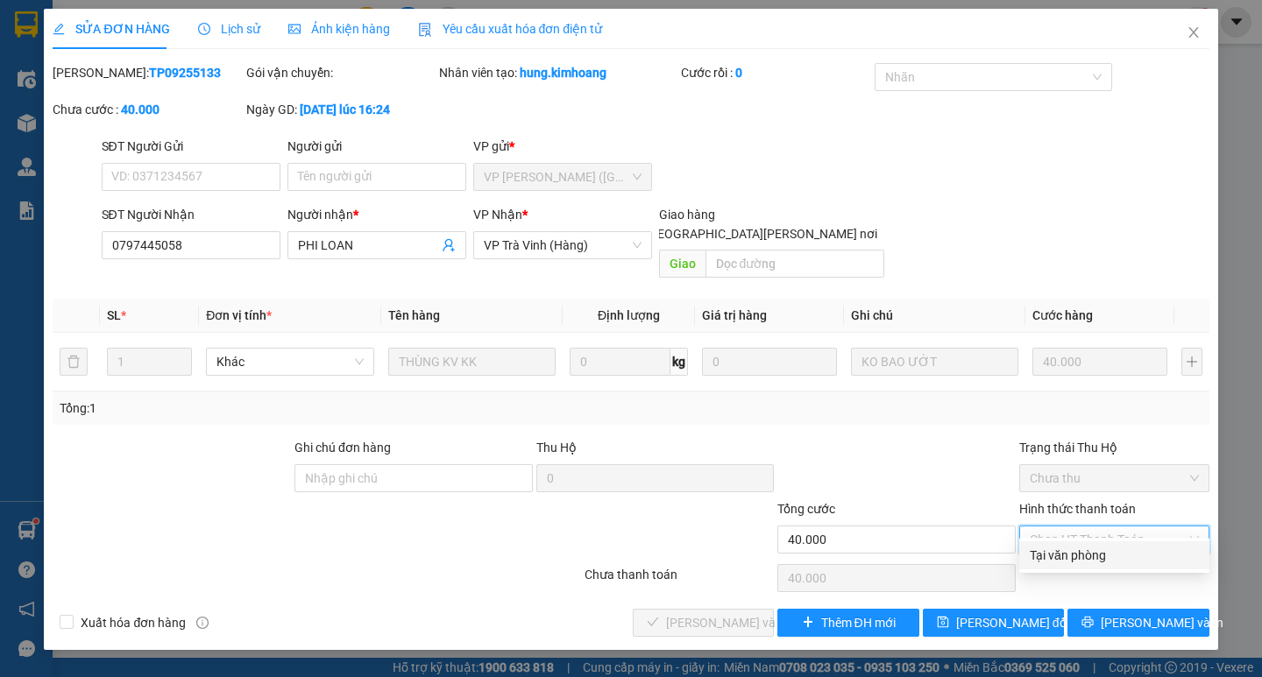
click at [1083, 549] on div "Tại văn phòng" at bounding box center [1114, 555] width 169 height 19
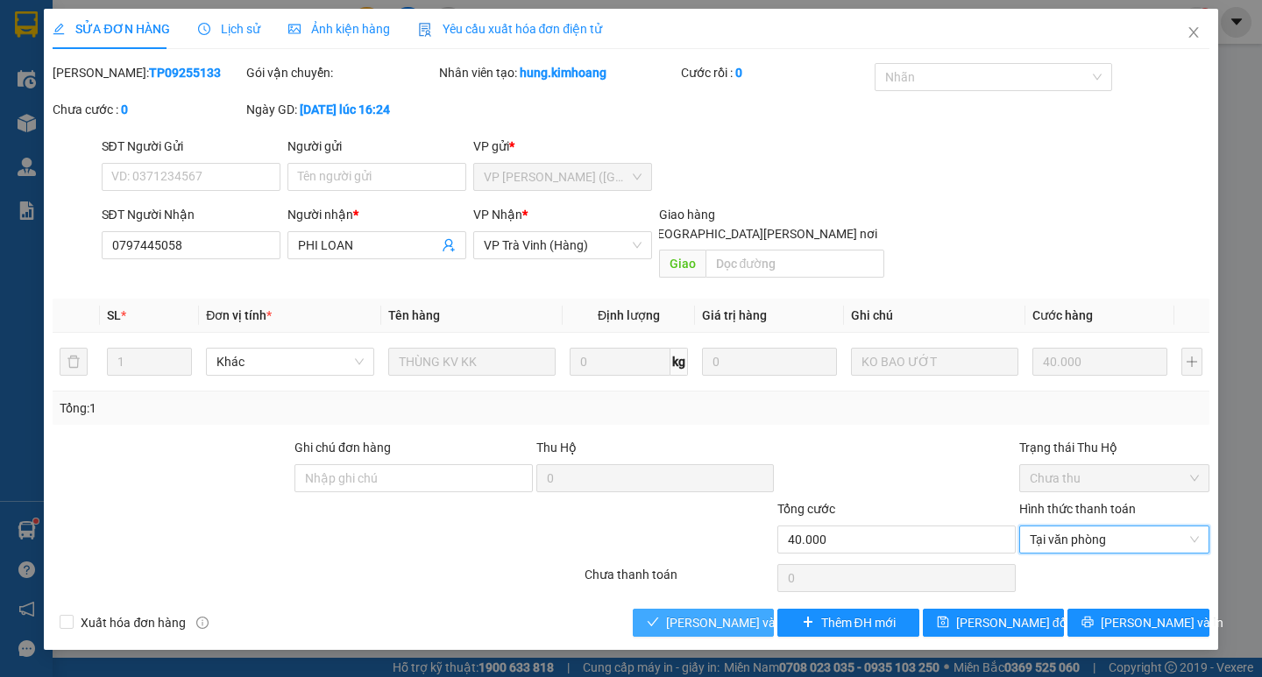
click at [700, 613] on span "[PERSON_NAME] và [PERSON_NAME] hàng" at bounding box center [784, 622] width 237 height 19
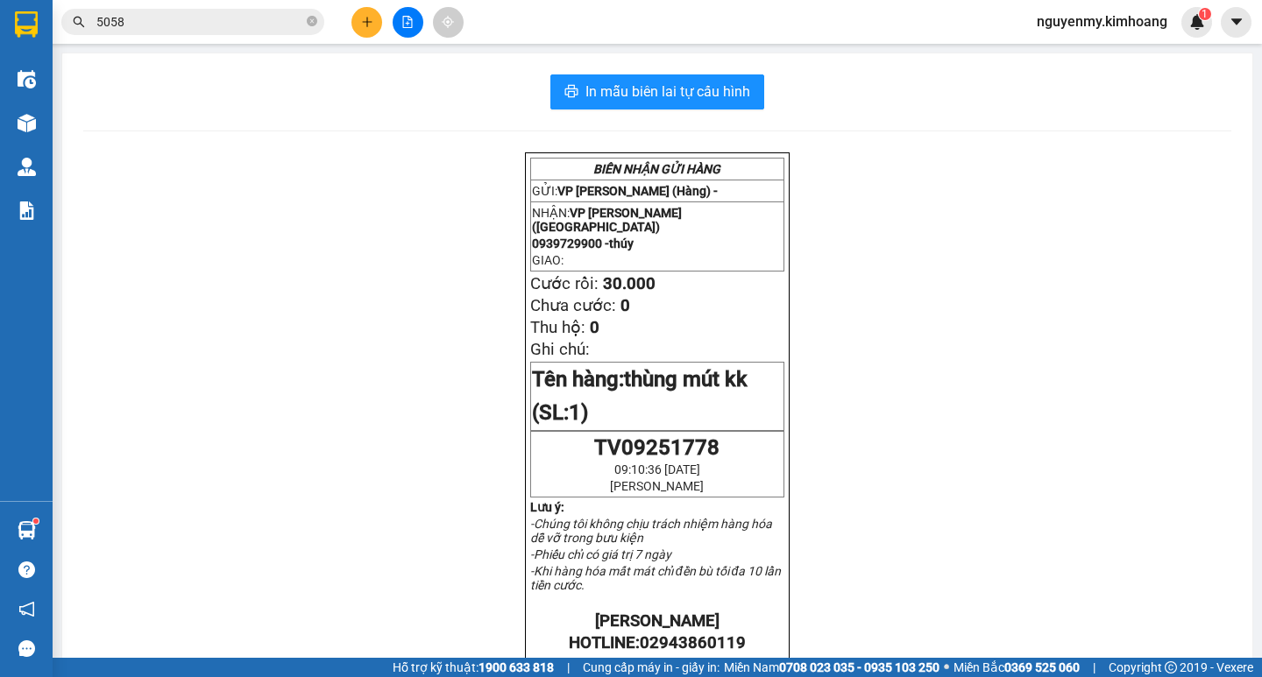
click at [174, 17] on input "5058" at bounding box center [199, 21] width 207 height 19
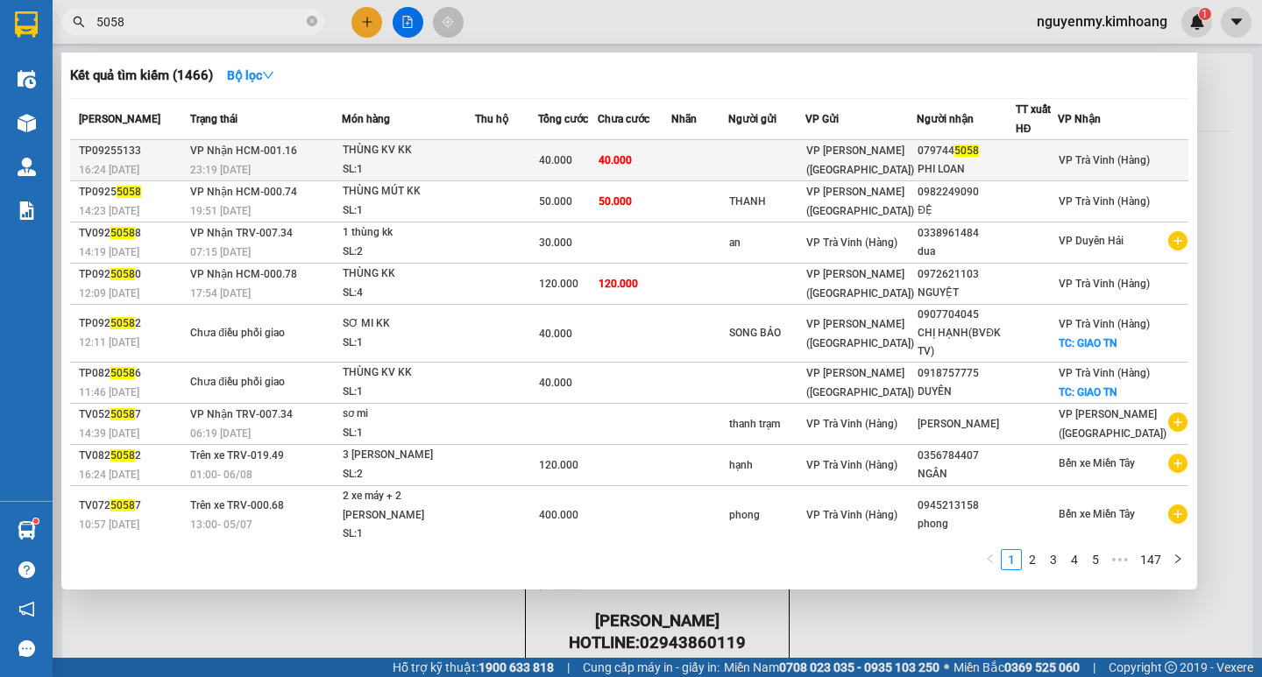
click at [897, 151] on span "VP [PERSON_NAME] ([GEOGRAPHIC_DATA])" at bounding box center [860, 161] width 108 height 32
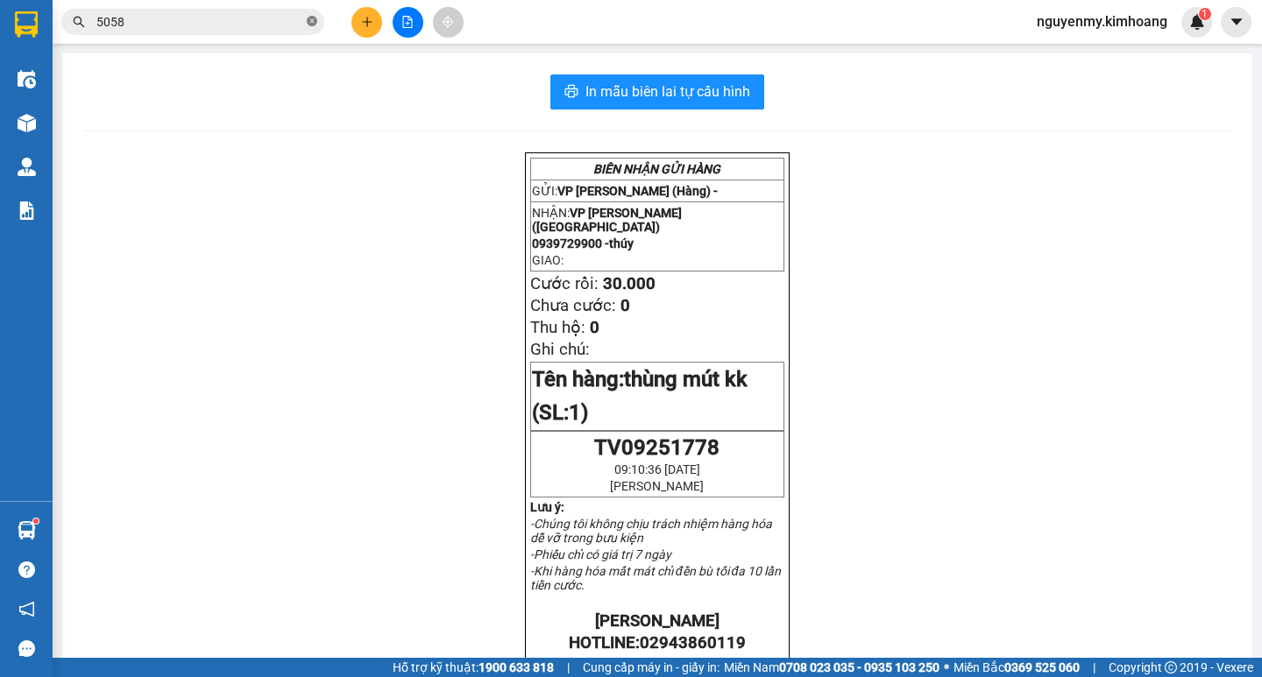
click at [313, 20] on icon "close-circle" at bounding box center [312, 21] width 11 height 11
click at [272, 30] on span at bounding box center [192, 22] width 263 height 26
click at [245, 28] on input "text" at bounding box center [199, 21] width 207 height 19
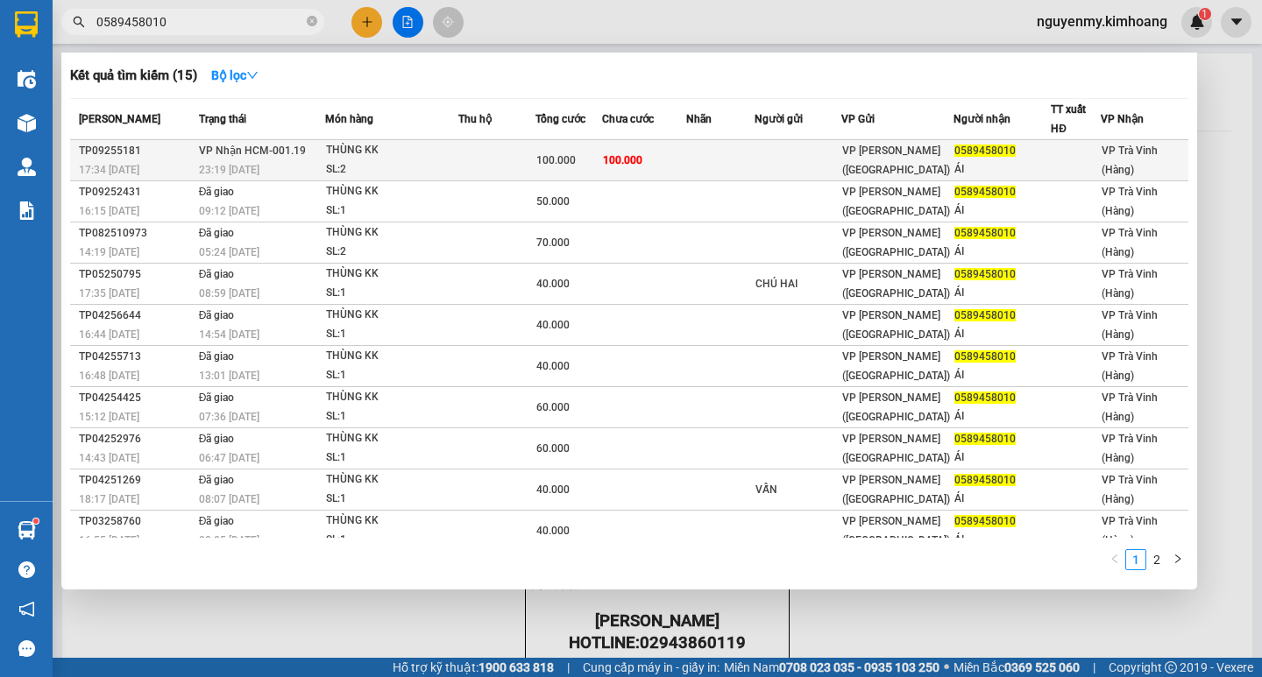
click at [598, 158] on div "100.000" at bounding box center [568, 160] width 65 height 19
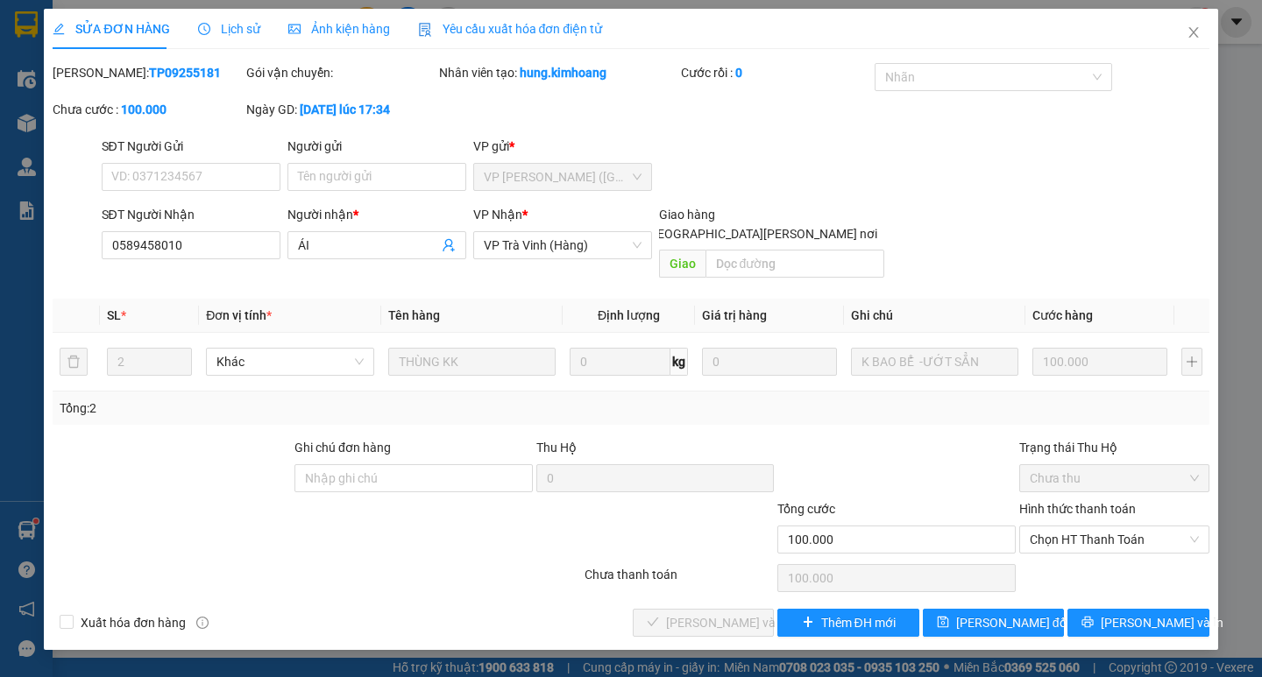
click at [1107, 538] on div "Hình thức thanh toán Chọn HT Thanh Toán" at bounding box center [1114, 530] width 190 height 61
click at [1110, 527] on span "Chọn HT Thanh Toán" at bounding box center [1114, 540] width 169 height 26
click at [1093, 566] on div "Tại văn phòng" at bounding box center [1114, 556] width 190 height 28
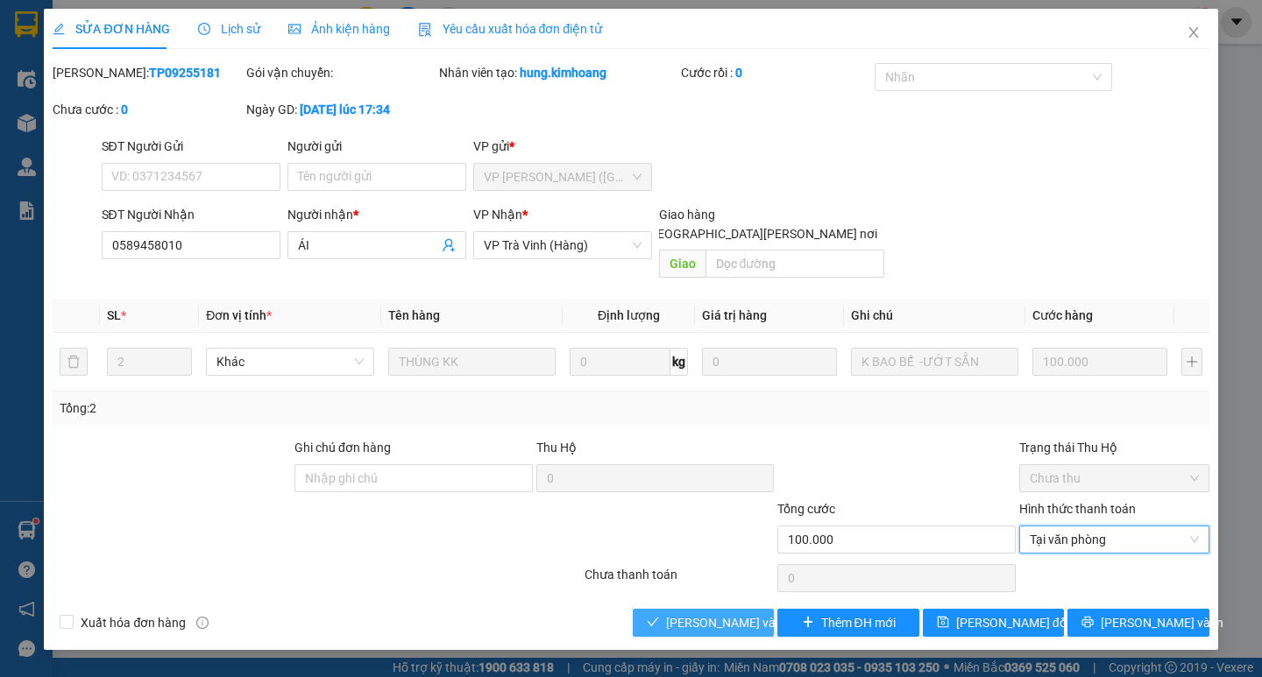
click at [663, 609] on button "[PERSON_NAME] và [PERSON_NAME] hàng" at bounding box center [703, 623] width 141 height 28
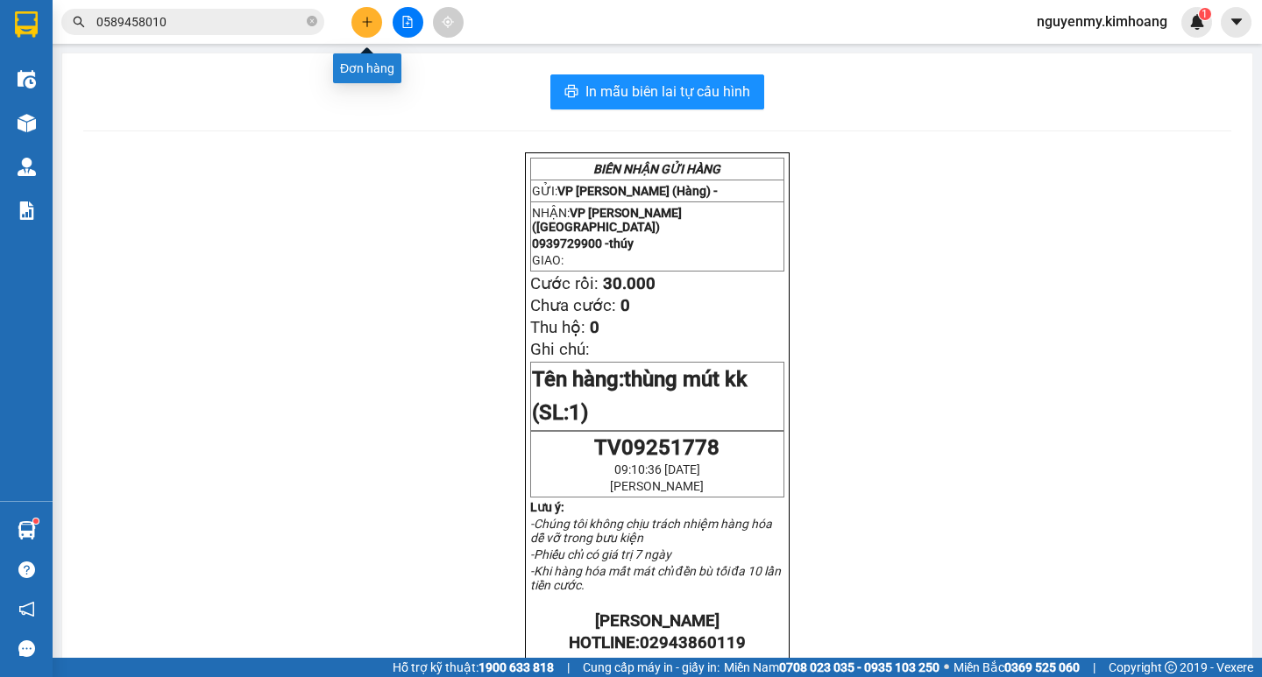
click at [372, 32] on button at bounding box center [366, 22] width 31 height 31
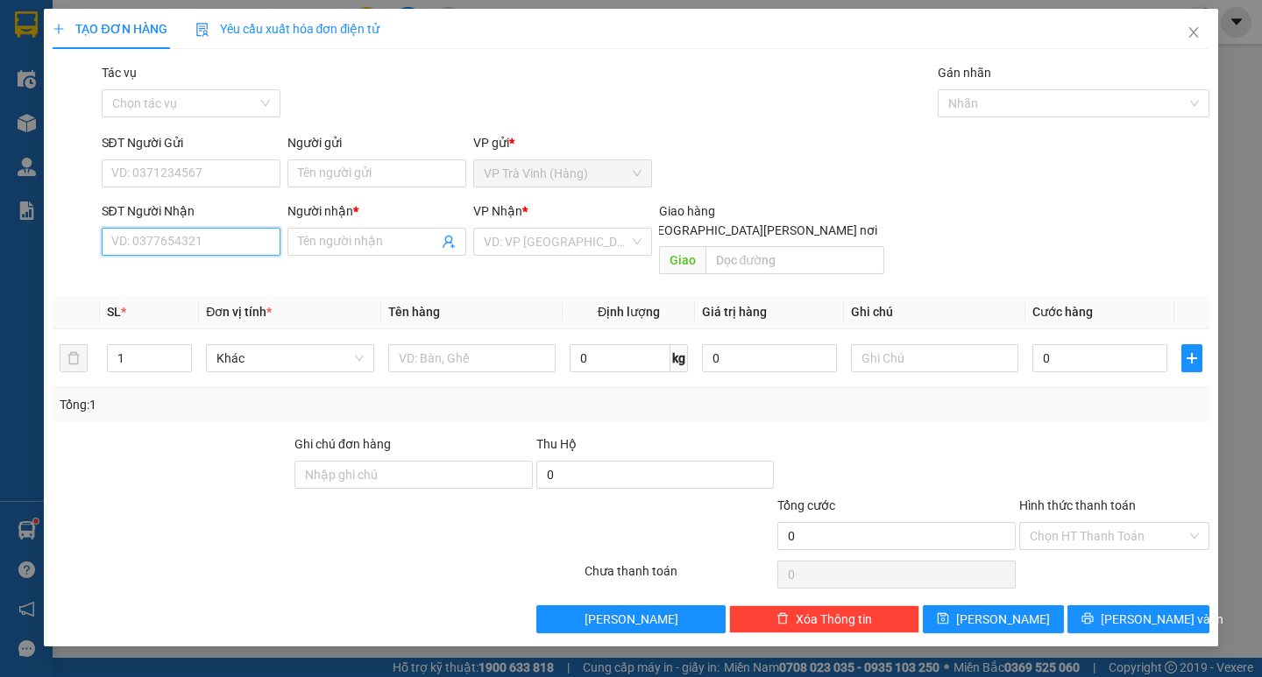
click at [187, 245] on input "SĐT Người Nhận" at bounding box center [191, 242] width 179 height 28
click at [224, 276] on div "02766544770 - THIÊN PHÁT" at bounding box center [191, 276] width 158 height 19
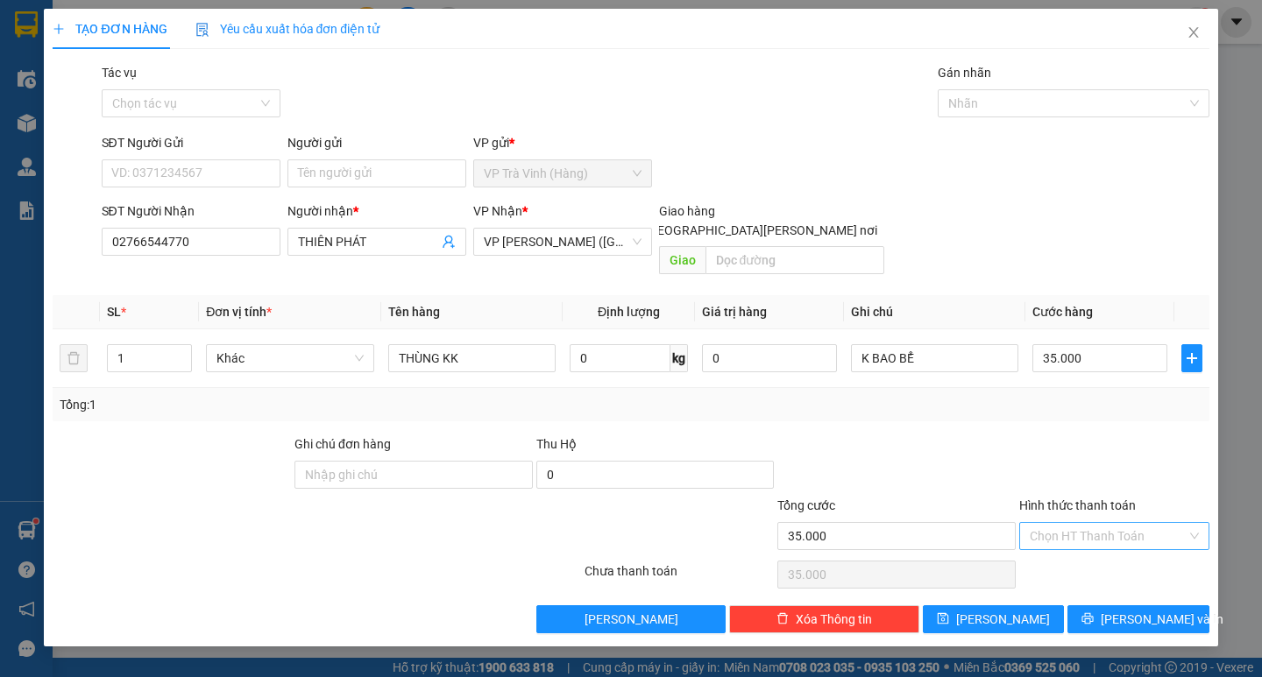
click at [1110, 523] on input "Hình thức thanh toán" at bounding box center [1108, 536] width 157 height 26
click at [1117, 551] on div "Tại văn phòng" at bounding box center [1114, 551] width 169 height 19
click at [1132, 610] on span "[PERSON_NAME] và In" at bounding box center [1162, 619] width 123 height 19
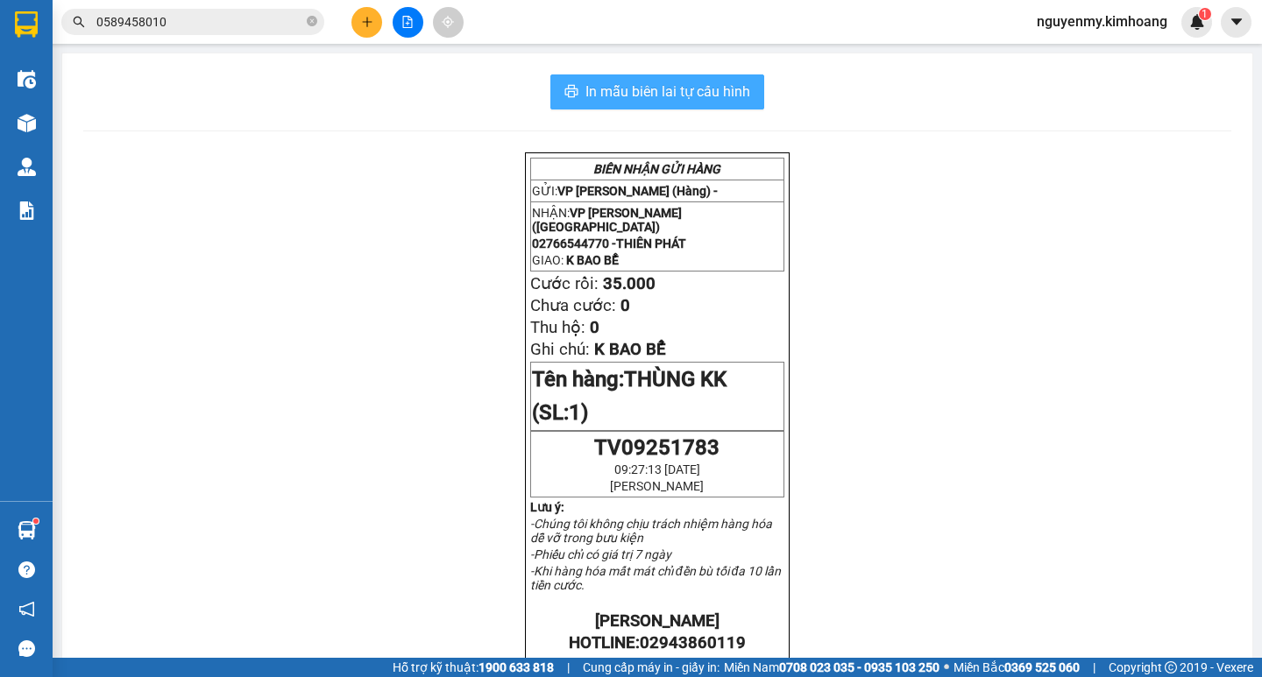
click at [691, 89] on span "In mẫu biên lai tự cấu hình" at bounding box center [667, 92] width 165 height 22
click at [312, 25] on icon "close-circle" at bounding box center [312, 21] width 11 height 11
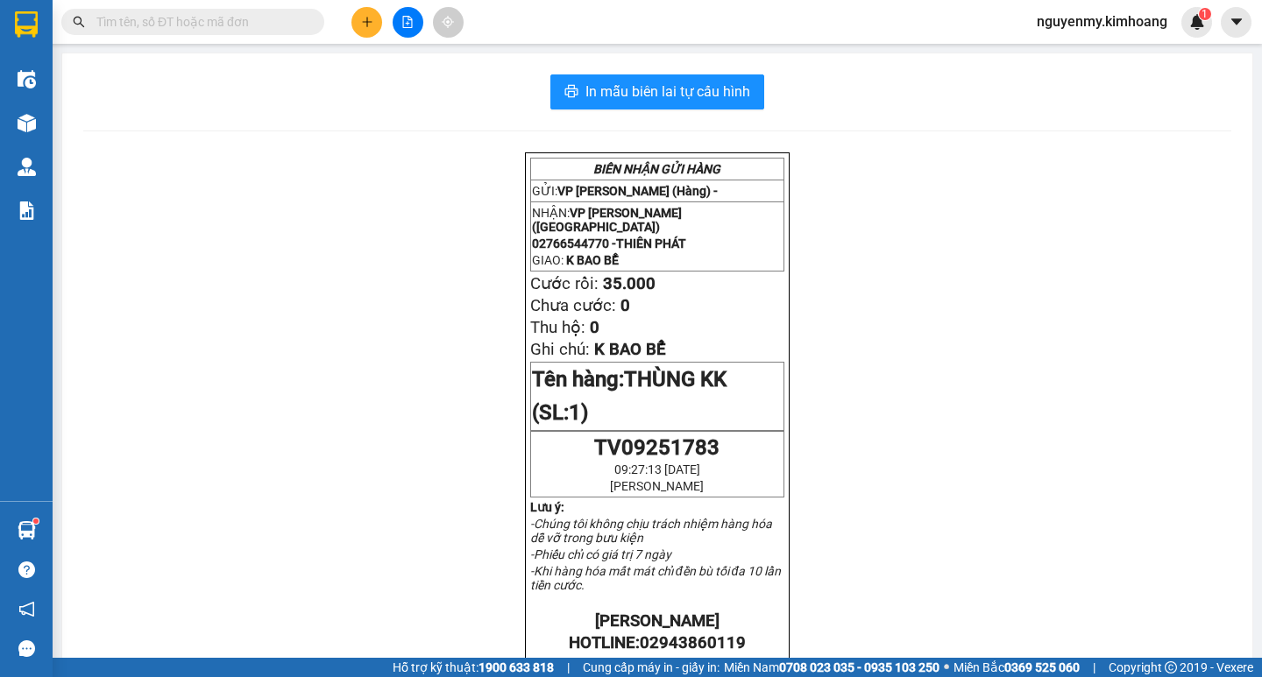
drag, startPoint x: 312, startPoint y: 25, endPoint x: 301, endPoint y: 25, distance: 10.5
click at [303, 25] on span at bounding box center [192, 22] width 263 height 26
click at [299, 25] on input "text" at bounding box center [199, 21] width 207 height 19
click at [275, 26] on input "text" at bounding box center [199, 21] width 207 height 19
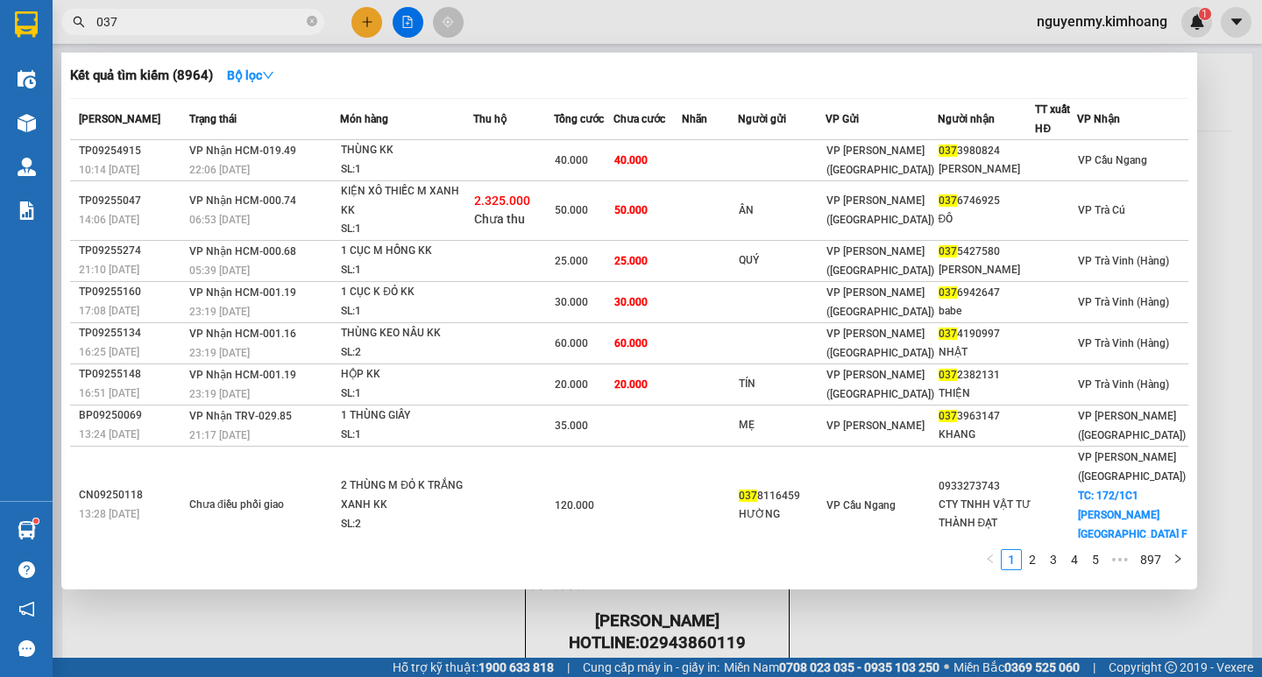
click at [202, 23] on input "037" at bounding box center [199, 21] width 207 height 19
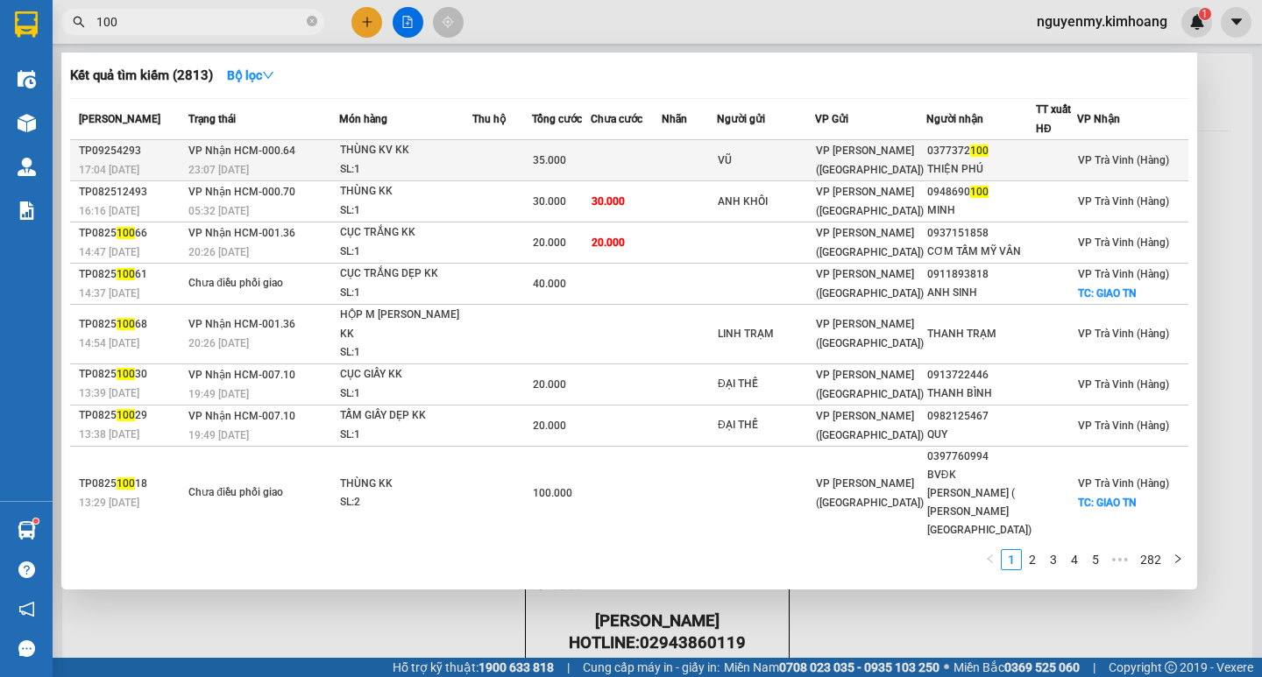
click at [717, 159] on td at bounding box center [689, 160] width 55 height 41
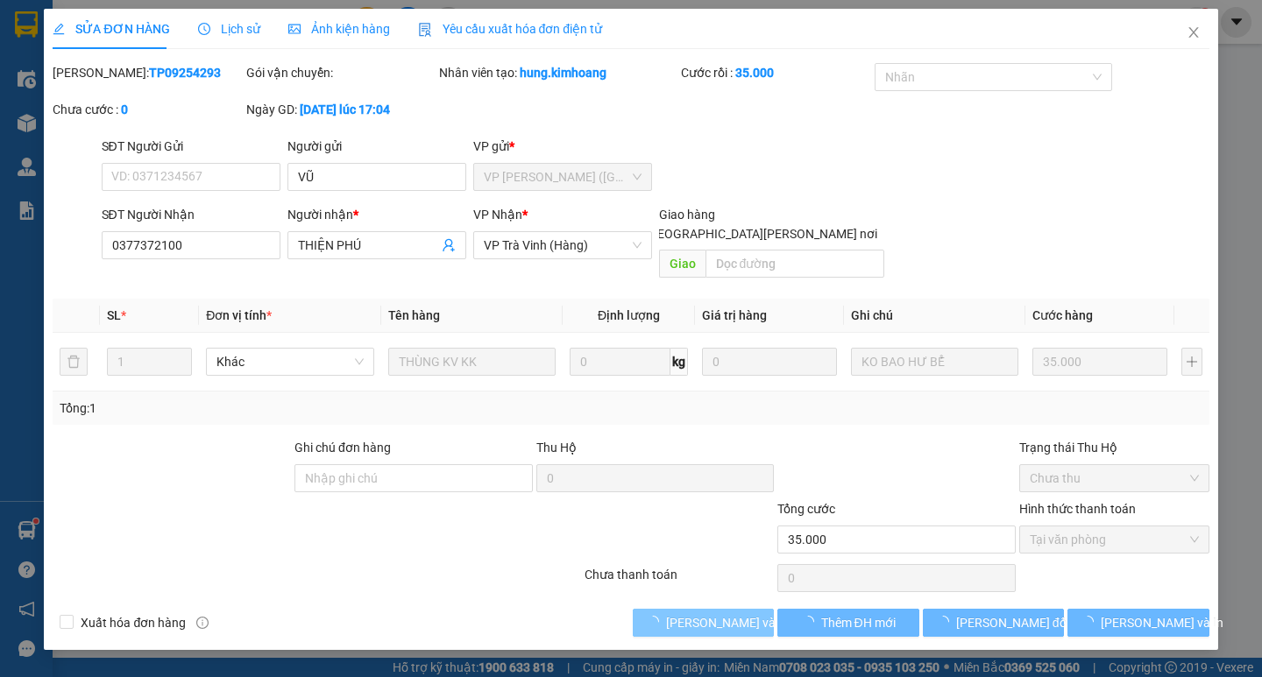
click at [717, 613] on span "[PERSON_NAME] và [PERSON_NAME] hàng" at bounding box center [784, 622] width 237 height 19
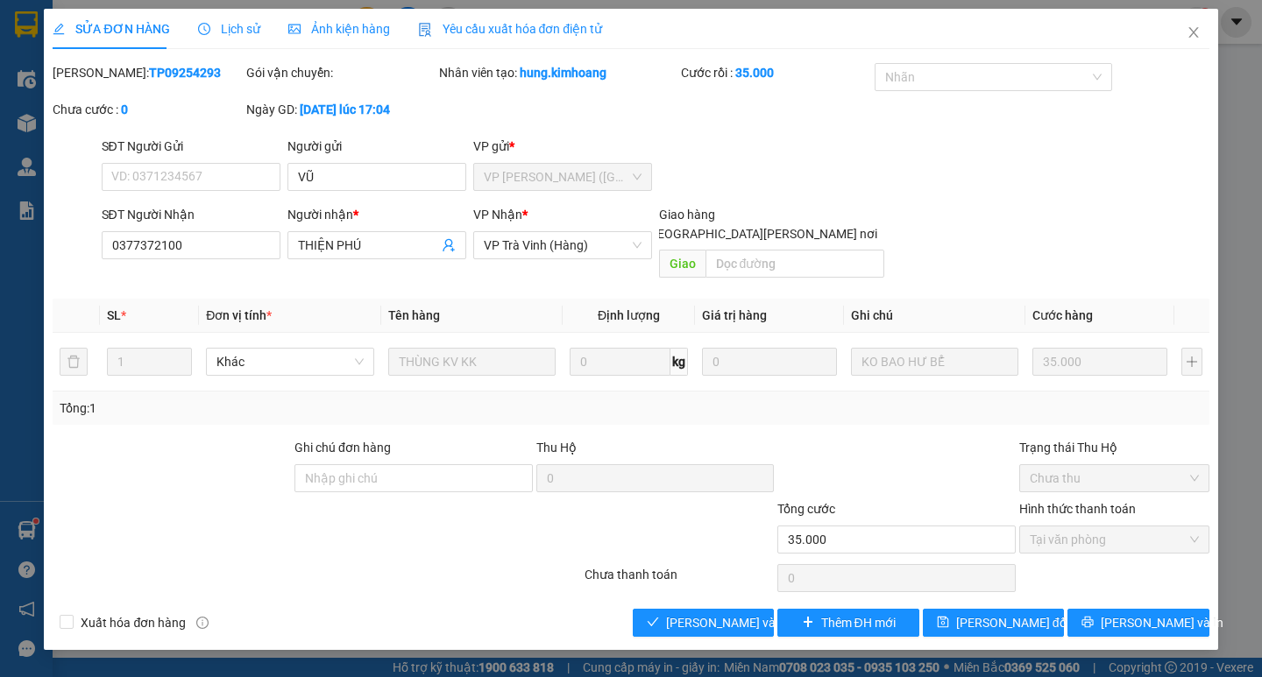
drag, startPoint x: 1121, startPoint y: 626, endPoint x: 1131, endPoint y: 624, distance: 9.8
click at [1122, 627] on div "SỬA ĐƠN HÀNG Lịch sử Ảnh kiện hàng Yêu cầu xuất hóa đơn điện tử Total Paid Fee …" at bounding box center [630, 330] width 1173 height 642
click at [1148, 613] on span "[PERSON_NAME] và In" at bounding box center [1162, 622] width 123 height 19
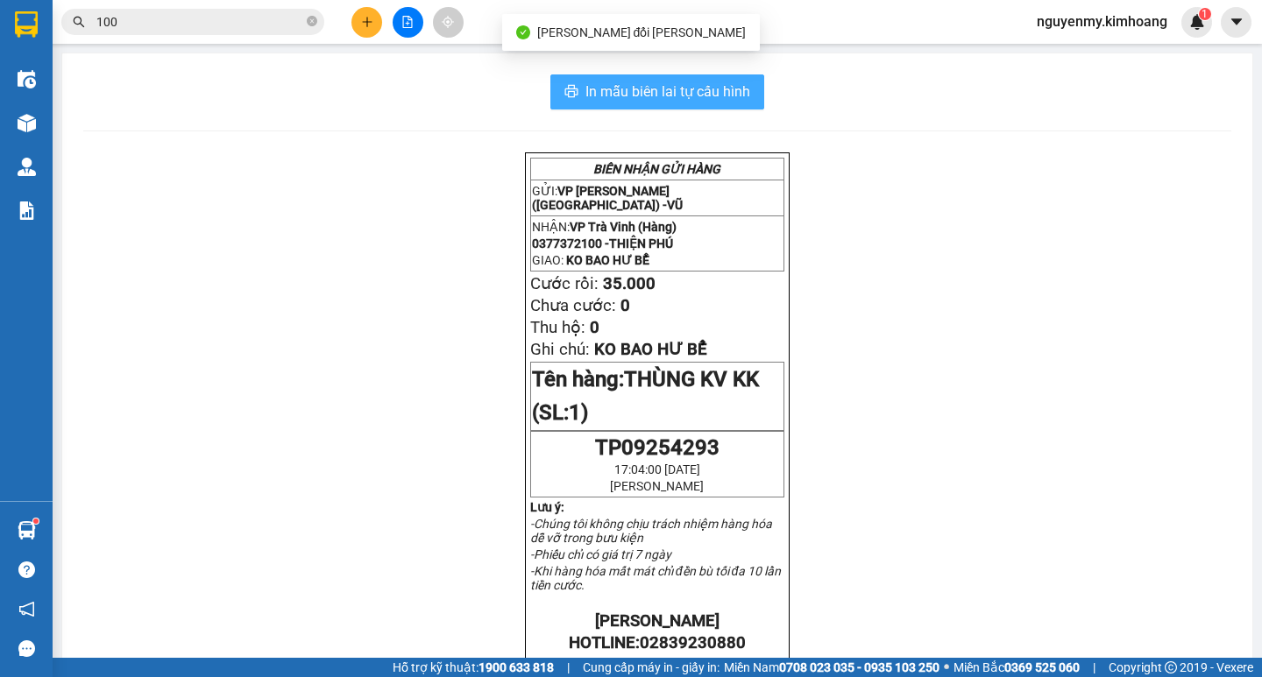
click at [685, 103] on span "In mẫu biên lai tự cấu hình" at bounding box center [667, 92] width 165 height 22
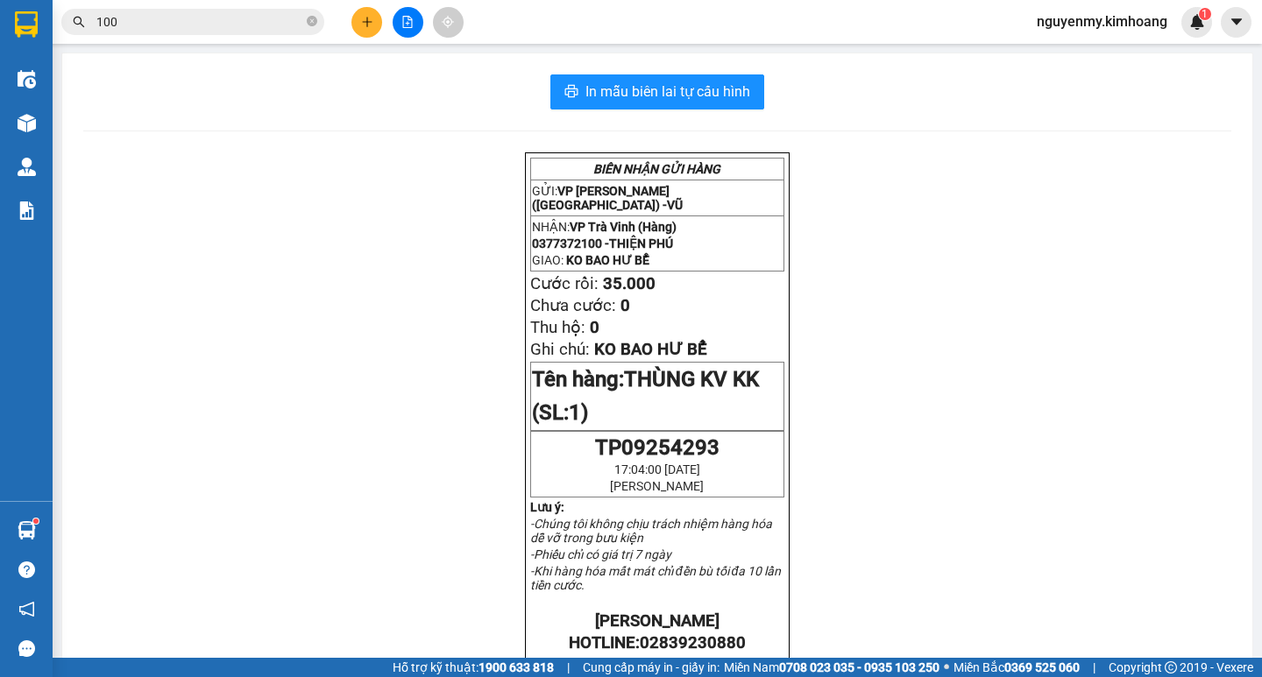
click at [320, 18] on span "100" at bounding box center [192, 22] width 263 height 26
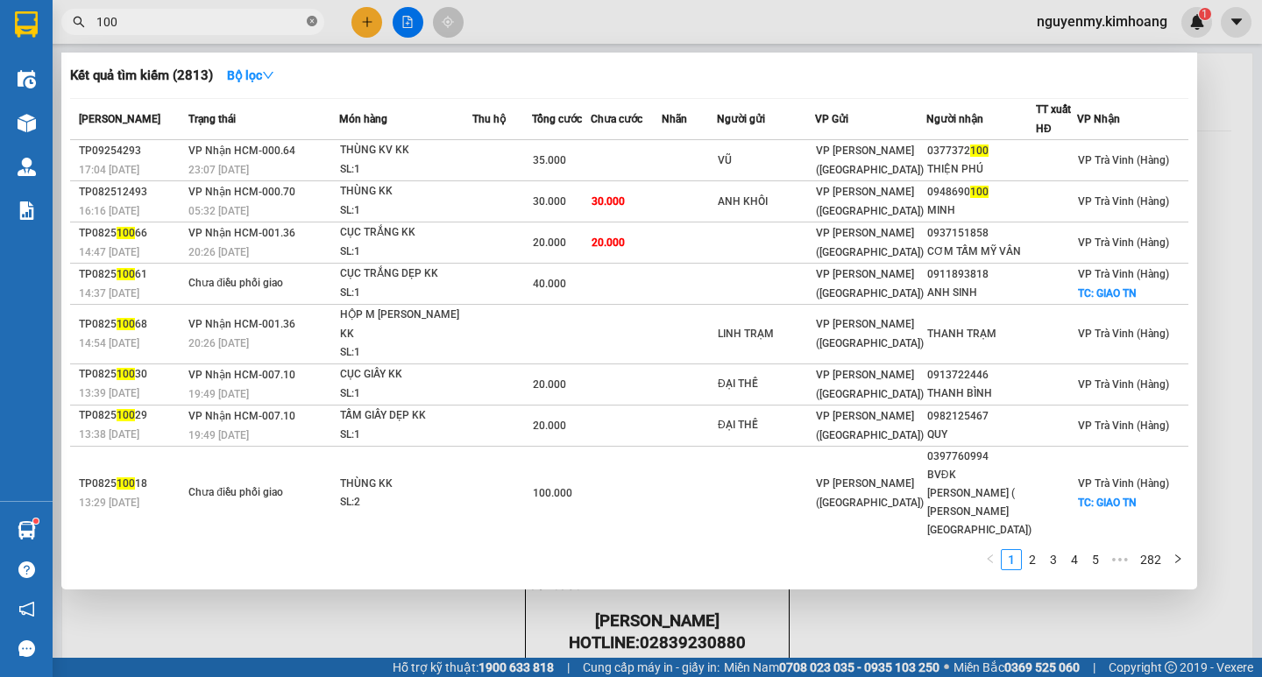
drag, startPoint x: 316, startPoint y: 22, endPoint x: 302, endPoint y: 20, distance: 14.1
click at [315, 22] on icon "close-circle" at bounding box center [312, 21] width 11 height 11
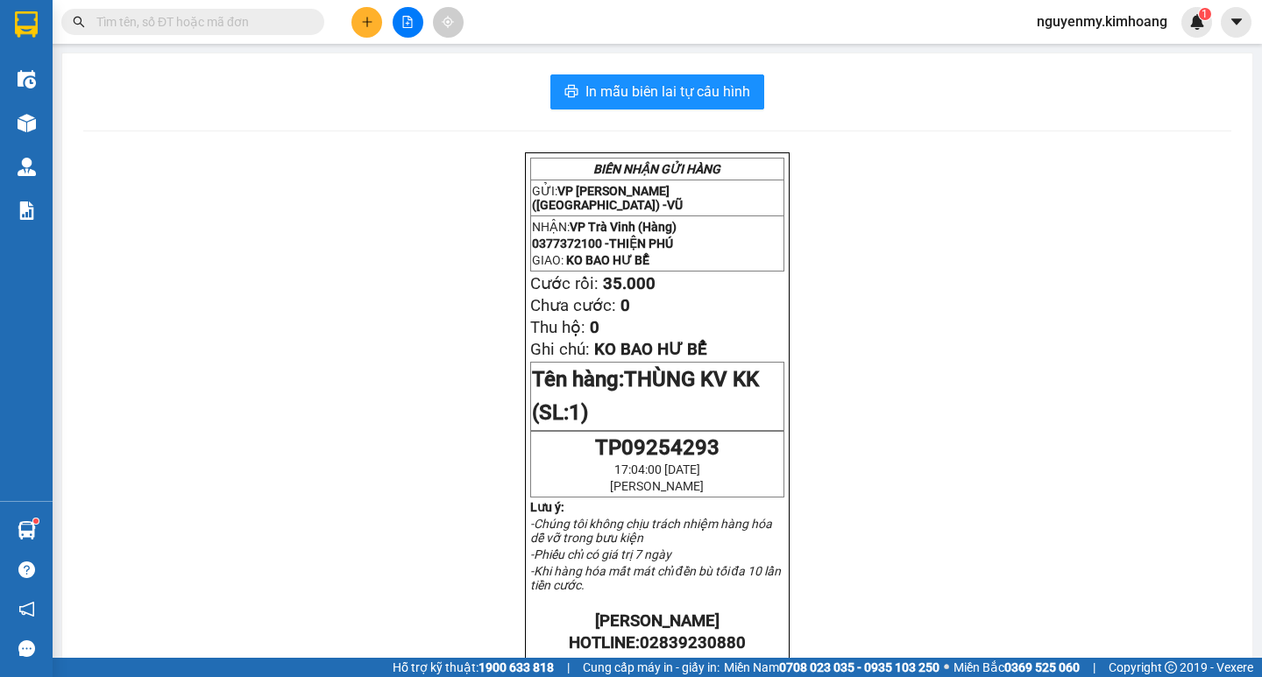
drag, startPoint x: 302, startPoint y: 20, endPoint x: 246, endPoint y: 24, distance: 56.2
click at [299, 20] on input "text" at bounding box center [199, 21] width 207 height 19
click at [246, 24] on input "text" at bounding box center [199, 21] width 207 height 19
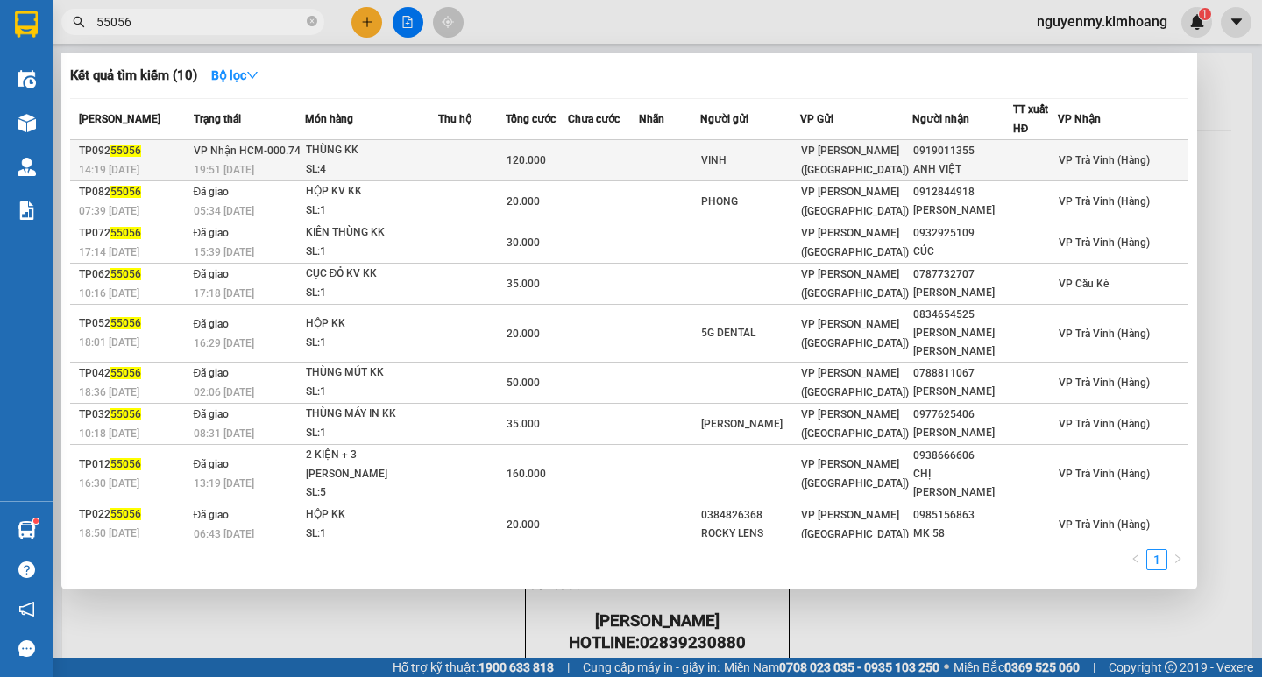
click at [363, 152] on div "THÙNG KK" at bounding box center [371, 150] width 131 height 19
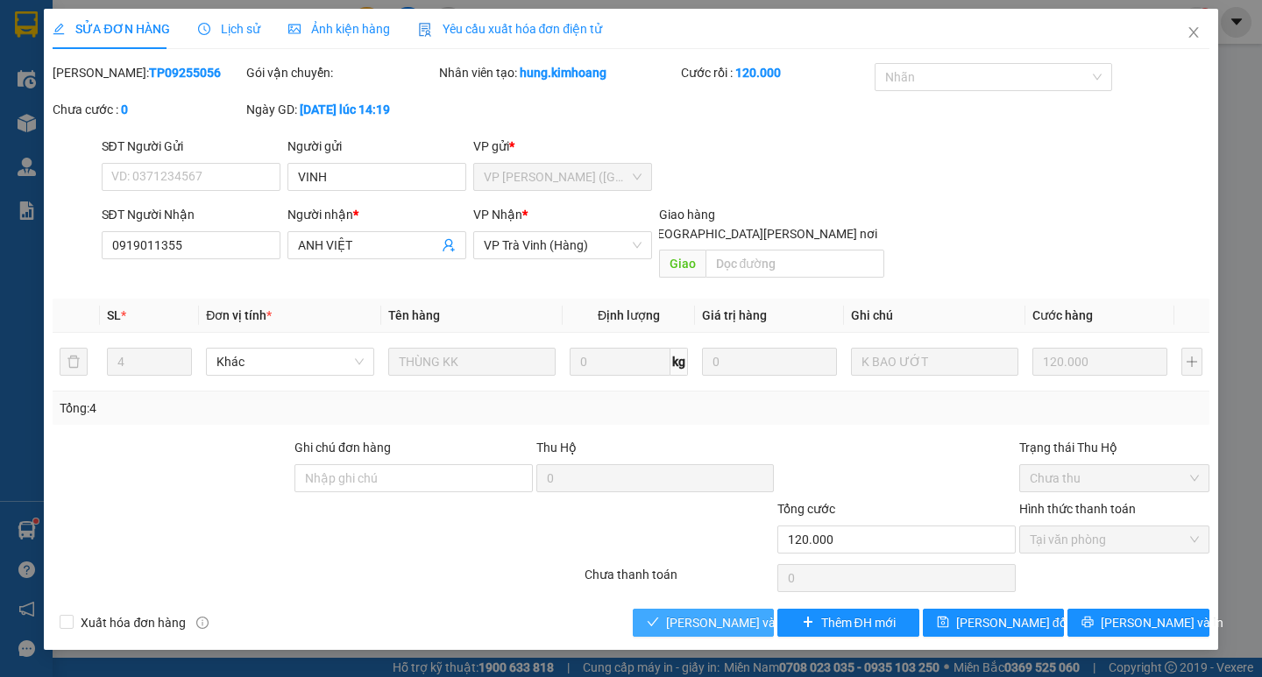
click at [704, 613] on span "[PERSON_NAME] và [PERSON_NAME] hàng" at bounding box center [784, 622] width 237 height 19
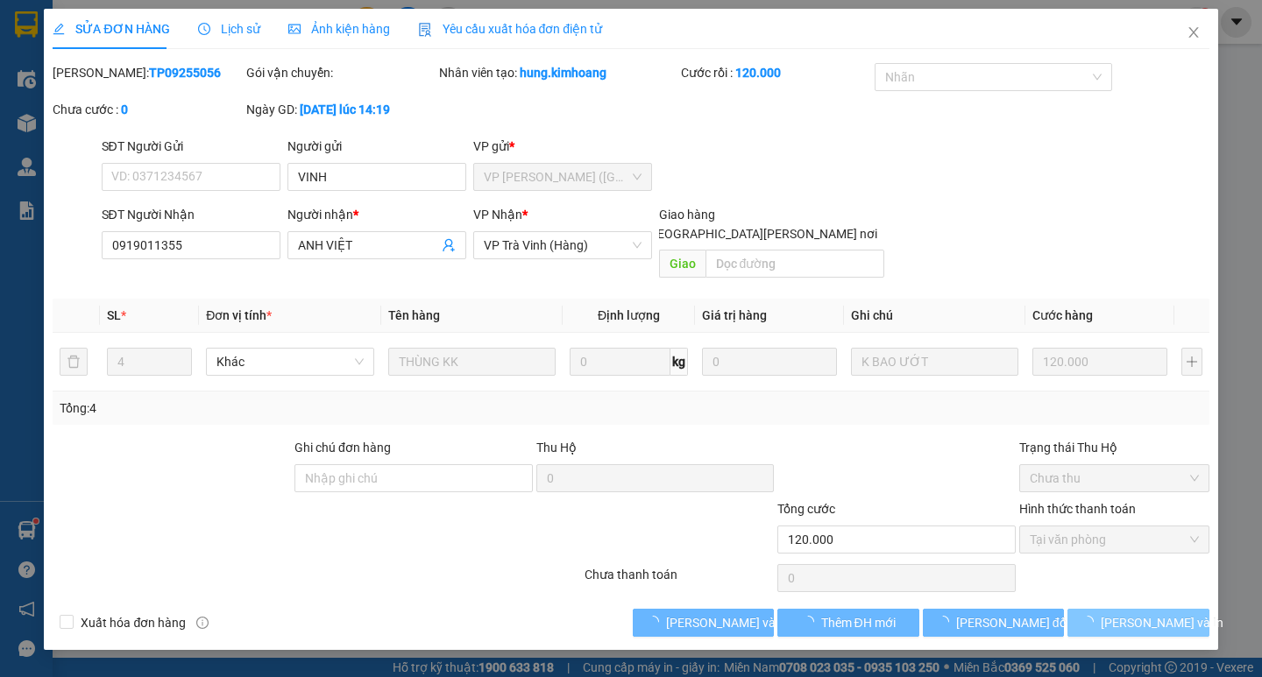
click at [1151, 613] on span "[PERSON_NAME] và In" at bounding box center [1162, 622] width 123 height 19
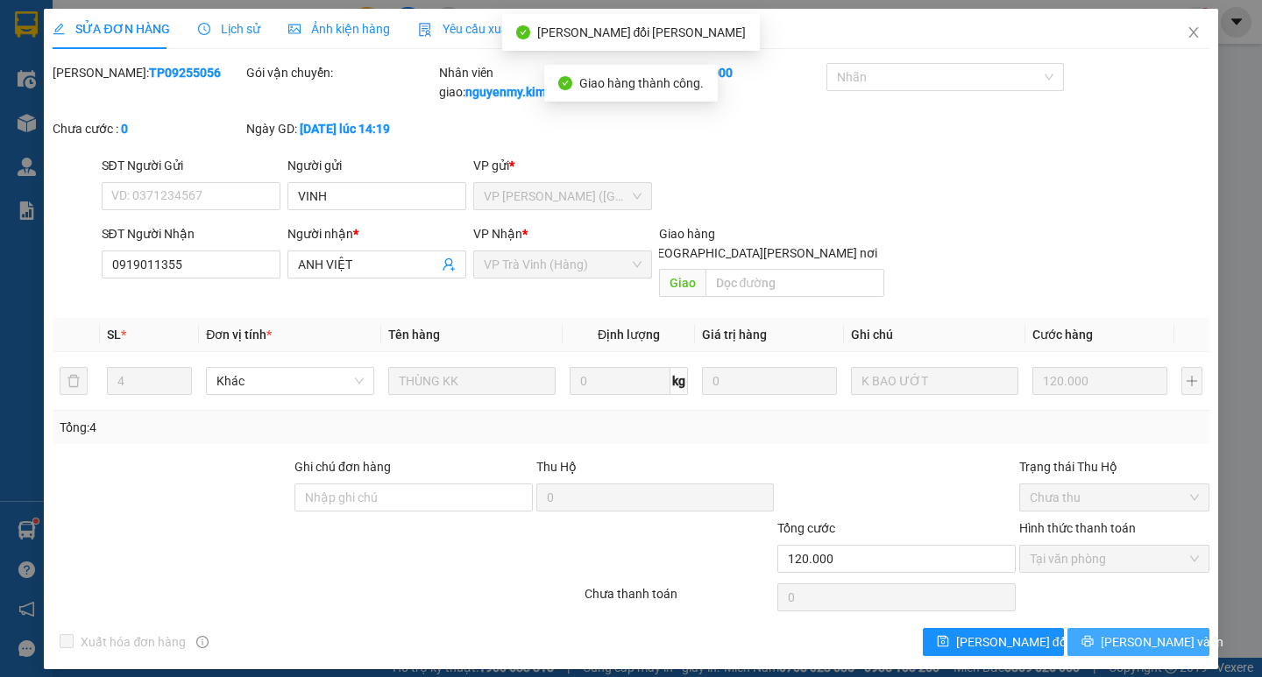
drag, startPoint x: 1153, startPoint y: 640, endPoint x: 1157, endPoint y: 626, distance: 14.5
click at [1154, 639] on div "SỬA ĐƠN HÀNG Lịch sử Ảnh kiện hàng Yêu cầu xuất hóa đơn điện tử Total Paid Fee …" at bounding box center [630, 339] width 1173 height 661
click at [1157, 633] on span "[PERSON_NAME] và In" at bounding box center [1162, 642] width 123 height 19
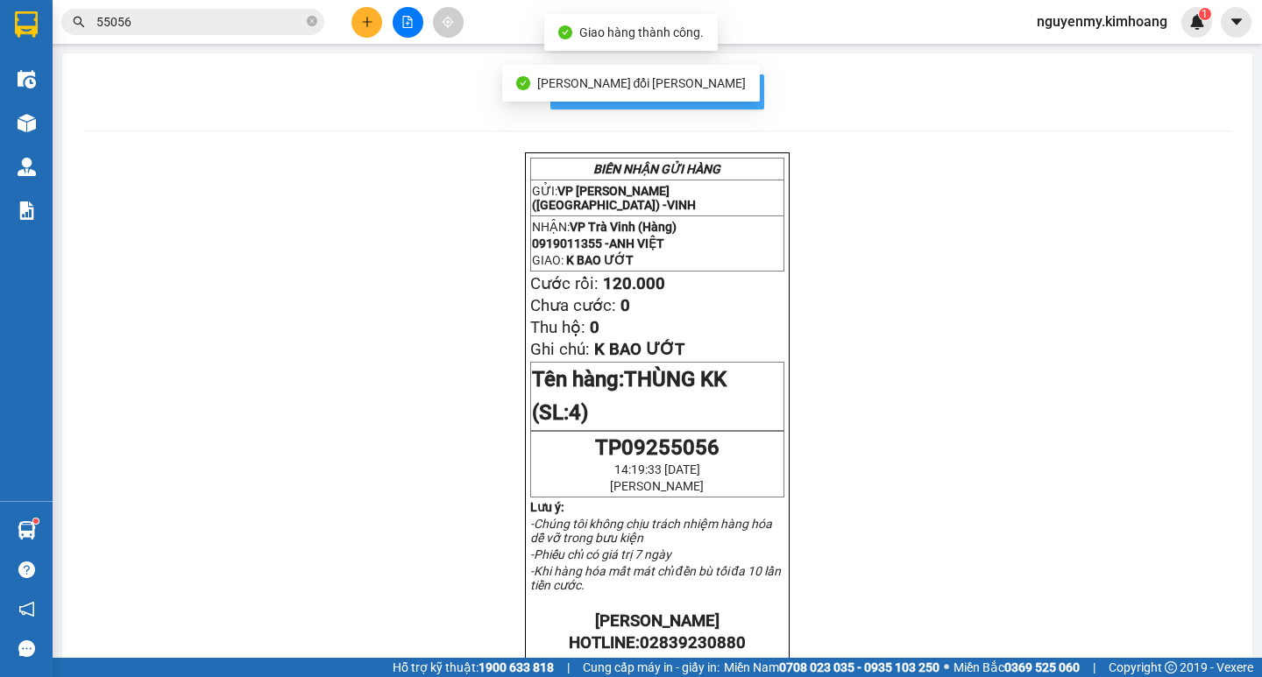
click at [749, 89] on button "In mẫu biên lai tự cấu hình" at bounding box center [657, 91] width 214 height 35
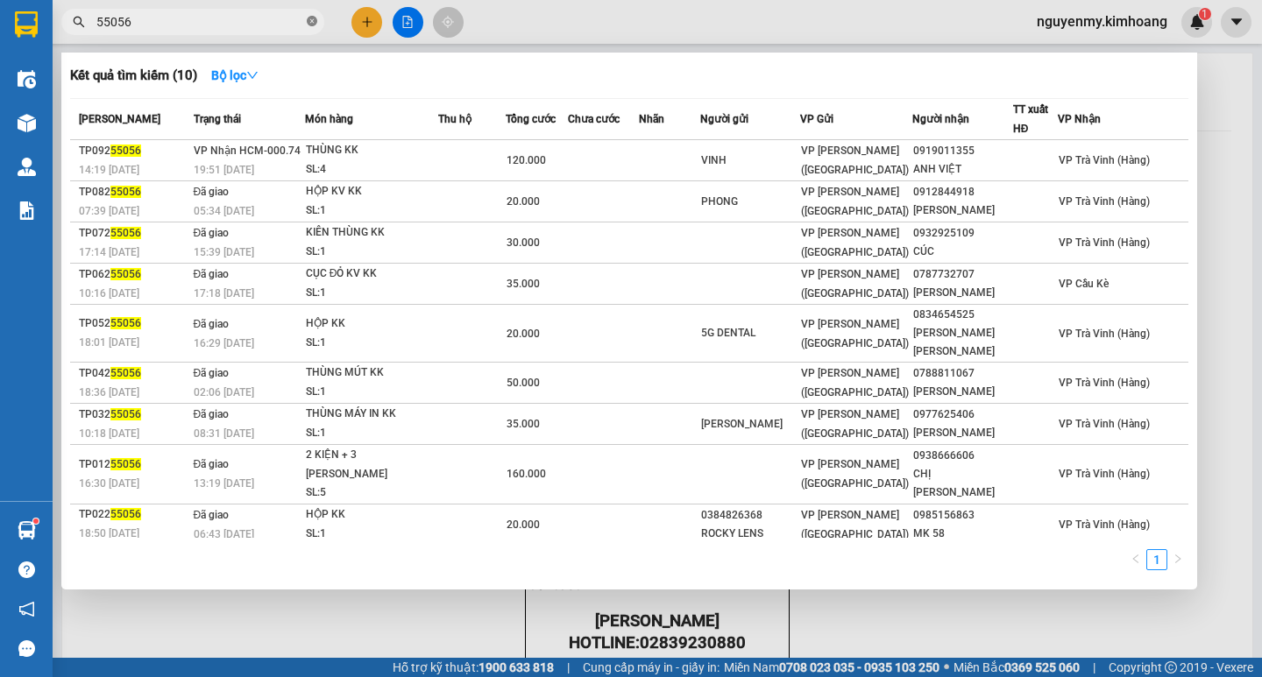
click at [313, 26] on icon "close-circle" at bounding box center [312, 21] width 11 height 11
click at [312, 26] on span at bounding box center [312, 21] width 11 height 19
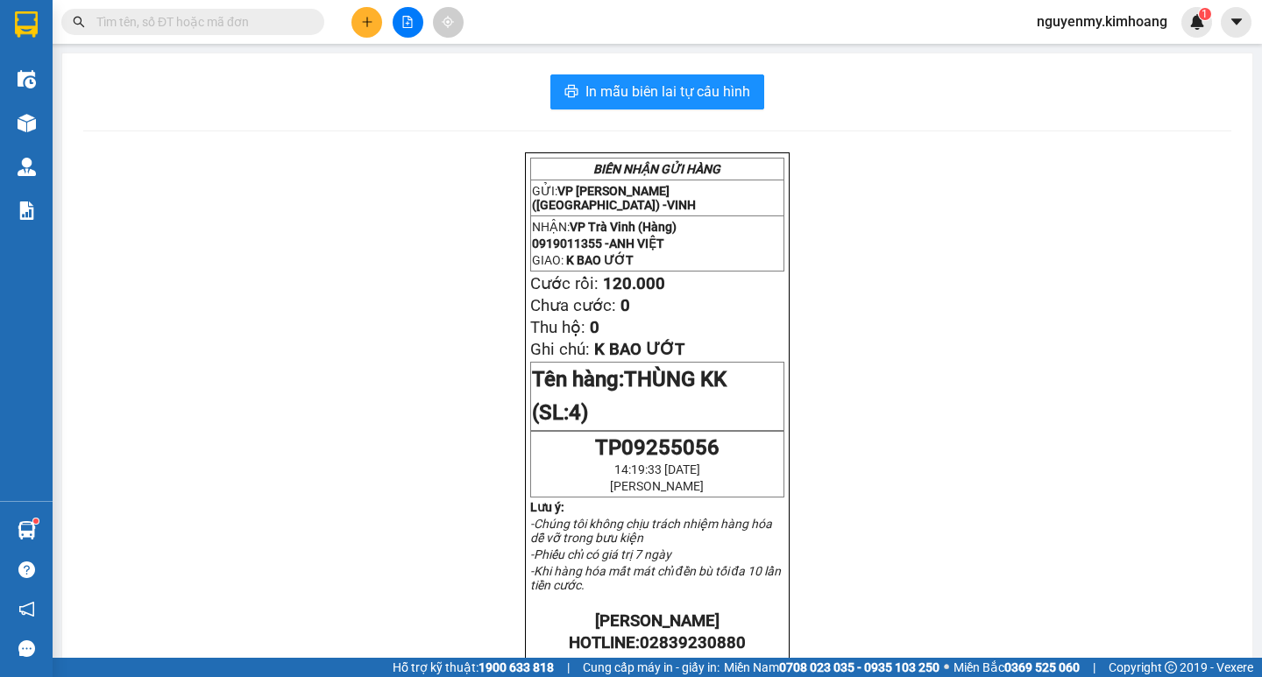
click at [223, 22] on input "text" at bounding box center [199, 21] width 207 height 19
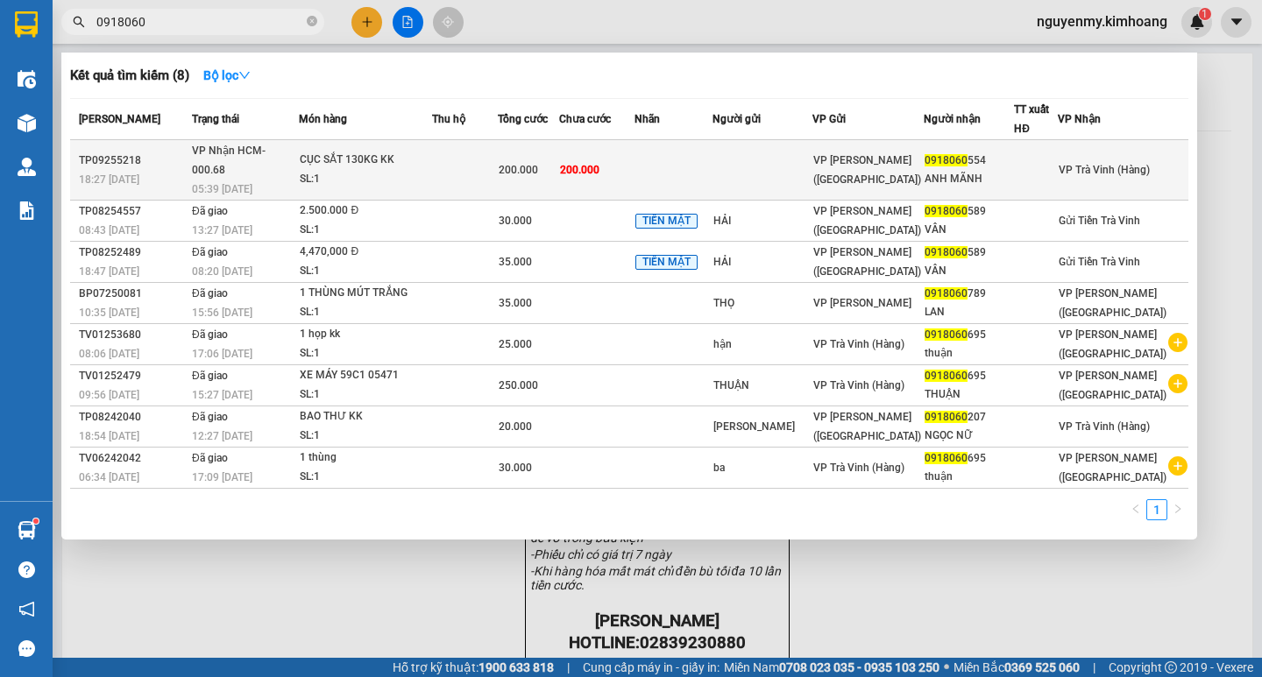
click at [634, 156] on td "200.000" at bounding box center [596, 170] width 75 height 60
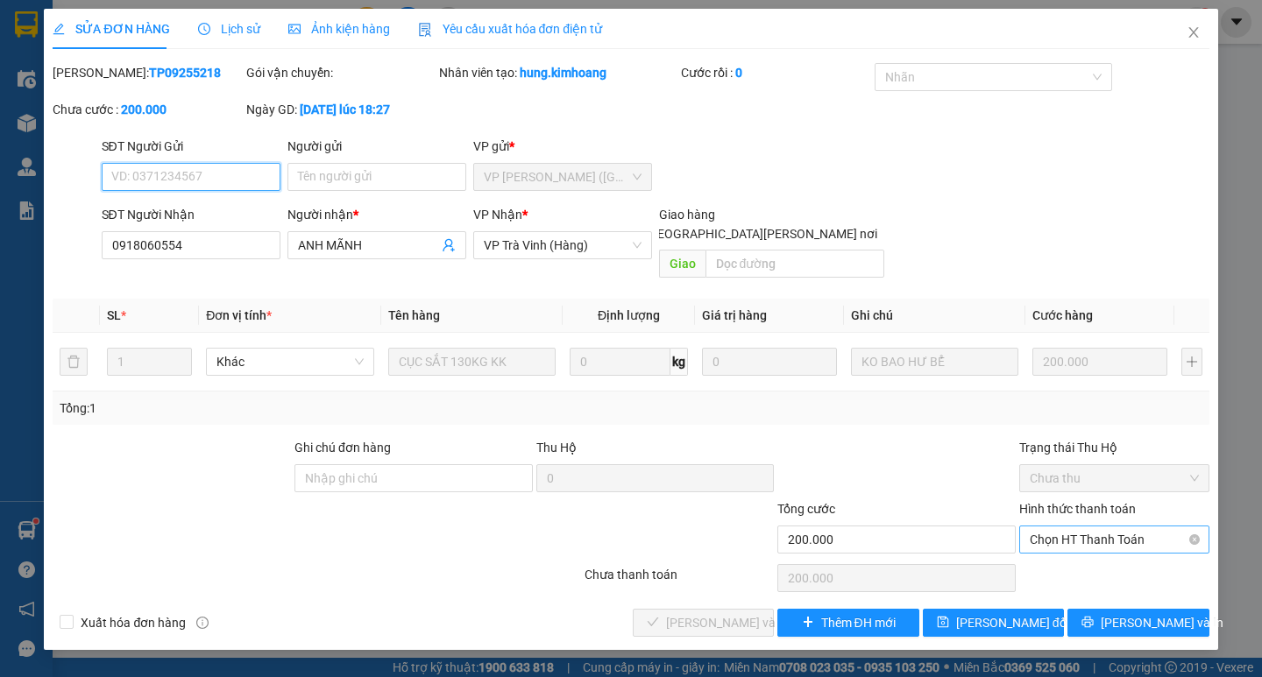
drag, startPoint x: 1079, startPoint y: 515, endPoint x: 1086, endPoint y: 535, distance: 20.5
click at [1082, 527] on span "Chọn HT Thanh Toán" at bounding box center [1114, 540] width 169 height 26
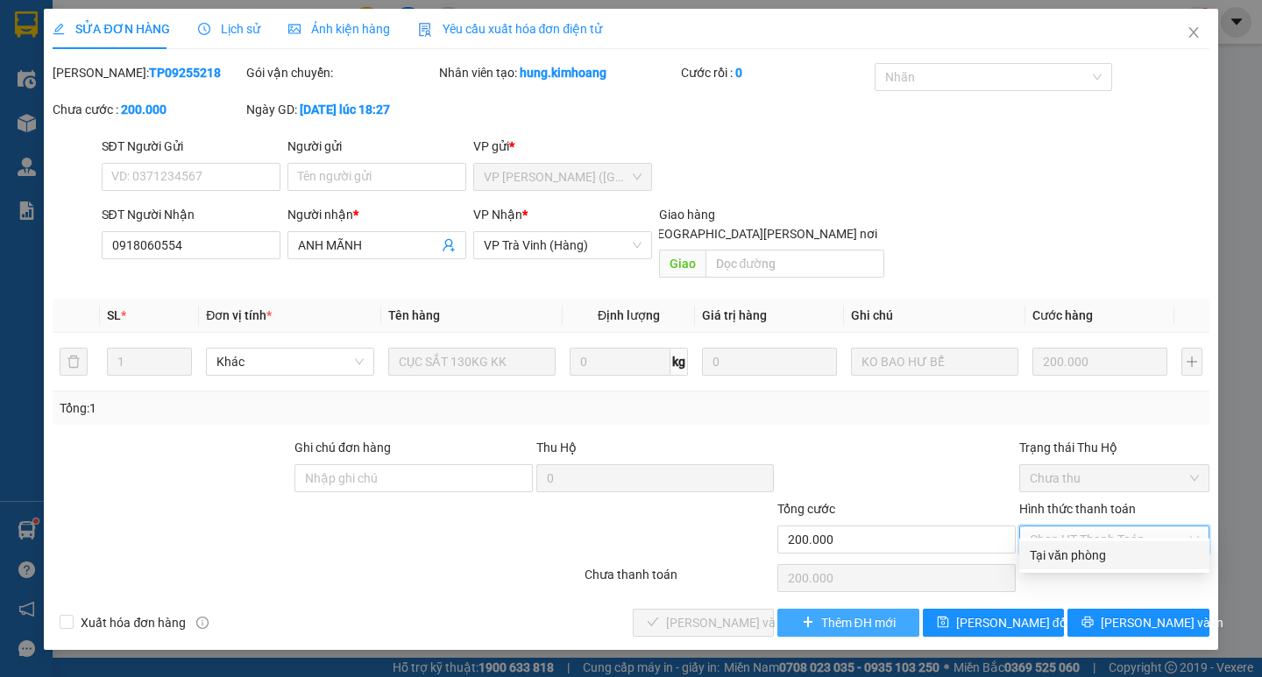
drag, startPoint x: 1077, startPoint y: 557, endPoint x: 818, endPoint y: 605, distance: 263.7
click at [1077, 557] on div "Tại văn phòng" at bounding box center [1114, 555] width 169 height 19
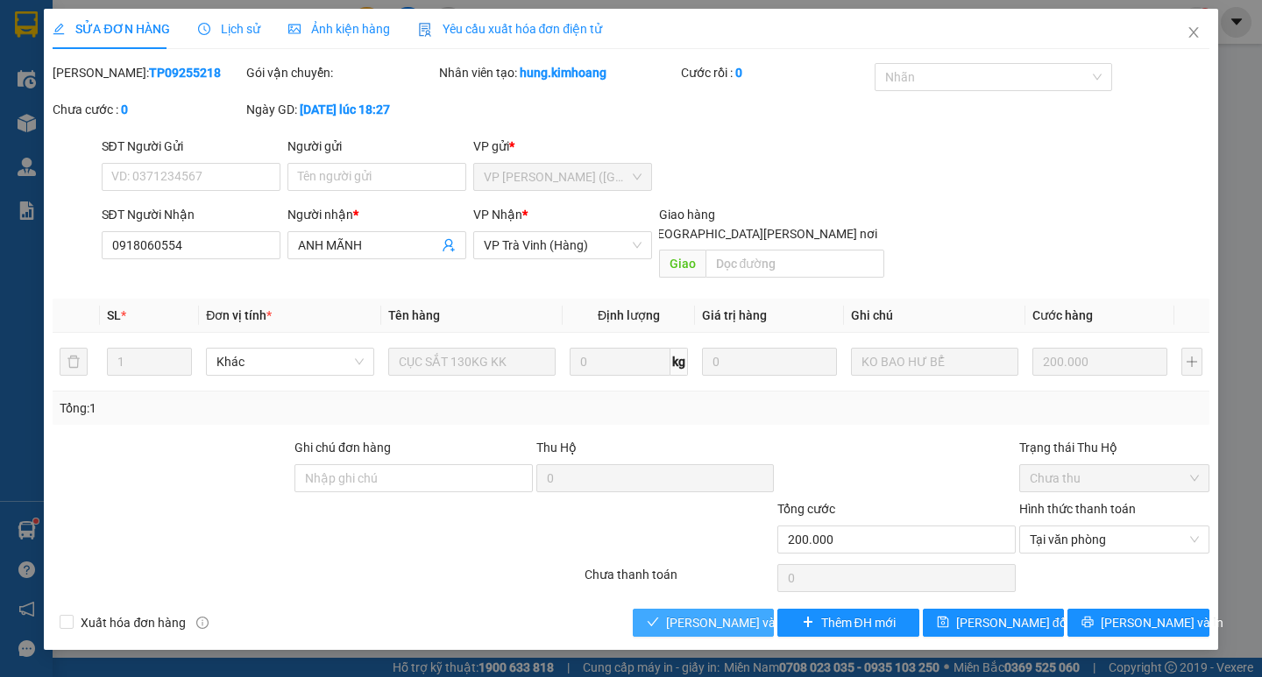
click at [699, 613] on span "[PERSON_NAME] và [PERSON_NAME] hàng" at bounding box center [784, 622] width 237 height 19
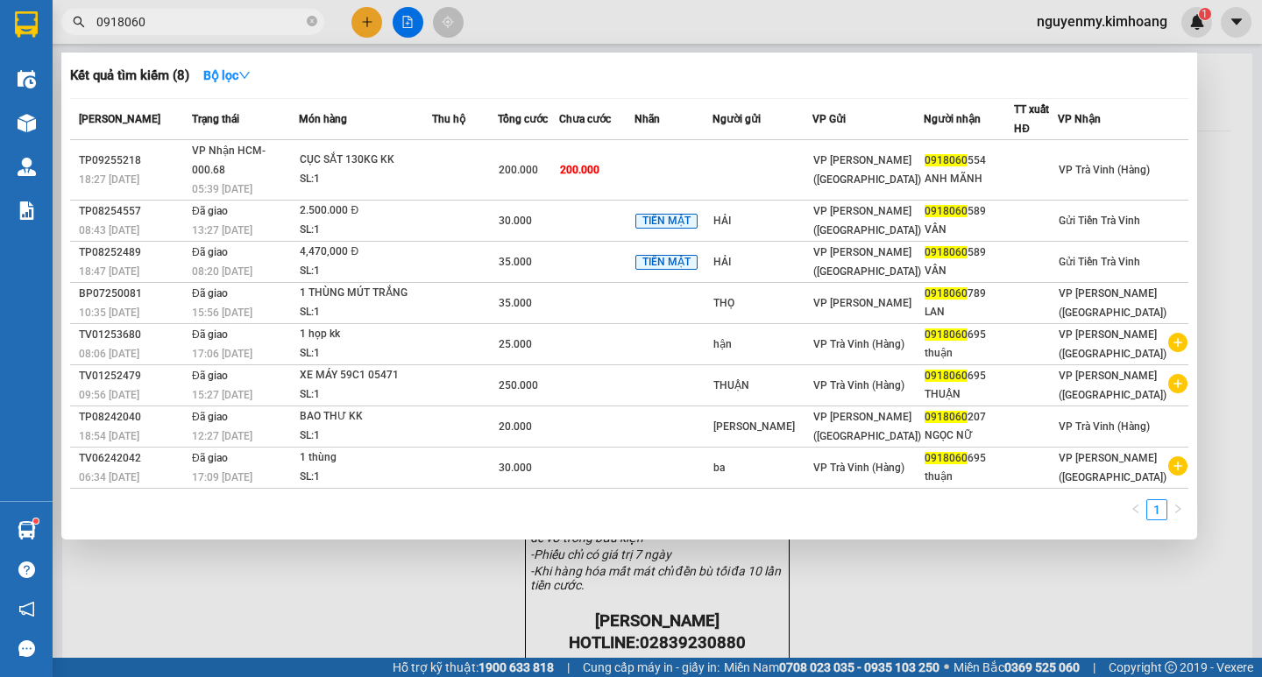
click at [264, 18] on input "0918060" at bounding box center [199, 21] width 207 height 19
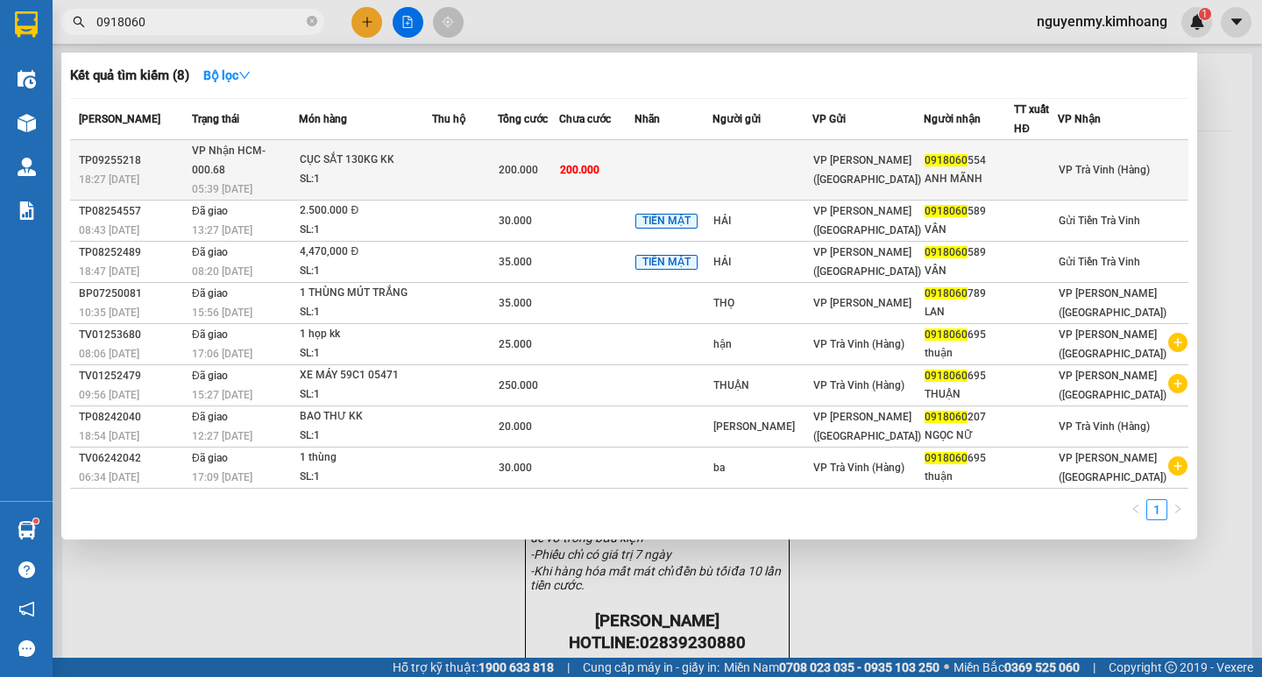
click at [775, 165] on td at bounding box center [762, 170] width 100 height 60
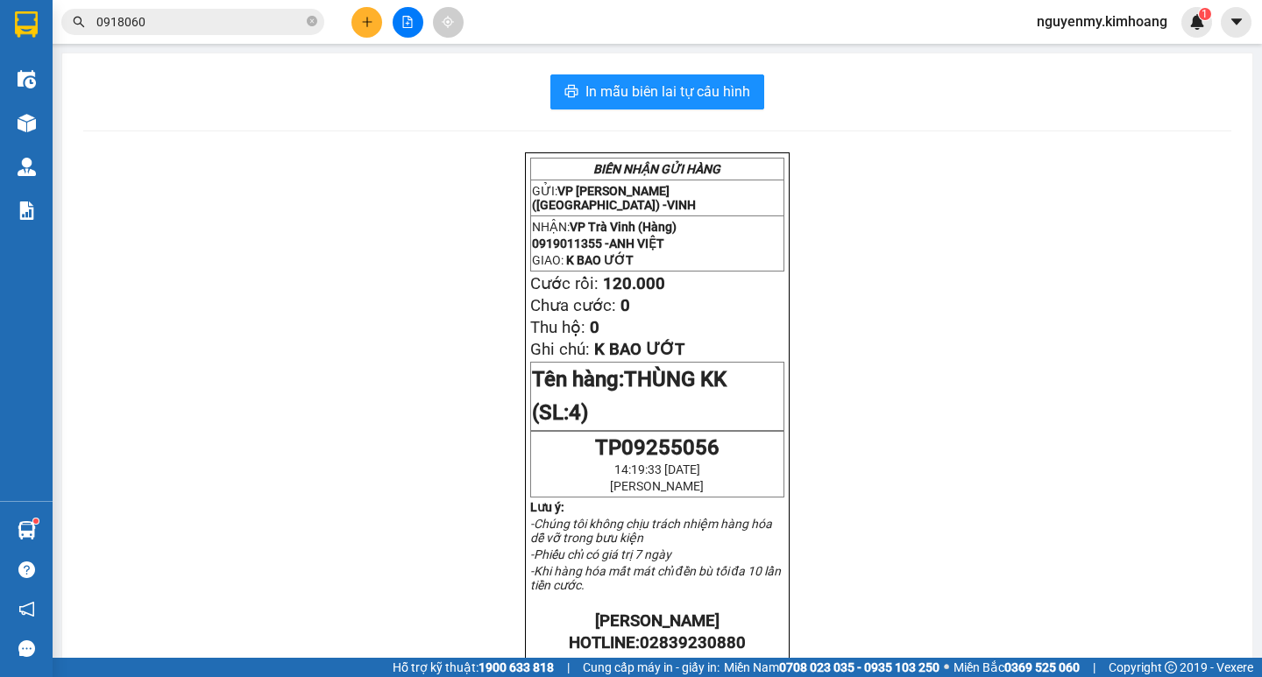
click at [308, 24] on icon "close-circle" at bounding box center [312, 21] width 11 height 11
click at [310, 20] on span at bounding box center [312, 21] width 11 height 19
click at [273, 21] on input "text" at bounding box center [199, 21] width 207 height 19
click at [214, 28] on input "text" at bounding box center [199, 21] width 207 height 19
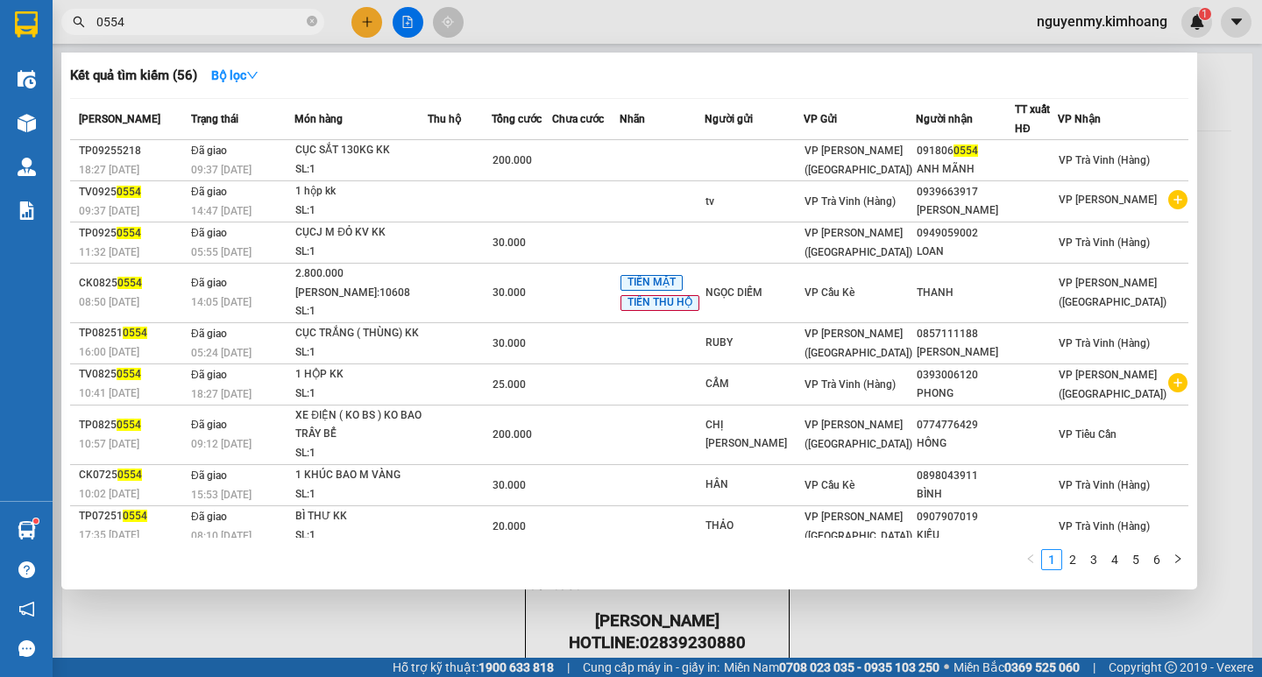
click at [308, 23] on icon "close-circle" at bounding box center [312, 21] width 11 height 11
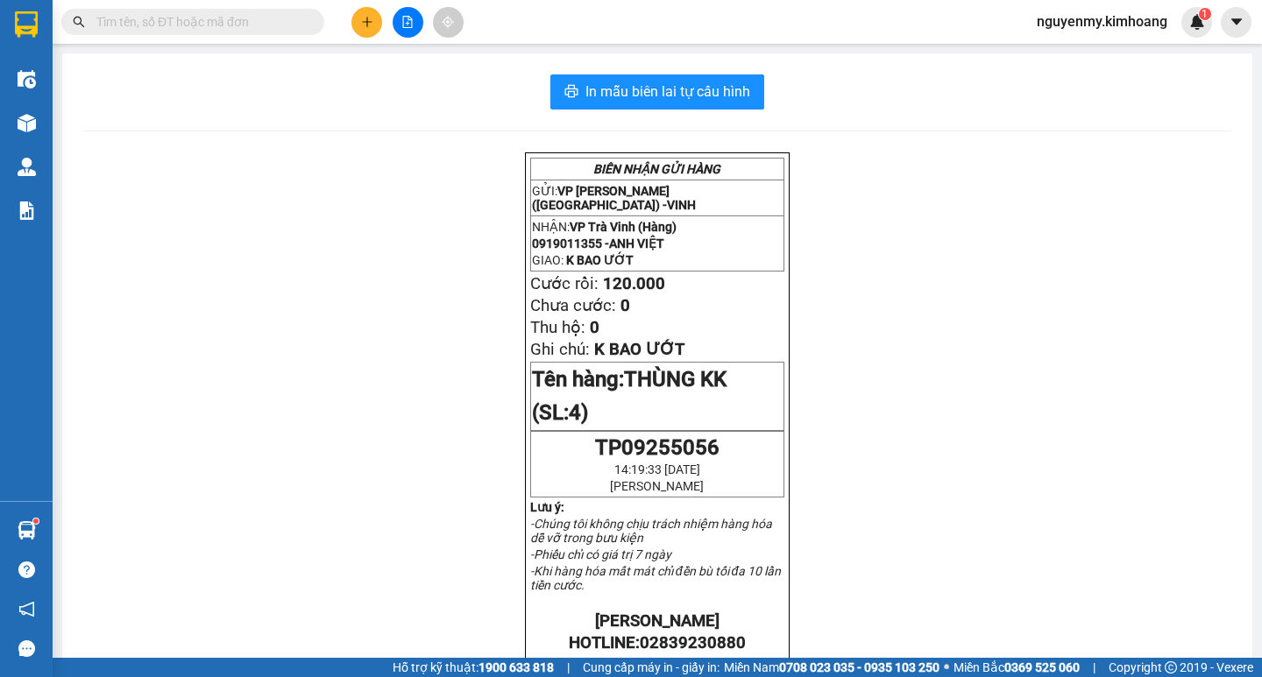
click at [308, 20] on span at bounding box center [312, 21] width 11 height 19
click at [270, 25] on input "text" at bounding box center [199, 21] width 207 height 19
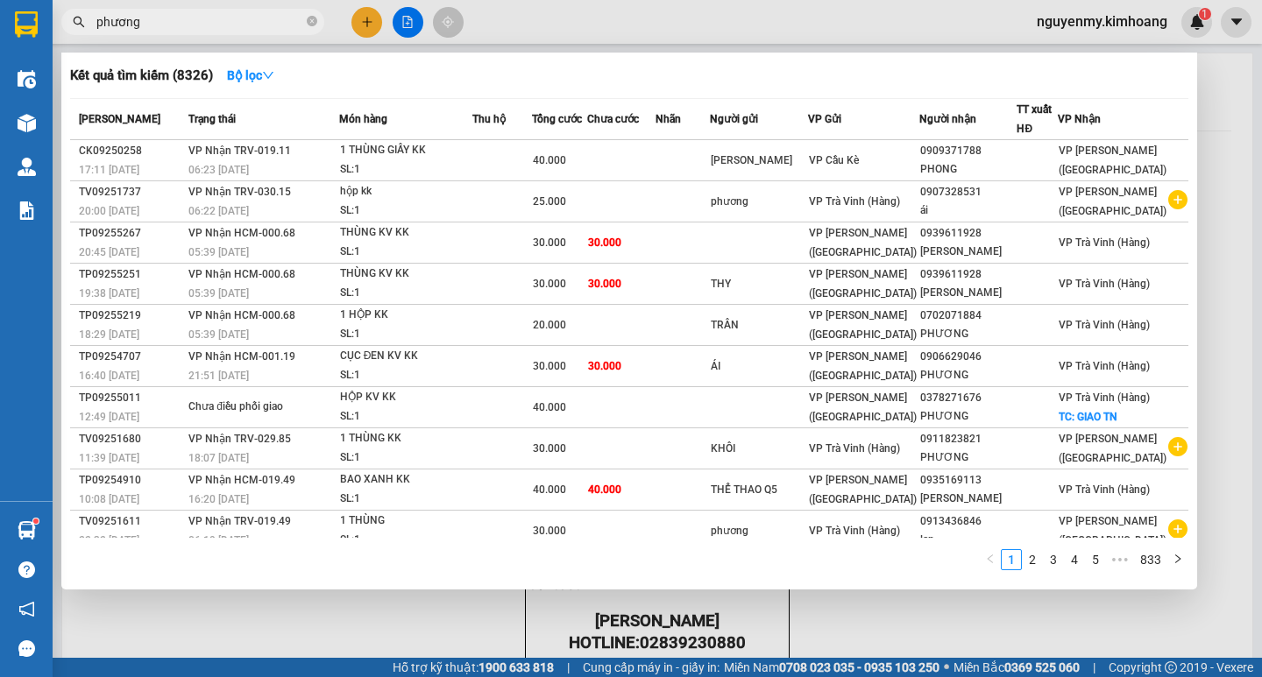
click at [359, 32] on div at bounding box center [631, 338] width 1262 height 677
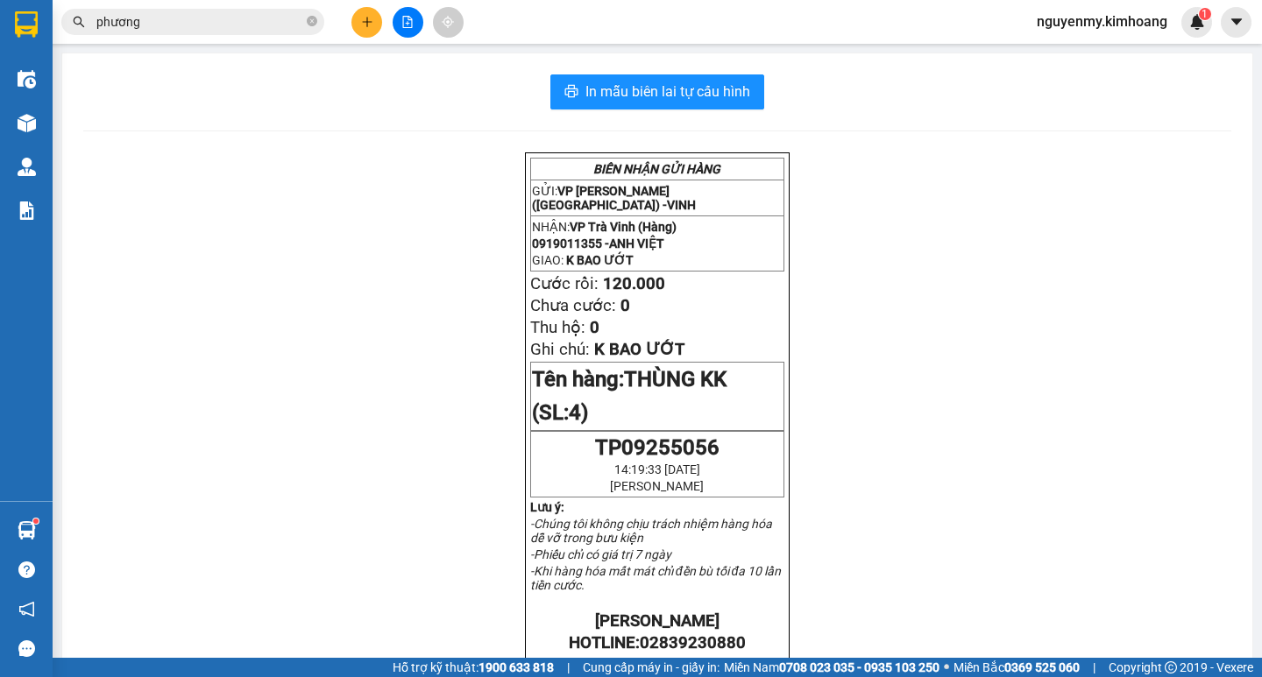
click at [313, 26] on icon "close-circle" at bounding box center [312, 21] width 11 height 11
drag, startPoint x: 313, startPoint y: 26, endPoint x: 230, endPoint y: 14, distance: 84.2
click at [296, 28] on span at bounding box center [192, 22] width 263 height 26
click at [221, 24] on input "text" at bounding box center [199, 21] width 207 height 19
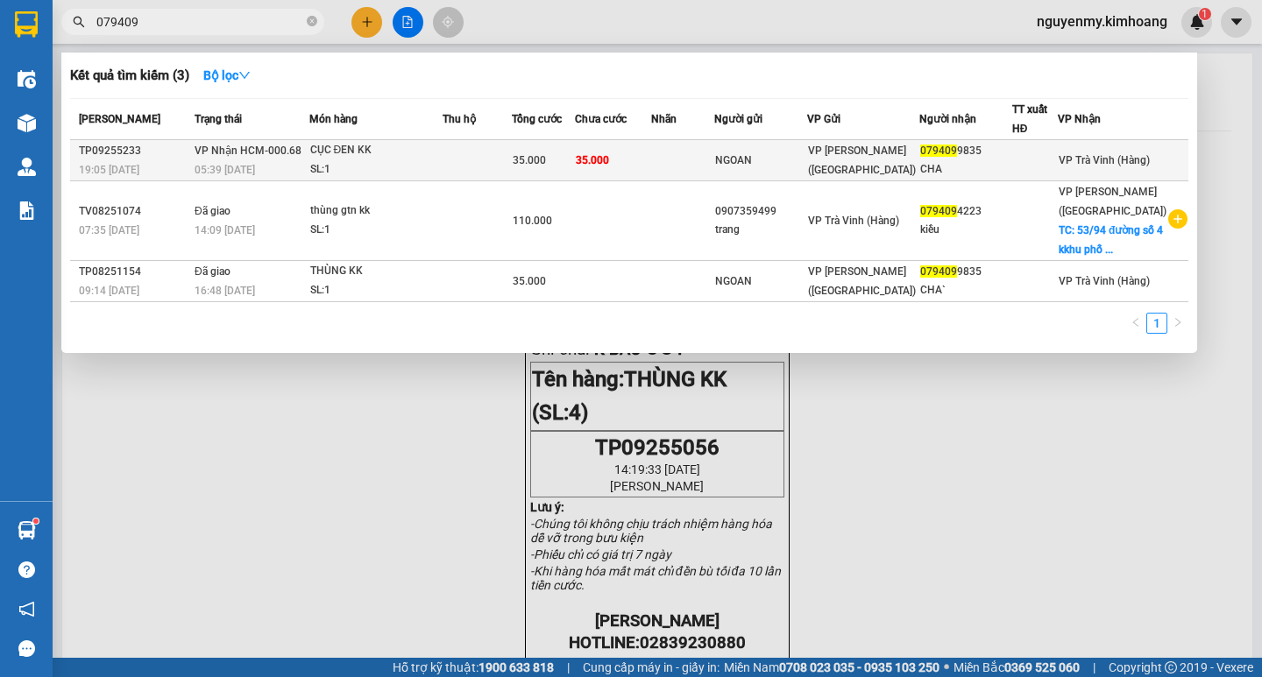
click at [510, 163] on td at bounding box center [478, 160] width 70 height 41
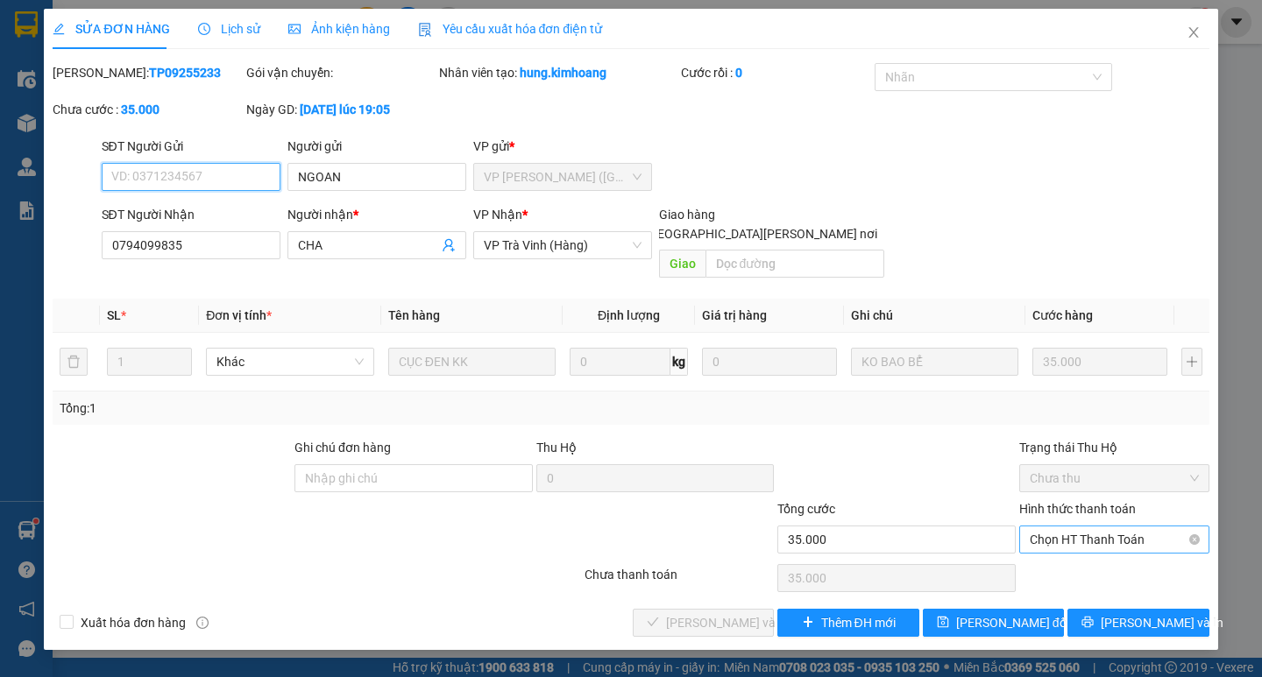
click at [1105, 527] on span "Chọn HT Thanh Toán" at bounding box center [1114, 540] width 169 height 26
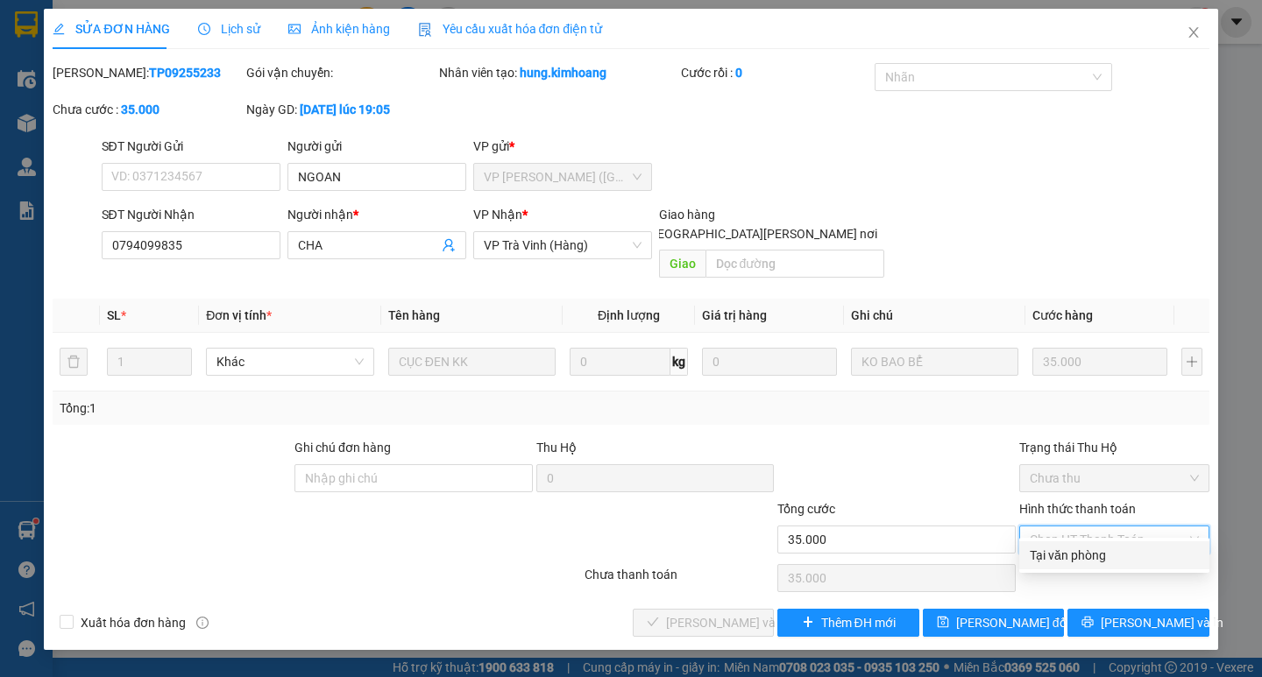
click at [1100, 564] on div "Tại văn phòng" at bounding box center [1114, 555] width 169 height 19
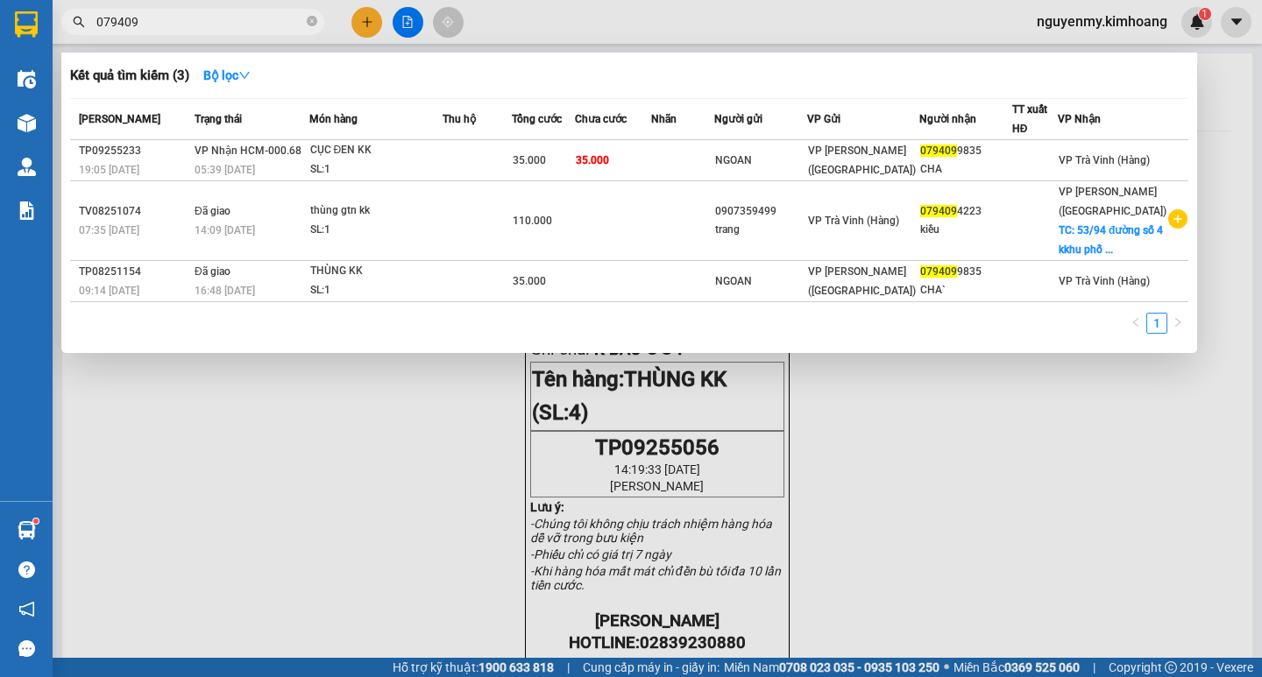
drag, startPoint x: 221, startPoint y: 23, endPoint x: 241, endPoint y: 19, distance: 20.5
click at [222, 24] on input "079409" at bounding box center [199, 21] width 207 height 19
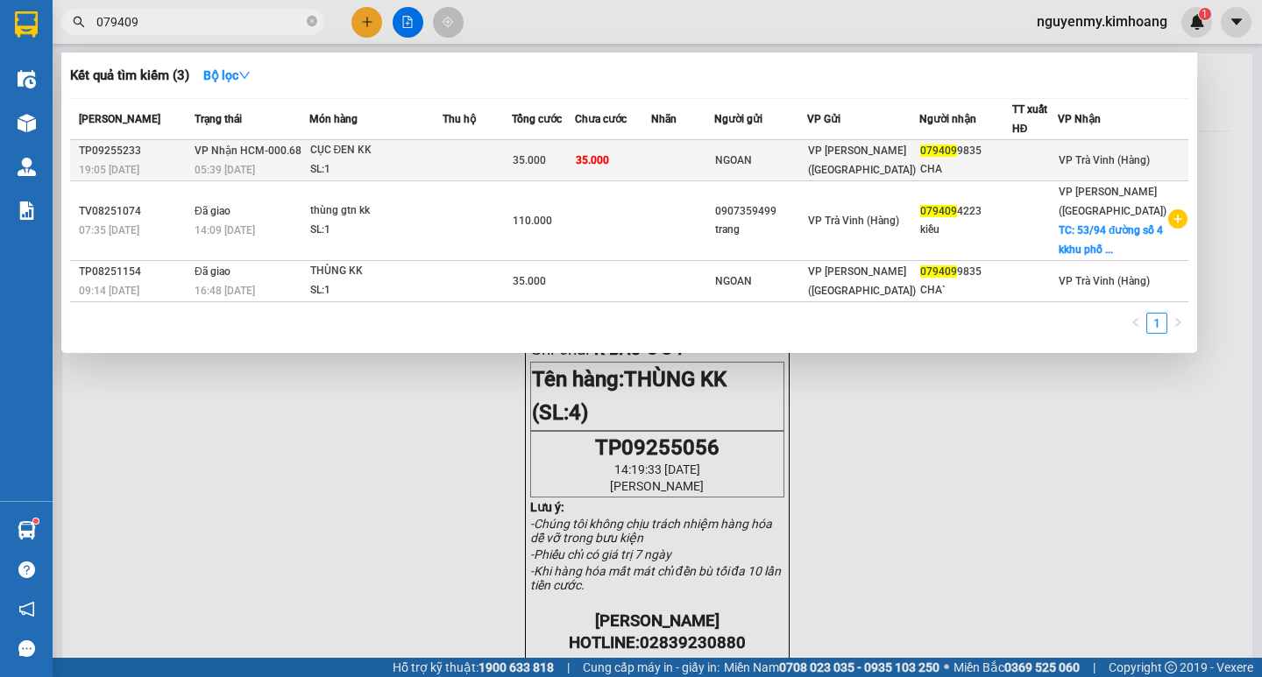
click at [805, 145] on td "NGOAN" at bounding box center [760, 160] width 93 height 41
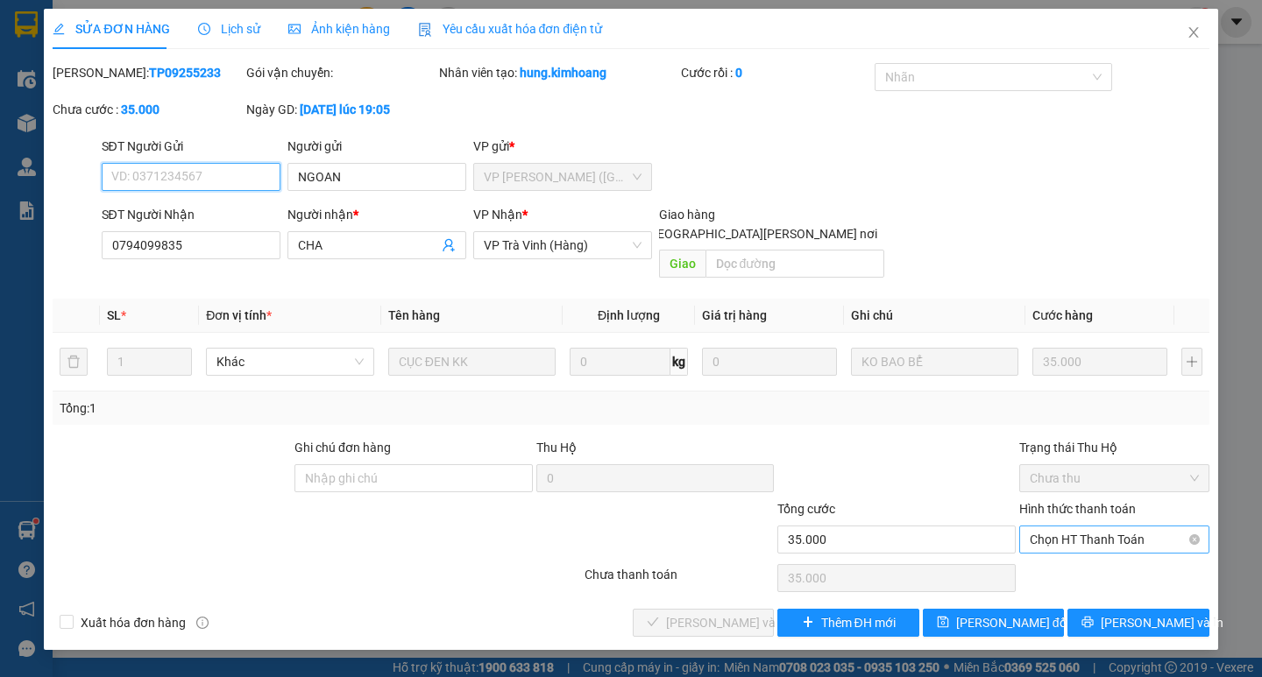
click at [1117, 527] on span "Chọn HT Thanh Toán" at bounding box center [1114, 540] width 169 height 26
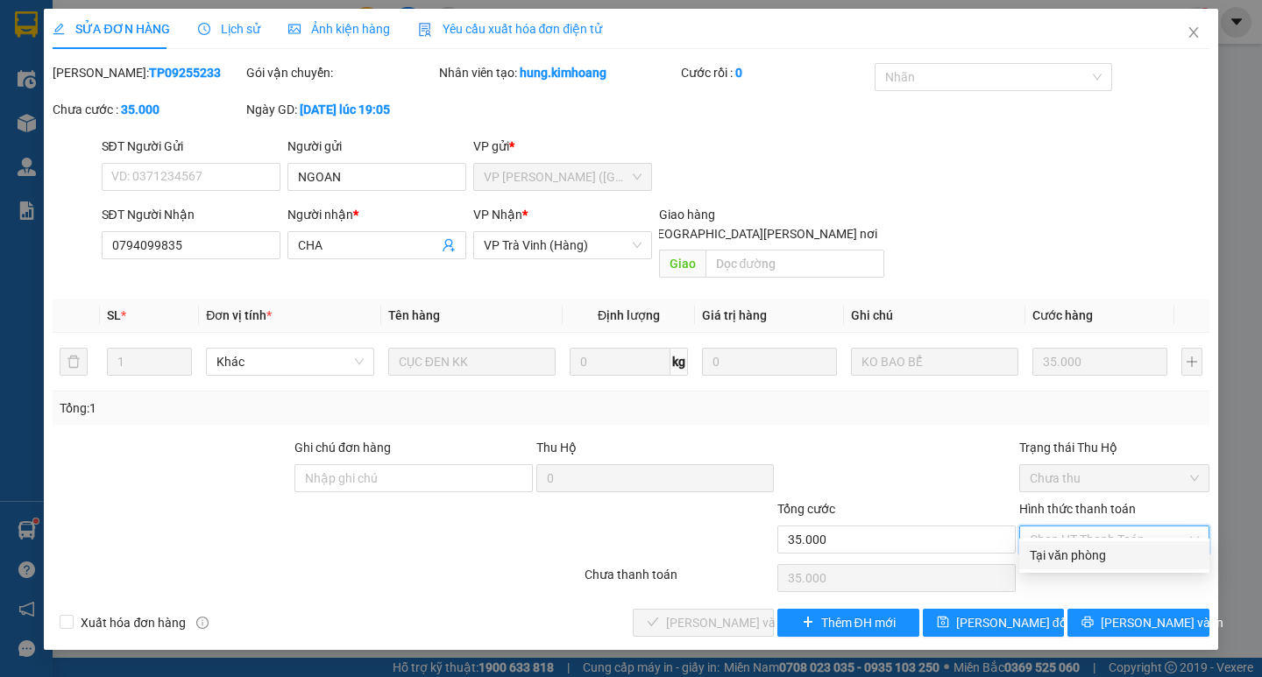
click at [1109, 563] on div "Tại văn phòng" at bounding box center [1114, 555] width 169 height 19
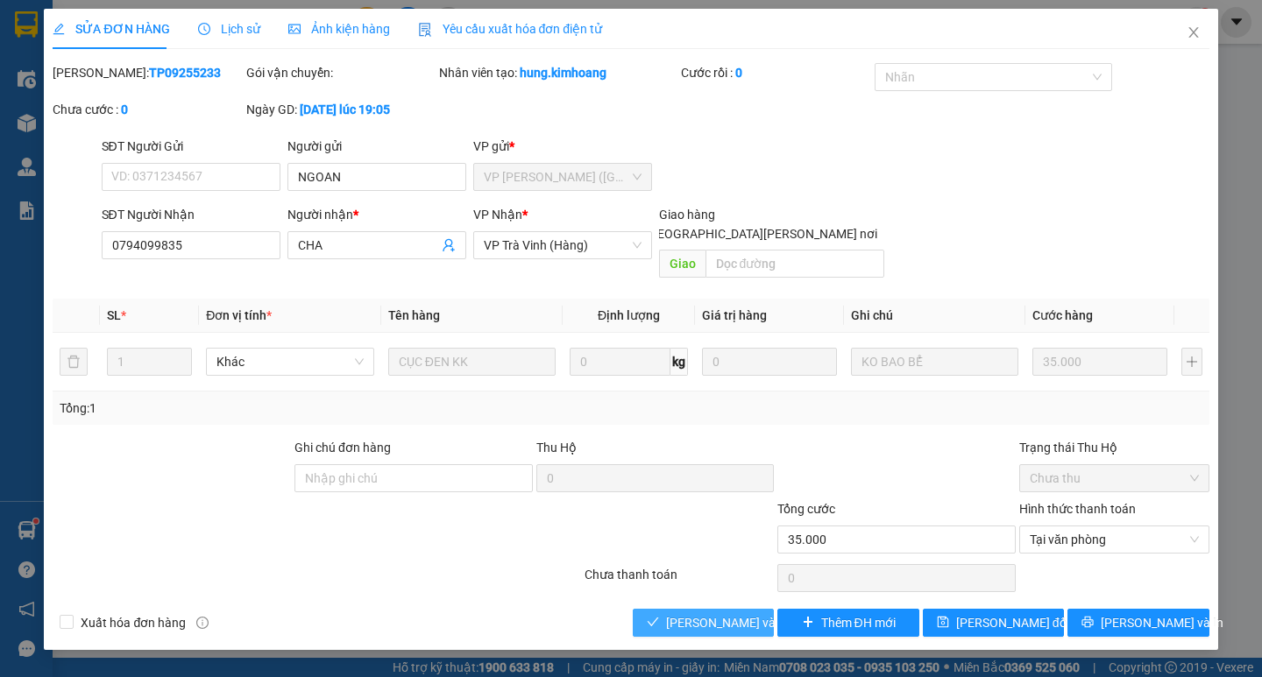
click at [692, 613] on button "[PERSON_NAME] và [PERSON_NAME] hàng" at bounding box center [703, 623] width 141 height 28
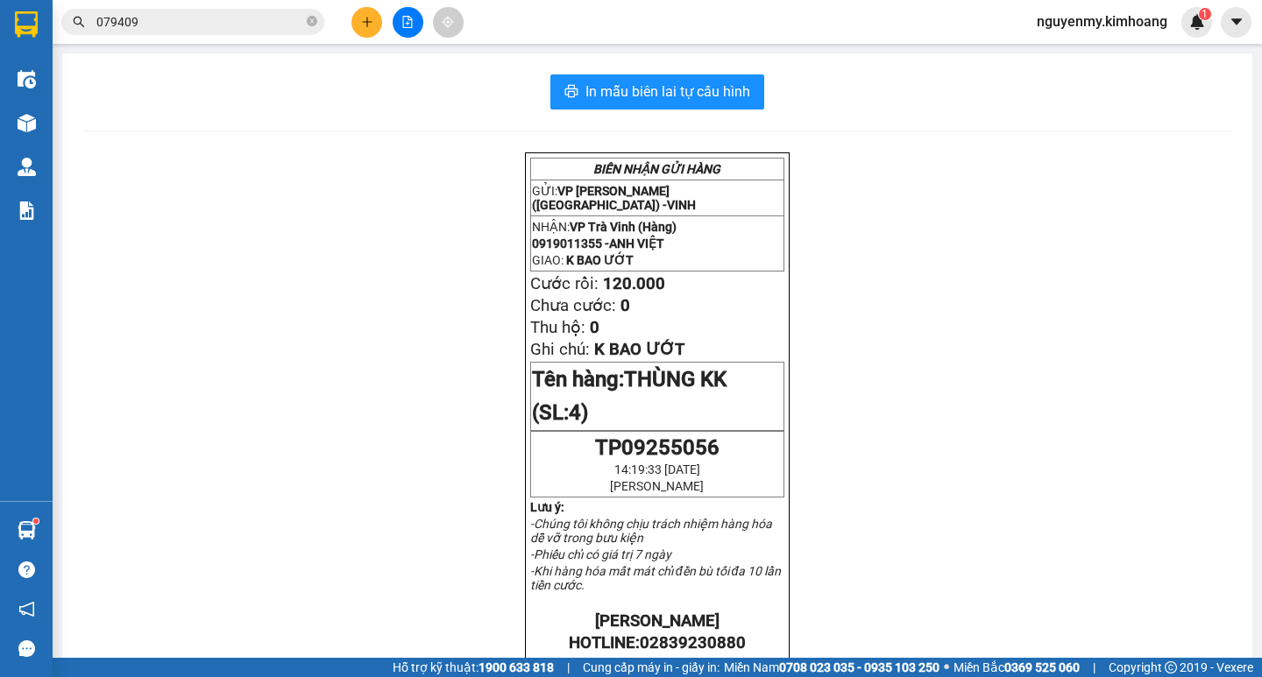
click at [242, 29] on input "079409" at bounding box center [199, 21] width 207 height 19
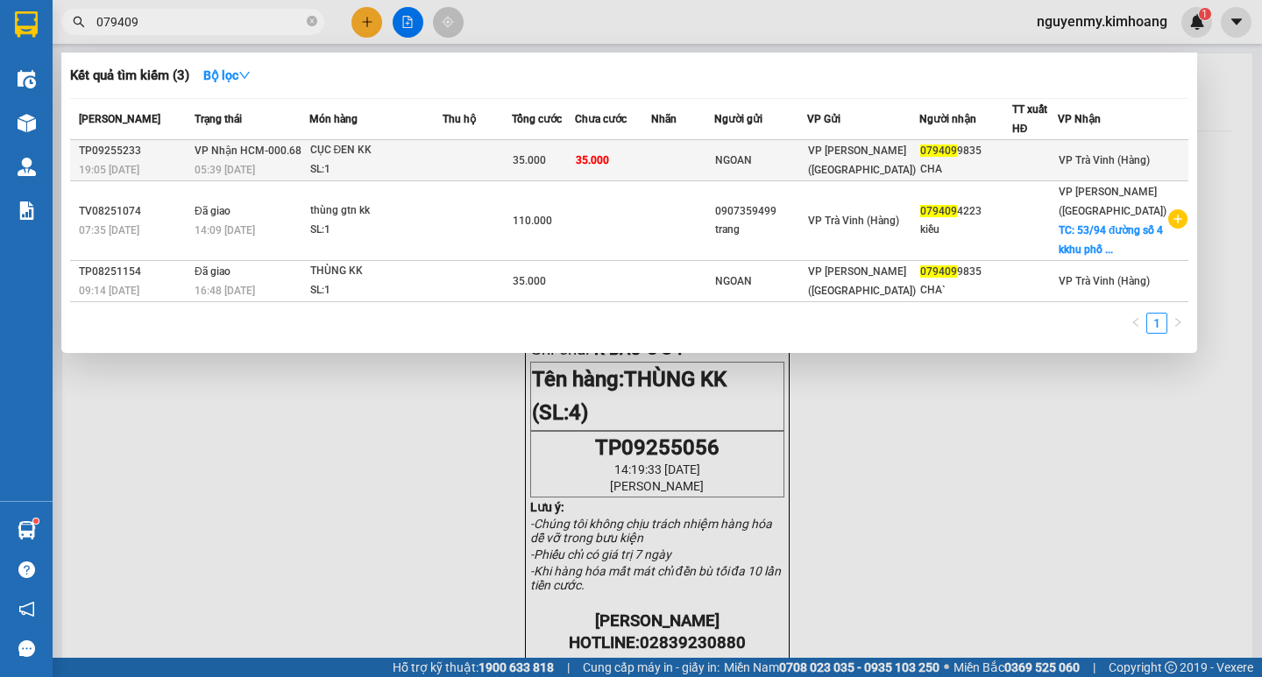
click at [713, 161] on td at bounding box center [682, 160] width 62 height 41
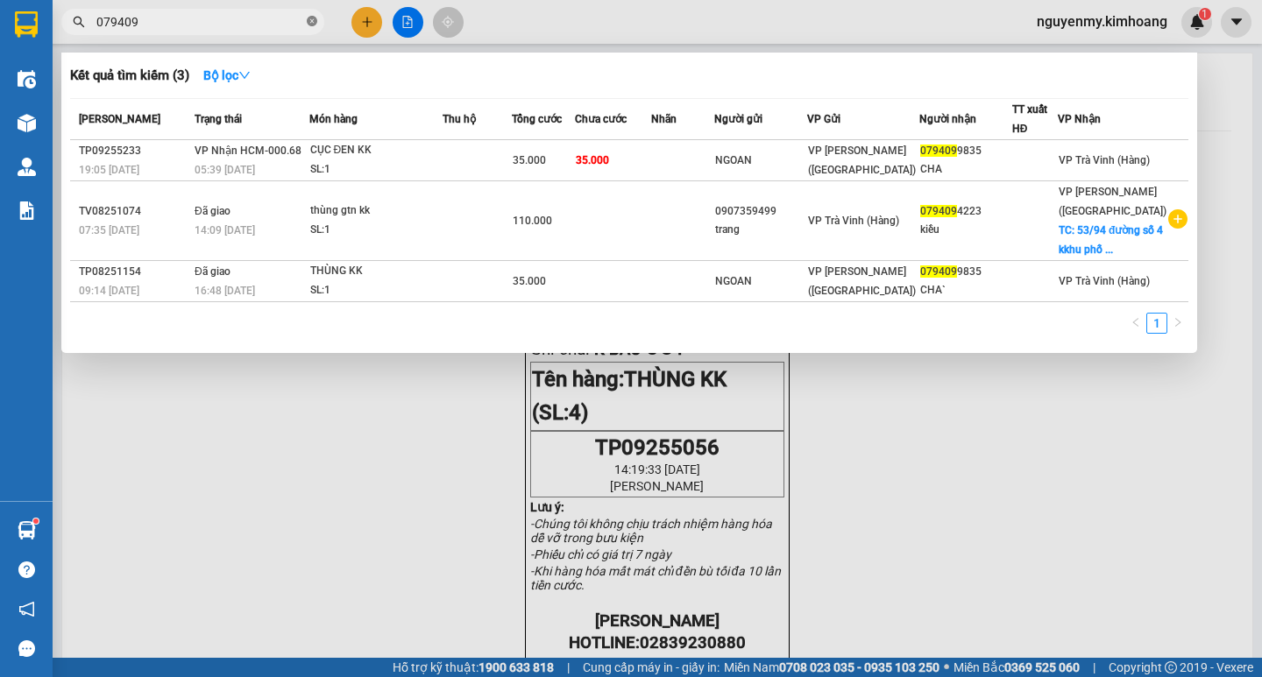
click at [308, 21] on icon "close-circle" at bounding box center [312, 21] width 11 height 11
click at [308, 21] on span at bounding box center [312, 21] width 11 height 19
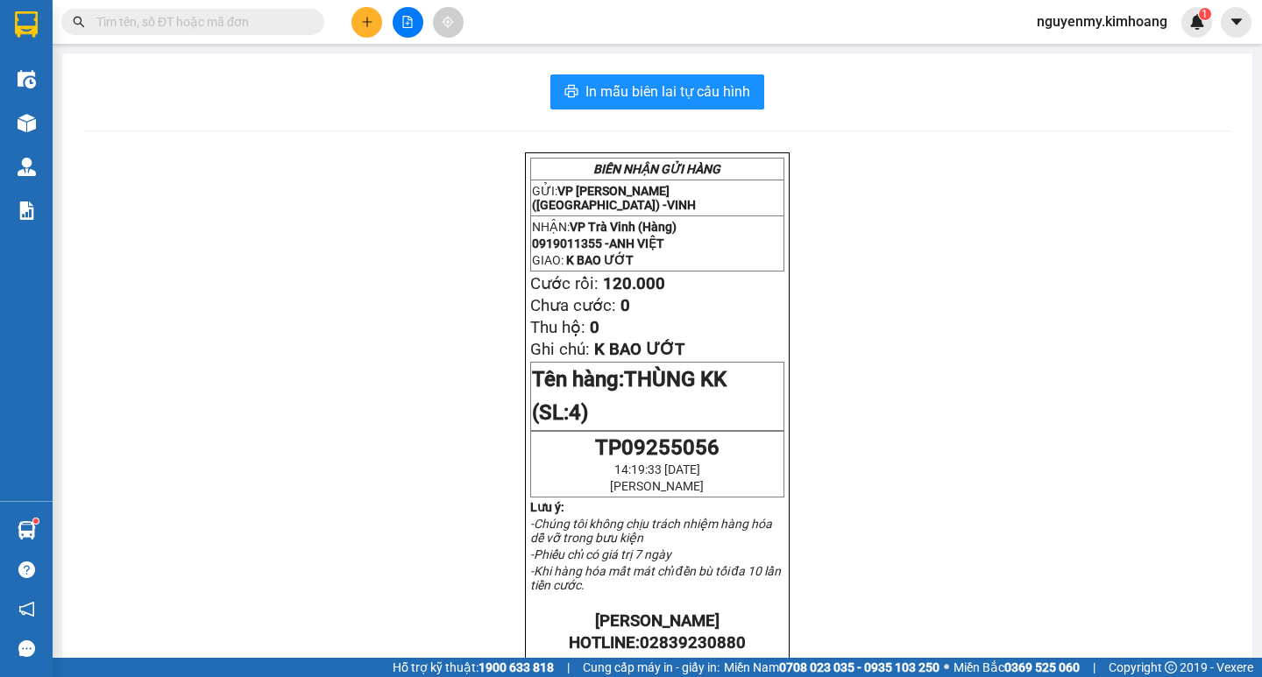
click at [185, 19] on input "text" at bounding box center [199, 21] width 207 height 19
click at [189, 28] on input "text" at bounding box center [199, 21] width 207 height 19
click at [264, 24] on input "text" at bounding box center [199, 21] width 207 height 19
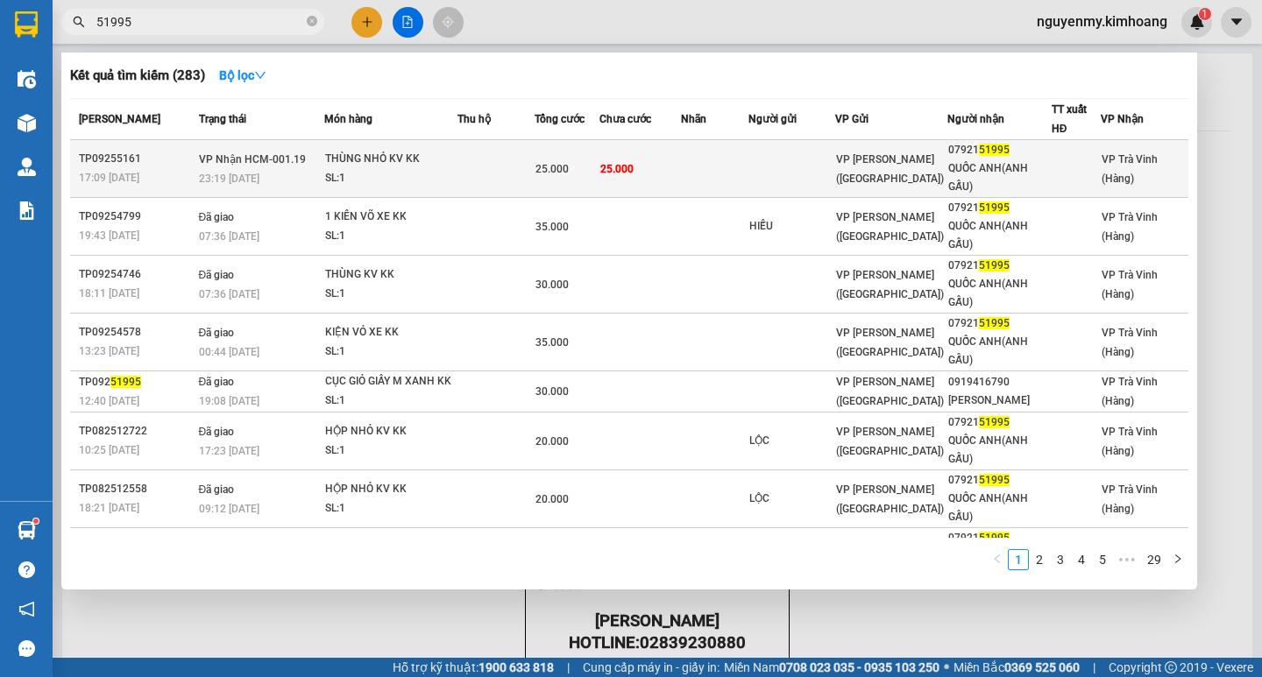
click at [702, 160] on td at bounding box center [714, 169] width 67 height 58
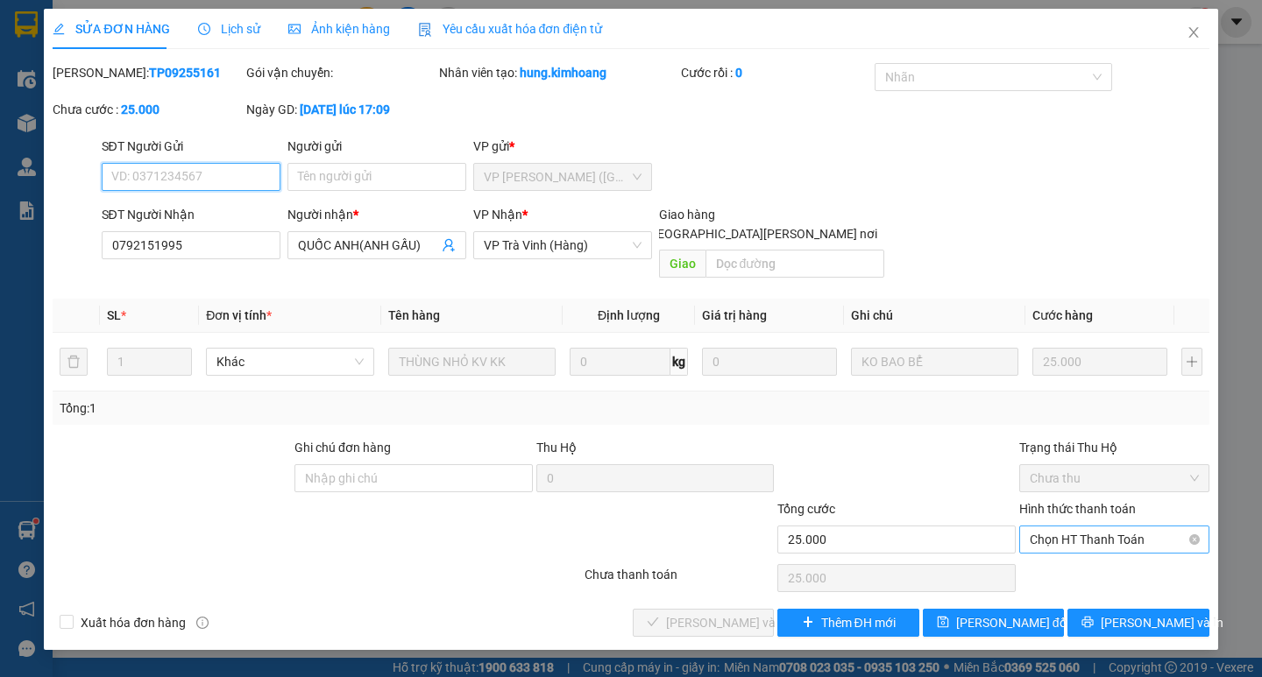
click at [1124, 527] on span "Chọn HT Thanh Toán" at bounding box center [1114, 540] width 169 height 26
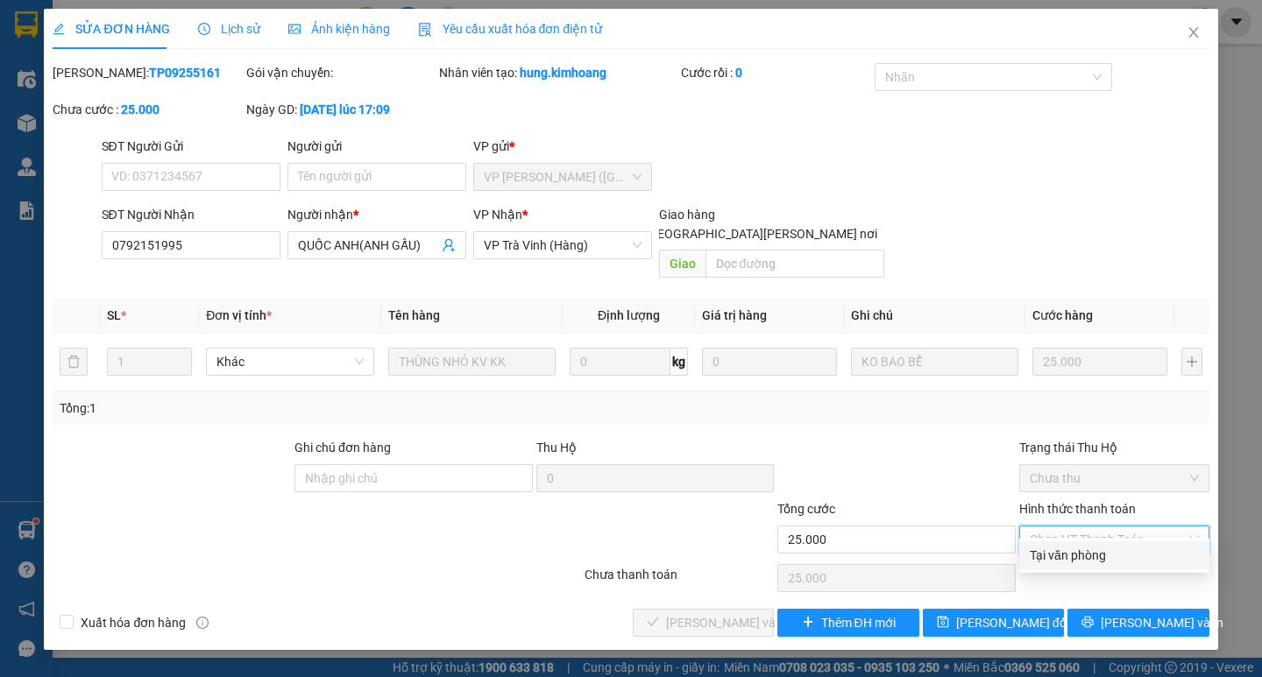
click at [1101, 549] on div "Tại văn phòng" at bounding box center [1114, 555] width 169 height 19
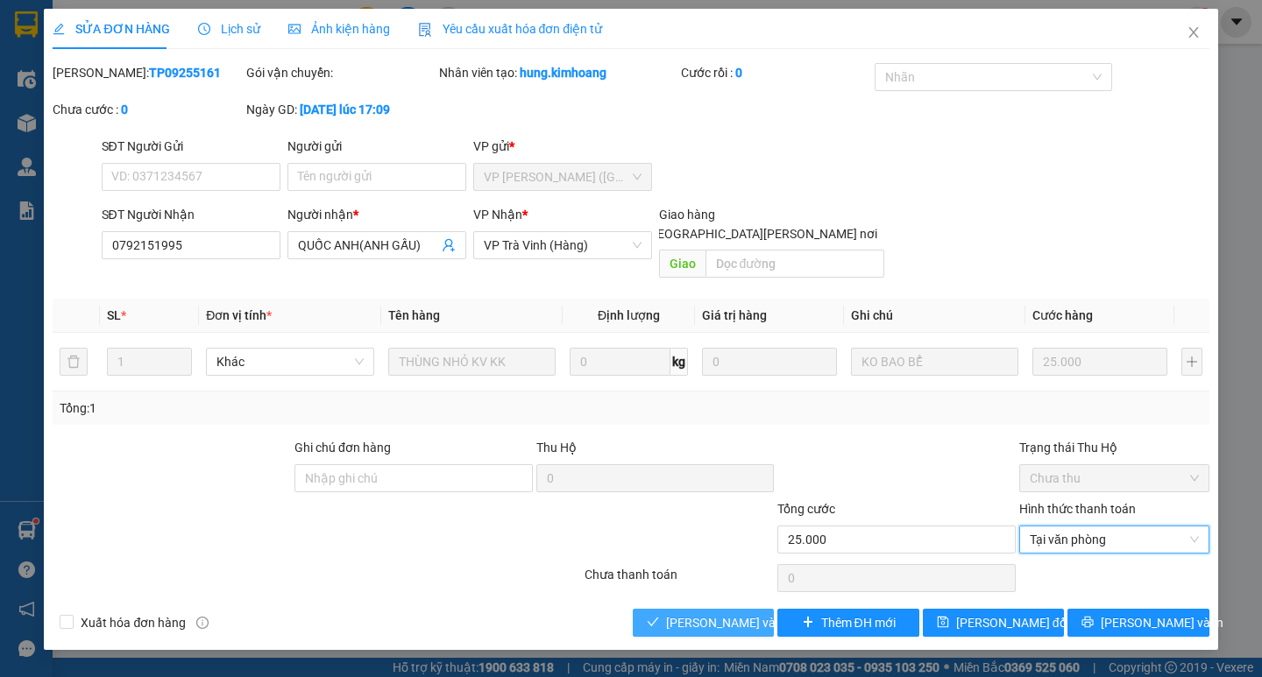
click at [706, 613] on span "[PERSON_NAME] và [PERSON_NAME] hàng" at bounding box center [784, 622] width 237 height 19
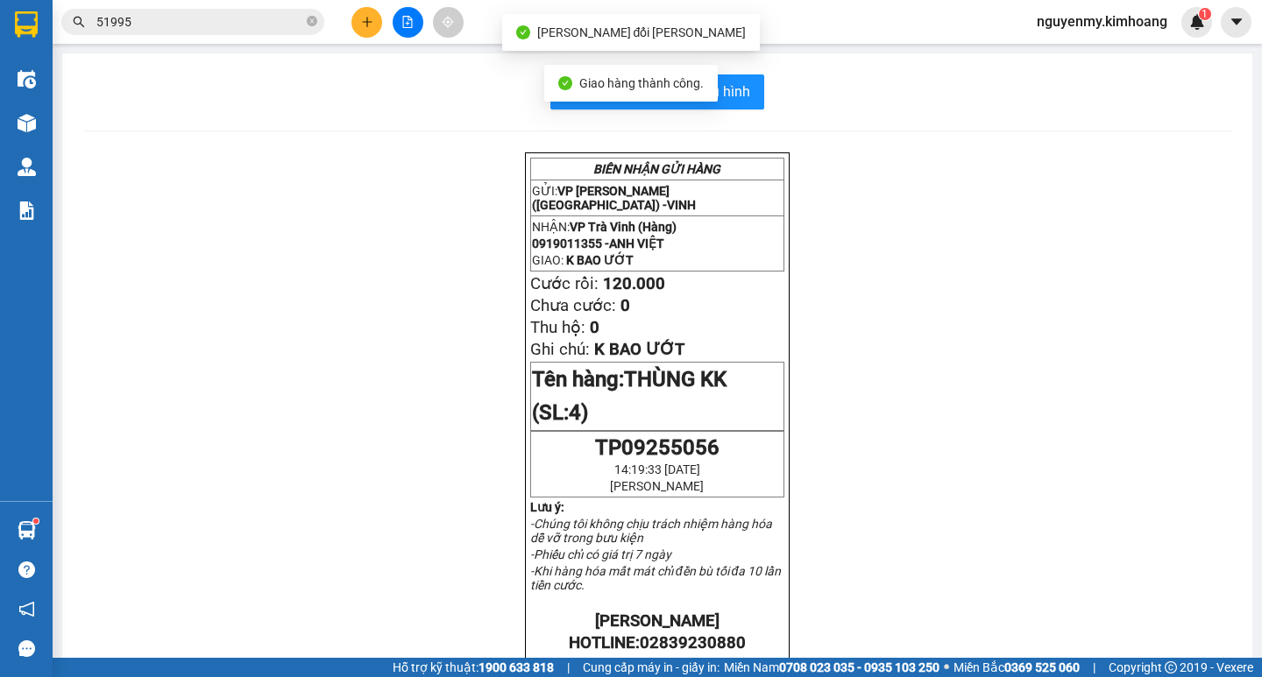
click at [229, 28] on input "51995" at bounding box center [199, 21] width 207 height 19
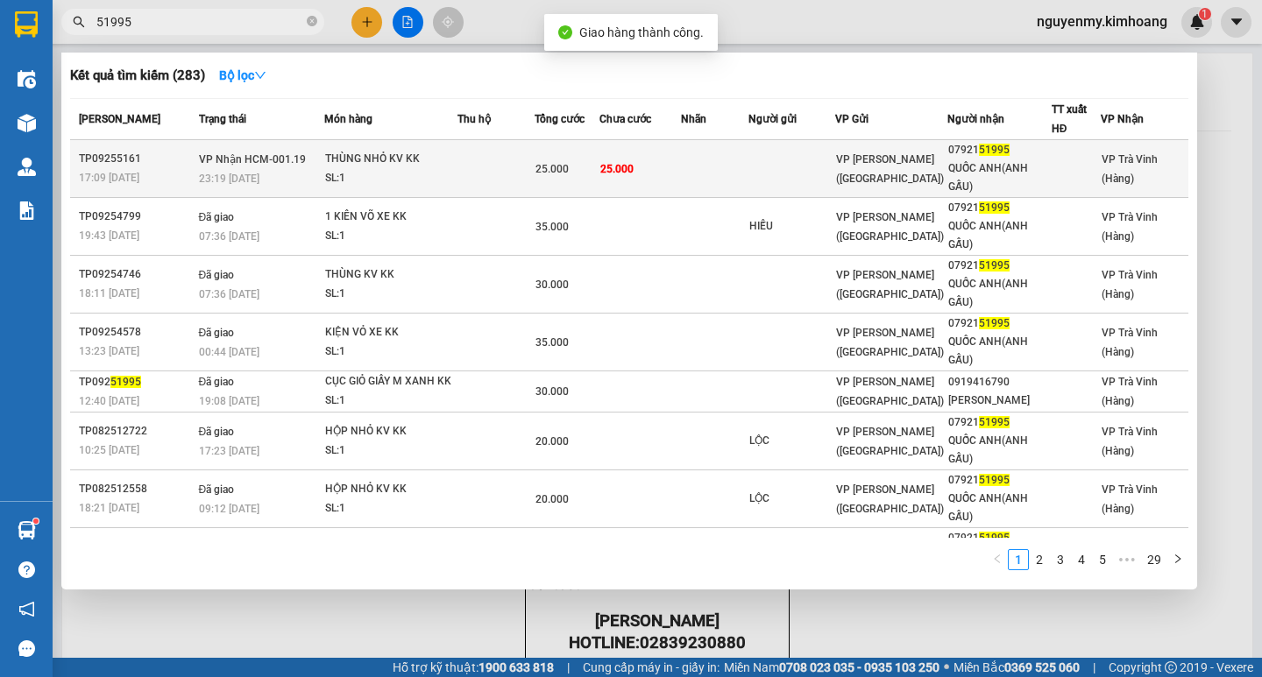
click at [919, 171] on div "VP [PERSON_NAME] ([GEOGRAPHIC_DATA])" at bounding box center [891, 169] width 110 height 39
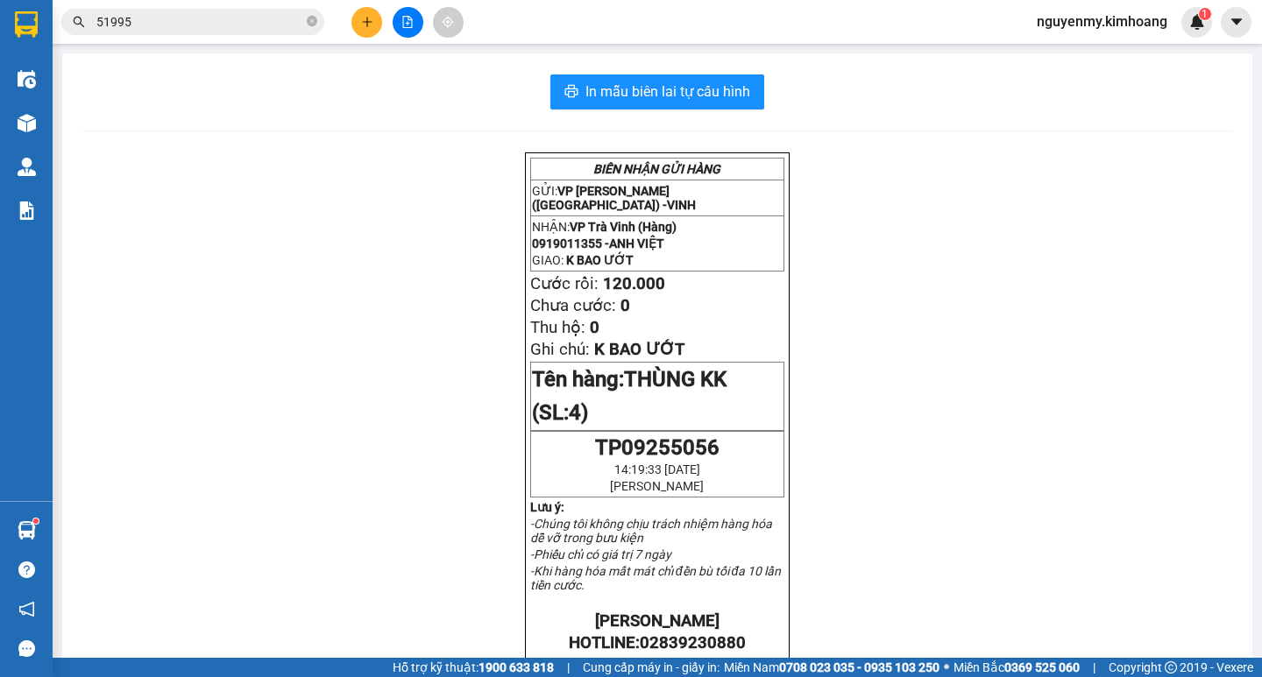
click at [313, 21] on icon "close-circle" at bounding box center [312, 21] width 11 height 11
drag, startPoint x: 312, startPoint y: 22, endPoint x: 295, endPoint y: 17, distance: 17.5
click at [312, 23] on span at bounding box center [312, 21] width 11 height 19
click at [270, 13] on input "text" at bounding box center [199, 21] width 207 height 19
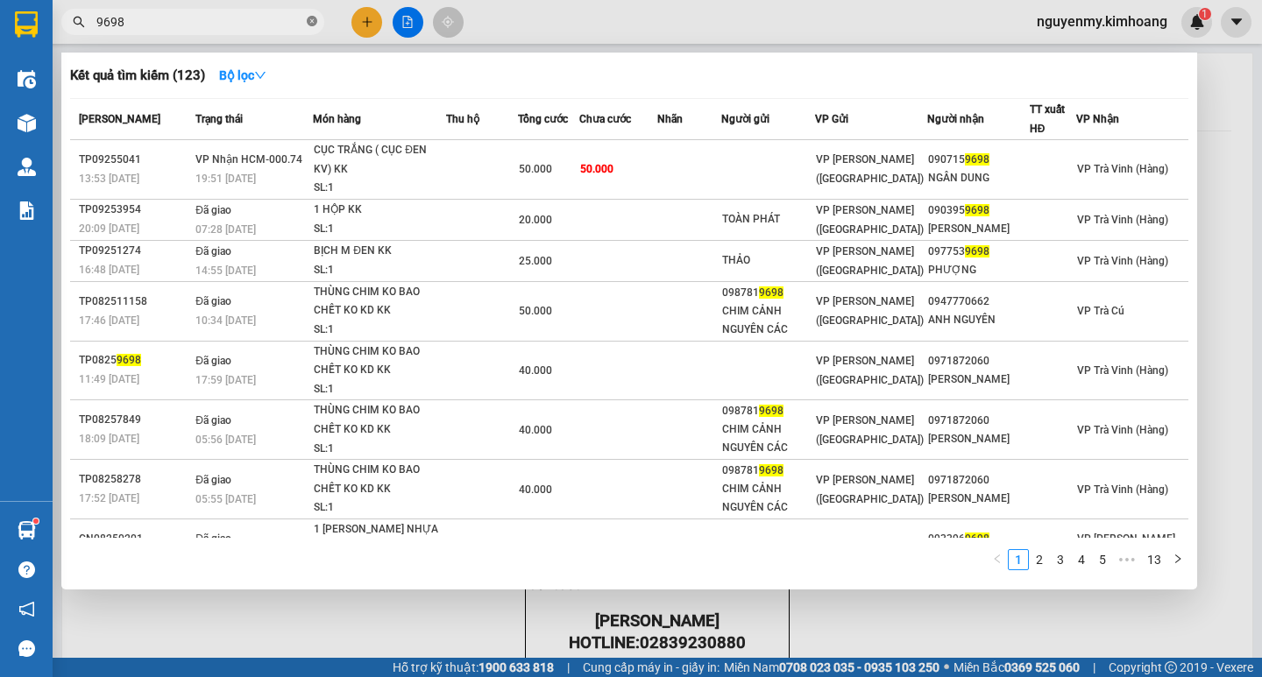
click at [314, 25] on icon "close-circle" at bounding box center [312, 21] width 11 height 11
drag, startPoint x: 309, startPoint y: 19, endPoint x: 266, endPoint y: 24, distance: 43.2
click at [298, 24] on span at bounding box center [192, 22] width 263 height 26
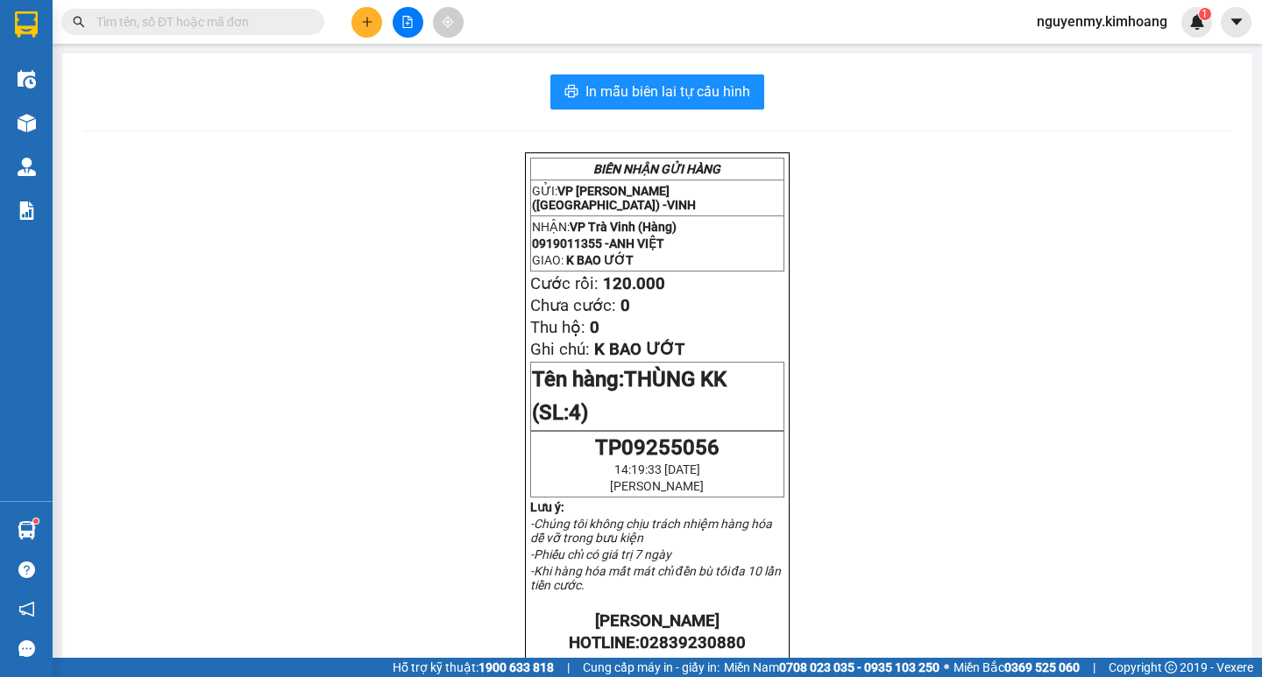
click at [264, 24] on input "text" at bounding box center [199, 21] width 207 height 19
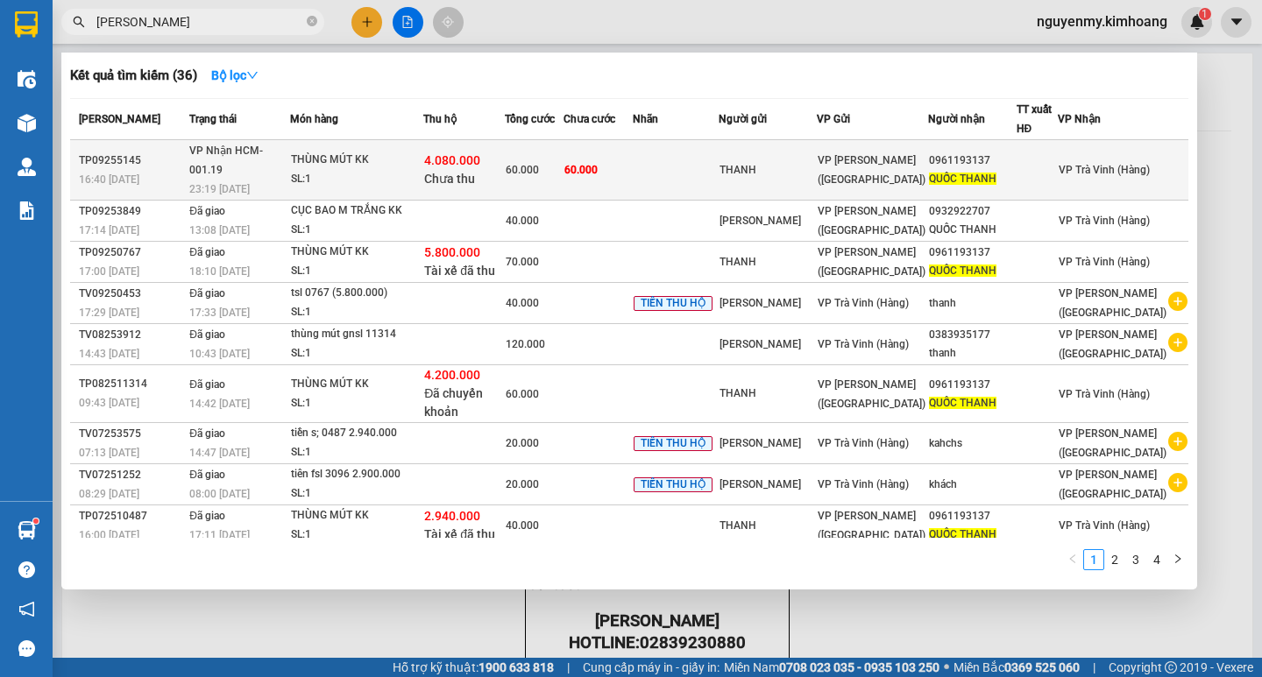
click at [633, 168] on td "60.000" at bounding box center [598, 170] width 69 height 60
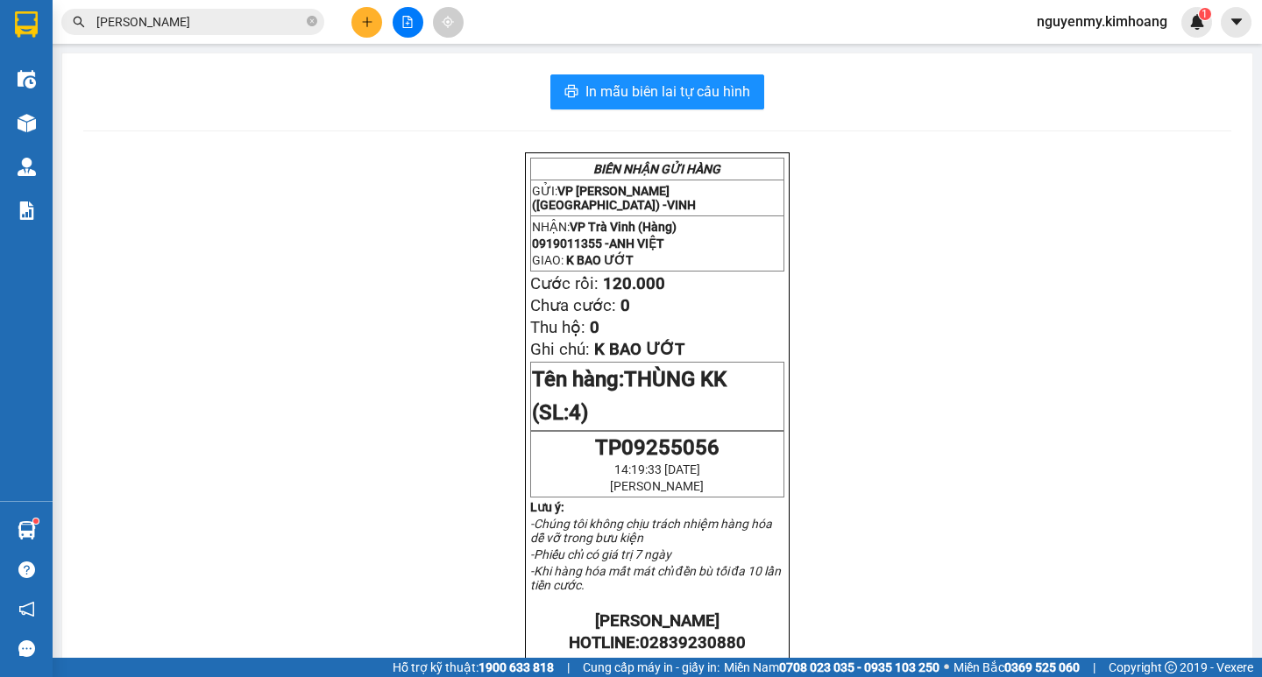
click at [314, 25] on icon "close-circle" at bounding box center [312, 21] width 11 height 11
click at [314, 24] on span at bounding box center [312, 21] width 11 height 19
click at [259, 15] on input "text" at bounding box center [199, 21] width 207 height 19
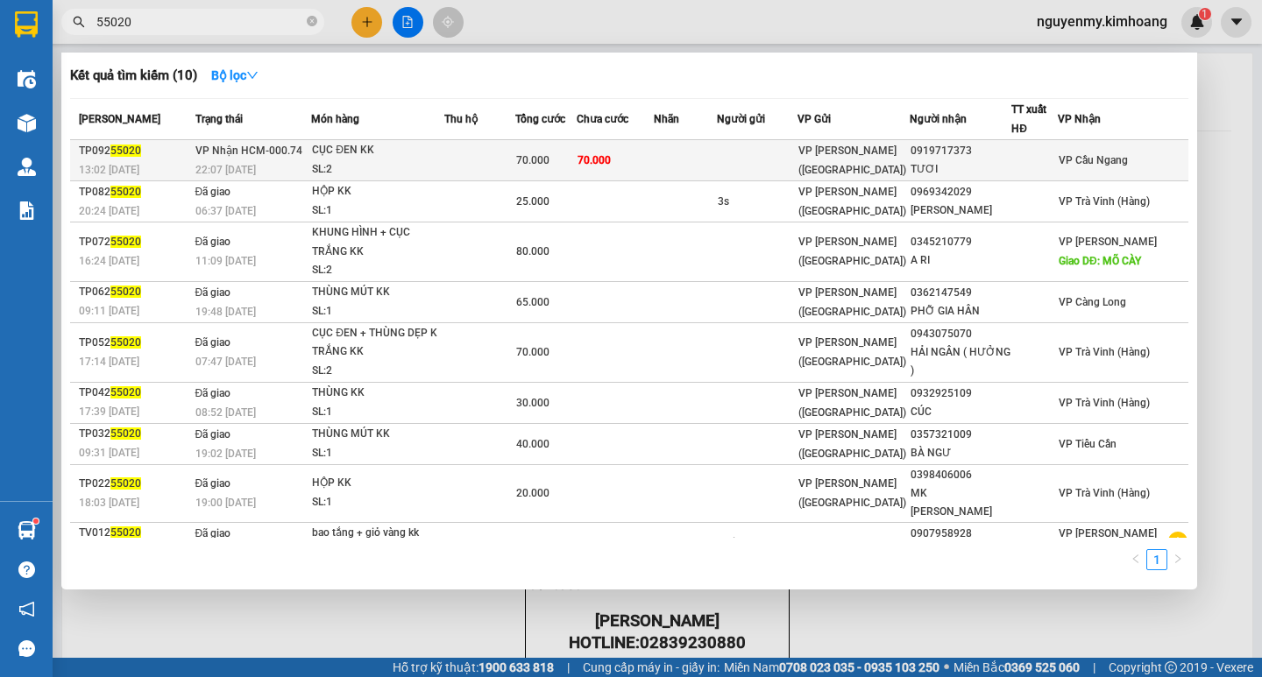
click at [654, 141] on td "70.000" at bounding box center [615, 160] width 77 height 41
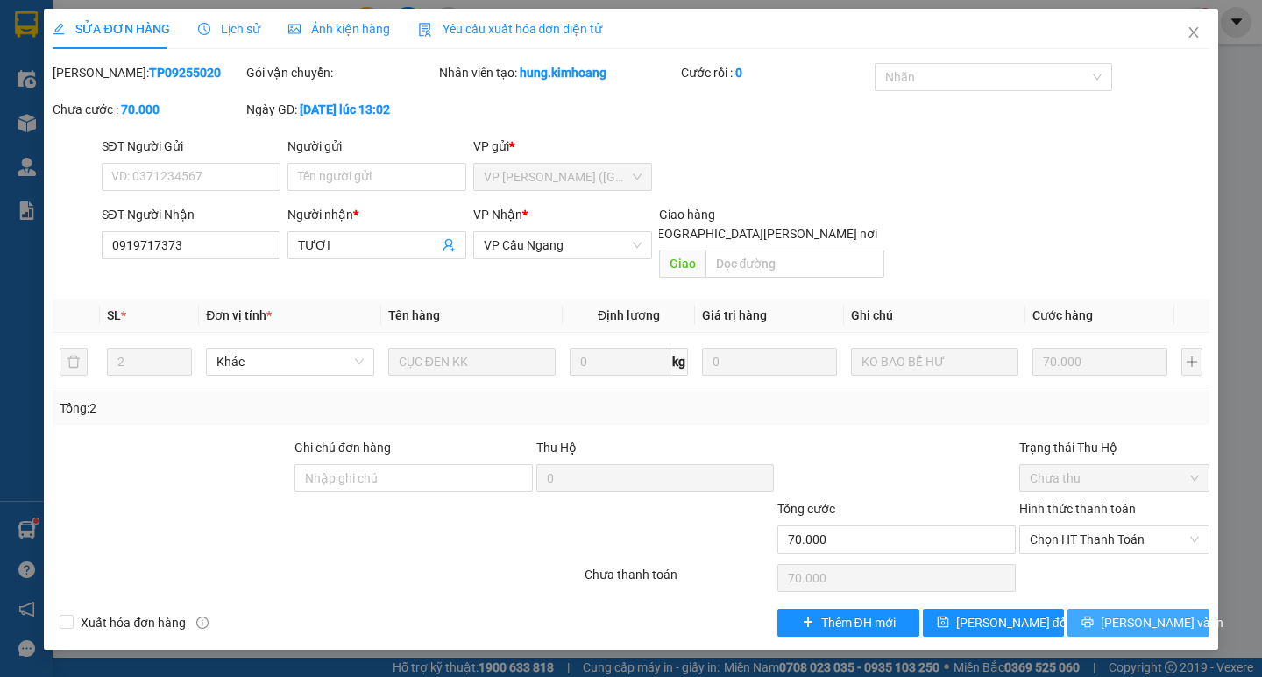
drag, startPoint x: 1172, startPoint y: 601, endPoint x: 1215, endPoint y: 500, distance: 109.6
click at [1173, 609] on button "[PERSON_NAME] và In" at bounding box center [1137, 623] width 141 height 28
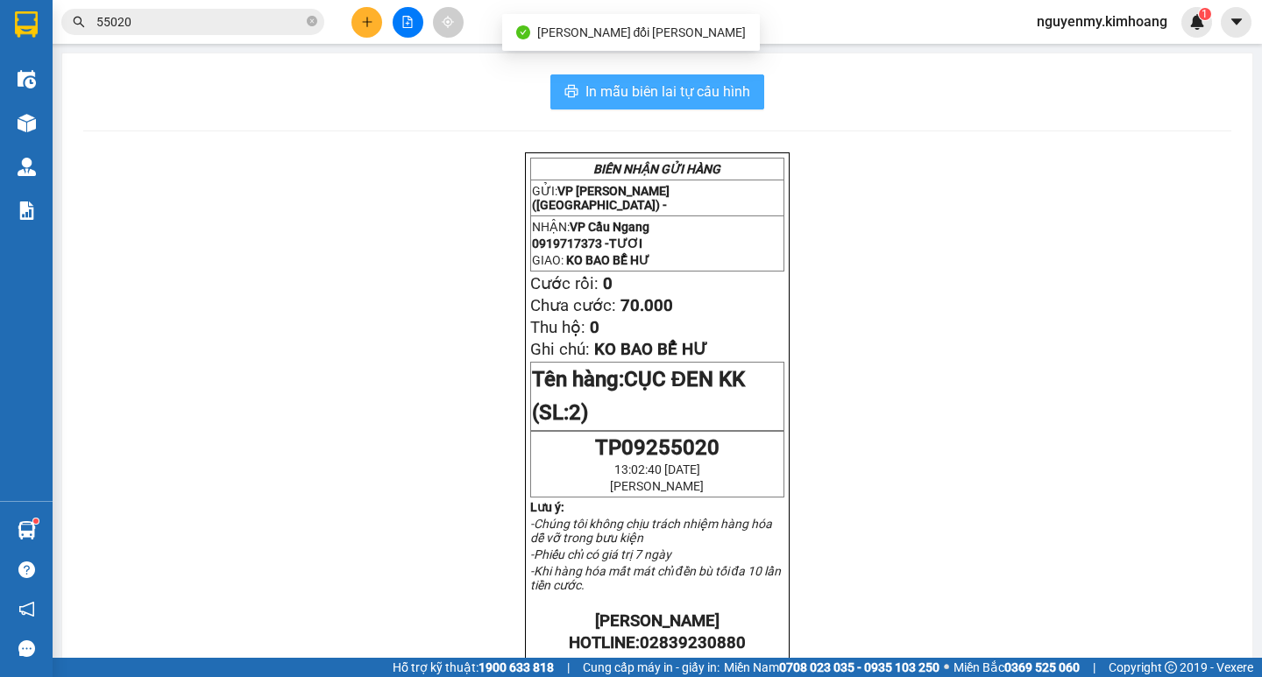
click at [670, 96] on span "In mẫu biên lai tự cấu hình" at bounding box center [667, 92] width 165 height 22
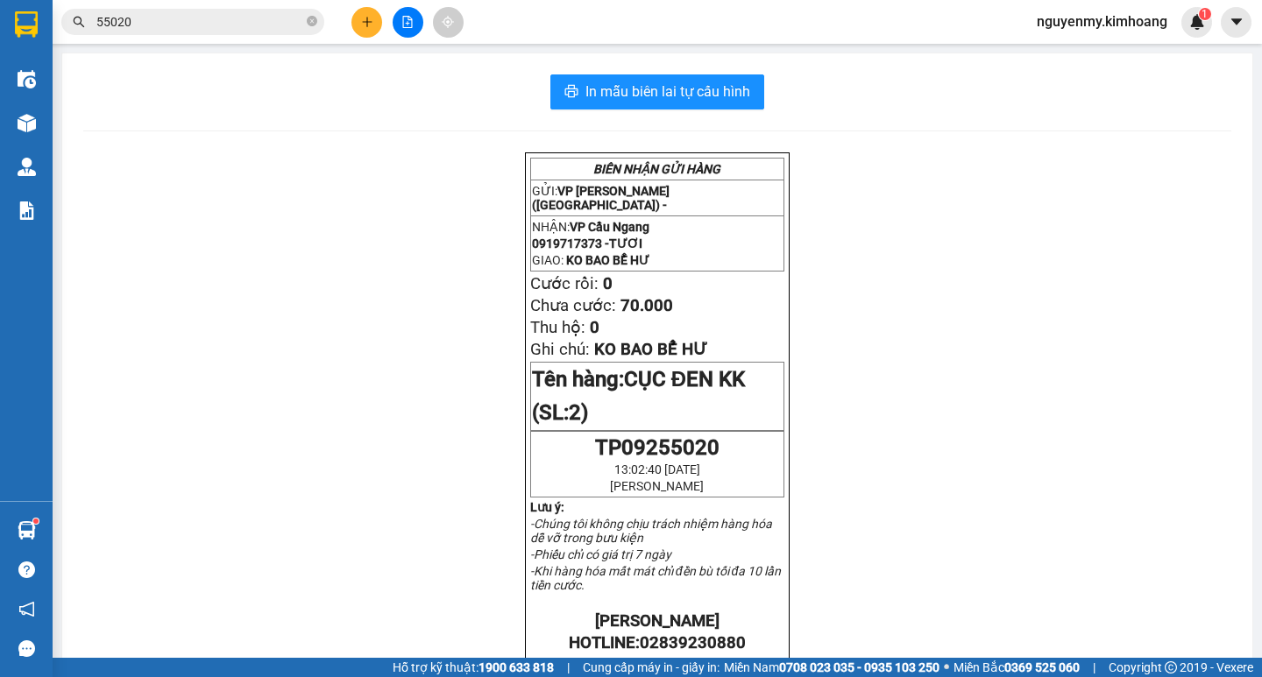
drag, startPoint x: 957, startPoint y: 526, endPoint x: 981, endPoint y: 573, distance: 52.9
click at [975, 563] on div "BIÊN NHẬN GỬI HÀNG GỬI: VP Trần Phú (Hàng) - NHẬN: VP Cầu Ngang 0919717373 - TƯ…" at bounding box center [657, 647] width 1148 height 990
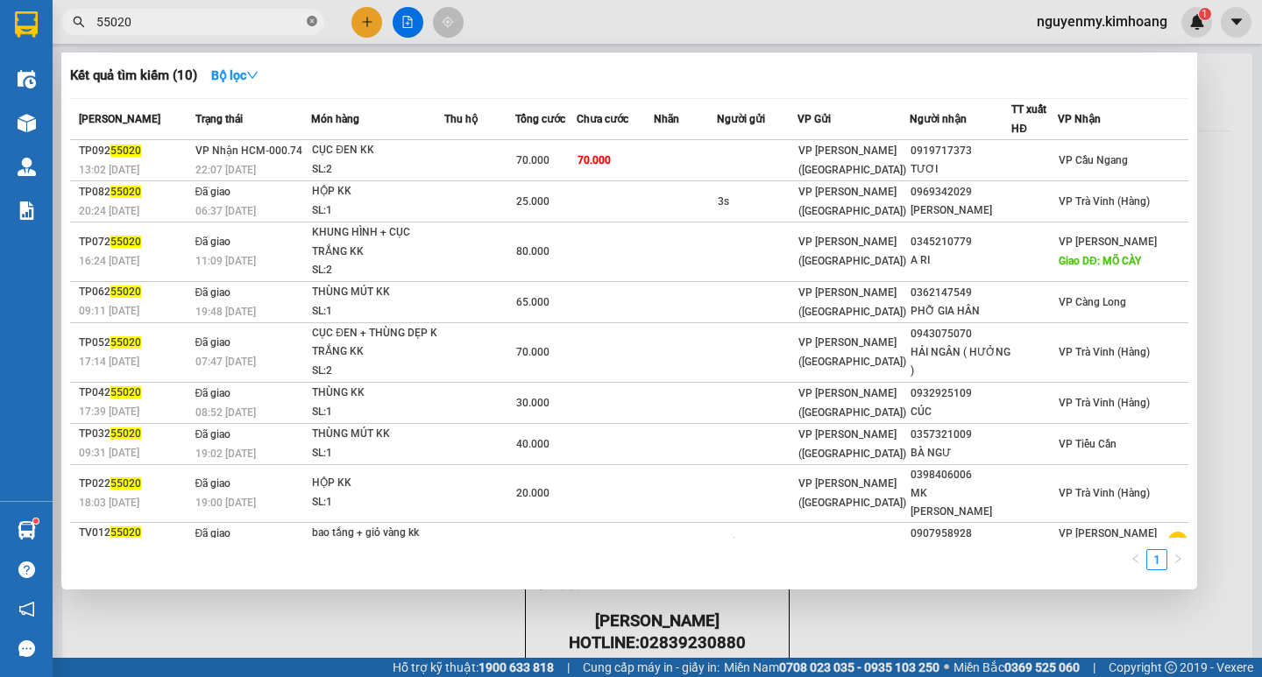
click at [308, 17] on icon "close-circle" at bounding box center [312, 21] width 11 height 11
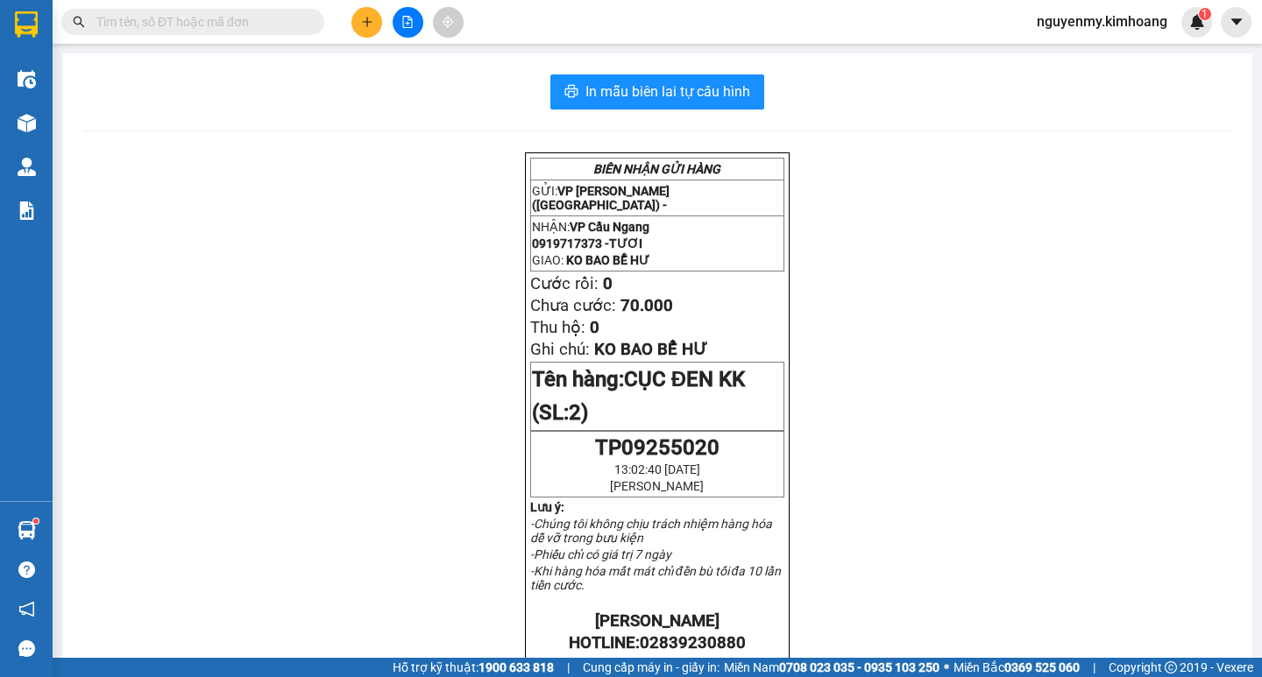
drag, startPoint x: 311, startPoint y: 19, endPoint x: 293, endPoint y: 21, distance: 18.5
click at [313, 20] on span at bounding box center [312, 21] width 11 height 19
click at [284, 28] on input "text" at bounding box center [199, 21] width 207 height 19
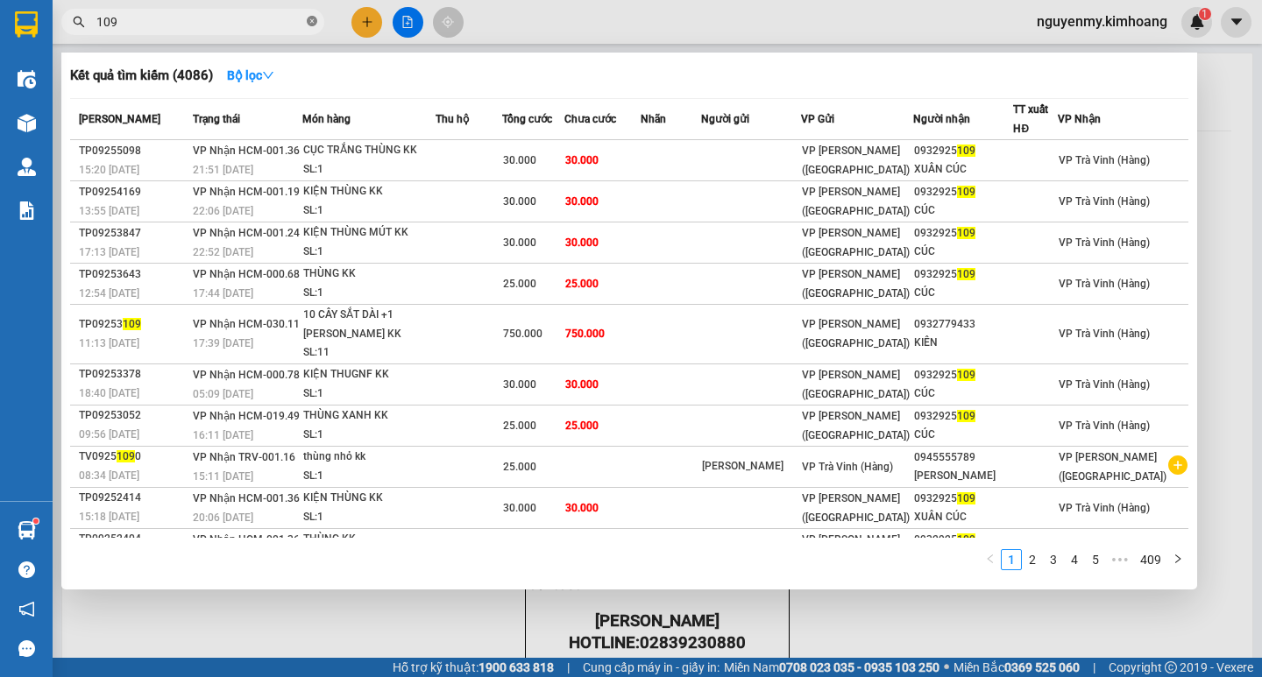
click at [316, 25] on icon "close-circle" at bounding box center [312, 21] width 11 height 11
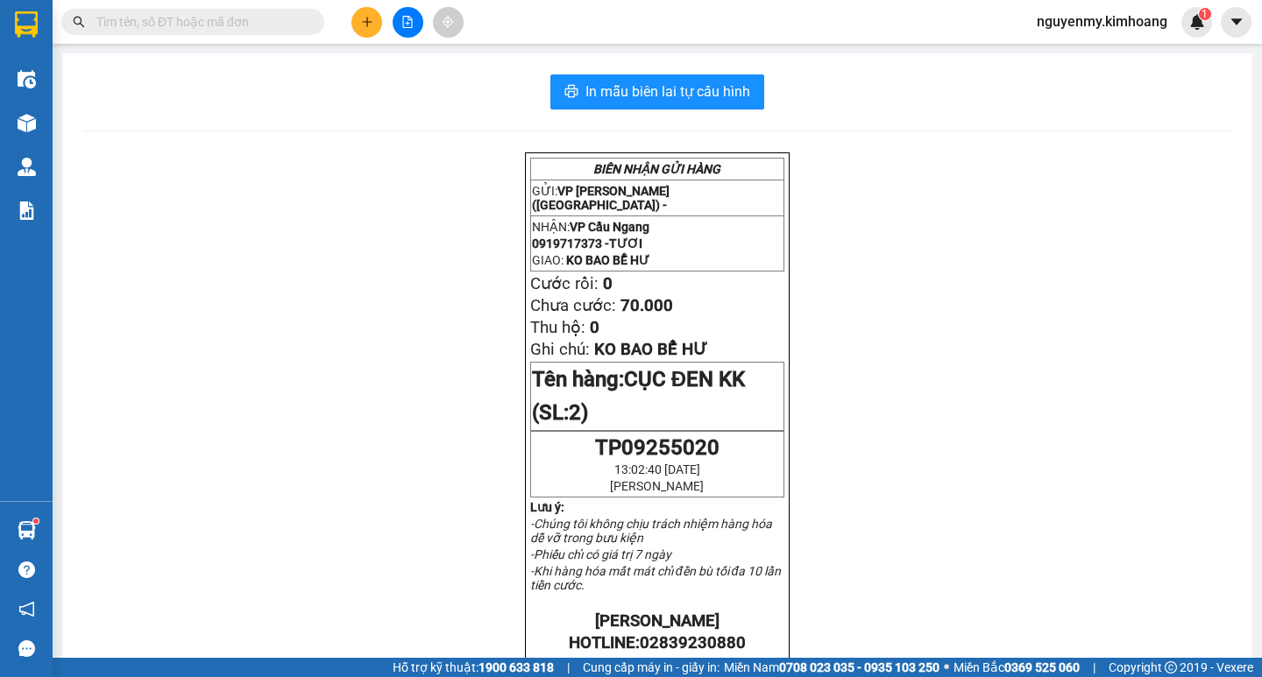
click at [316, 24] on span at bounding box center [312, 21] width 11 height 19
click at [259, 26] on input "text" at bounding box center [199, 21] width 207 height 19
click at [268, 32] on span at bounding box center [192, 22] width 263 height 26
click at [248, 21] on input "text" at bounding box center [199, 21] width 207 height 19
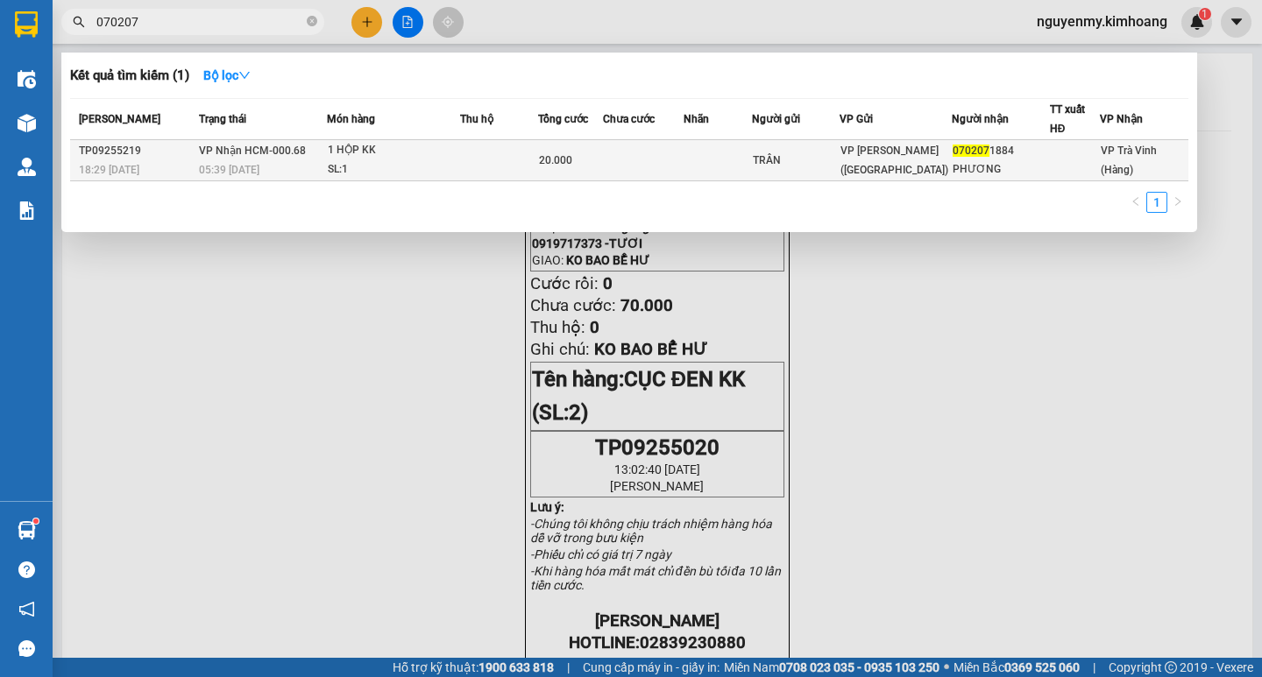
click at [748, 153] on td at bounding box center [718, 160] width 68 height 41
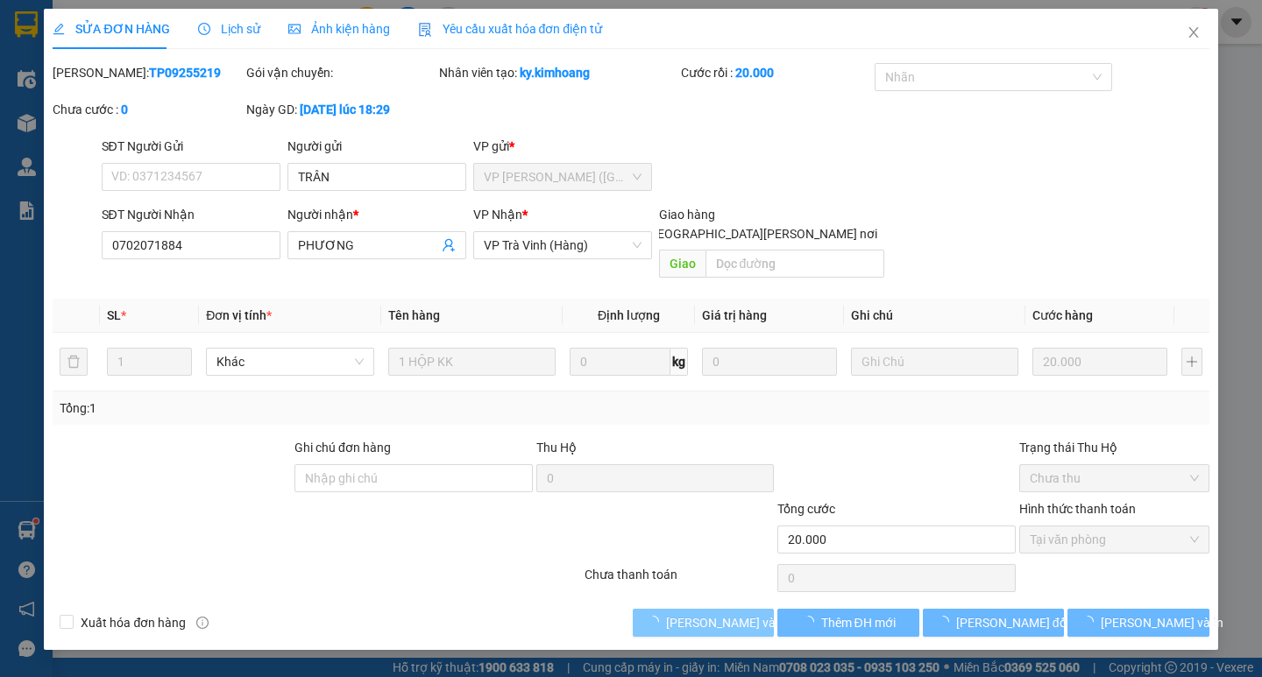
click at [720, 613] on span "[PERSON_NAME] và [PERSON_NAME] hàng" at bounding box center [784, 622] width 237 height 19
click at [721, 613] on span "[PERSON_NAME] và [PERSON_NAME] hàng" at bounding box center [784, 622] width 237 height 19
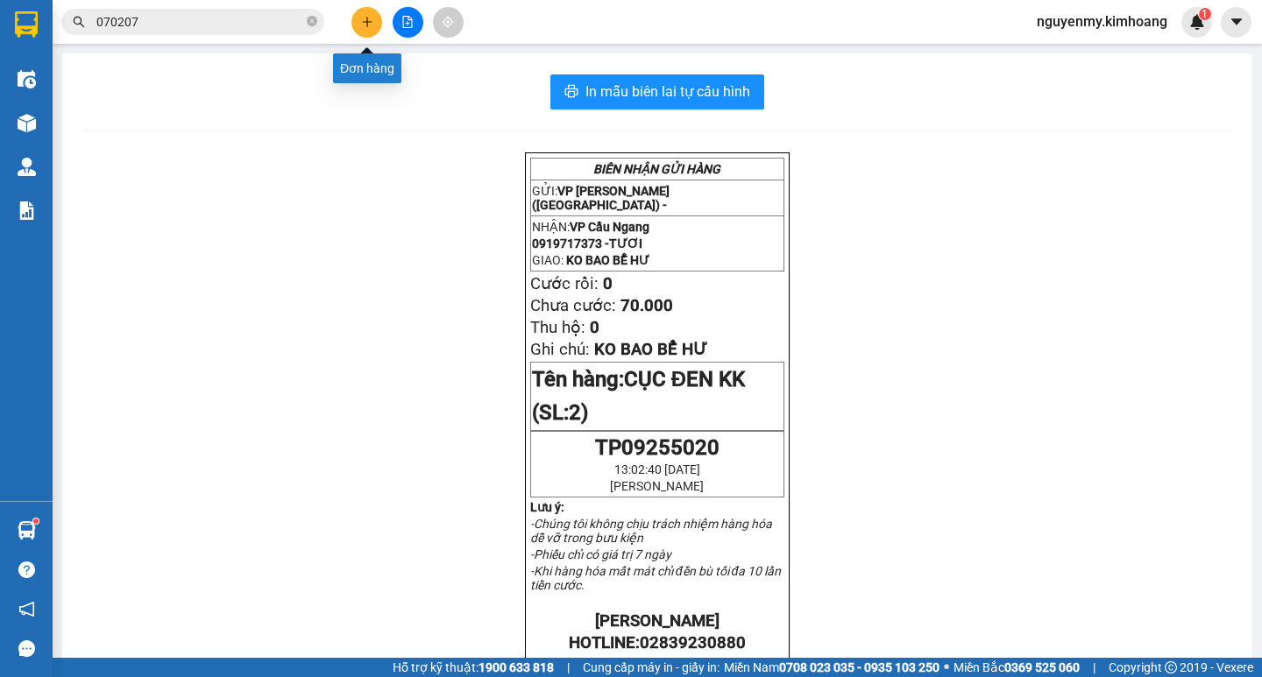
click at [363, 18] on icon "plus" at bounding box center [367, 22] width 12 height 12
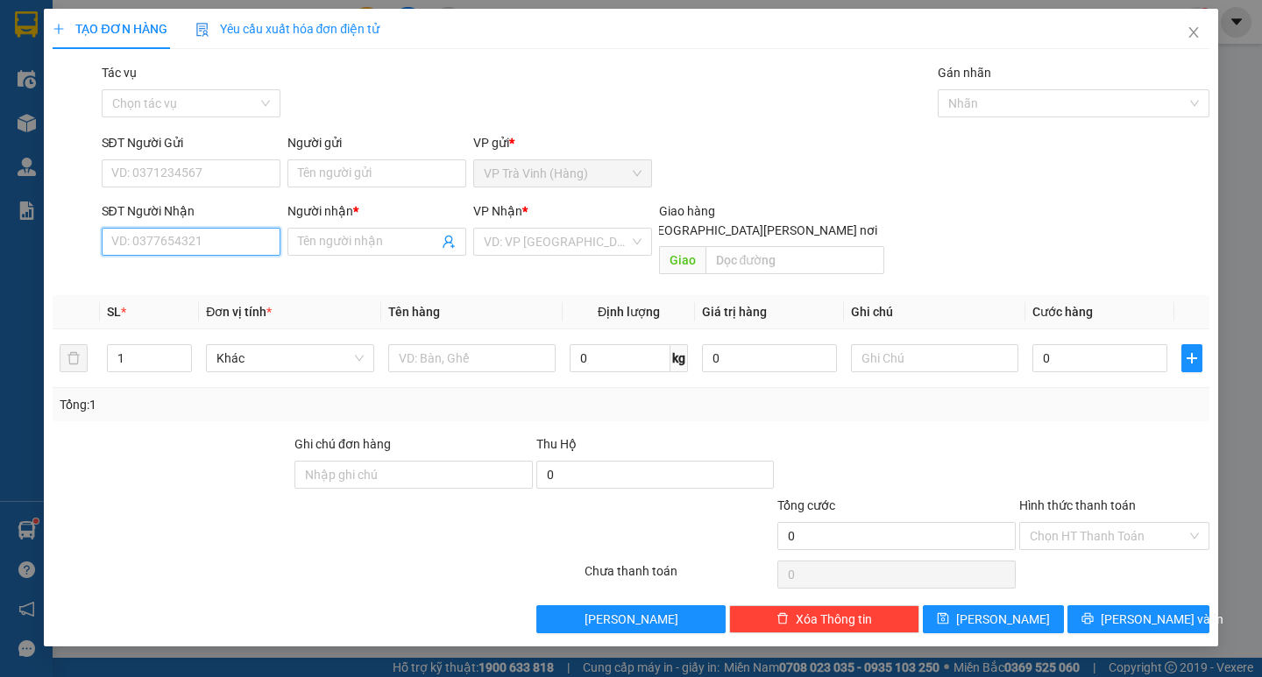
drag, startPoint x: 221, startPoint y: 234, endPoint x: 233, endPoint y: 224, distance: 15.6
click at [221, 232] on input "SĐT Người Nhận" at bounding box center [191, 242] width 179 height 28
click at [212, 280] on div "0939297419 - hân" at bounding box center [191, 276] width 158 height 19
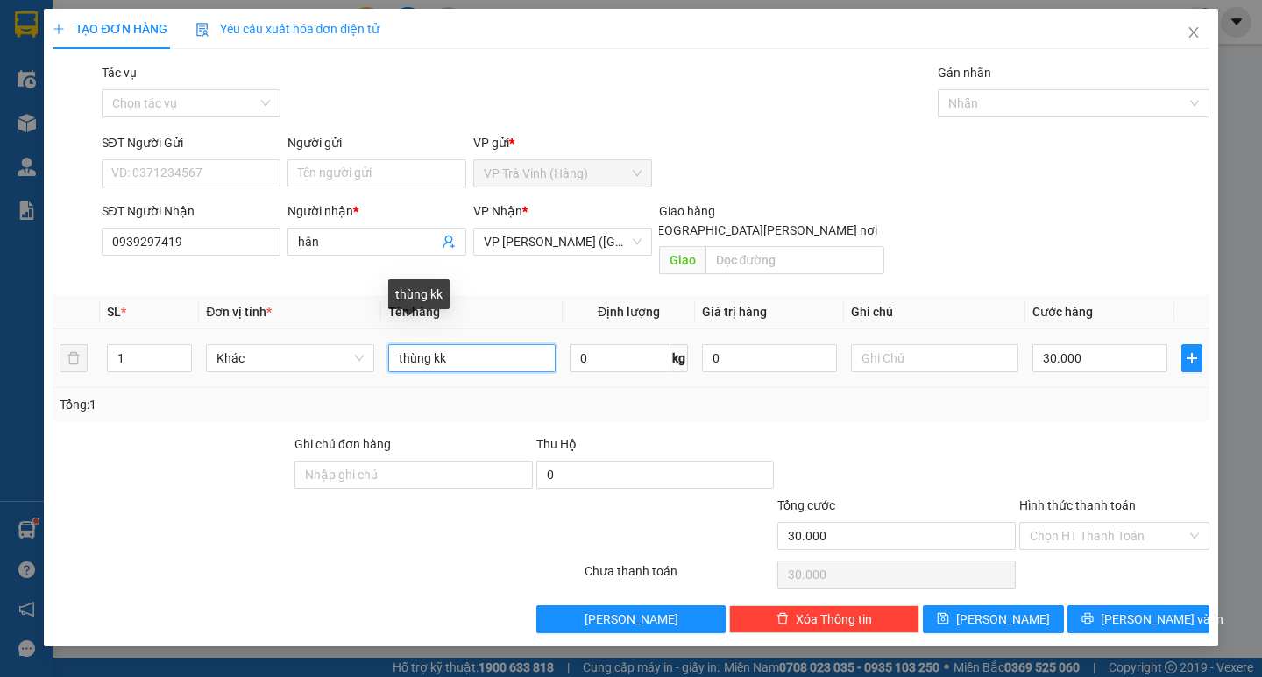
drag, startPoint x: 467, startPoint y: 341, endPoint x: 355, endPoint y: 354, distance: 112.9
click at [355, 354] on tr "1 Khác thùng kk 0 kg 0 30.000" at bounding box center [631, 359] width 1156 height 59
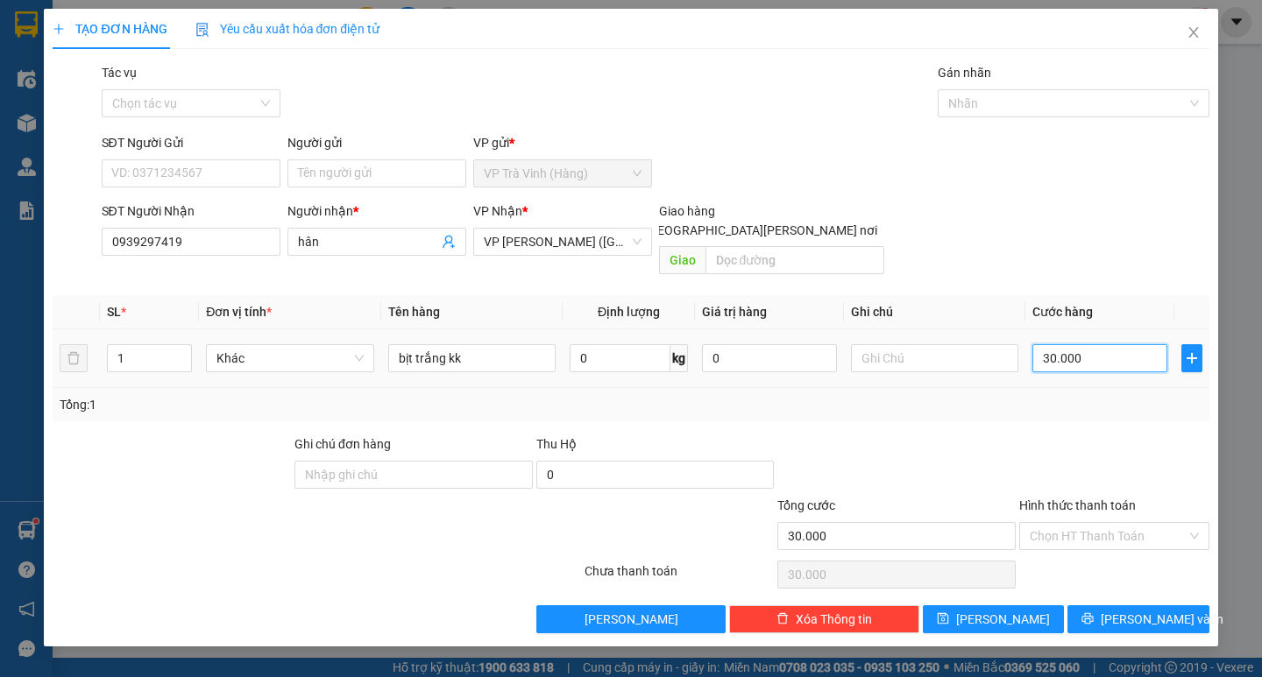
click at [1095, 344] on input "30.000" at bounding box center [1099, 358] width 135 height 28
click at [1118, 524] on input "Hình thức thanh toán" at bounding box center [1108, 536] width 157 height 26
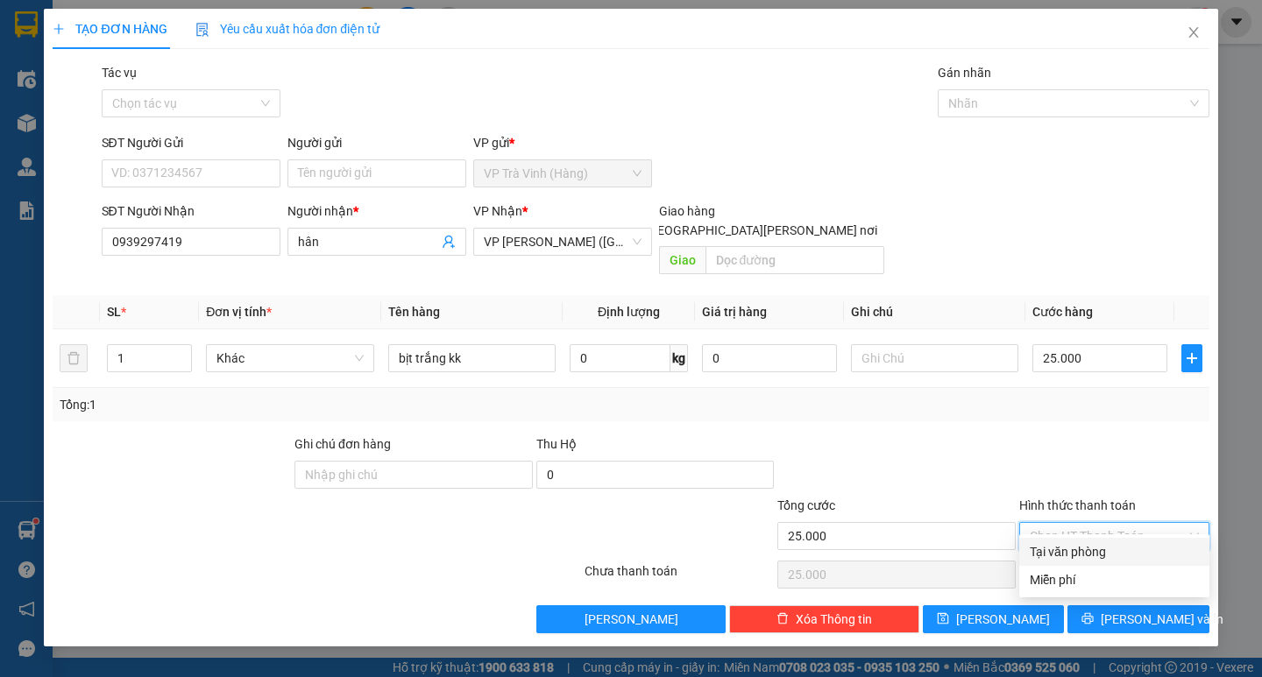
click at [1117, 543] on div "Tại văn phòng" at bounding box center [1114, 551] width 169 height 19
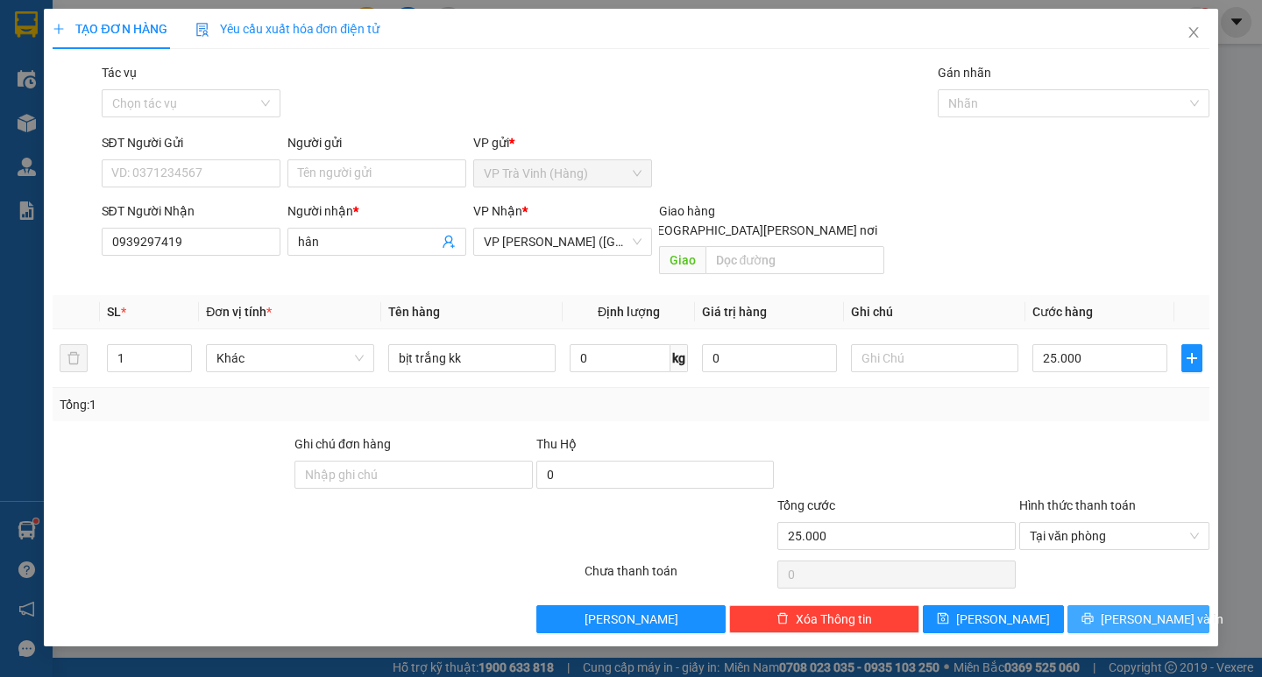
click at [1156, 610] on span "[PERSON_NAME] và In" at bounding box center [1162, 619] width 123 height 19
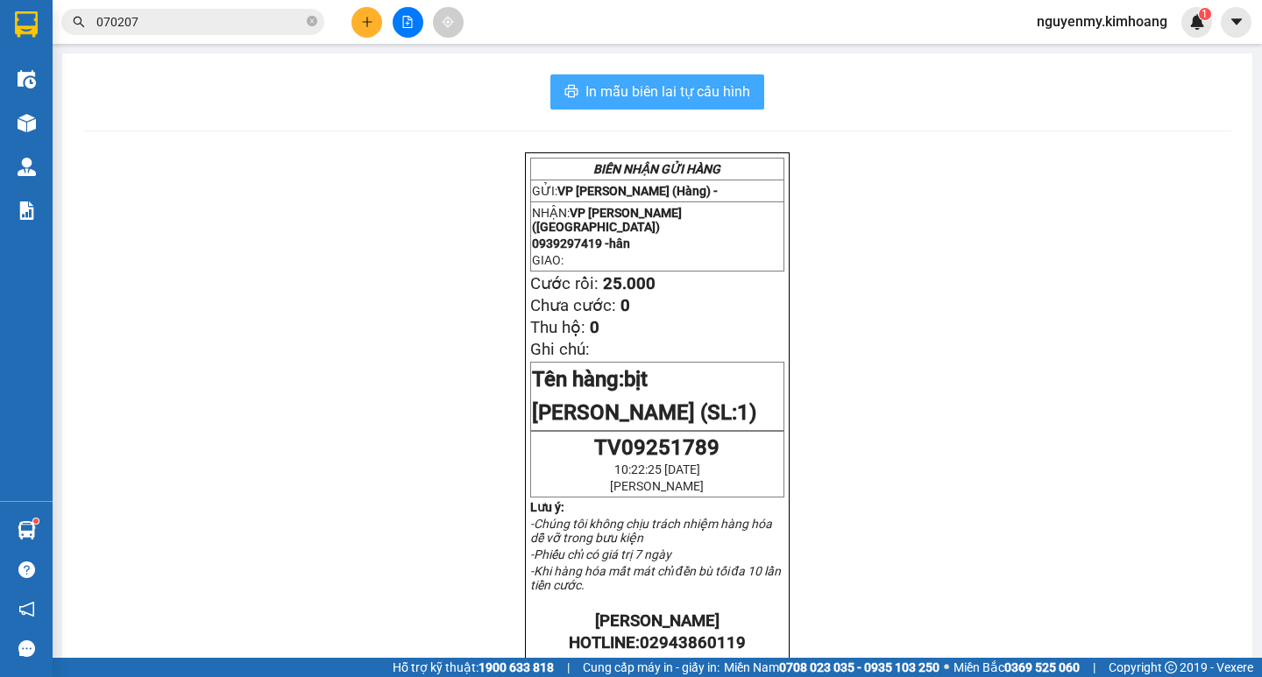
click at [688, 88] on span "In mẫu biên lai tự cấu hình" at bounding box center [667, 92] width 165 height 22
click at [359, 29] on button at bounding box center [366, 22] width 31 height 31
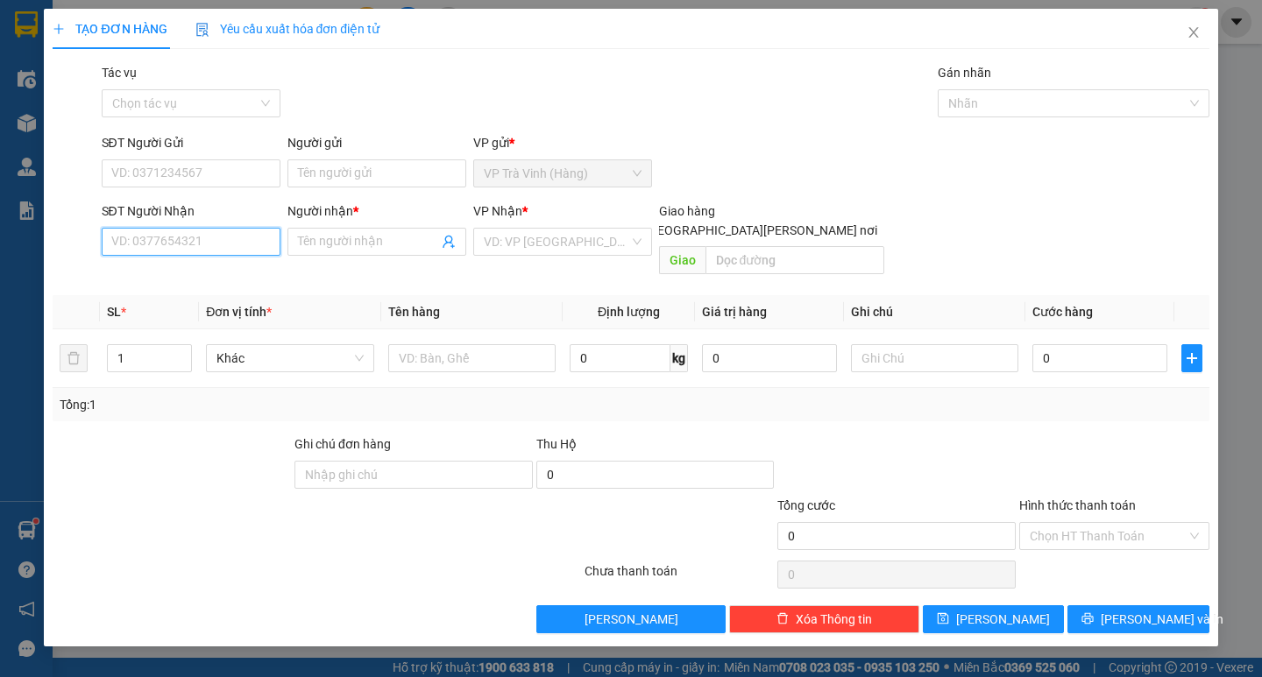
click at [181, 236] on input "SĐT Người Nhận" at bounding box center [191, 242] width 179 height 28
click at [195, 266] on div "0339578570 - TẤN PHÁT" at bounding box center [199, 277] width 194 height 28
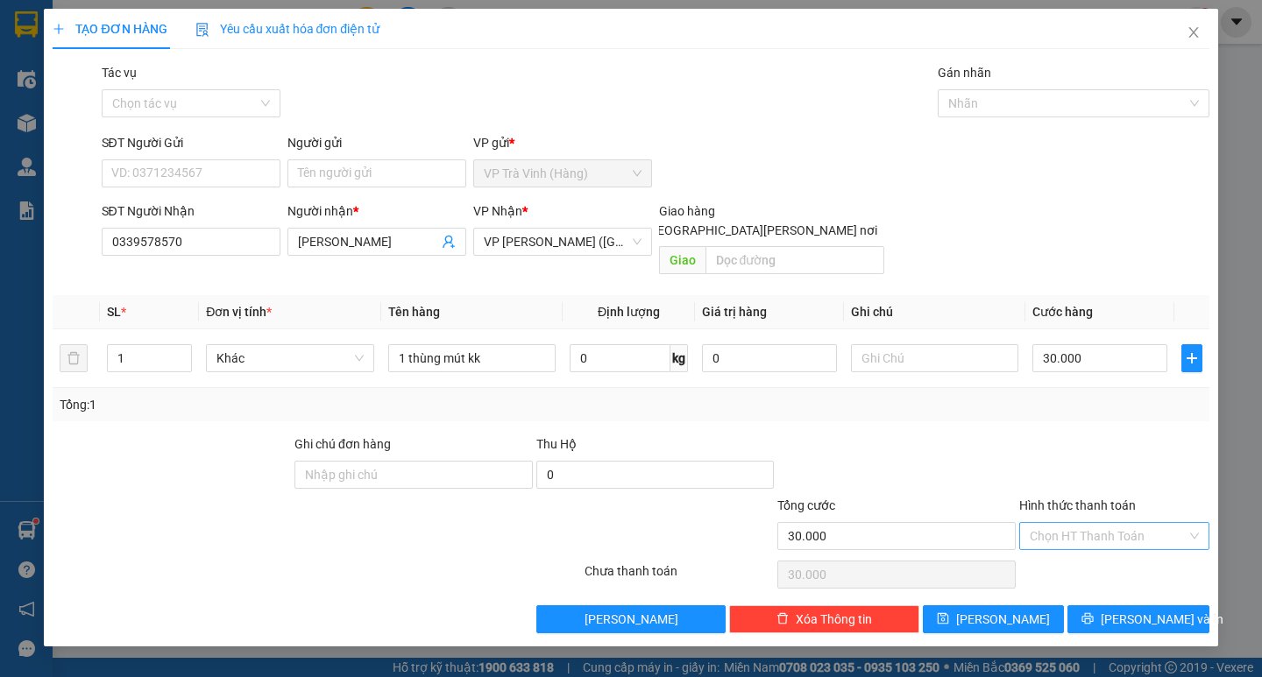
click at [1086, 523] on input "Hình thức thanh toán" at bounding box center [1108, 536] width 157 height 26
click at [1095, 545] on div "Tại văn phòng" at bounding box center [1114, 551] width 169 height 19
click at [1115, 606] on button "[PERSON_NAME] và In" at bounding box center [1137, 620] width 141 height 28
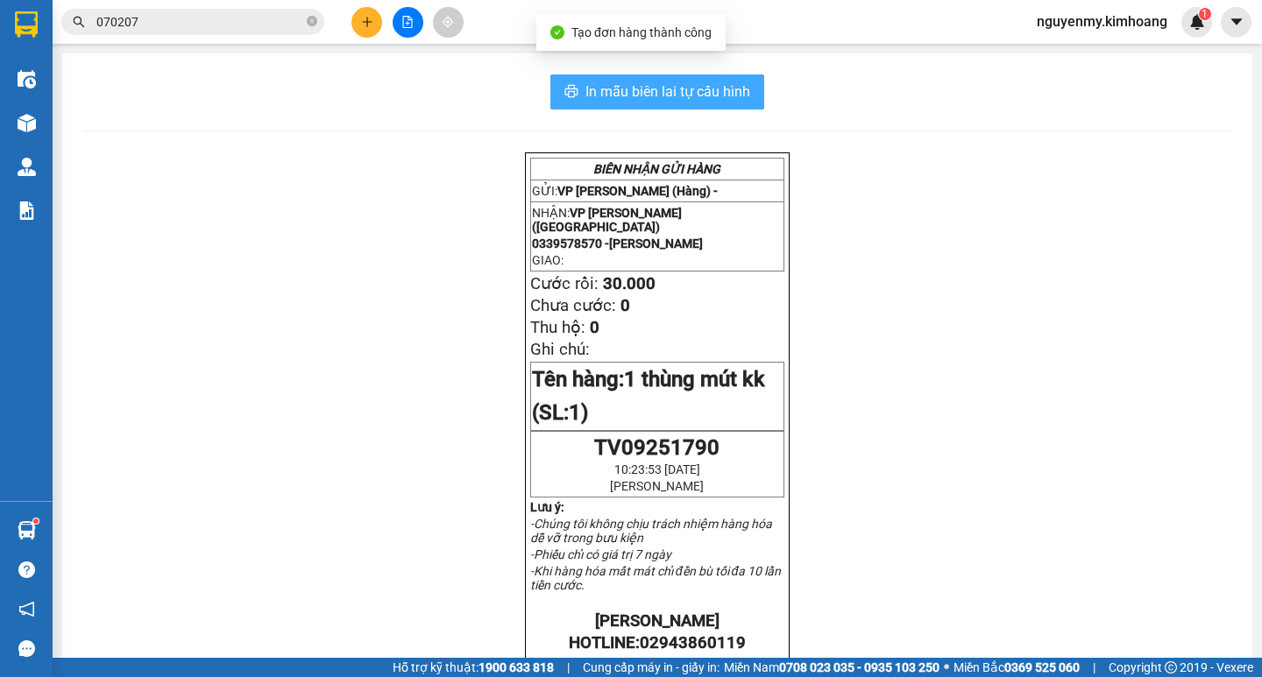
click at [644, 95] on span "In mẫu biên lai tự cấu hình" at bounding box center [667, 92] width 165 height 22
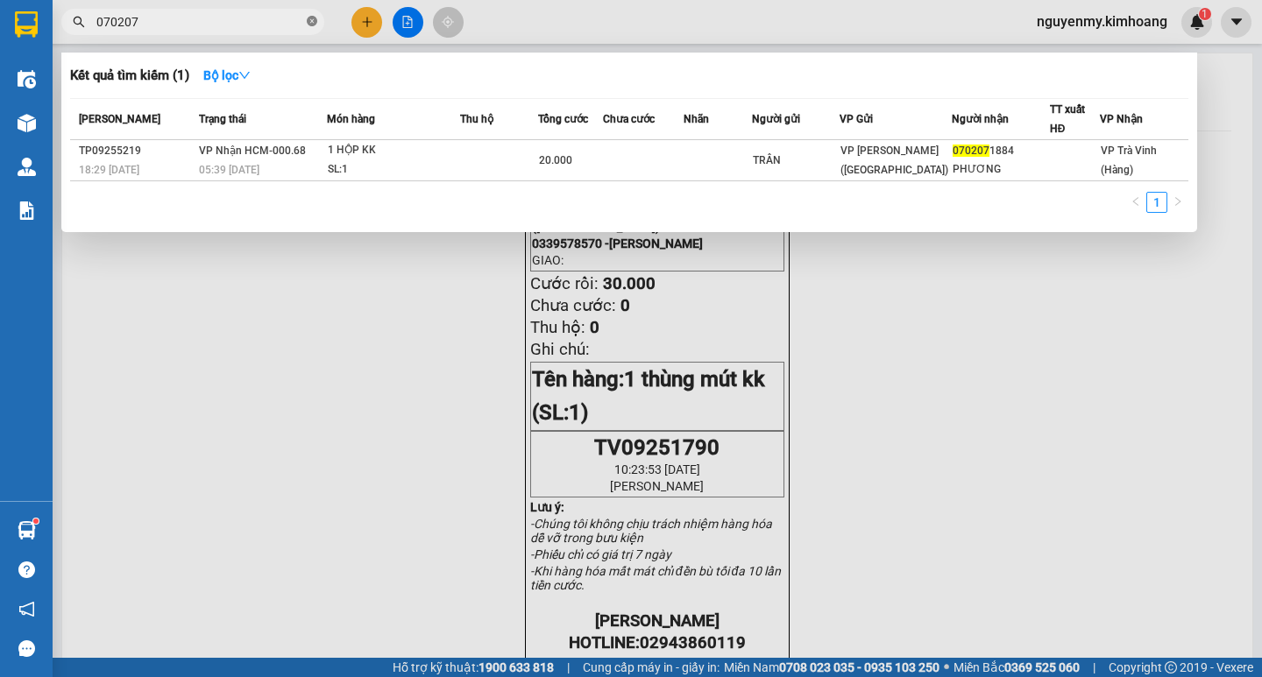
click at [311, 22] on icon "close-circle" at bounding box center [312, 21] width 11 height 11
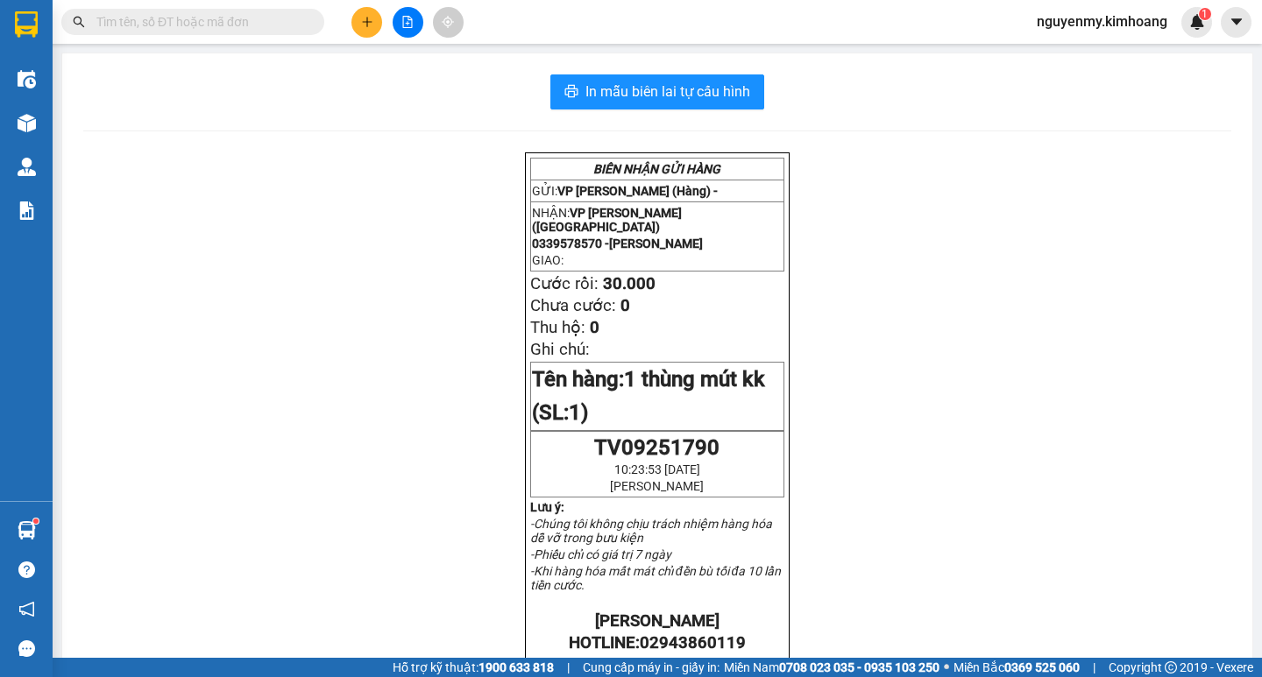
click at [262, 26] on input "text" at bounding box center [199, 21] width 207 height 19
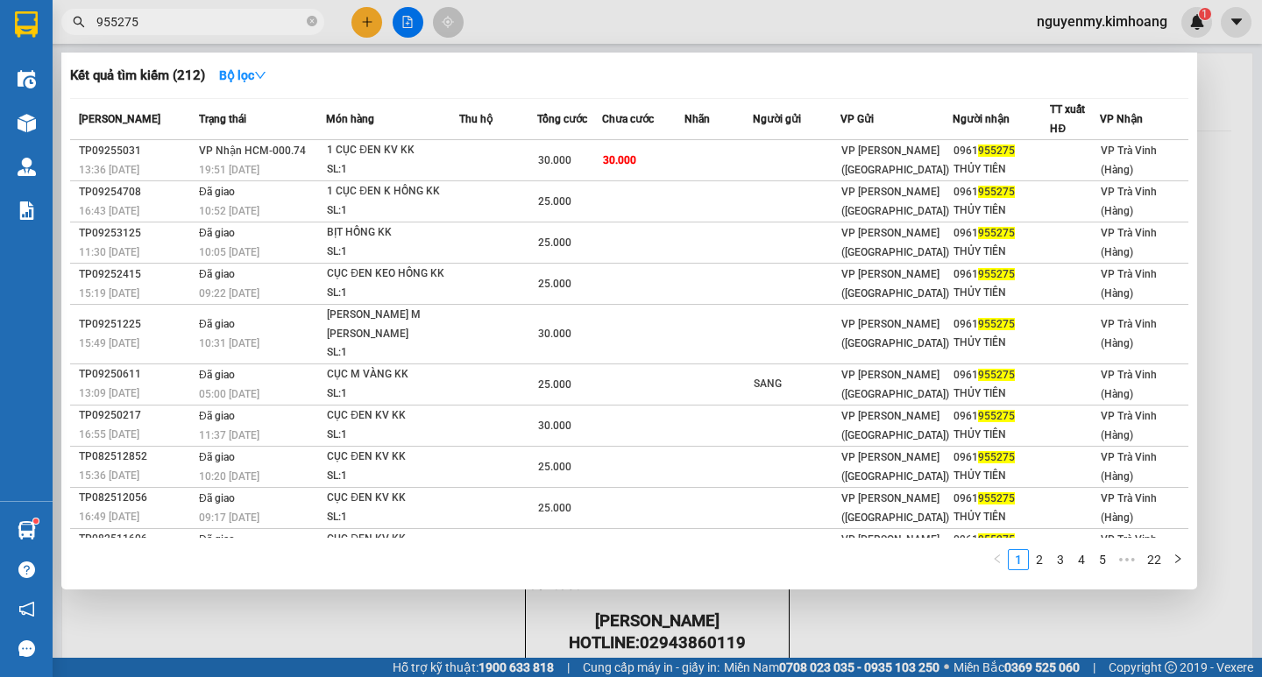
click at [363, 13] on div at bounding box center [631, 338] width 1262 height 677
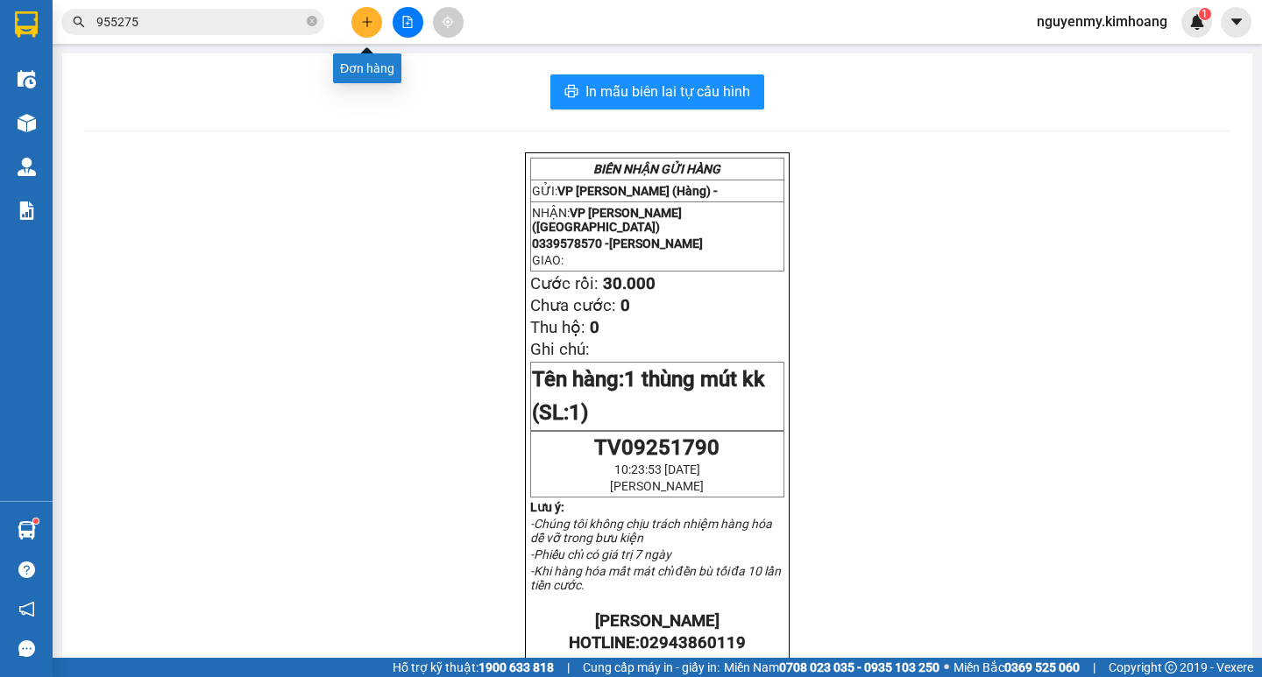
click at [362, 13] on button at bounding box center [366, 22] width 31 height 31
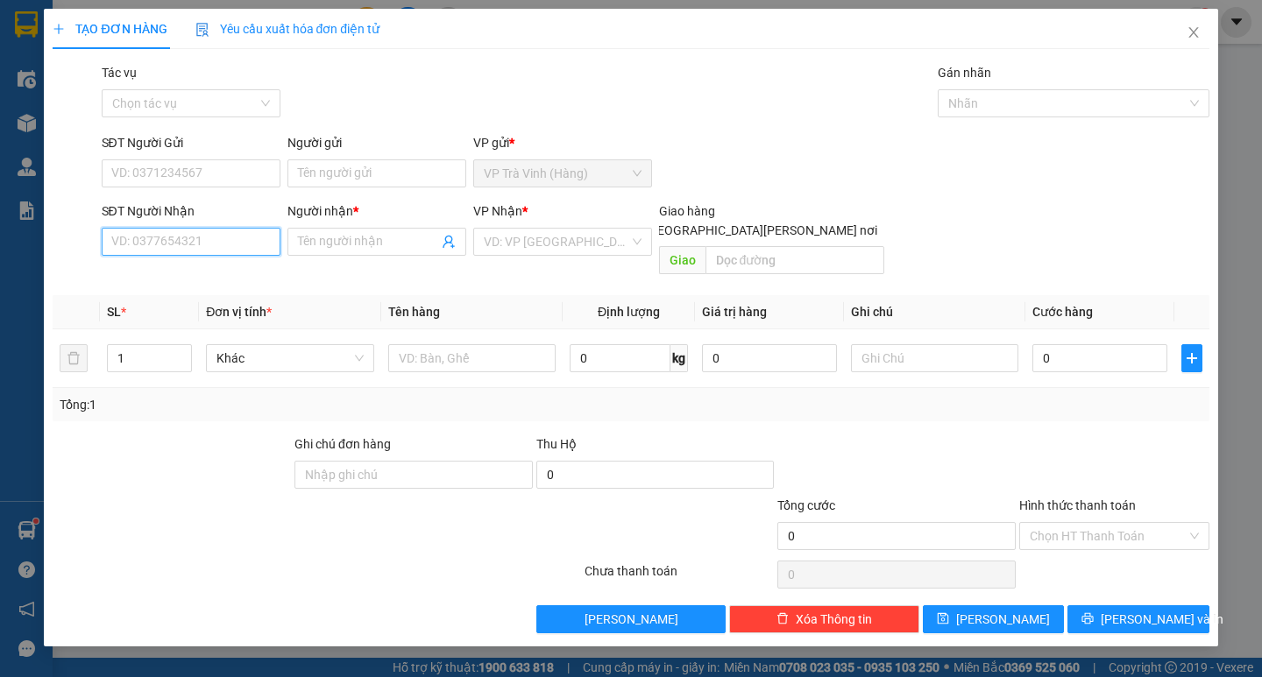
click at [208, 252] on input "SĐT Người Nhận" at bounding box center [191, 242] width 179 height 28
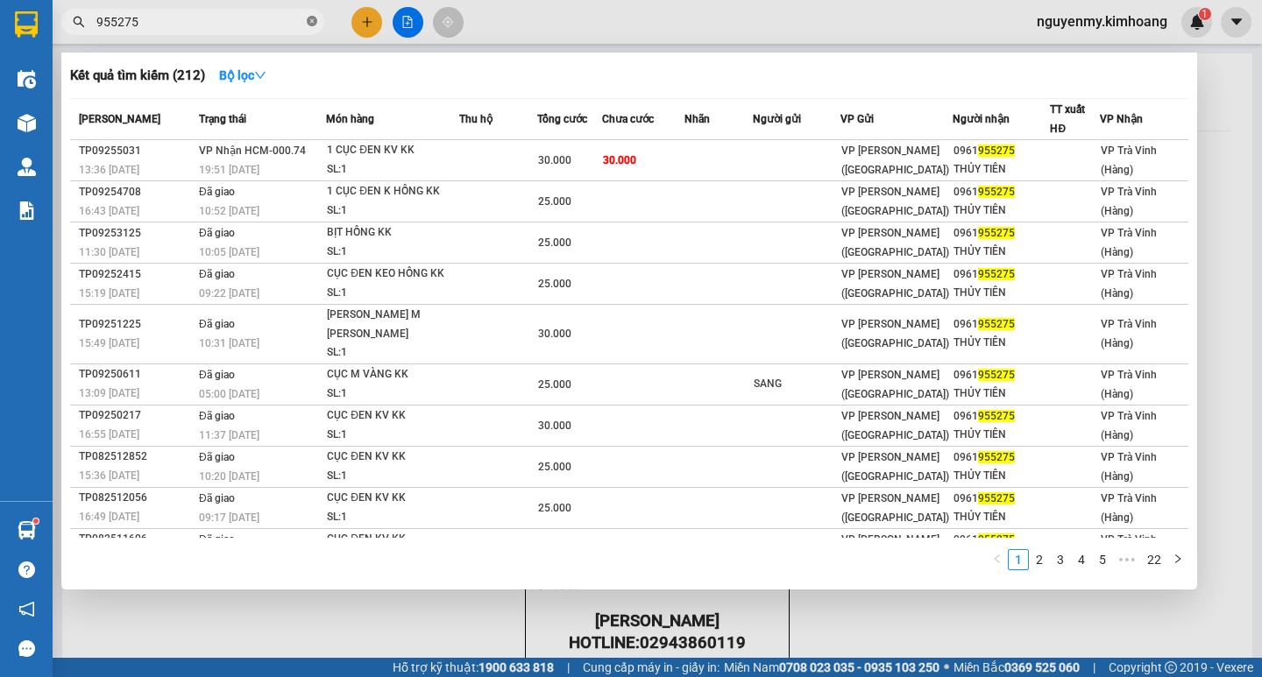
click at [316, 18] on icon "close-circle" at bounding box center [312, 21] width 11 height 11
click at [305, 23] on span at bounding box center [192, 22] width 263 height 26
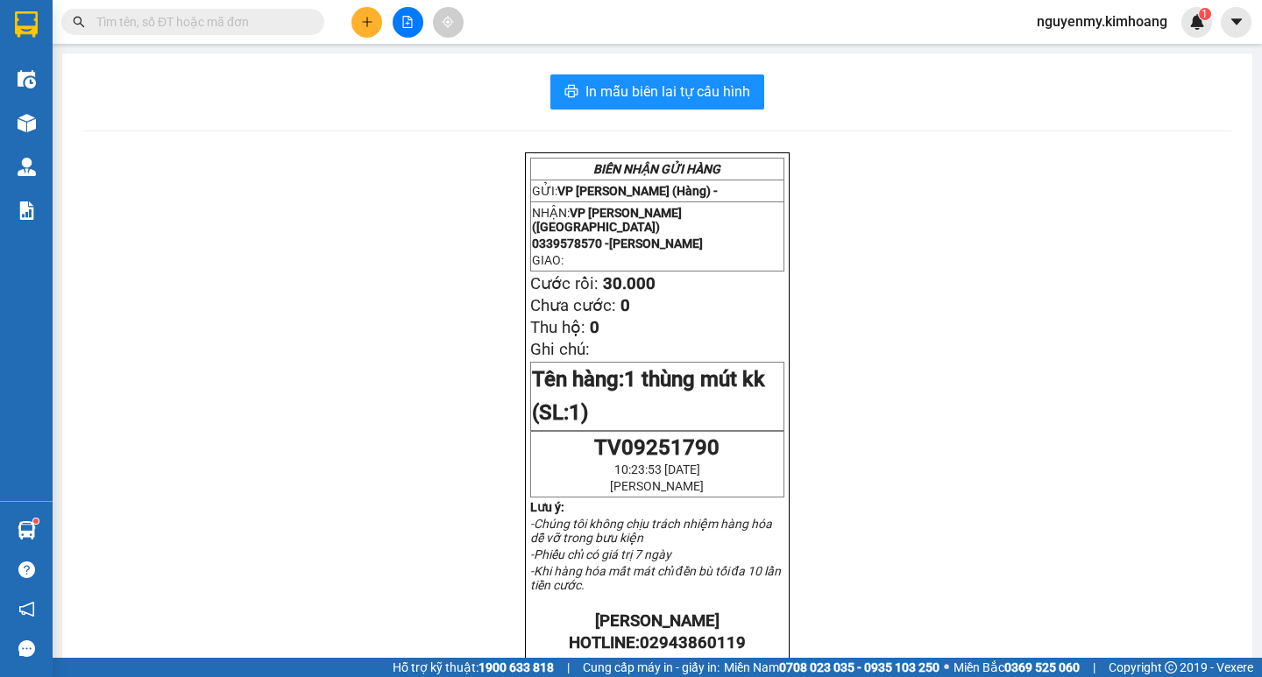
click at [275, 26] on input "text" at bounding box center [199, 21] width 207 height 19
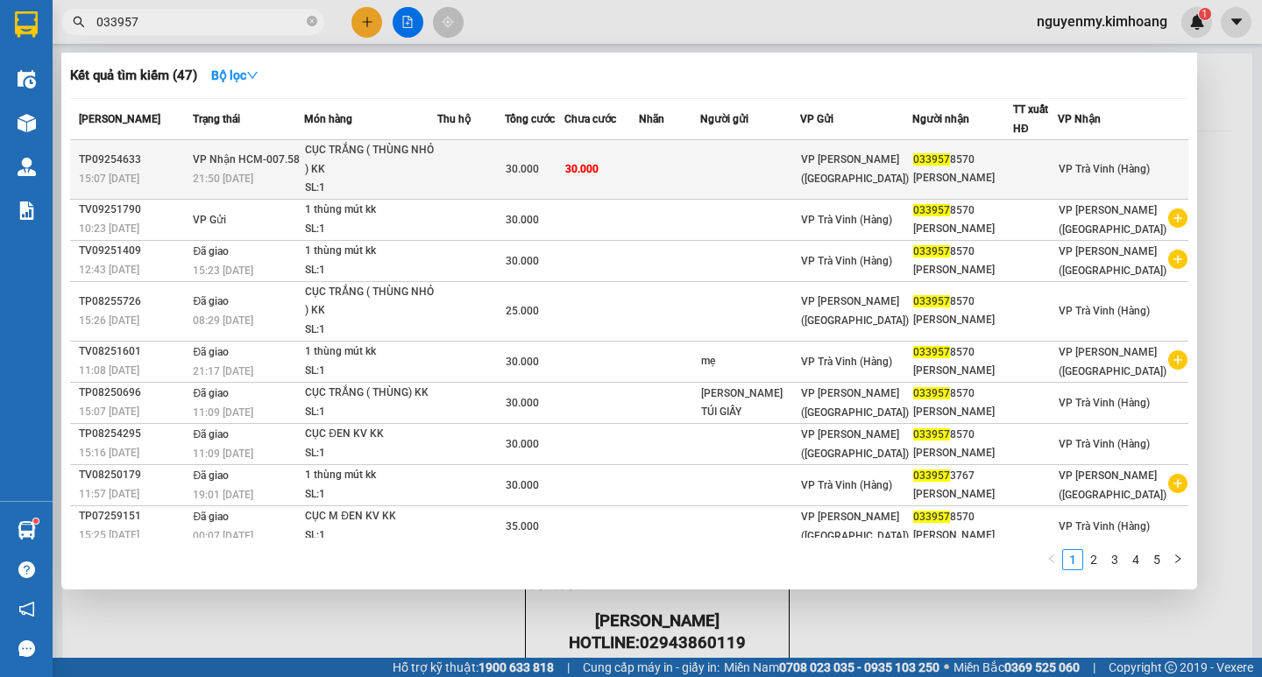
click at [505, 169] on td at bounding box center [470, 170] width 67 height 60
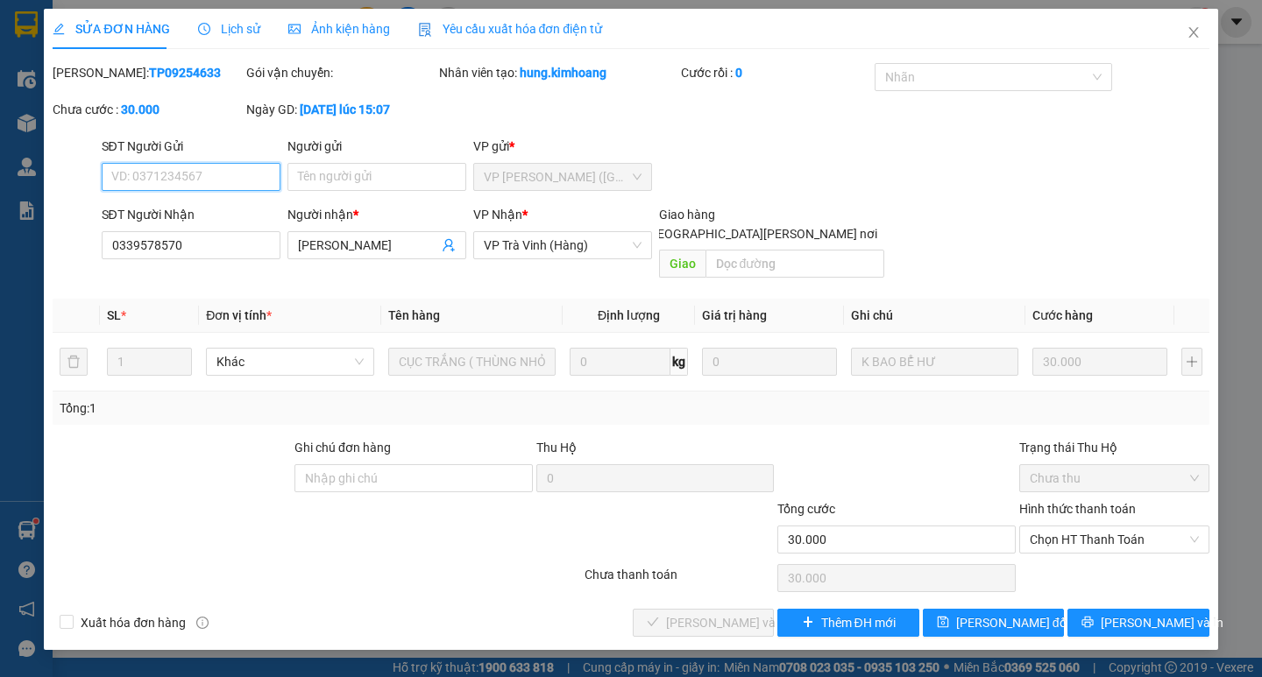
drag, startPoint x: 1111, startPoint y: 517, endPoint x: 1081, endPoint y: 577, distance: 66.6
click at [1112, 527] on span "Chọn HT Thanh Toán" at bounding box center [1114, 540] width 169 height 26
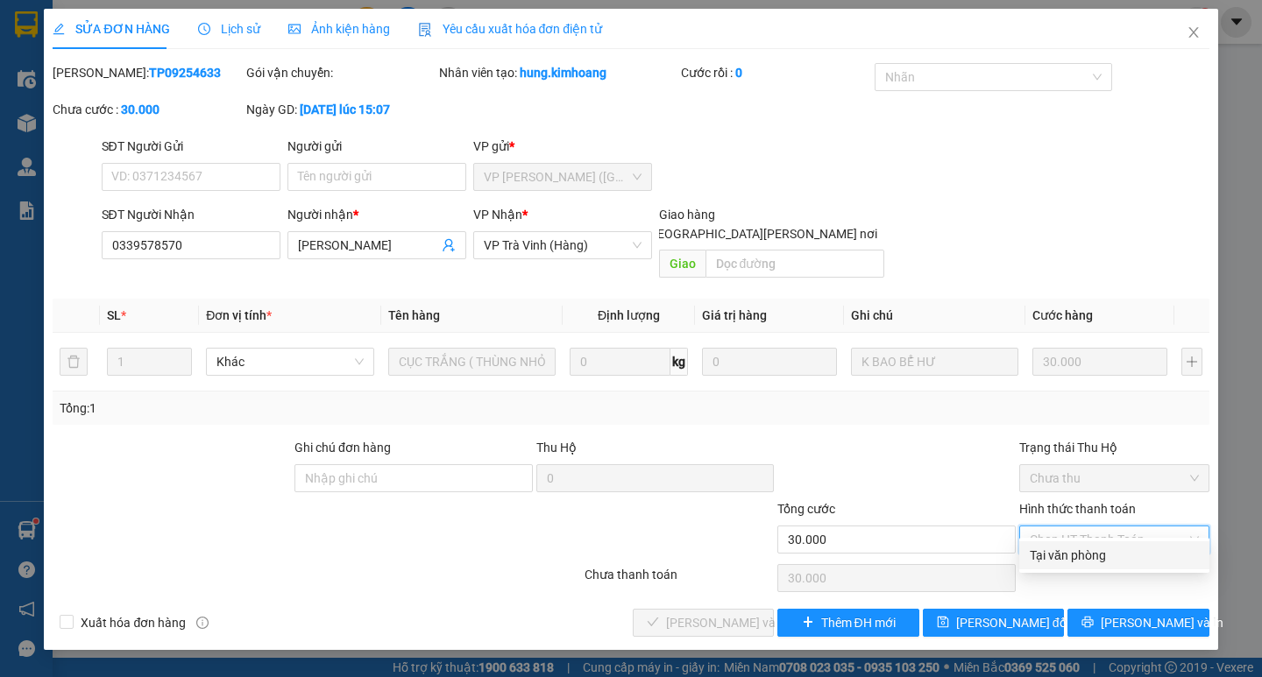
drag, startPoint x: 1107, startPoint y: 551, endPoint x: 775, endPoint y: 650, distance: 346.6
click at [1107, 550] on div "Tại văn phòng" at bounding box center [1114, 555] width 169 height 19
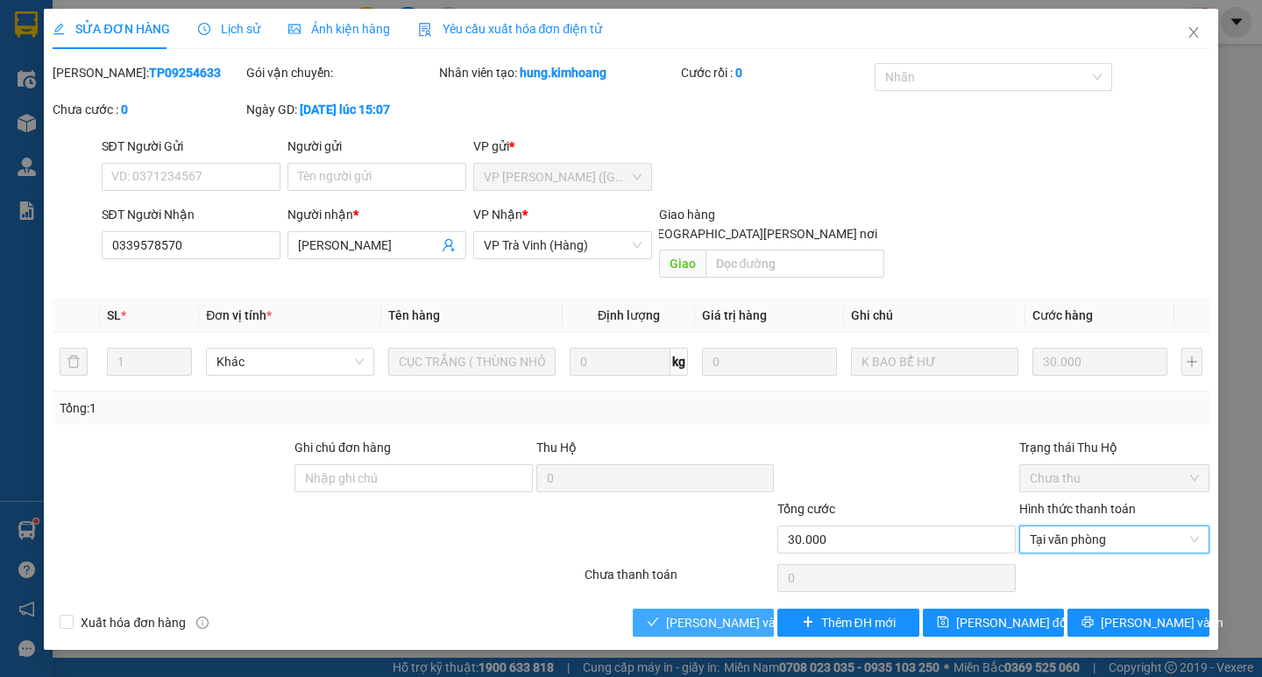
click at [718, 613] on span "[PERSON_NAME] và [PERSON_NAME] hàng" at bounding box center [784, 622] width 237 height 19
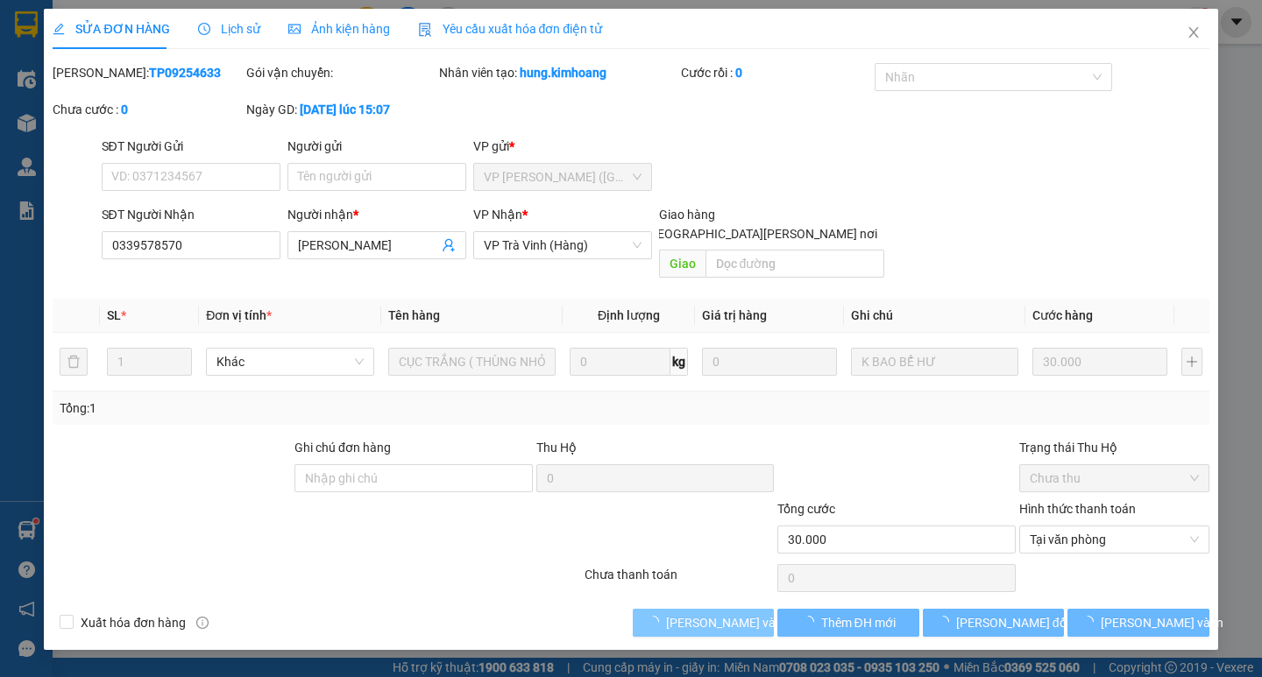
click at [718, 613] on span "[PERSON_NAME] và [PERSON_NAME] hàng" at bounding box center [784, 622] width 237 height 19
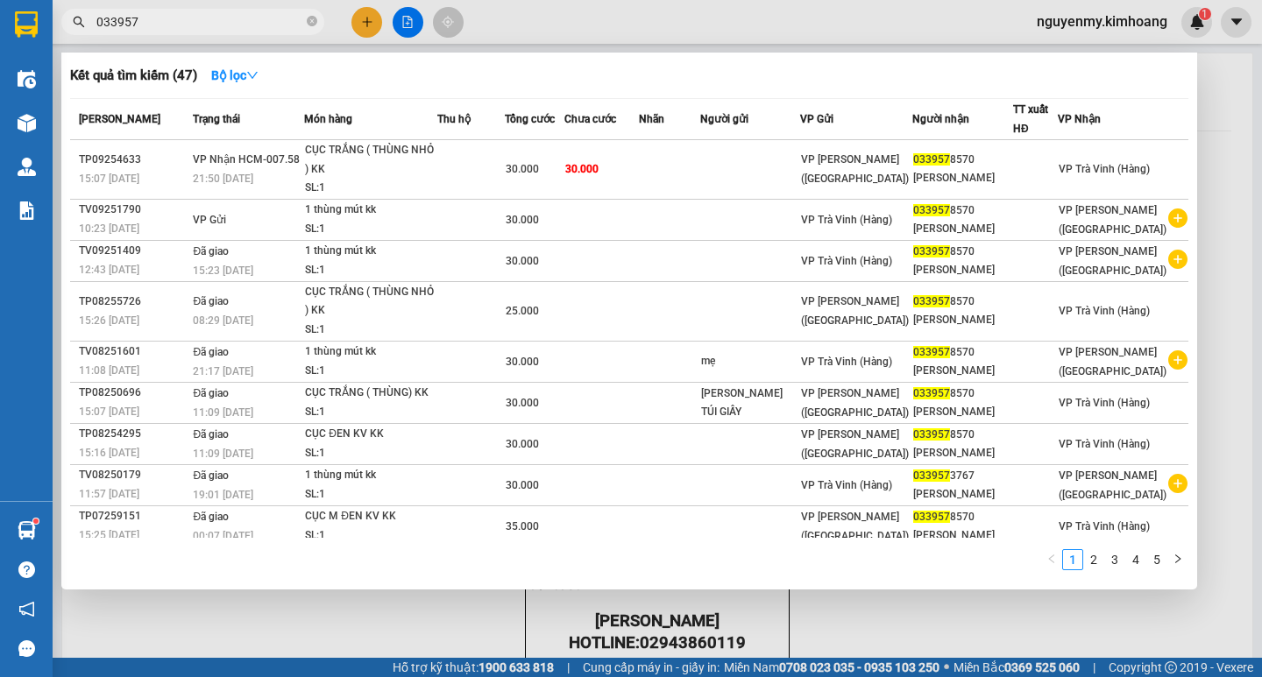
click at [276, 18] on input "033957" at bounding box center [199, 21] width 207 height 19
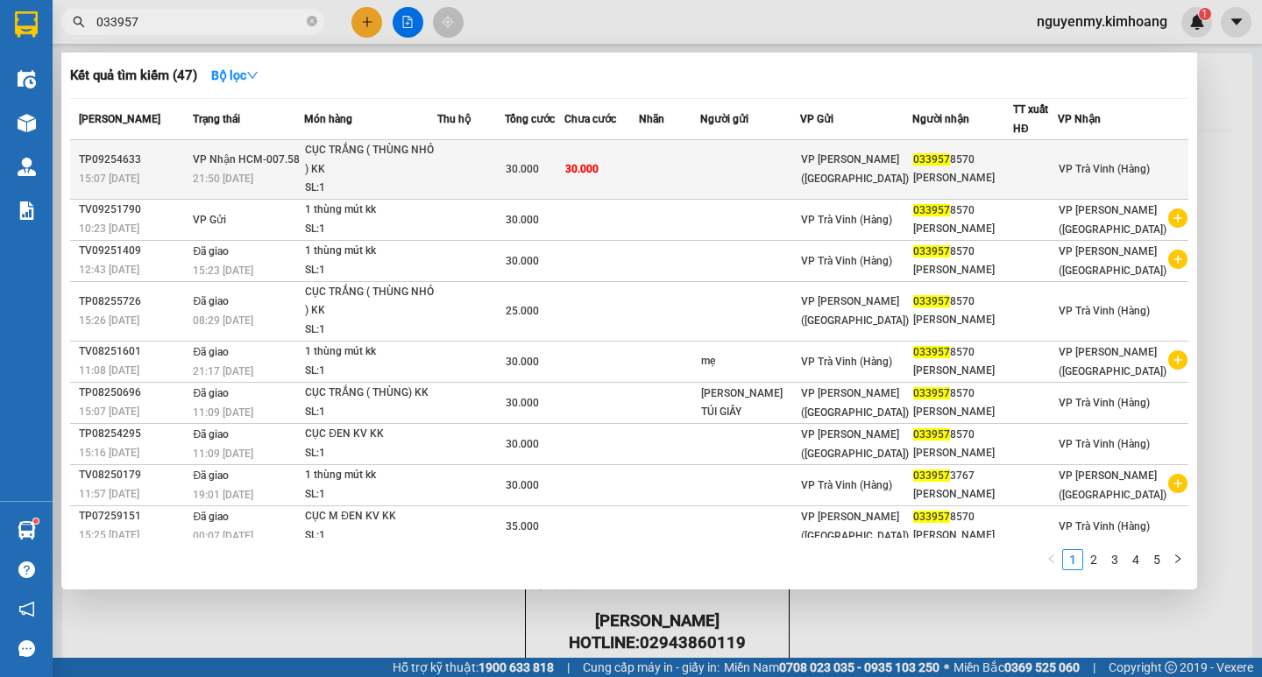
click at [699, 155] on td at bounding box center [669, 170] width 60 height 60
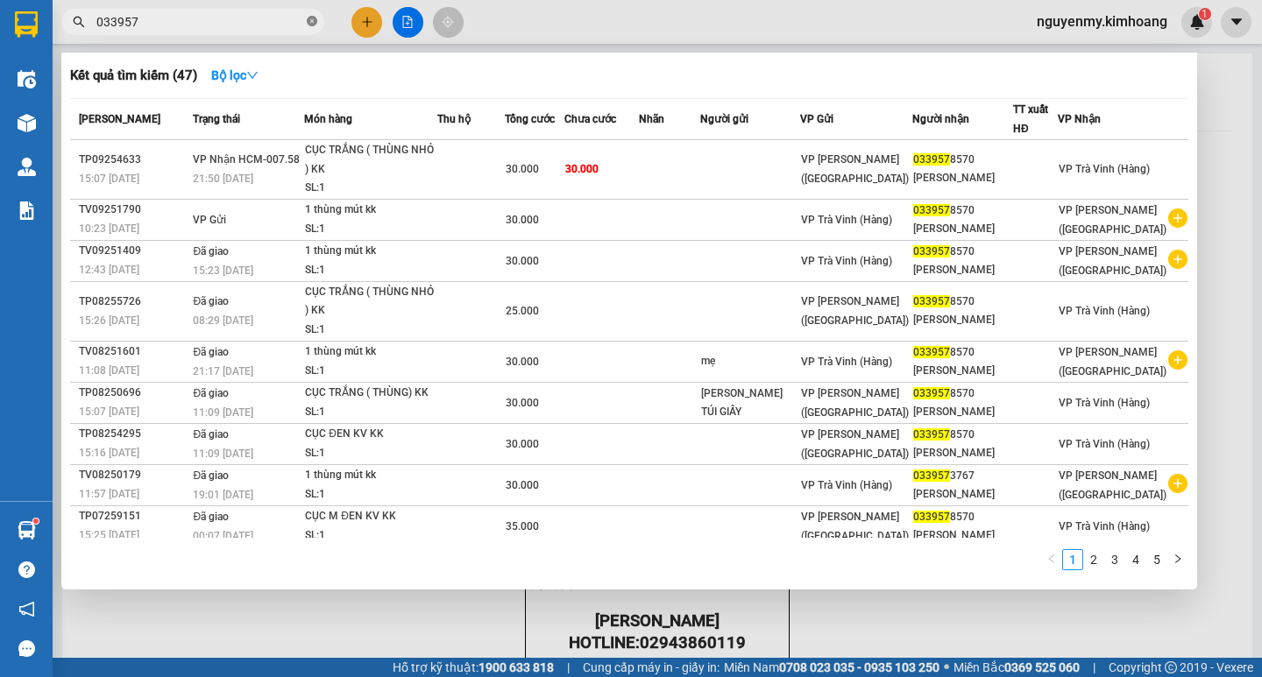
click at [308, 23] on icon "close-circle" at bounding box center [312, 21] width 11 height 11
click at [311, 23] on span at bounding box center [312, 21] width 11 height 19
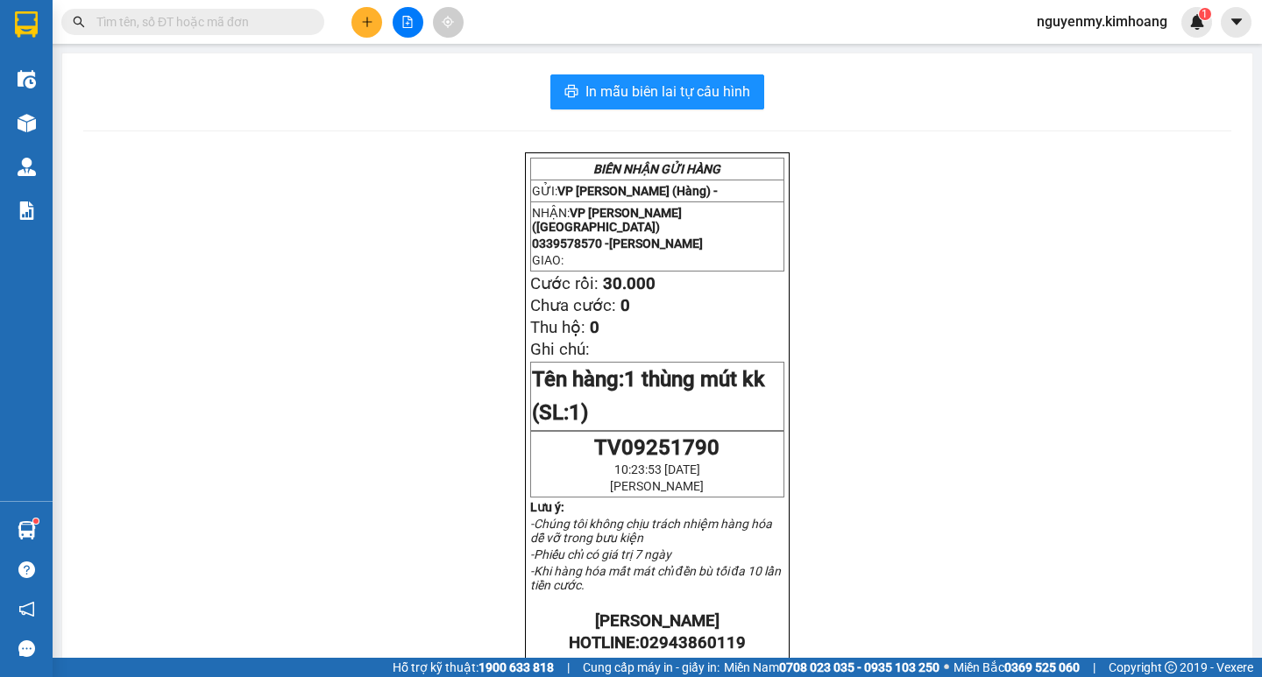
click at [270, 22] on input "text" at bounding box center [199, 21] width 207 height 19
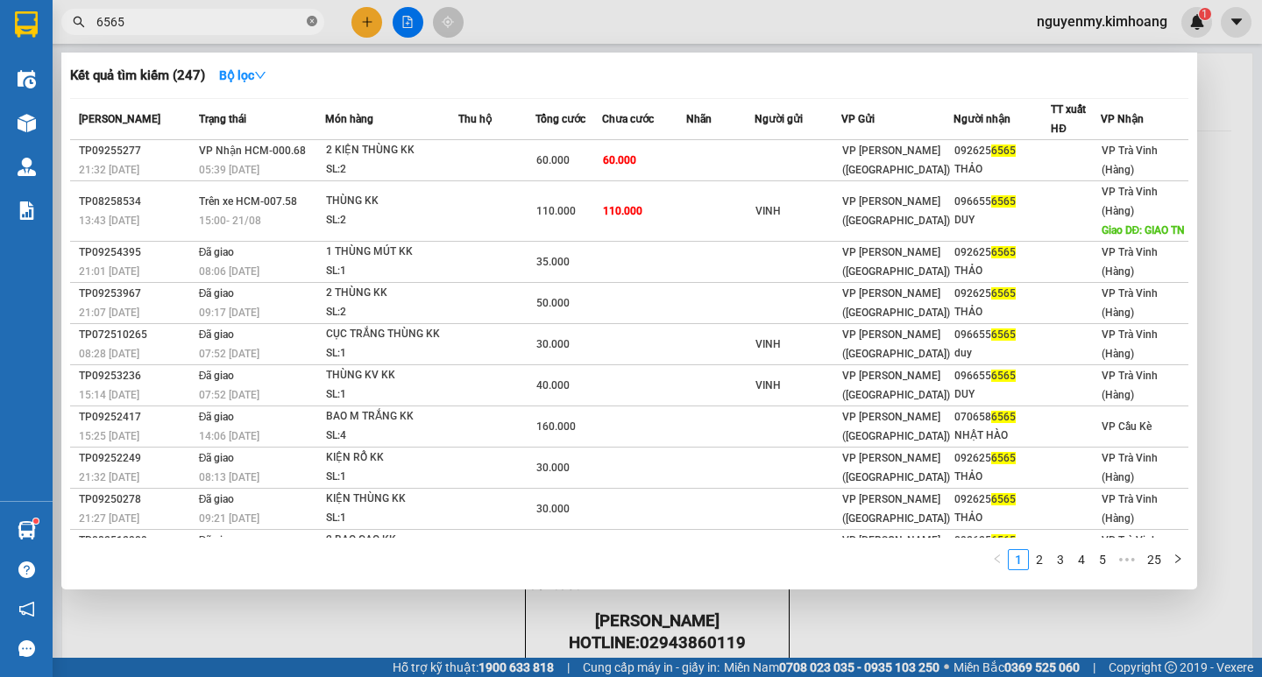
click at [315, 20] on icon "close-circle" at bounding box center [312, 21] width 11 height 11
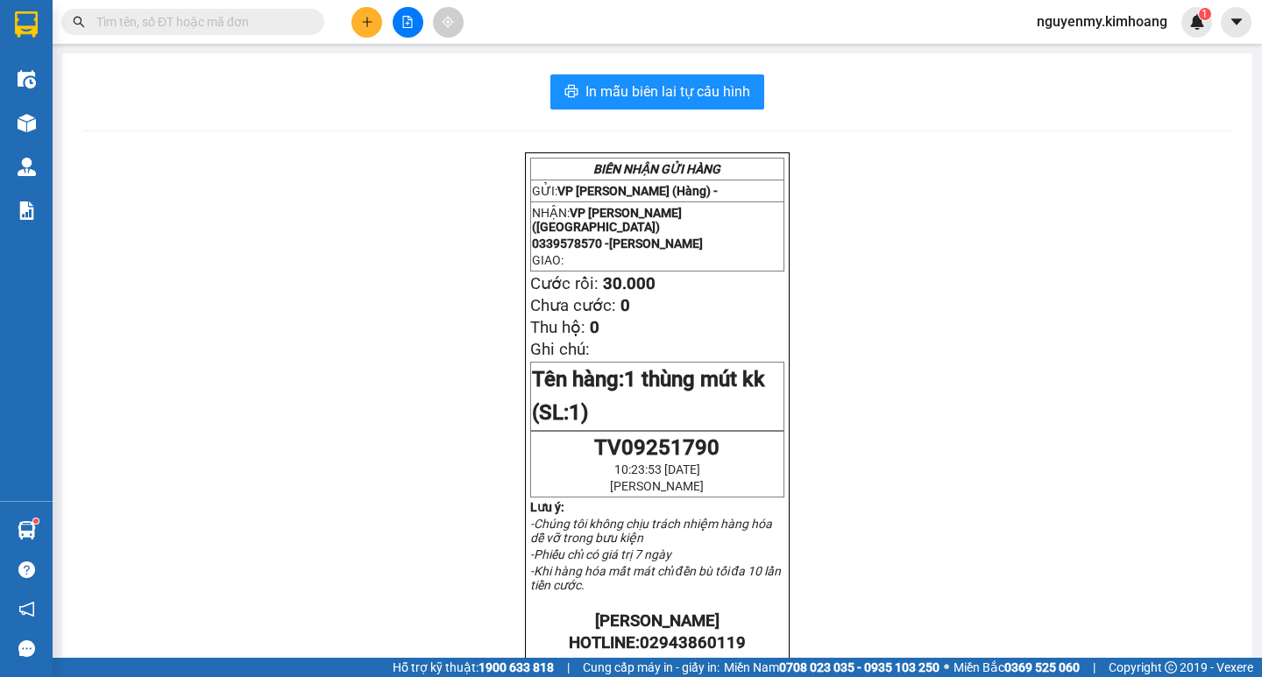
click at [267, 15] on input "text" at bounding box center [199, 21] width 207 height 19
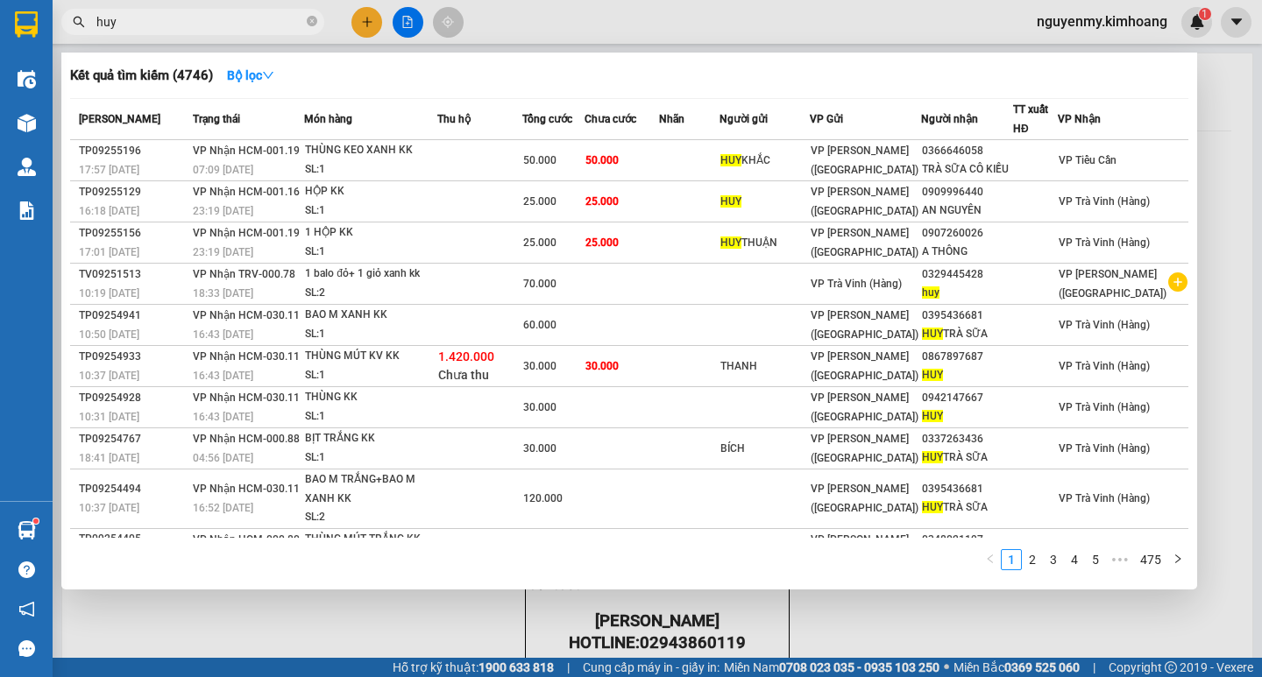
click at [313, 20] on icon "close-circle" at bounding box center [312, 21] width 11 height 11
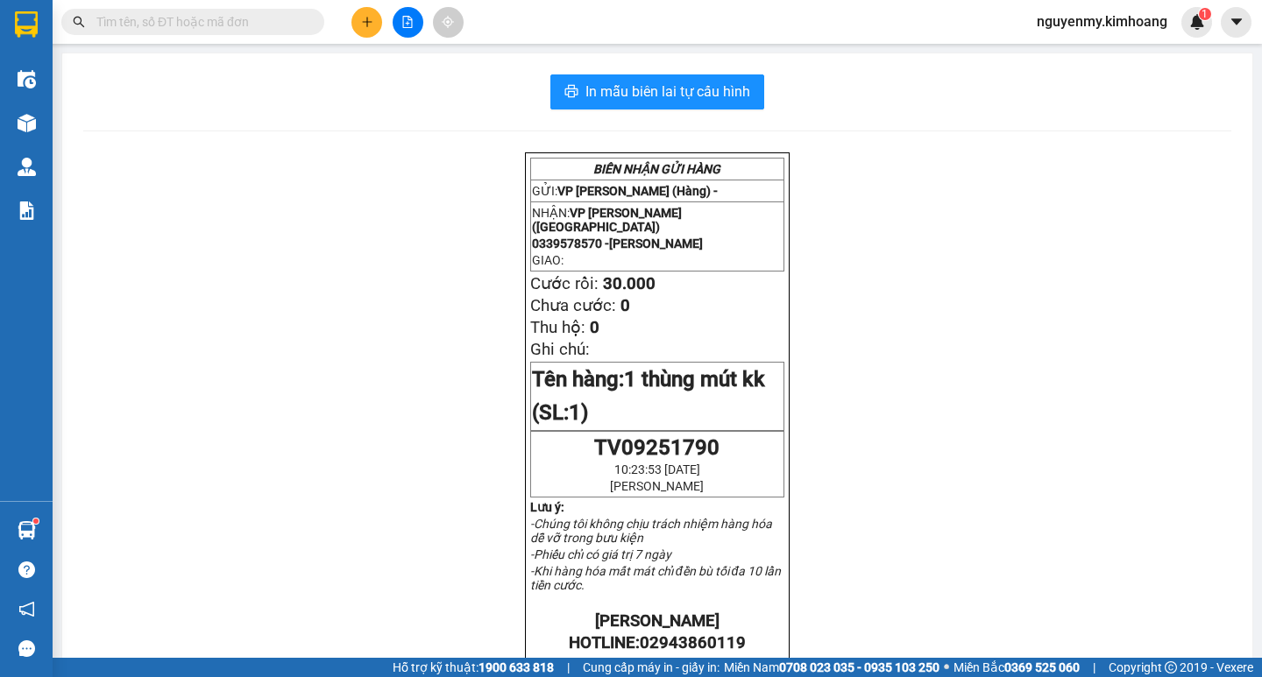
drag, startPoint x: 313, startPoint y: 21, endPoint x: 266, endPoint y: 22, distance: 47.3
click at [308, 27] on span at bounding box center [312, 21] width 11 height 19
click at [188, 27] on input "text" at bounding box center [199, 21] width 207 height 19
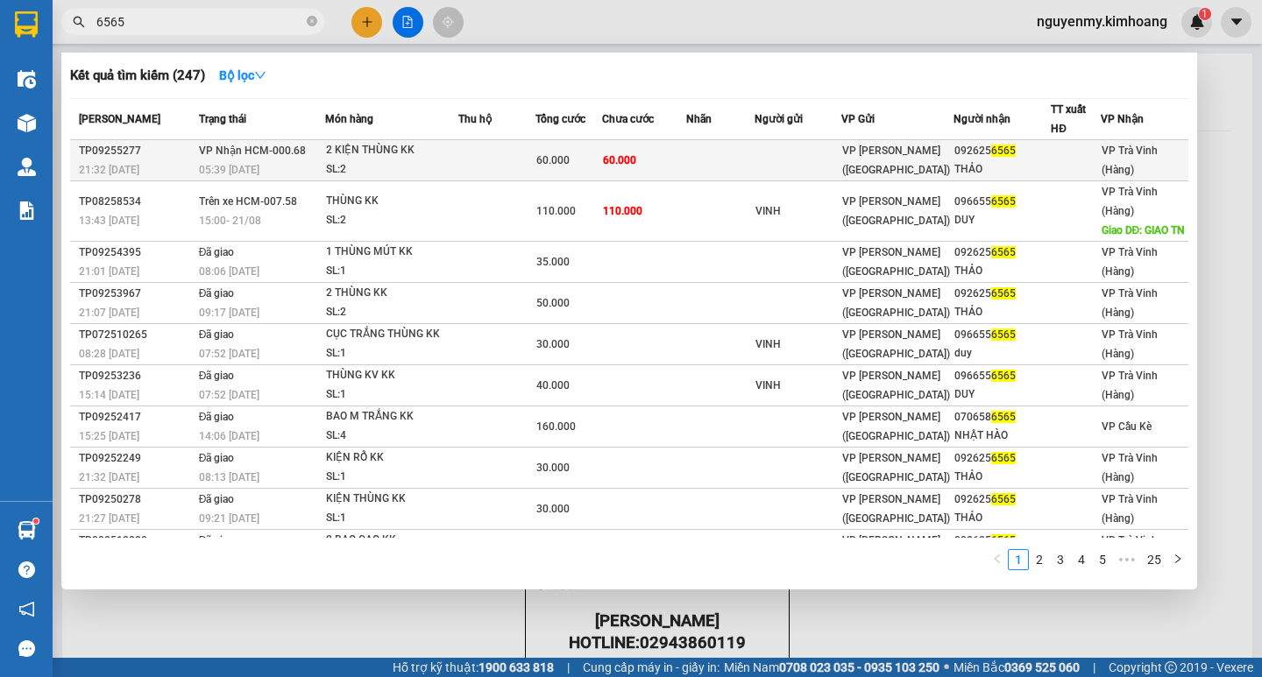
click at [841, 142] on td at bounding box center [798, 160] width 87 height 41
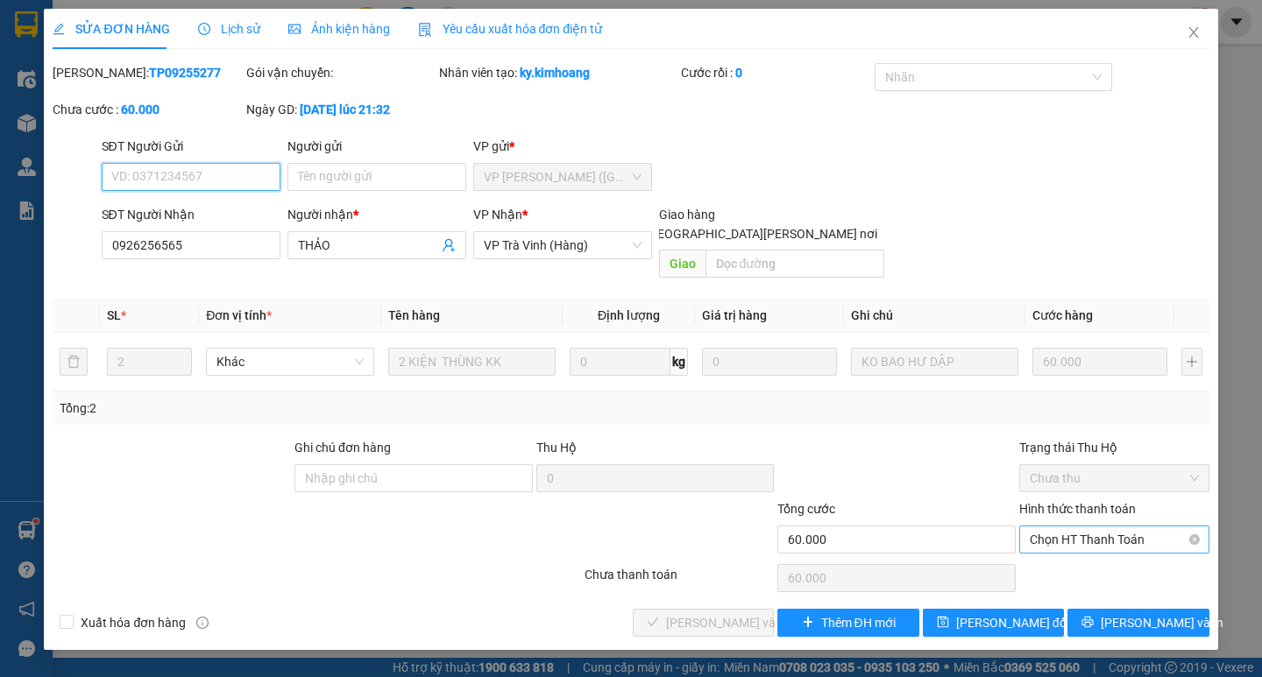
click at [1107, 527] on span "Chọn HT Thanh Toán" at bounding box center [1114, 540] width 169 height 26
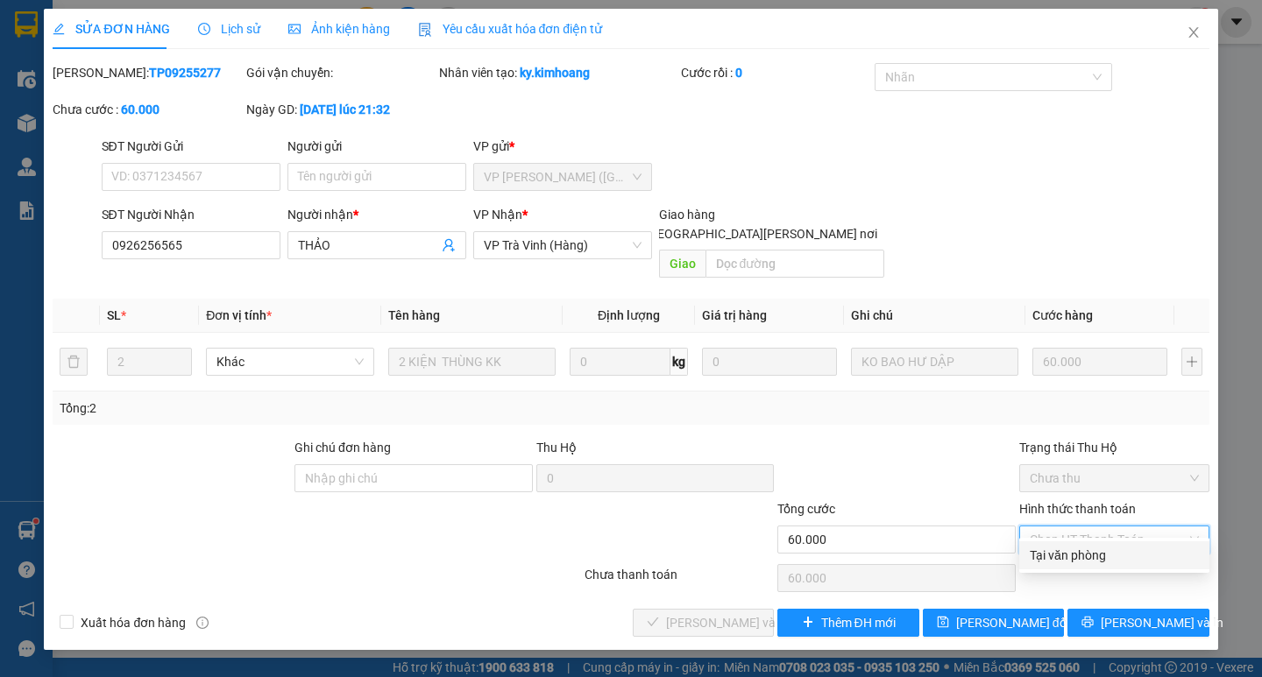
click at [1097, 556] on div "Tại văn phòng" at bounding box center [1114, 555] width 169 height 19
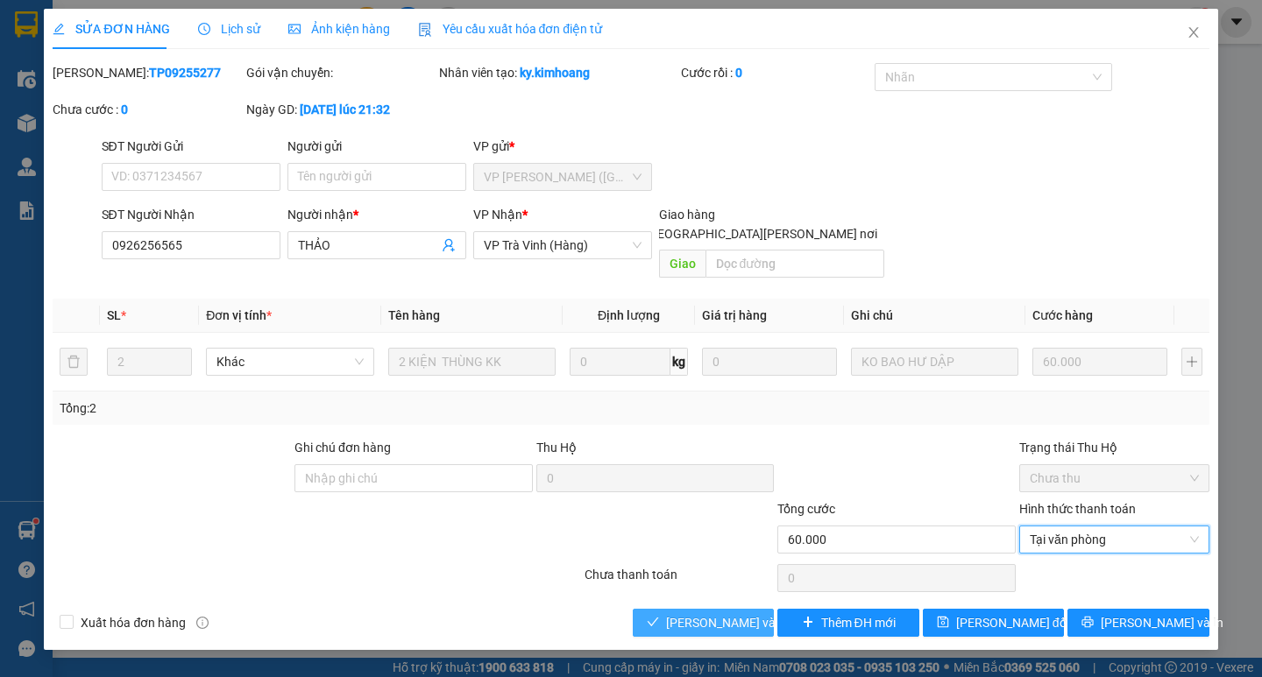
click at [703, 613] on span "[PERSON_NAME] và [PERSON_NAME] hàng" at bounding box center [784, 622] width 237 height 19
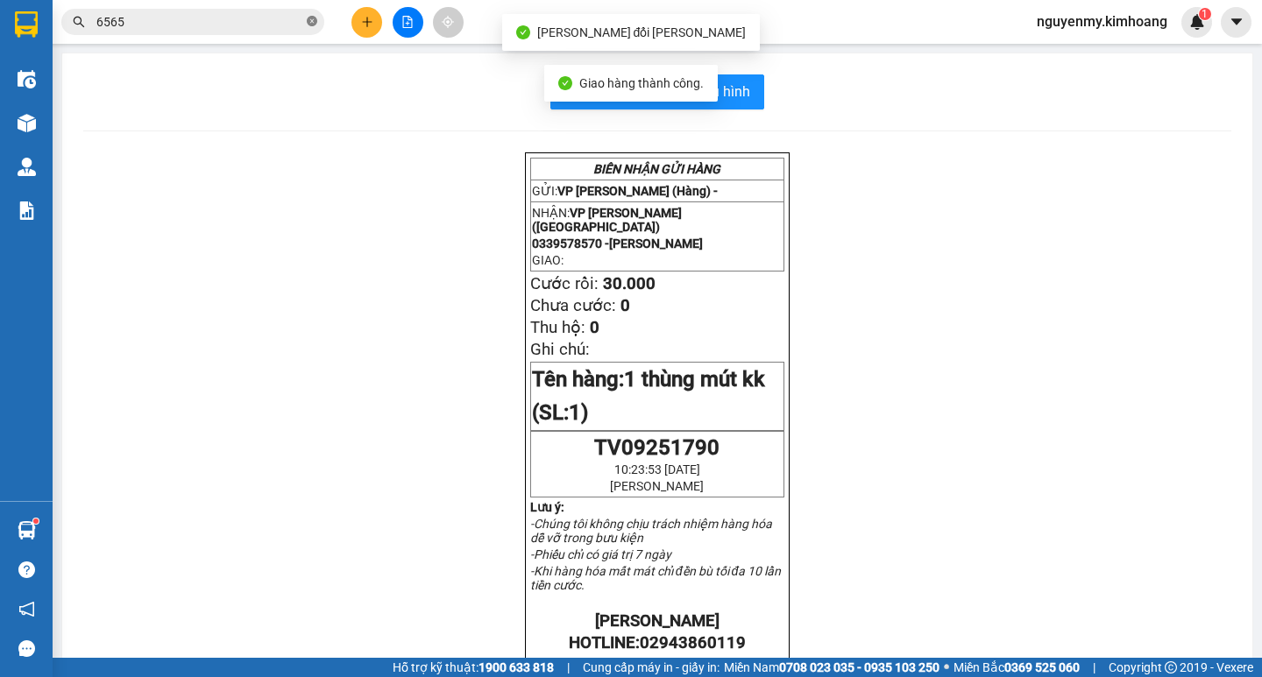
click at [311, 29] on span at bounding box center [312, 22] width 11 height 17
click at [311, 29] on span at bounding box center [312, 21] width 11 height 19
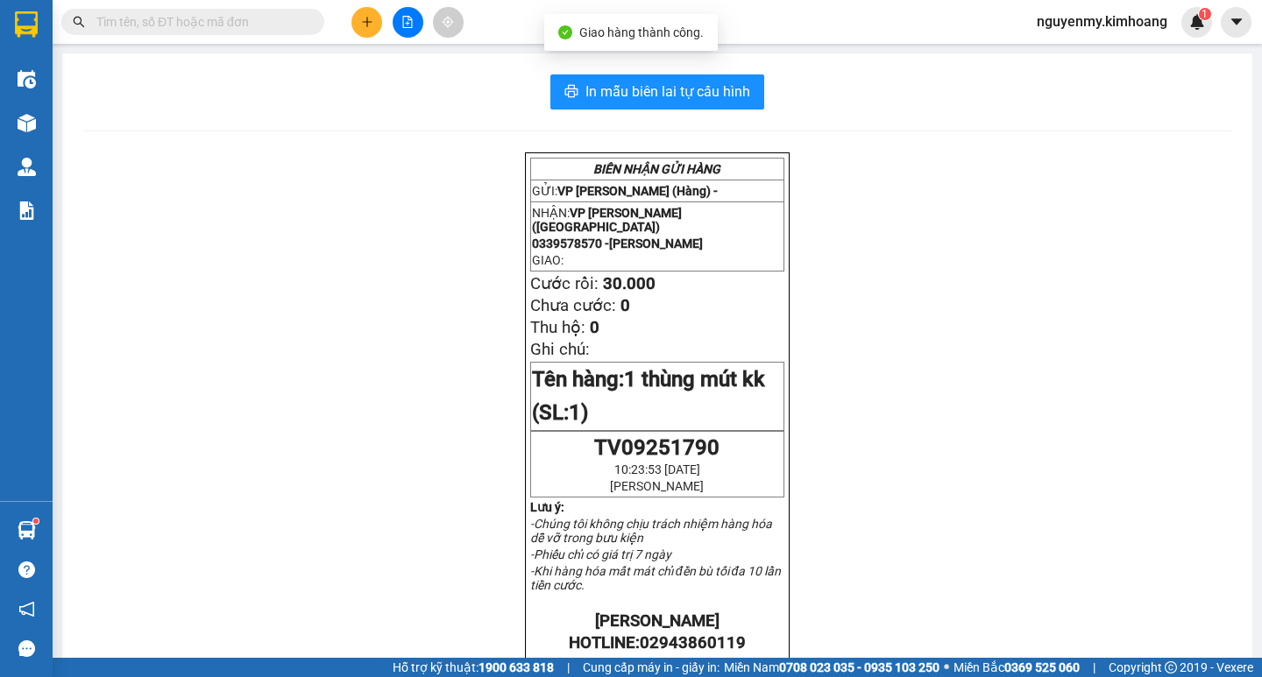
click at [238, 17] on input "text" at bounding box center [199, 21] width 207 height 19
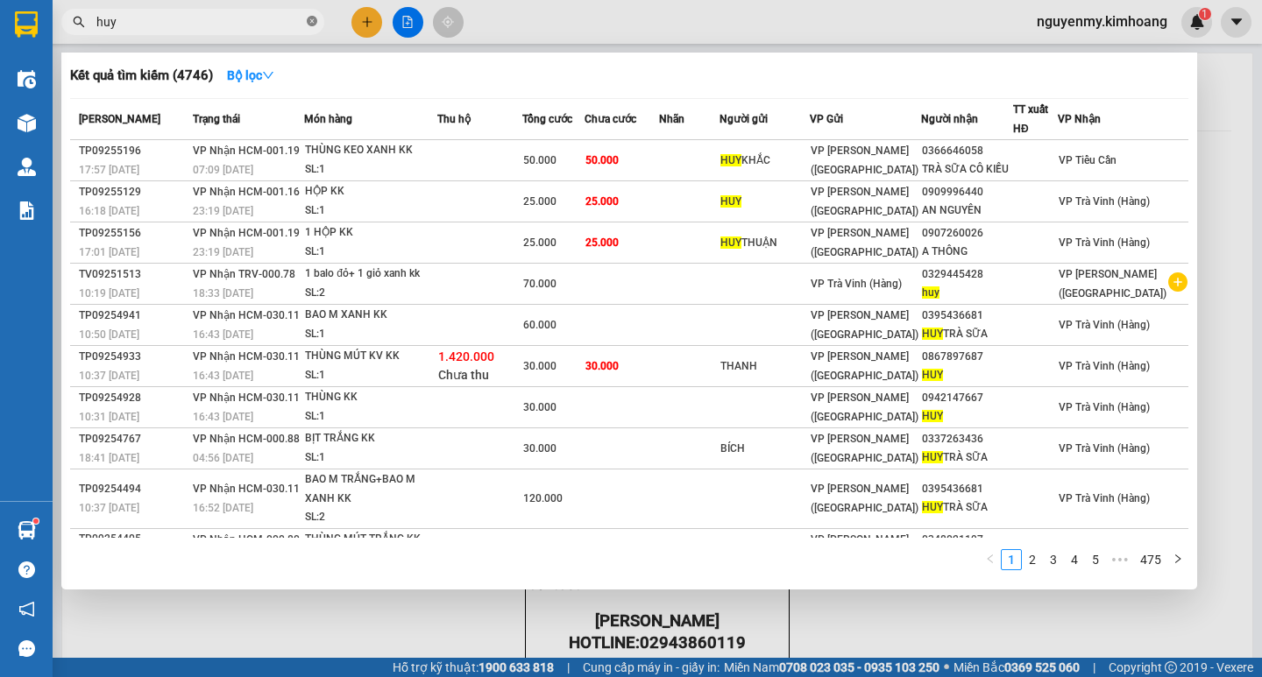
click at [313, 16] on span at bounding box center [312, 22] width 11 height 17
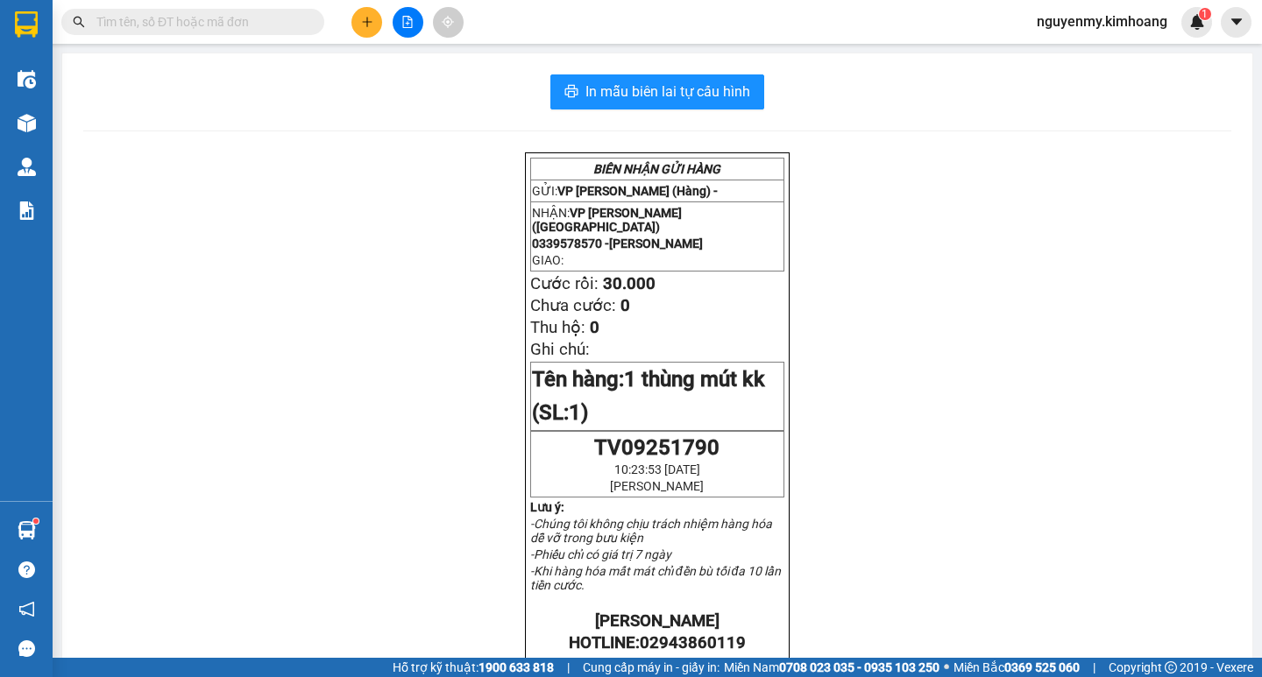
click at [255, 32] on span at bounding box center [192, 22] width 263 height 26
click at [233, 20] on input "text" at bounding box center [199, 21] width 207 height 19
click at [234, 16] on input "text" at bounding box center [199, 21] width 207 height 19
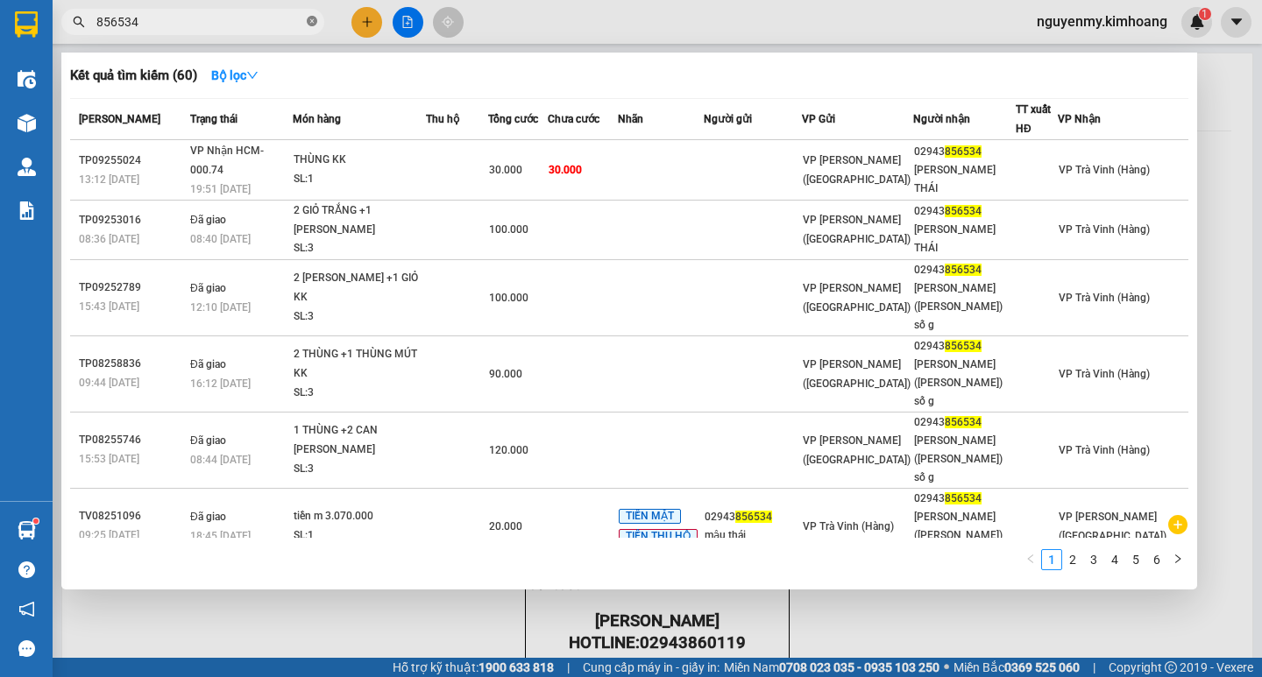
click at [314, 22] on icon "close-circle" at bounding box center [312, 21] width 11 height 11
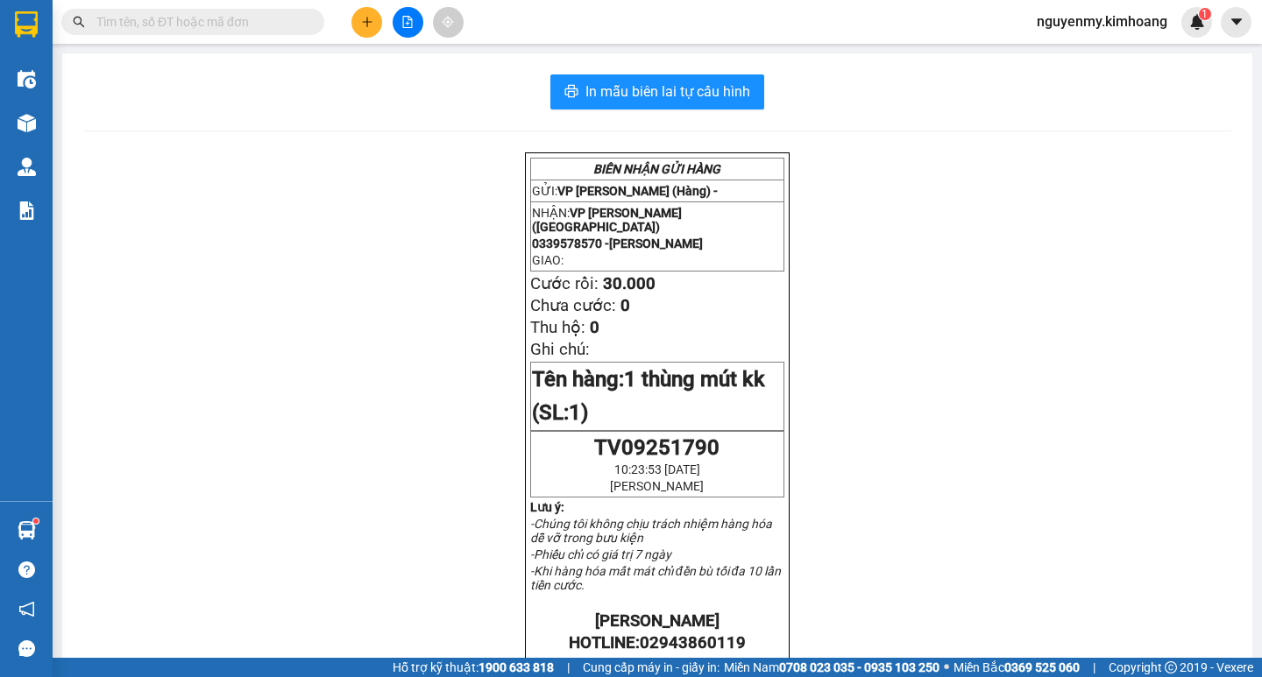
drag, startPoint x: 314, startPoint y: 22, endPoint x: 262, endPoint y: 23, distance: 51.7
click at [309, 25] on span at bounding box center [312, 21] width 11 height 19
click at [225, 24] on input "text" at bounding box center [199, 21] width 207 height 19
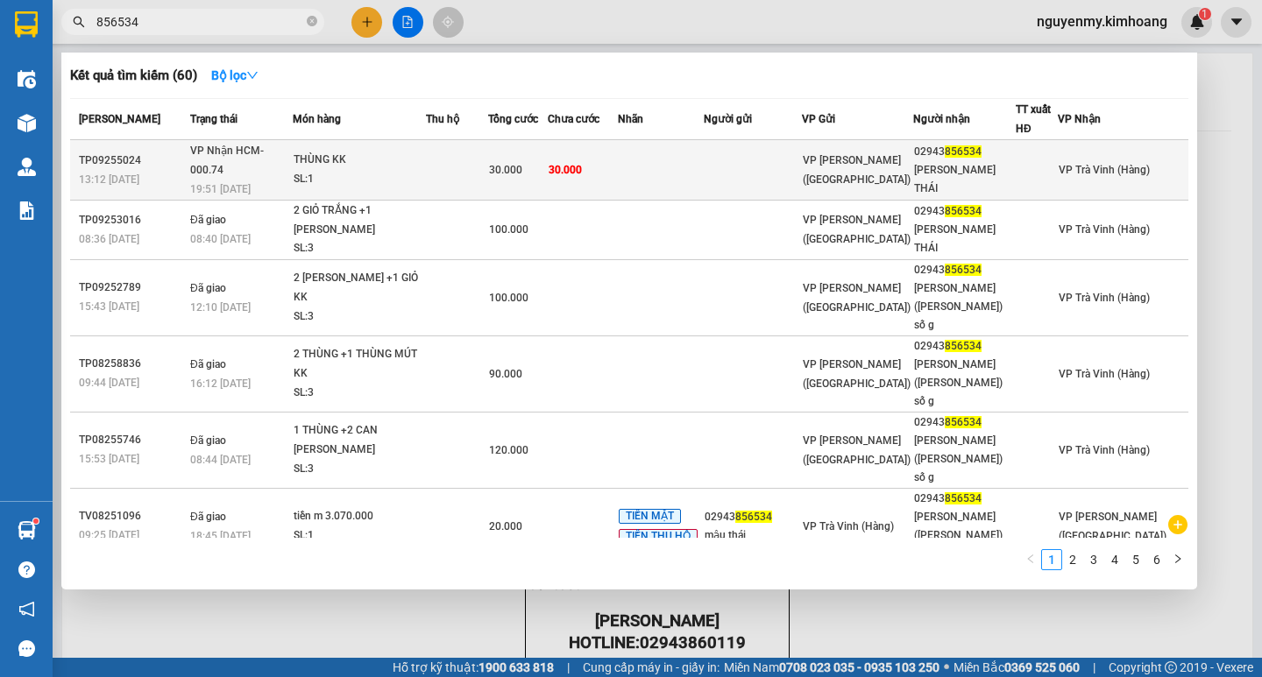
click at [677, 164] on td at bounding box center [660, 170] width 85 height 60
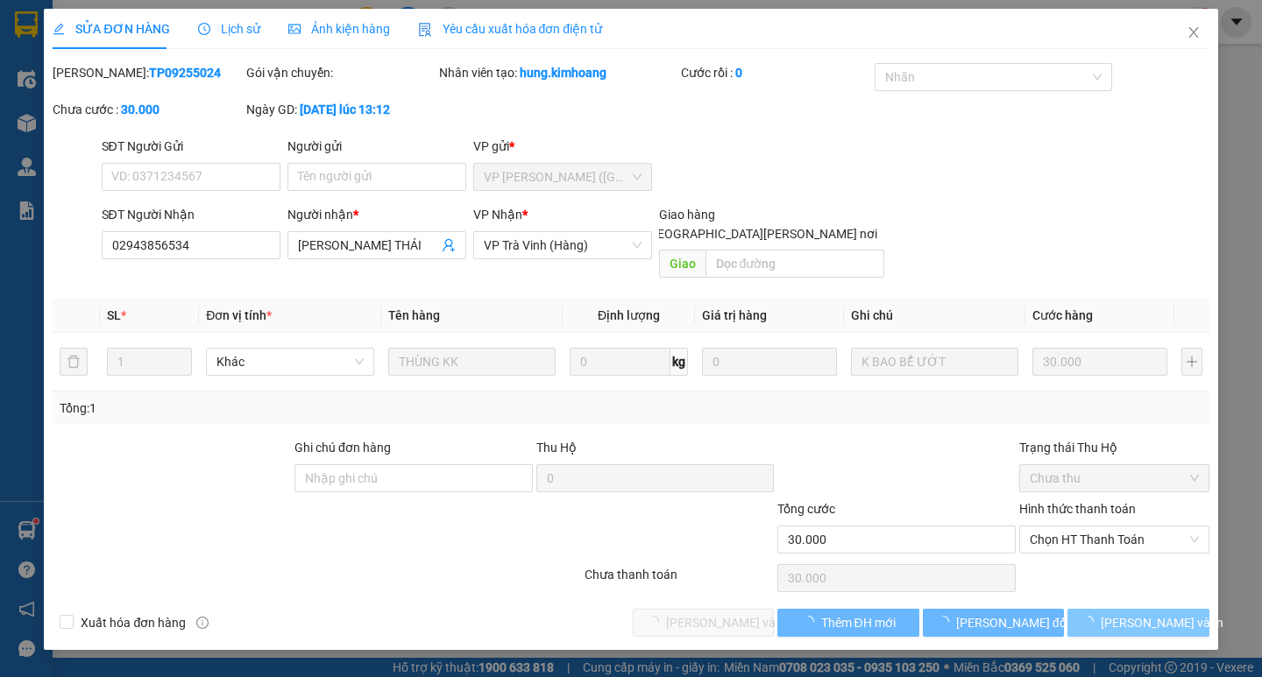
click at [1138, 613] on span "[PERSON_NAME] và In" at bounding box center [1162, 622] width 123 height 19
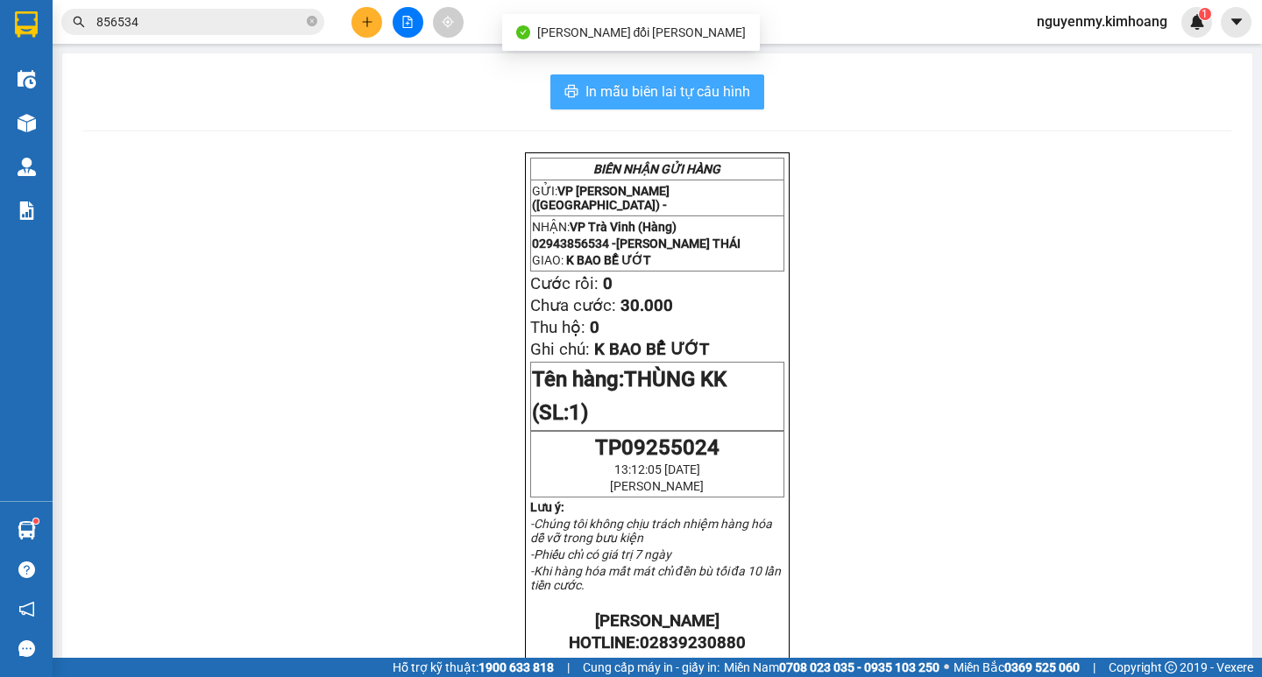
click at [719, 75] on button "In mẫu biên lai tự cấu hình" at bounding box center [657, 91] width 214 height 35
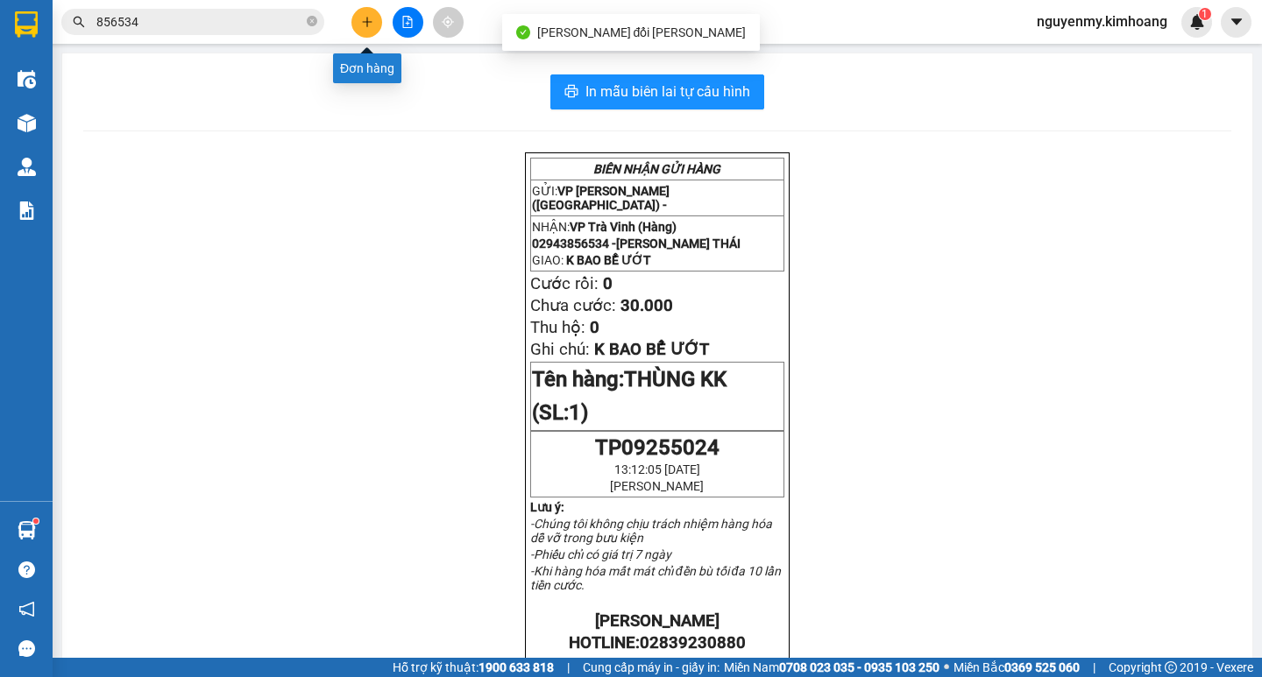
click at [373, 26] on button at bounding box center [366, 22] width 31 height 31
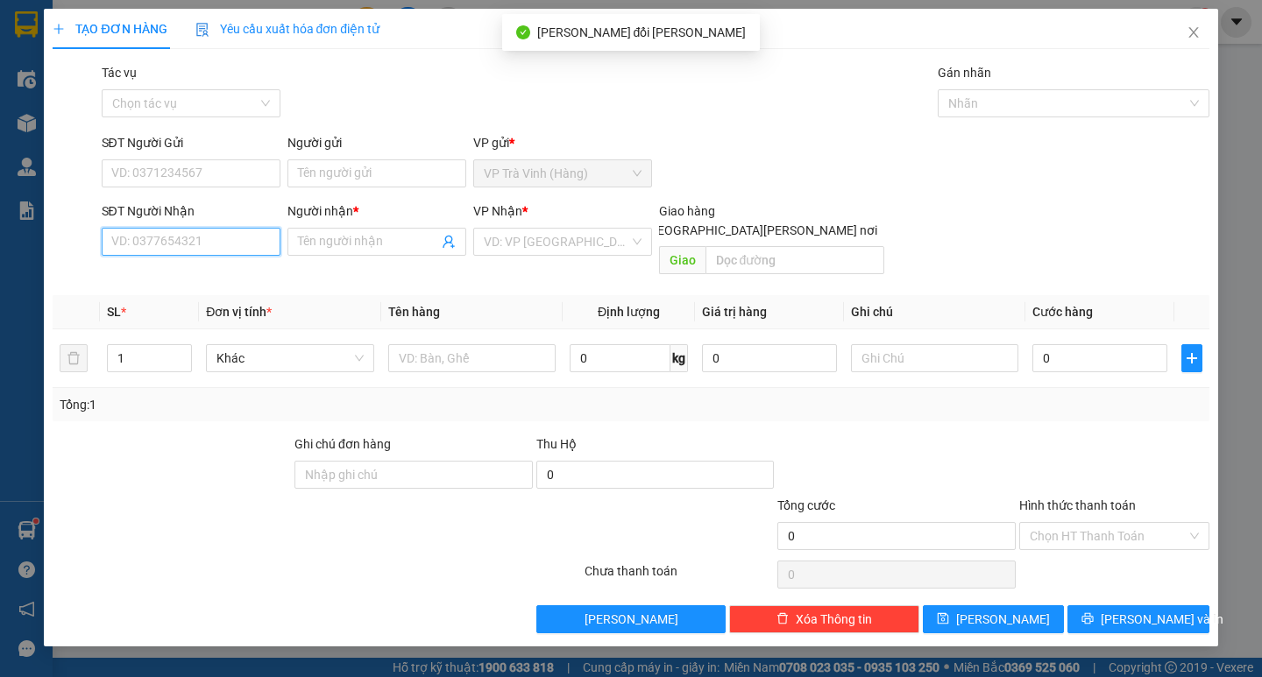
click at [197, 241] on input "SĐT Người Nhận" at bounding box center [191, 242] width 179 height 28
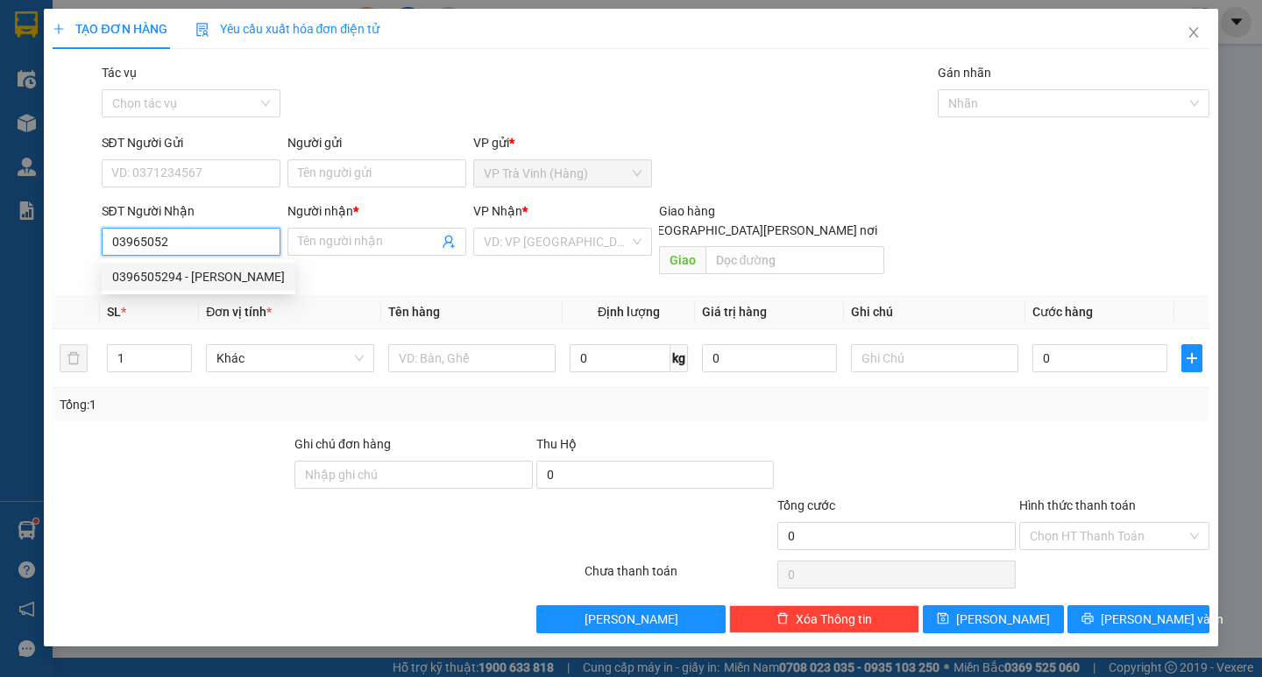
click at [199, 275] on div "0396505294 - [PERSON_NAME]" at bounding box center [198, 276] width 173 height 19
type input "0396505294"
type input "thịnh"
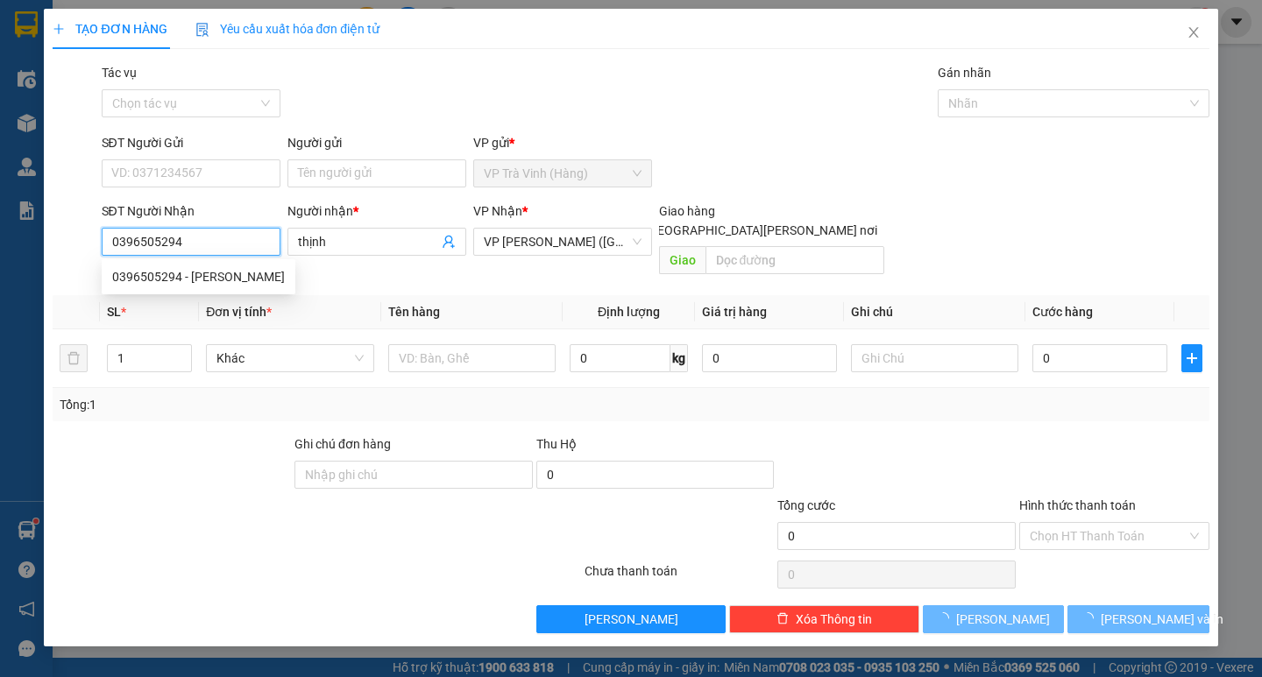
type input "30.000"
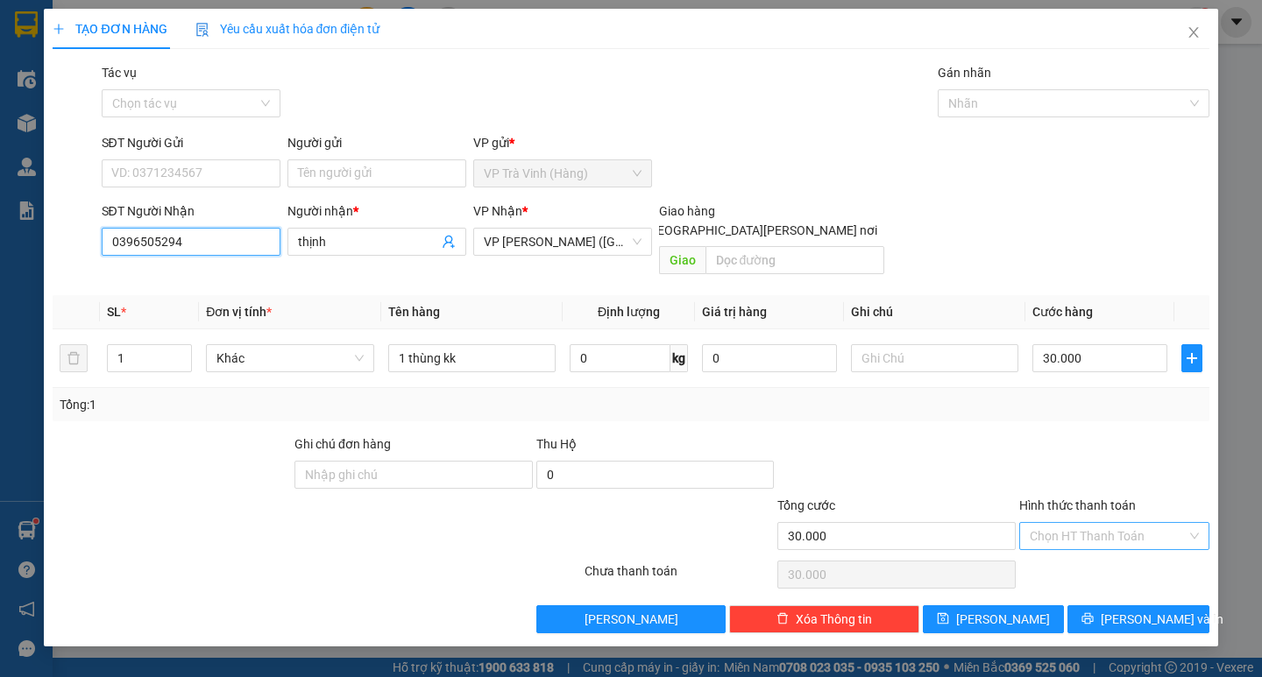
type input "0396505294"
click at [1123, 523] on input "Hình thức thanh toán" at bounding box center [1108, 536] width 157 height 26
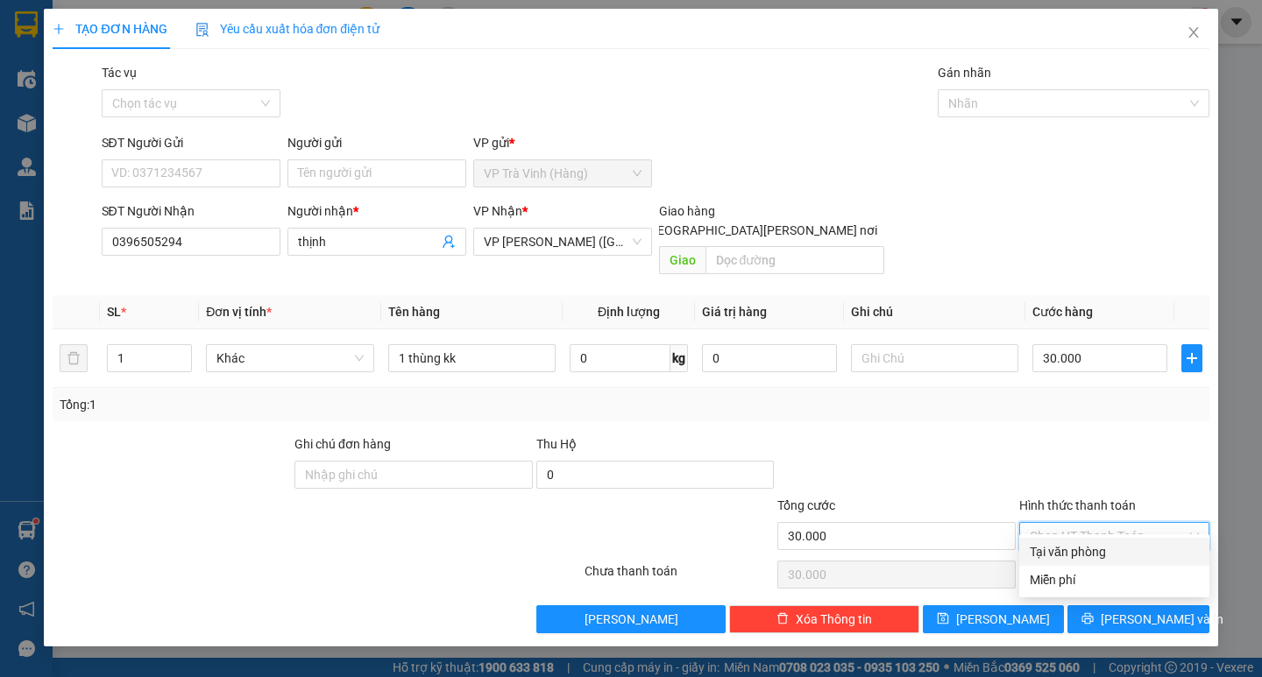
click at [1097, 557] on div "Tại văn phòng" at bounding box center [1114, 551] width 169 height 19
type input "0"
click at [1149, 610] on span "[PERSON_NAME] và In" at bounding box center [1162, 619] width 123 height 19
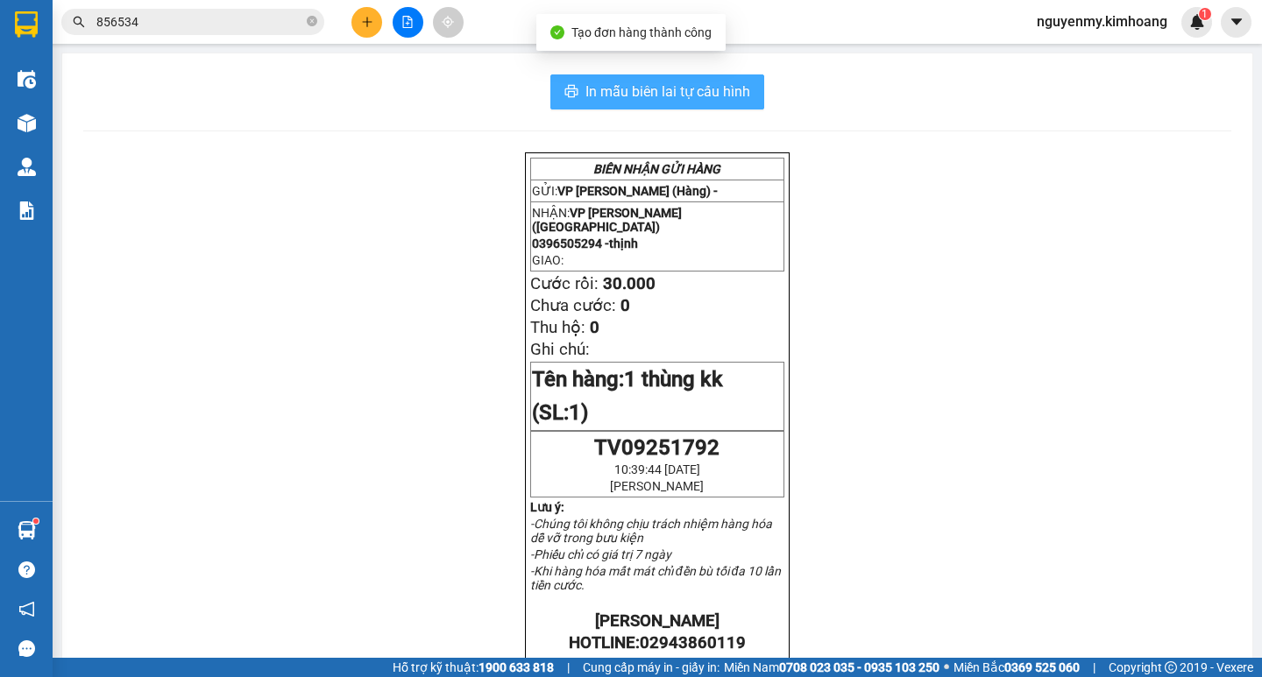
click at [684, 91] on span "In mẫu biên lai tự cấu hình" at bounding box center [667, 92] width 165 height 22
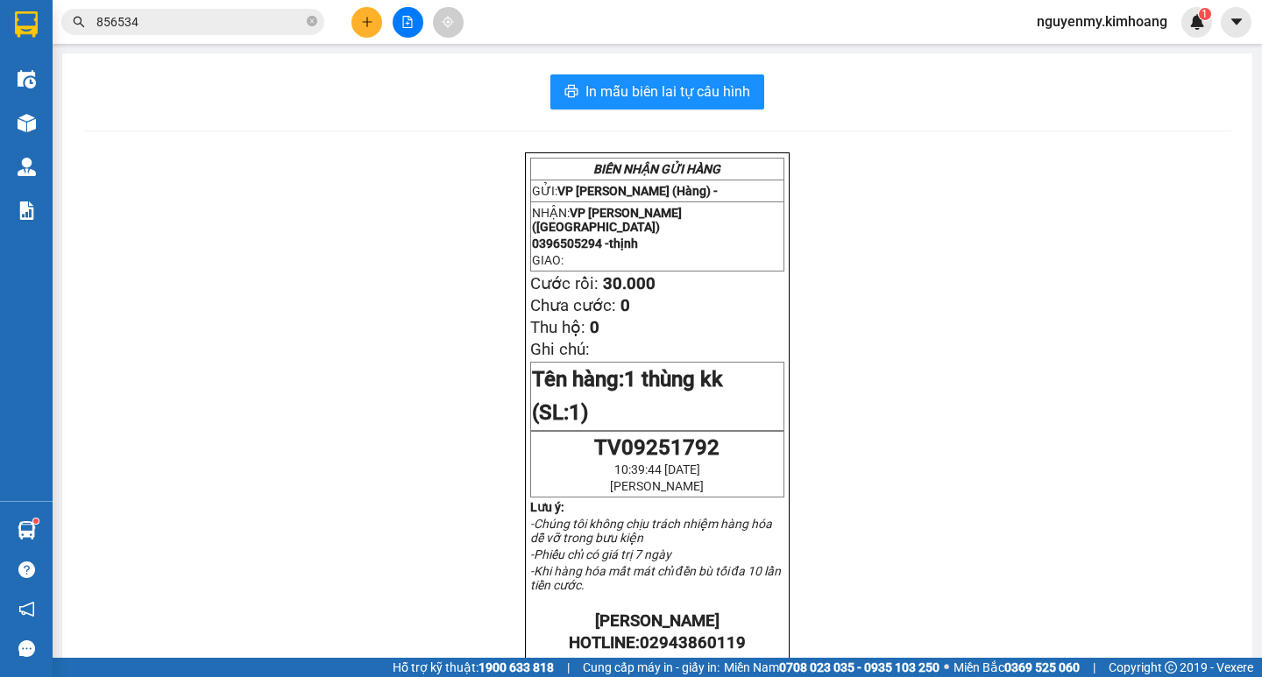
click at [239, 27] on input "856534" at bounding box center [199, 21] width 207 height 19
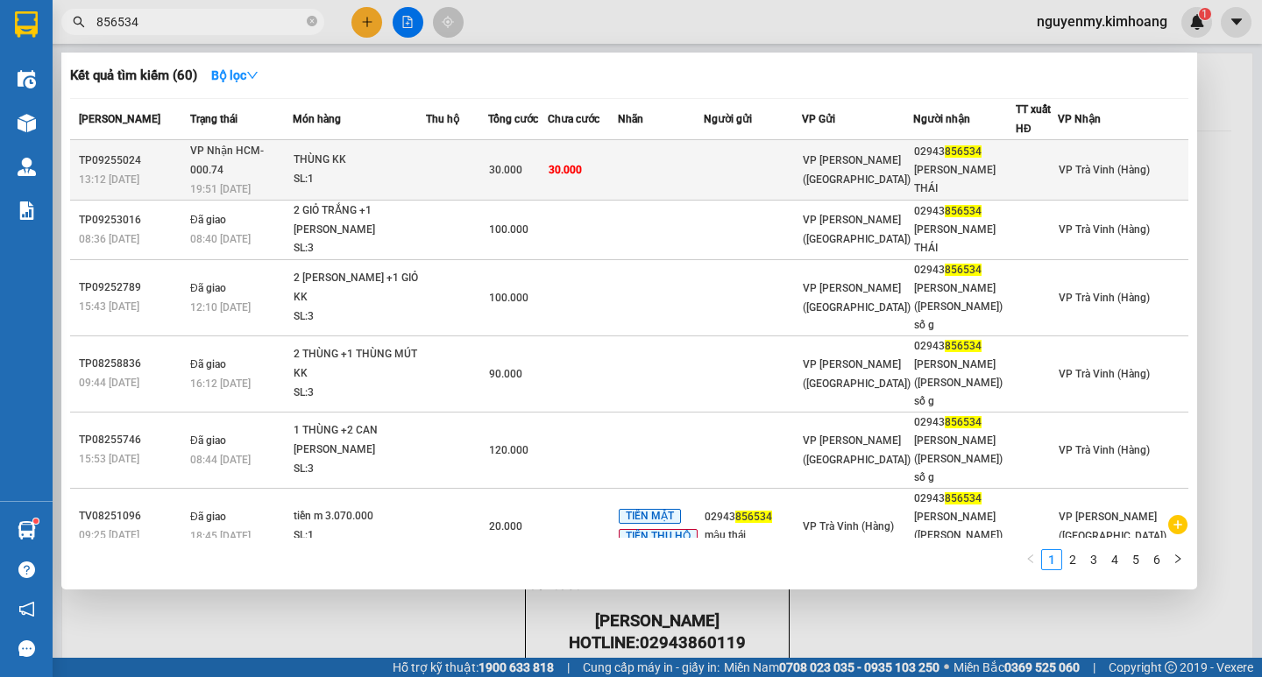
click at [912, 155] on div "VP [PERSON_NAME] ([GEOGRAPHIC_DATA])" at bounding box center [858, 170] width 110 height 39
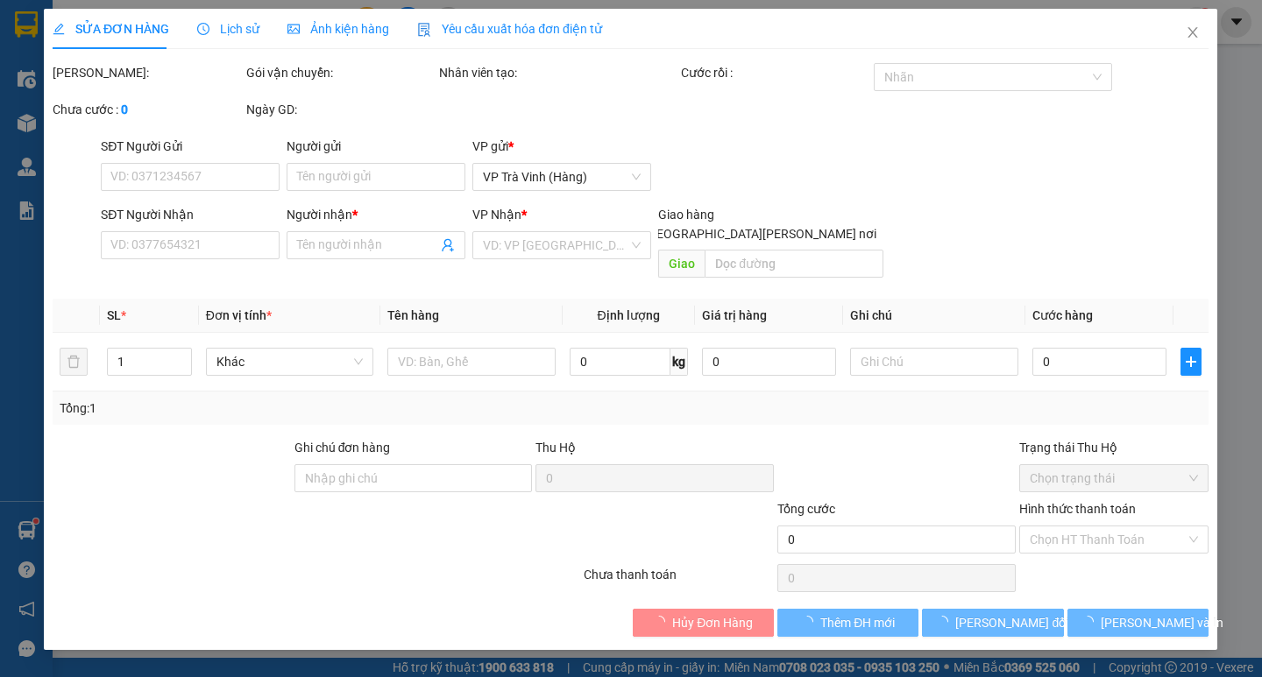
type input "02943856534"
type input "[PERSON_NAME] THÁI"
type input "30.000"
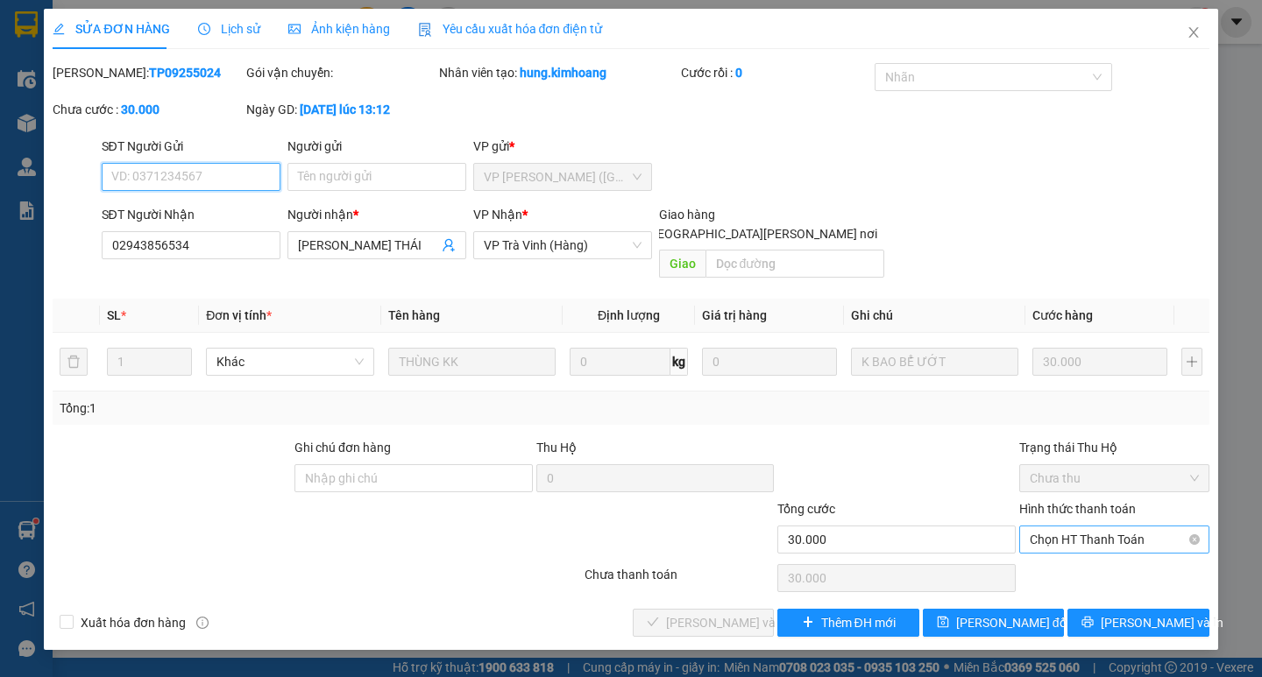
click at [1095, 527] on span "Chọn HT Thanh Toán" at bounding box center [1114, 540] width 169 height 26
click at [1082, 540] on div "Total Paid Fee 0 Total UnPaid Fee 30.000 Cash Collection Total Fee Mã ĐH: TP092…" at bounding box center [631, 350] width 1156 height 574
click at [1128, 502] on label "Hình thức thanh toán" at bounding box center [1077, 509] width 117 height 14
click at [1128, 527] on input "Hình thức thanh toán" at bounding box center [1108, 540] width 157 height 26
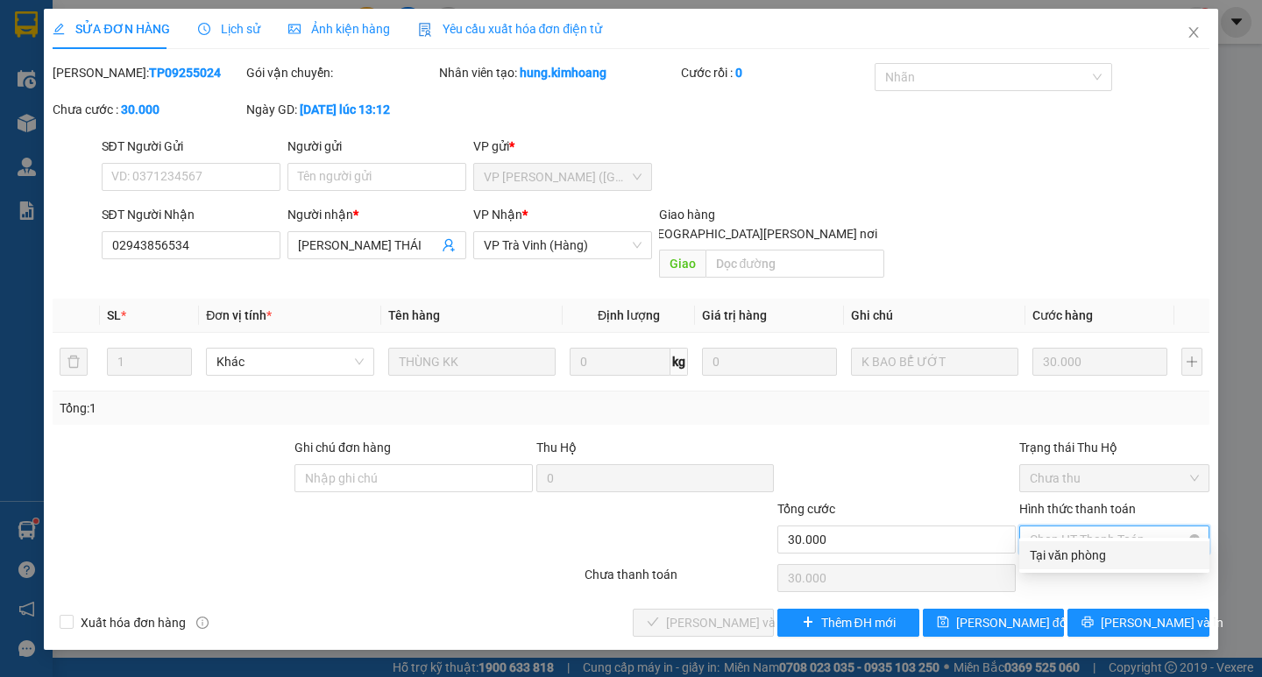
click at [1115, 527] on span "Chọn HT Thanh Toán" at bounding box center [1114, 540] width 169 height 26
click at [1109, 549] on div "Tại văn phòng" at bounding box center [1114, 555] width 169 height 19
type input "0"
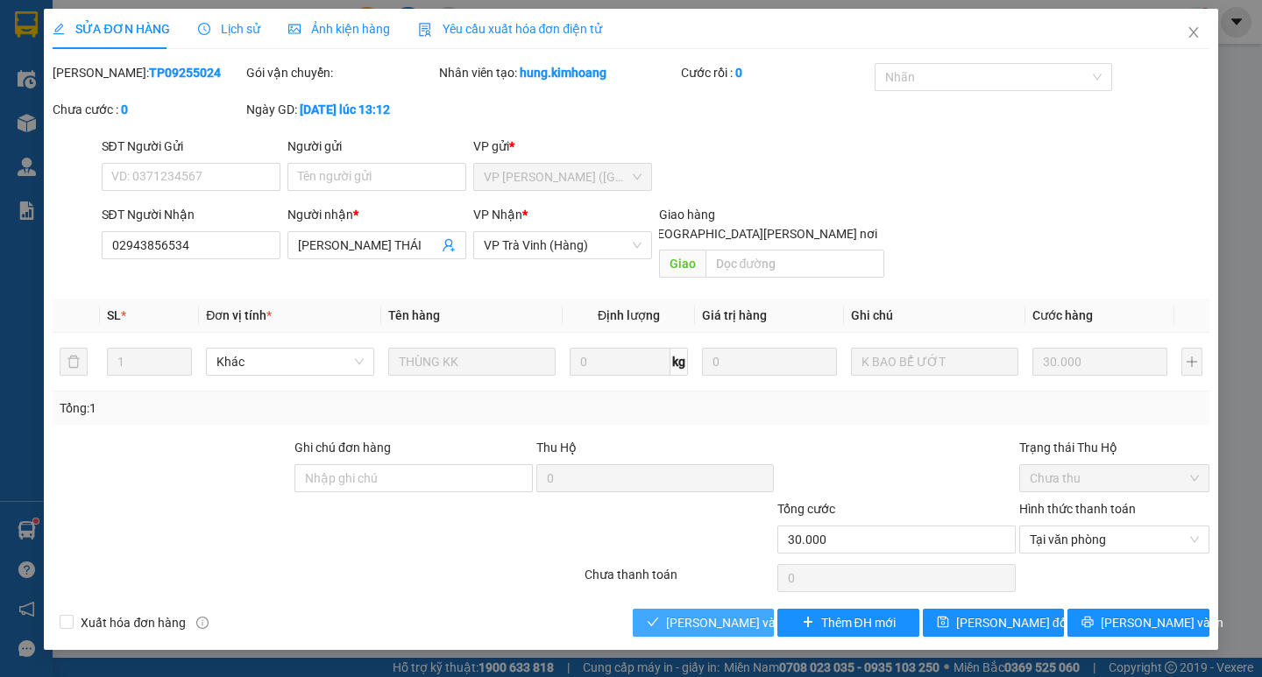
click at [732, 613] on span "[PERSON_NAME] và [PERSON_NAME] hàng" at bounding box center [784, 622] width 237 height 19
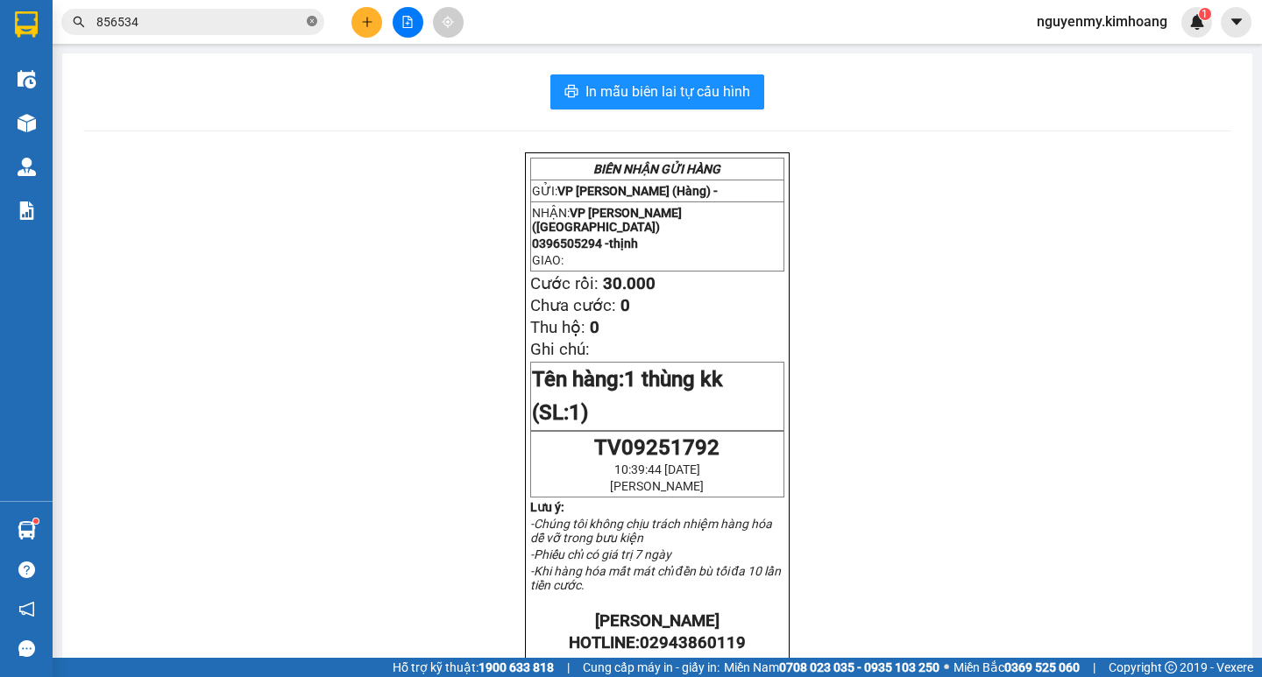
click at [309, 23] on icon "close-circle" at bounding box center [312, 21] width 11 height 11
drag, startPoint x: 309, startPoint y: 18, endPoint x: 230, endPoint y: 27, distance: 79.5
click at [280, 32] on span at bounding box center [192, 22] width 263 height 26
click at [230, 27] on input "text" at bounding box center [199, 21] width 207 height 19
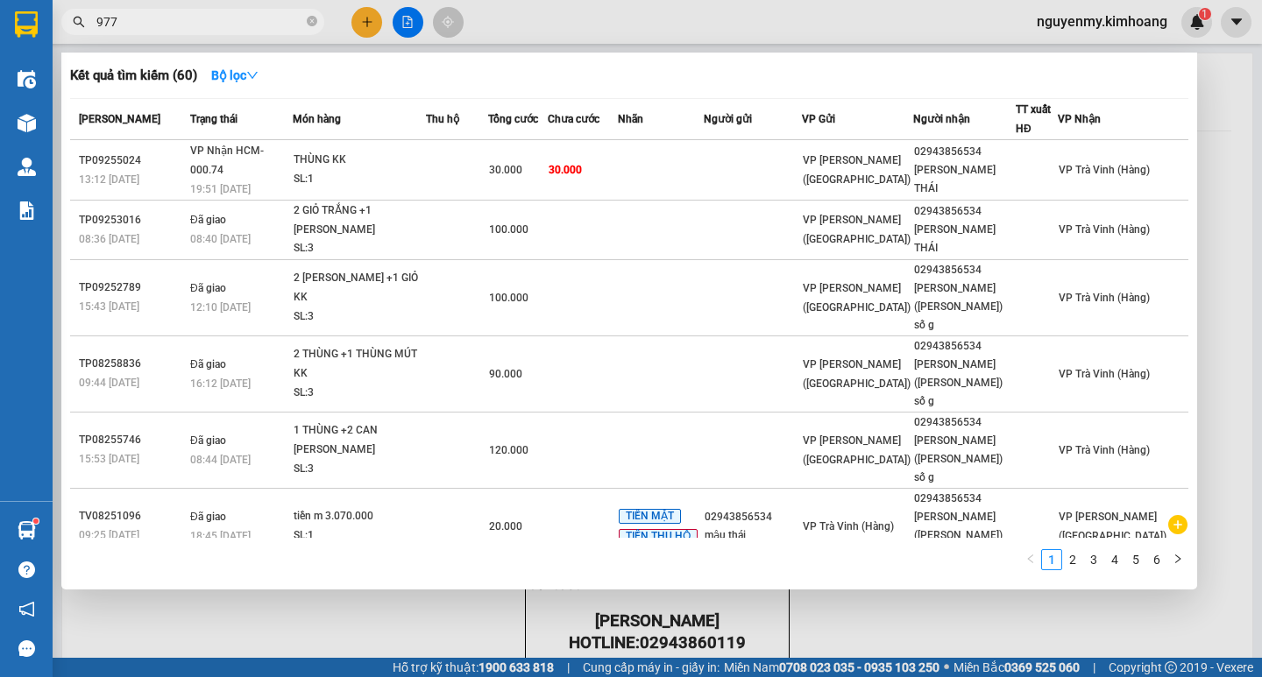
type input "9779"
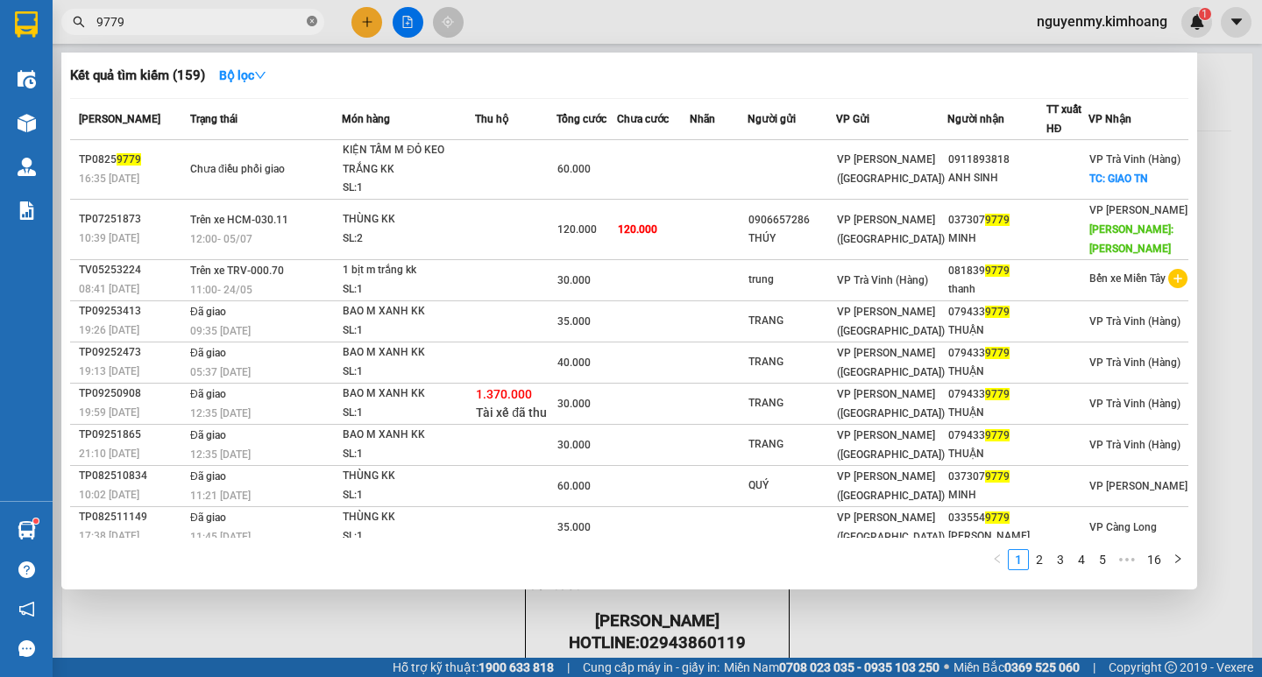
click at [312, 20] on icon "close-circle" at bounding box center [312, 21] width 11 height 11
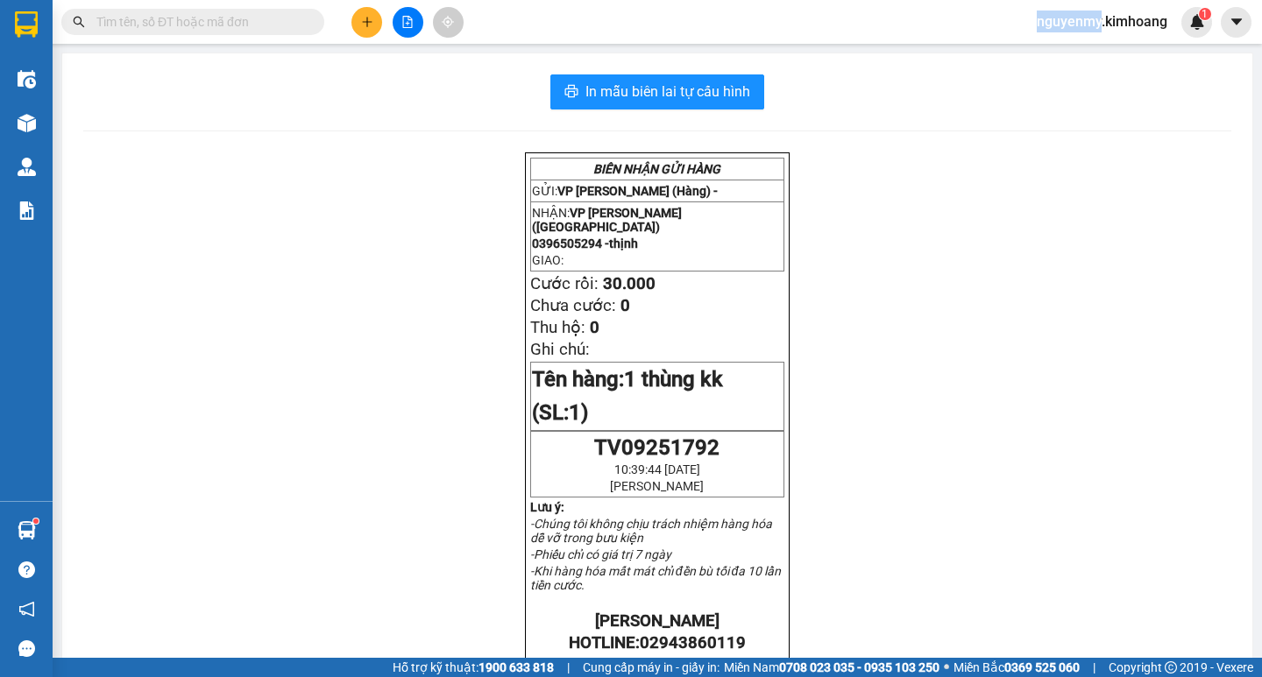
drag, startPoint x: 312, startPoint y: 20, endPoint x: 264, endPoint y: 21, distance: 48.2
click at [301, 21] on span at bounding box center [192, 22] width 263 height 26
click at [264, 21] on input "text" at bounding box center [199, 21] width 207 height 19
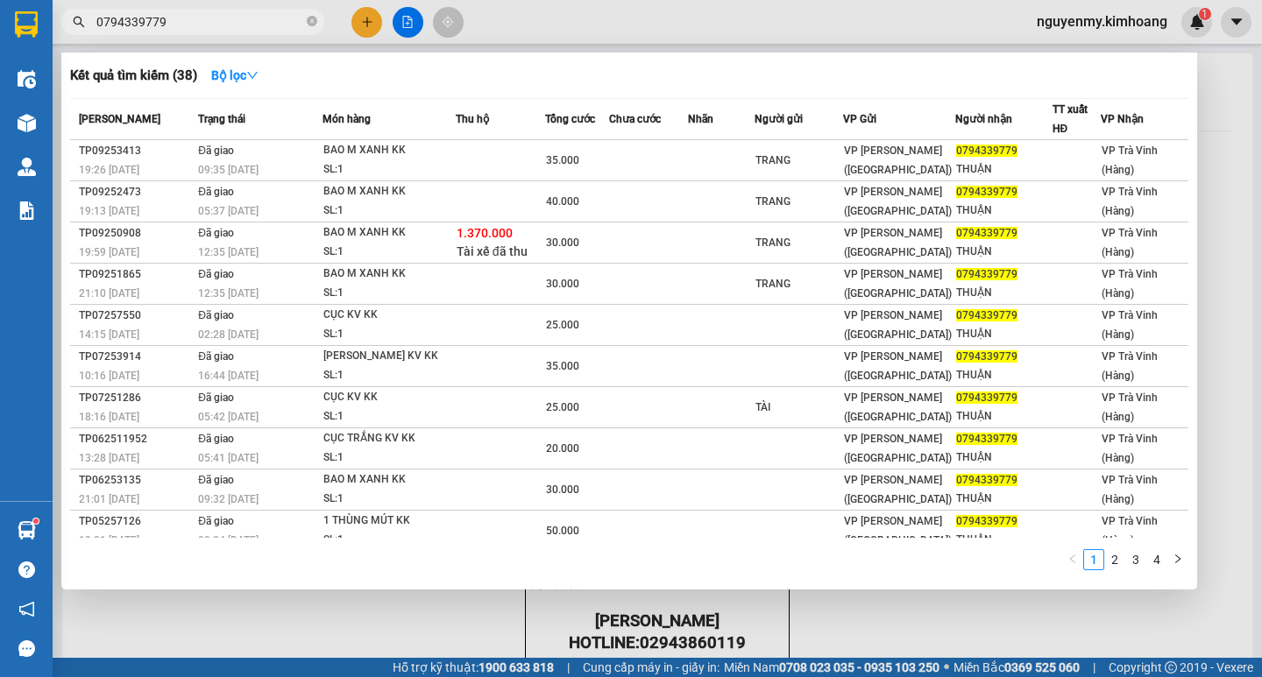
type input "0794339779"
click at [314, 28] on span at bounding box center [312, 22] width 11 height 17
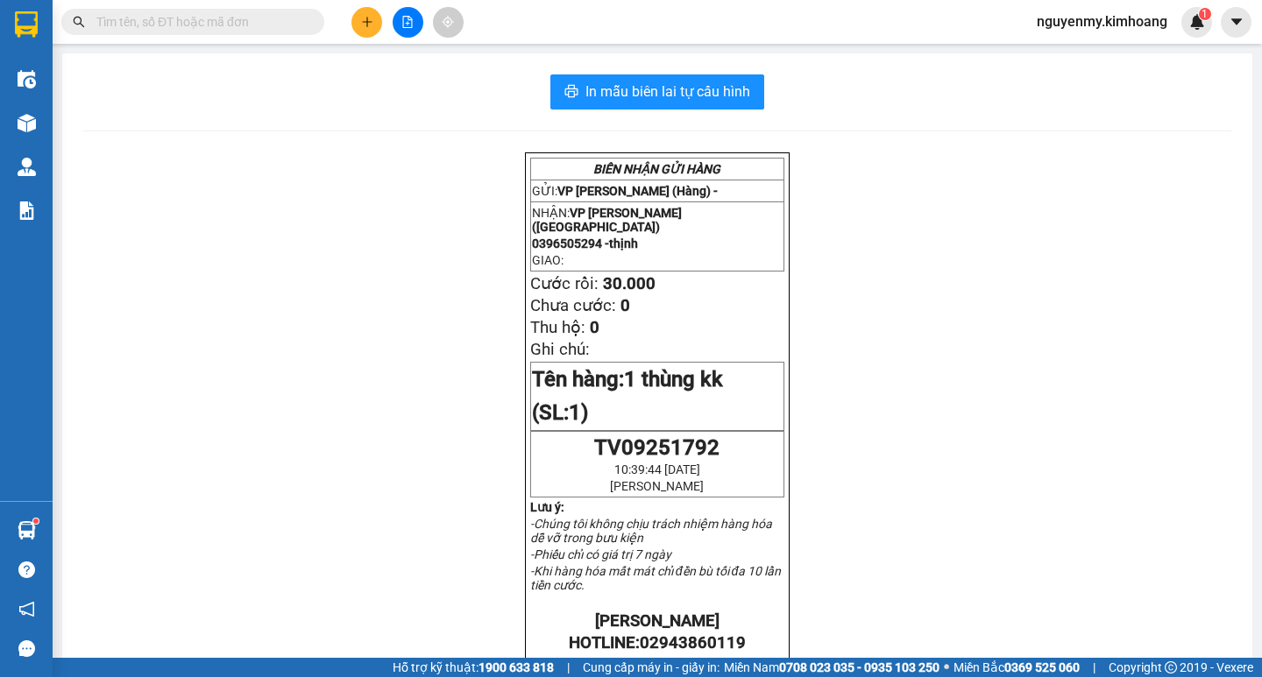
click at [314, 22] on span at bounding box center [312, 21] width 11 height 19
click at [273, 25] on input "text" at bounding box center [199, 21] width 207 height 19
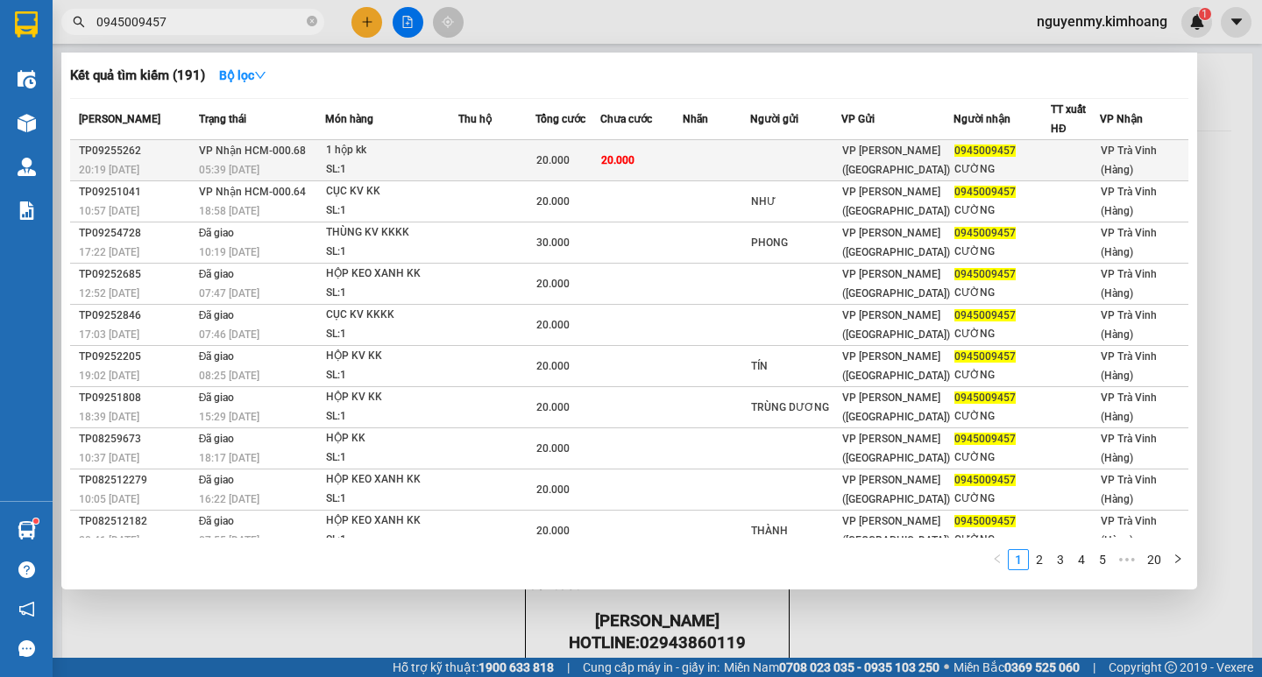
type input "0945009457"
click at [591, 173] on td "20.000" at bounding box center [567, 160] width 65 height 41
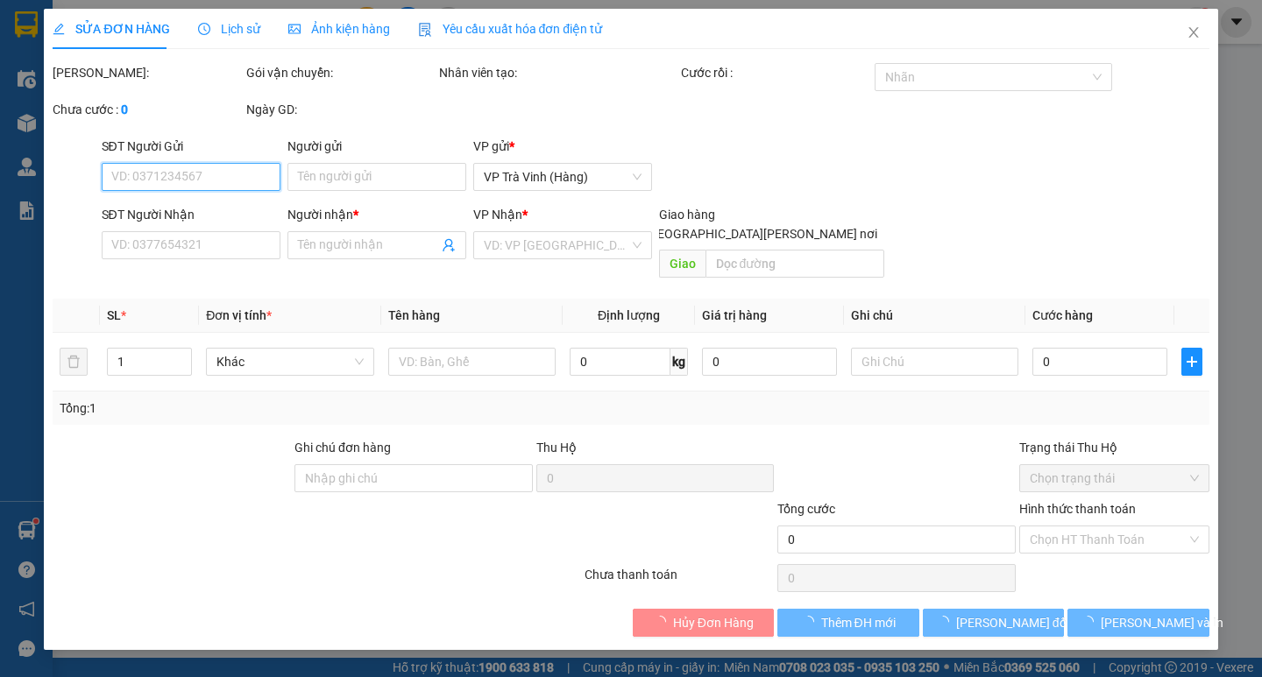
type input "0945009457"
type input "CƯỜNG"
type input "20.000"
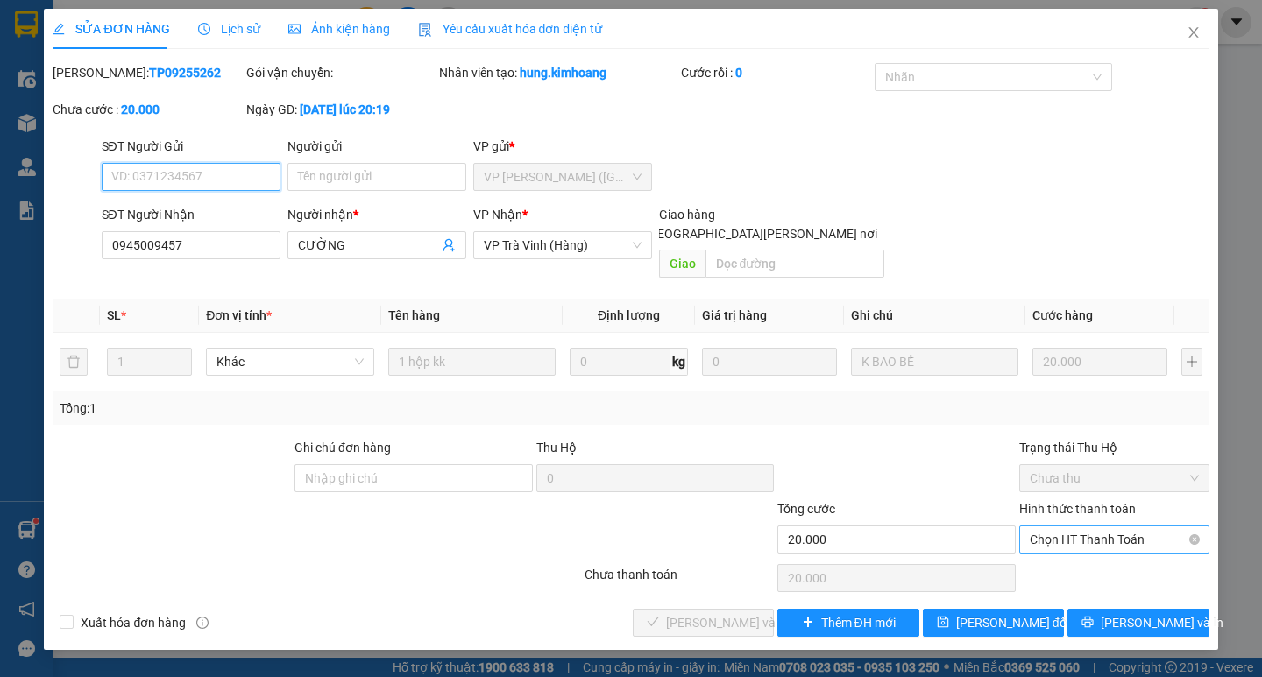
click at [1141, 527] on span "Chọn HT Thanh Toán" at bounding box center [1114, 540] width 169 height 26
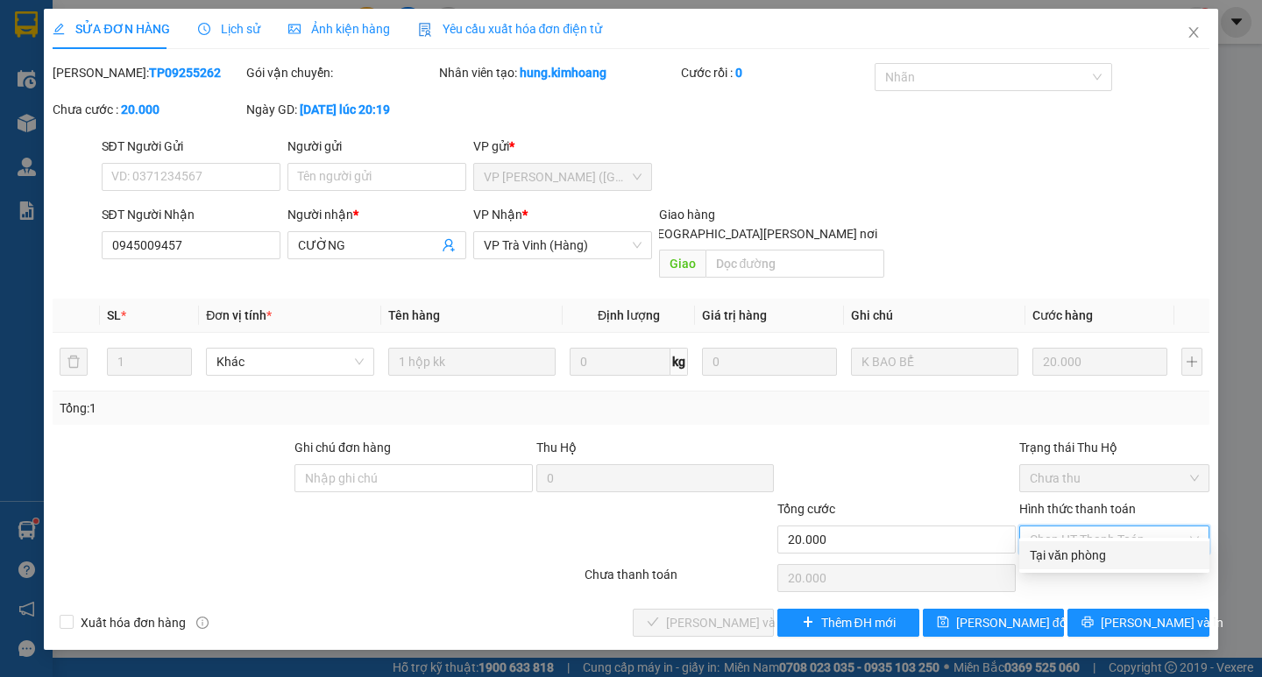
click at [1102, 560] on div "Tại văn phòng" at bounding box center [1114, 555] width 169 height 19
type input "0"
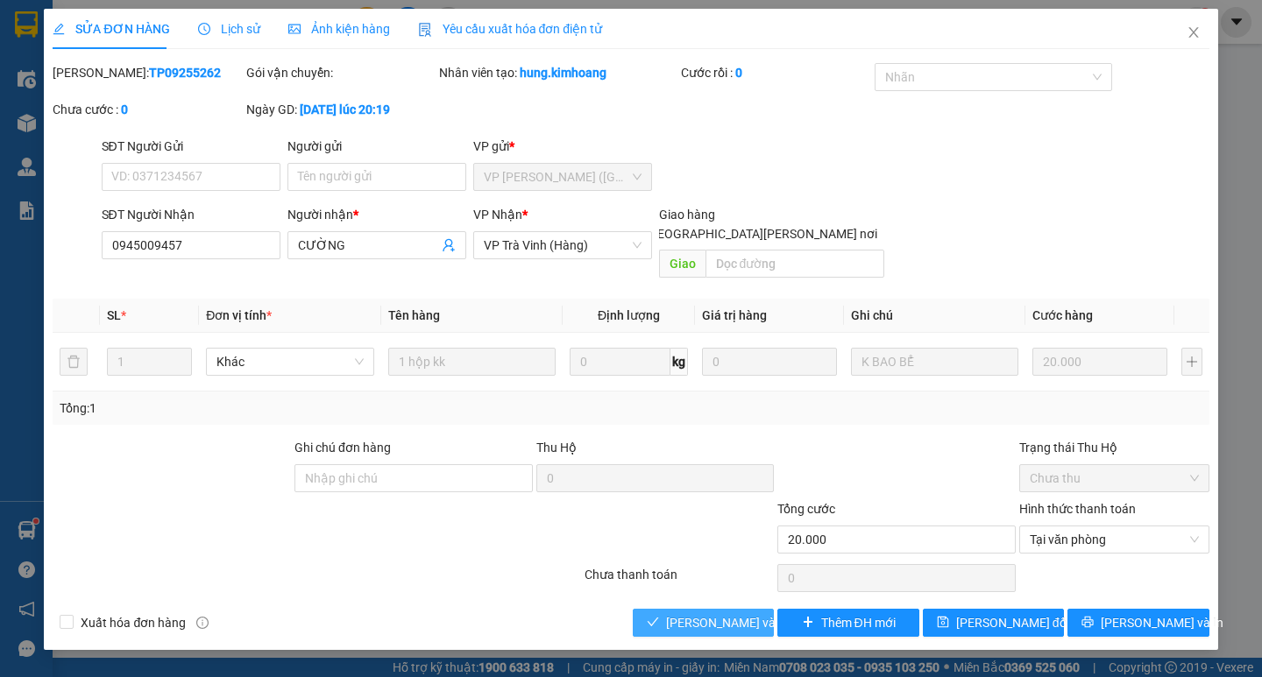
click at [720, 613] on span "[PERSON_NAME] và [PERSON_NAME] hàng" at bounding box center [784, 622] width 237 height 19
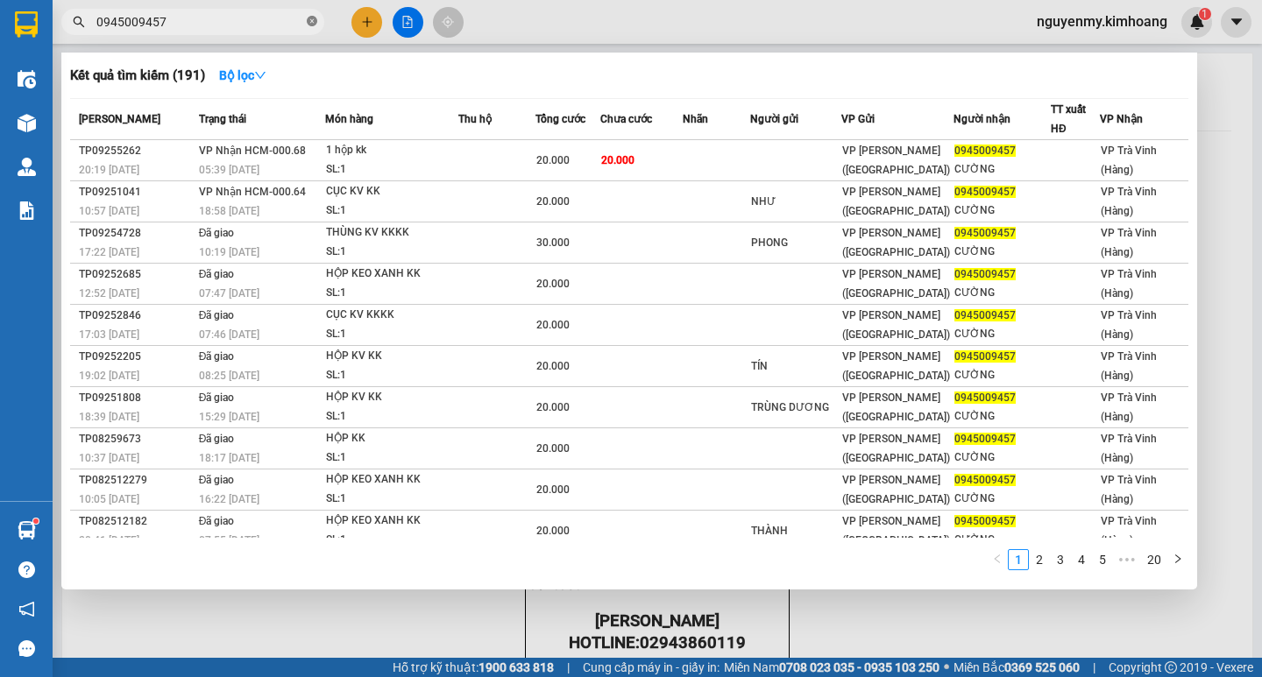
click at [313, 22] on icon "close-circle" at bounding box center [312, 21] width 11 height 11
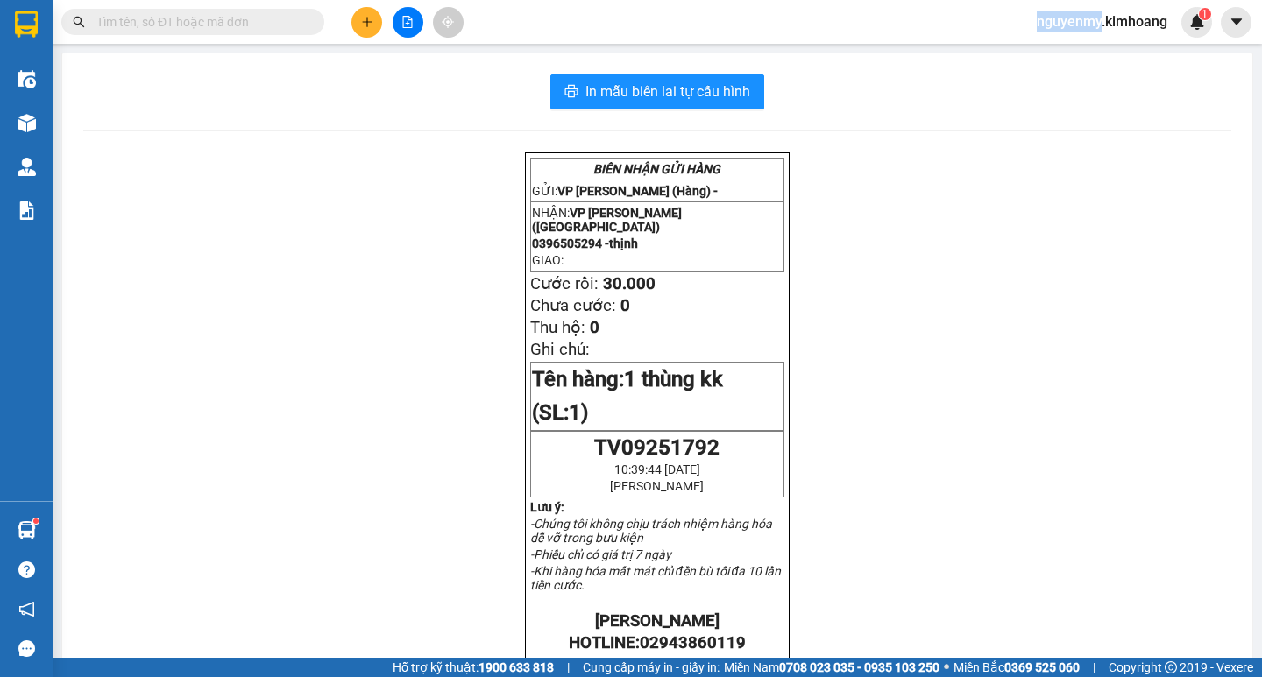
drag, startPoint x: 313, startPoint y: 22, endPoint x: 275, endPoint y: 22, distance: 37.7
click at [283, 22] on span at bounding box center [192, 22] width 263 height 26
click at [275, 22] on input "text" at bounding box center [199, 21] width 207 height 19
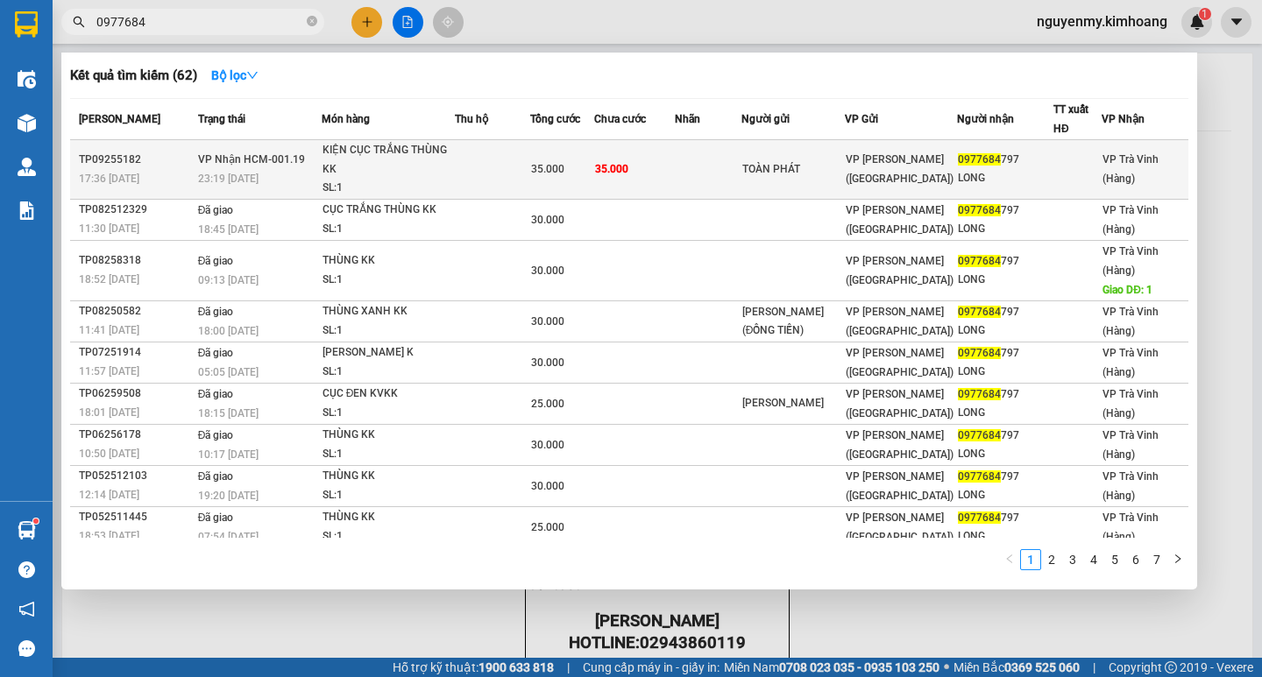
type input "0977684"
click at [610, 167] on span "35.000" at bounding box center [611, 169] width 33 height 12
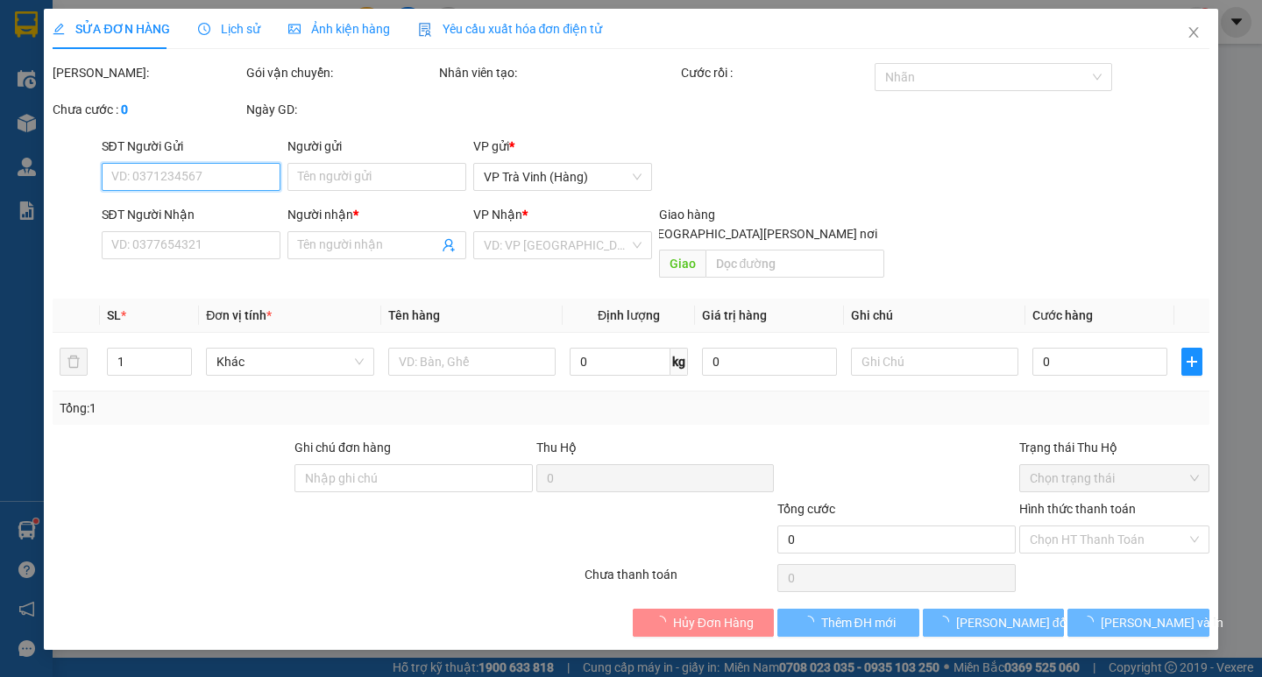
type input "TOÀN PHÁT"
type input "0977684797"
type input "LONG"
type input "35.000"
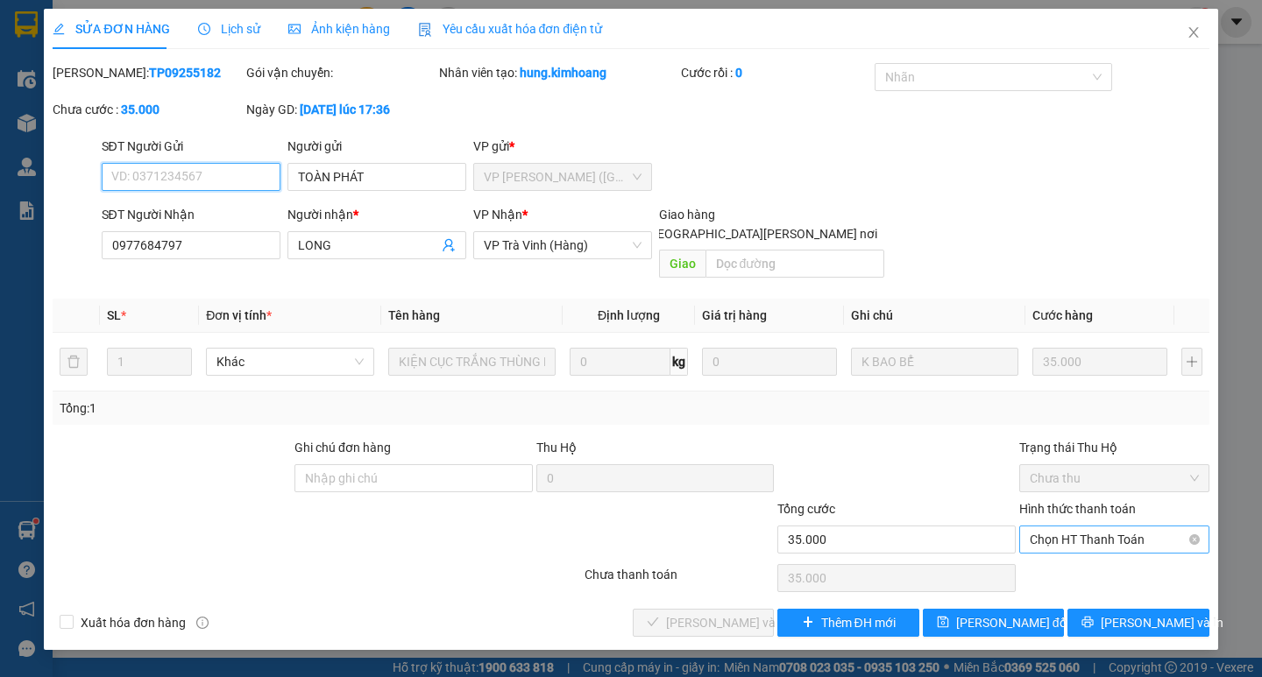
click at [1110, 527] on span "Chọn HT Thanh Toán" at bounding box center [1114, 540] width 169 height 26
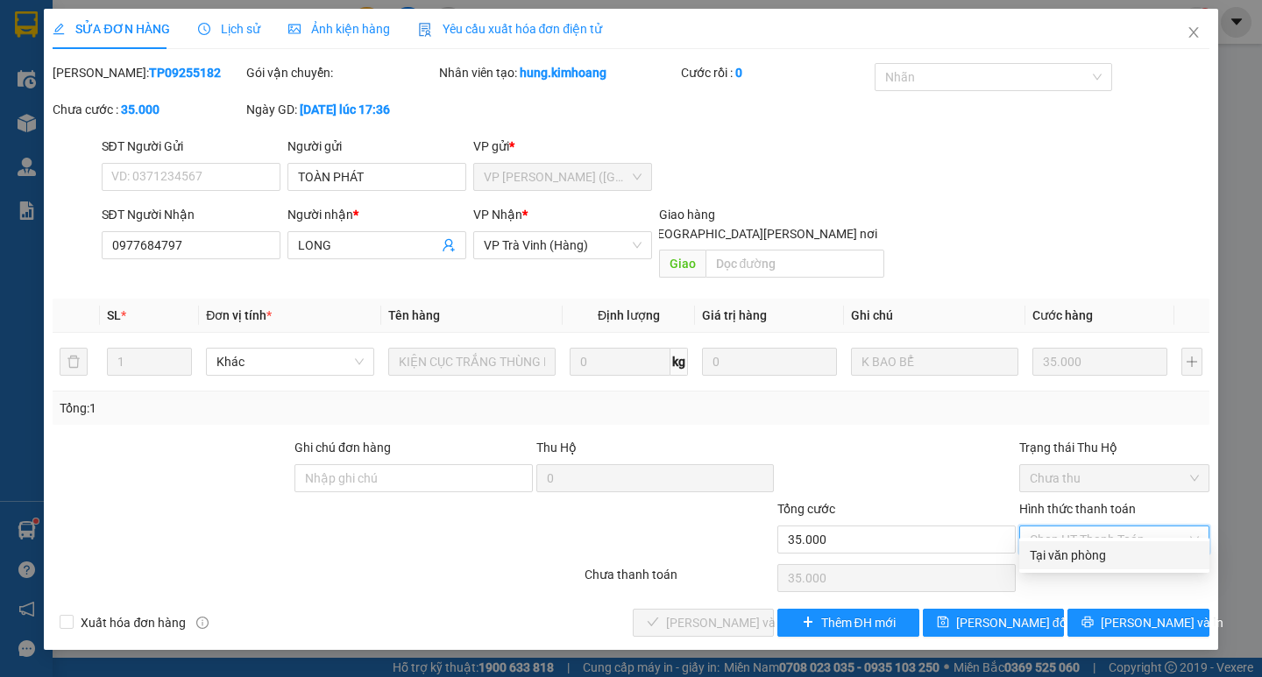
click at [1115, 564] on div "Tại văn phòng" at bounding box center [1114, 555] width 169 height 19
type input "0"
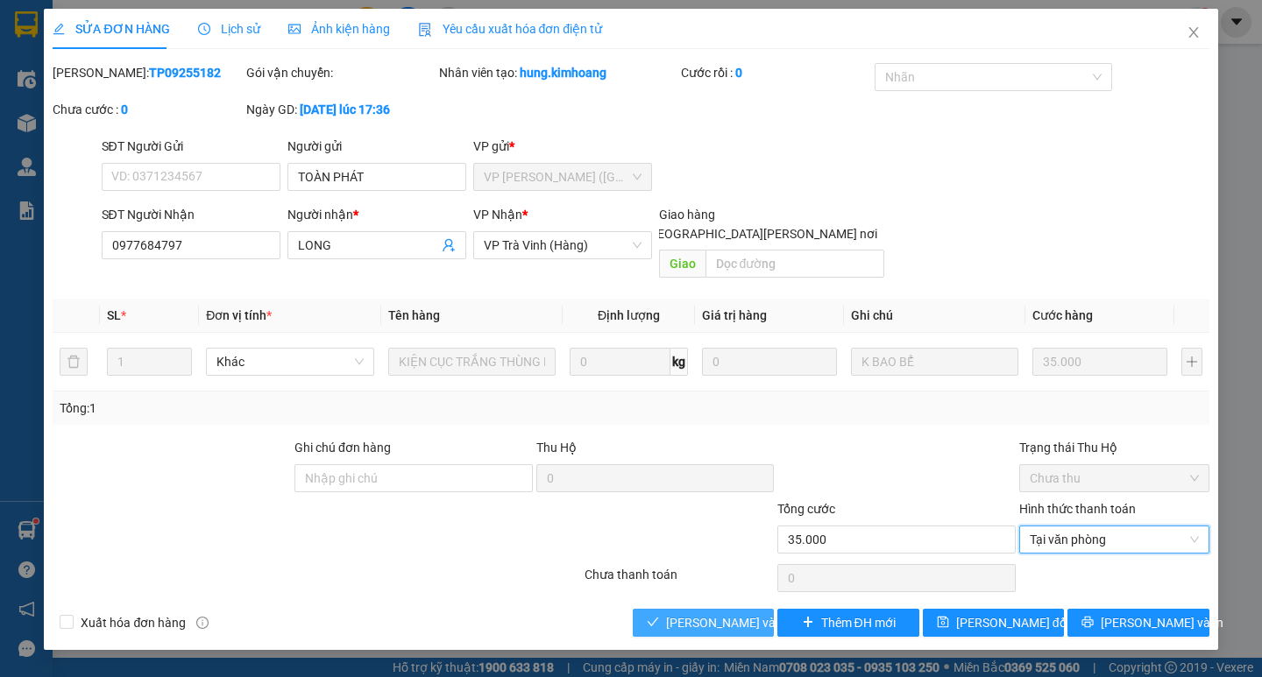
click at [748, 613] on span "[PERSON_NAME] và [PERSON_NAME] hàng" at bounding box center [784, 622] width 237 height 19
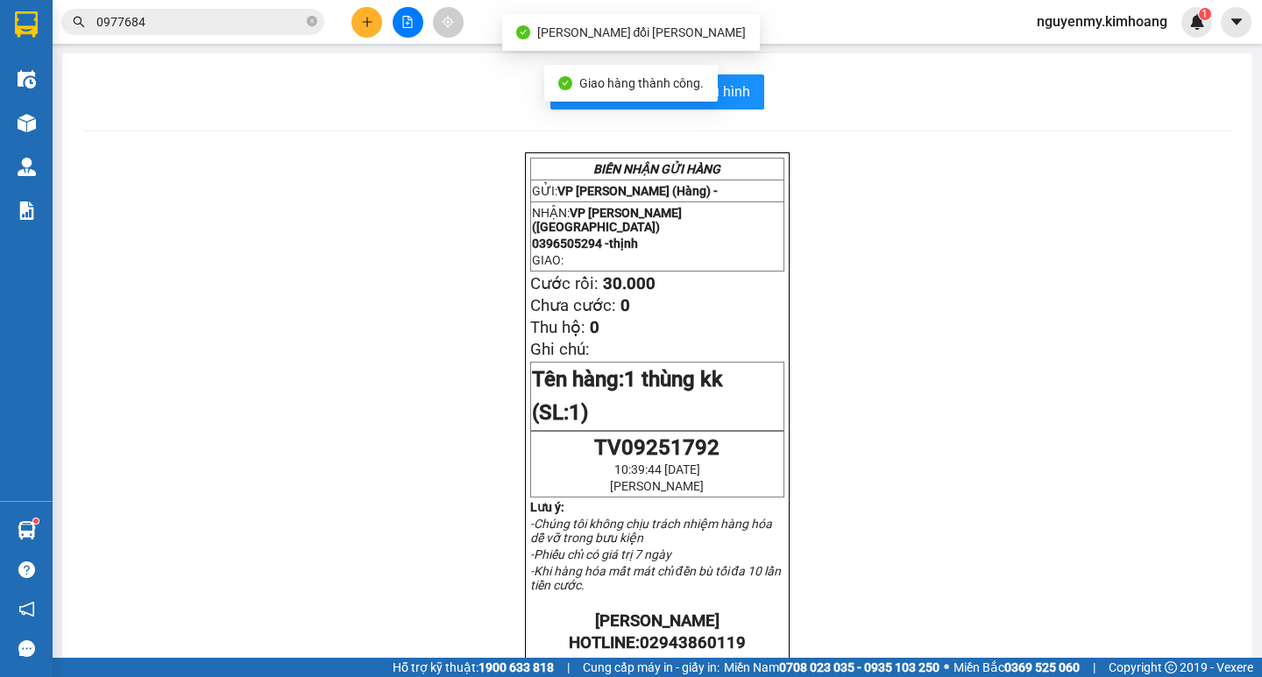
click at [257, 22] on input "0977684" at bounding box center [199, 21] width 207 height 19
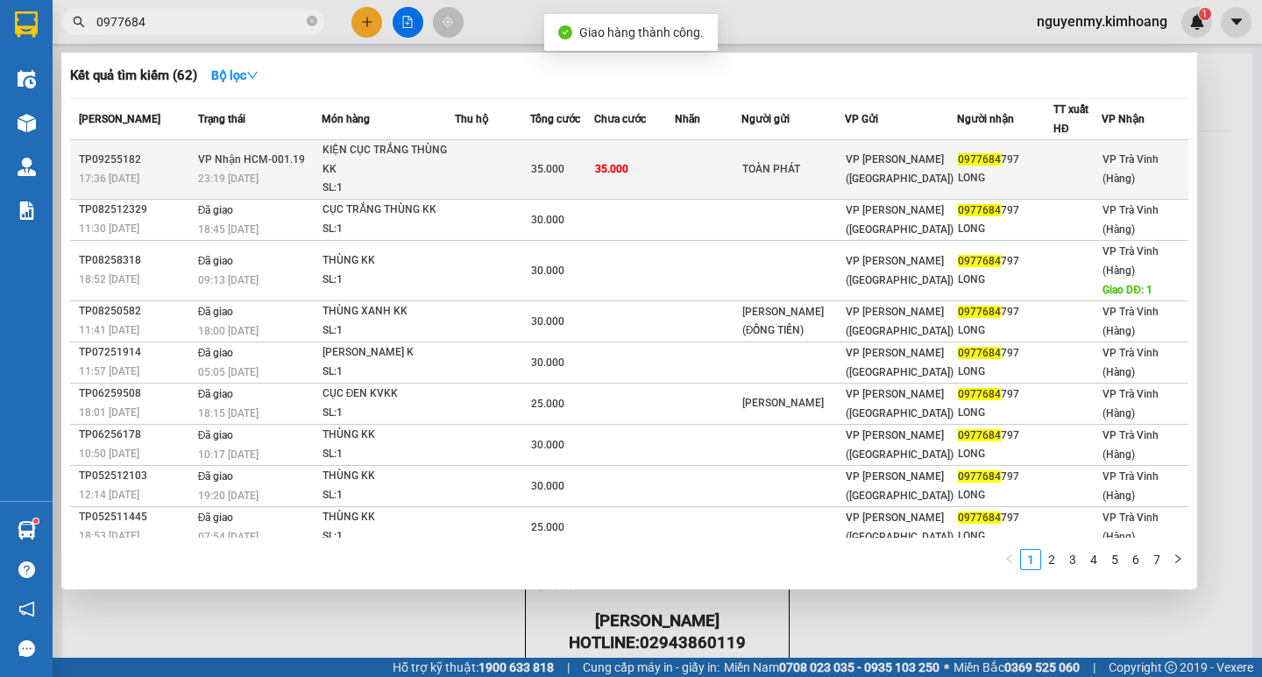
click at [785, 165] on div "TOÀN PHÁT" at bounding box center [793, 169] width 102 height 18
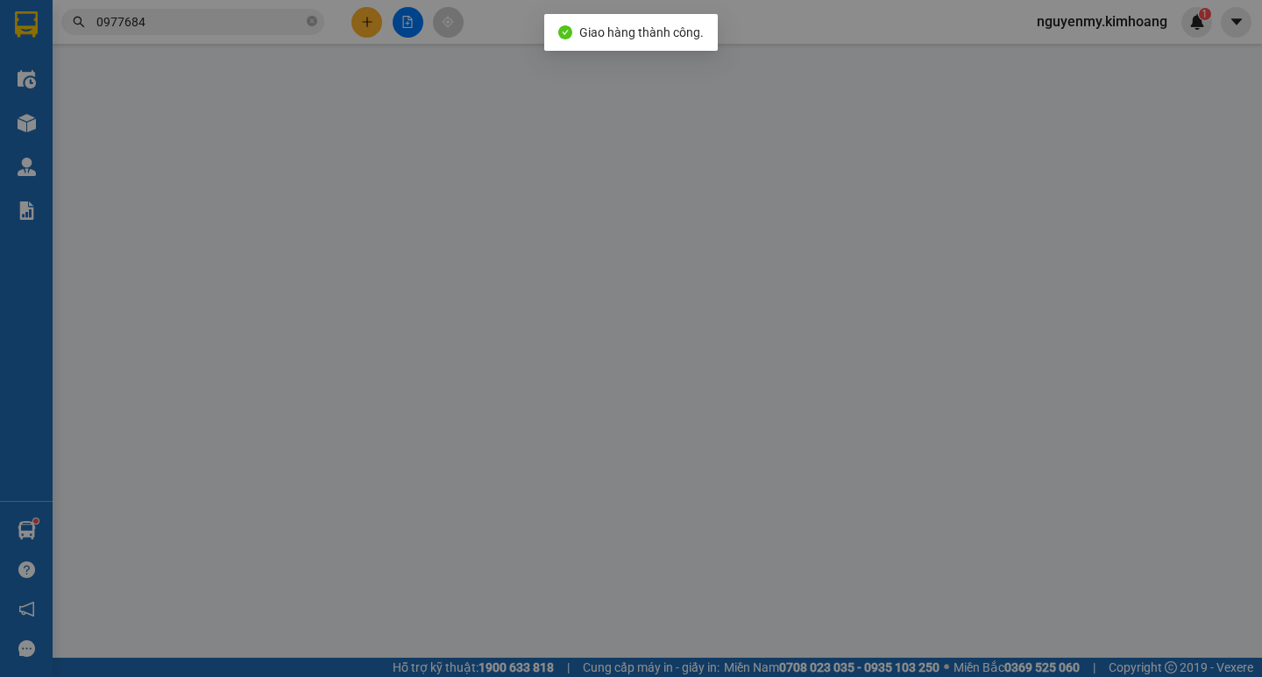
type input "TOÀN PHÁT"
type input "0977684797"
type input "LONG"
type input "35.000"
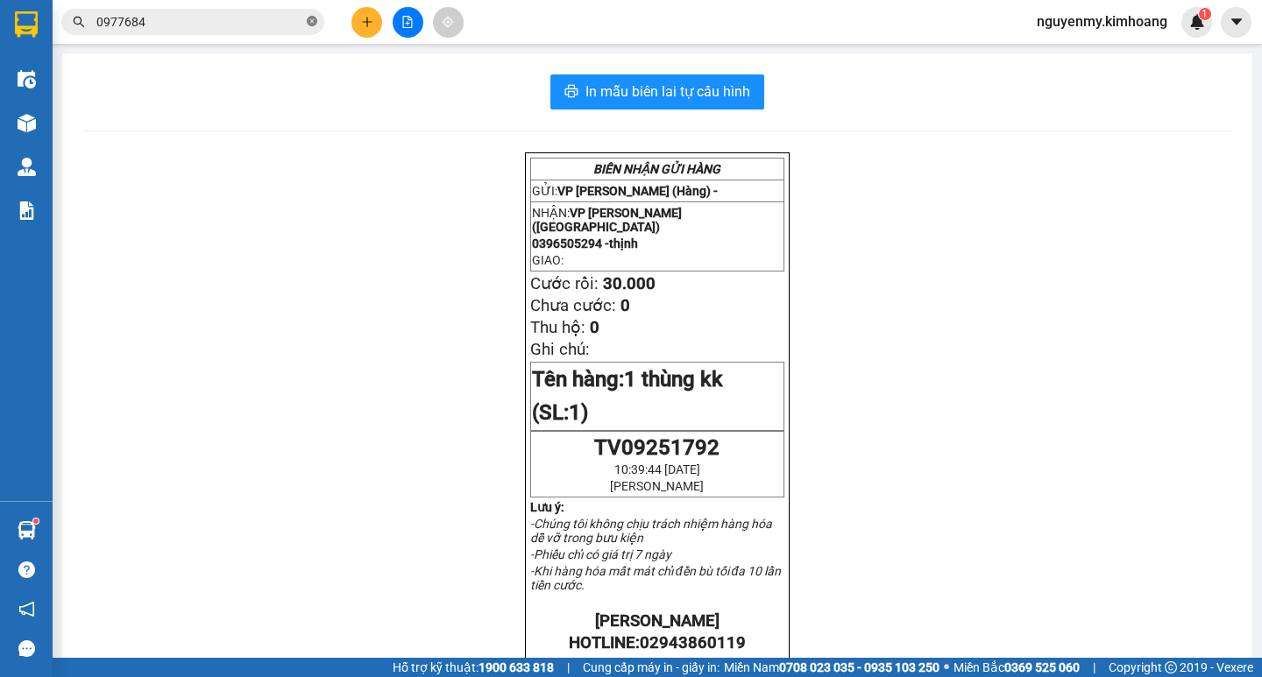
click at [315, 26] on icon "close-circle" at bounding box center [312, 21] width 11 height 11
drag, startPoint x: 312, startPoint y: 18, endPoint x: 298, endPoint y: 18, distance: 14.0
click at [298, 18] on span at bounding box center [192, 22] width 263 height 26
click at [265, 15] on input "text" at bounding box center [199, 21] width 207 height 19
click at [224, 32] on span at bounding box center [192, 22] width 263 height 26
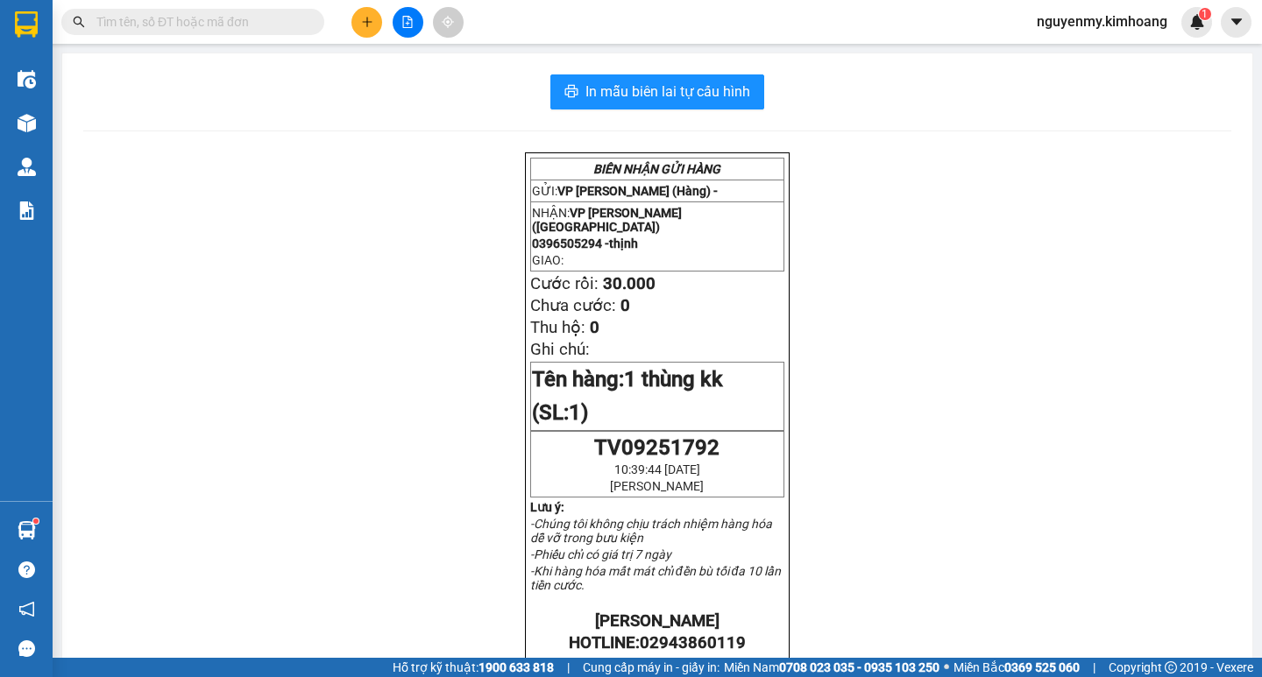
click at [224, 19] on input "text" at bounding box center [199, 21] width 207 height 19
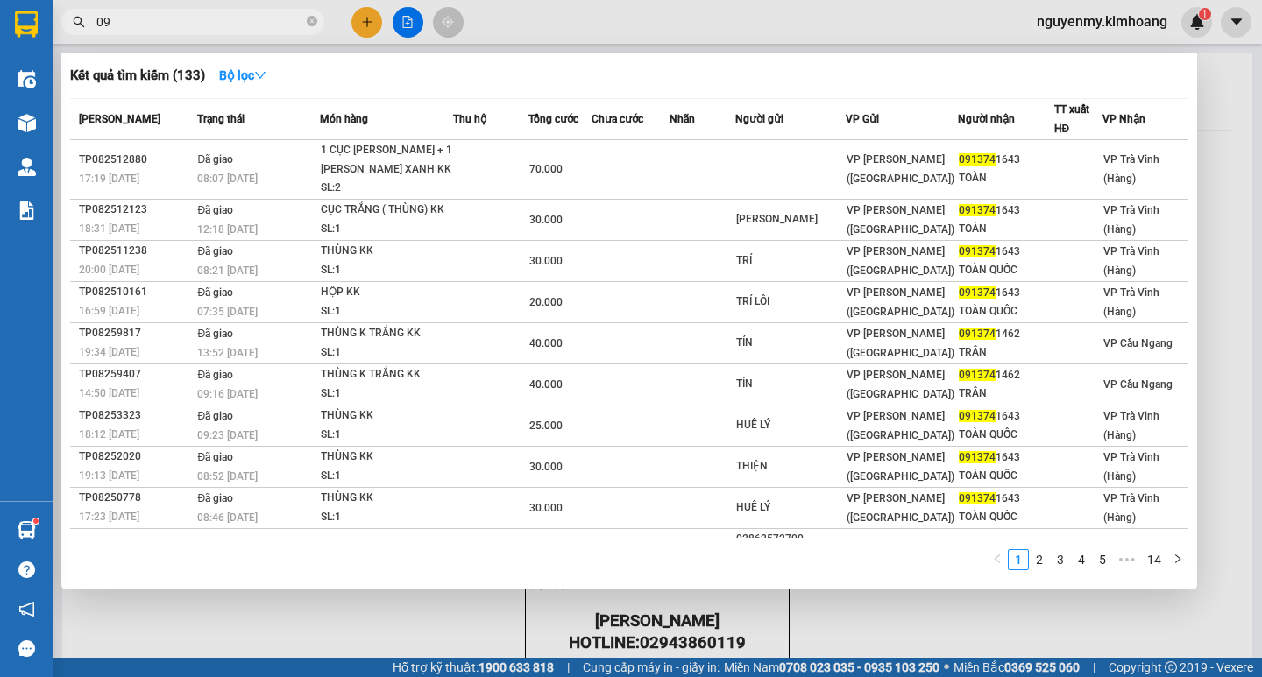
type input "0"
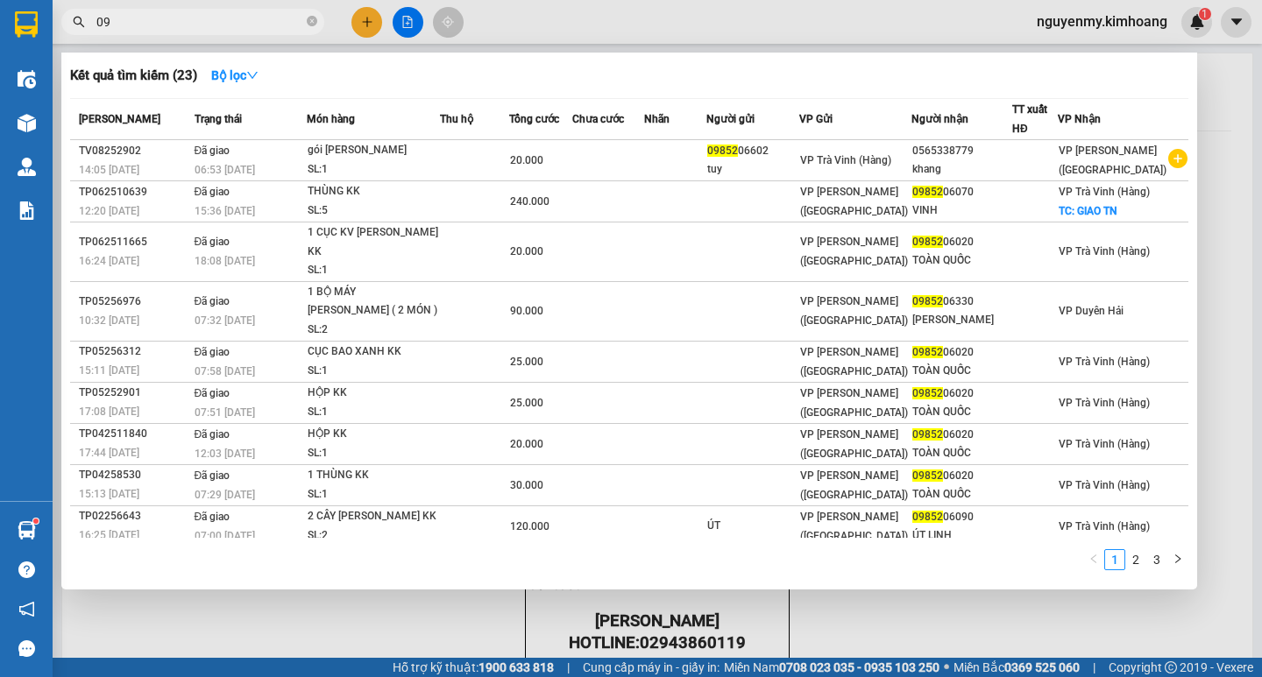
type input "0"
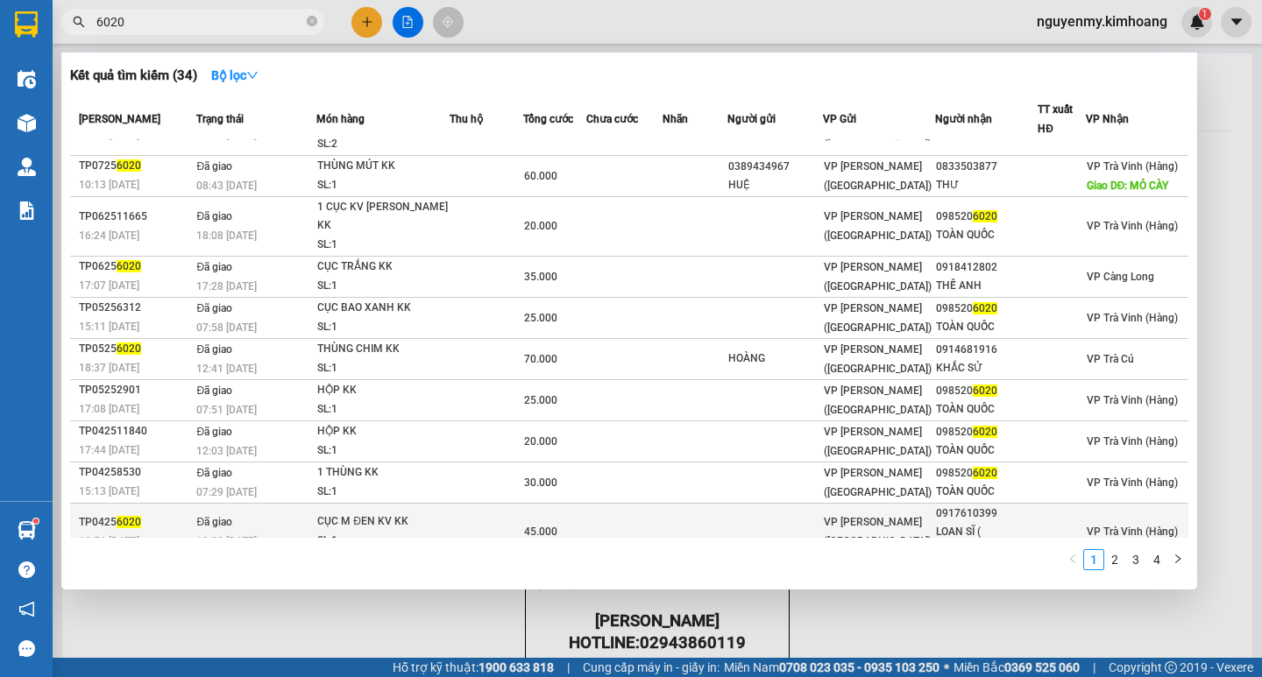
scroll to position [68, 0]
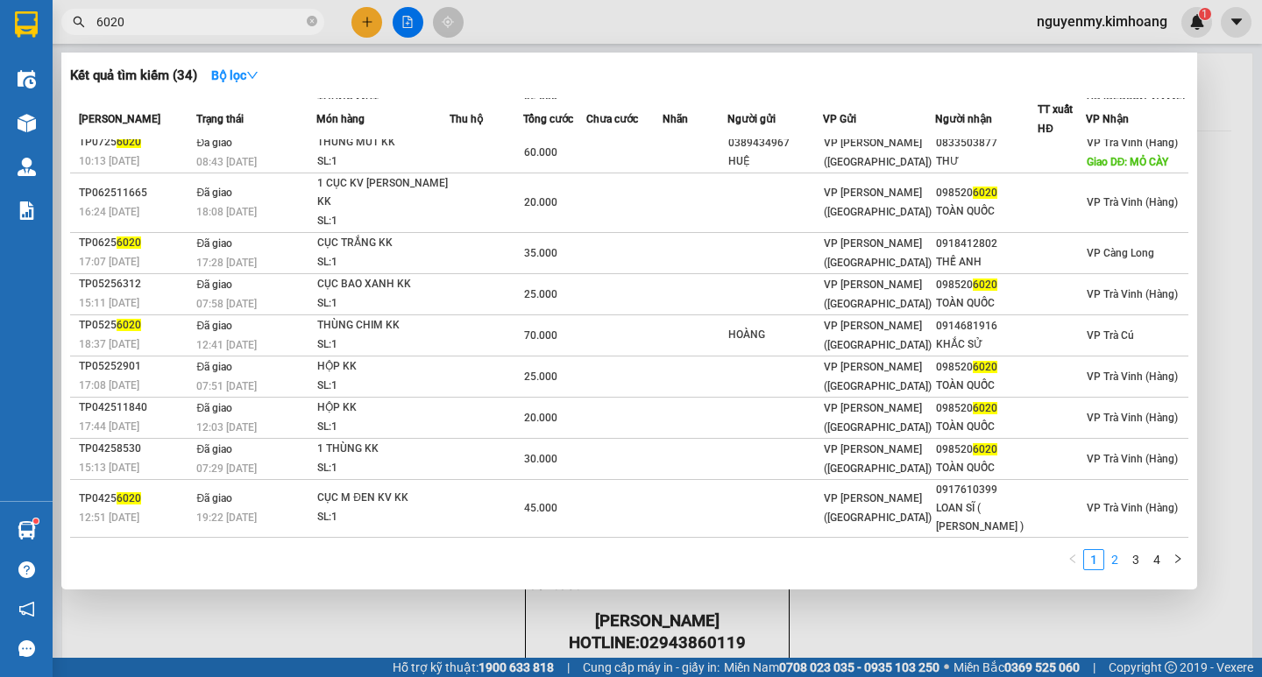
type input "6020"
click at [1120, 568] on link "2" at bounding box center [1114, 559] width 19 height 19
click at [313, 22] on icon "close-circle" at bounding box center [312, 21] width 11 height 11
drag, startPoint x: 313, startPoint y: 22, endPoint x: 261, endPoint y: 23, distance: 51.7
click at [277, 23] on span at bounding box center [192, 22] width 263 height 26
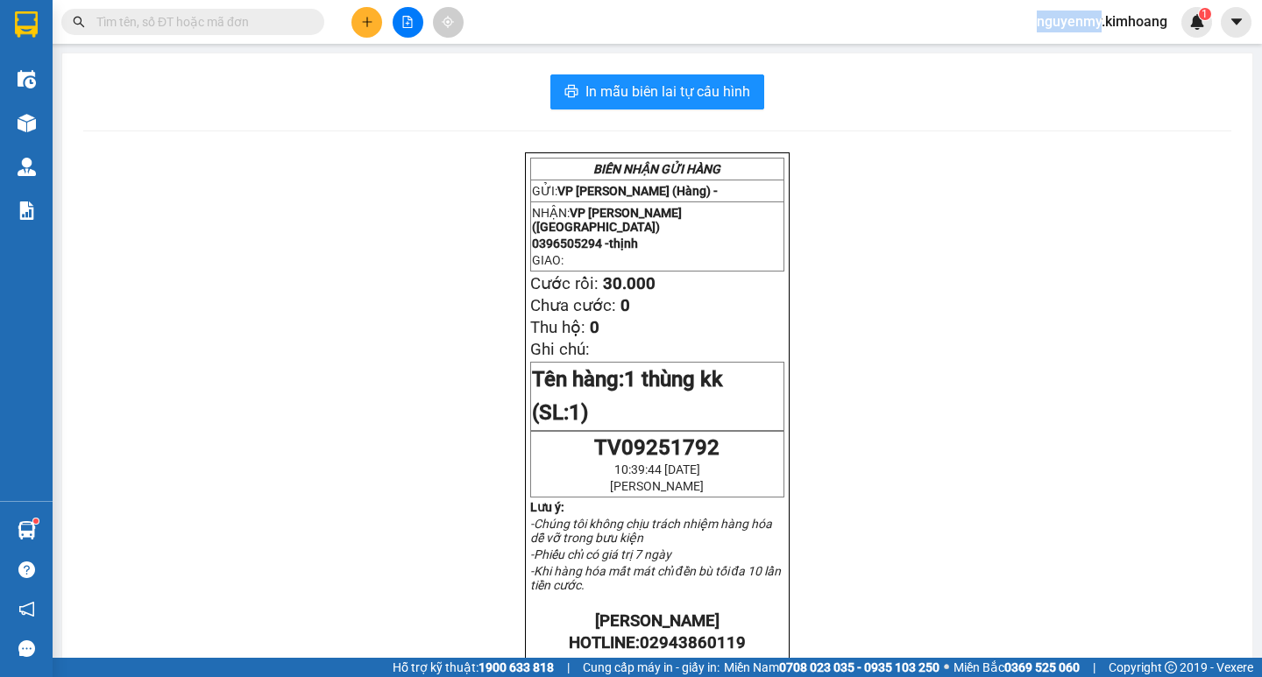
click at [255, 25] on input "text" at bounding box center [199, 21] width 207 height 19
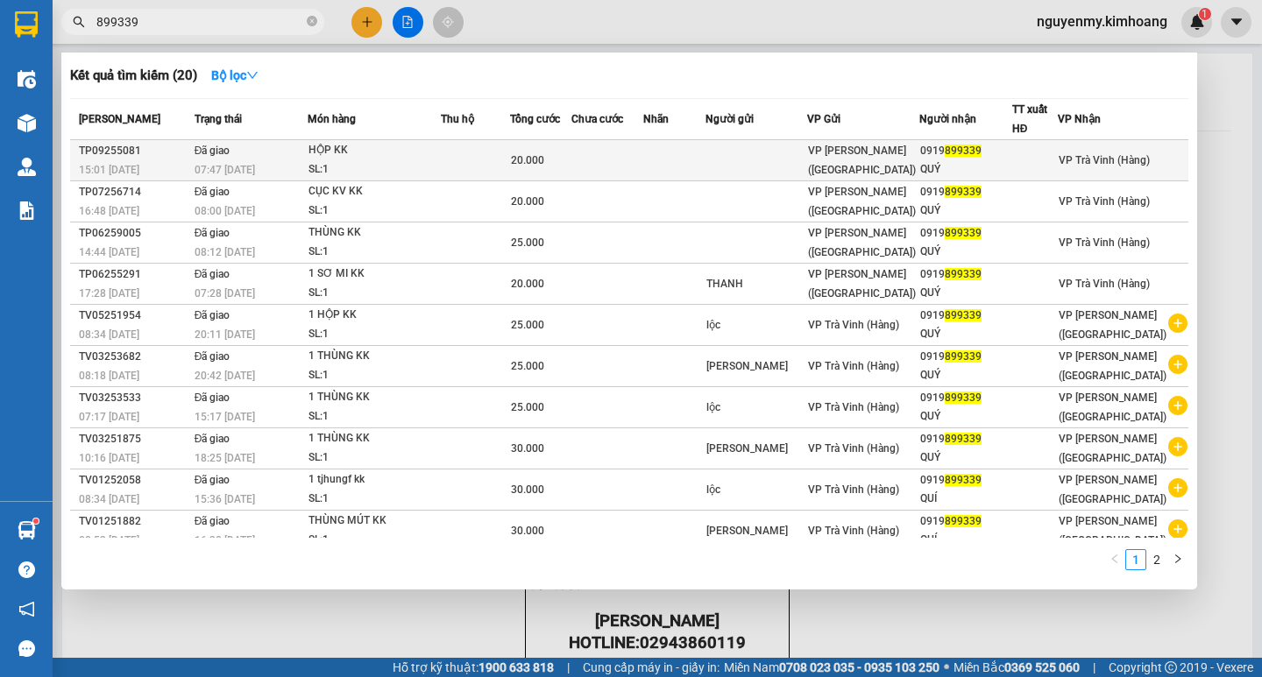
type input "899339"
click at [306, 167] on div "07:47 [DATE]" at bounding box center [251, 169] width 112 height 19
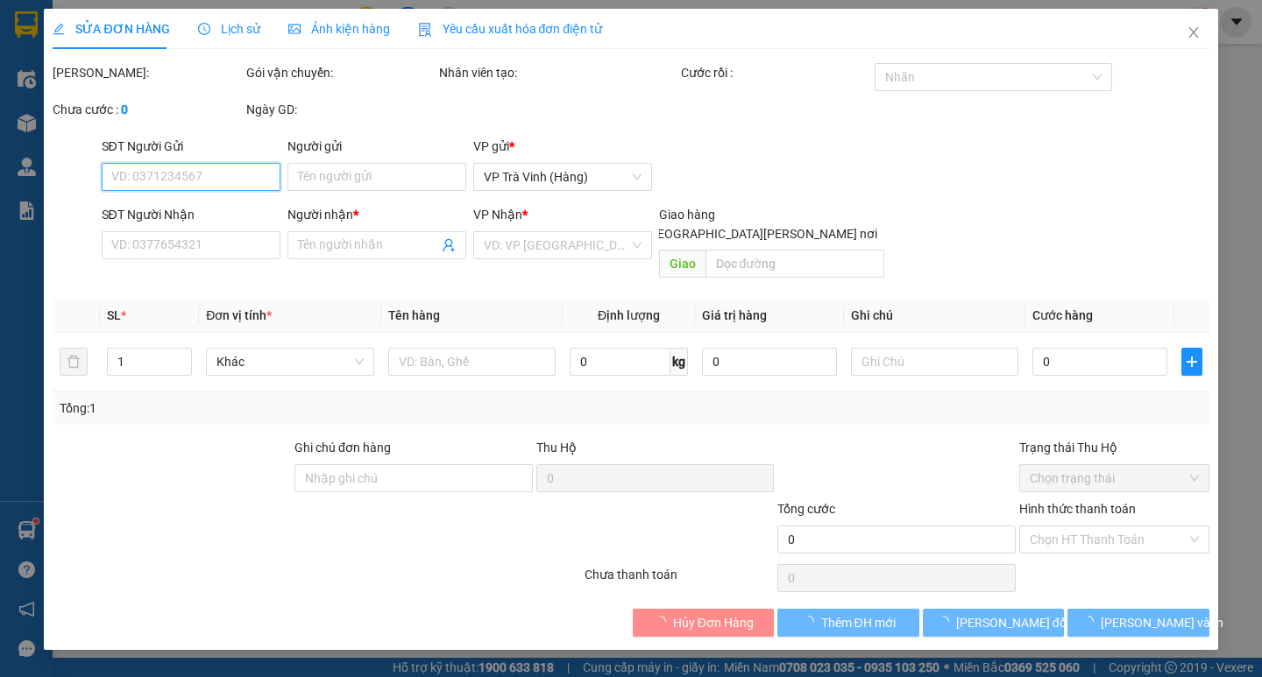
type input "0919899339"
type input "QUÝ"
type input "20.000"
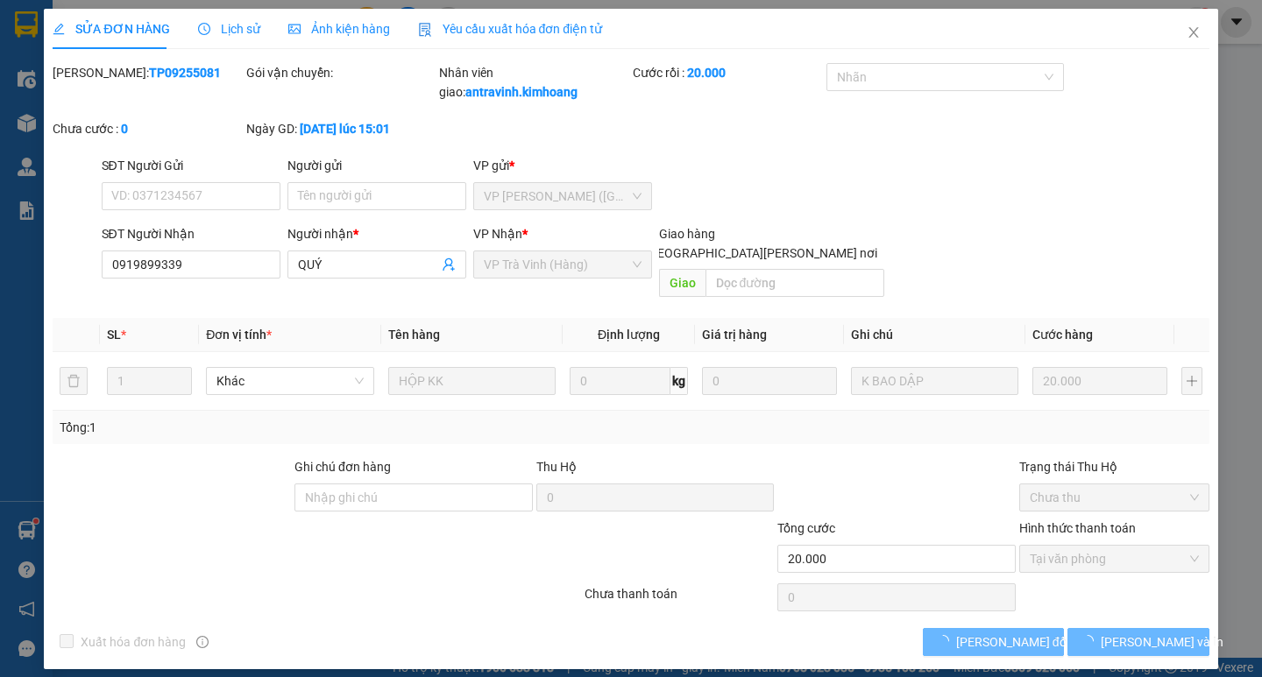
click at [232, 31] on span "Lịch sử" at bounding box center [229, 29] width 62 height 14
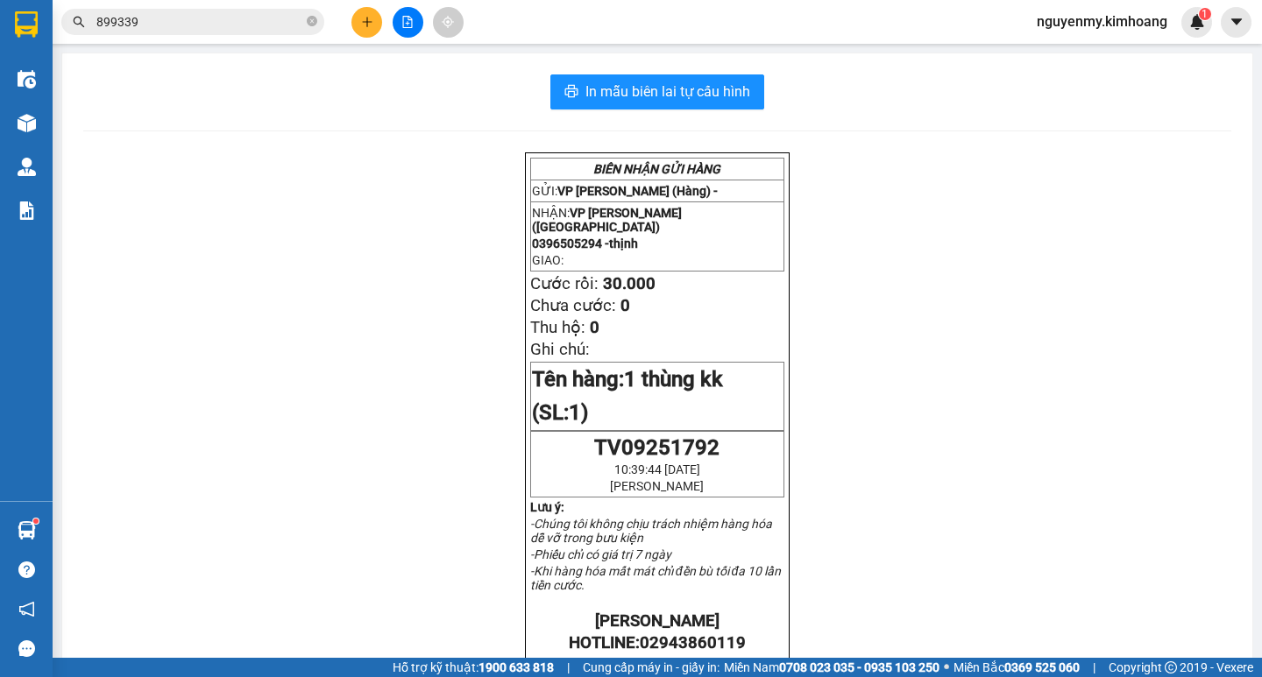
click at [211, 21] on input "899339" at bounding box center [199, 21] width 207 height 19
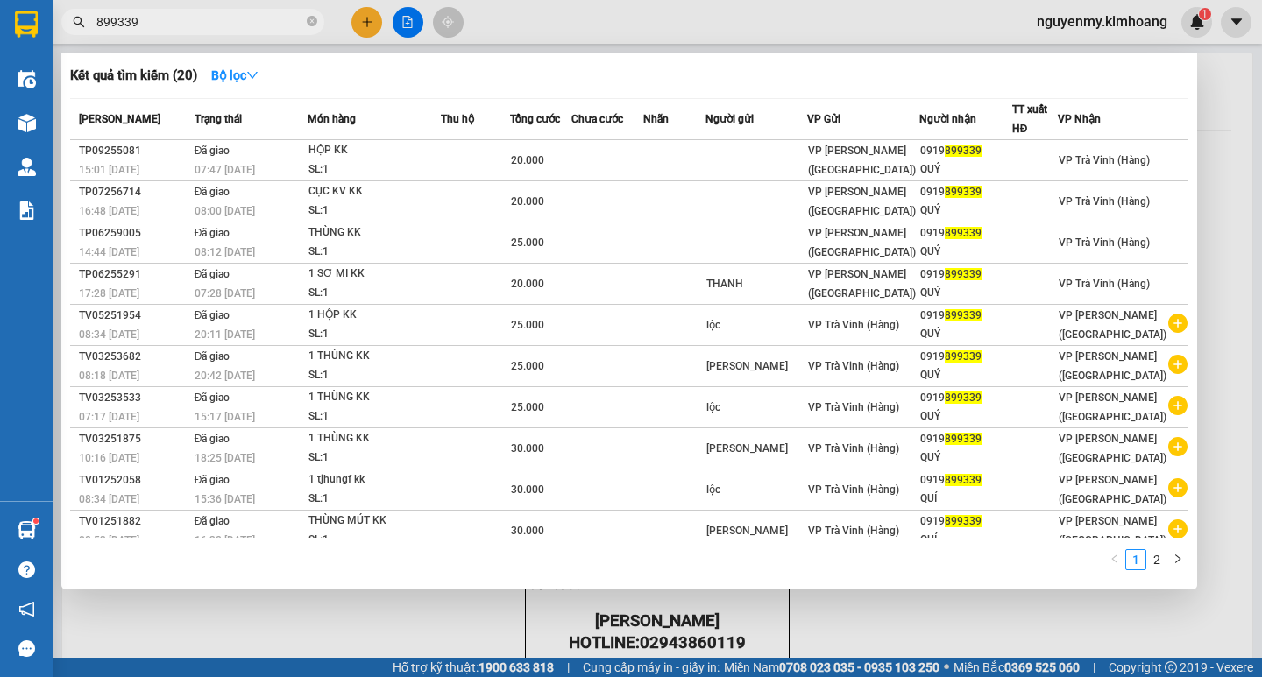
click at [274, 30] on input "899339" at bounding box center [199, 21] width 207 height 19
click at [201, 22] on input "899339" at bounding box center [199, 21] width 207 height 19
click at [182, 18] on input "899339" at bounding box center [199, 21] width 207 height 19
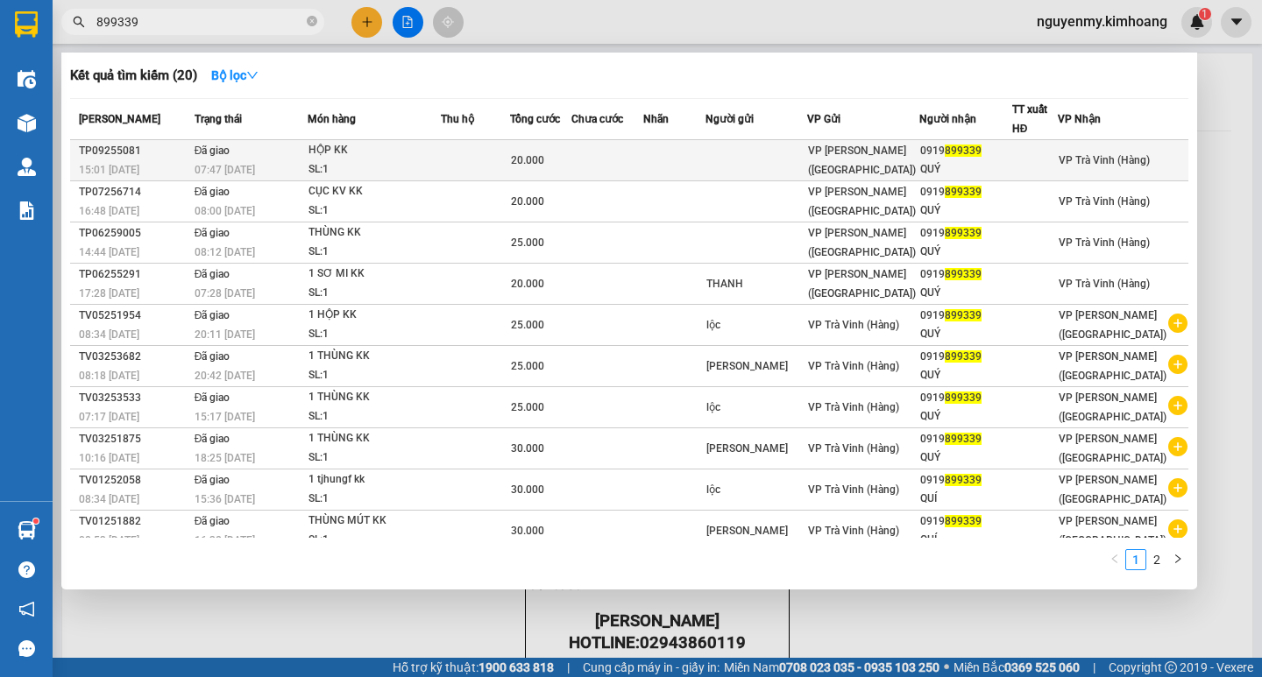
click at [220, 160] on div "07:47 [DATE]" at bounding box center [251, 169] width 112 height 19
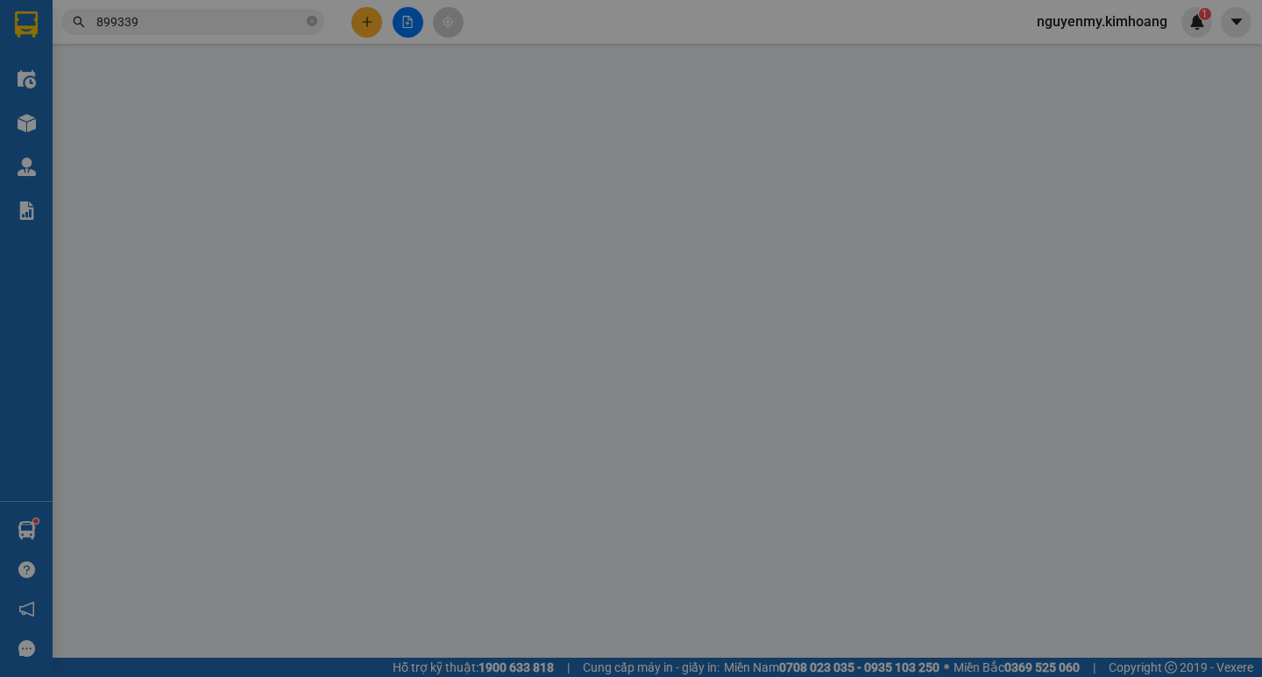
type input "0919899339"
type input "QUÝ"
type input "20.000"
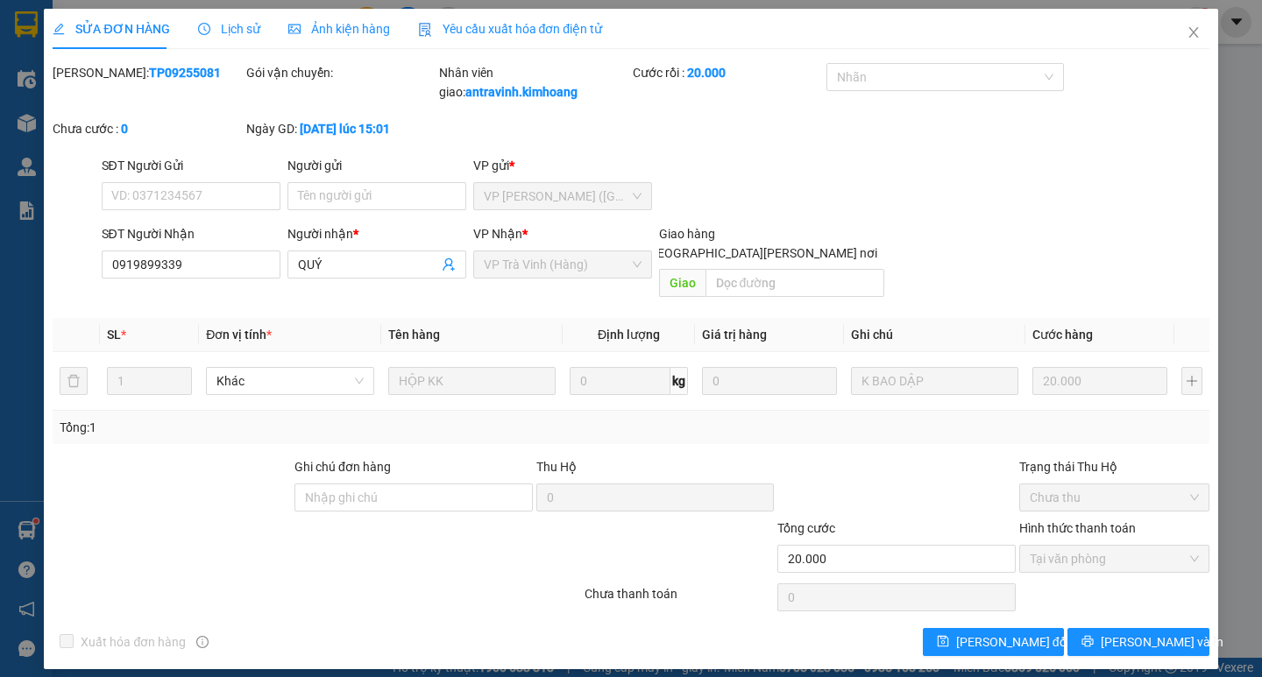
click at [230, 36] on span "Lịch sử" at bounding box center [229, 29] width 62 height 14
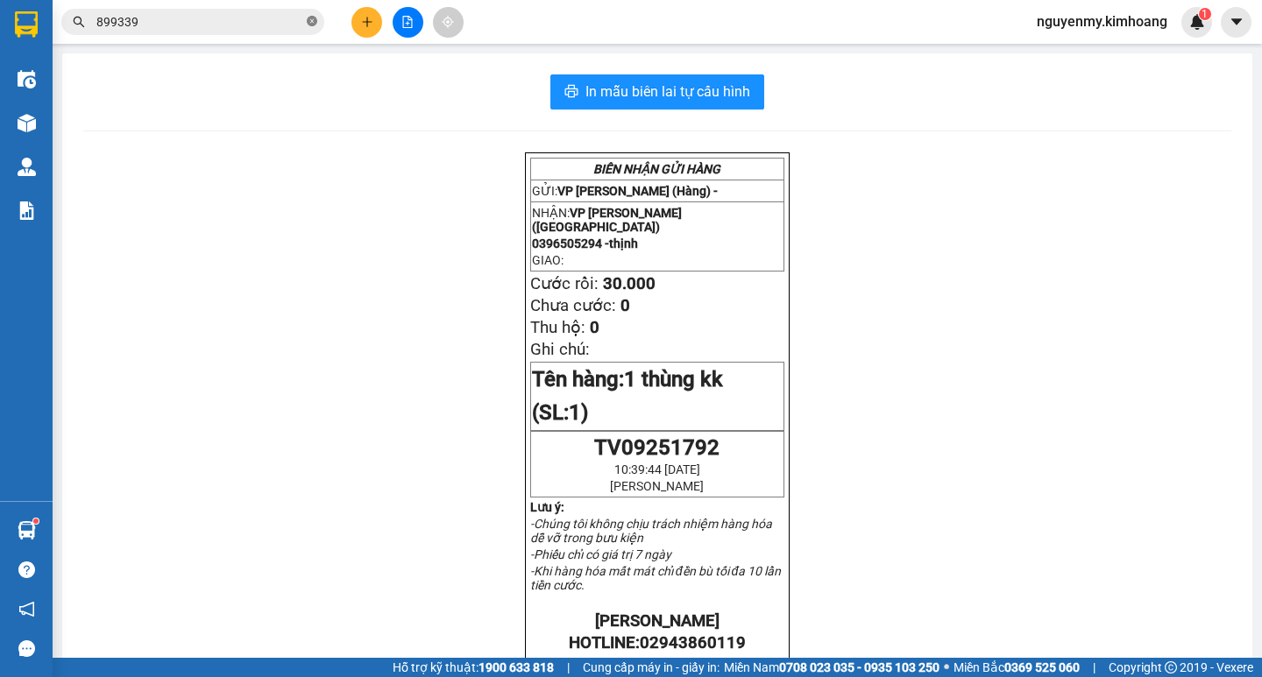
click at [313, 18] on icon "close-circle" at bounding box center [312, 21] width 11 height 11
drag, startPoint x: 313, startPoint y: 18, endPoint x: 205, endPoint y: 23, distance: 107.9
click at [297, 21] on span at bounding box center [192, 22] width 263 height 26
click at [205, 23] on input "text" at bounding box center [199, 21] width 207 height 19
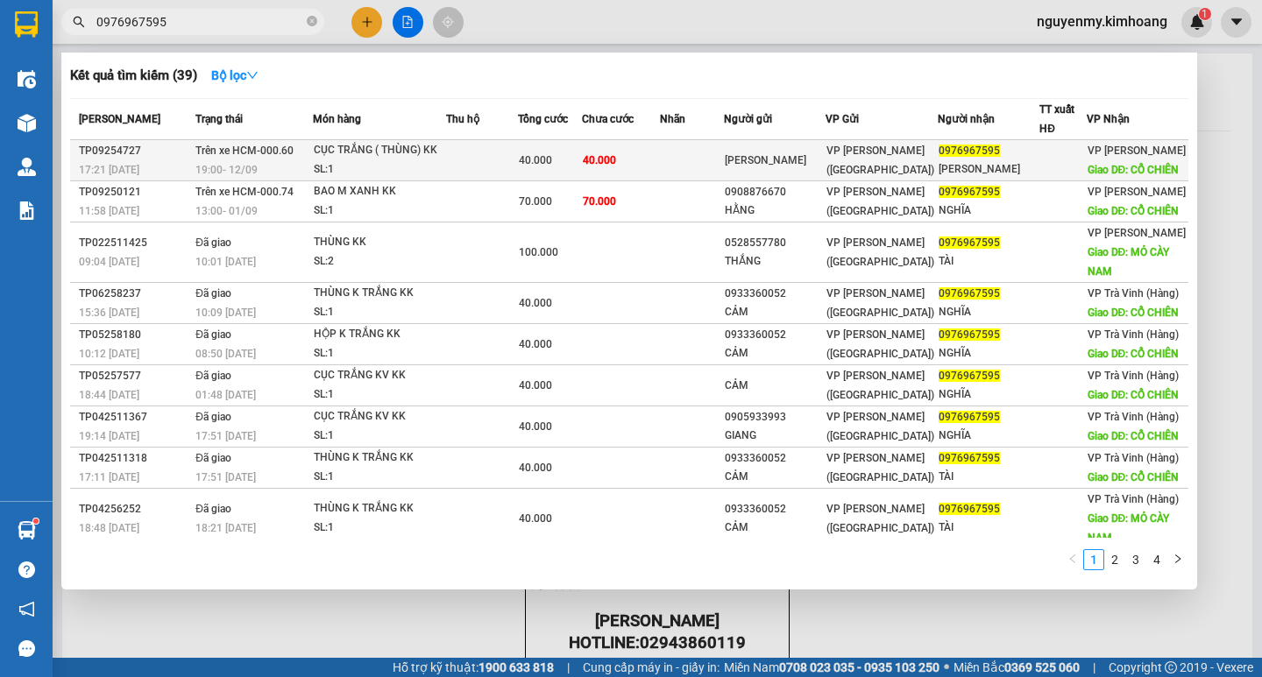
type input "0976967595"
click at [552, 167] on span "40.000" at bounding box center [535, 160] width 33 height 12
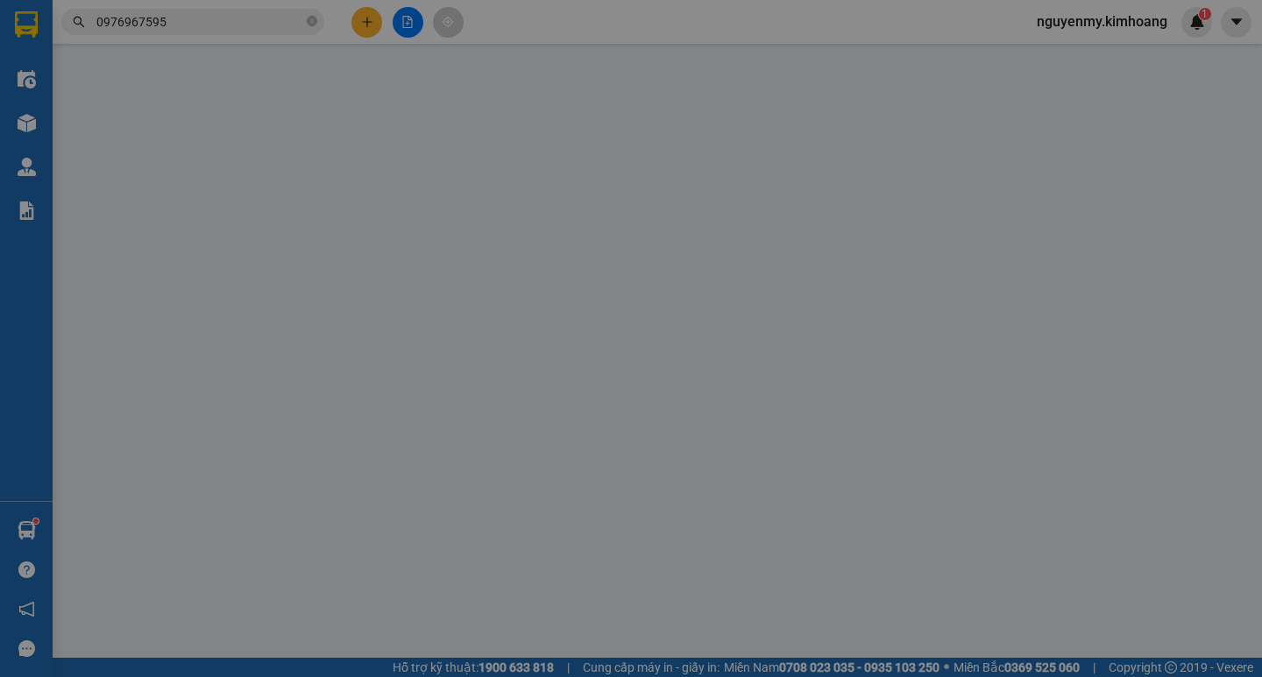
type input "[PERSON_NAME]"
type input "0976967595"
type input "[PERSON_NAME]"
type input "CỔ CHIÊN"
type input "40.000"
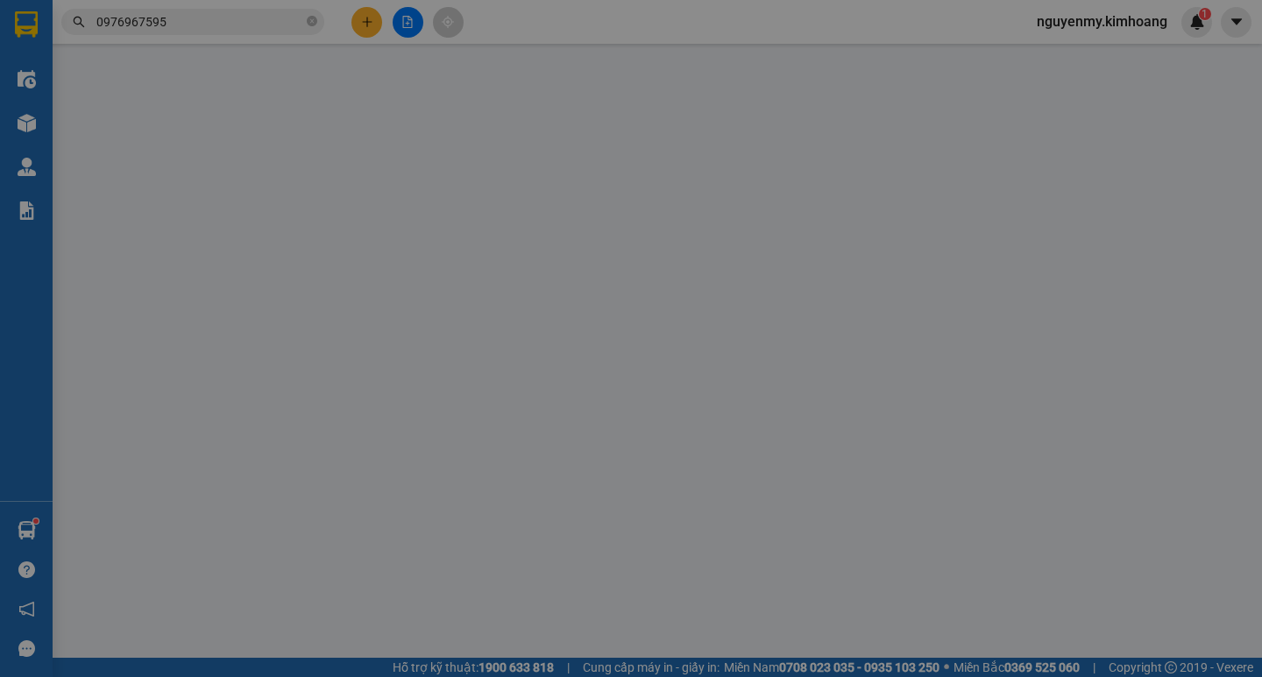
type input "40.000"
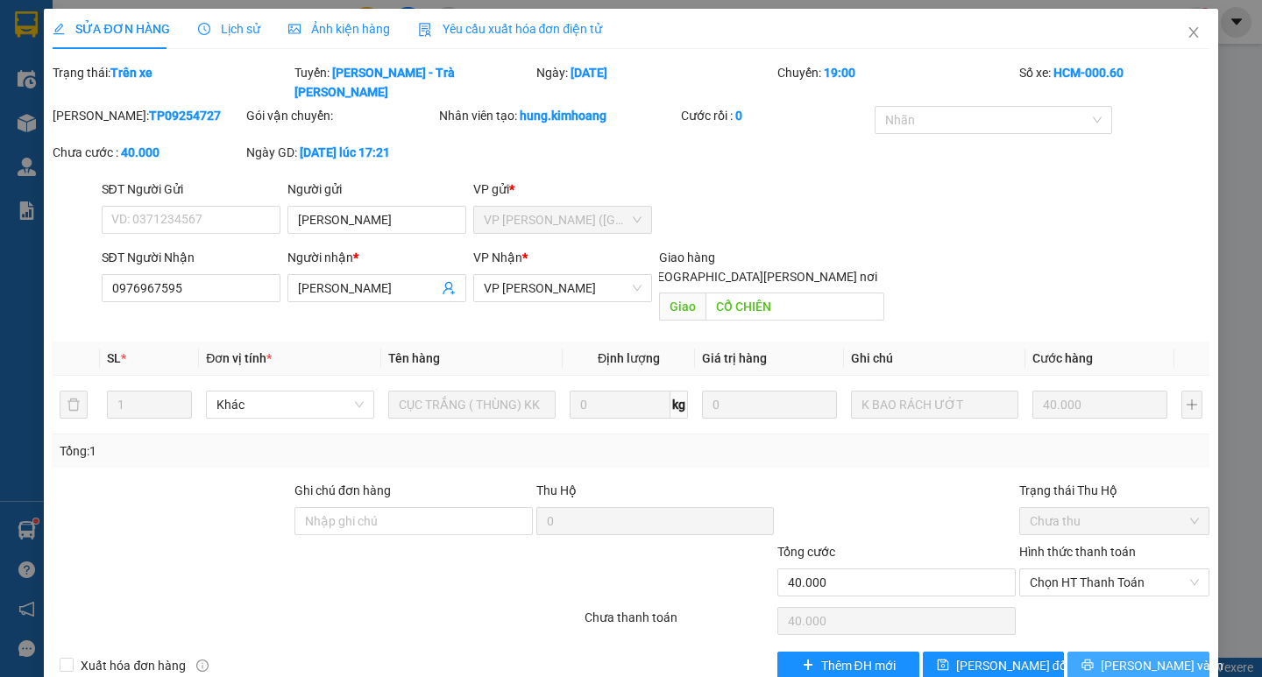
click at [1138, 656] on span "[PERSON_NAME] và In" at bounding box center [1162, 665] width 123 height 19
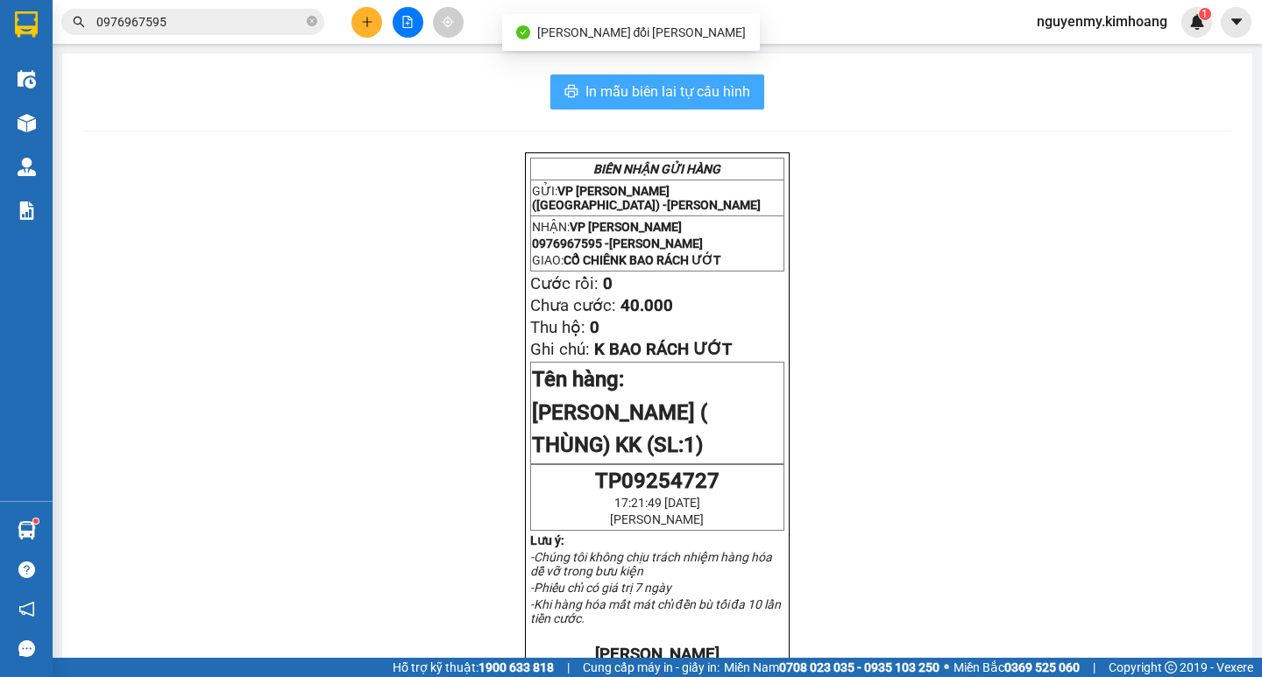
click at [712, 108] on button "In mẫu biên lai tự cấu hình" at bounding box center [657, 91] width 214 height 35
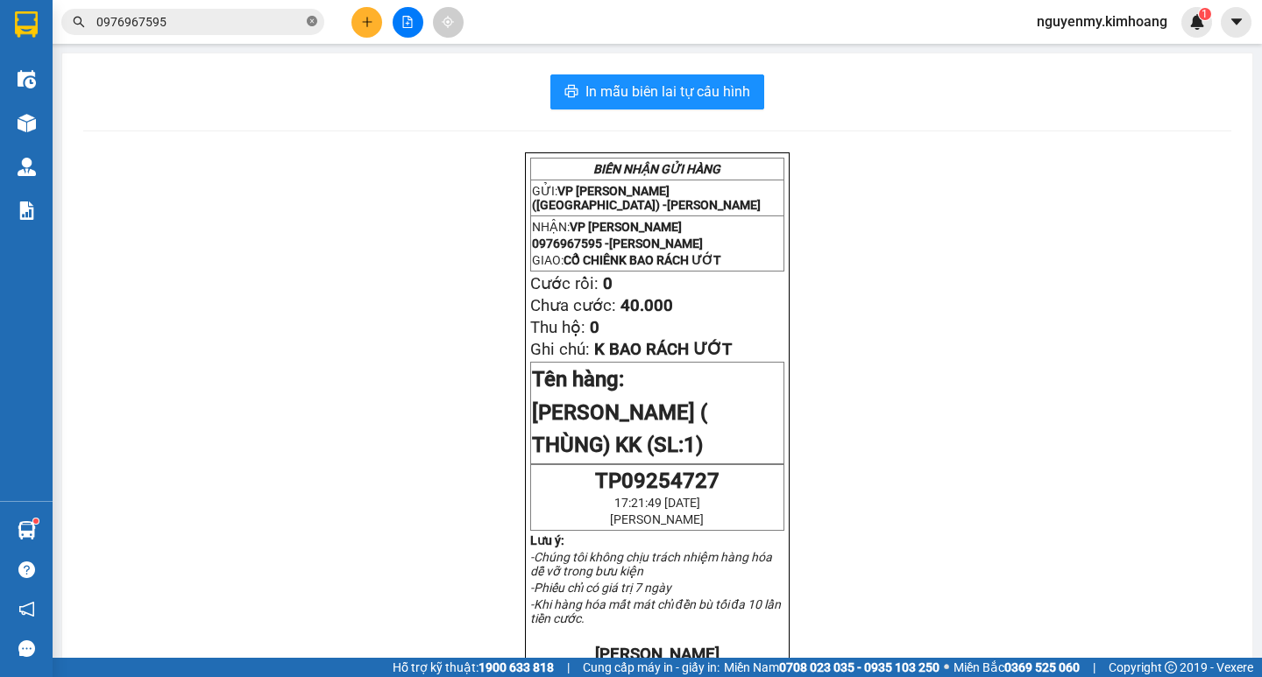
click at [311, 22] on icon "close-circle" at bounding box center [312, 21] width 11 height 11
click at [312, 20] on span at bounding box center [312, 21] width 11 height 19
click at [265, 31] on input "text" at bounding box center [199, 21] width 207 height 19
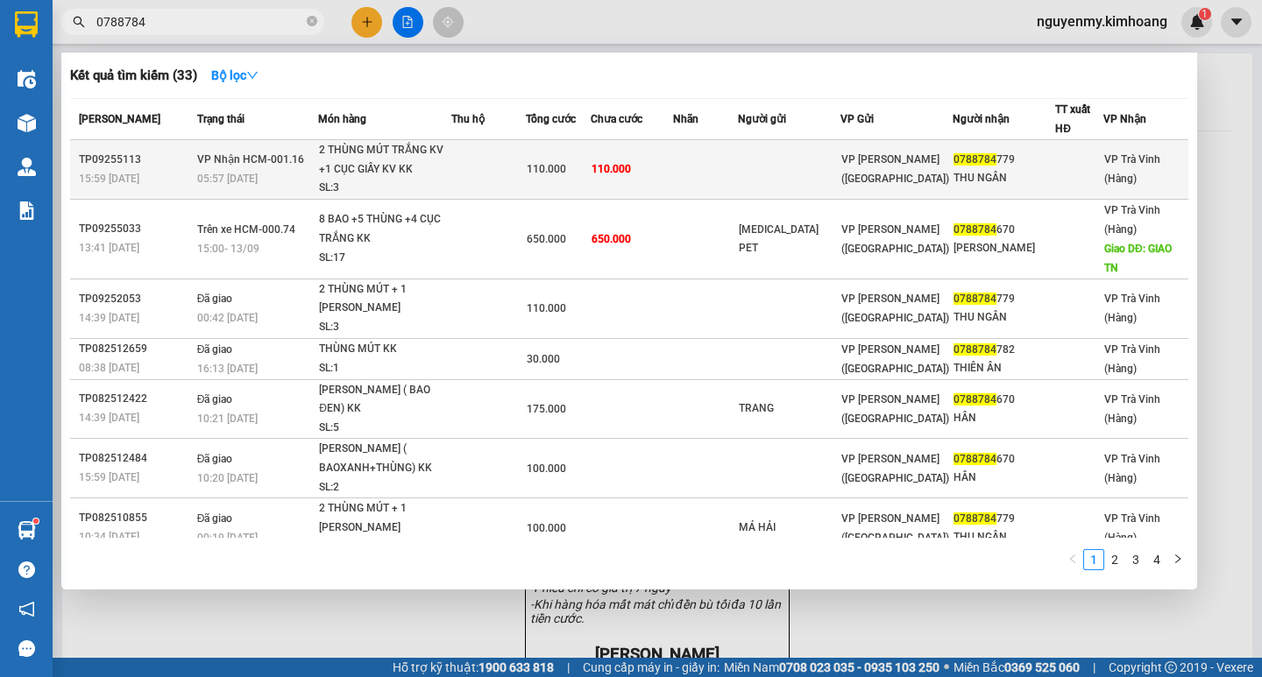
type input "0788784"
click at [462, 169] on td at bounding box center [488, 170] width 74 height 60
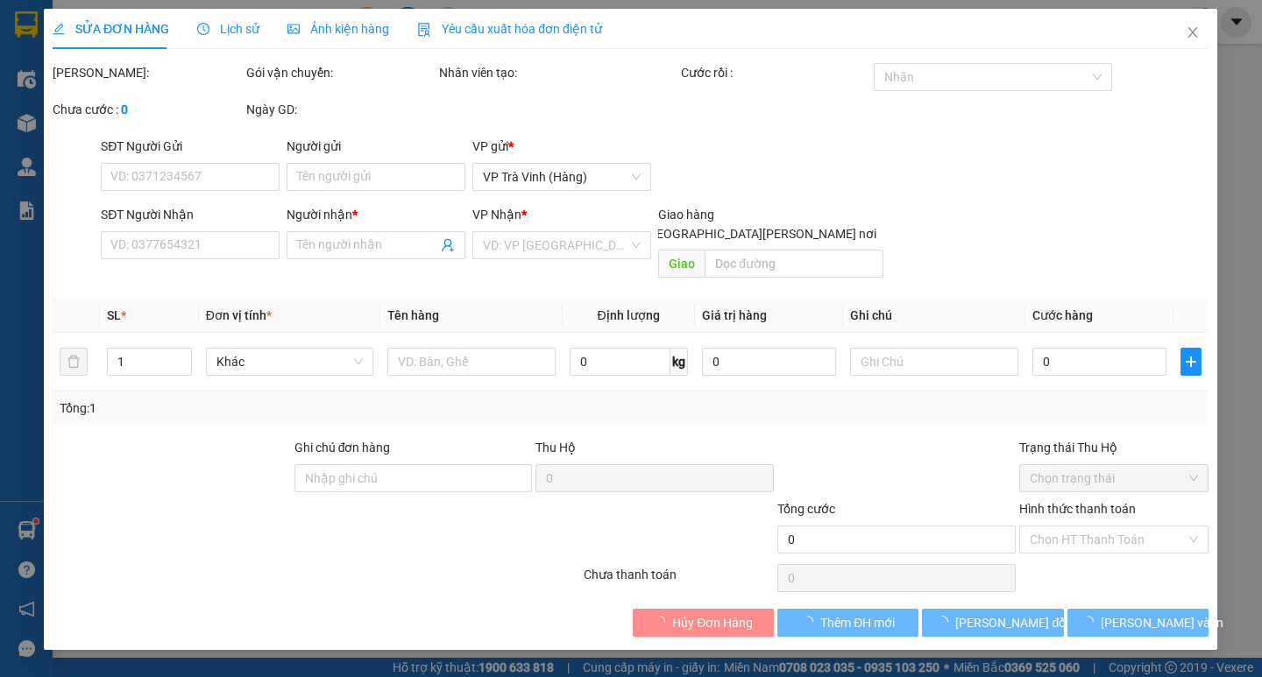
type input "0788784779"
type input "THU NGÂN"
type input "110.000"
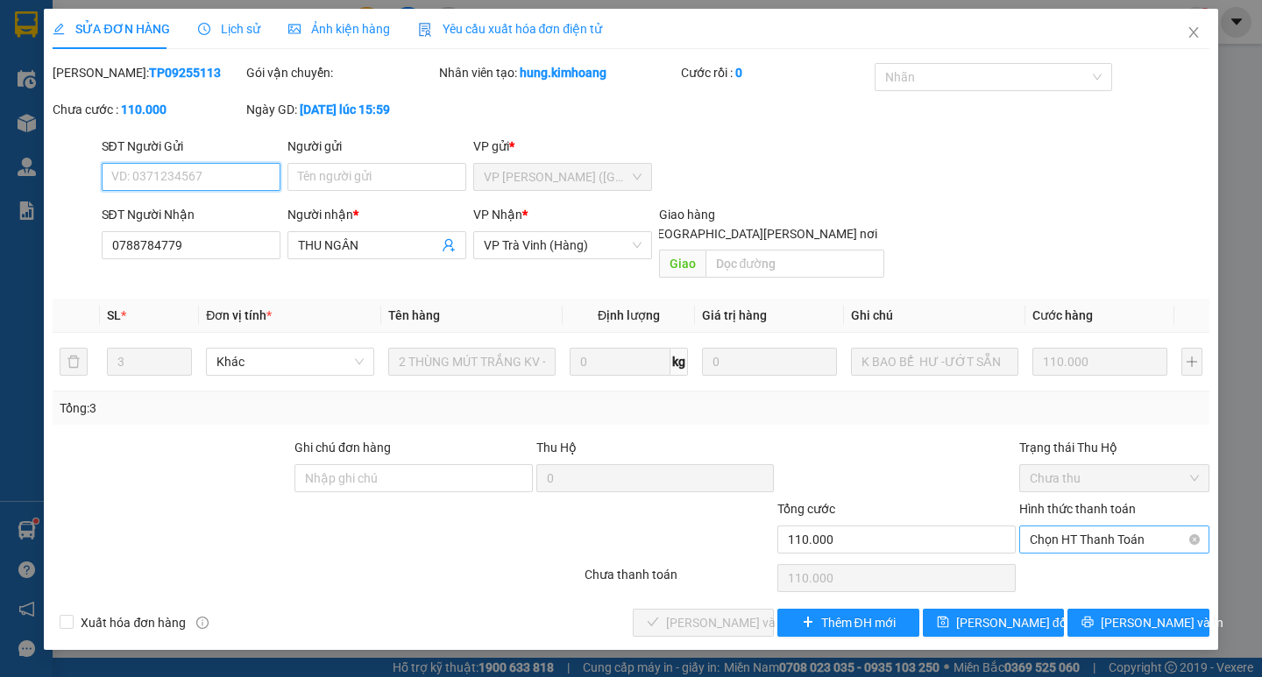
click at [1129, 527] on span "Chọn HT Thanh Toán" at bounding box center [1114, 540] width 169 height 26
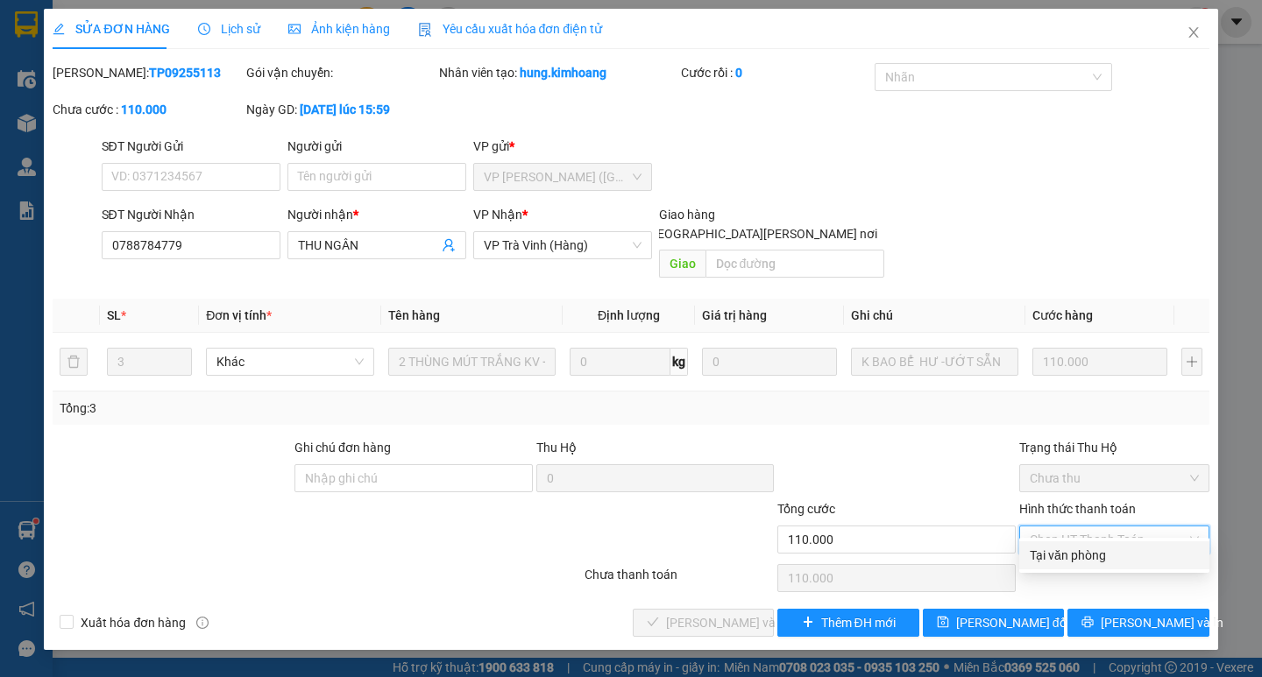
click at [1103, 559] on div "Tại văn phòng" at bounding box center [1114, 555] width 169 height 19
type input "0"
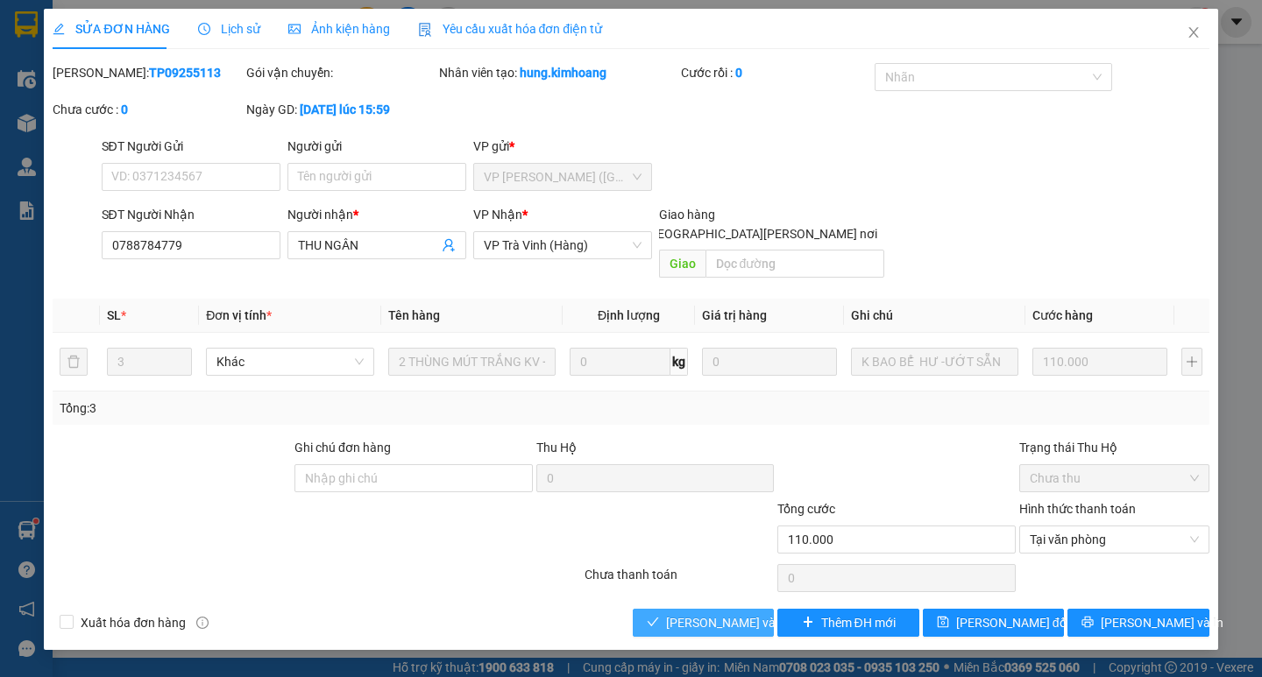
click at [743, 613] on span "[PERSON_NAME] và [PERSON_NAME] hàng" at bounding box center [784, 622] width 237 height 19
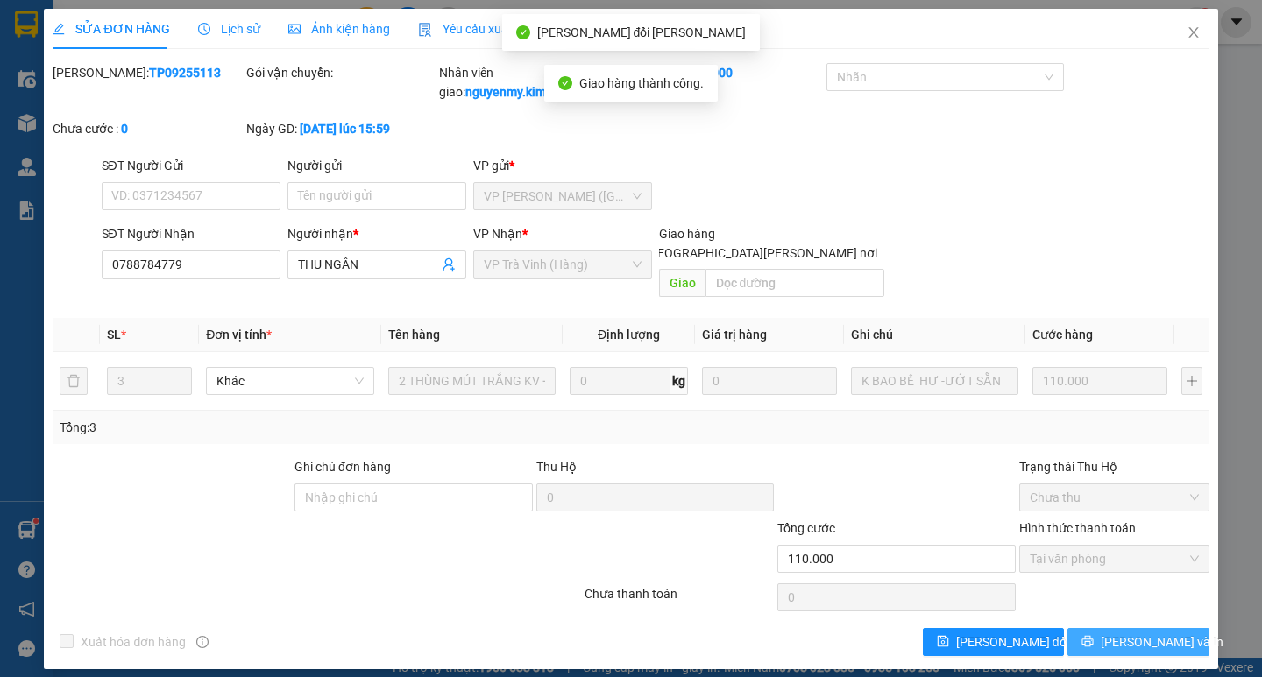
click at [1167, 633] on span "[PERSON_NAME] và In" at bounding box center [1162, 642] width 123 height 19
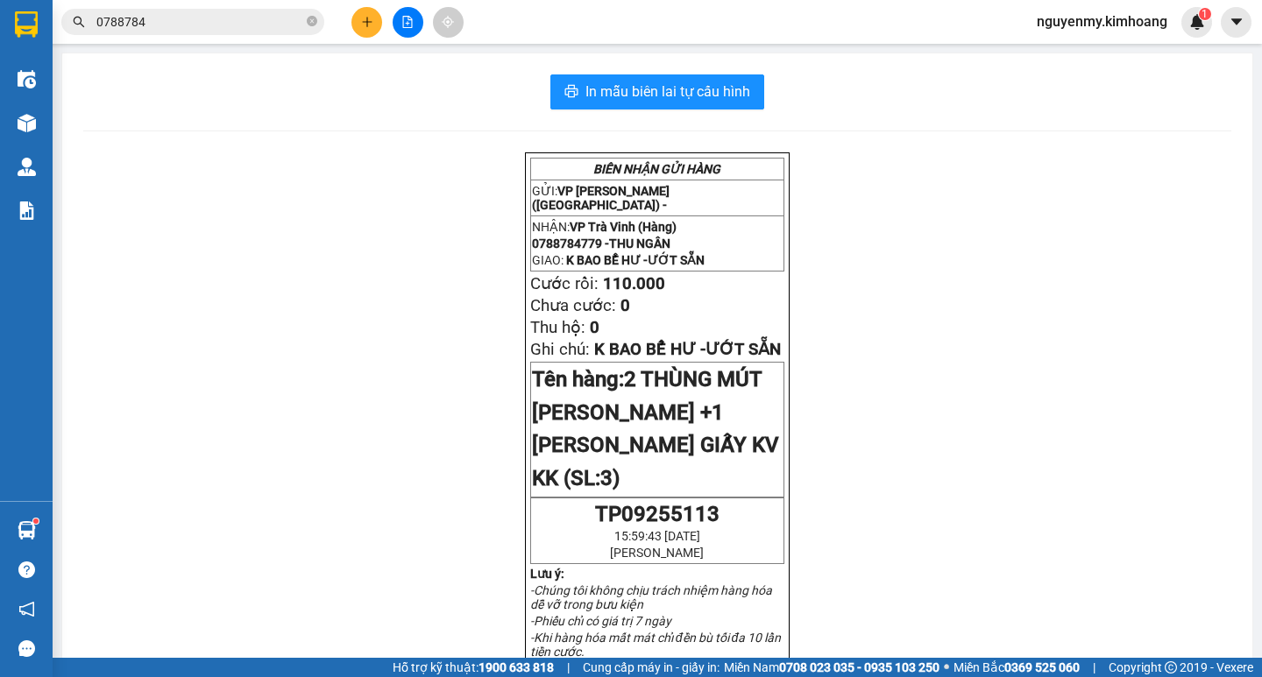
click at [364, 14] on button at bounding box center [366, 22] width 31 height 31
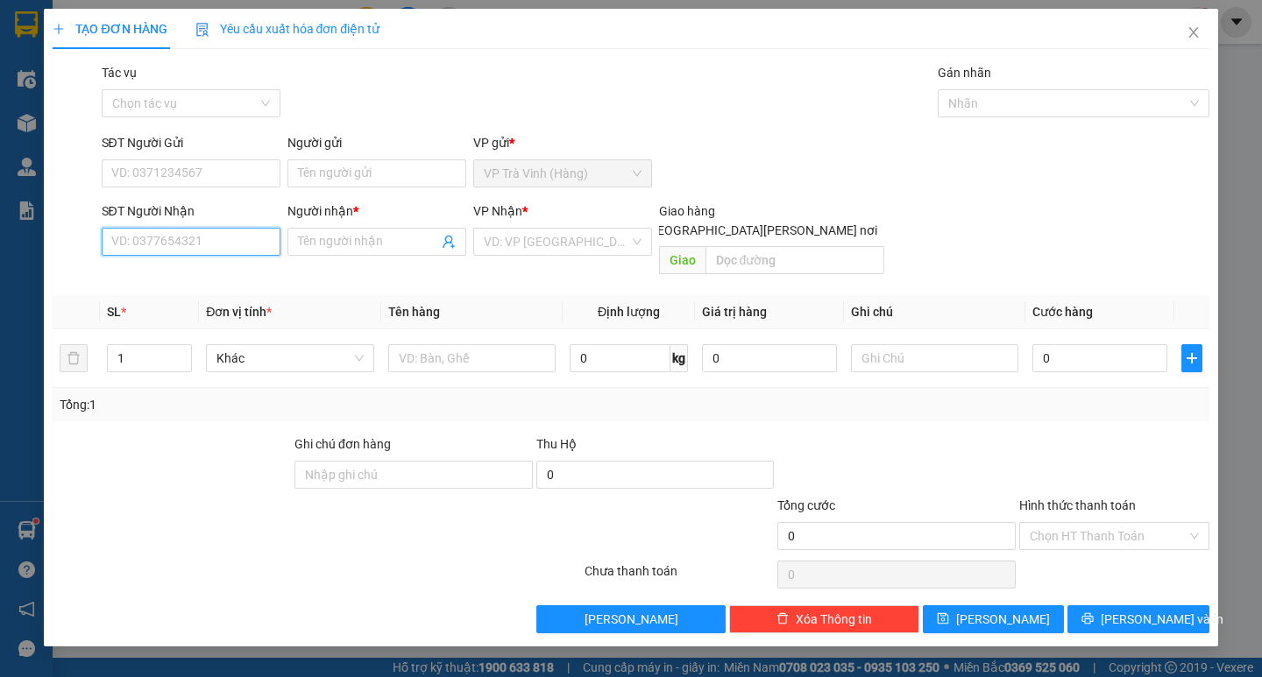
click at [164, 243] on input "SĐT Người Nhận" at bounding box center [191, 242] width 179 height 28
click at [180, 284] on div "0378685295 - đẹp" at bounding box center [191, 276] width 158 height 19
type input "0378685295"
type input "đẹp"
type input "70.000"
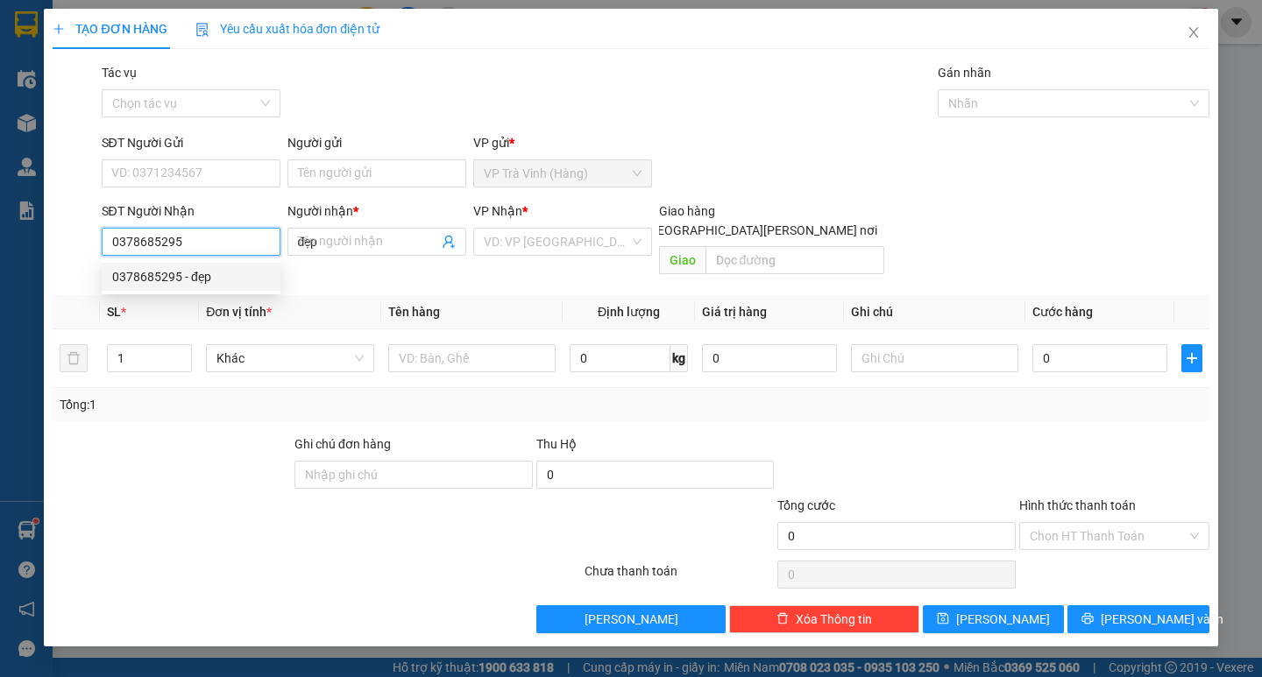
type input "70.000"
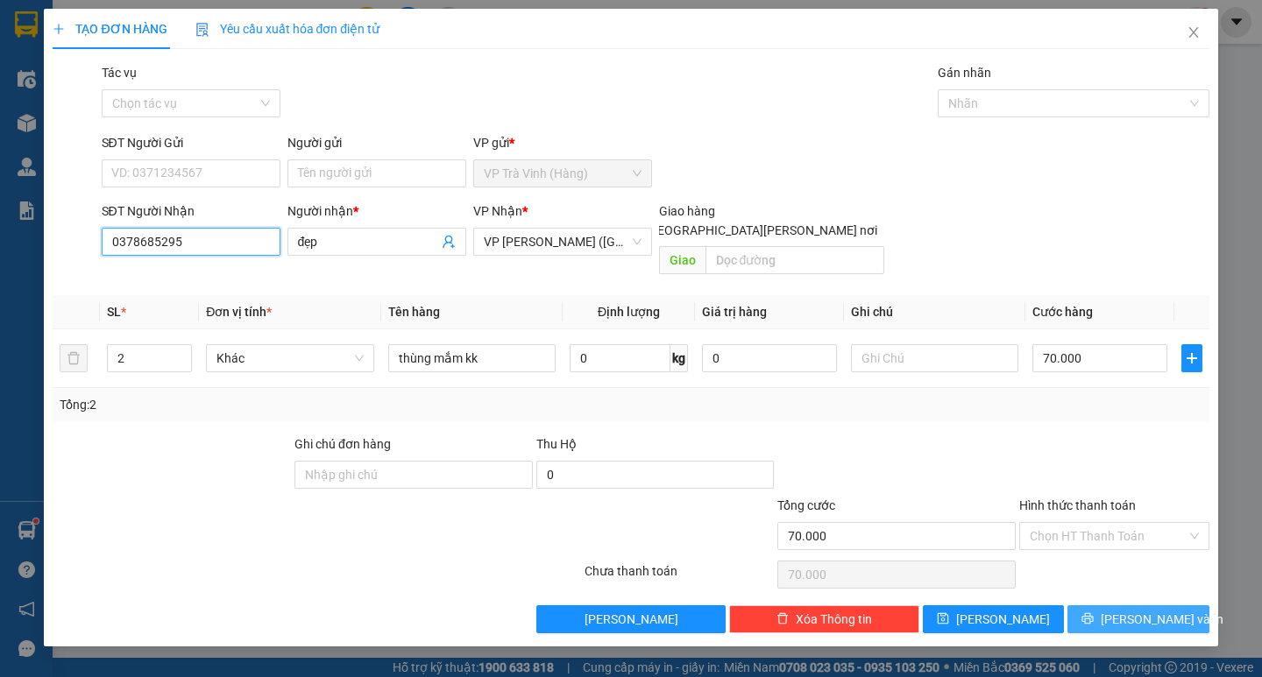
type input "0378685295"
click at [1168, 613] on button "[PERSON_NAME] và In" at bounding box center [1137, 620] width 141 height 28
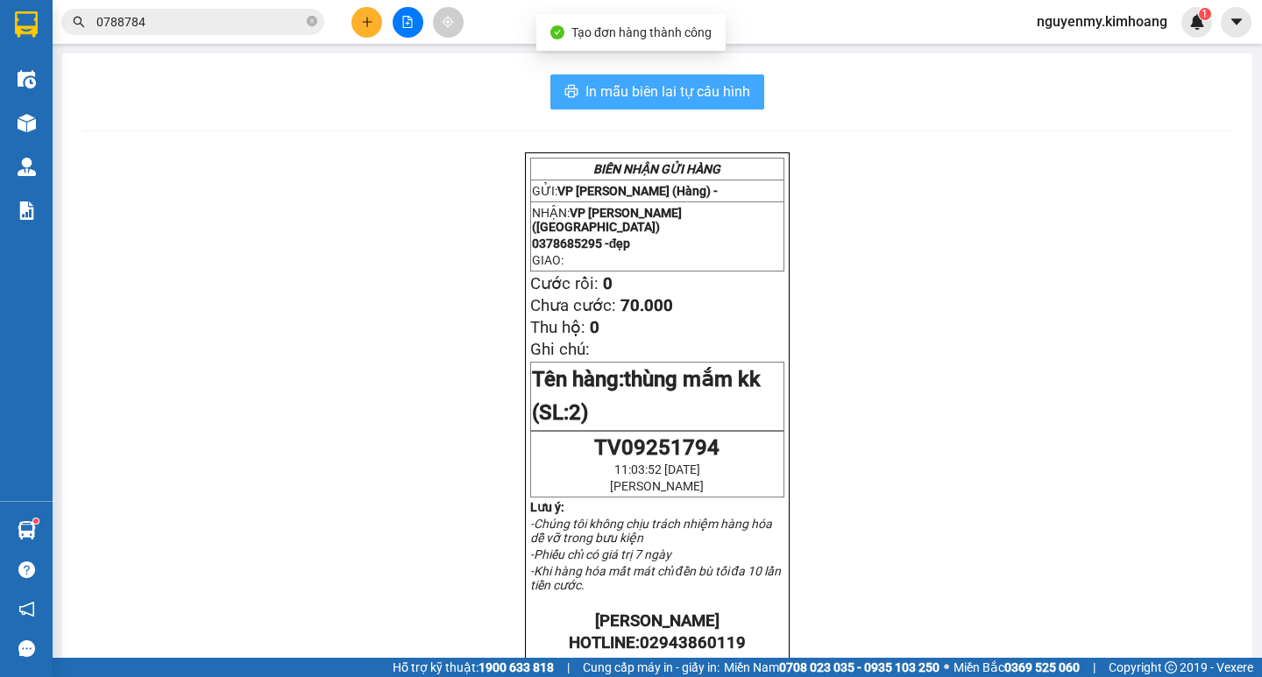
click at [675, 92] on span "In mẫu biên lai tự cấu hình" at bounding box center [667, 92] width 165 height 22
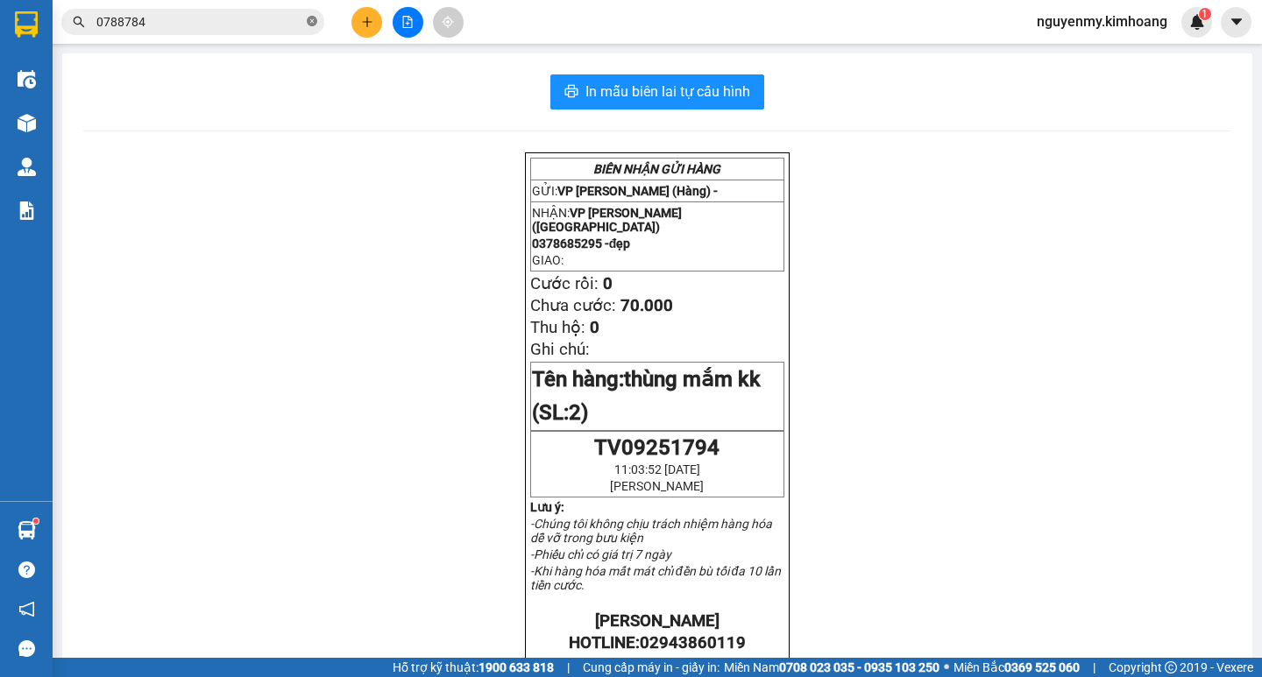
click at [315, 22] on icon "close-circle" at bounding box center [312, 21] width 11 height 11
click at [294, 30] on span at bounding box center [192, 22] width 263 height 26
click at [283, 30] on input "text" at bounding box center [199, 21] width 207 height 19
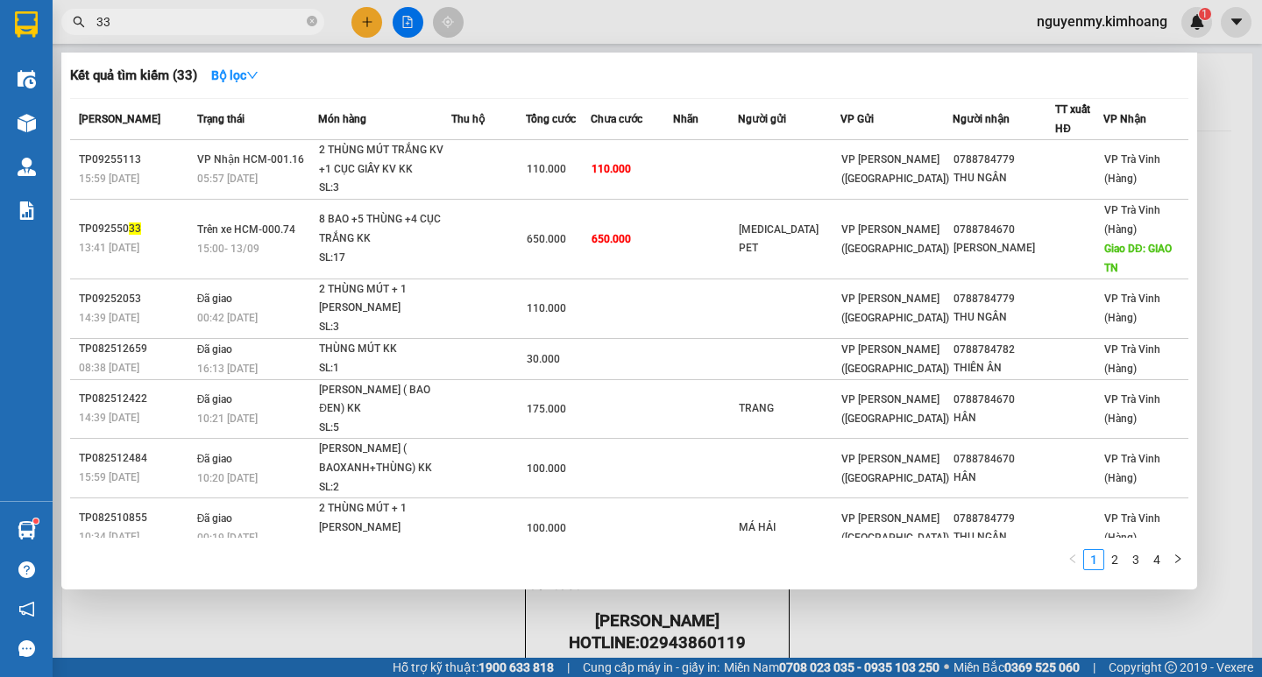
type input "339"
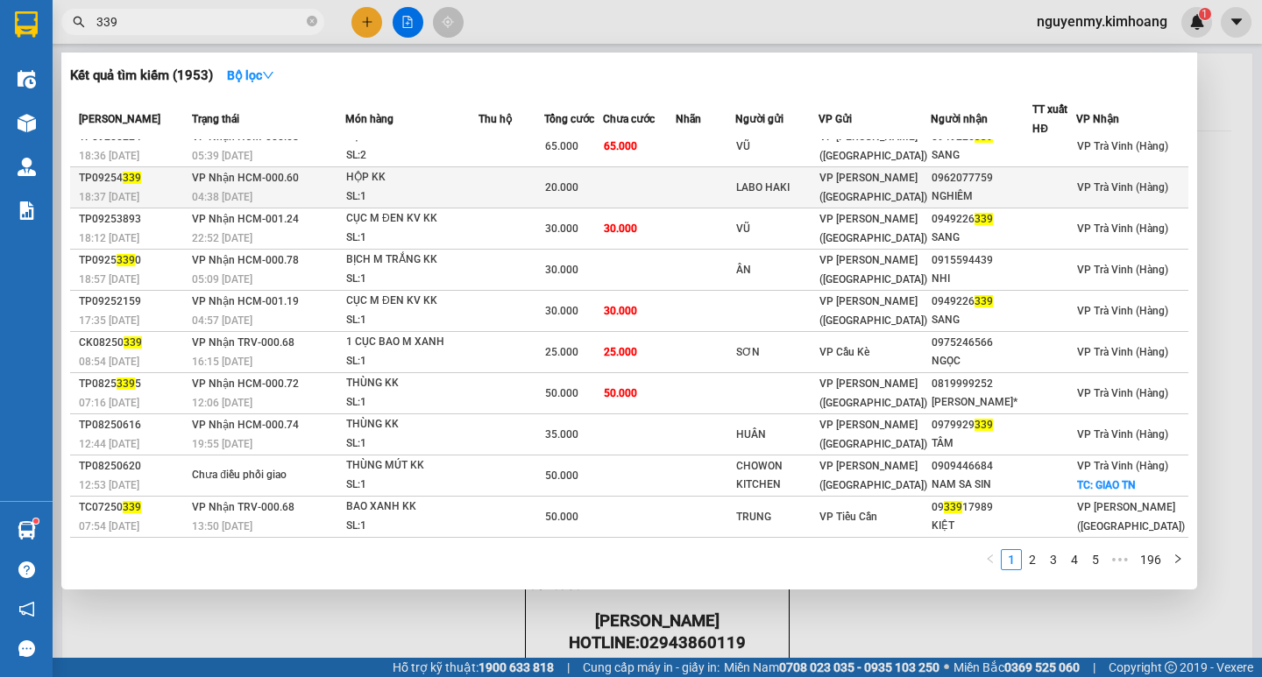
scroll to position [33, 0]
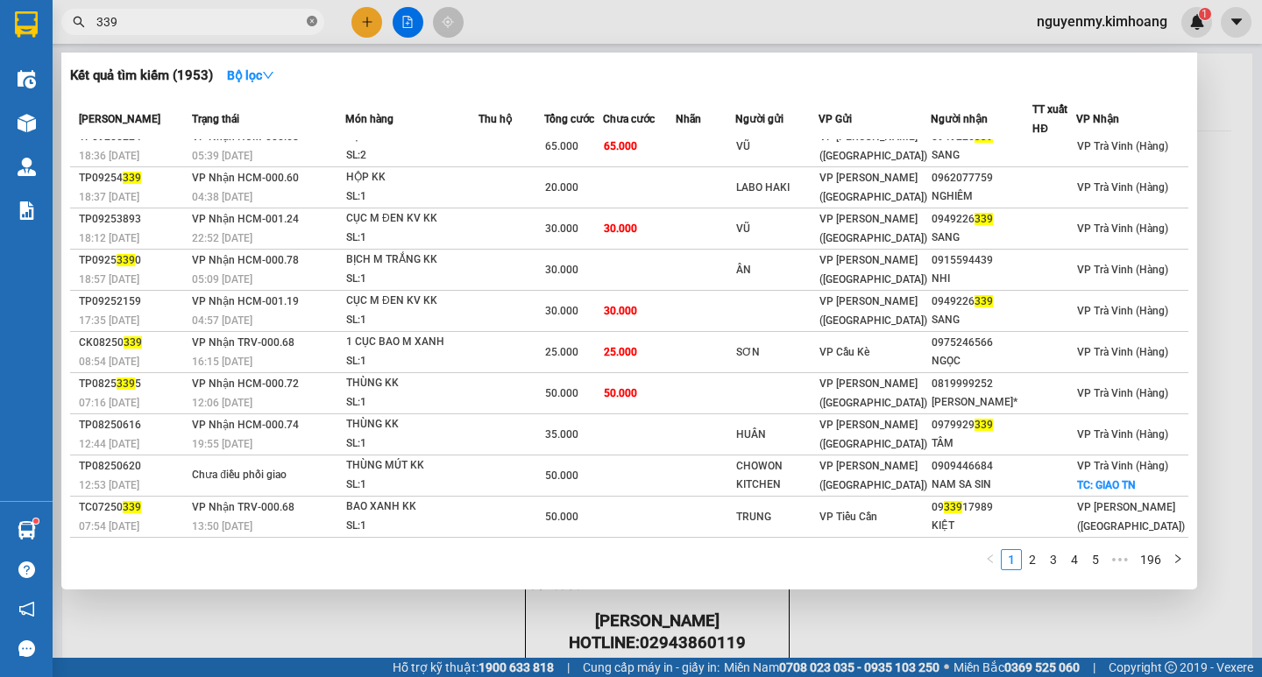
click at [313, 24] on icon "close-circle" at bounding box center [312, 21] width 11 height 11
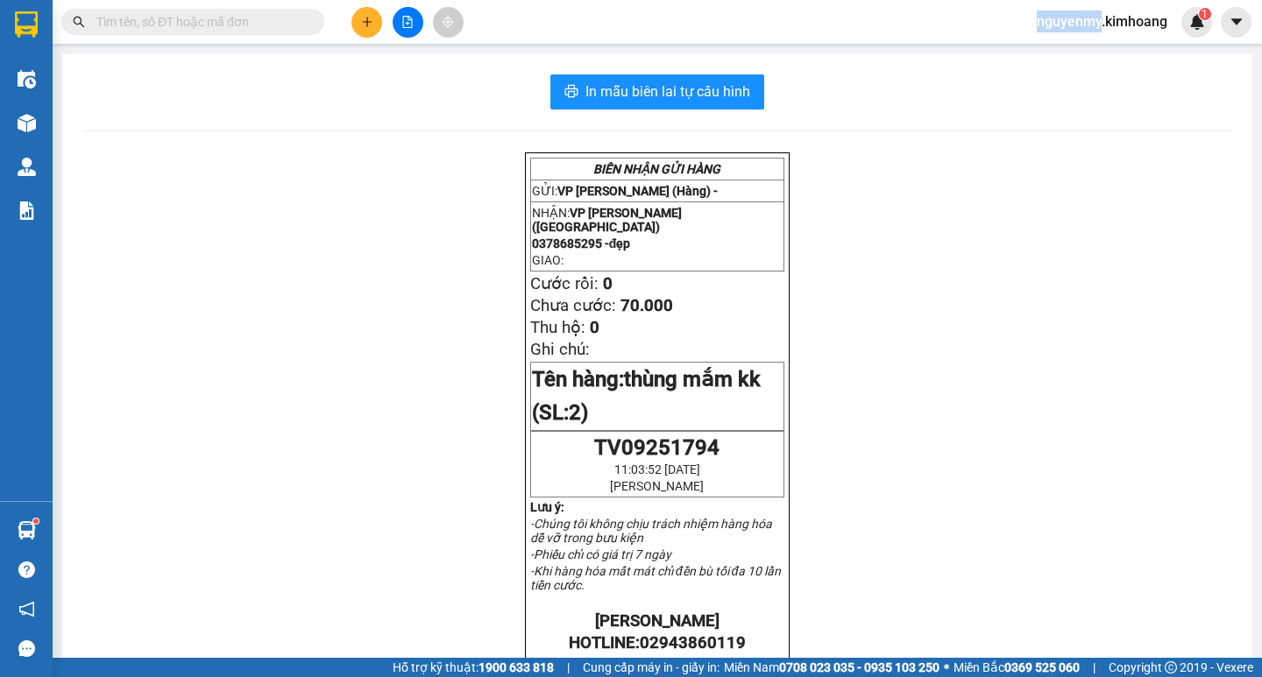
drag, startPoint x: 305, startPoint y: 22, endPoint x: 294, endPoint y: 25, distance: 11.1
click at [299, 24] on span at bounding box center [192, 22] width 263 height 26
click at [294, 26] on input "text" at bounding box center [199, 21] width 207 height 19
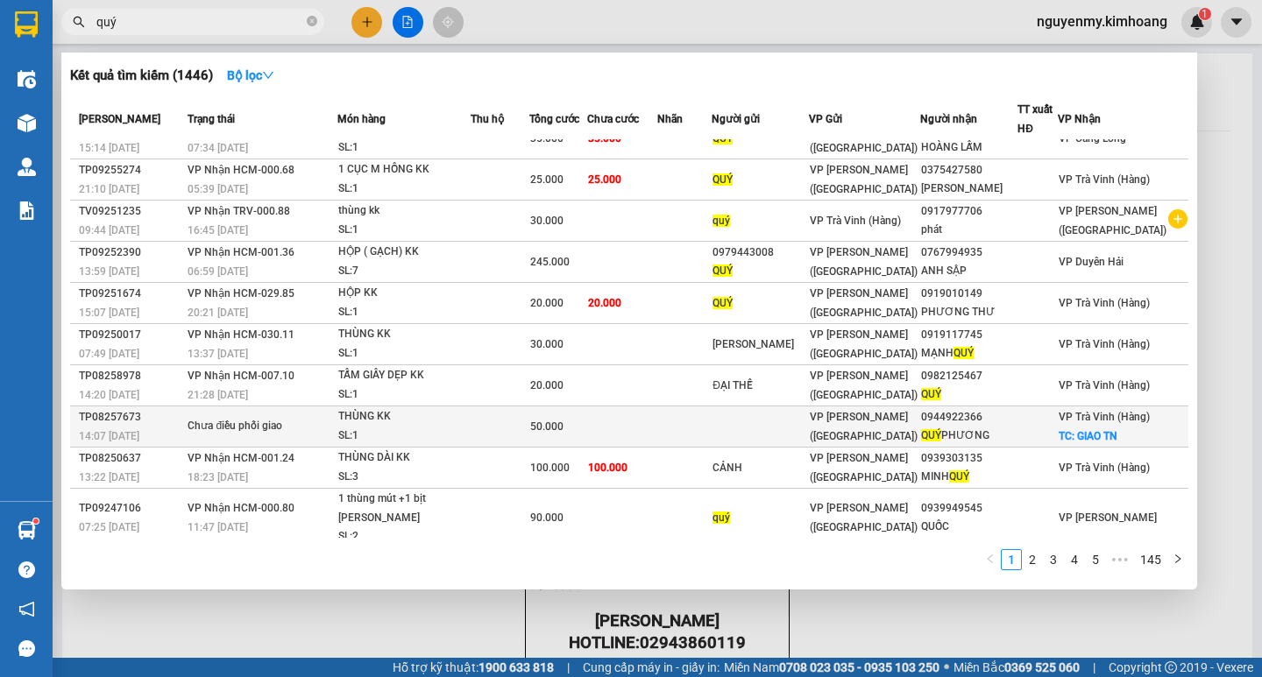
scroll to position [32, 0]
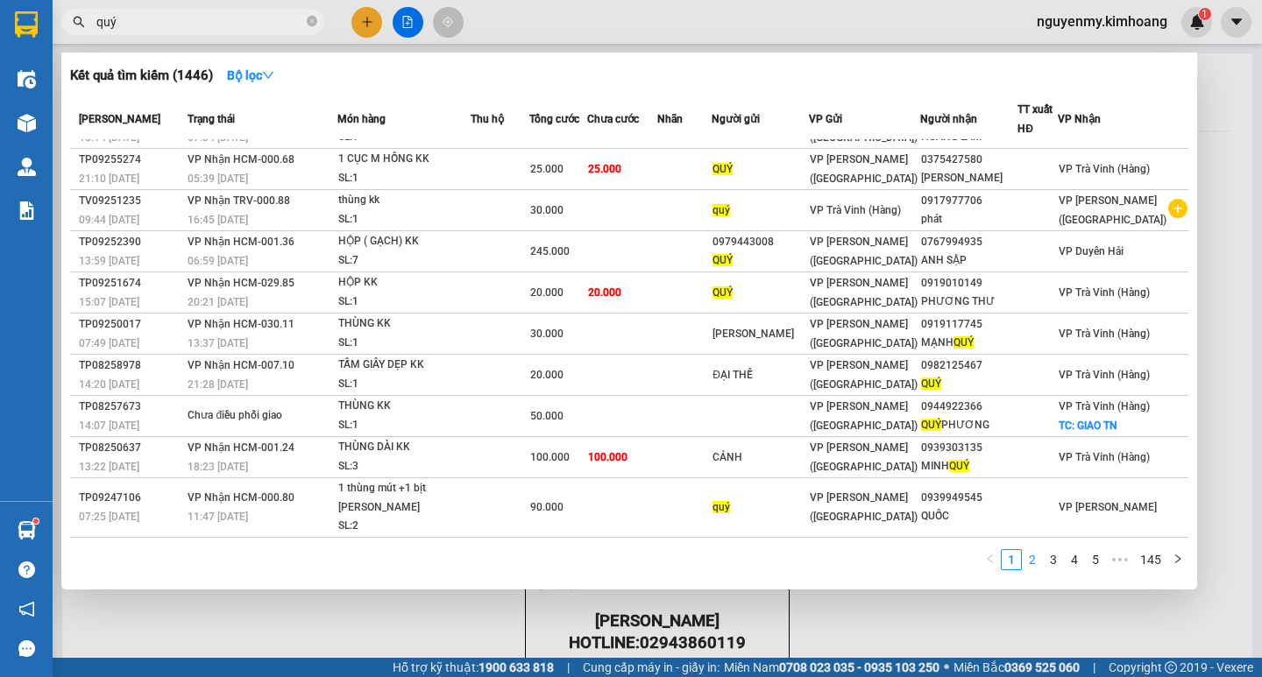
type input "quý"
click at [1039, 564] on link "2" at bounding box center [1032, 559] width 19 height 19
click at [1048, 566] on link "3" at bounding box center [1053, 559] width 19 height 19
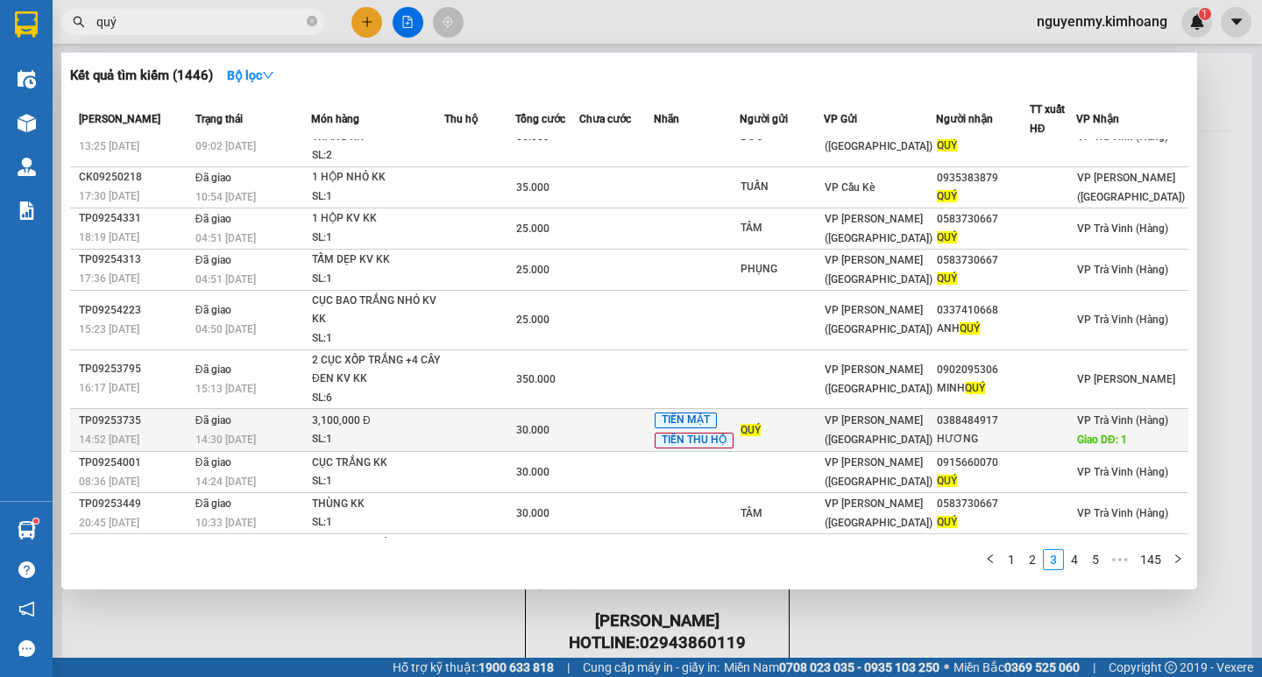
scroll to position [0, 0]
